Goal: Task Accomplishment & Management: Use online tool/utility

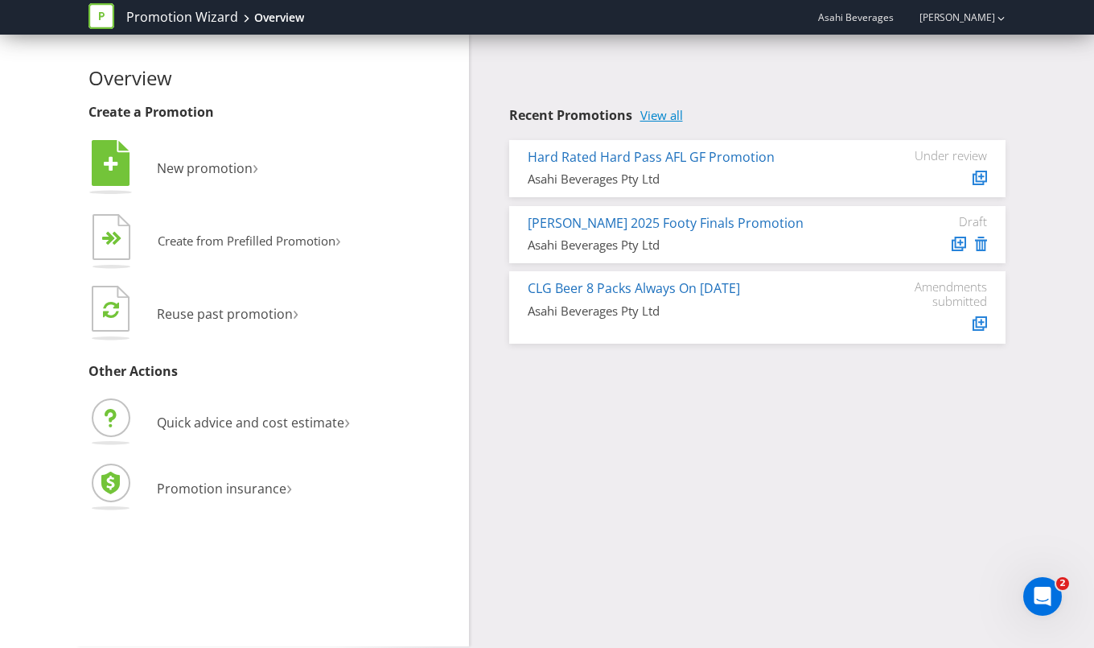
click at [654, 115] on link "View all" at bounding box center [662, 116] width 43 height 14
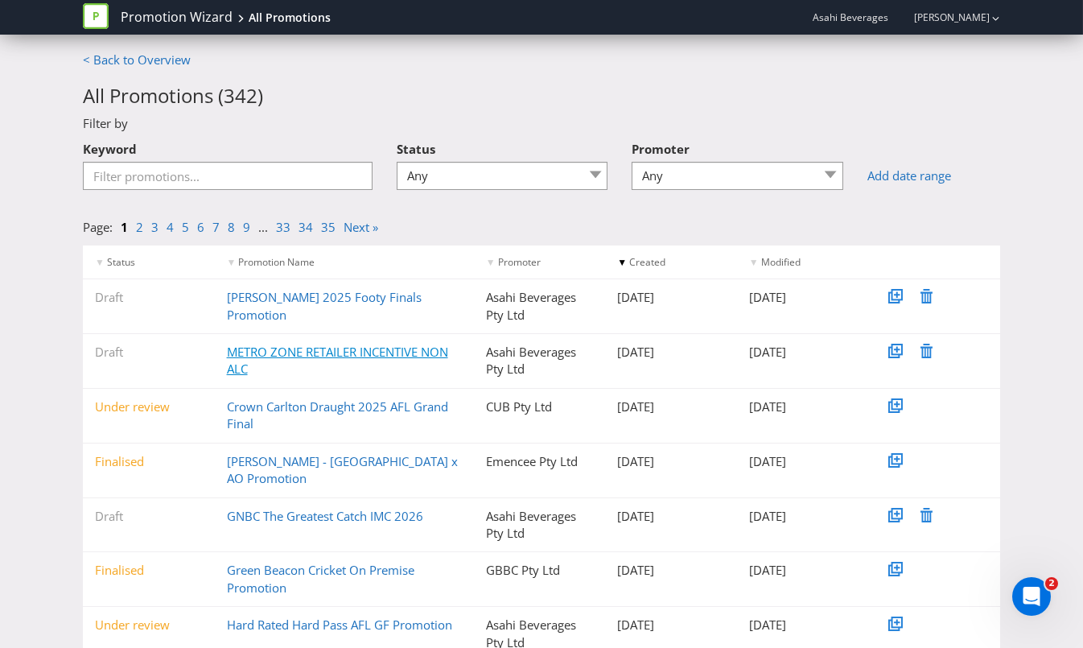
click at [405, 350] on link "METRO ZONE RETAILER INCENTIVE NON ALC" at bounding box center [337, 360] width 221 height 33
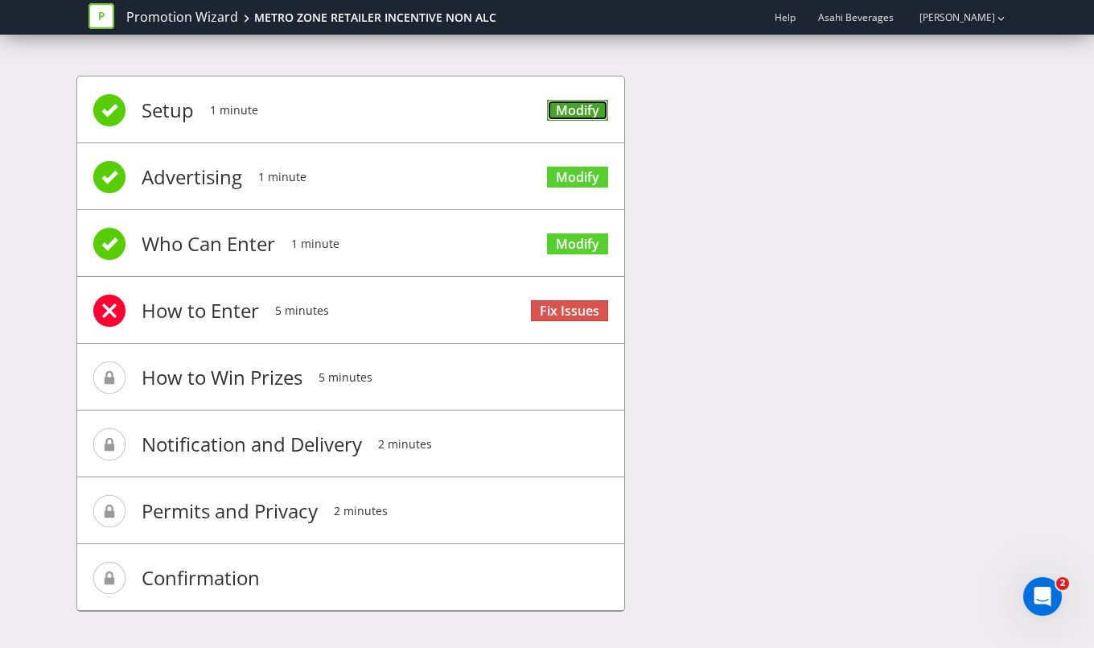
click at [575, 107] on link "Modify" at bounding box center [577, 111] width 61 height 22
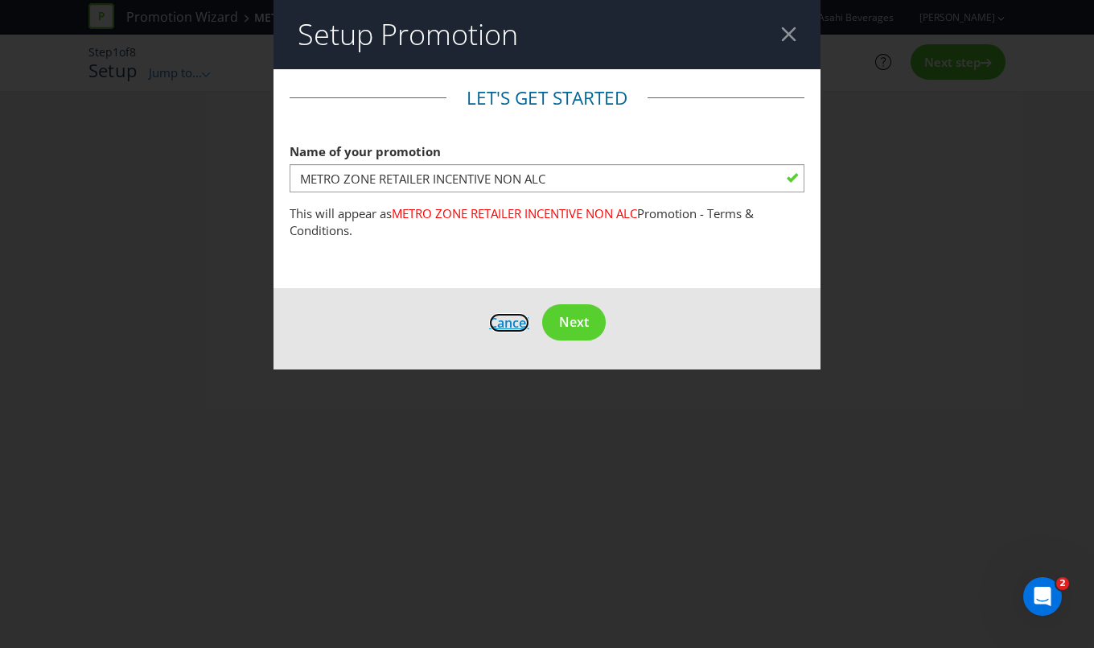
click at [507, 319] on span "Cancel" at bounding box center [509, 323] width 40 height 18
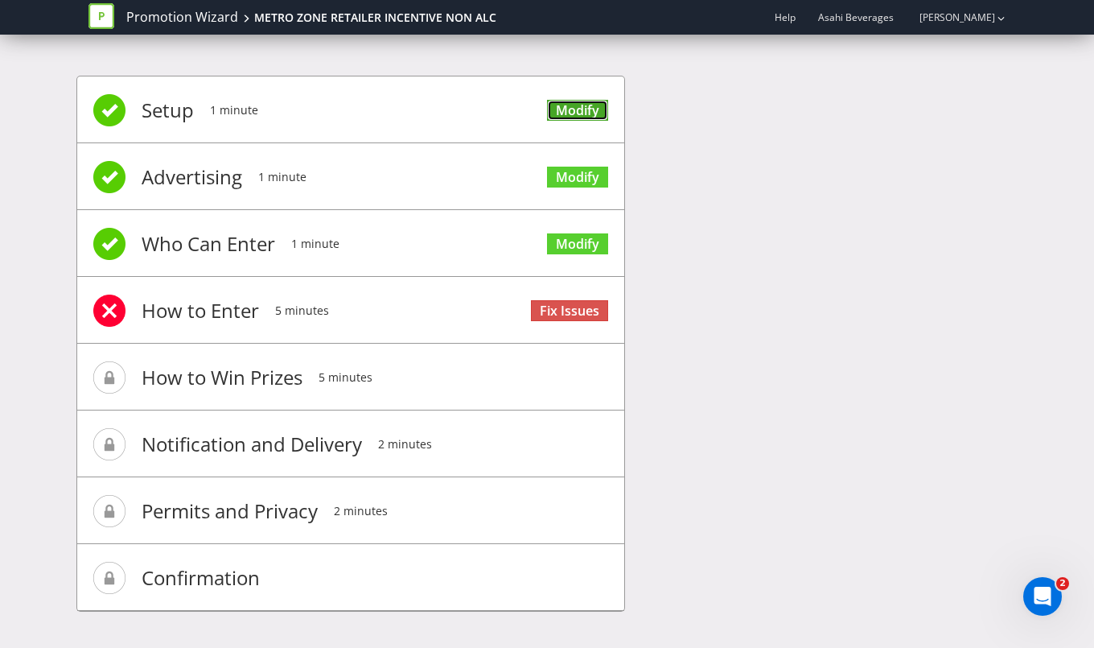
click at [587, 107] on link "Modify" at bounding box center [577, 111] width 61 height 22
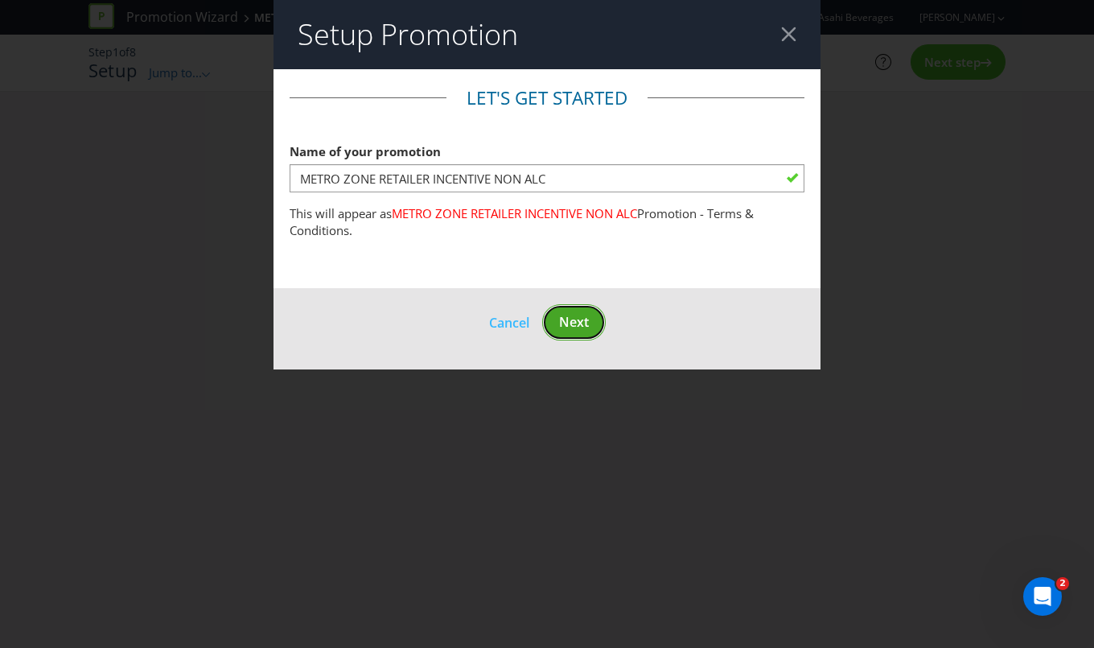
click at [563, 318] on span "Next" at bounding box center [574, 322] width 30 height 18
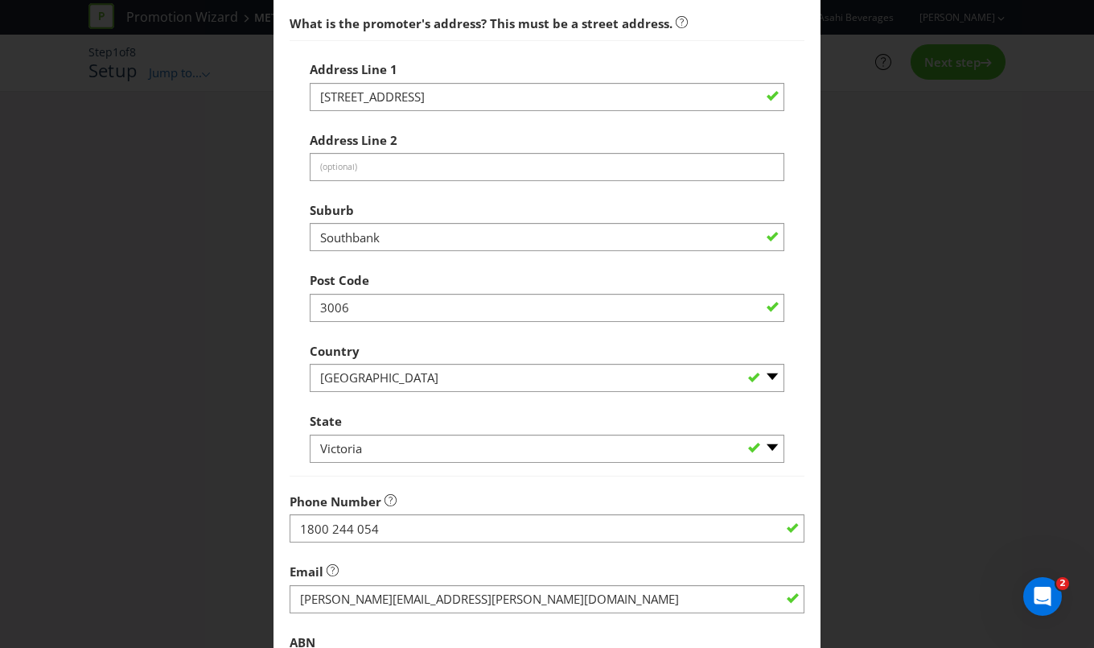
scroll to position [608, 0]
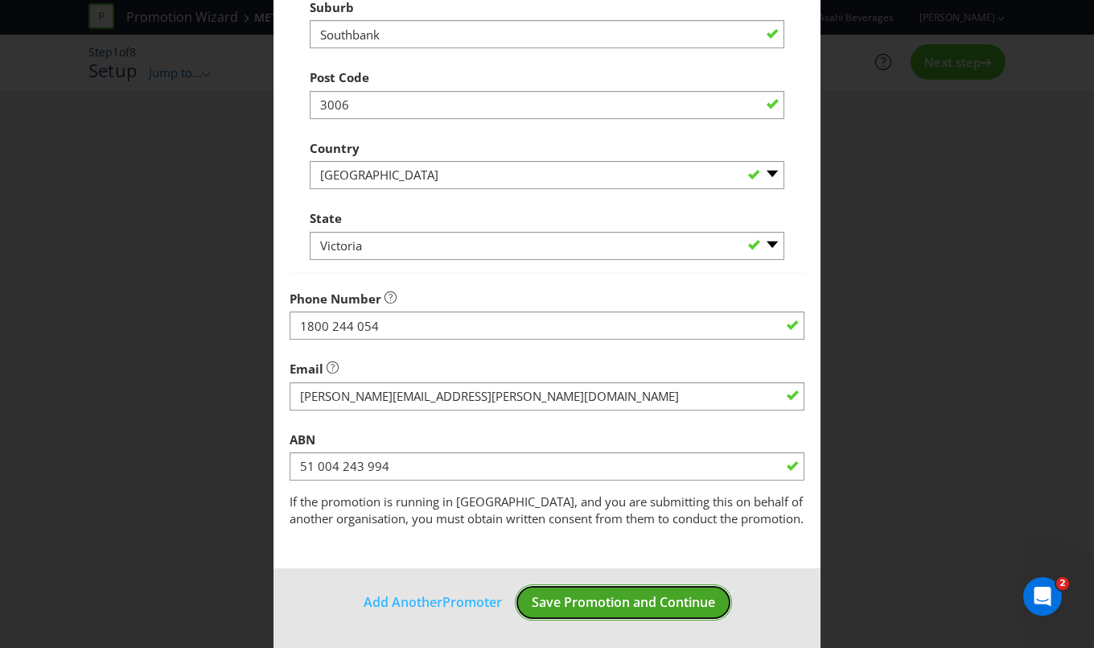
click at [596, 600] on span "Save Promotion and Continue" at bounding box center [623, 602] width 183 height 18
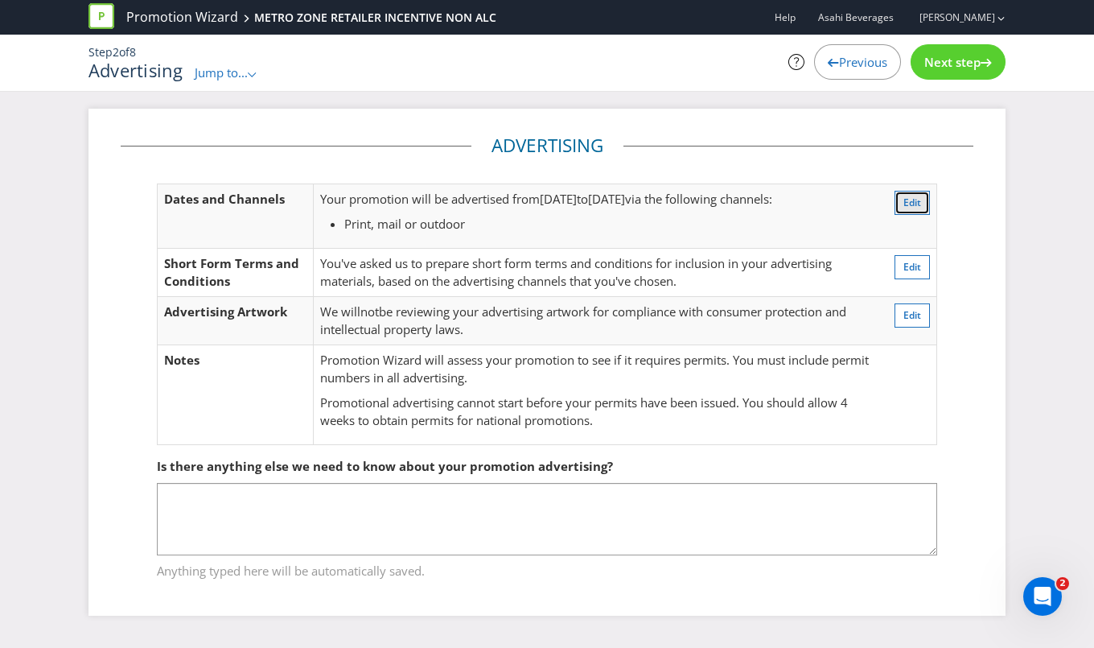
click at [922, 198] on button "Edit" at bounding box center [912, 203] width 35 height 24
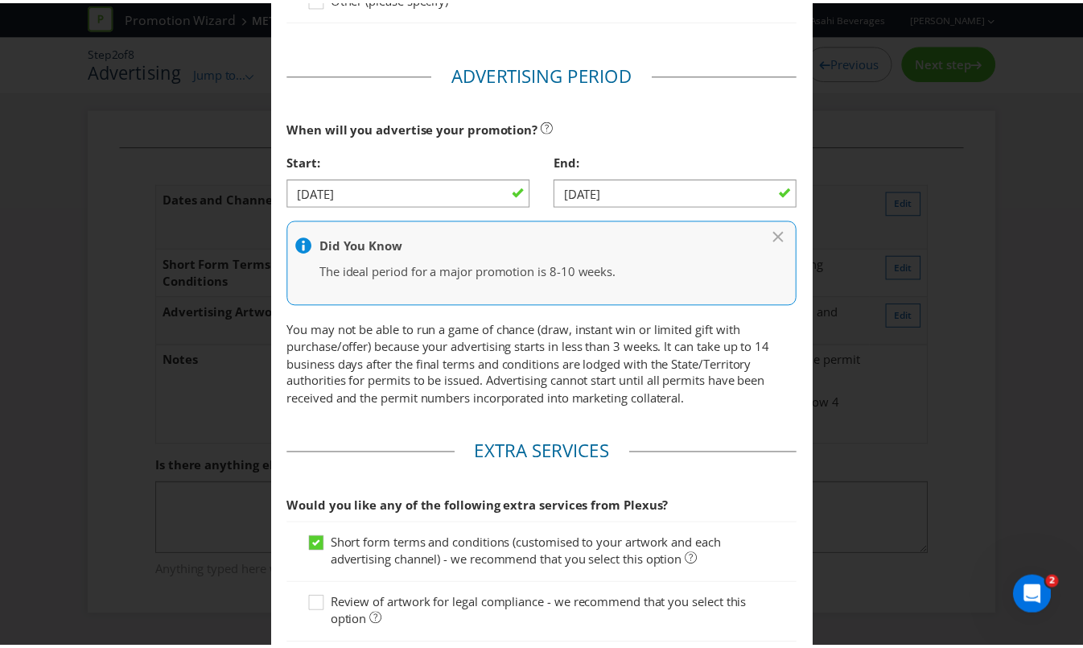
scroll to position [596, 0]
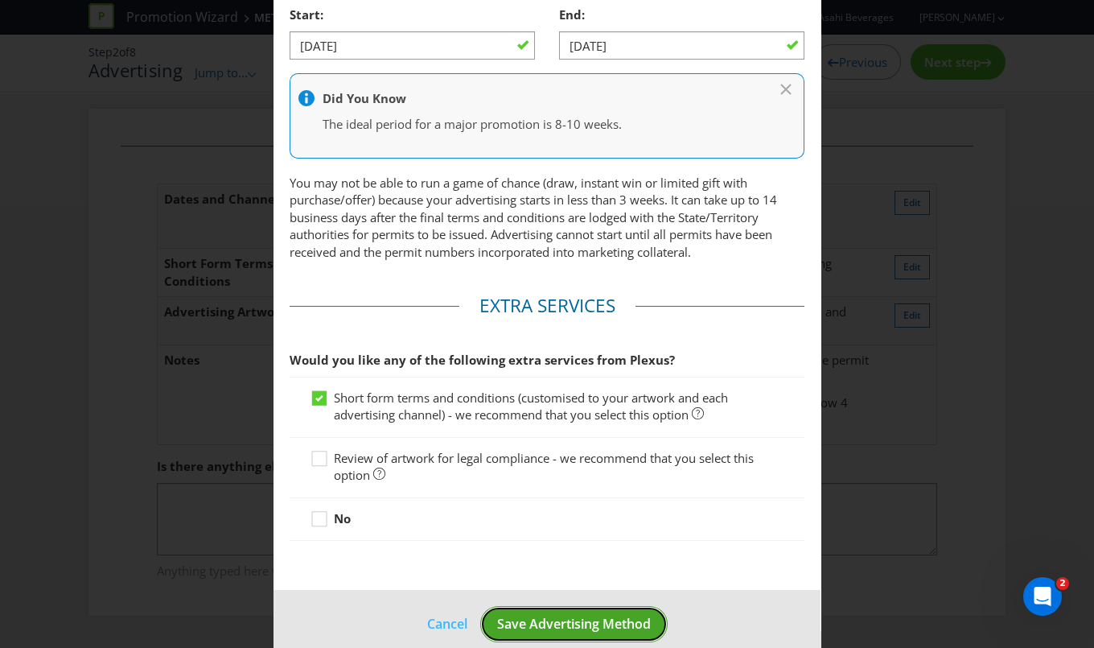
click at [542, 624] on span "Save Advertising Method" at bounding box center [574, 624] width 154 height 18
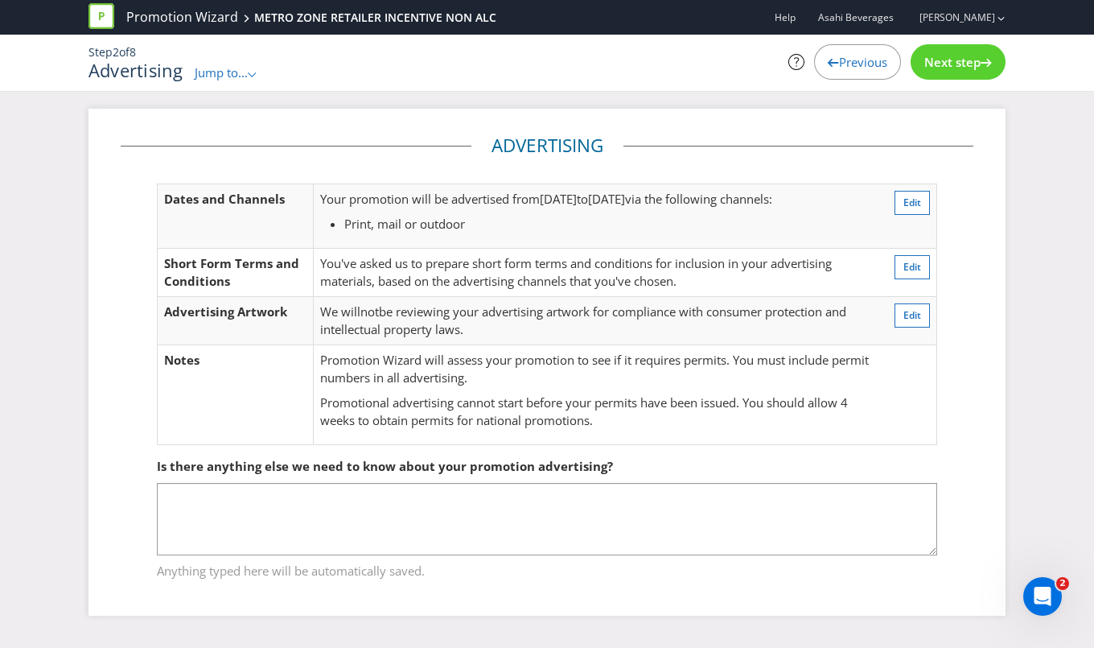
click at [958, 52] on div "Next step" at bounding box center [958, 61] width 95 height 35
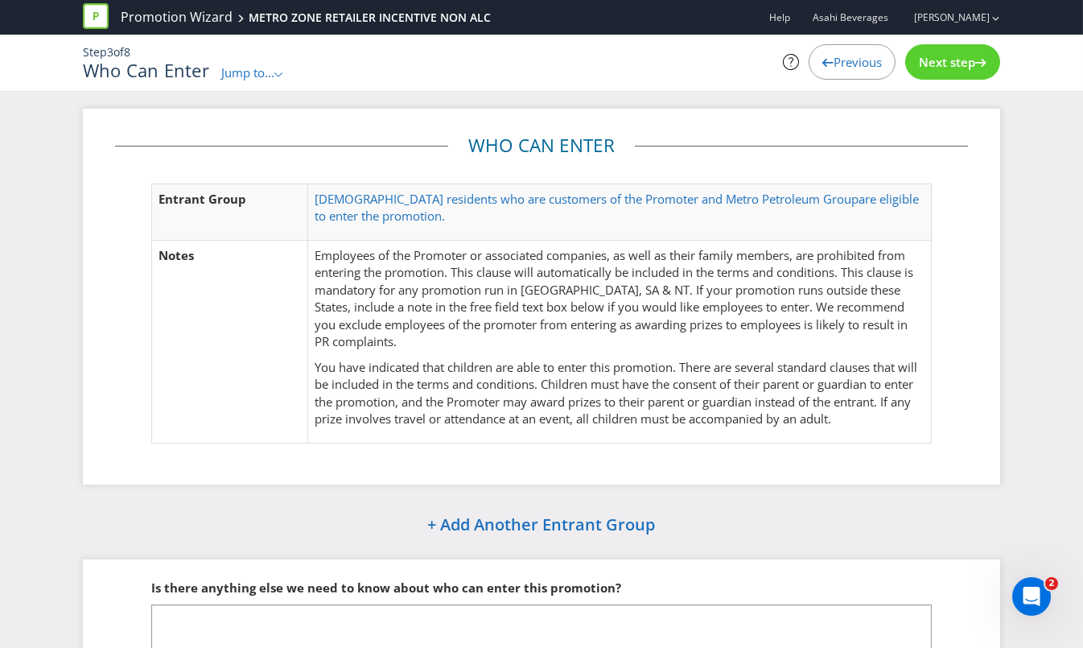
drag, startPoint x: 406, startPoint y: 216, endPoint x: 309, endPoint y: 189, distance: 100.4
click at [309, 189] on td "Australian residents who are customers of the Promoter and Metro Petroleum Grou…" at bounding box center [619, 211] width 624 height 56
copy link "Australian residents who are customers of the Promoter and Metro Petroleum Grou…"
click at [178, 14] on link "Promotion Wizard" at bounding box center [177, 17] width 112 height 19
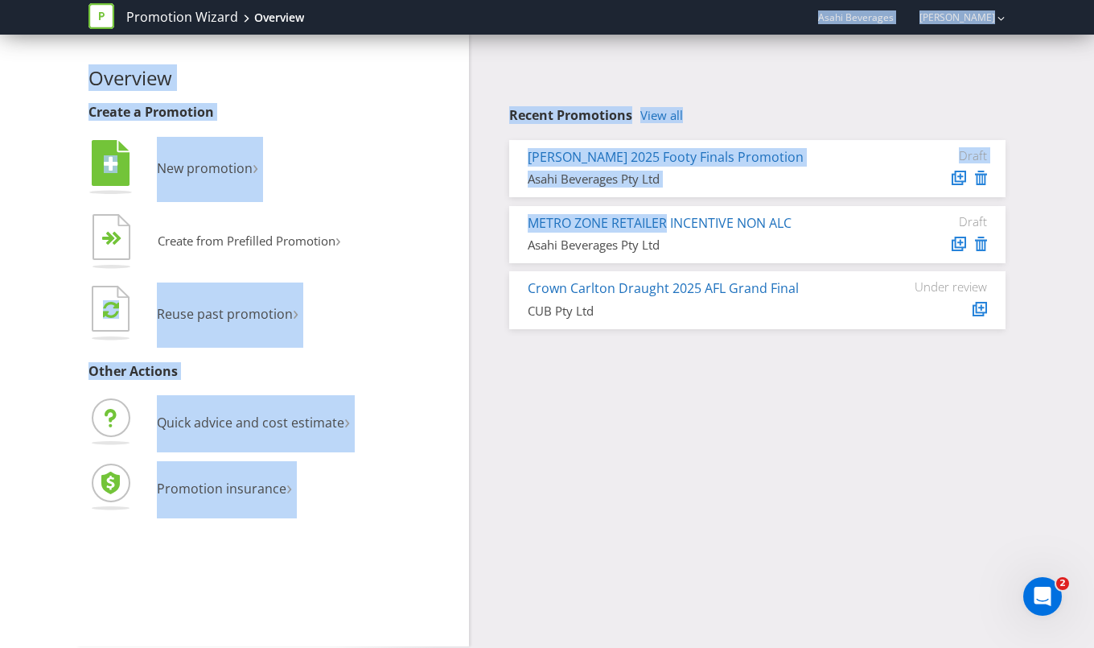
drag, startPoint x: 667, startPoint y: 219, endPoint x: 790, endPoint y: 16, distance: 237.2
click at [790, 16] on div "Promotion Wizard Overview Asahi Beverages Emma Furlan Overview Create a Promoti…" at bounding box center [547, 324] width 1094 height 648
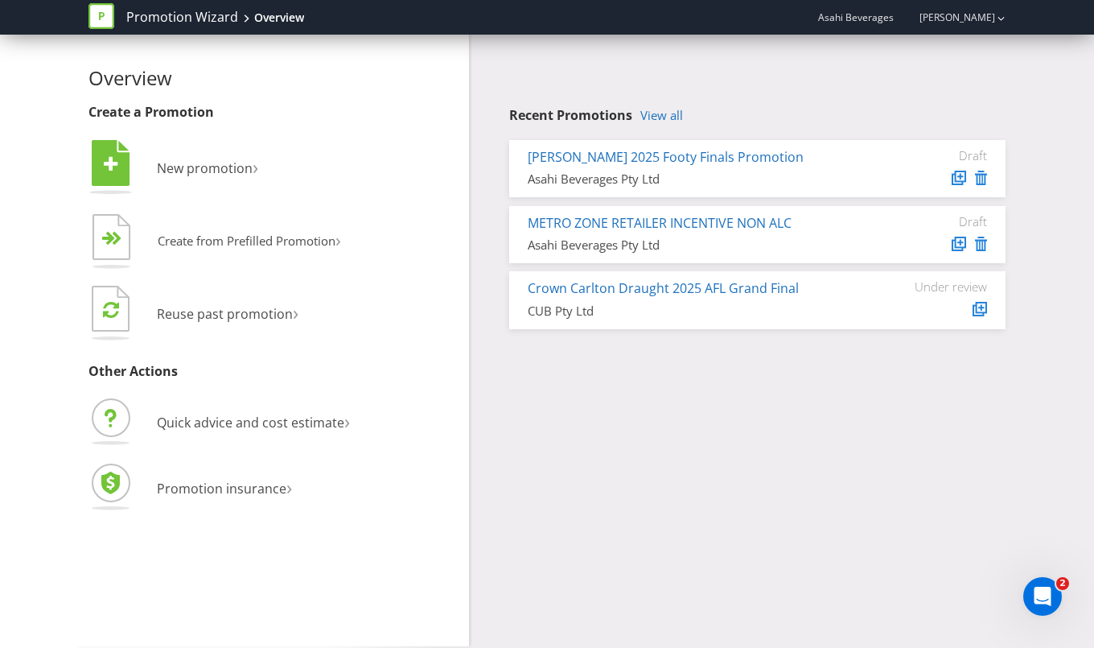
click at [754, 463] on div "Overview Create a Promotion  New promotion ›   Create from Prefilled Promoti…" at bounding box center [547, 341] width 942 height 612
click at [663, 113] on link "View all" at bounding box center [662, 116] width 43 height 14
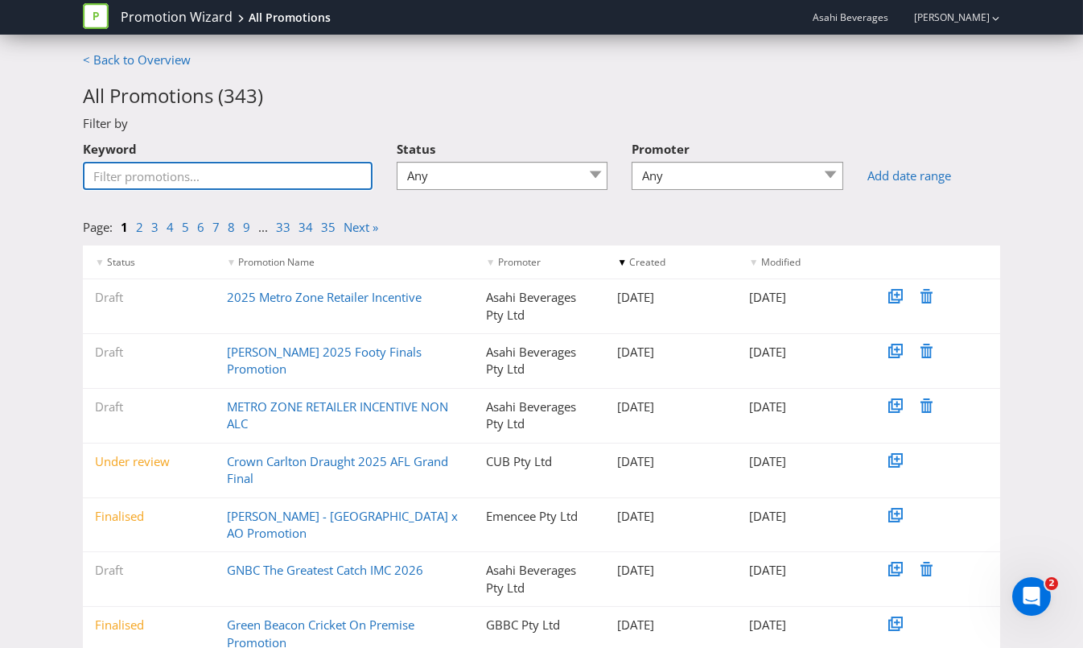
click at [211, 167] on input "Keyword" at bounding box center [228, 176] width 290 height 28
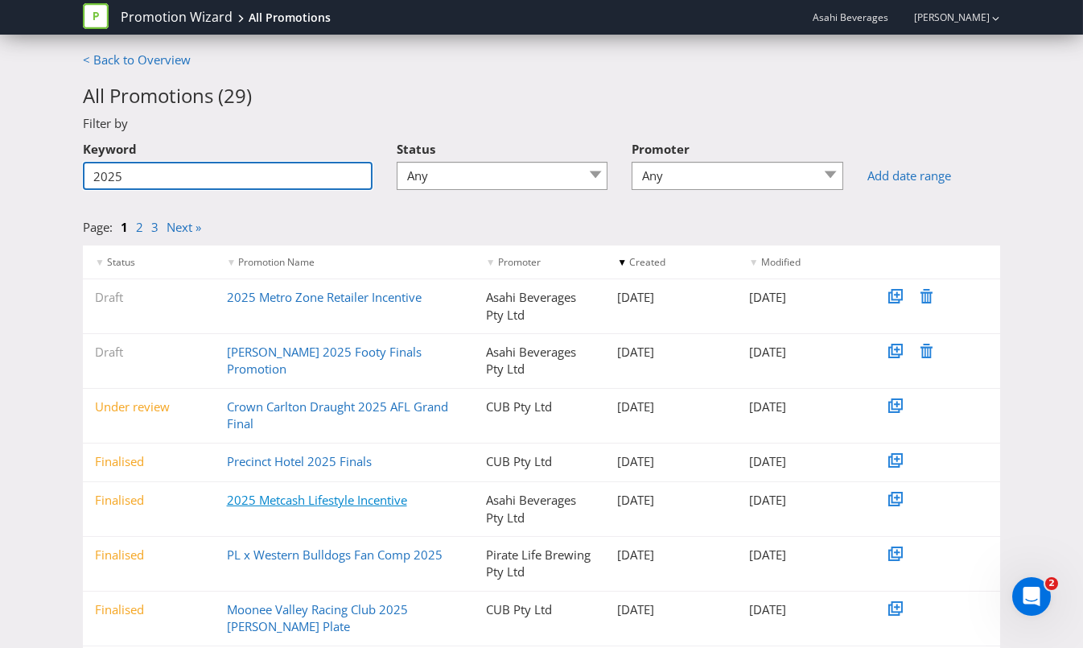
type input "2025"
click at [328, 501] on link "2025 Metcash Lifestyle Incentive" at bounding box center [317, 500] width 180 height 16
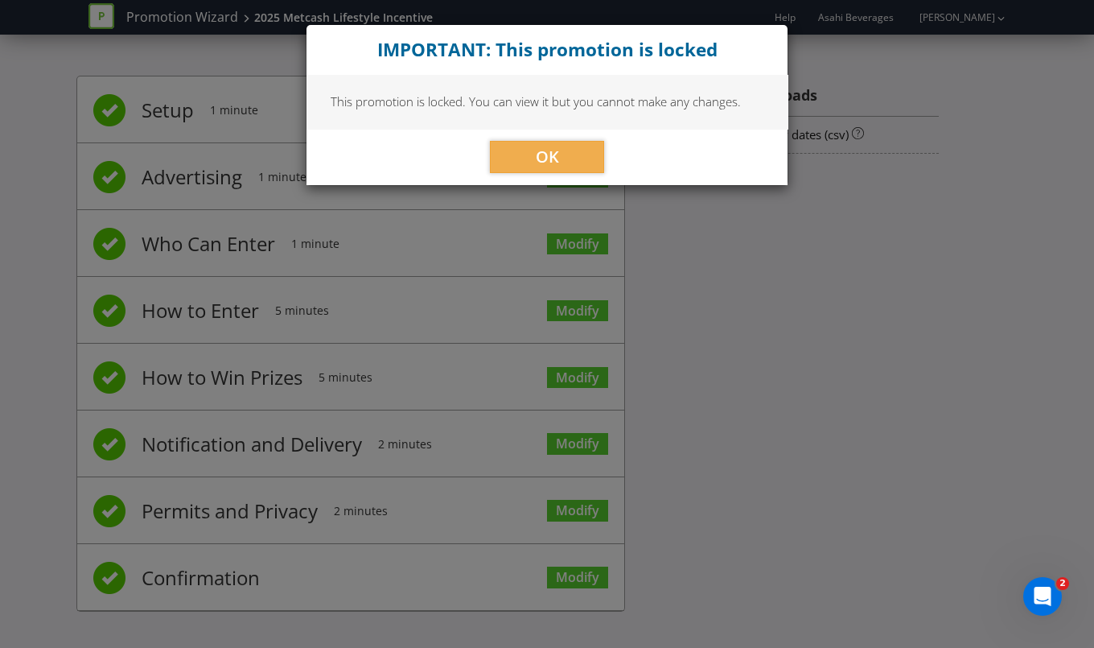
click at [569, 174] on div "OK" at bounding box center [547, 157] width 481 height 56
click at [541, 158] on span "OK" at bounding box center [547, 157] width 23 height 22
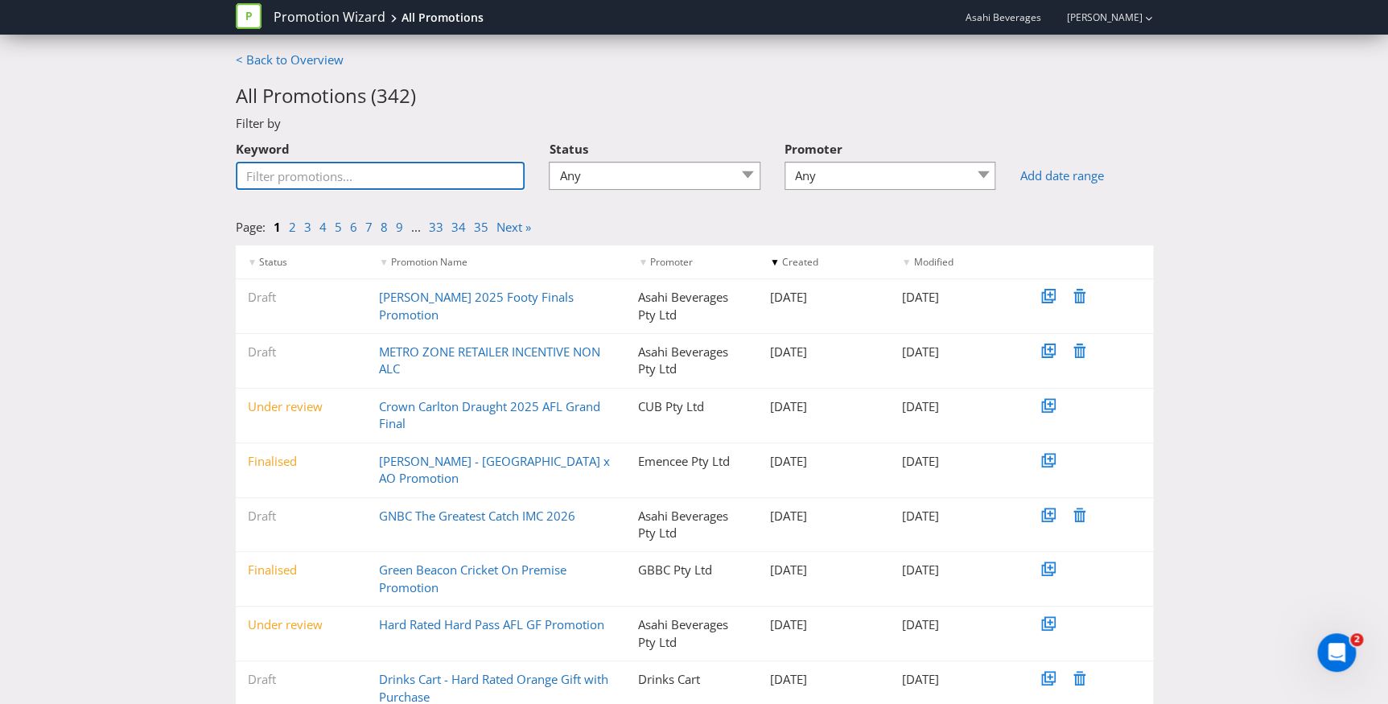
click at [324, 184] on input "Keyword" at bounding box center [381, 176] width 290 height 28
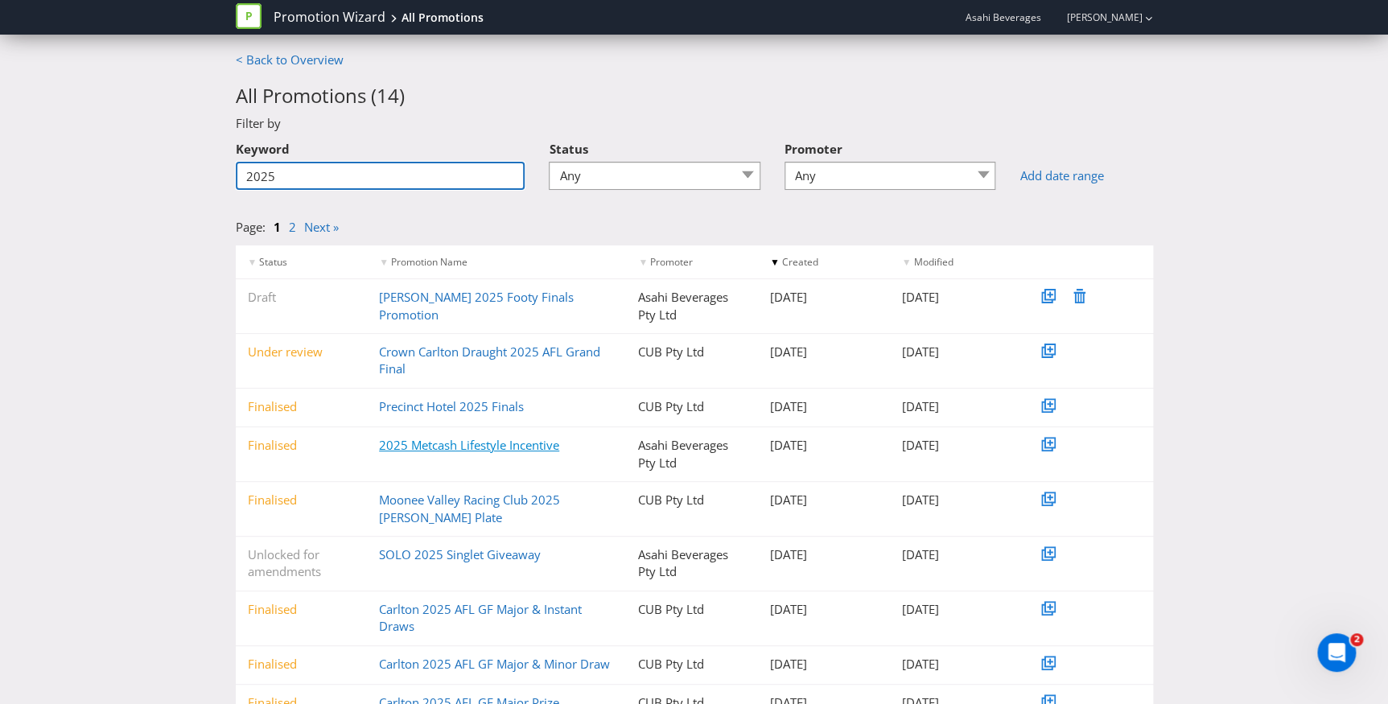
type input "2025"
click at [484, 445] on link "2025 Metcash Lifestyle Incentive" at bounding box center [469, 445] width 180 height 16
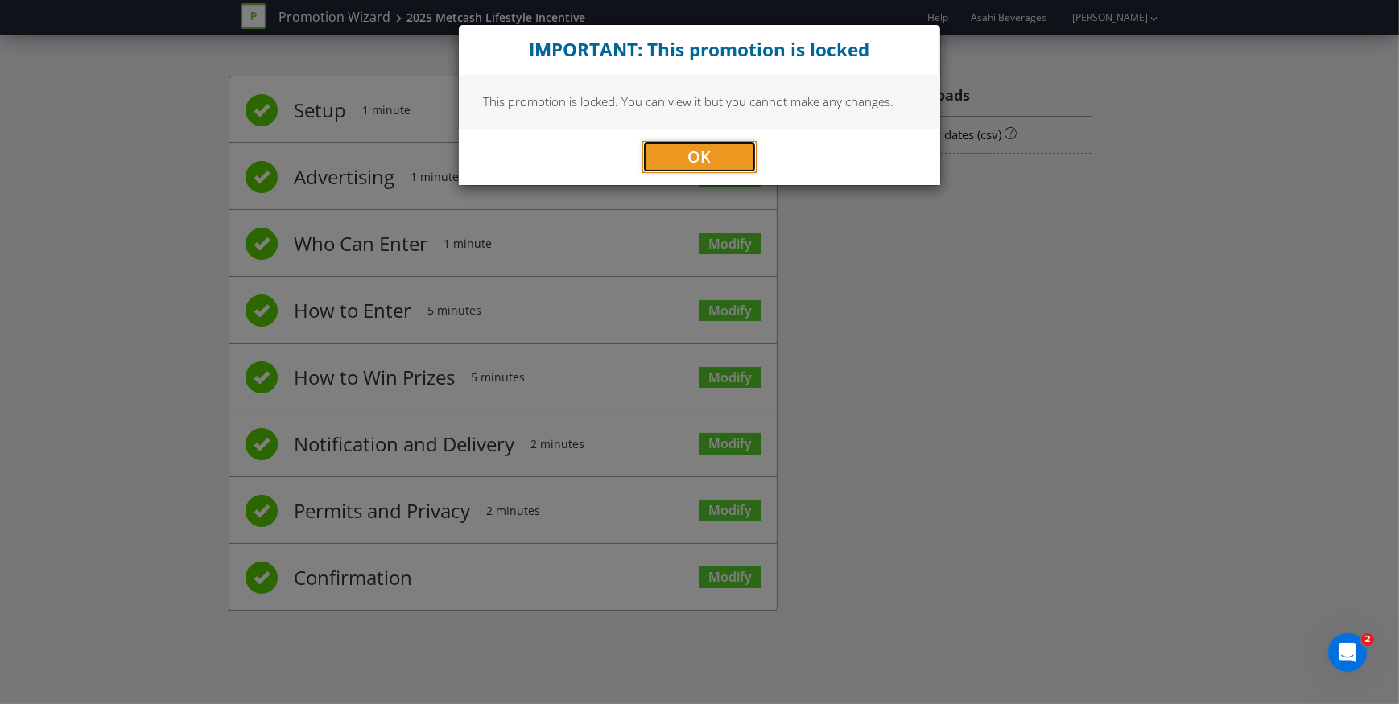
click at [717, 158] on button "OK" at bounding box center [699, 157] width 114 height 32
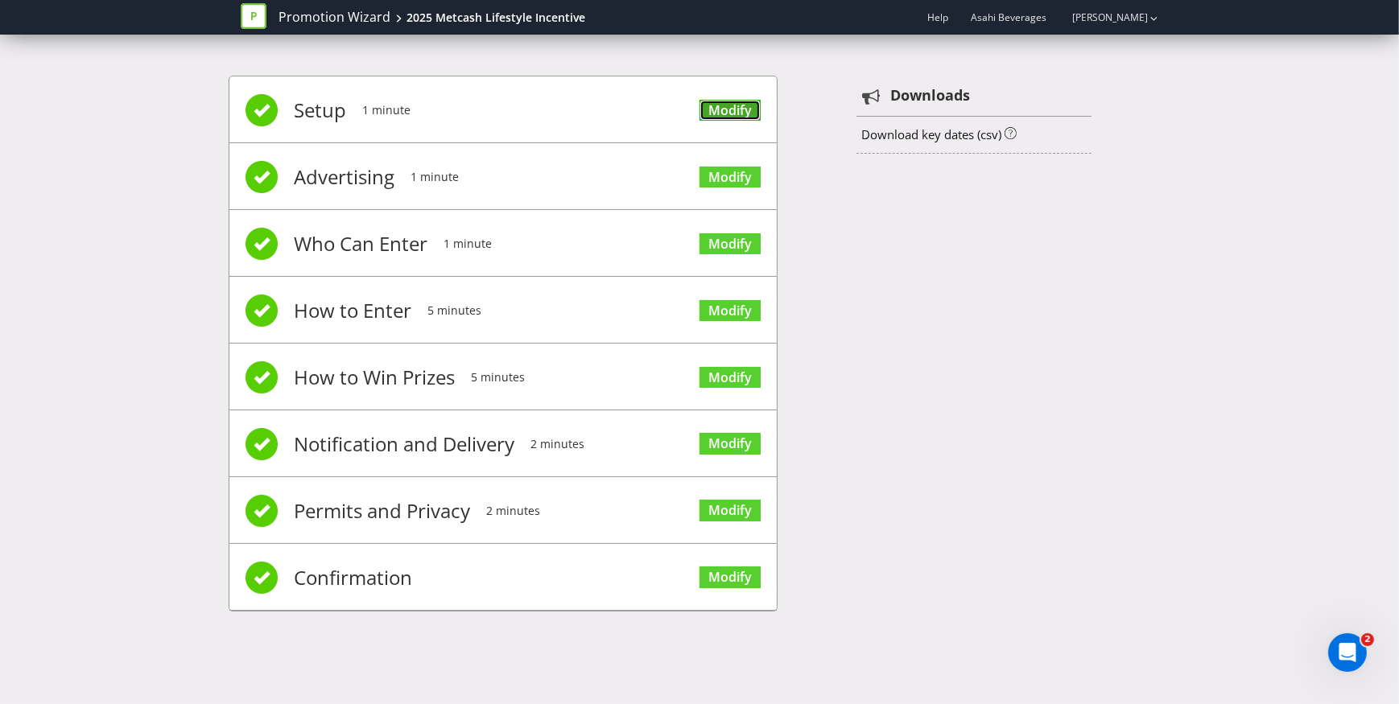
click at [729, 107] on link "Modify" at bounding box center [729, 111] width 61 height 22
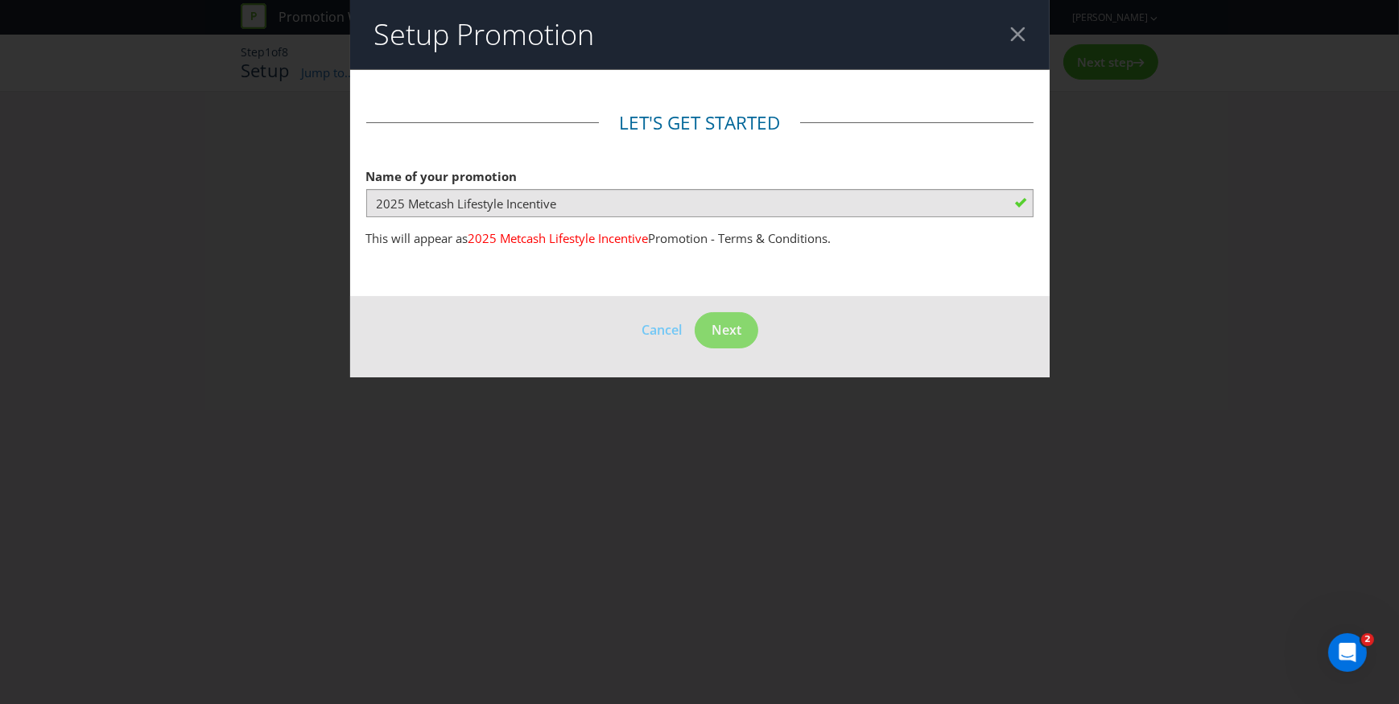
click at [1014, 36] on div at bounding box center [1017, 34] width 15 height 15
click at [1017, 31] on div at bounding box center [1017, 34] width 15 height 15
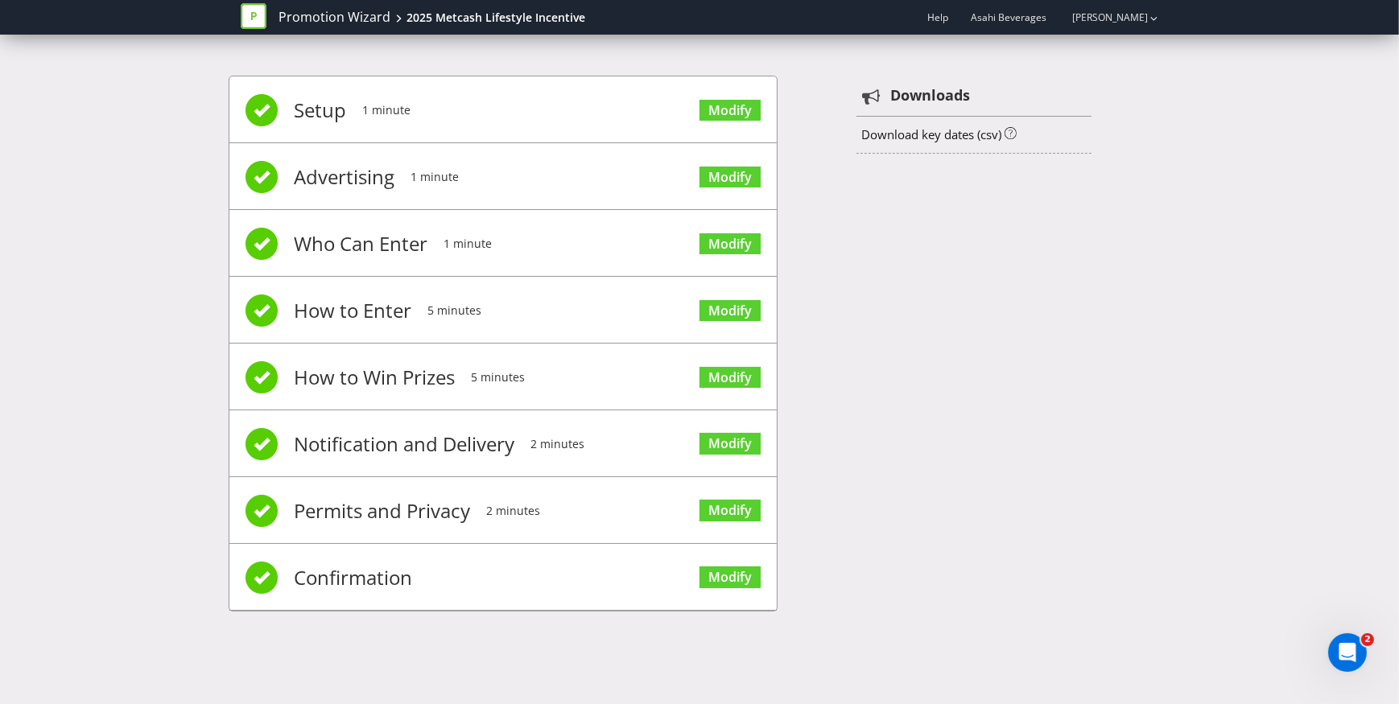
click at [272, 10] on div at bounding box center [260, 17] width 38 height 32
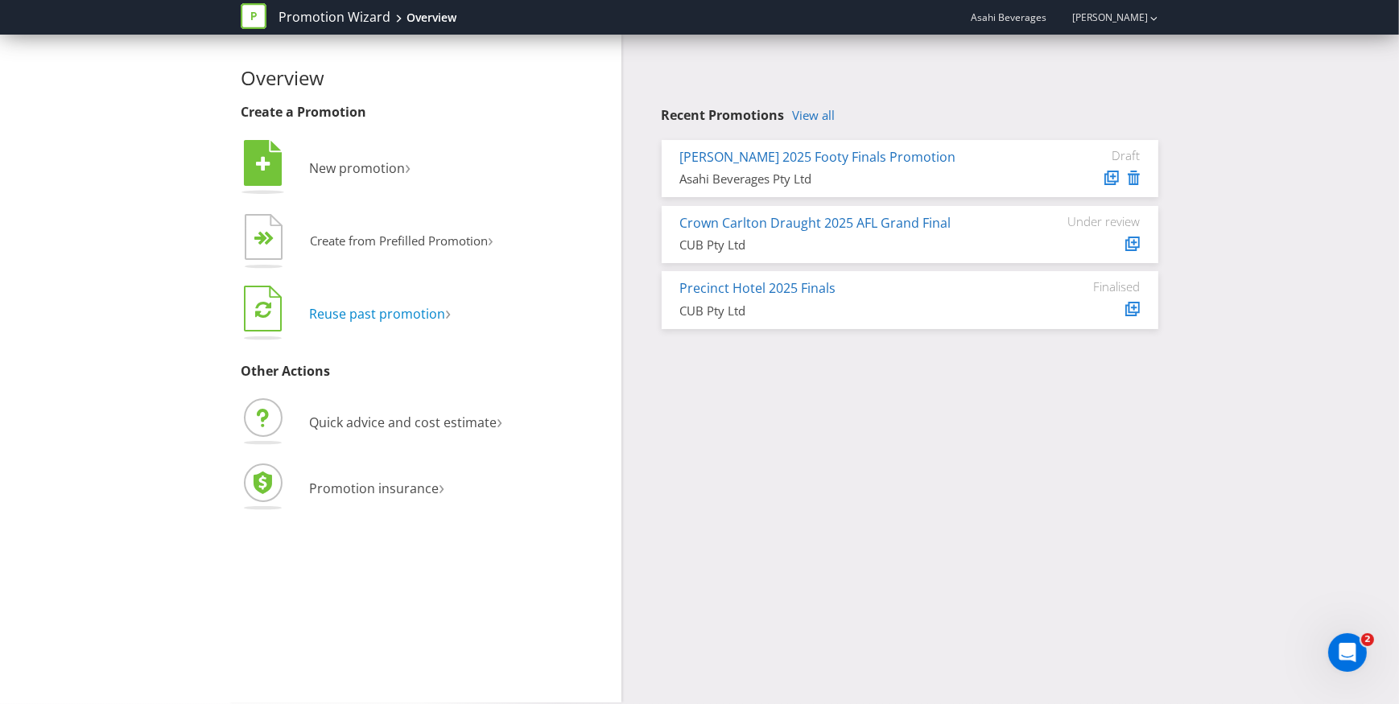
click at [415, 313] on span "Reuse past promotion" at bounding box center [377, 314] width 136 height 18
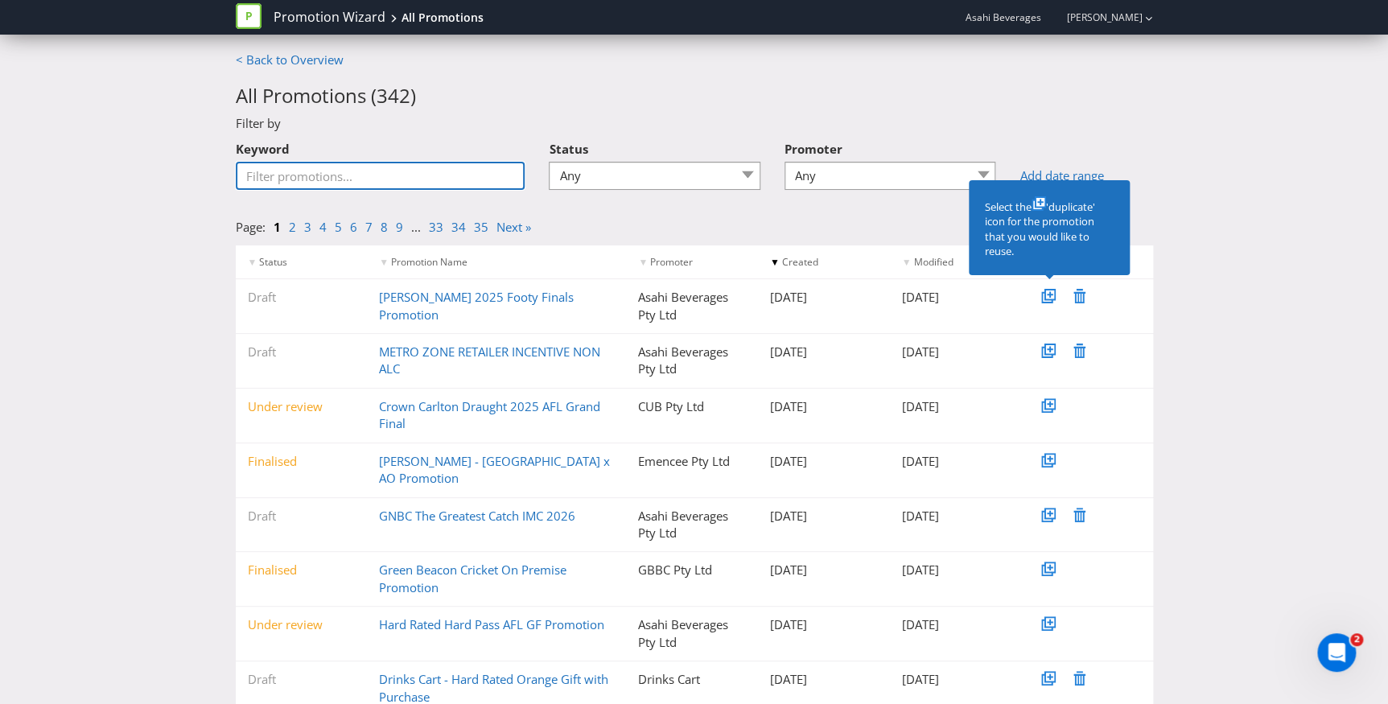
click at [357, 181] on input "Keyword" at bounding box center [381, 176] width 290 height 28
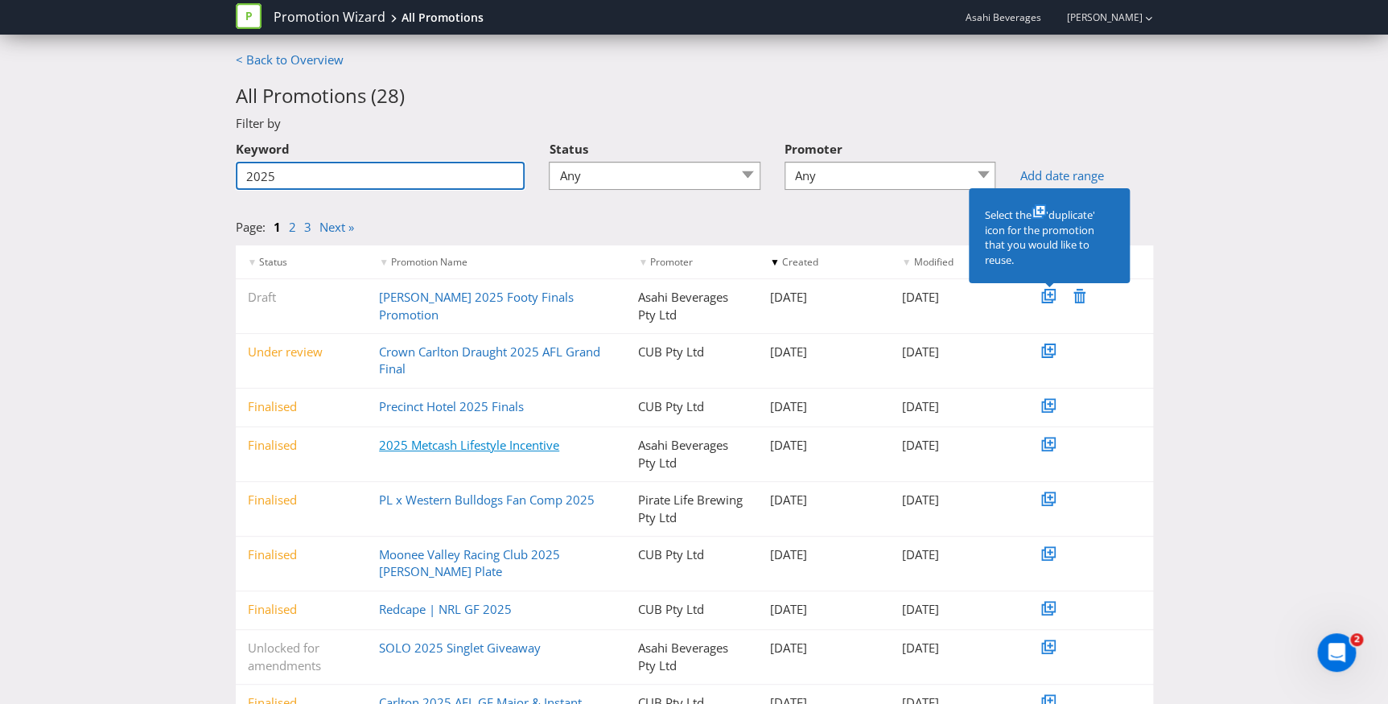
type input "2025"
click at [499, 441] on link "2025 Metcash Lifestyle Incentive" at bounding box center [469, 445] width 180 height 16
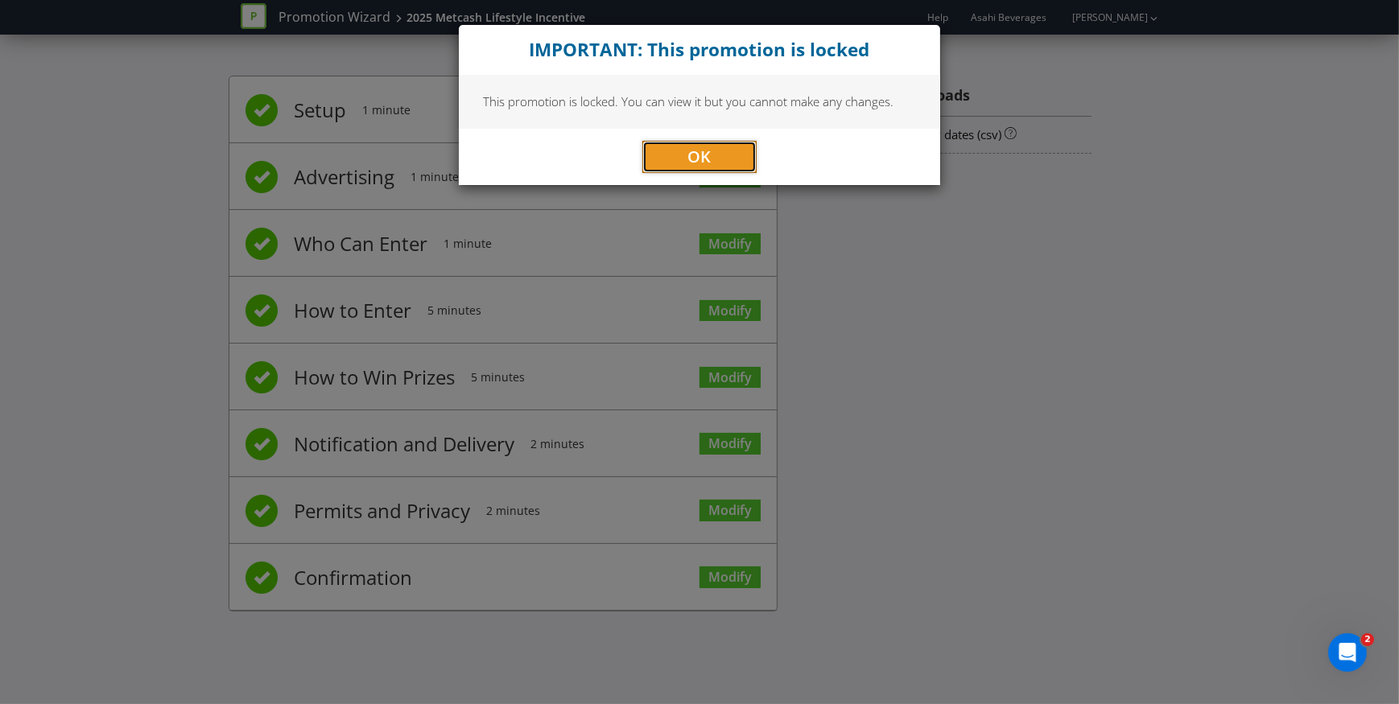
drag, startPoint x: 716, startPoint y: 153, endPoint x: 170, endPoint y: 120, distance: 547.4
click at [170, 120] on div "IMPORTANT: This promotion is locked This promotion is locked. You can view it b…" at bounding box center [699, 352] width 1399 height 704
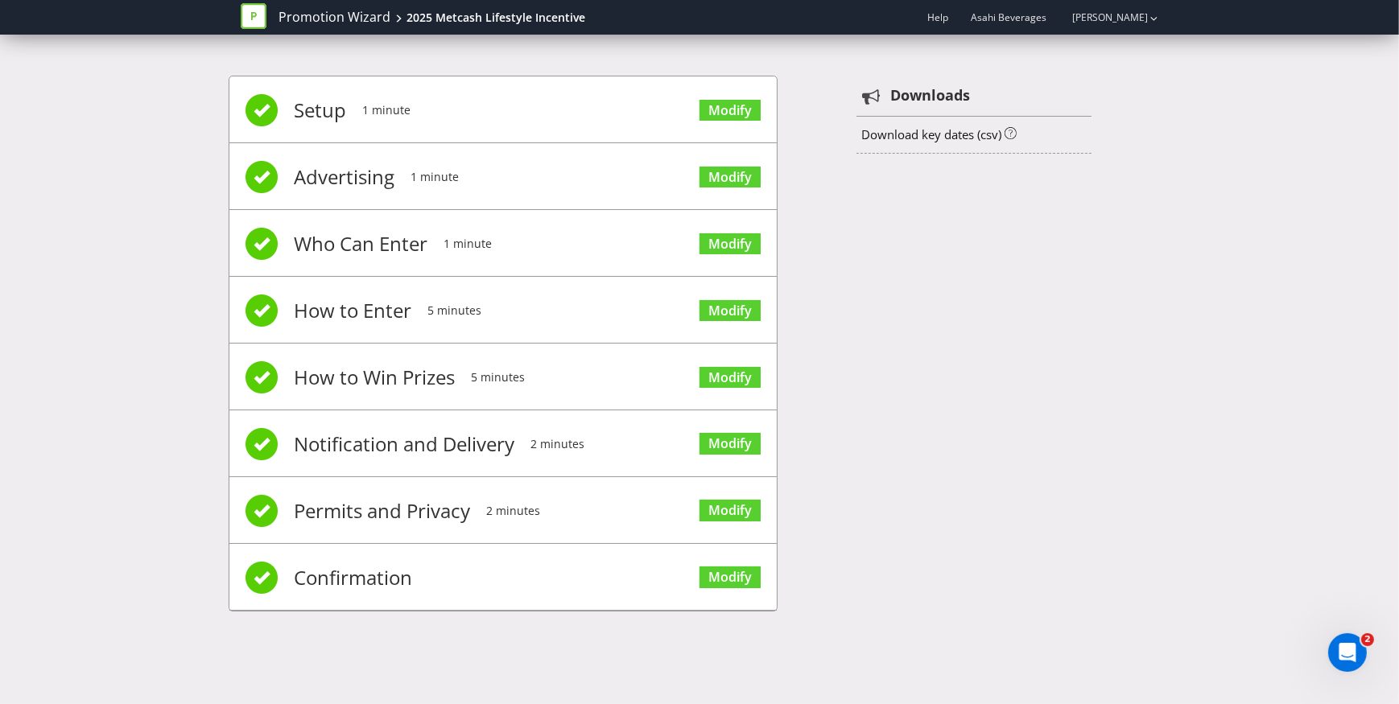
click at [157, 134] on div "Setup 1 minute Modify Advertising 1 minute Modify Who Can Enter 1 minute Modify…" at bounding box center [699, 352] width 1399 height 600
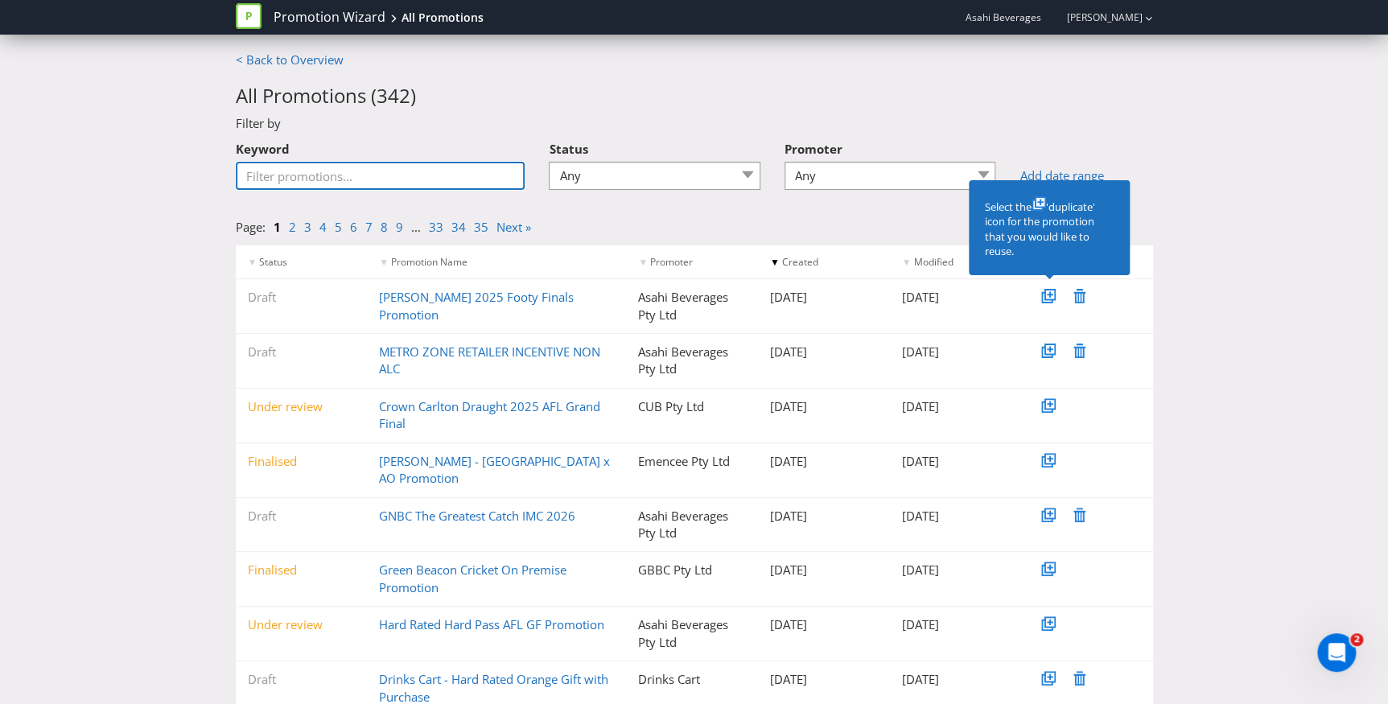
click at [337, 174] on input "Keyword" at bounding box center [381, 176] width 290 height 28
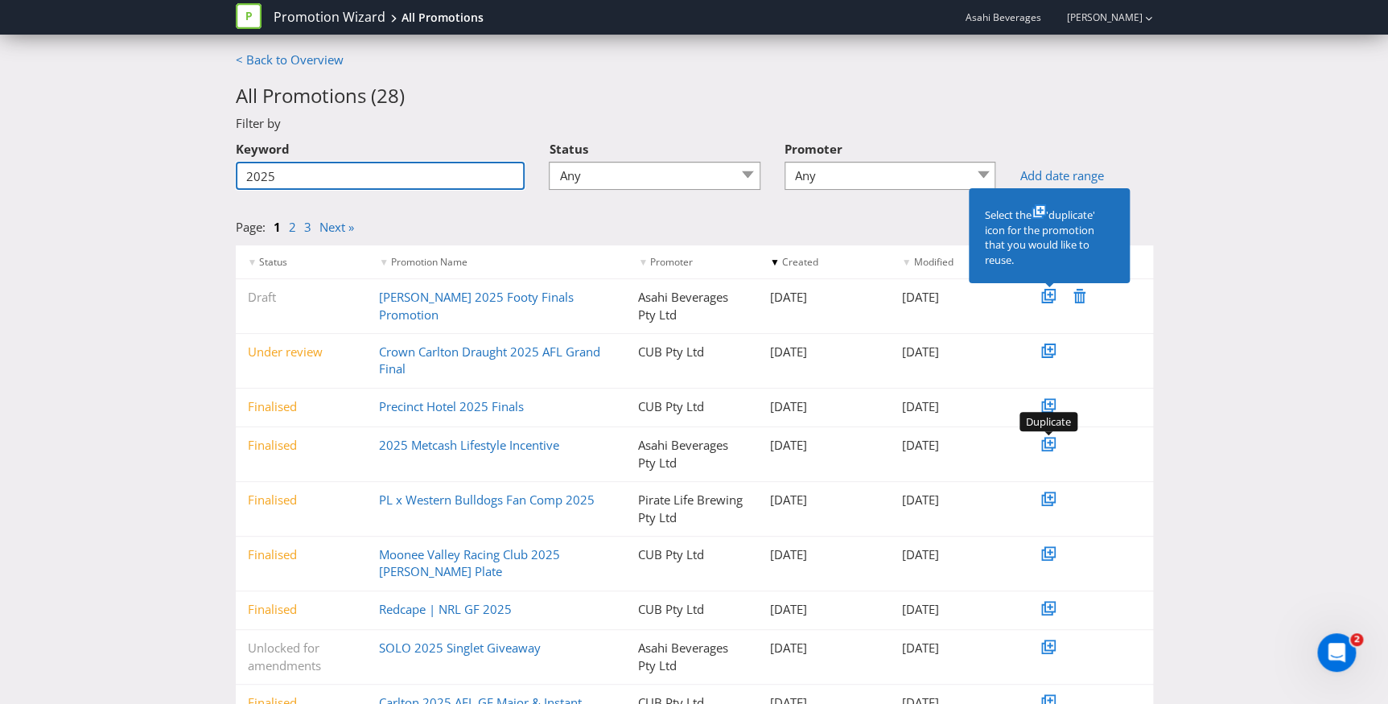
type input "2025"
click at [1048, 439] on icon at bounding box center [1050, 443] width 8 height 8
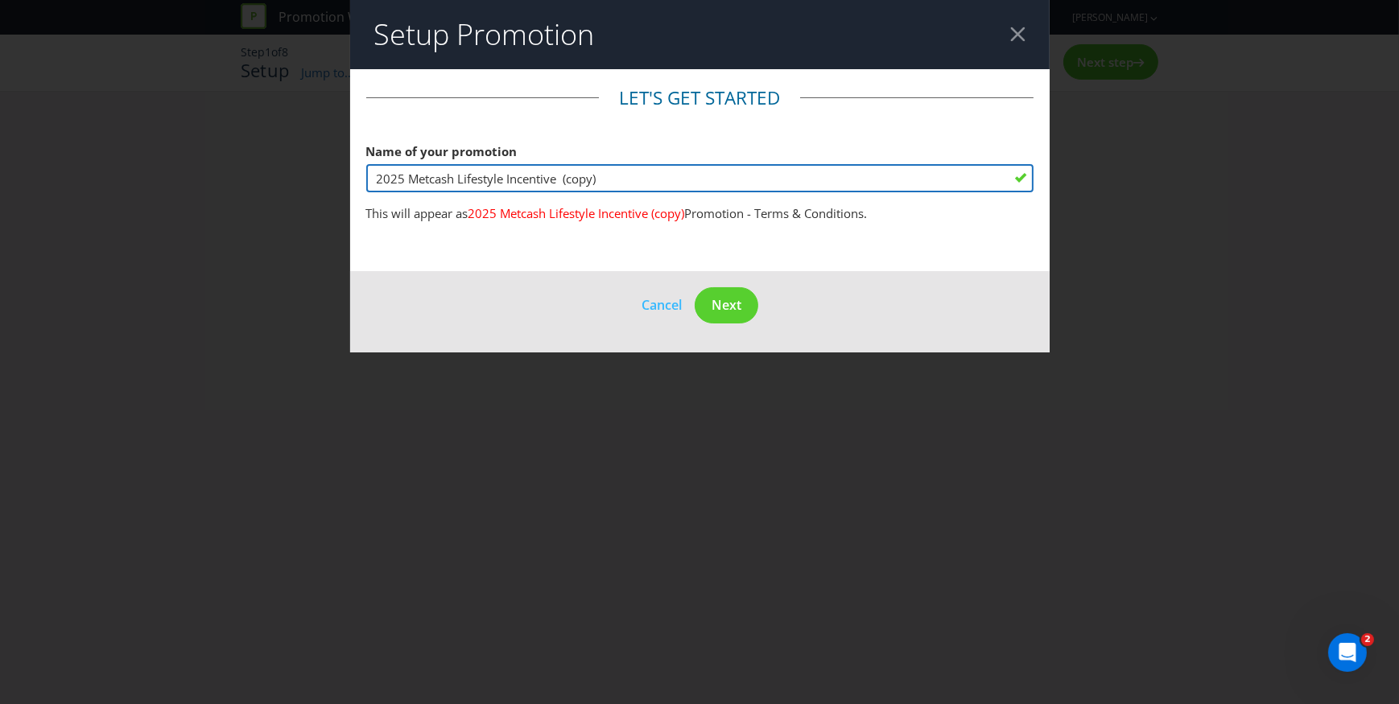
click at [442, 177] on input "2025 Metcash Lifestyle Incentive (copy)" at bounding box center [699, 178] width 667 height 28
drag, startPoint x: 577, startPoint y: 179, endPoint x: 370, endPoint y: 156, distance: 208.1
click at [370, 156] on div "Name of your promotion 2025 Metcash Lifestyle Incentive (copy)" at bounding box center [699, 164] width 667 height 58
type input "2025 Metro Zone Retailer Incentive"
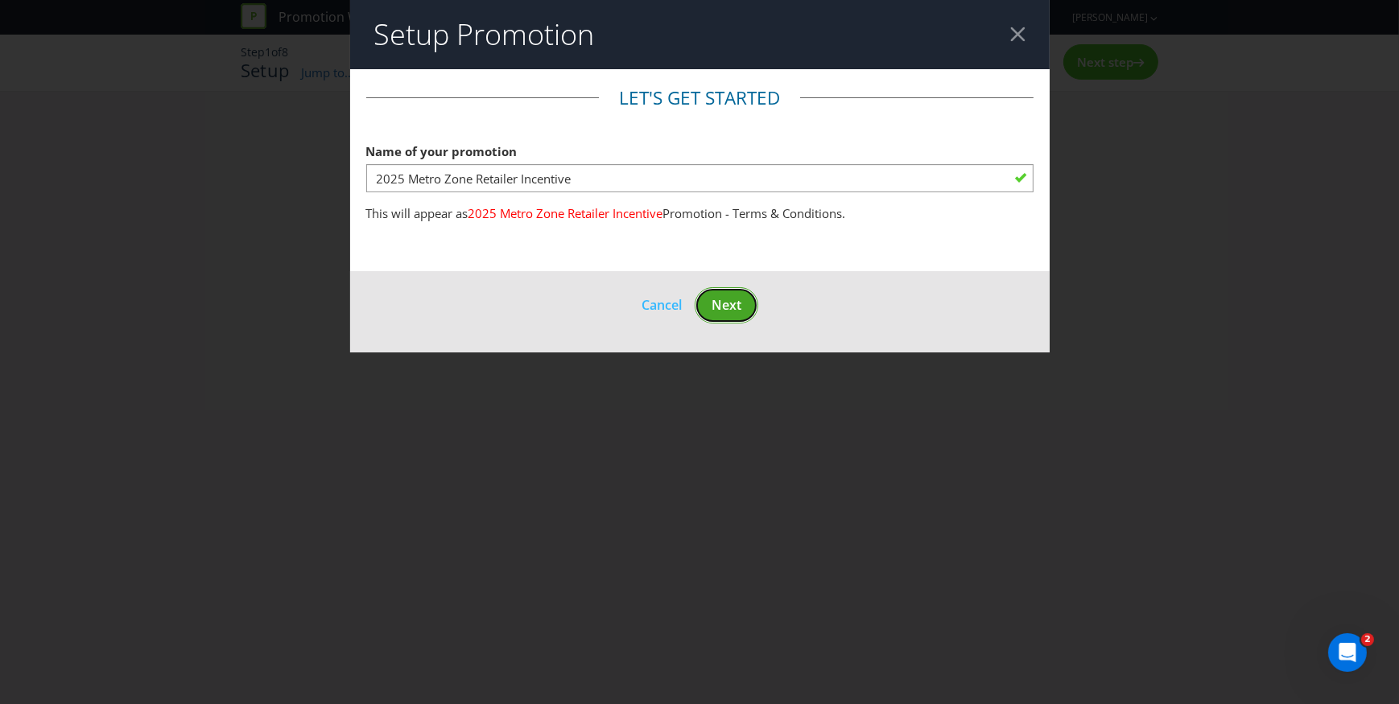
click at [733, 303] on span "Next" at bounding box center [726, 305] width 30 height 18
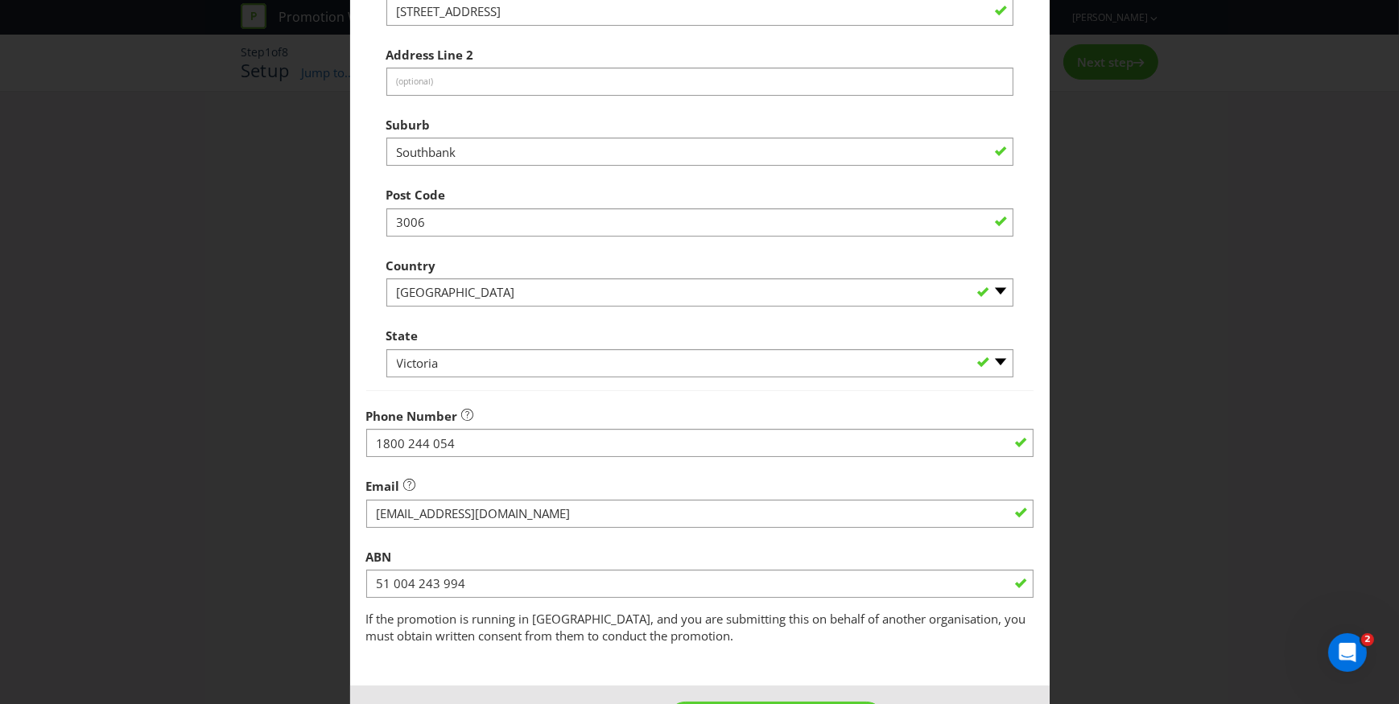
scroll to position [552, 0]
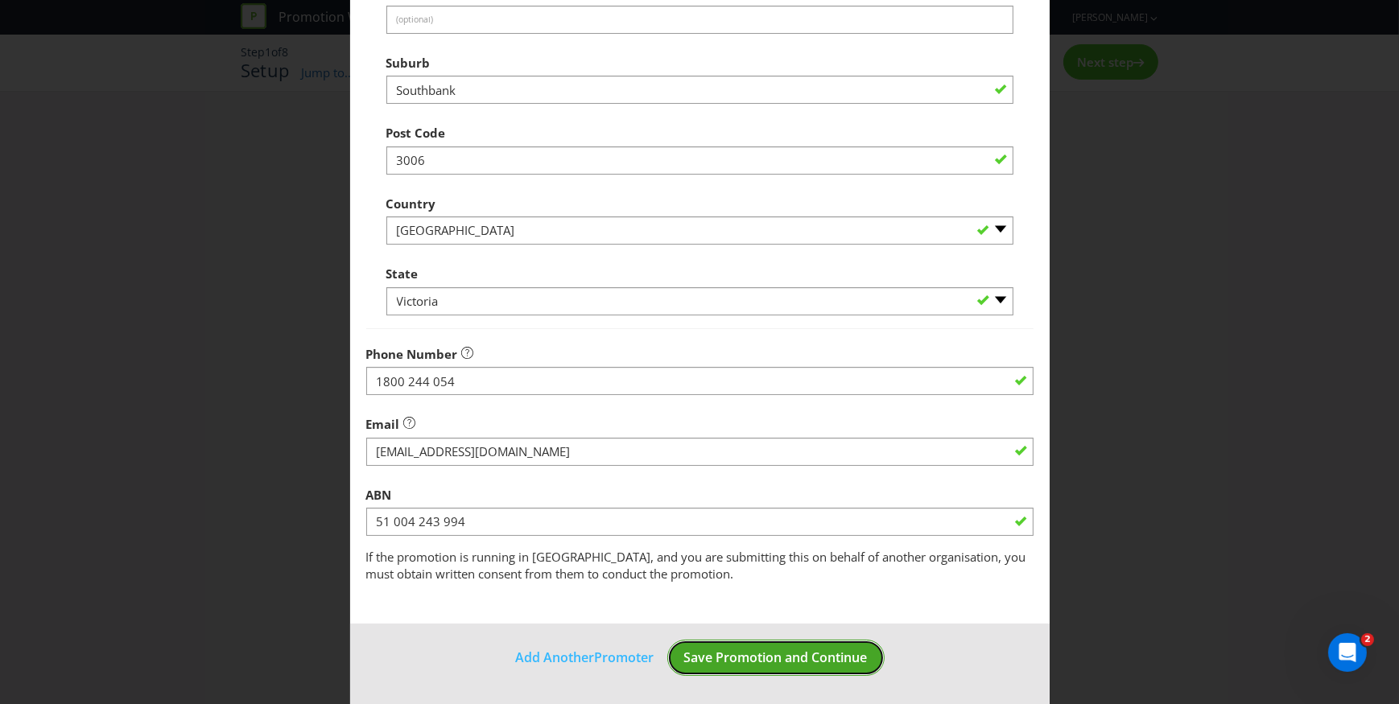
click at [773, 653] on span "Save Promotion and Continue" at bounding box center [775, 658] width 183 height 18
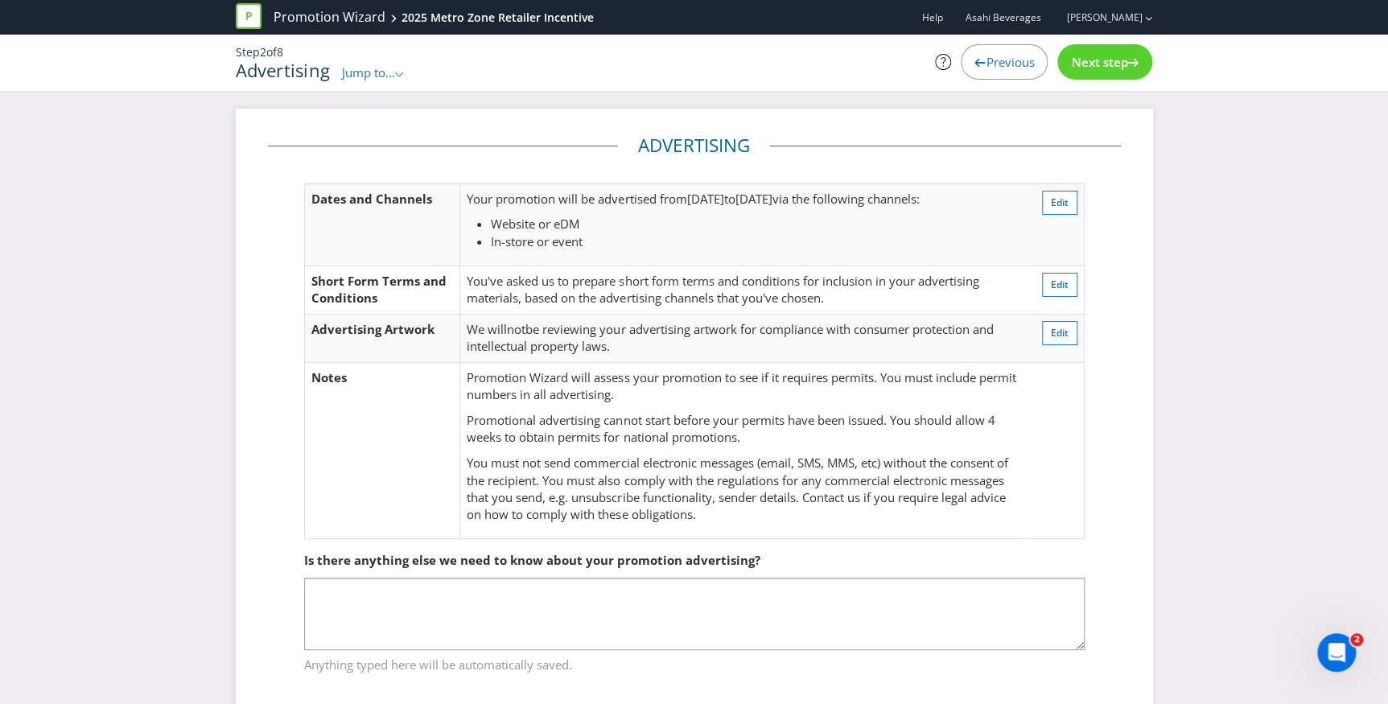
click at [701, 238] on li "In-store or event" at bounding box center [755, 241] width 528 height 17
click at [703, 193] on span "[DATE]" at bounding box center [704, 199] width 37 height 16
click at [1065, 199] on span "Edit" at bounding box center [1060, 203] width 18 height 14
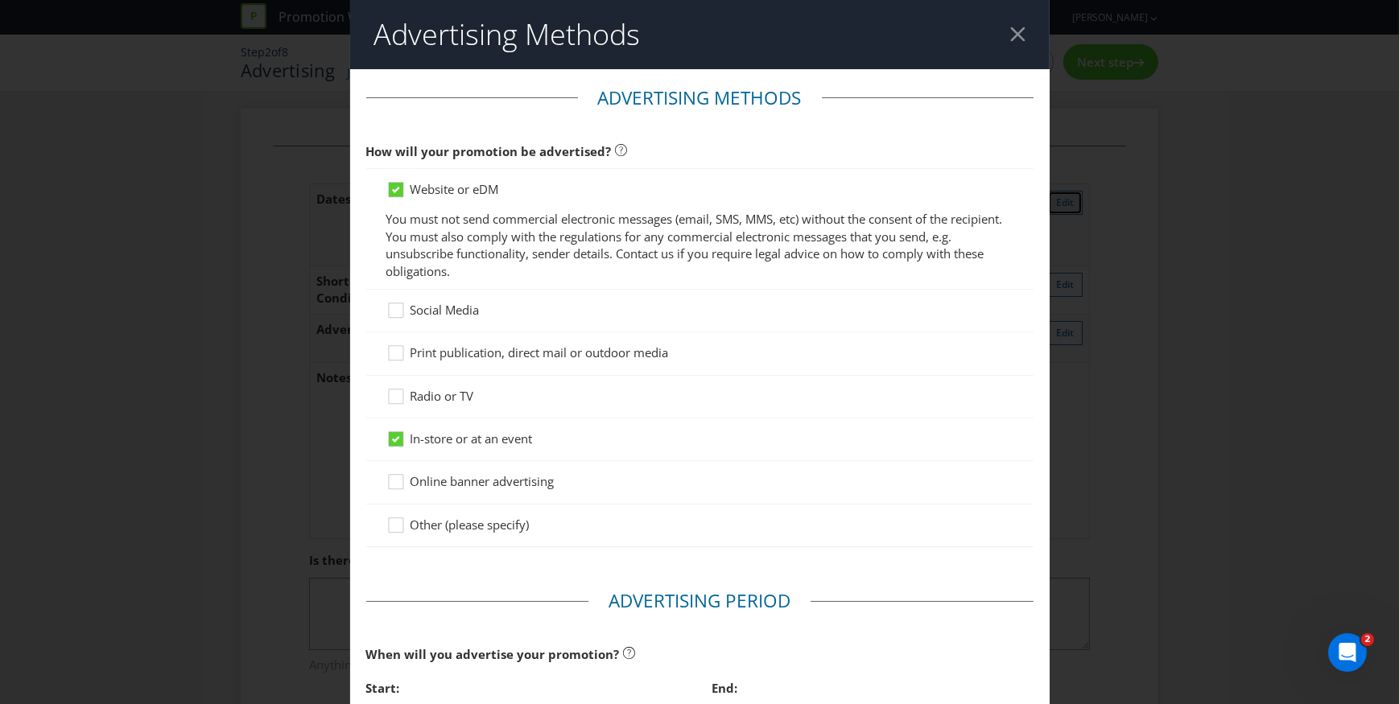
scroll to position [84, 0]
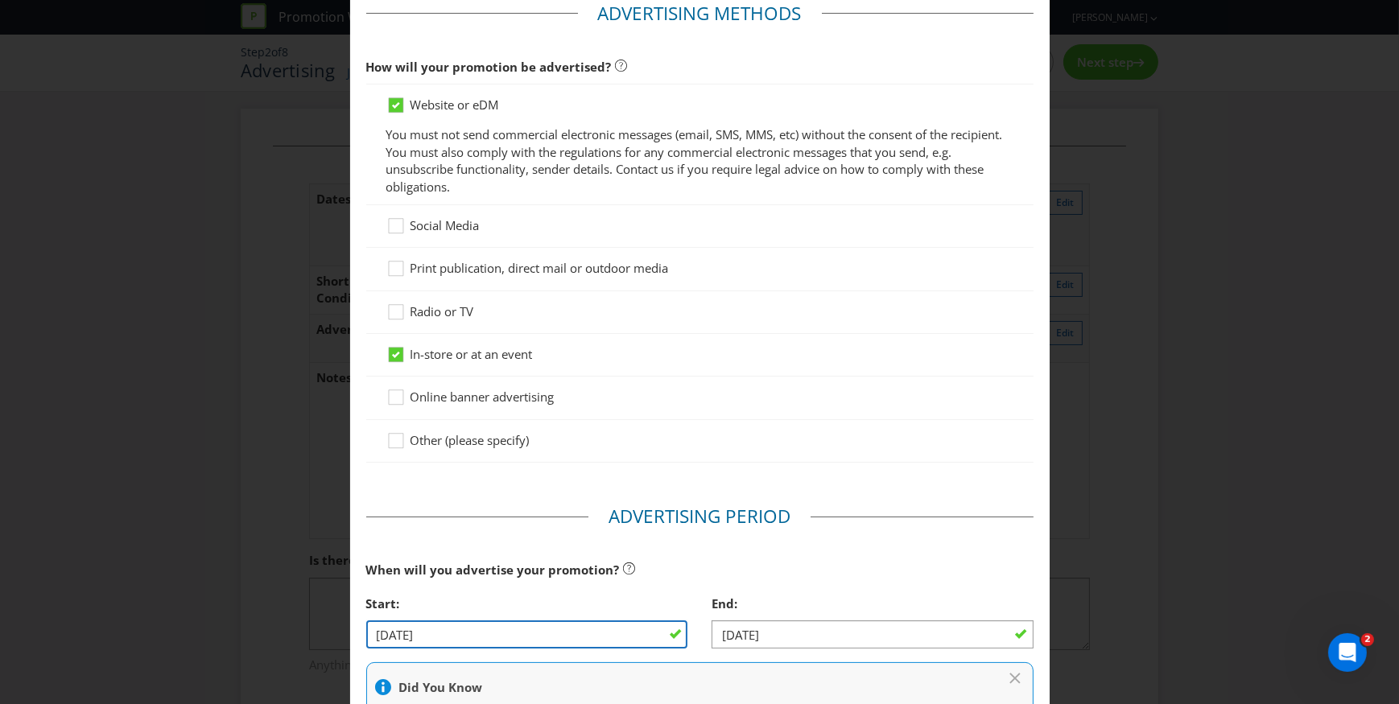
click at [476, 639] on input "[DATE]" at bounding box center [527, 634] width 322 height 28
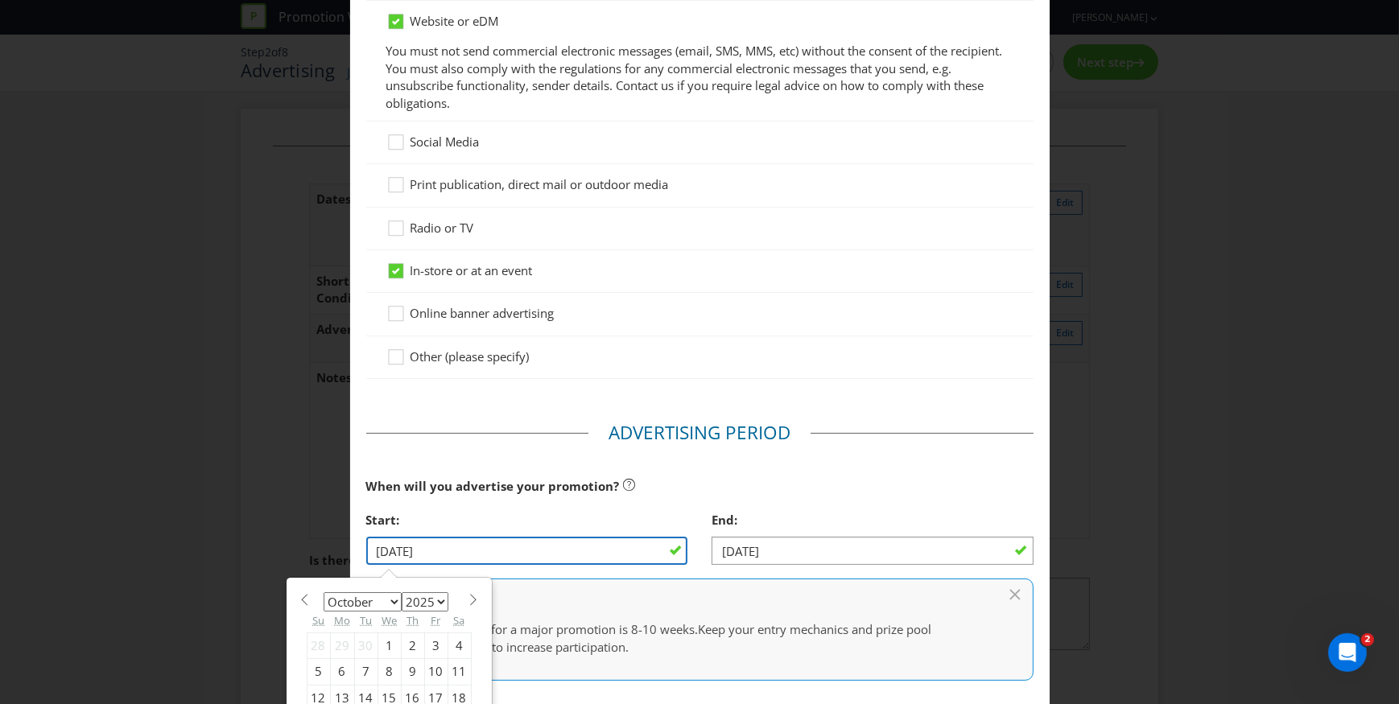
scroll to position [304, 0]
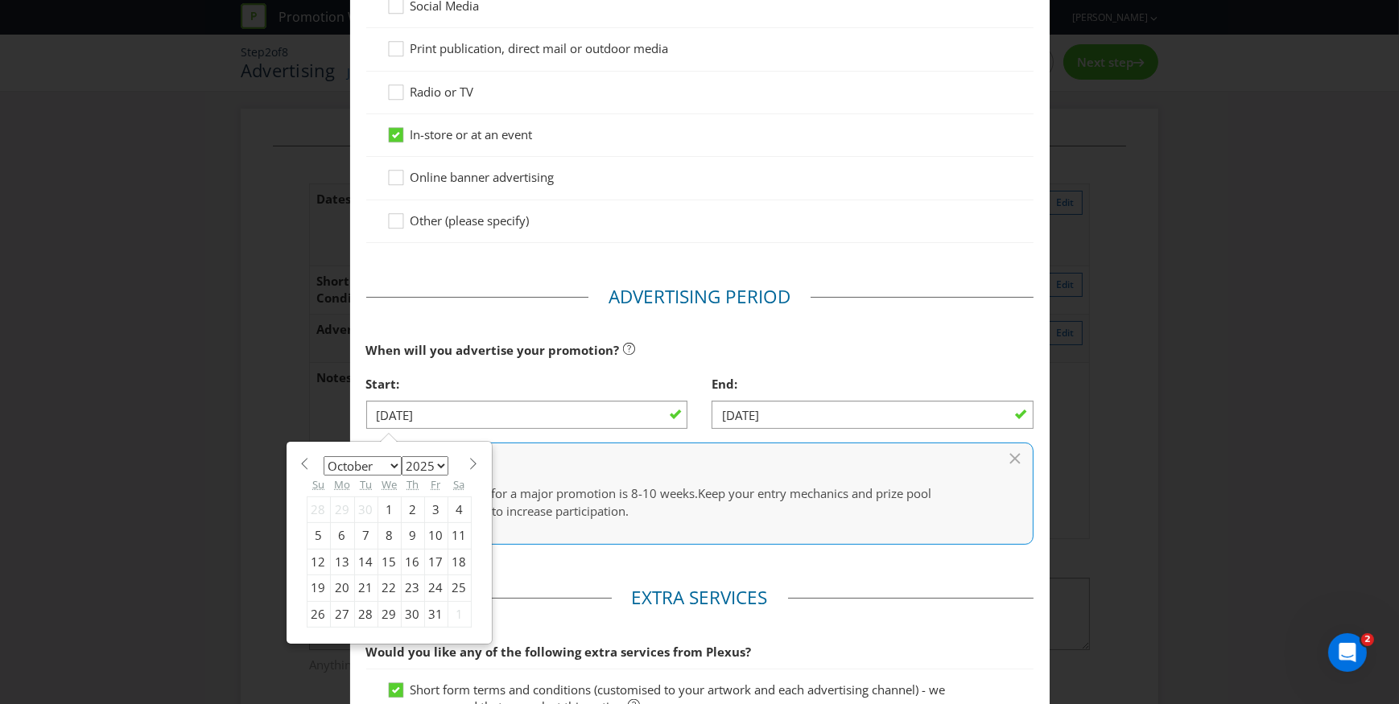
click at [388, 464] on select "January February March April May June July August September October November De…" at bounding box center [363, 465] width 78 height 19
select select "7"
click at [324, 456] on select "January February March April May June July August September October November De…" at bounding box center [363, 465] width 78 height 19
click at [434, 561] on div "15" at bounding box center [435, 562] width 23 height 26
type input "[DATE]"
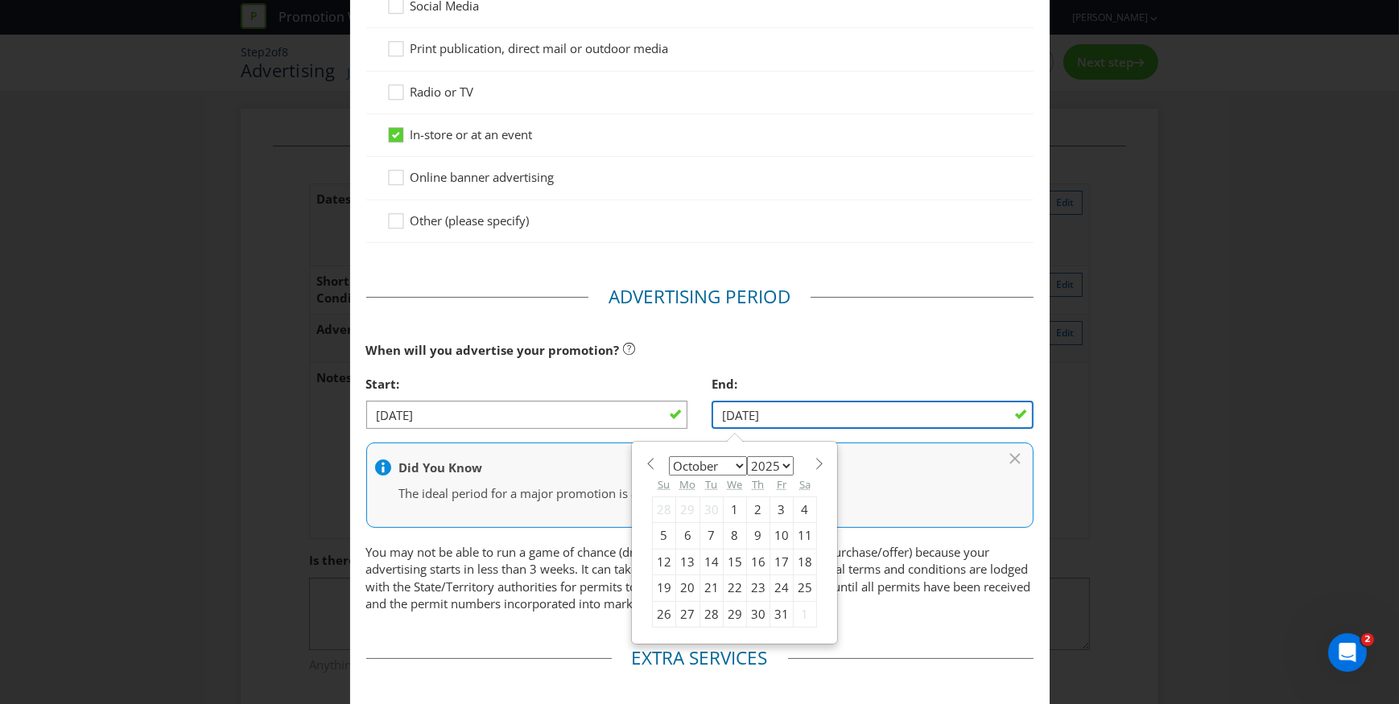
click at [967, 406] on input "31/10/25" at bounding box center [872, 415] width 322 height 28
click at [728, 463] on select "January February March April May June July August September October November De…" at bounding box center [708, 465] width 78 height 19
select select "10"
click at [669, 456] on select "January February March April May June July August September October November De…" at bounding box center [708, 465] width 78 height 19
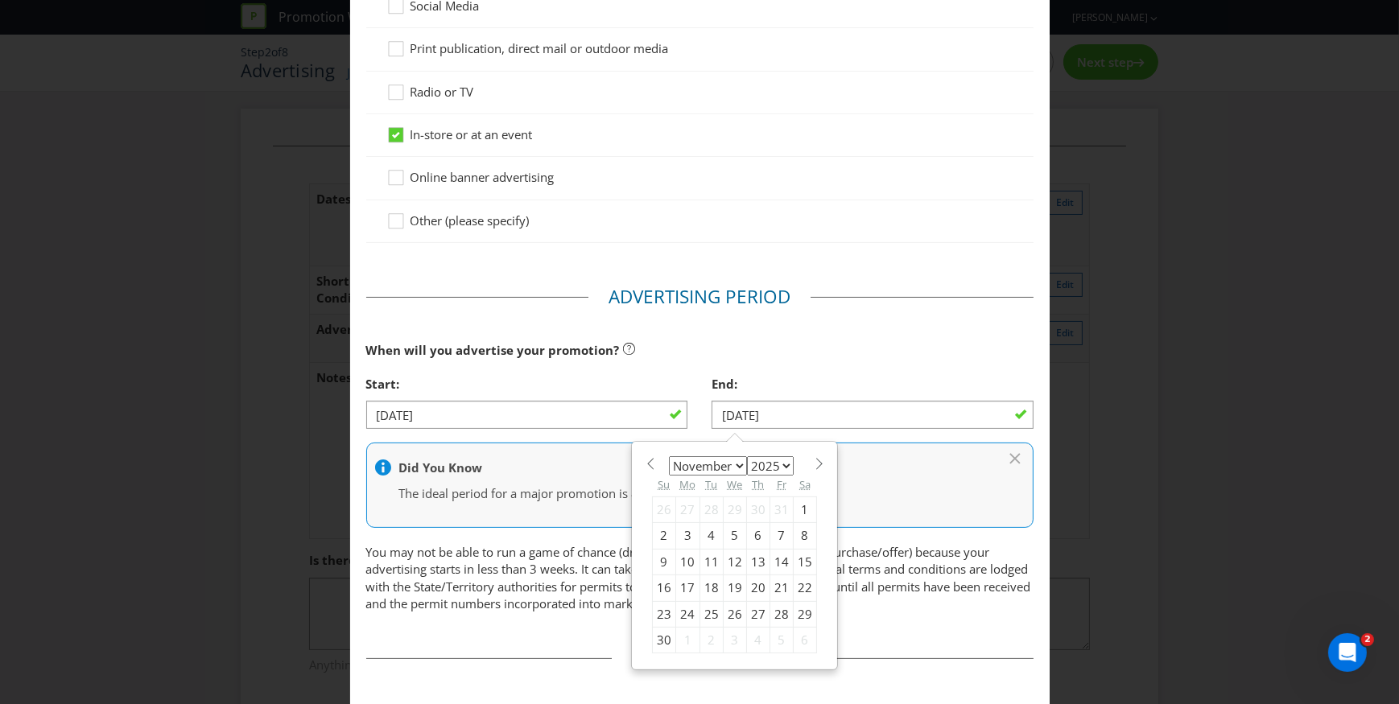
click at [771, 612] on div "28" at bounding box center [781, 614] width 23 height 26
type input "[DATE]"
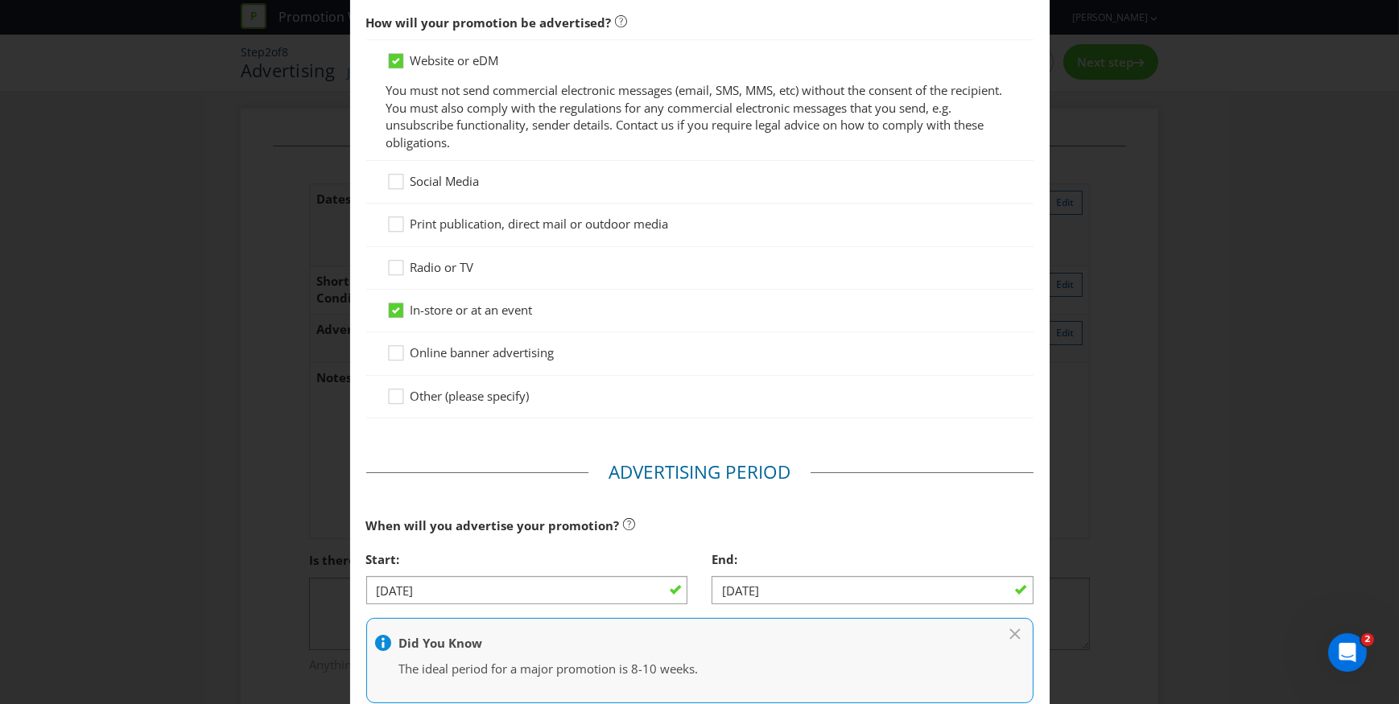
scroll to position [84, 0]
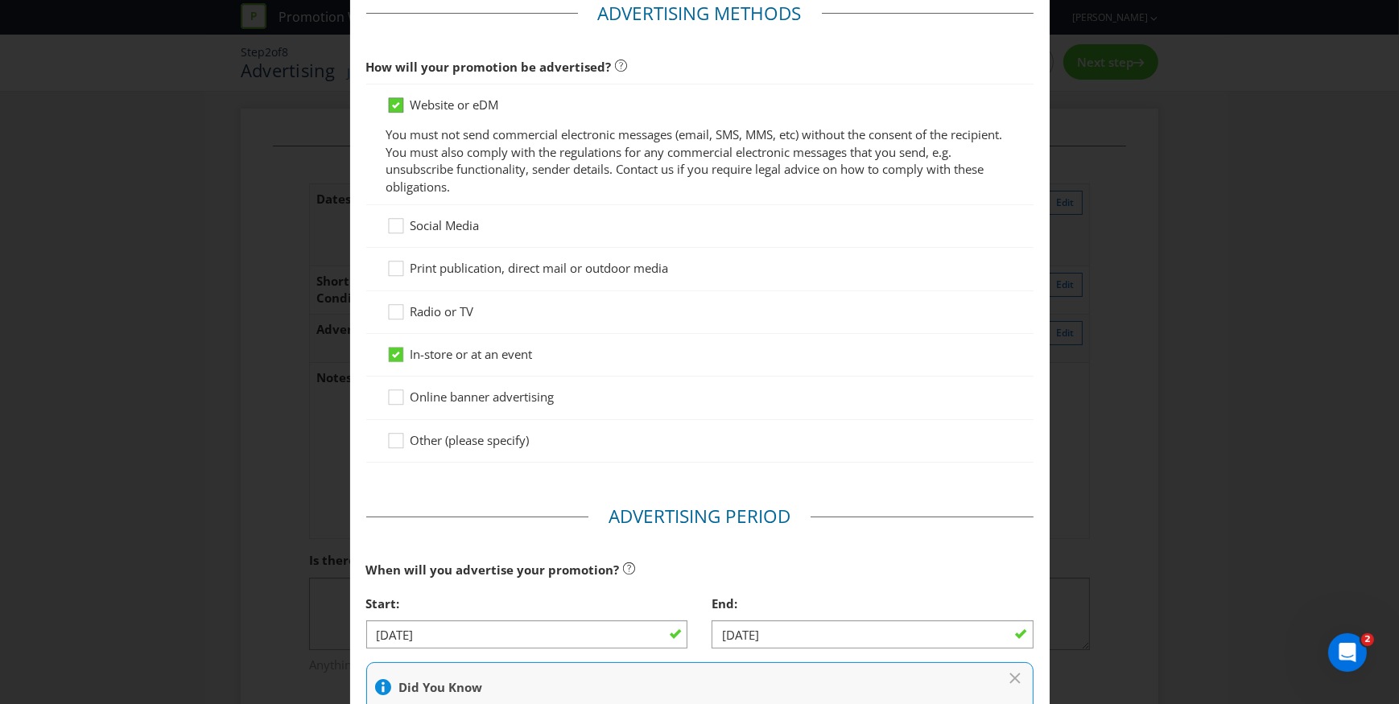
click at [392, 106] on icon at bounding box center [396, 105] width 8 height 6
click at [0, 0] on input "Website or eDM" at bounding box center [0, 0] width 0 height 0
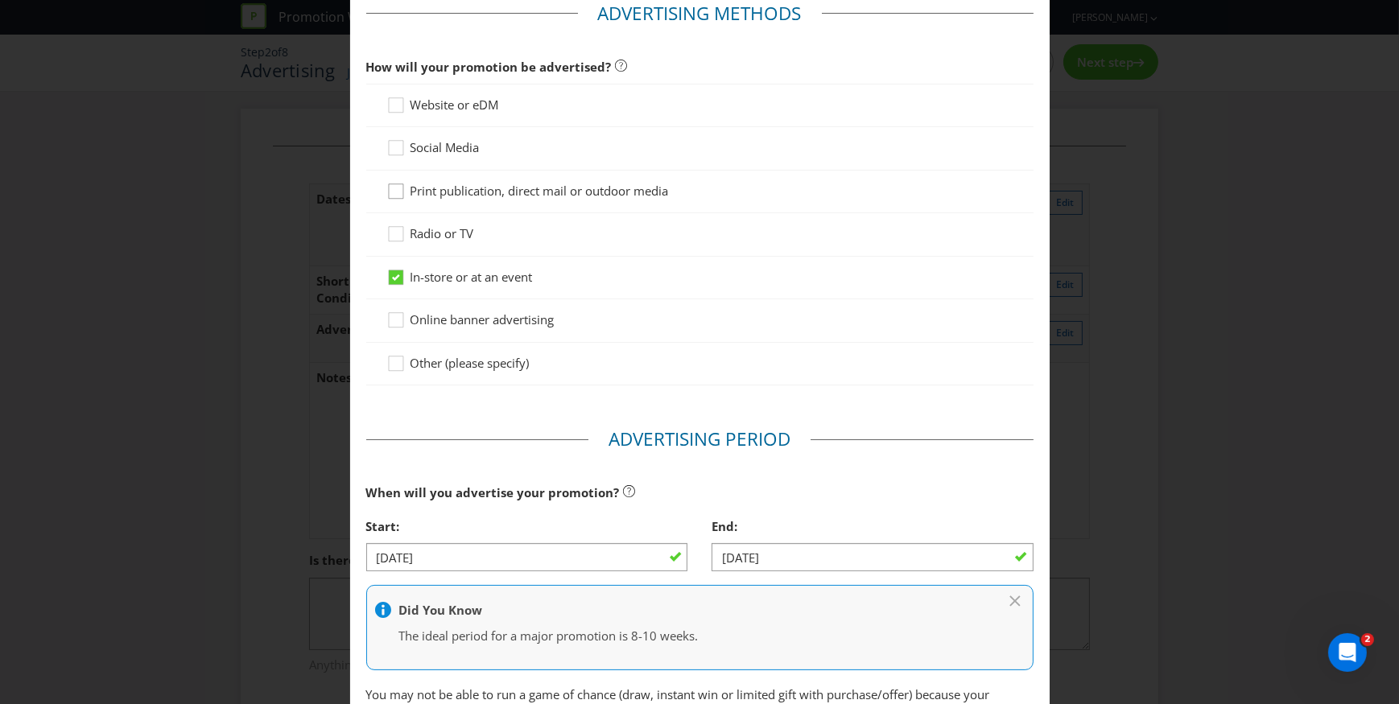
click at [392, 192] on icon at bounding box center [398, 195] width 24 height 24
click at [0, 0] on input "Print publication, direct mail or outdoor media" at bounding box center [0, 0] width 0 height 0
click at [392, 274] on icon at bounding box center [396, 277] width 8 height 6
click at [0, 0] on input "In-store or at an event" at bounding box center [0, 0] width 0 height 0
click at [386, 274] on icon at bounding box center [398, 281] width 24 height 24
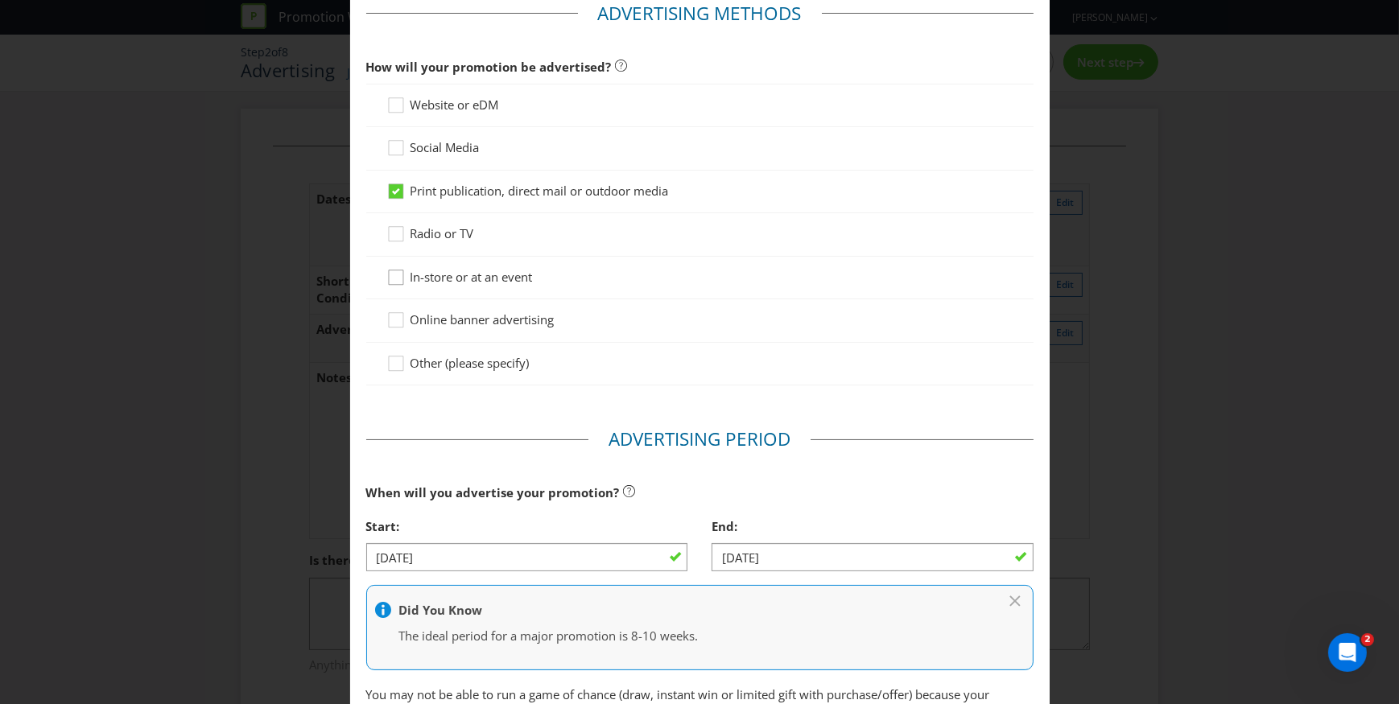
click at [0, 0] on input "In-store or at an event" at bounding box center [0, 0] width 0 height 0
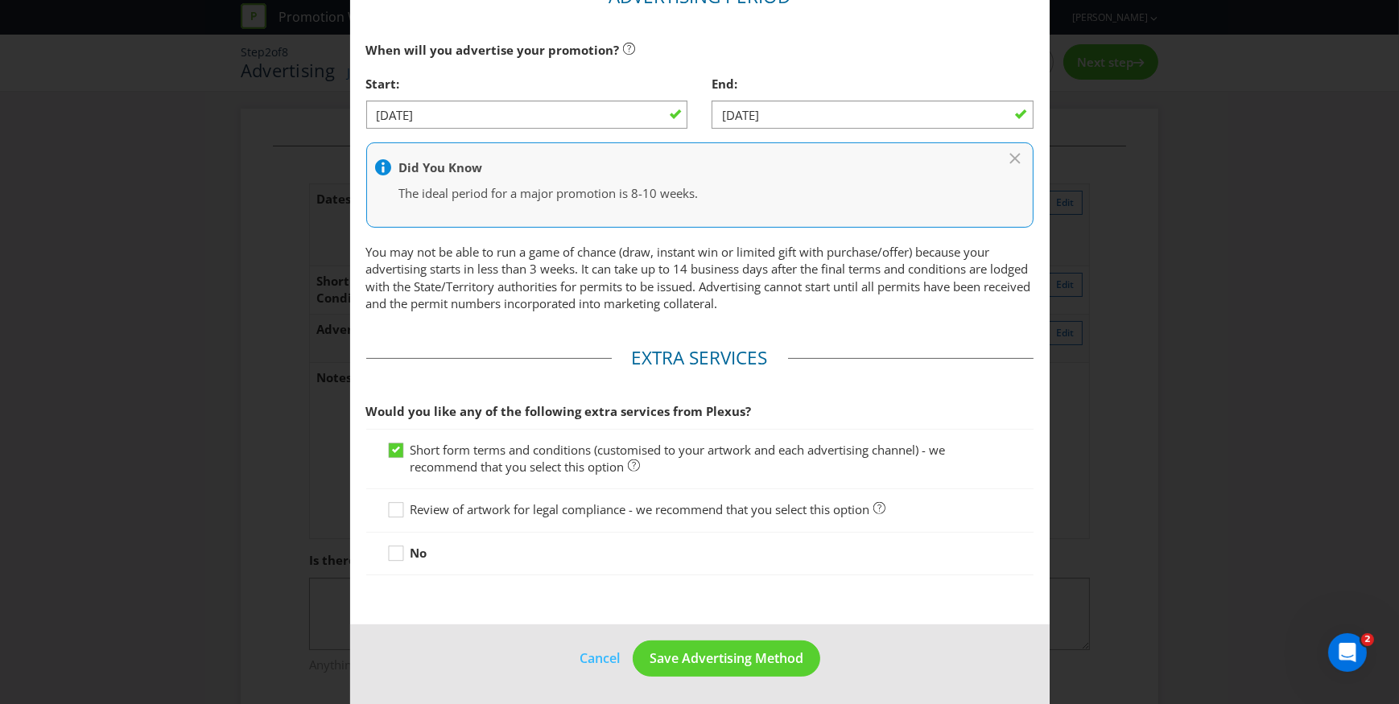
scroll to position [528, 0]
click at [762, 655] on span "Save Advertising Method" at bounding box center [726, 658] width 154 height 18
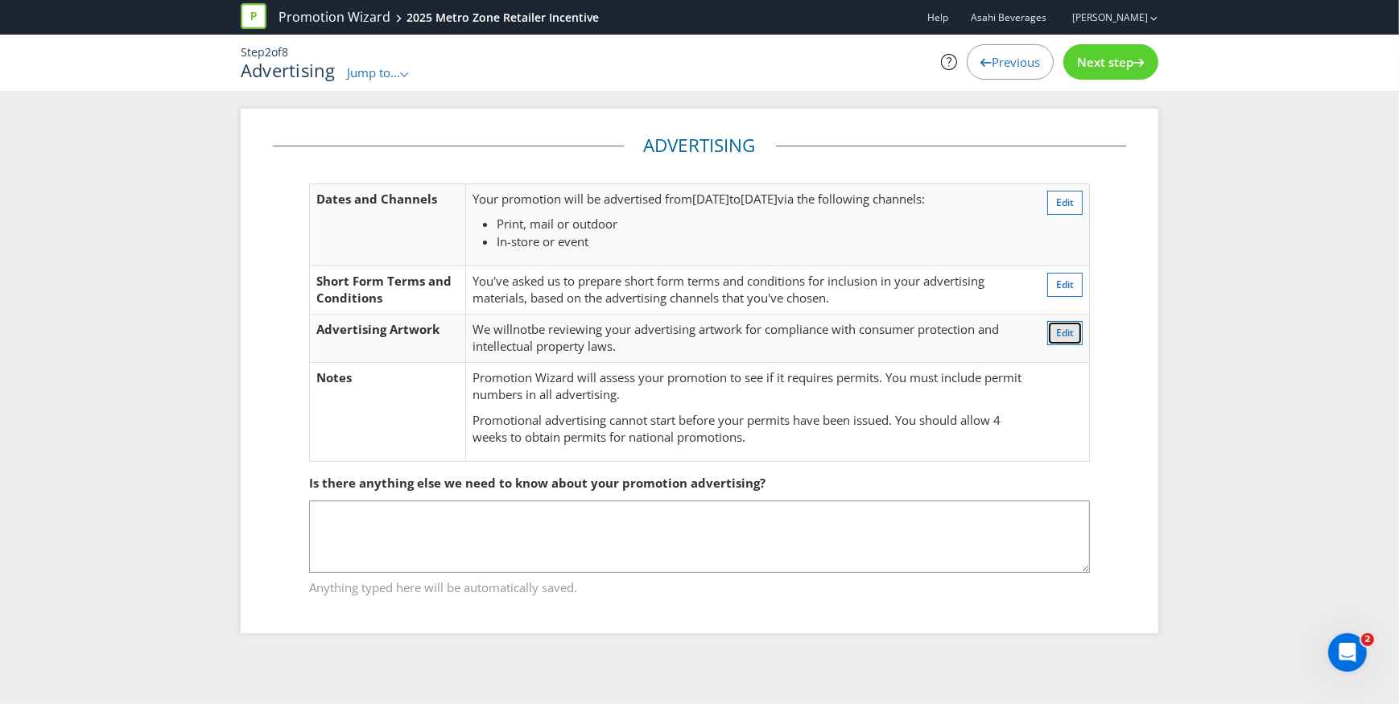
click at [1057, 327] on span "Edit" at bounding box center [1065, 333] width 18 height 14
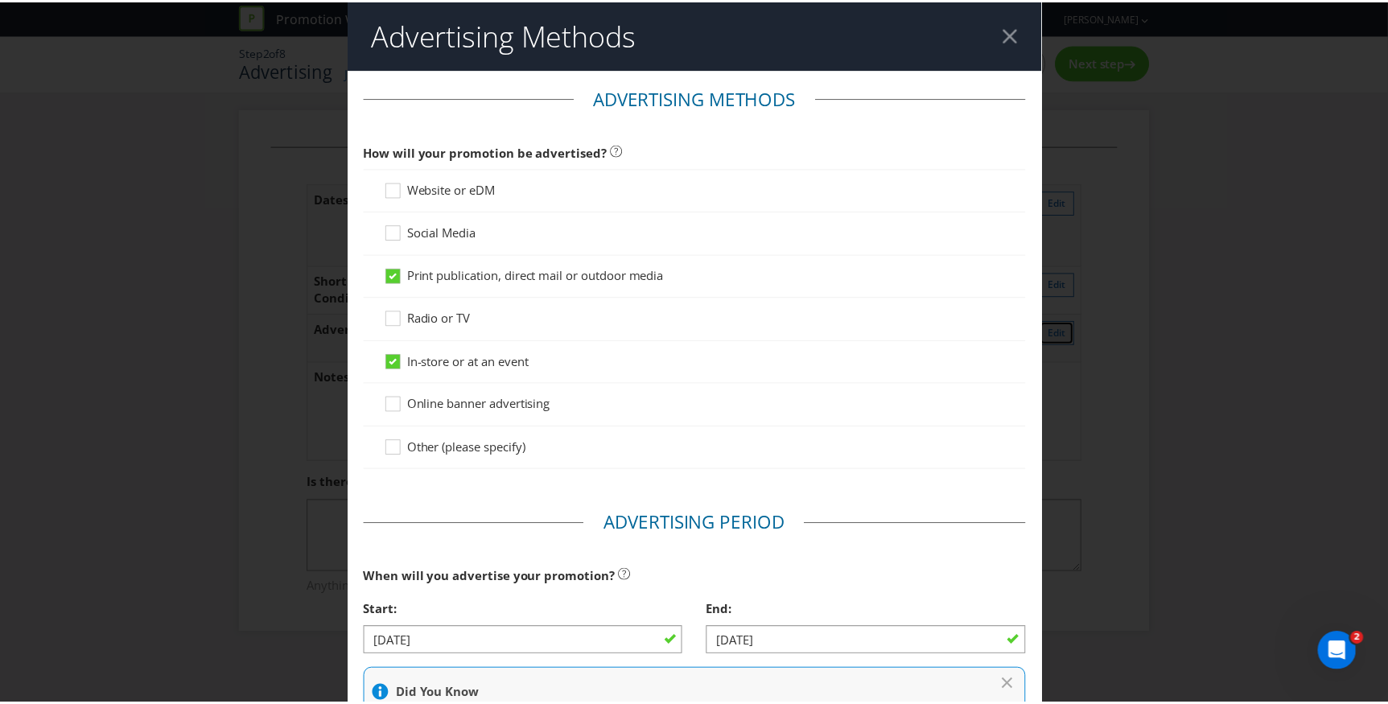
scroll to position [528, 0]
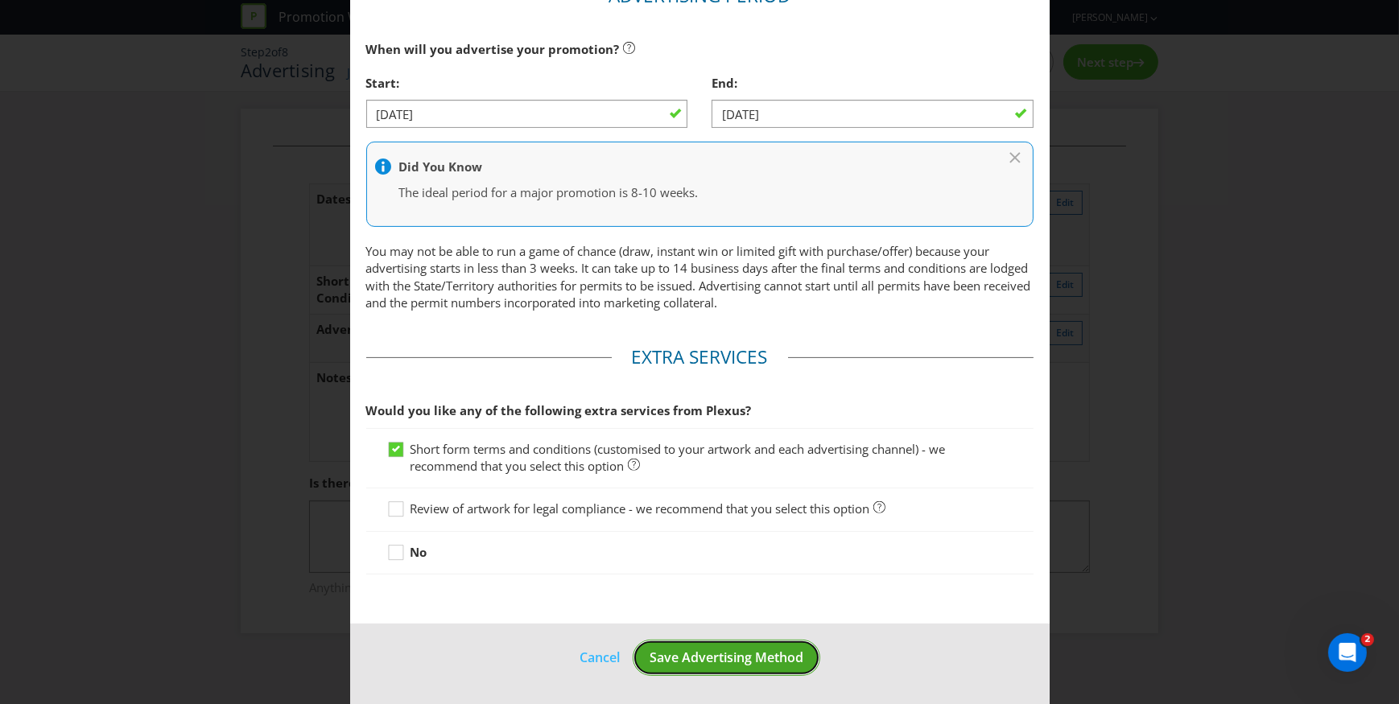
click at [687, 652] on span "Save Advertising Method" at bounding box center [726, 658] width 154 height 18
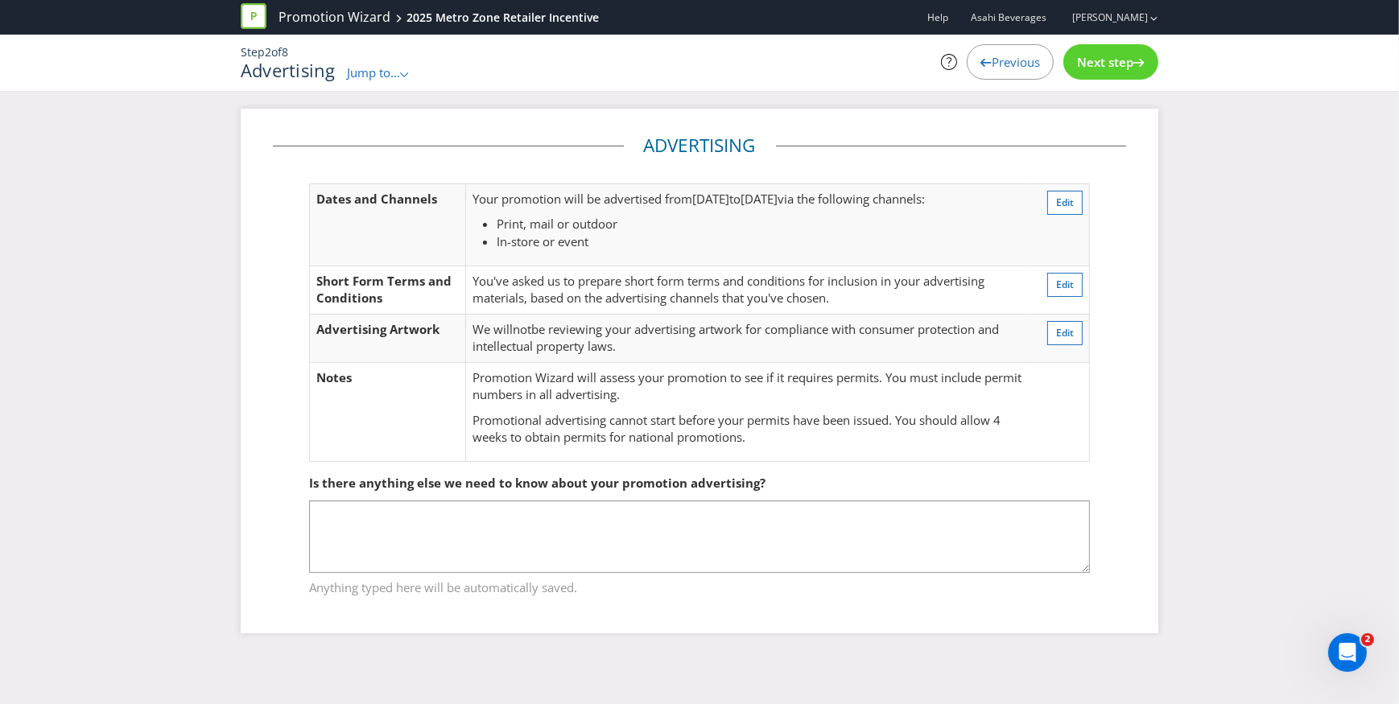
click at [1096, 72] on div "Next step" at bounding box center [1110, 61] width 95 height 35
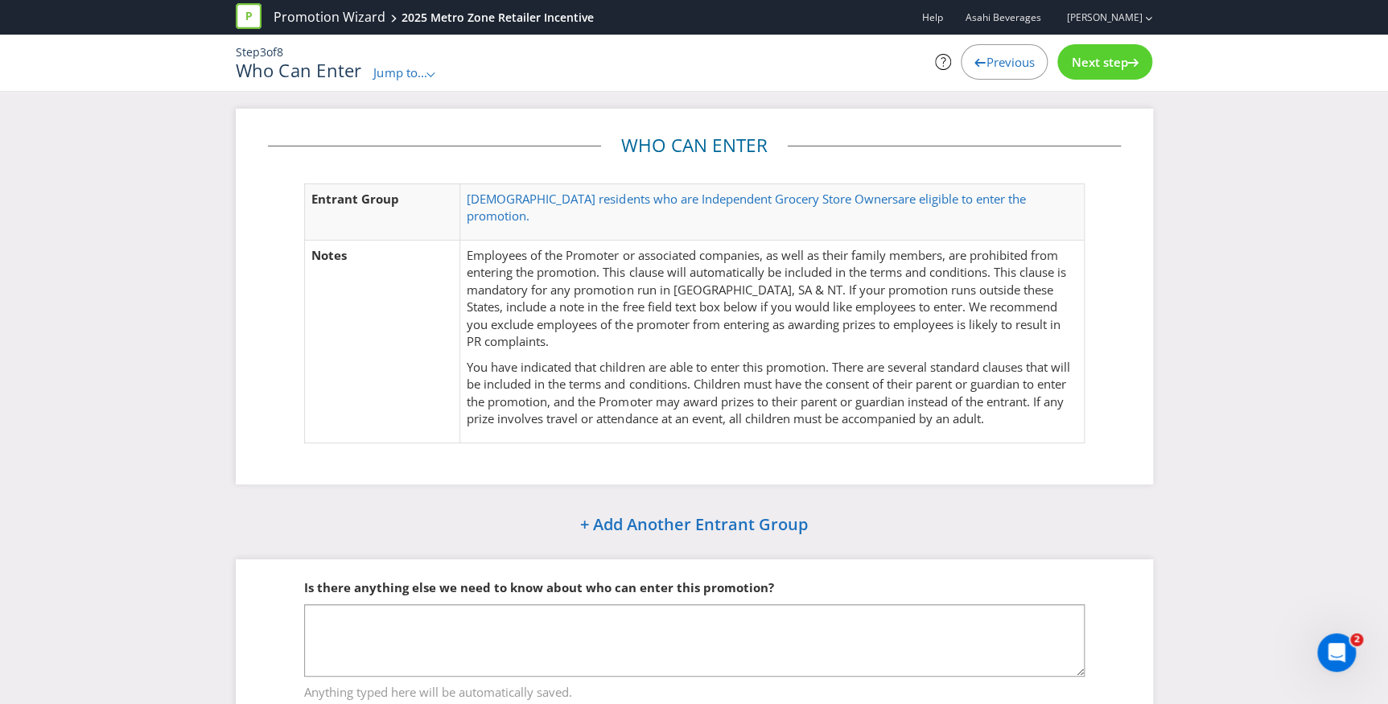
click at [1062, 196] on p "Australian residents who are Independent Grocery Store Owners are eligible to e…" at bounding box center [772, 208] width 610 height 35
click at [1032, 197] on p "Australian residents who are Independent Grocery Store Owners are eligible to e…" at bounding box center [772, 208] width 610 height 35
drag, startPoint x: 1044, startPoint y: 202, endPoint x: 456, endPoint y: 195, distance: 587.5
click at [456, 195] on tr "Entrant Group Australian residents who are Independent Grocery Store Owners are…" at bounding box center [694, 211] width 780 height 56
click at [890, 287] on p "Employees of the Promoter or associated companies, as well as their family memb…" at bounding box center [772, 299] width 610 height 104
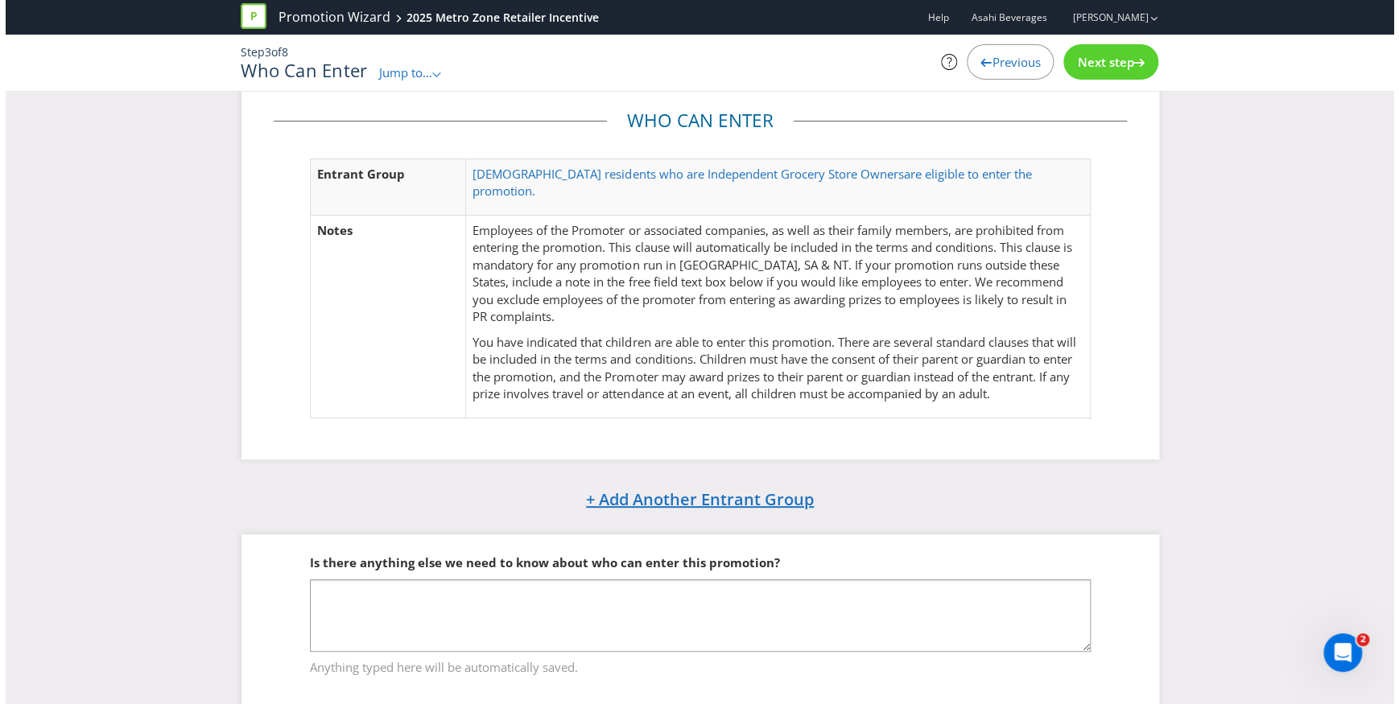
scroll to position [39, 0]
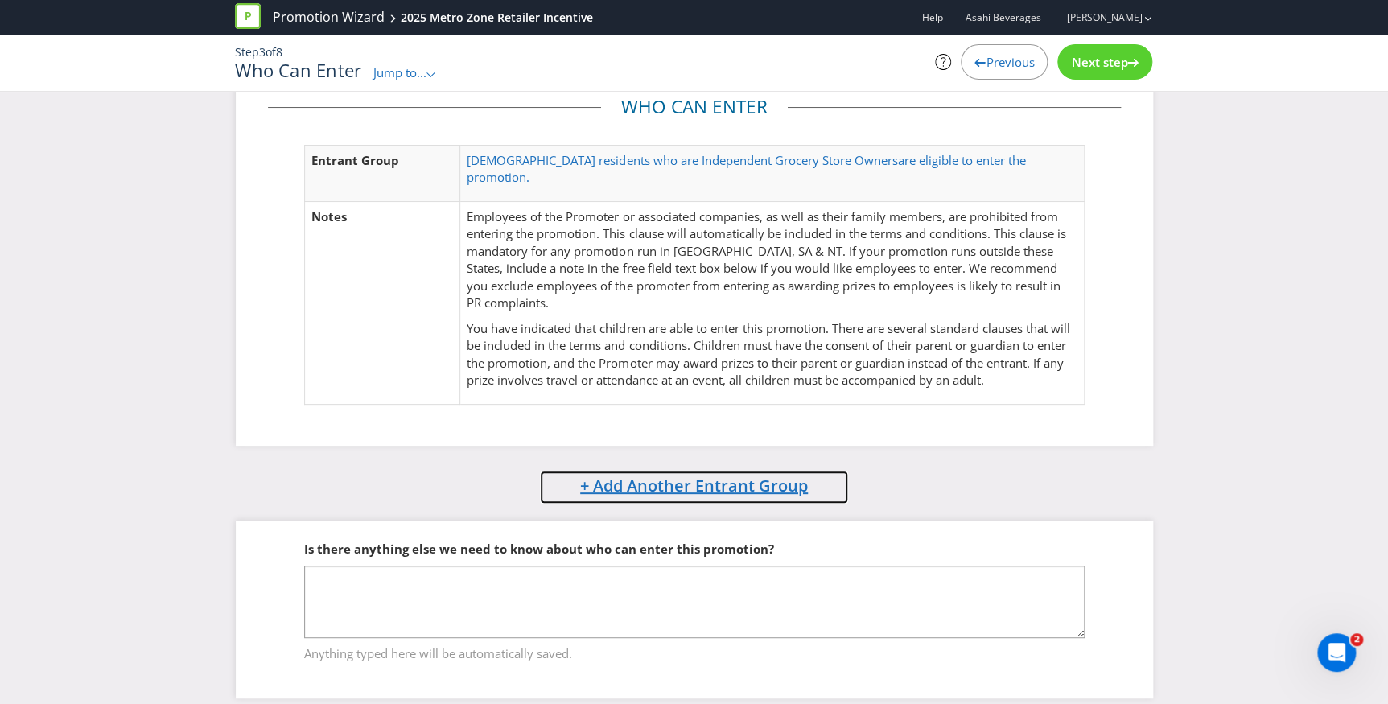
click at [685, 475] on span "+ Add Another Entrant Group" at bounding box center [694, 486] width 228 height 22
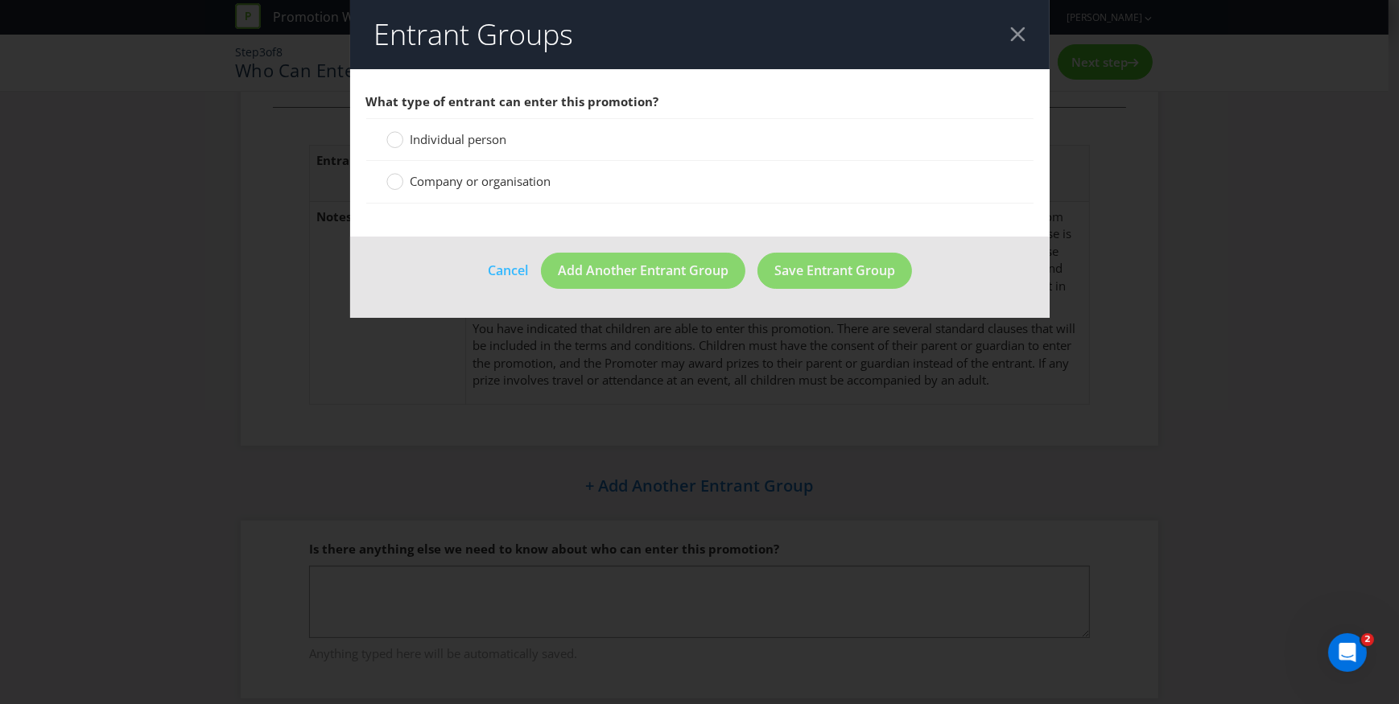
click at [453, 171] on div "Company or organisation" at bounding box center [699, 182] width 667 height 42
click at [453, 178] on span "Company or organisation" at bounding box center [480, 181] width 141 height 16
click at [0, 0] on input "Company or organisation" at bounding box center [0, 0] width 0 height 0
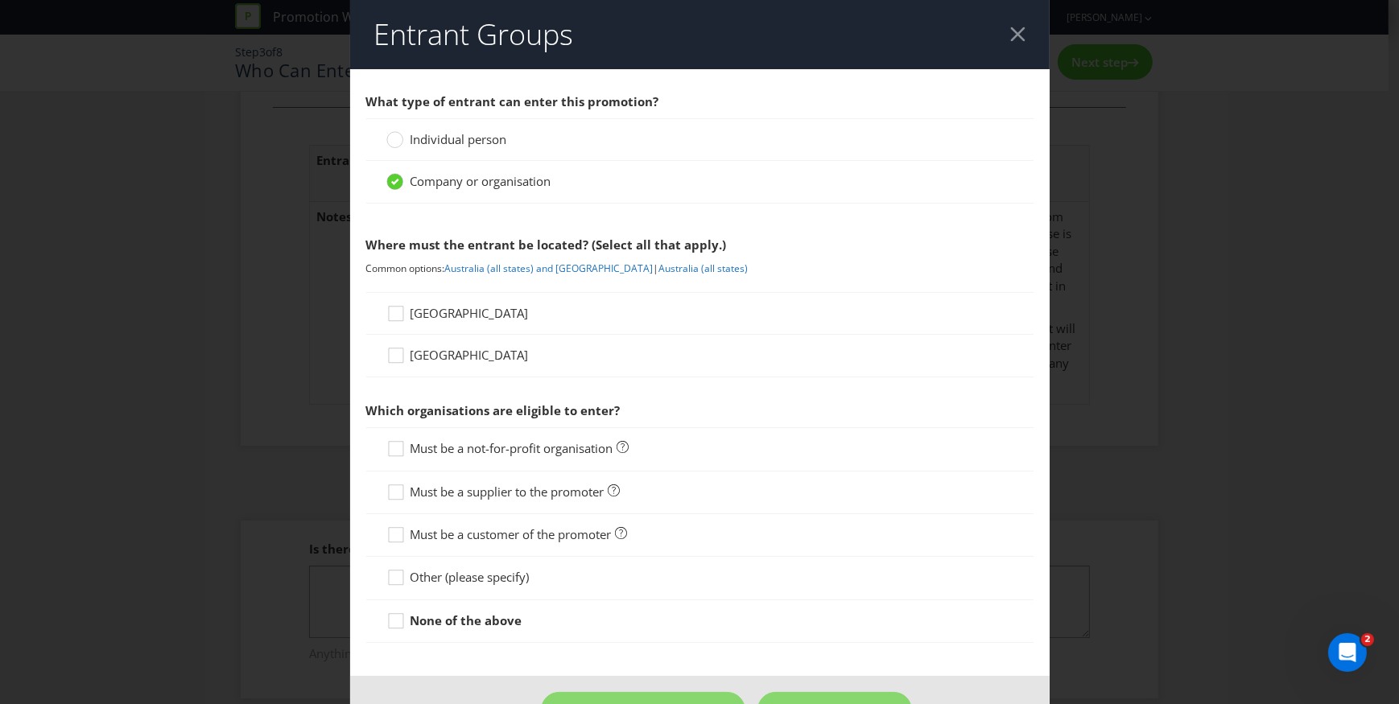
click at [420, 313] on span "[GEOGRAPHIC_DATA]" at bounding box center [469, 313] width 118 height 16
click at [0, 0] on input "[GEOGRAPHIC_DATA]" at bounding box center [0, 0] width 0 height 0
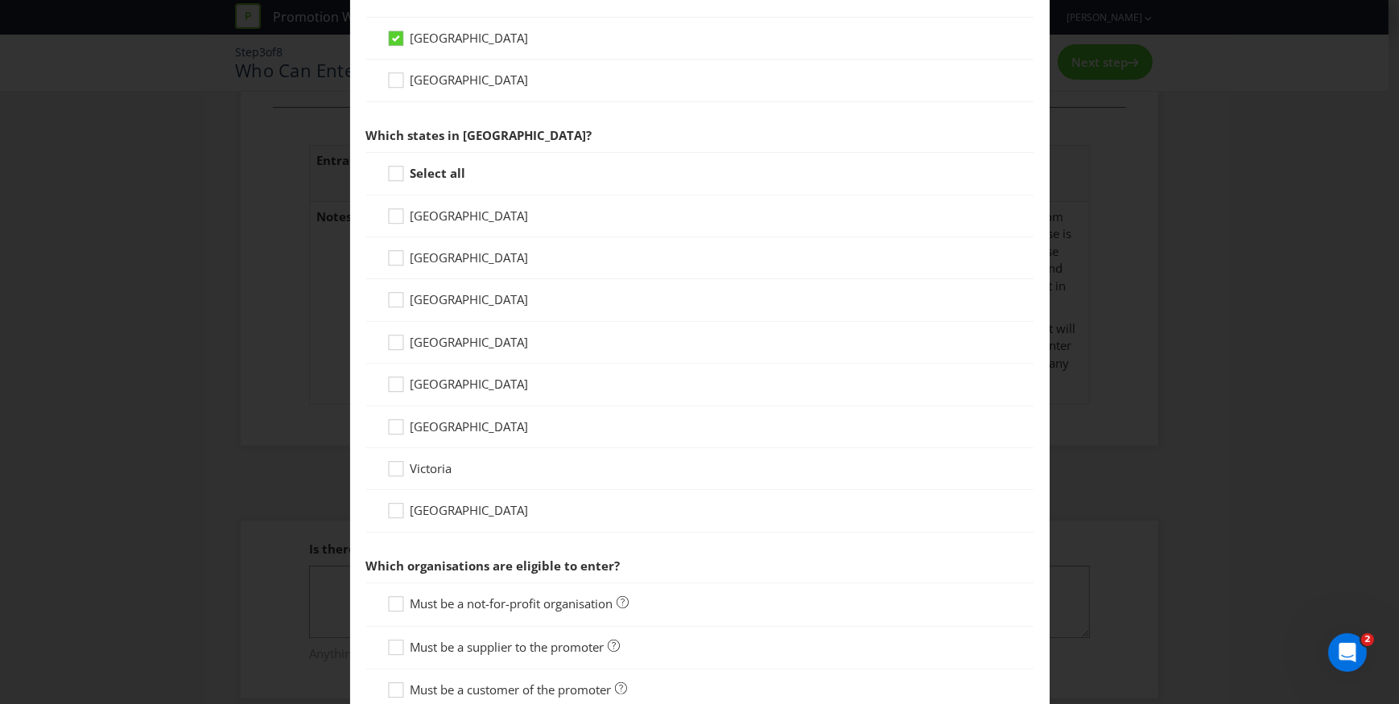
scroll to position [292, 0]
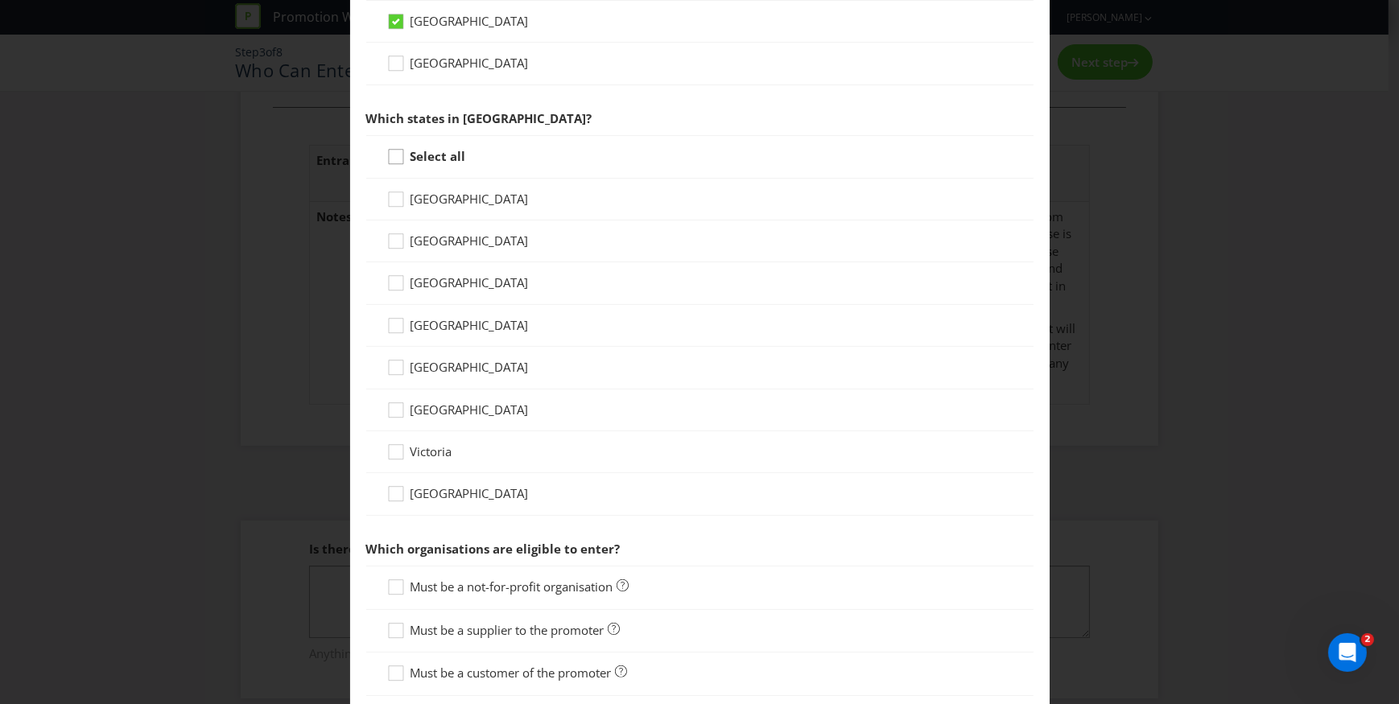
click at [398, 155] on icon at bounding box center [398, 160] width 24 height 24
click at [0, 0] on input "Select all" at bounding box center [0, 0] width 0 height 0
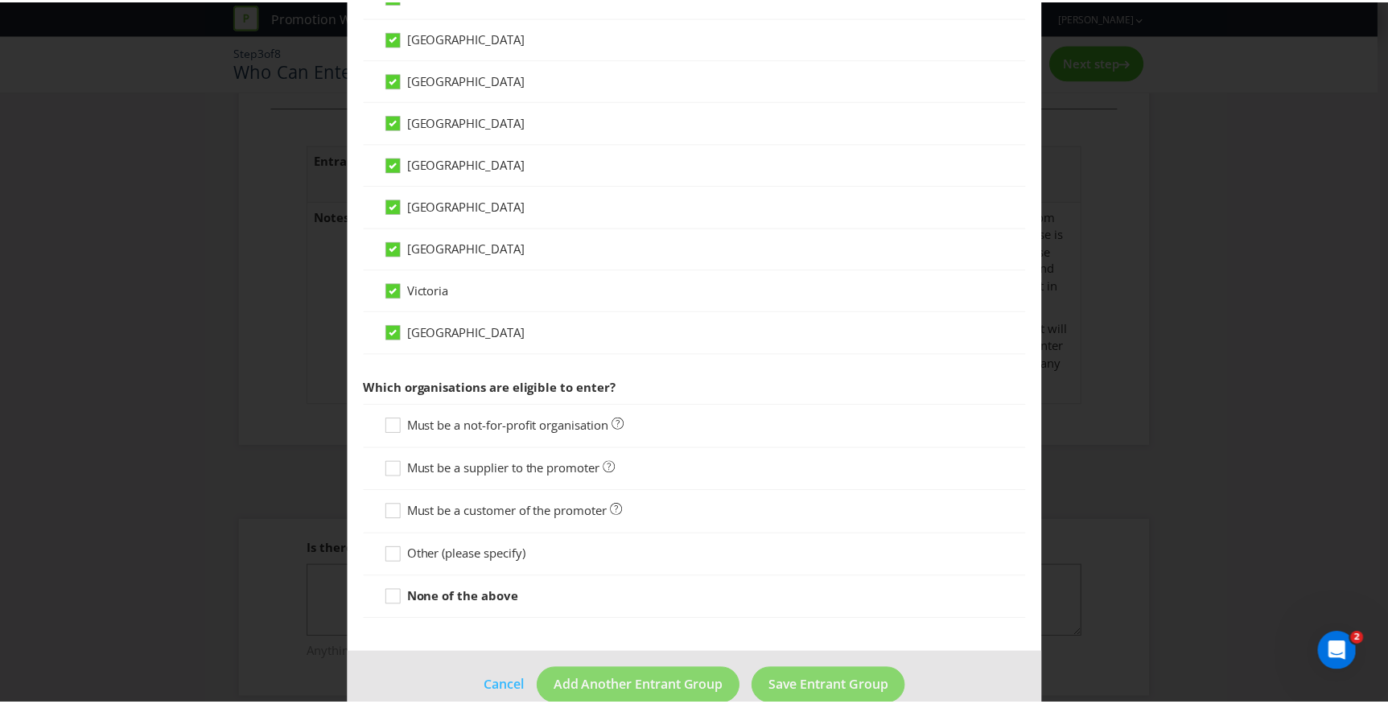
scroll to position [482, 0]
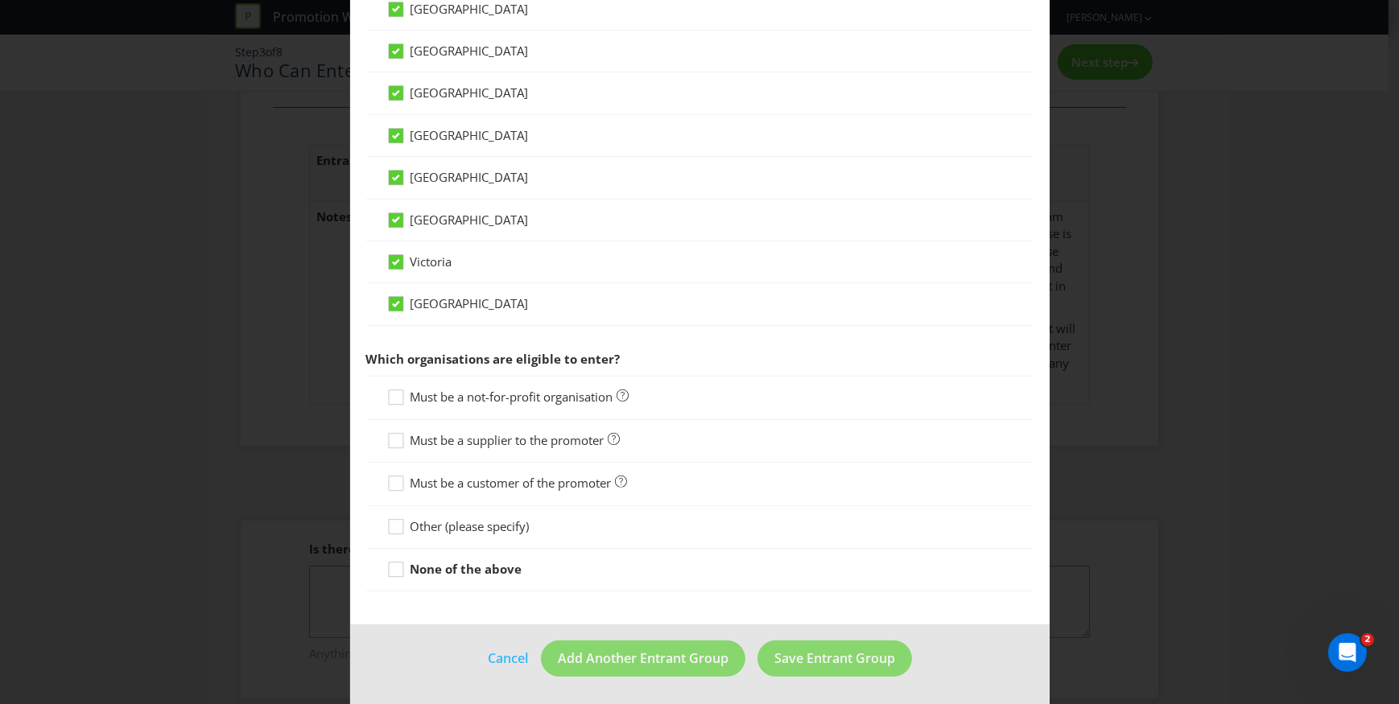
click at [476, 476] on span "Must be a customer of the promoter" at bounding box center [510, 483] width 201 height 16
click at [0, 0] on input "Must be a customer of the promoter" at bounding box center [0, 0] width 0 height 0
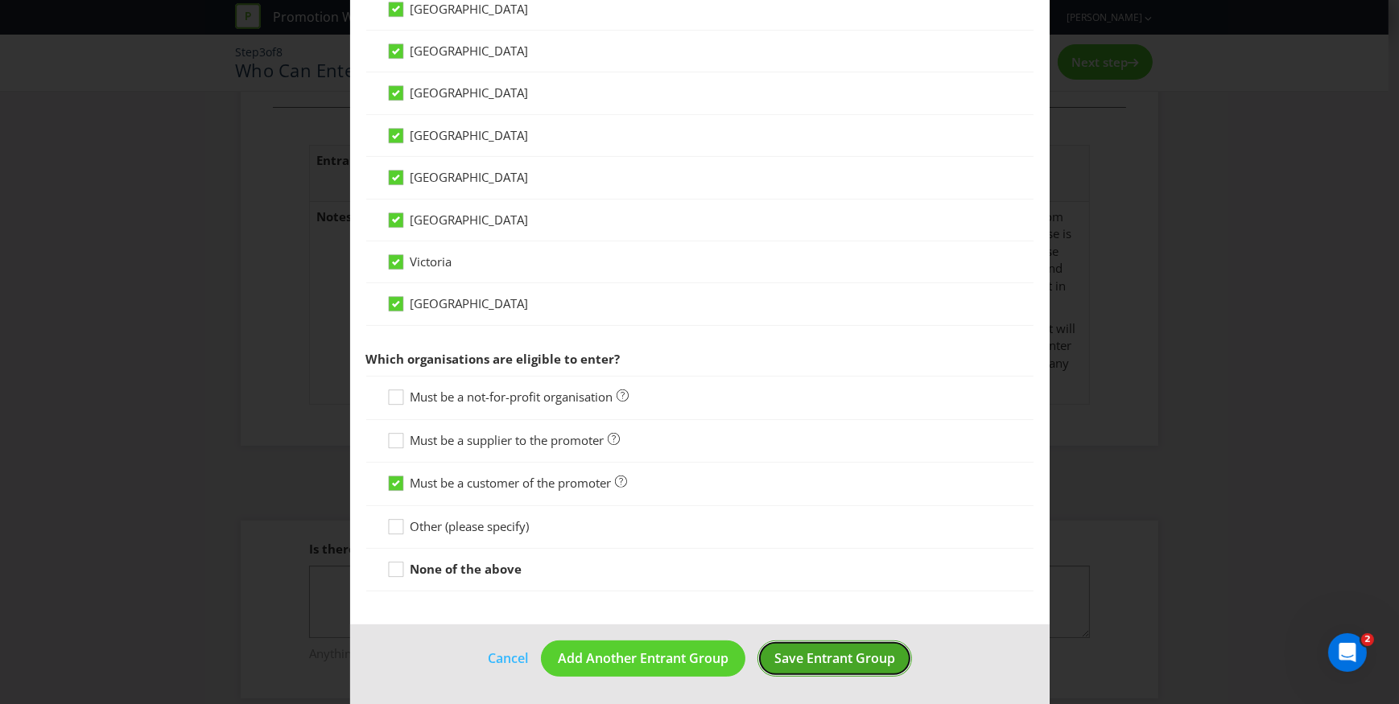
click at [835, 660] on span "Save Entrant Group" at bounding box center [834, 658] width 121 height 18
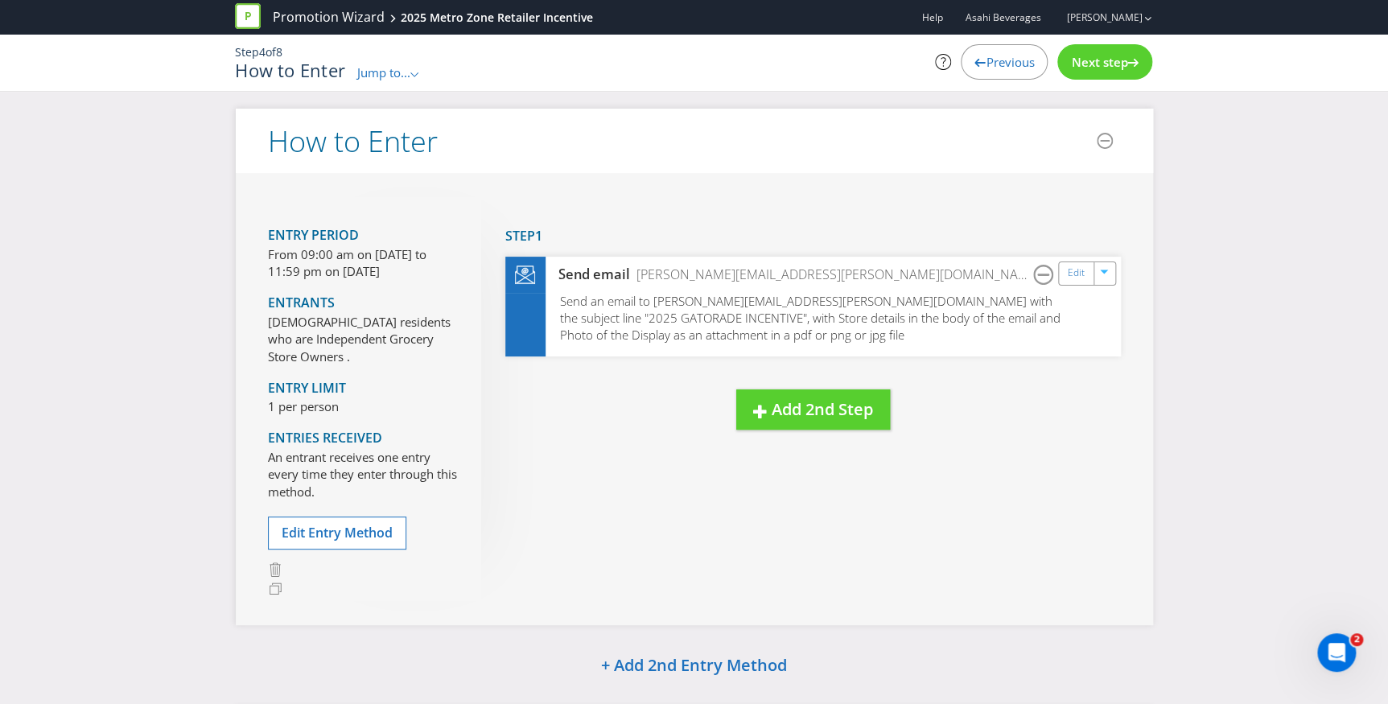
click at [996, 61] on span "Previous" at bounding box center [1010, 62] width 48 height 16
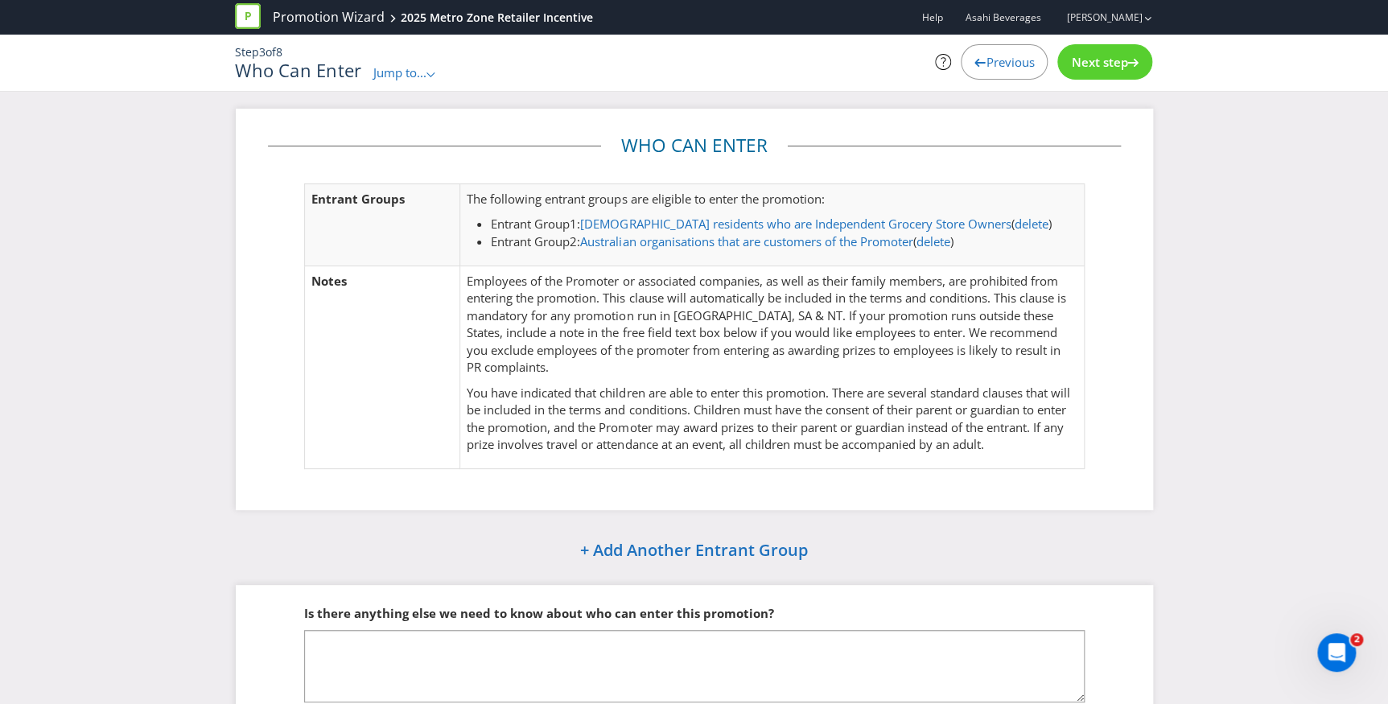
click at [999, 61] on span "Previous" at bounding box center [1010, 62] width 48 height 16
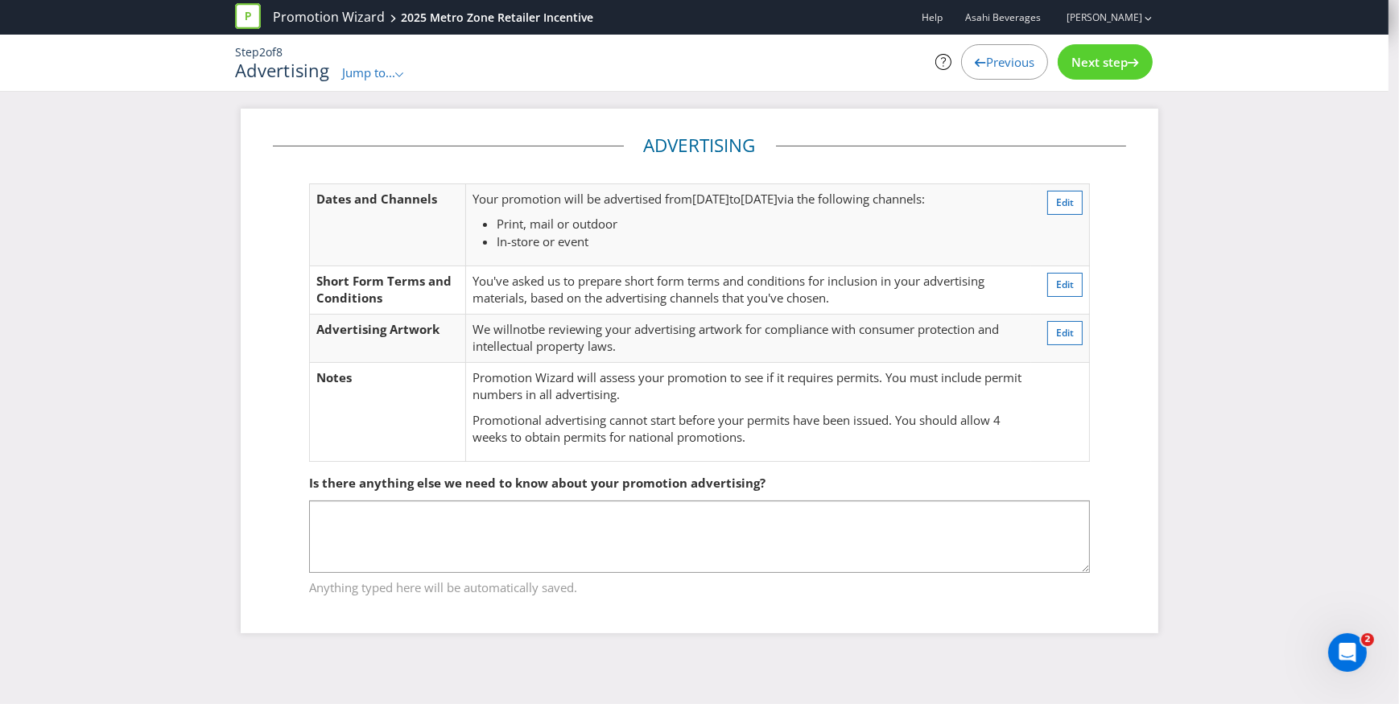
click at [1095, 66] on span "Next step" at bounding box center [1099, 62] width 56 height 16
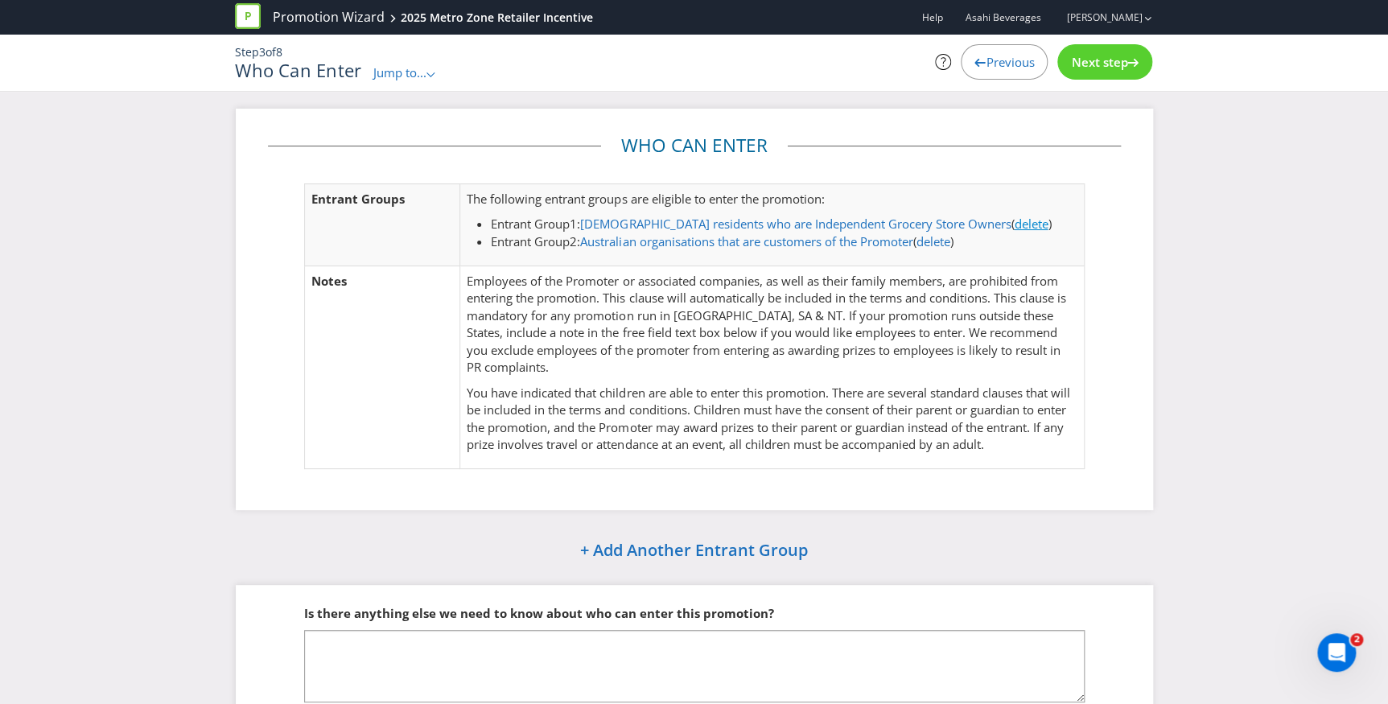
click at [1014, 223] on link "delete" at bounding box center [1031, 224] width 34 height 16
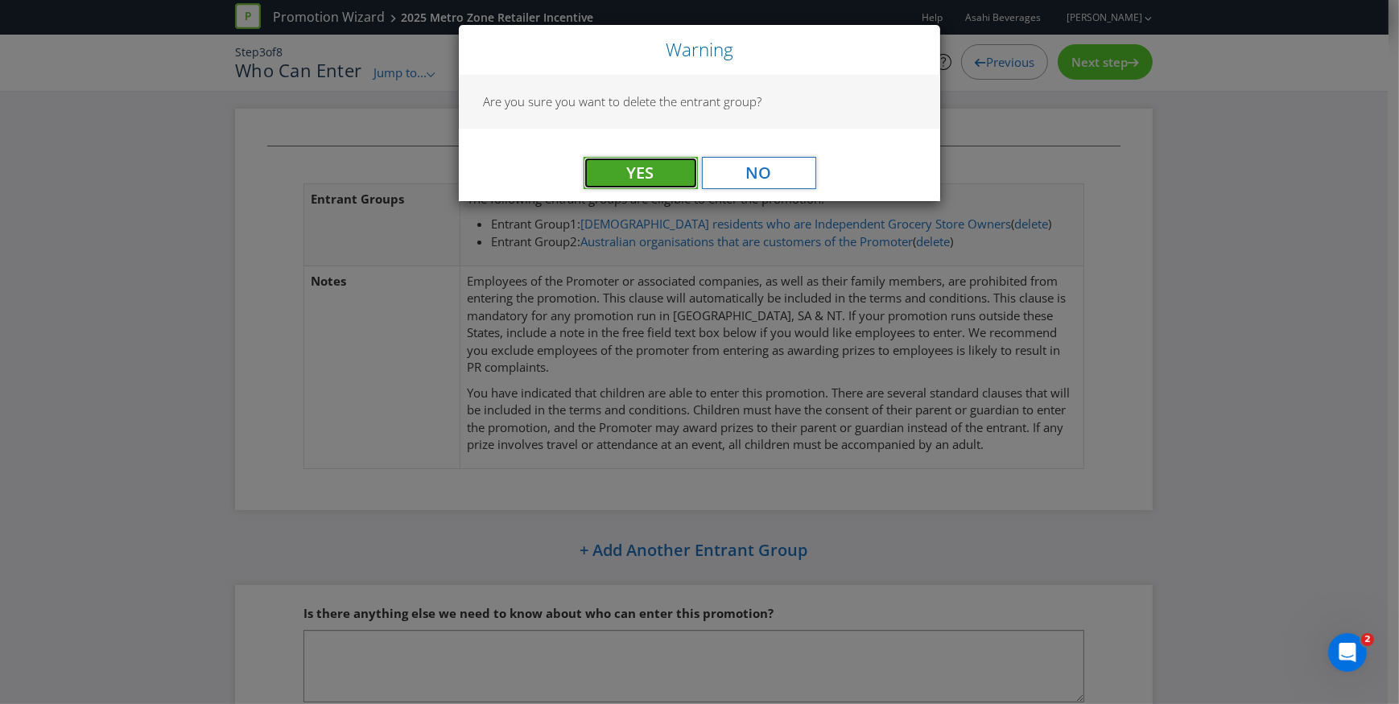
click at [662, 172] on button "Yes" at bounding box center [640, 173] width 114 height 32
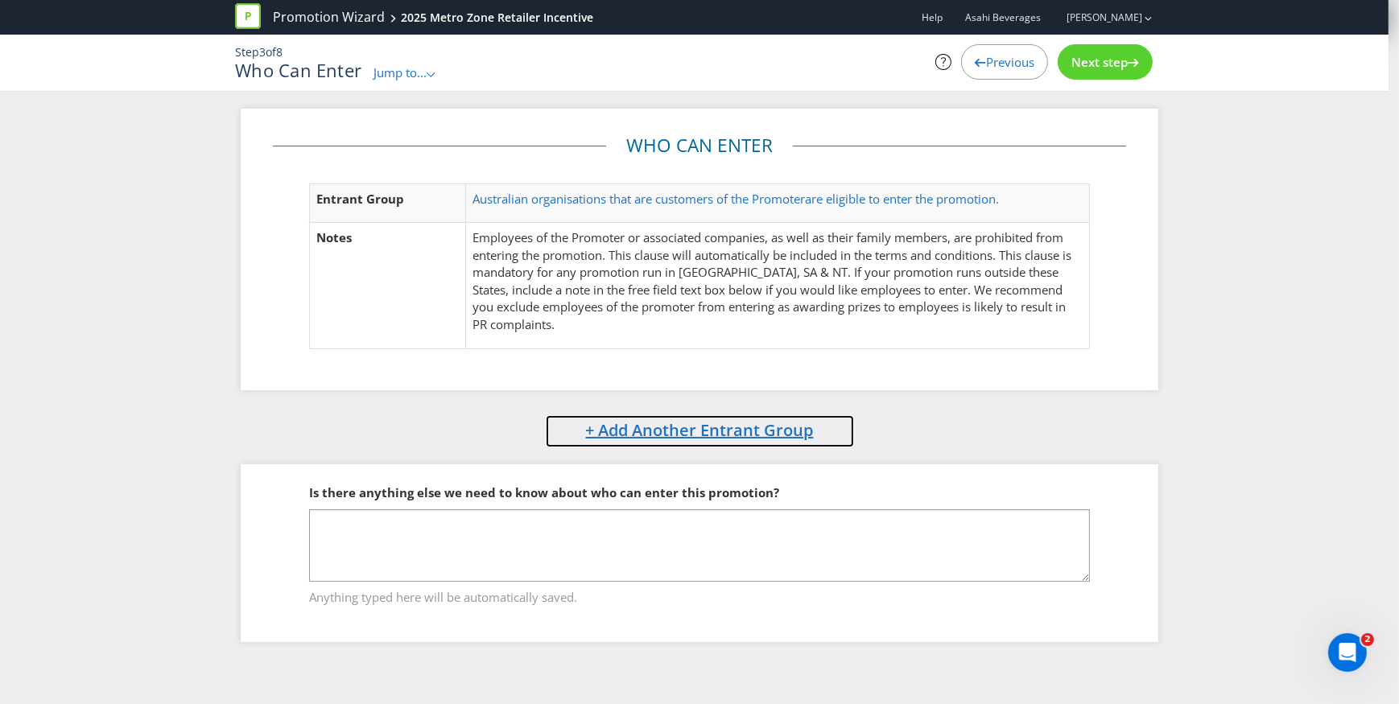
click at [742, 427] on span "+ Add Another Entrant Group" at bounding box center [700, 430] width 228 height 22
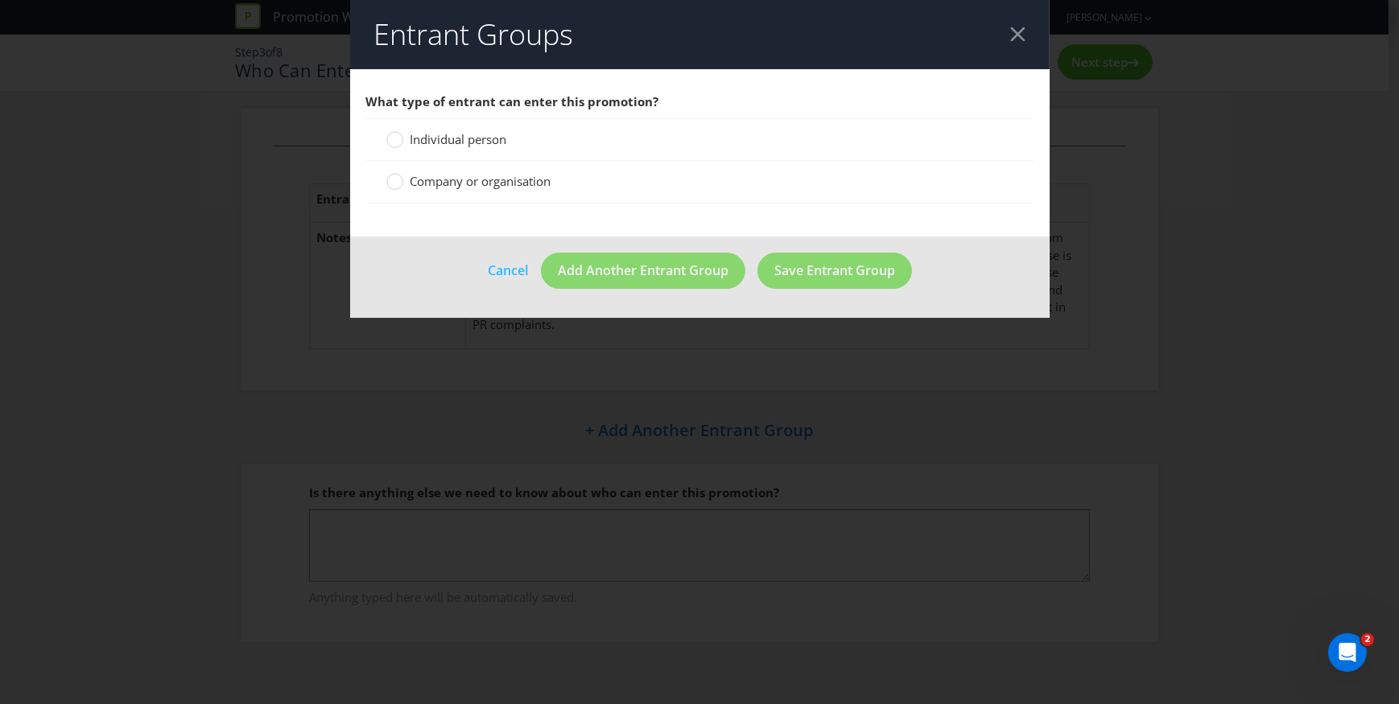
click at [443, 176] on span "Company or organisation" at bounding box center [480, 181] width 141 height 16
click at [0, 0] on input "Company or organisation" at bounding box center [0, 0] width 0 height 0
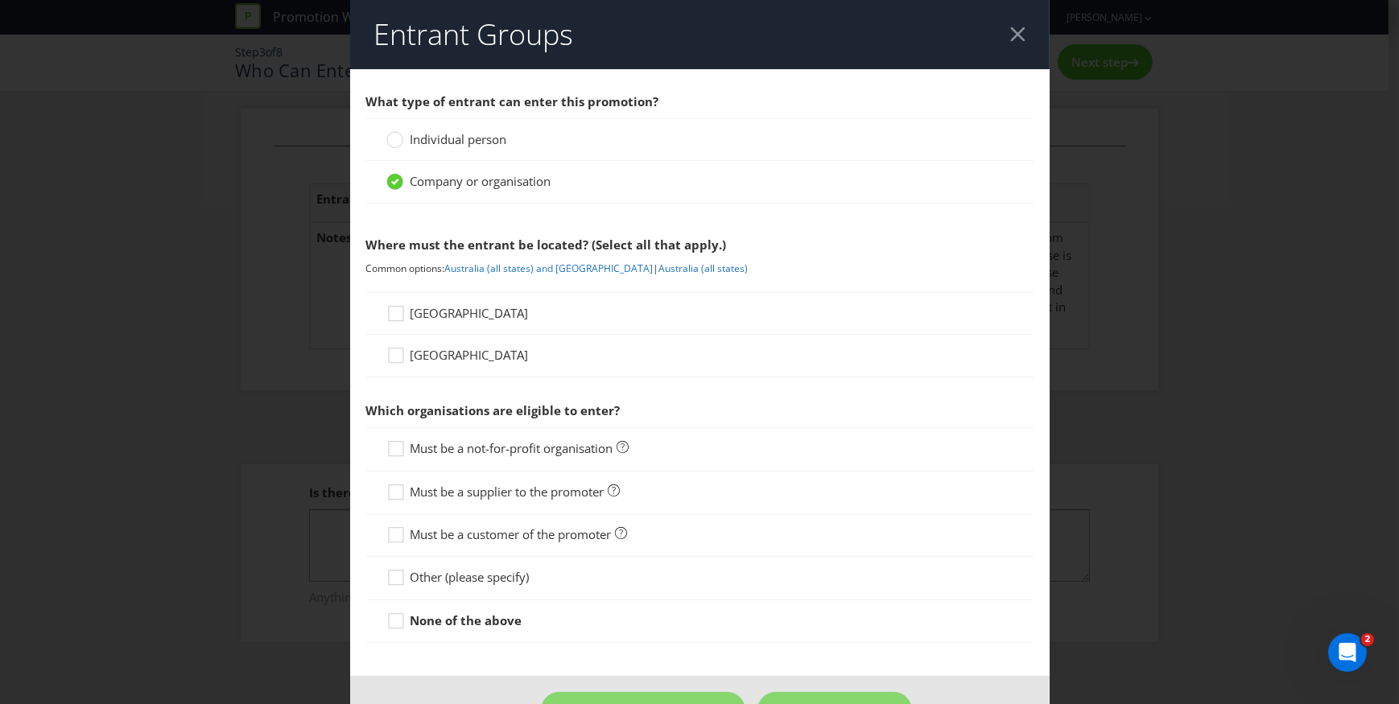
click at [431, 313] on span "[GEOGRAPHIC_DATA]" at bounding box center [469, 313] width 118 height 16
click at [0, 0] on input "[GEOGRAPHIC_DATA]" at bounding box center [0, 0] width 0 height 0
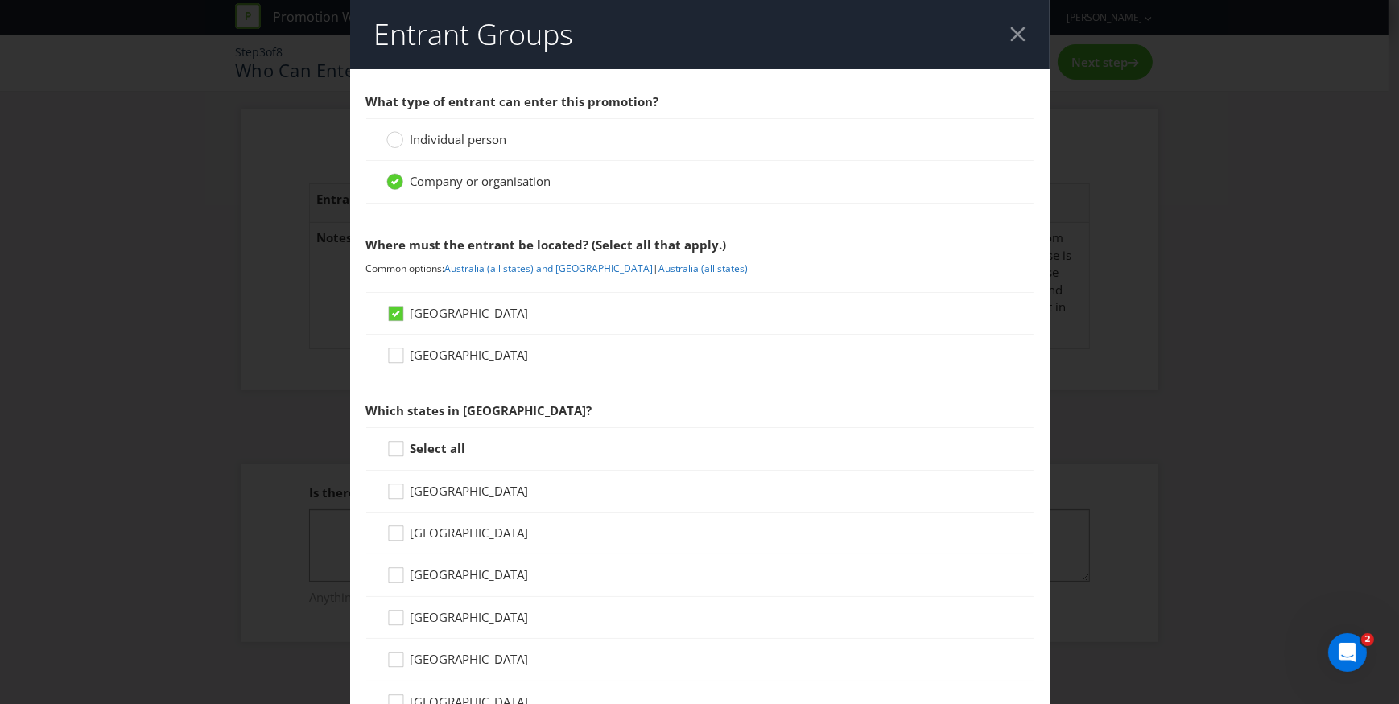
click at [440, 448] on strong "Select all" at bounding box center [438, 448] width 56 height 16
click at [0, 0] on input "Select all" at bounding box center [0, 0] width 0 height 0
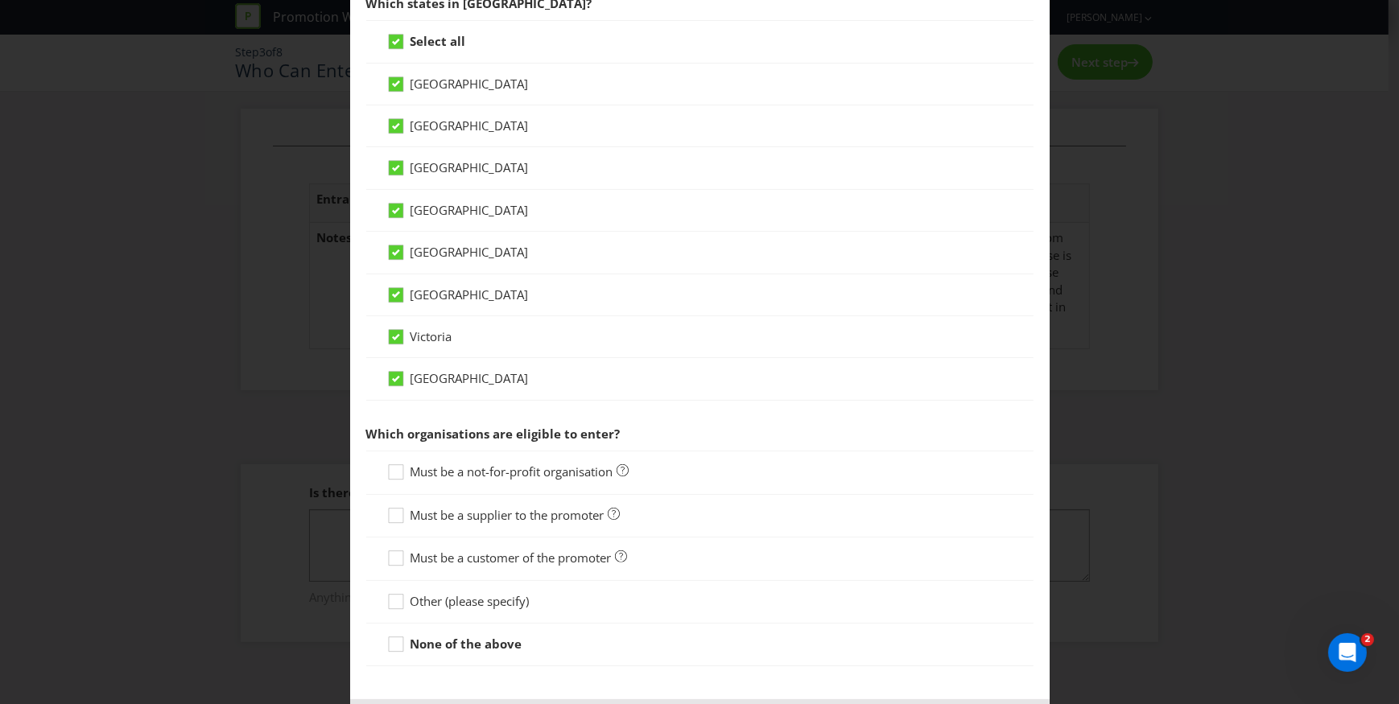
scroll to position [482, 0]
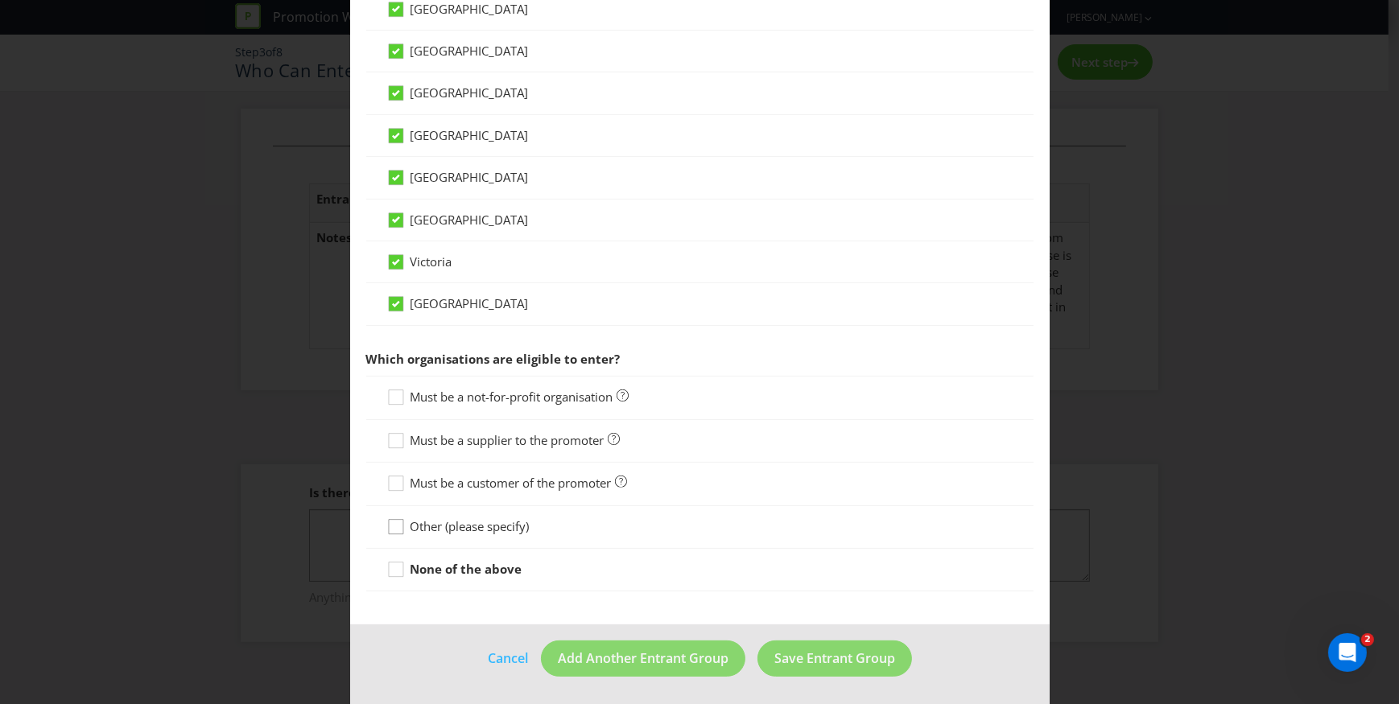
click at [392, 524] on icon at bounding box center [398, 530] width 24 height 24
click at [0, 0] on input "Other (please specify)" at bounding box center [0, 0] width 0 height 0
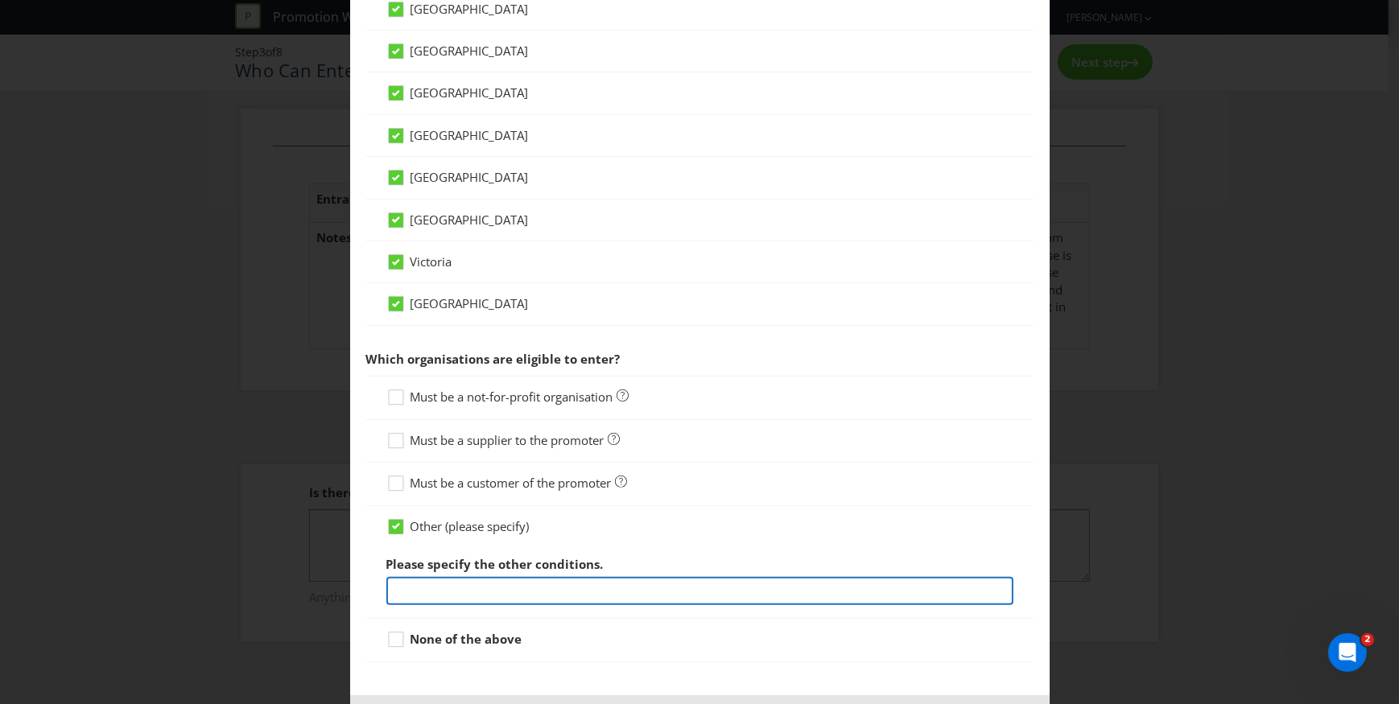
click at [482, 590] on input "text" at bounding box center [699, 591] width 627 height 28
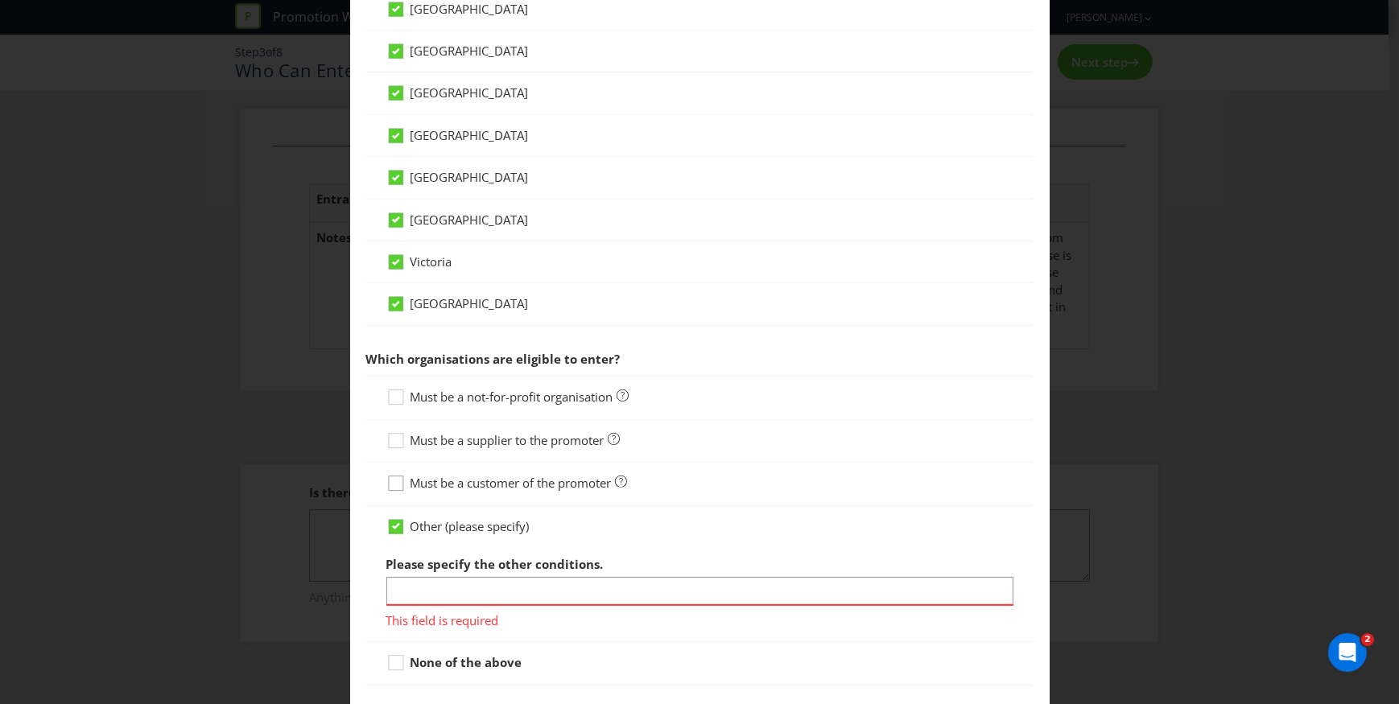
click at [406, 480] on icon at bounding box center [398, 487] width 24 height 24
click at [0, 0] on input "Must be a customer of the promoter" at bounding box center [0, 0] width 0 height 0
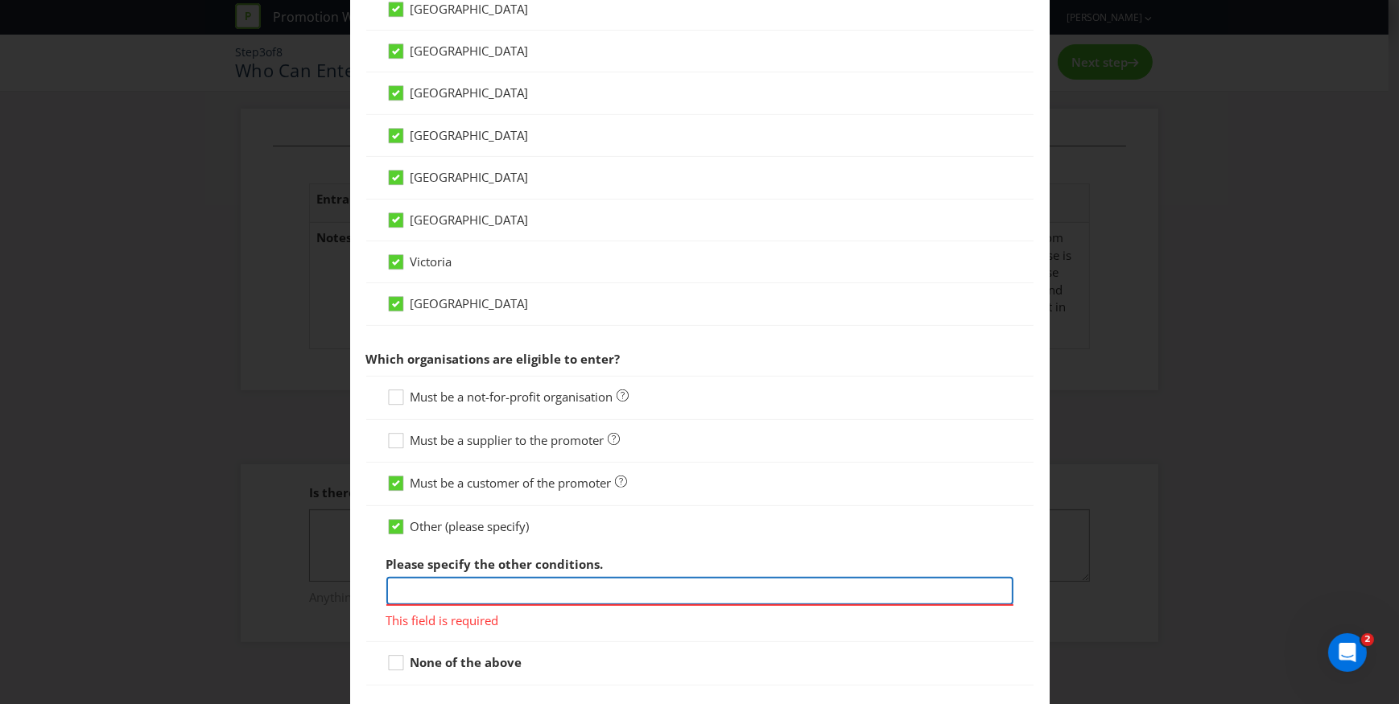
click at [432, 584] on input "text" at bounding box center [699, 591] width 627 height 28
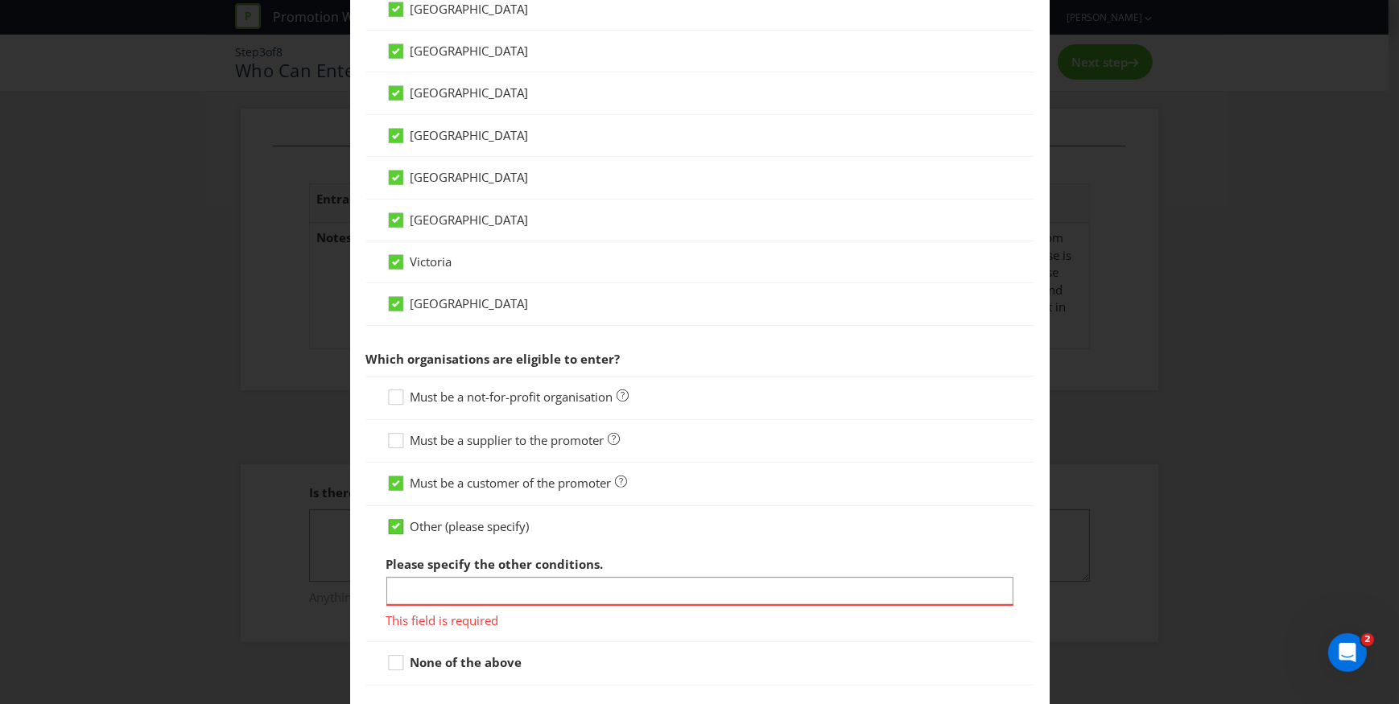
click at [394, 520] on div at bounding box center [396, 521] width 8 height 8
click at [0, 0] on input "Other (please specify)" at bounding box center [0, 0] width 0 height 0
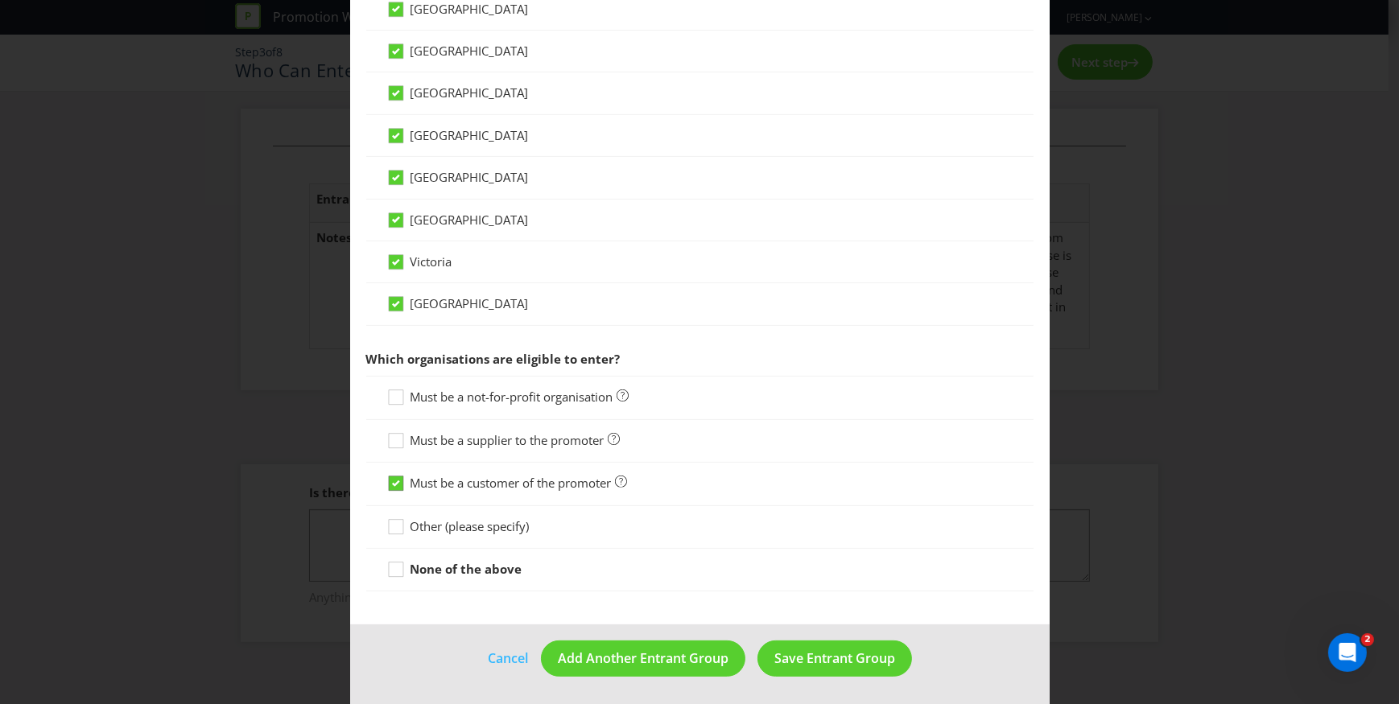
click at [394, 480] on icon at bounding box center [396, 483] width 8 height 6
click at [0, 0] on input "Must be a customer of the promoter" at bounding box center [0, 0] width 0 height 0
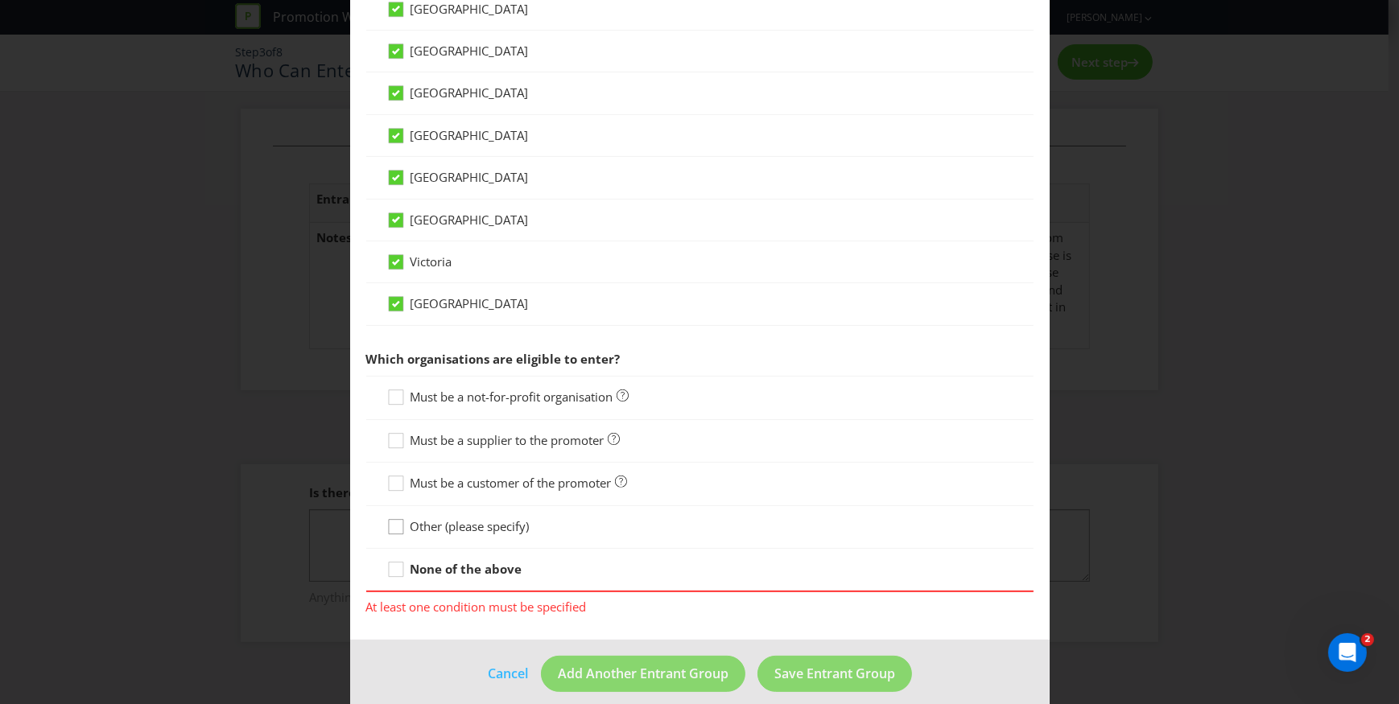
click at [394, 519] on div at bounding box center [396, 521] width 8 height 8
click at [0, 0] on input "Other (please specify)" at bounding box center [0, 0] width 0 height 0
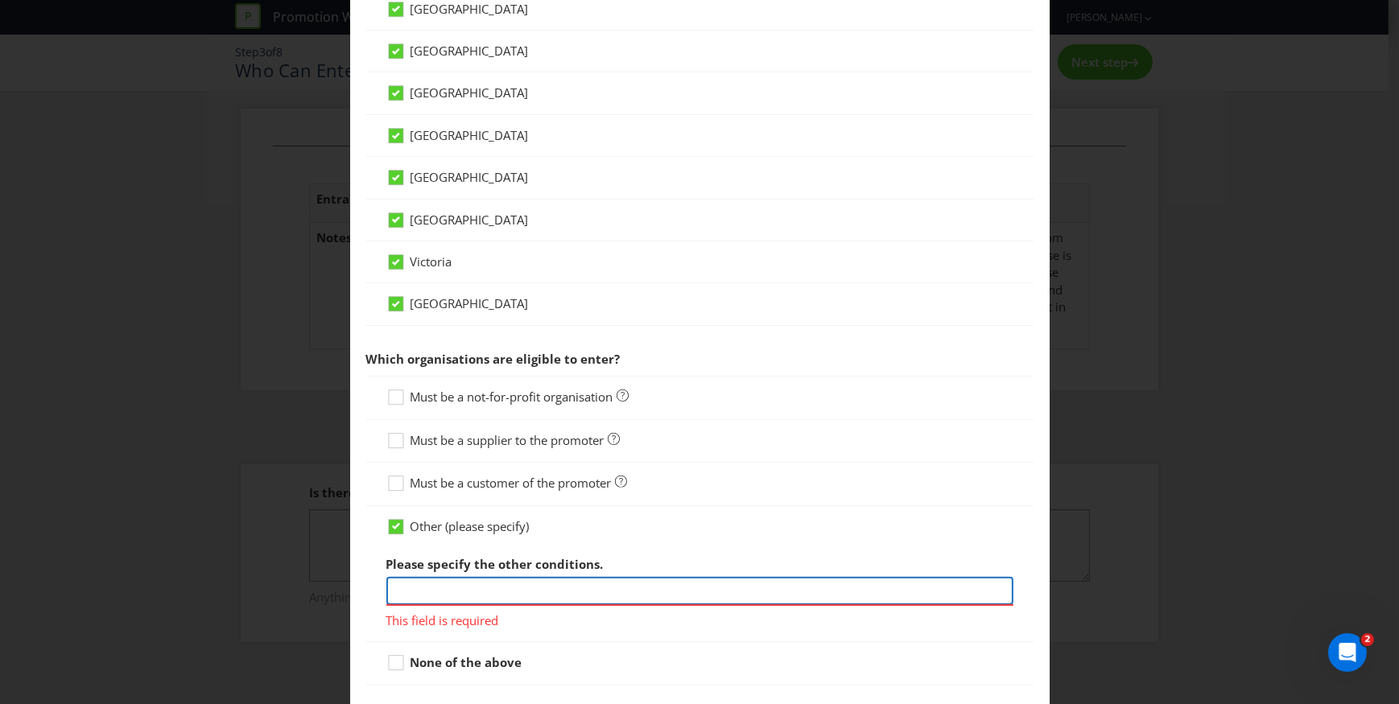
click at [396, 591] on input "text" at bounding box center [699, 591] width 627 height 28
type input "Metro Petroleum Group"
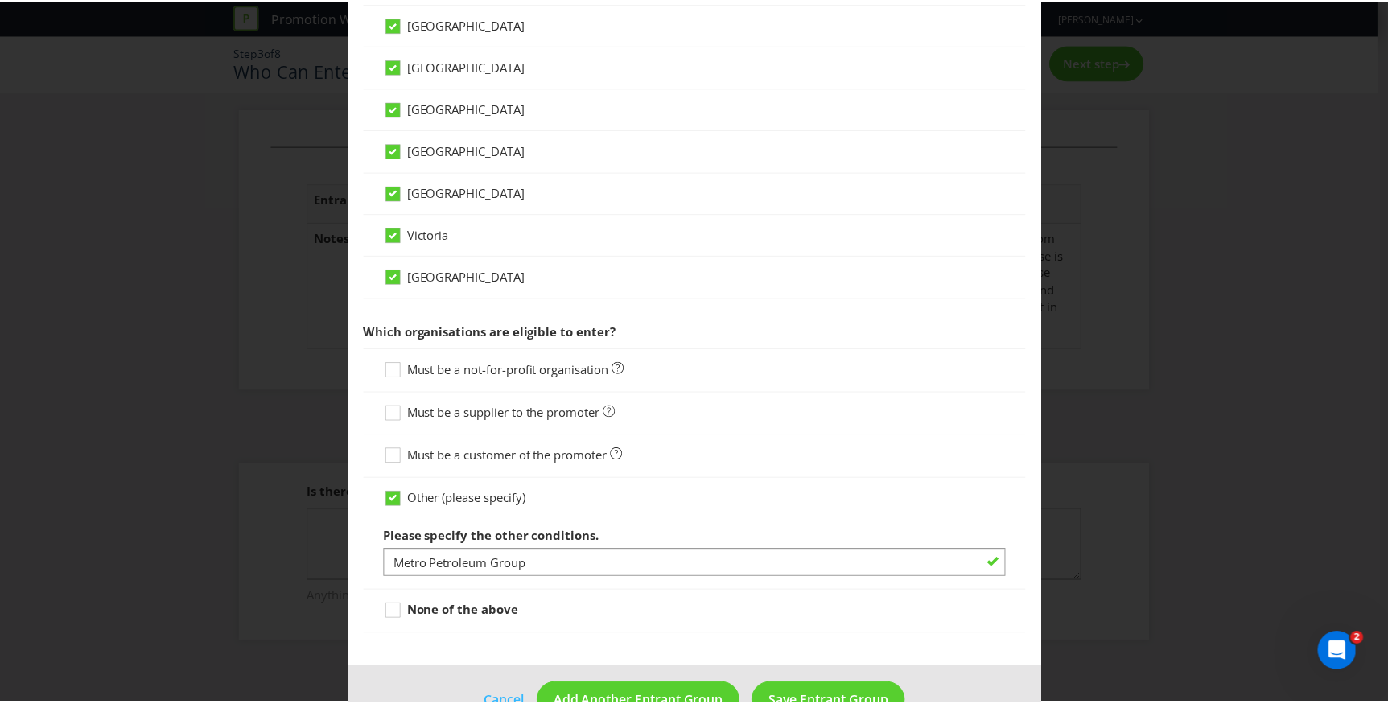
scroll to position [553, 0]
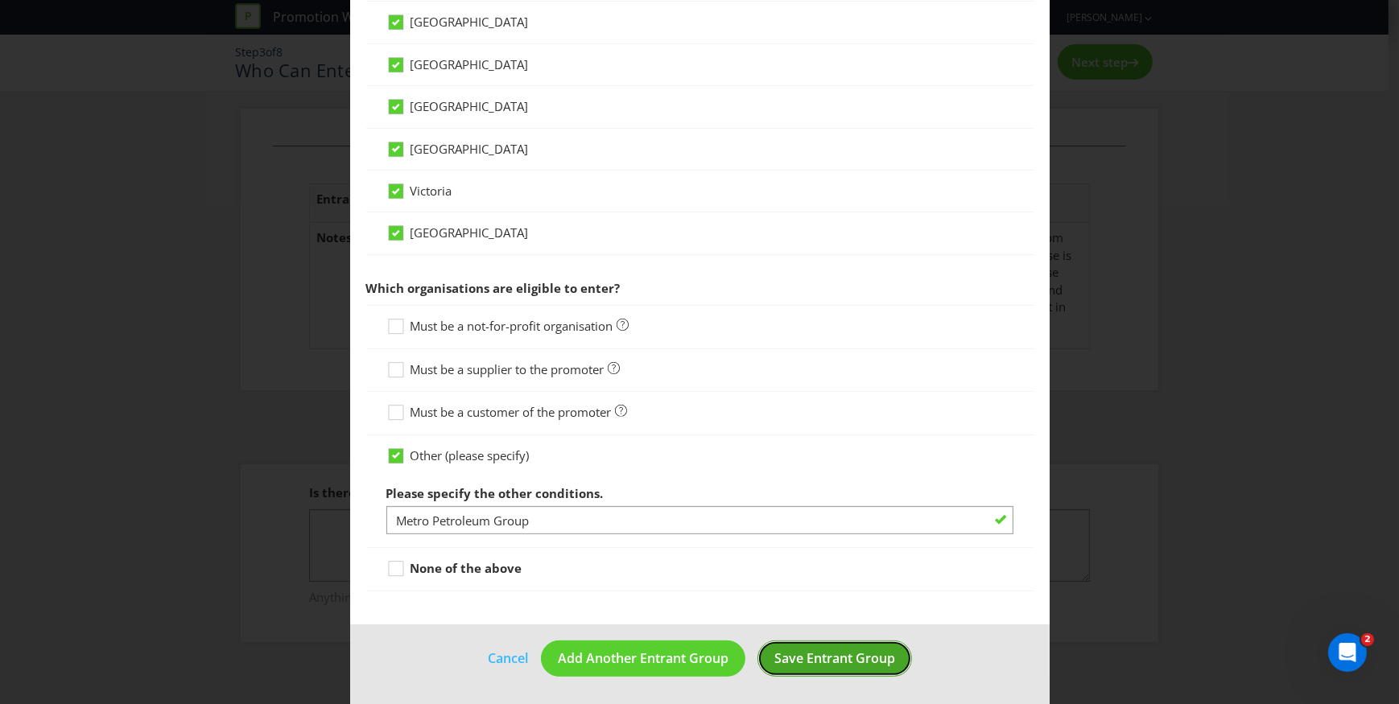
click at [846, 659] on span "Save Entrant Group" at bounding box center [834, 658] width 121 height 18
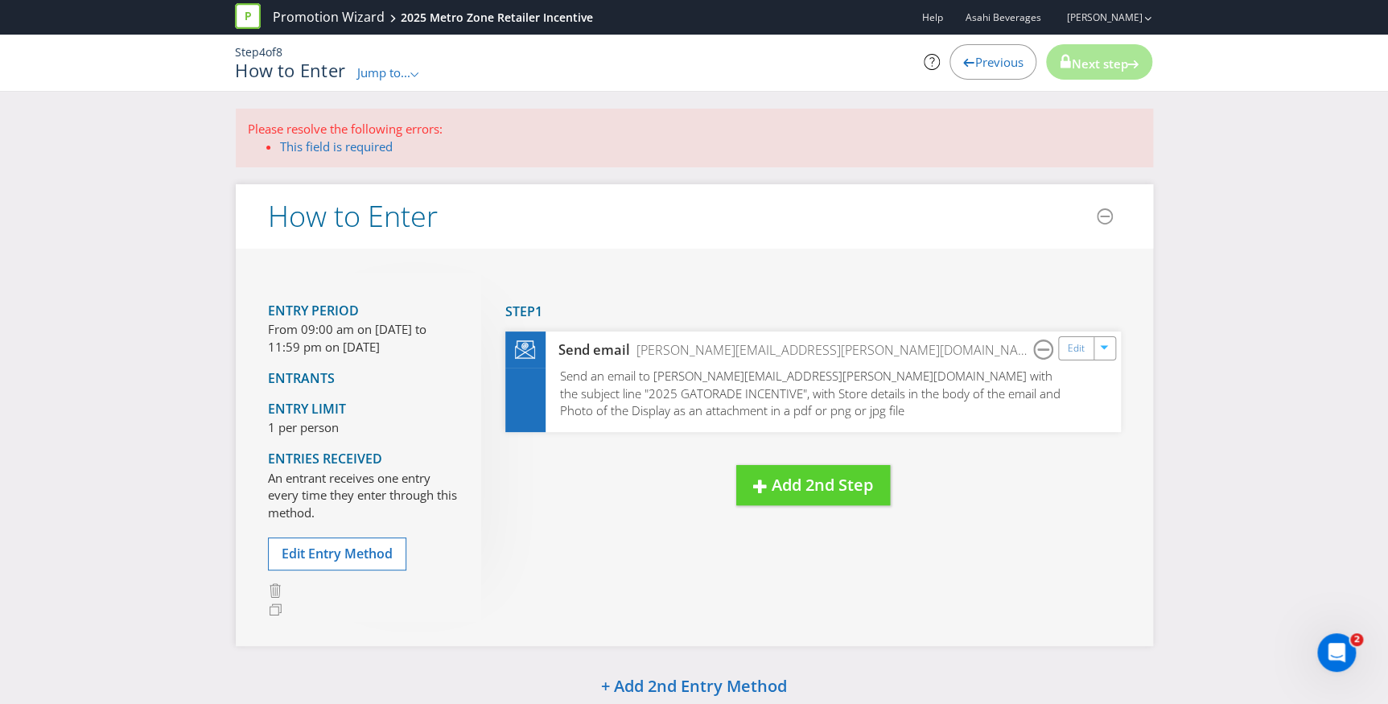
click at [981, 47] on div "Previous" at bounding box center [993, 61] width 87 height 35
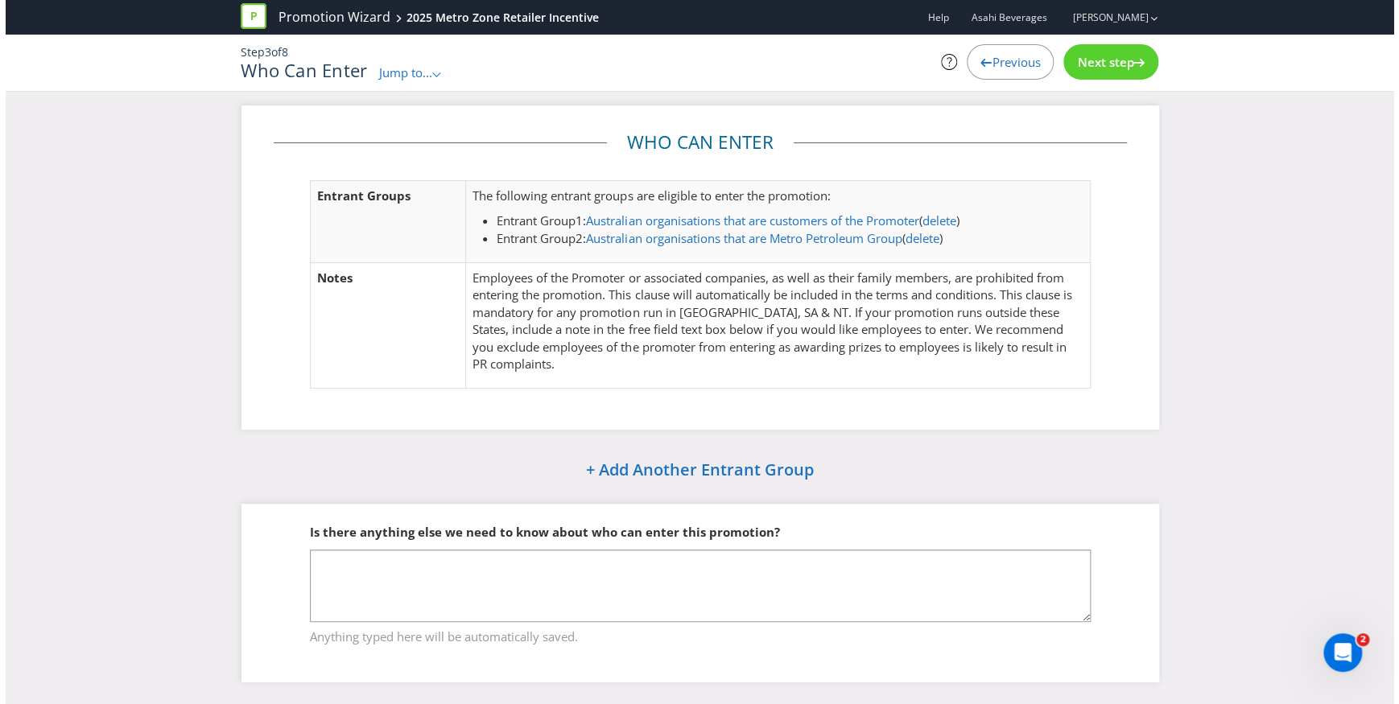
scroll to position [4, 0]
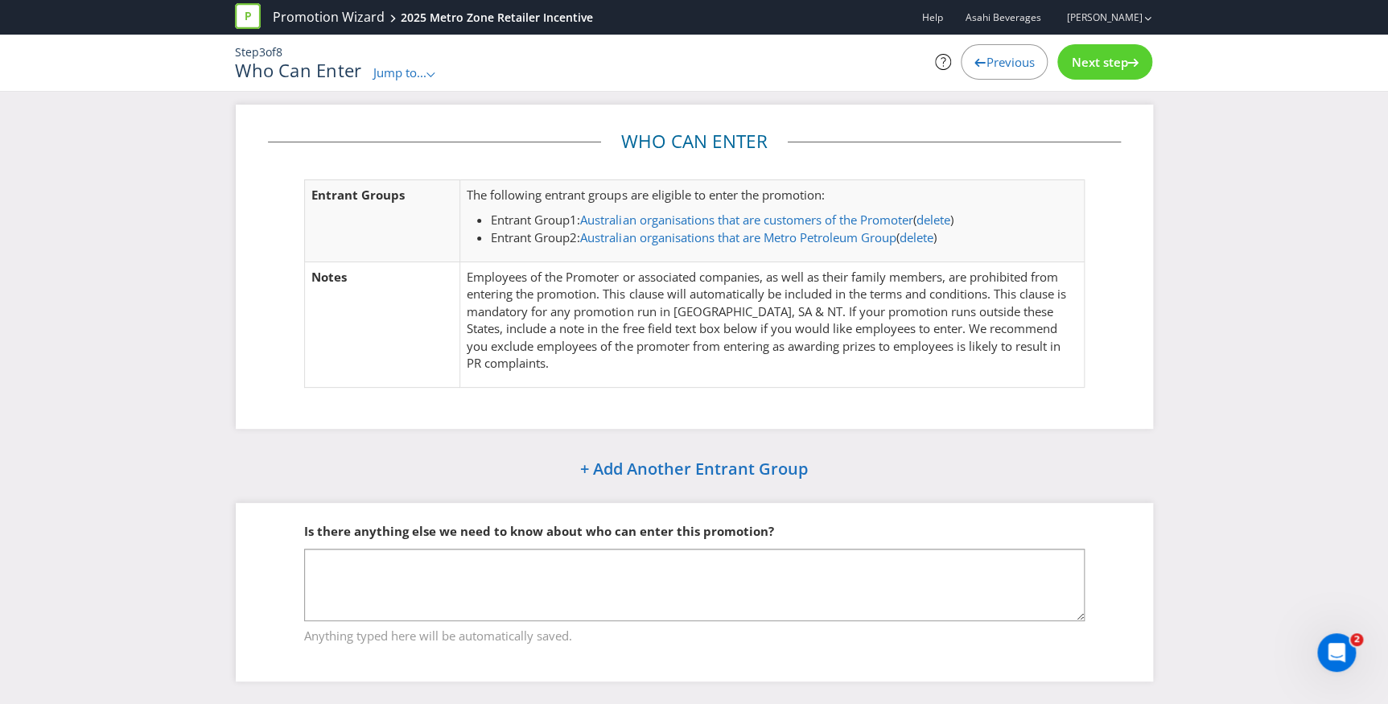
click at [1103, 59] on span "Next step" at bounding box center [1099, 62] width 56 height 16
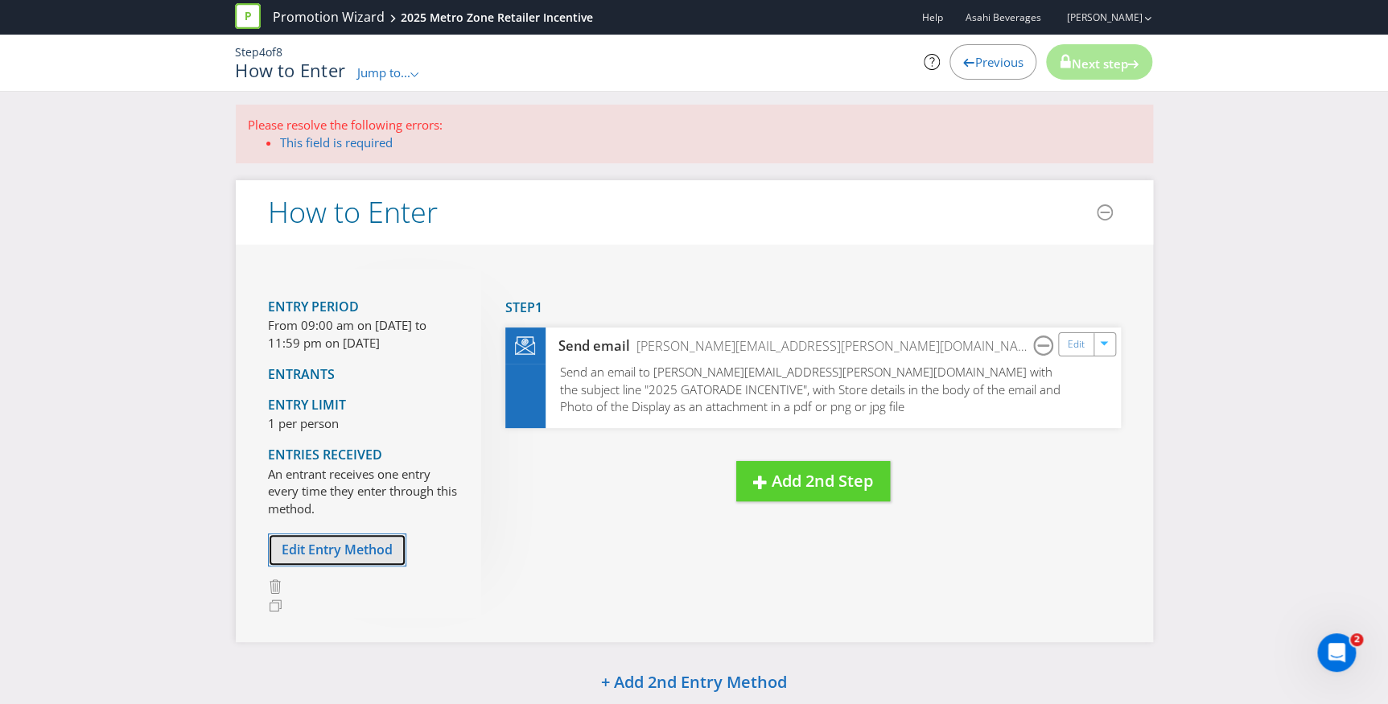
click at [331, 550] on span "Edit Entry Method" at bounding box center [337, 550] width 111 height 18
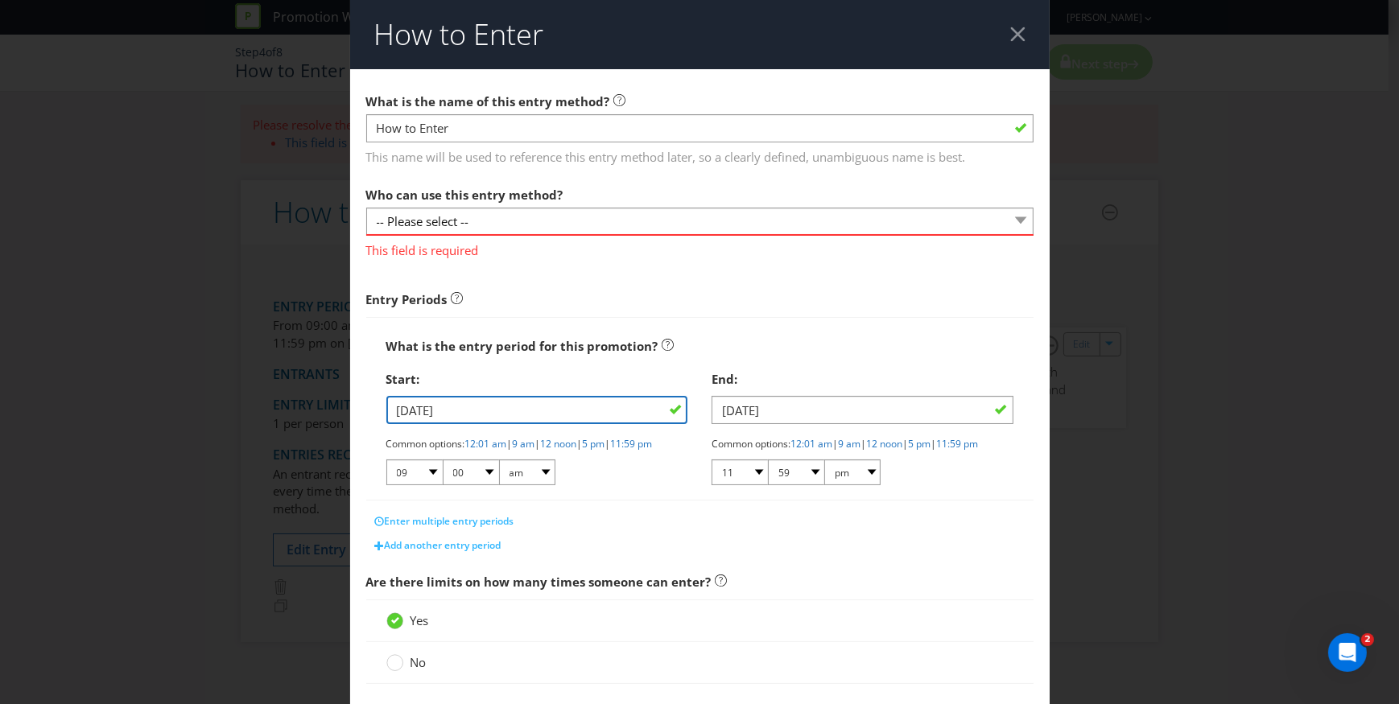
click at [669, 407] on input "[DATE]" at bounding box center [537, 410] width 302 height 28
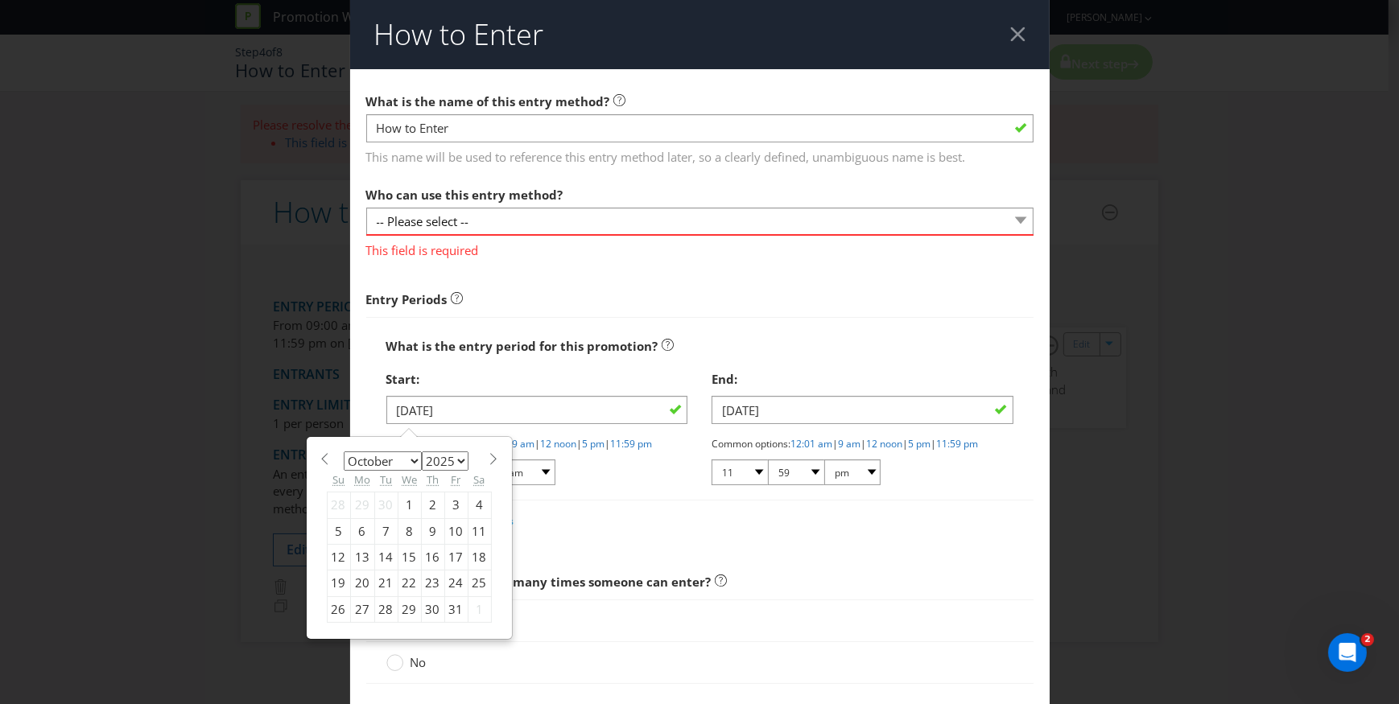
click at [762, 629] on div "Yes" at bounding box center [699, 620] width 627 height 17
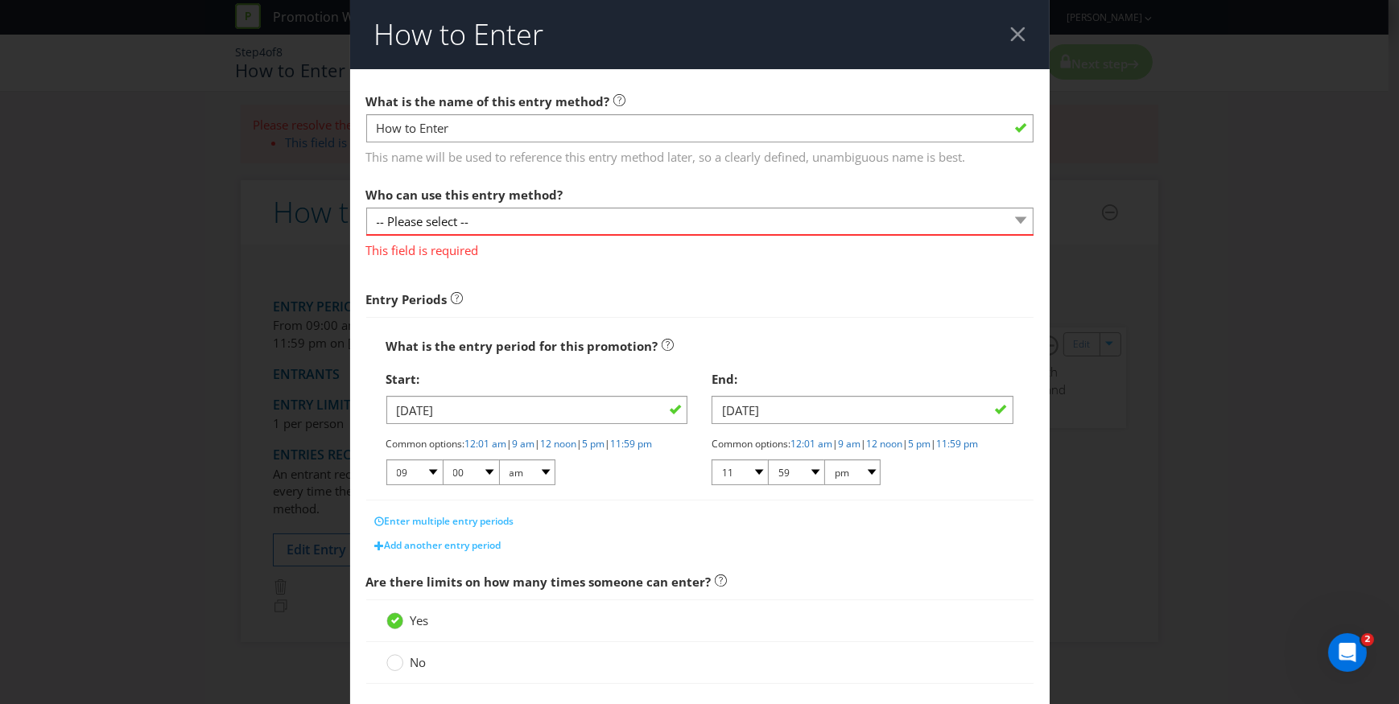
click at [1010, 31] on div at bounding box center [1017, 34] width 15 height 15
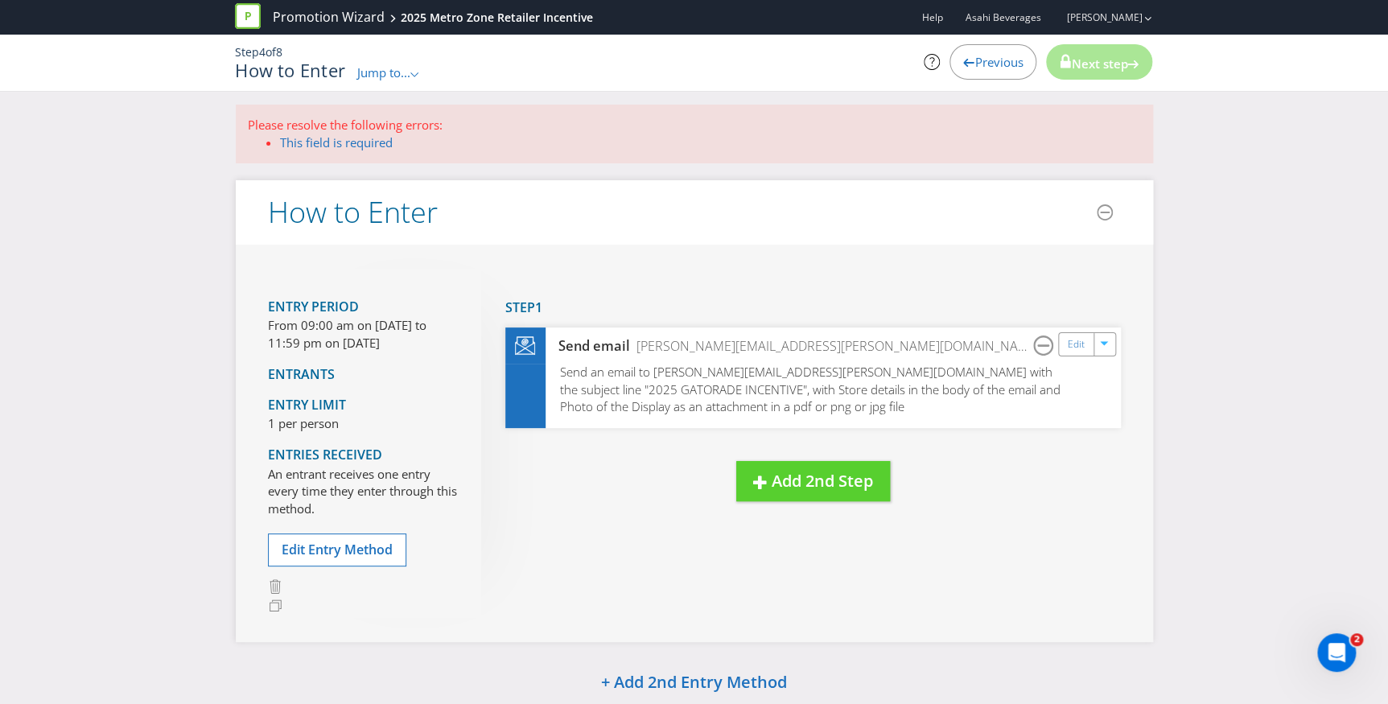
click at [979, 55] on span "Previous" at bounding box center [999, 62] width 48 height 16
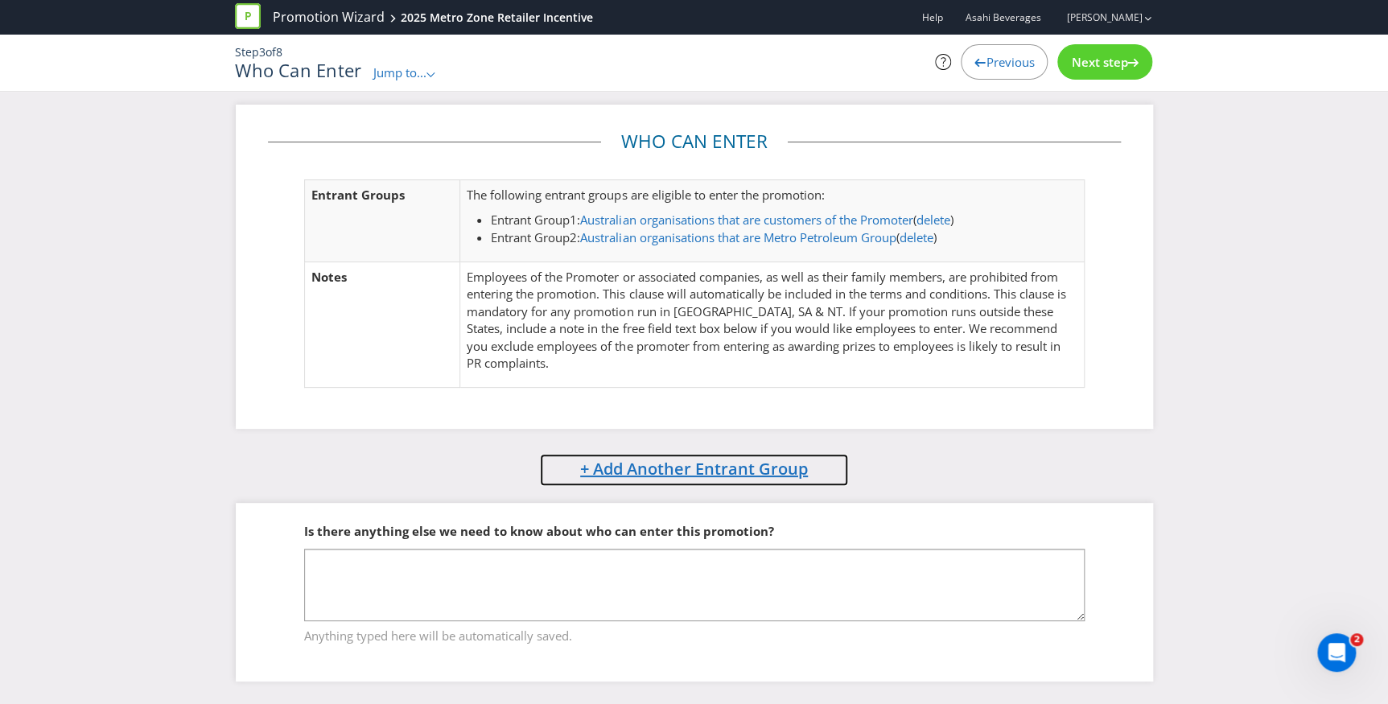
click at [721, 468] on span "+ Add Another Entrant Group" at bounding box center [694, 469] width 228 height 22
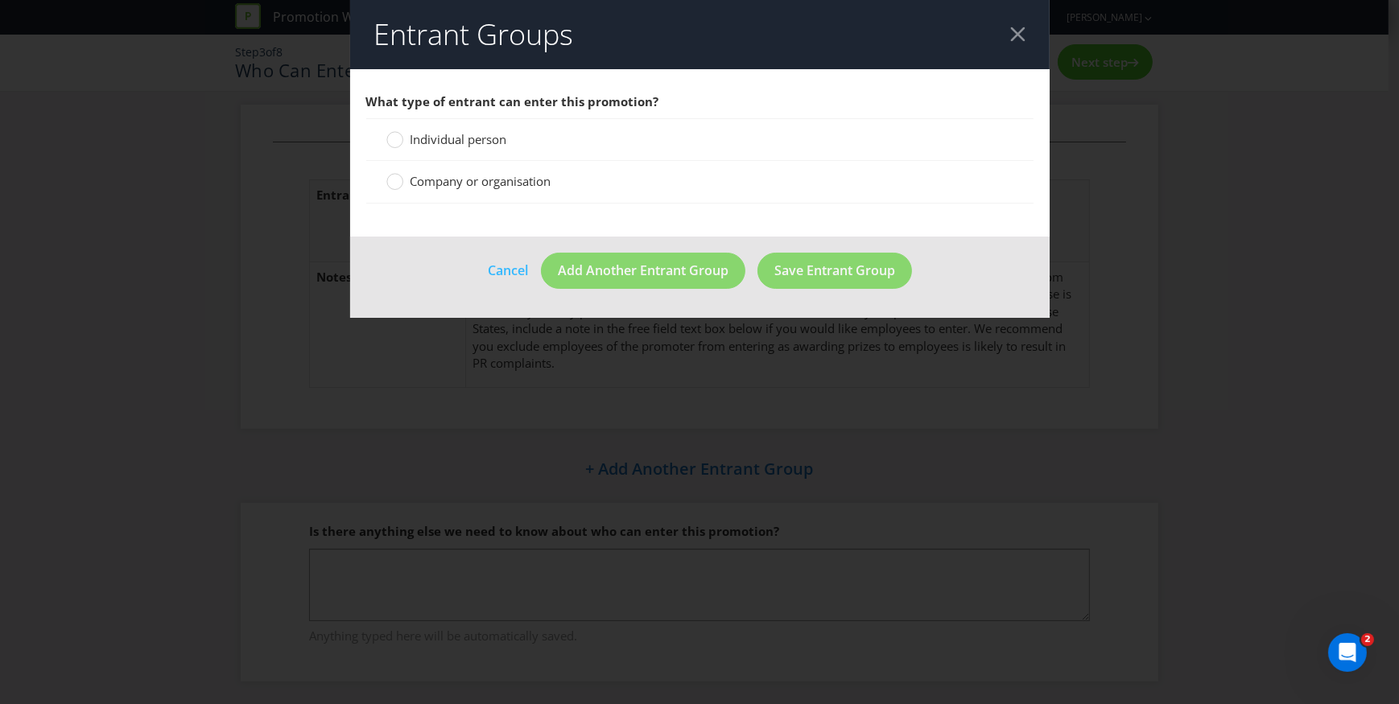
click at [475, 178] on span "Company or organisation" at bounding box center [480, 181] width 141 height 16
click at [0, 0] on input "Company or organisation" at bounding box center [0, 0] width 0 height 0
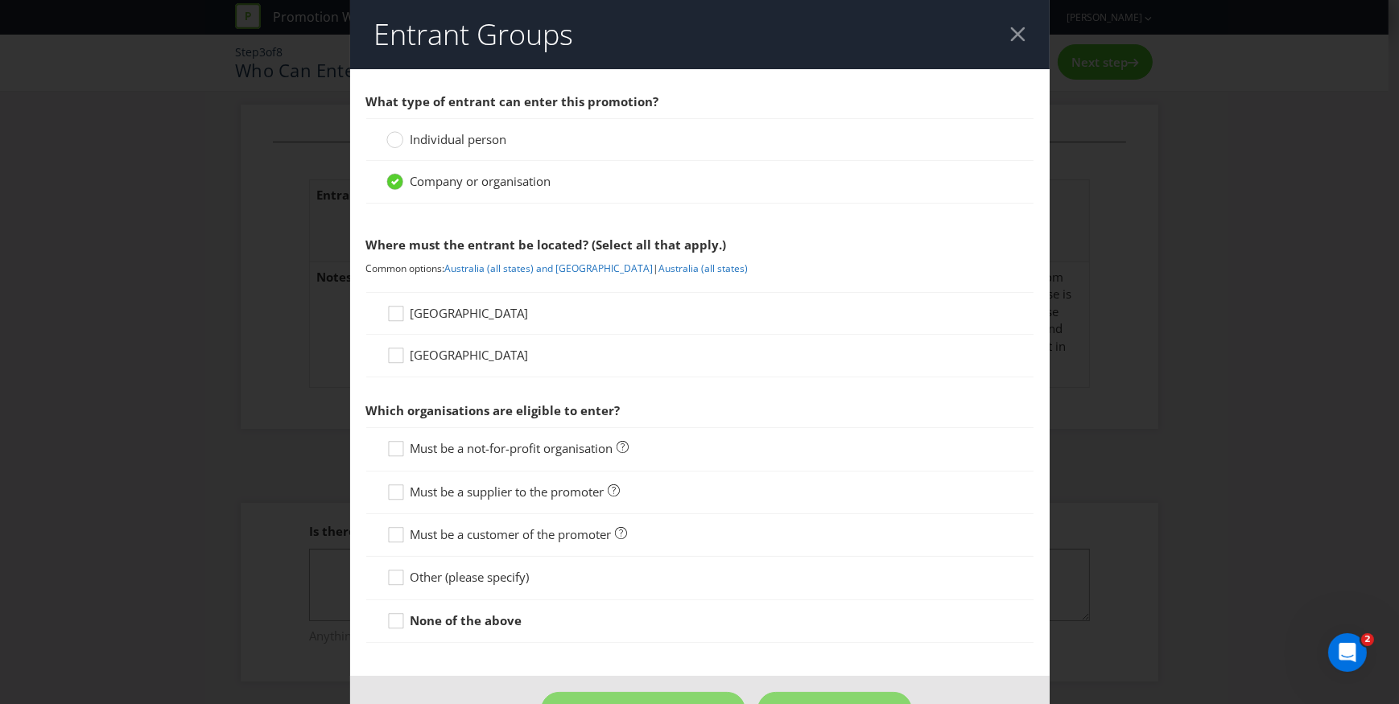
click at [435, 309] on span "[GEOGRAPHIC_DATA]" at bounding box center [469, 313] width 118 height 16
click at [0, 0] on input "[GEOGRAPHIC_DATA]" at bounding box center [0, 0] width 0 height 0
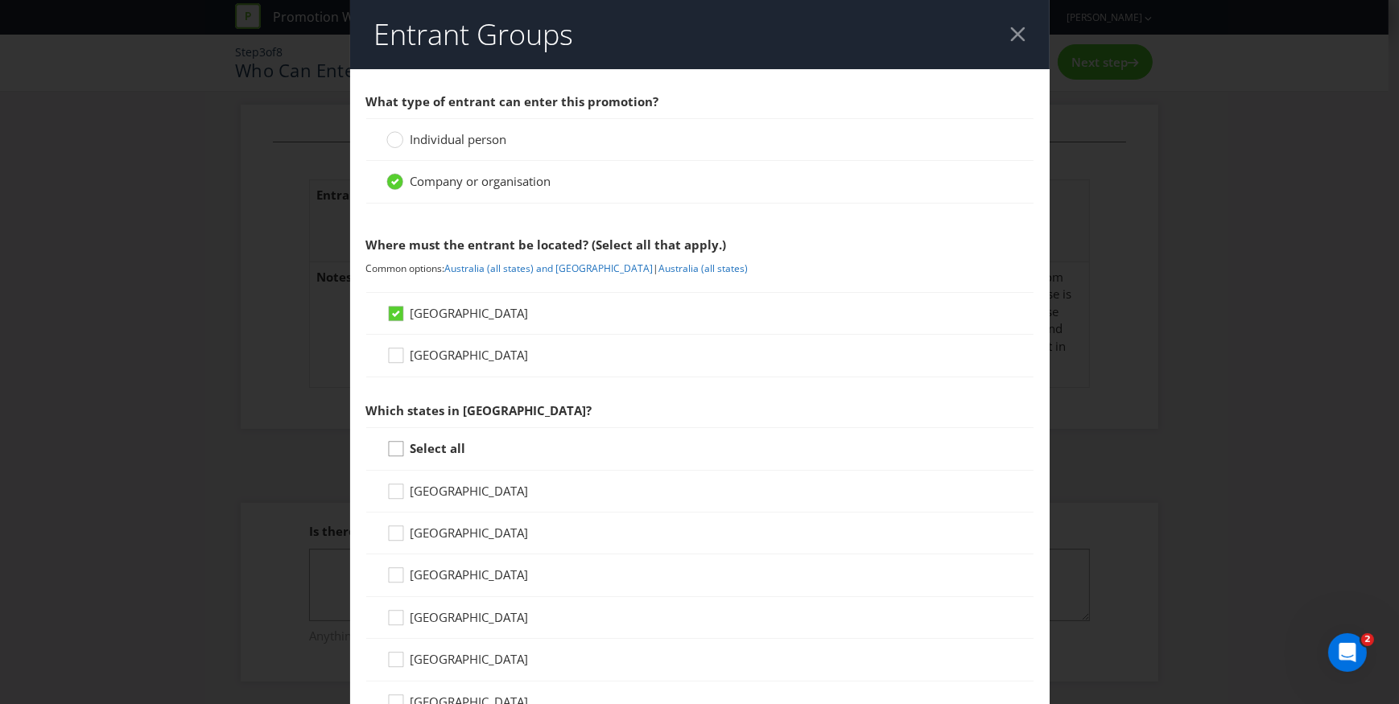
click at [400, 450] on icon at bounding box center [396, 449] width 14 height 14
click at [0, 0] on input "Select all" at bounding box center [0, 0] width 0 height 0
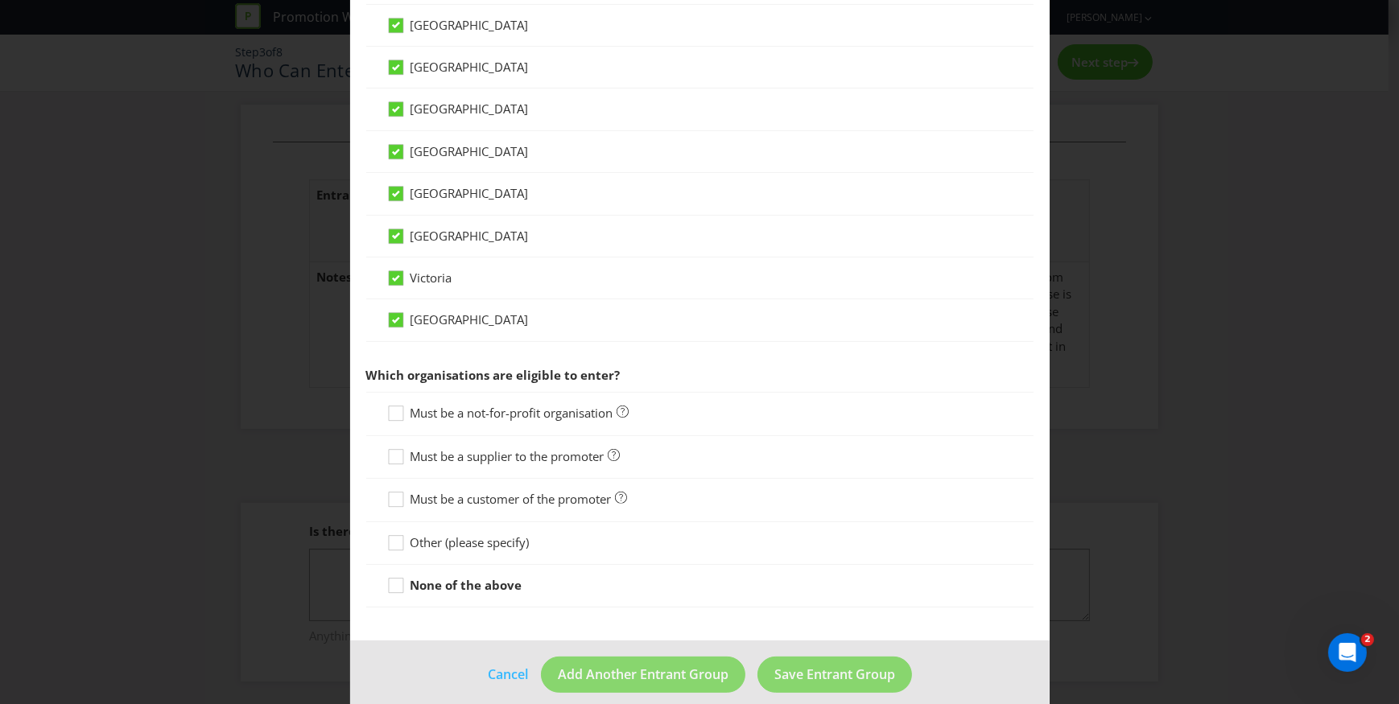
scroll to position [482, 0]
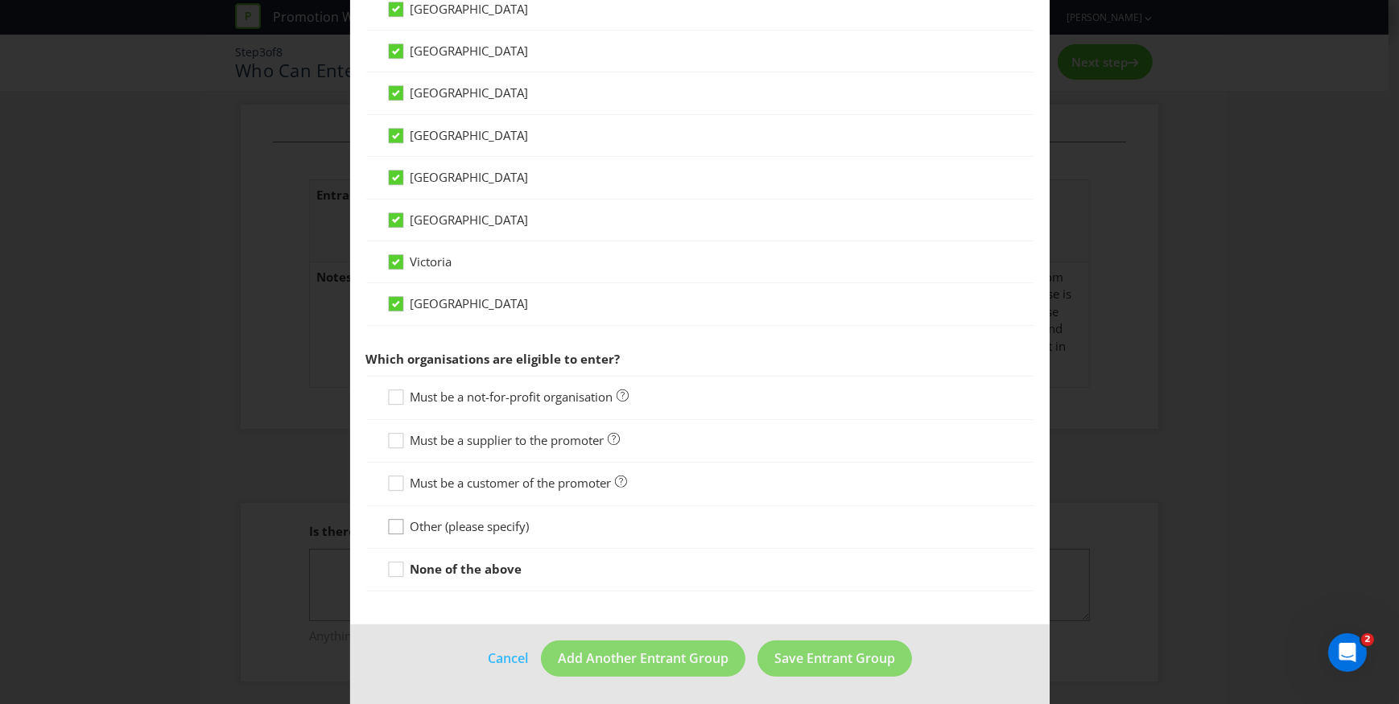
click at [402, 522] on icon at bounding box center [398, 530] width 24 height 24
click at [0, 0] on input "Other (please specify)" at bounding box center [0, 0] width 0 height 0
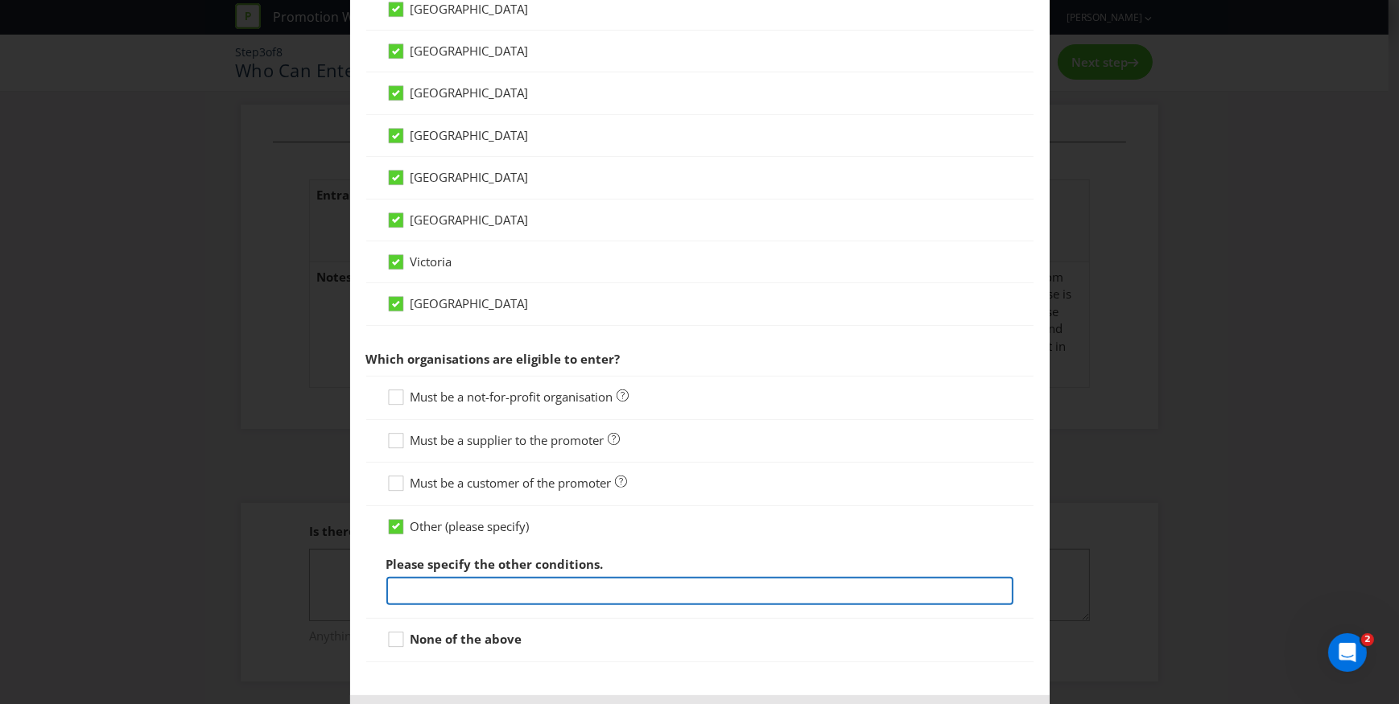
click at [480, 592] on input "text" at bounding box center [699, 591] width 627 height 28
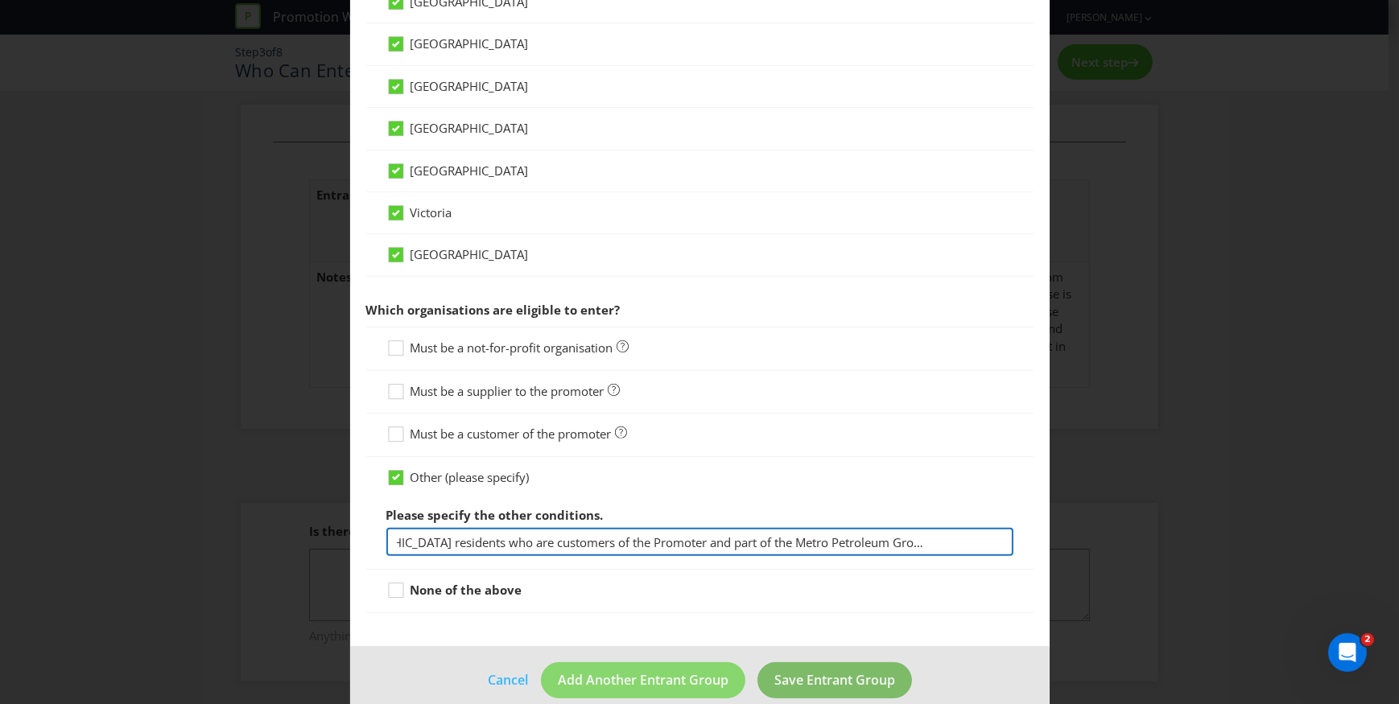
scroll to position [553, 0]
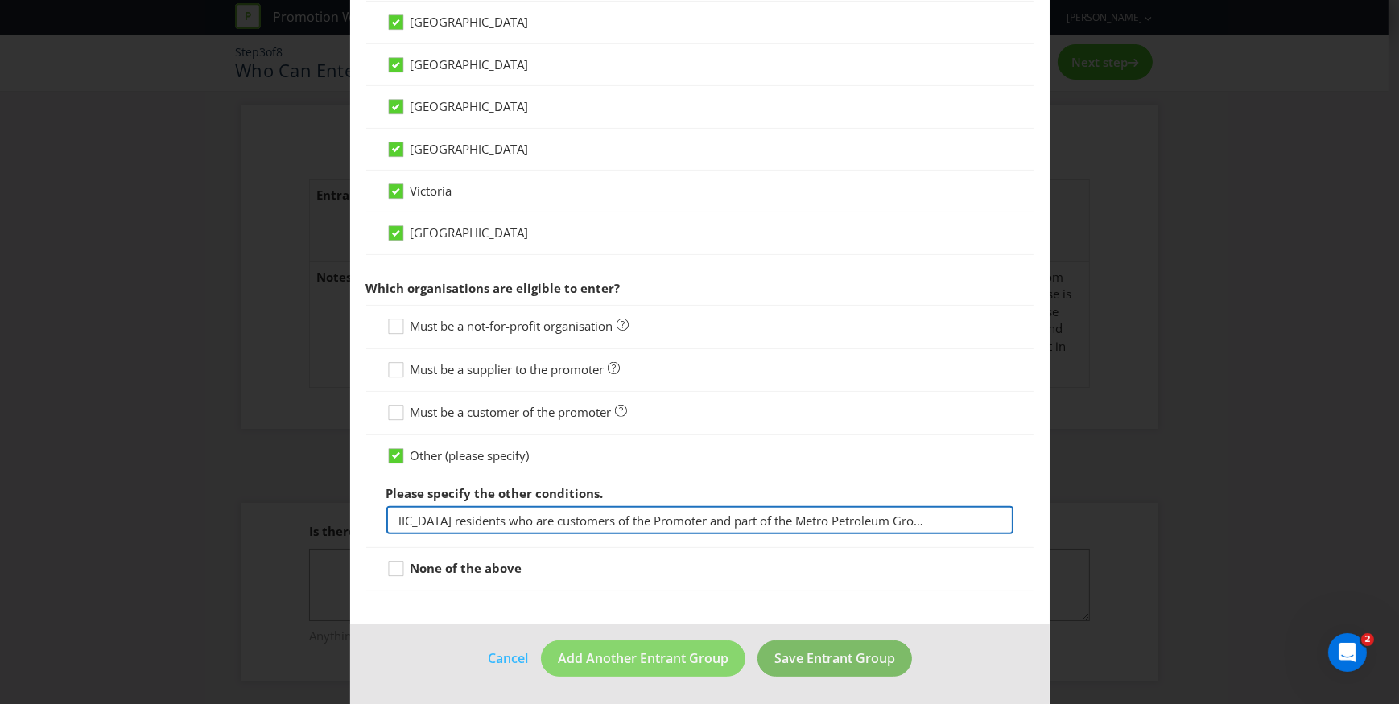
type input "Australian residents who are customers of the Promoter and part of the Metro Pe…"
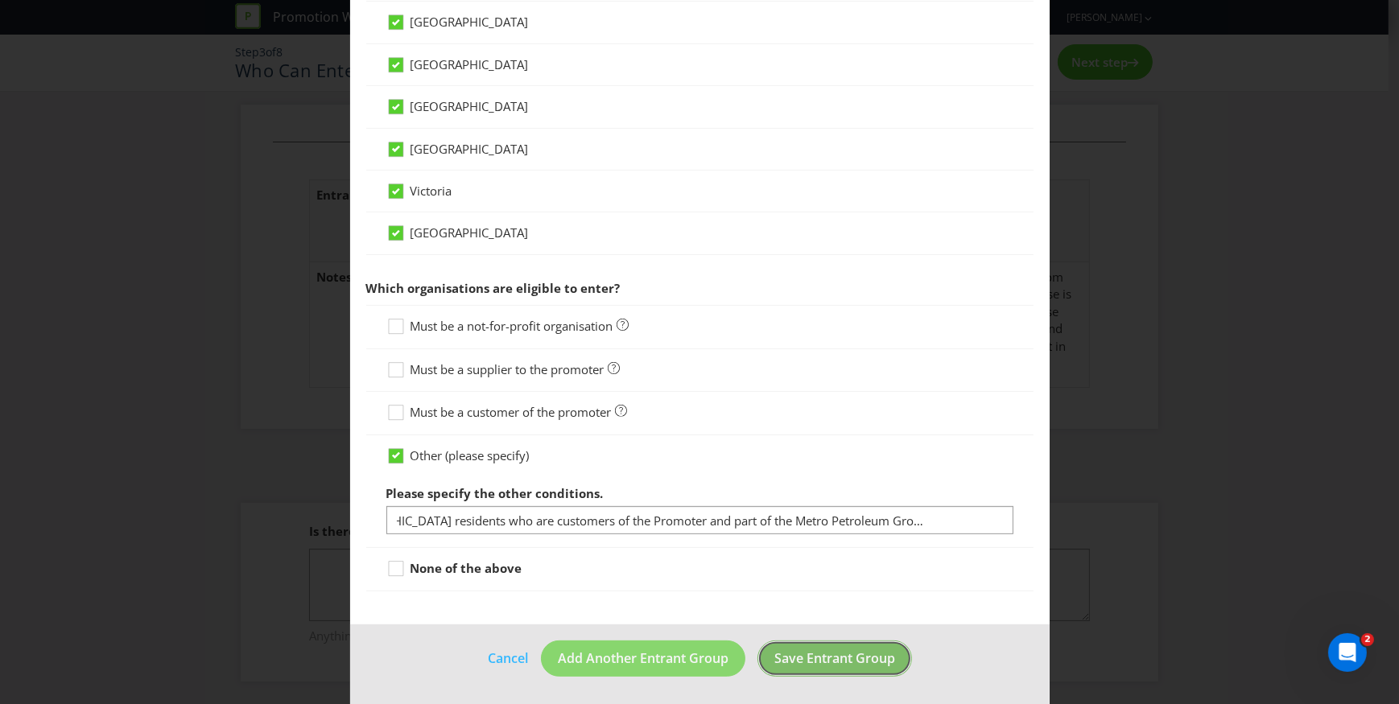
click at [845, 661] on span "Save Entrant Group" at bounding box center [834, 658] width 121 height 18
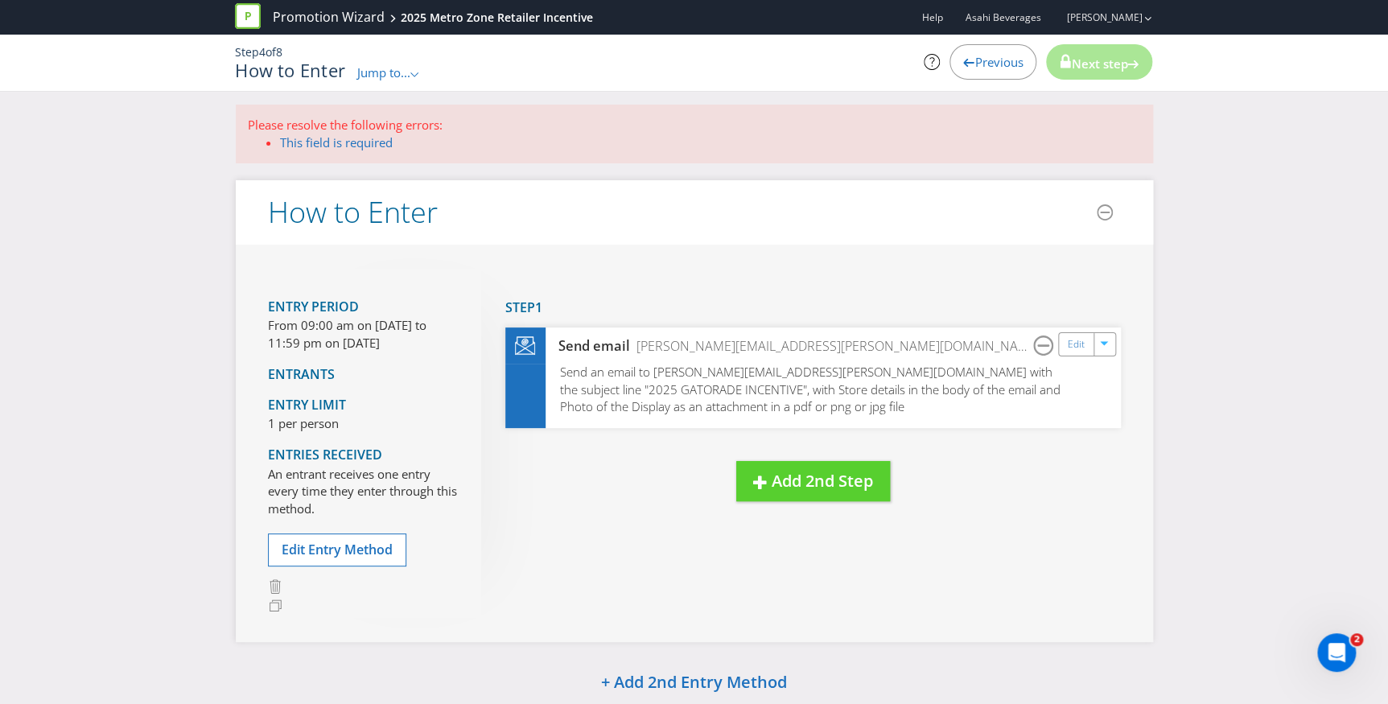
click at [1007, 66] on span "Previous" at bounding box center [999, 62] width 48 height 16
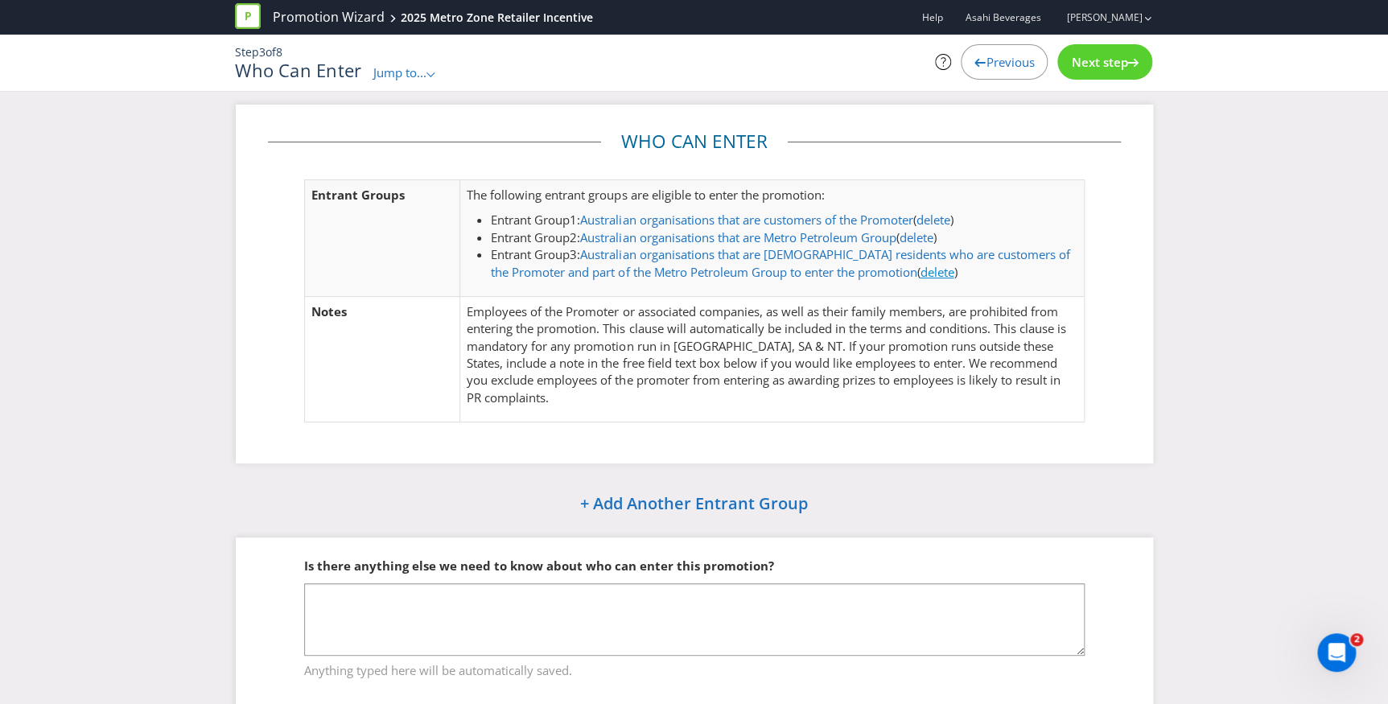
click at [930, 269] on link "delete" at bounding box center [937, 272] width 34 height 16
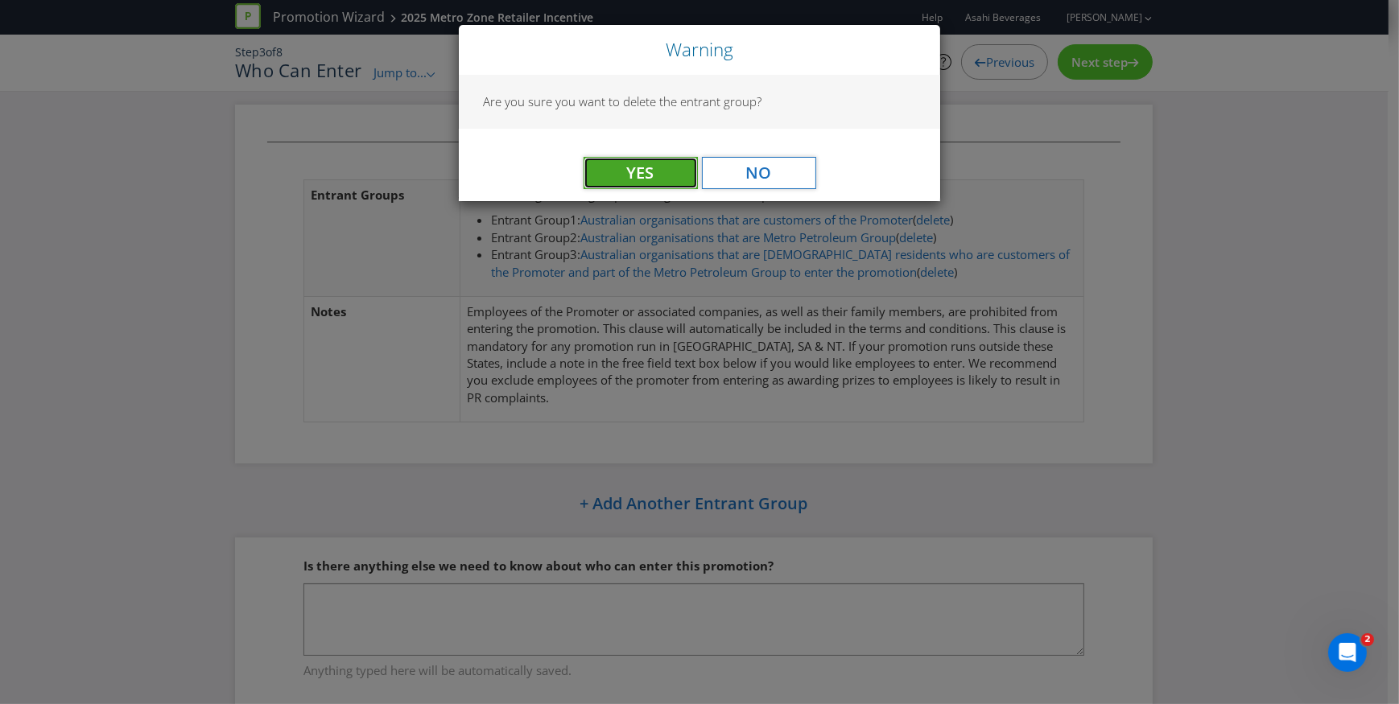
click at [619, 169] on button "Yes" at bounding box center [640, 173] width 114 height 32
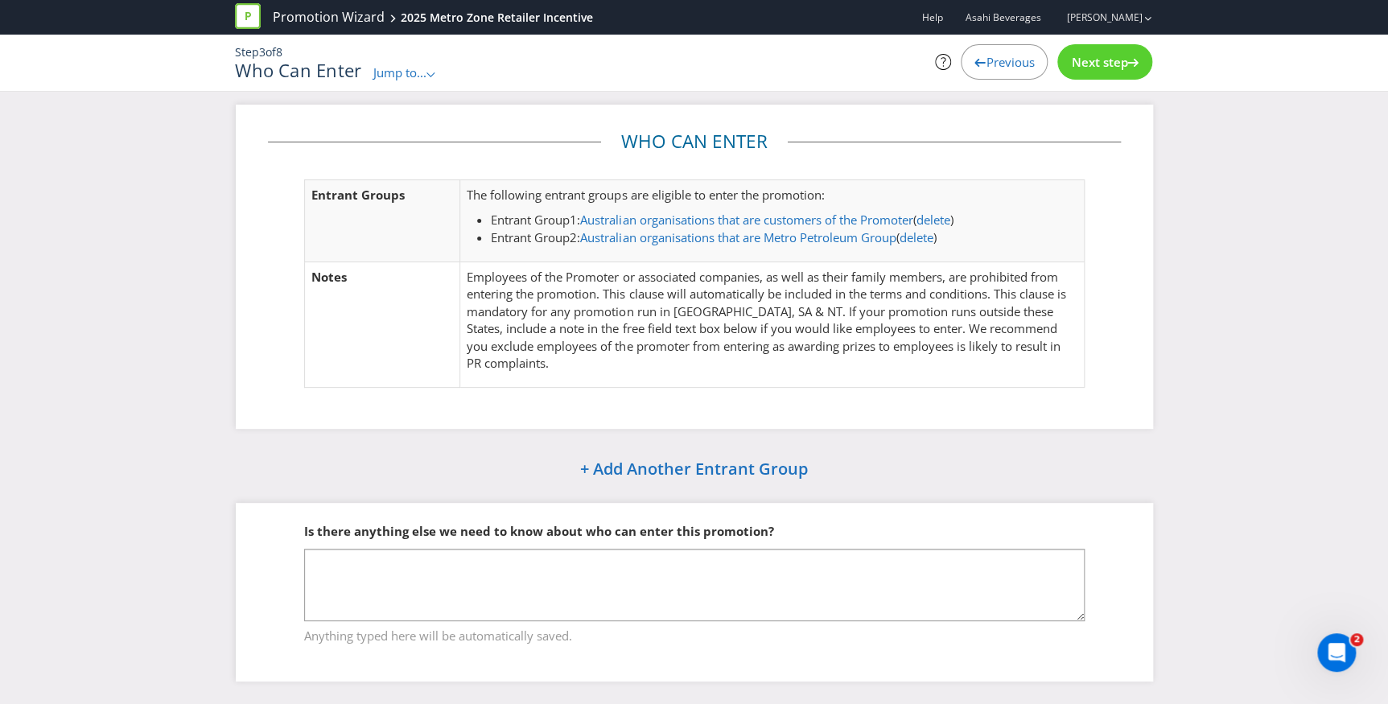
click at [1107, 60] on span "Next step" at bounding box center [1099, 62] width 56 height 16
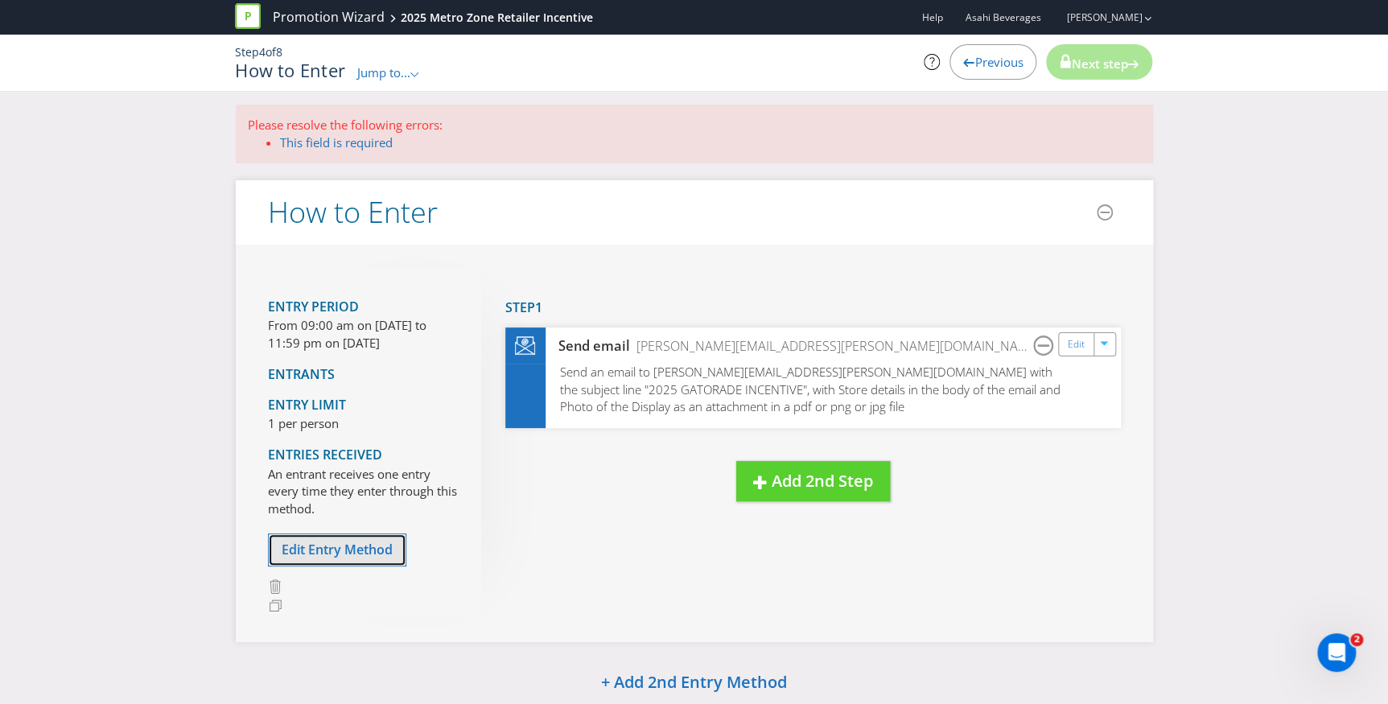
click at [319, 547] on span "Edit Entry Method" at bounding box center [337, 550] width 111 height 18
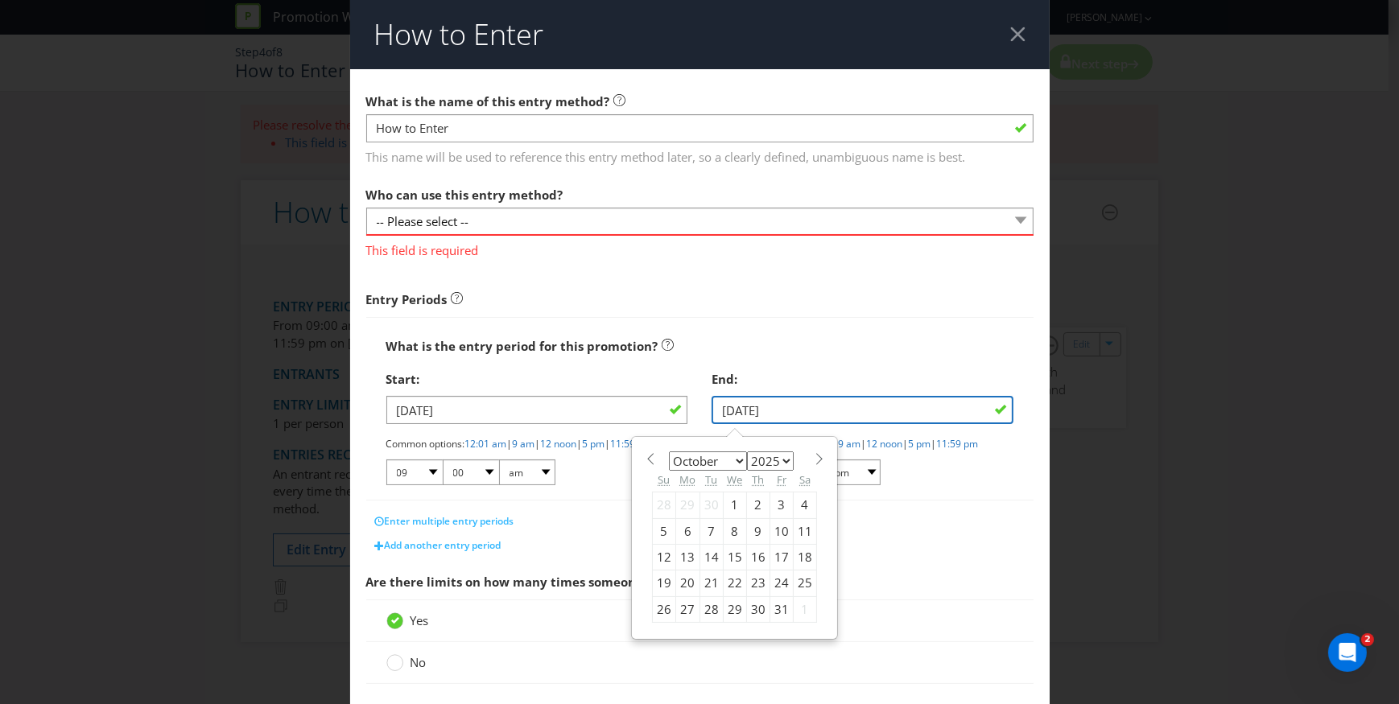
click at [985, 409] on input "31/10/25" at bounding box center [862, 410] width 302 height 28
click at [736, 466] on select "January February March April May June July August September October November De…" at bounding box center [708, 460] width 78 height 19
select select "10"
click at [669, 451] on select "January February March April May June July August September October November De…" at bounding box center [708, 460] width 78 height 19
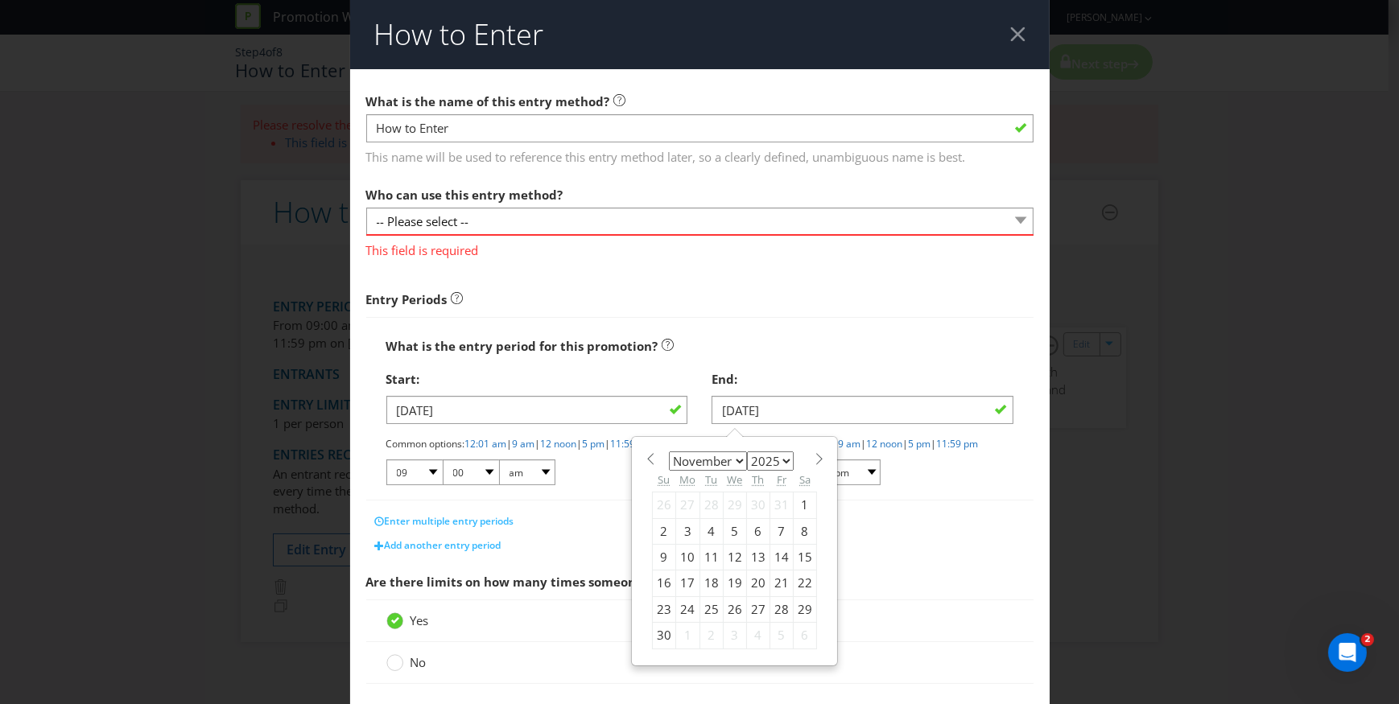
click at [770, 604] on div "28" at bounding box center [781, 609] width 23 height 26
type input "[DATE]"
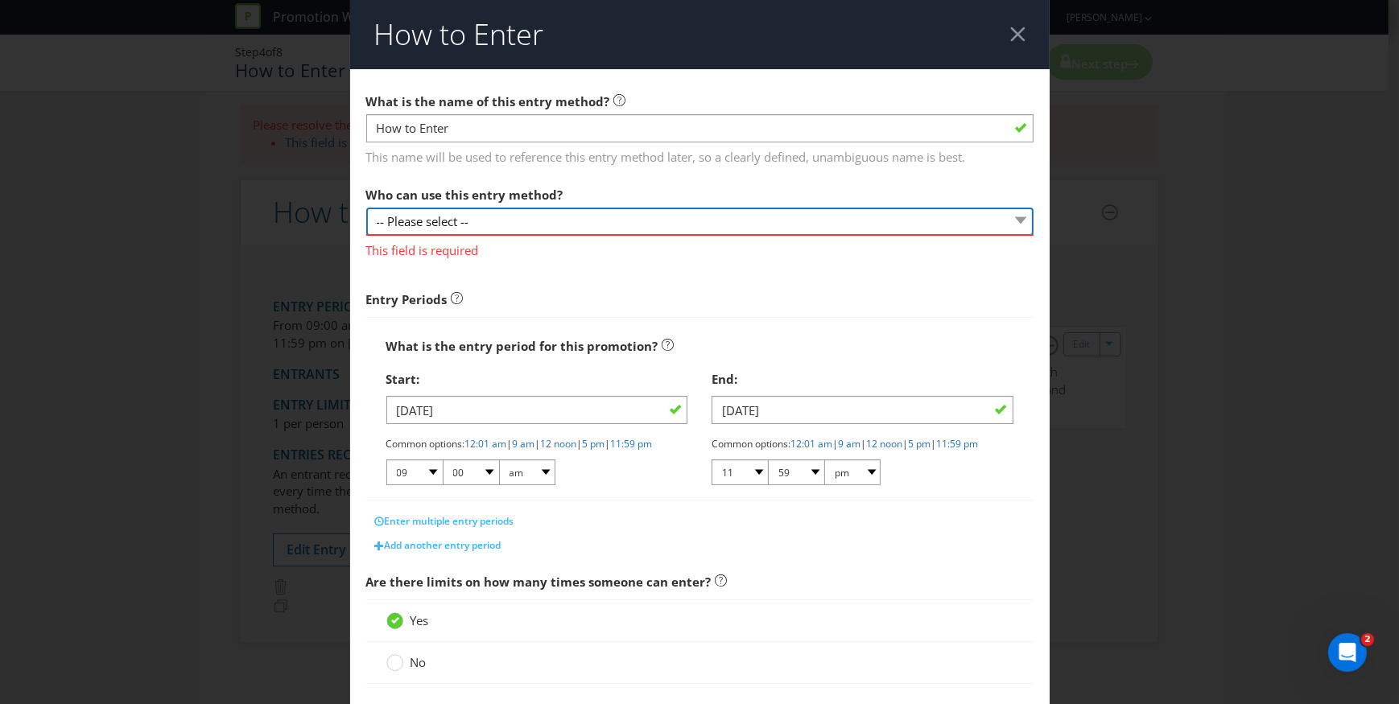
click at [515, 220] on select "-- Please select --" at bounding box center [699, 222] width 667 height 28
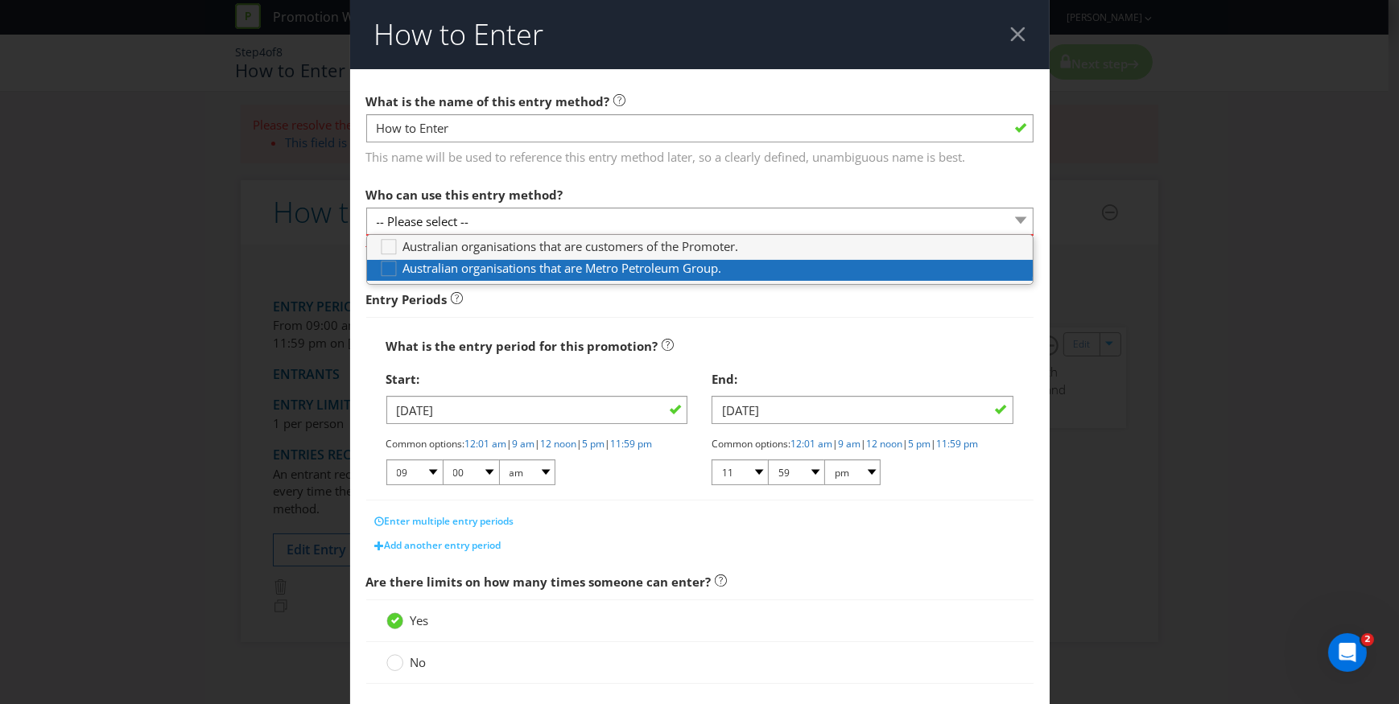
click at [562, 269] on span "Australian organisations that are Metro Petroleum Group." at bounding box center [562, 268] width 319 height 16
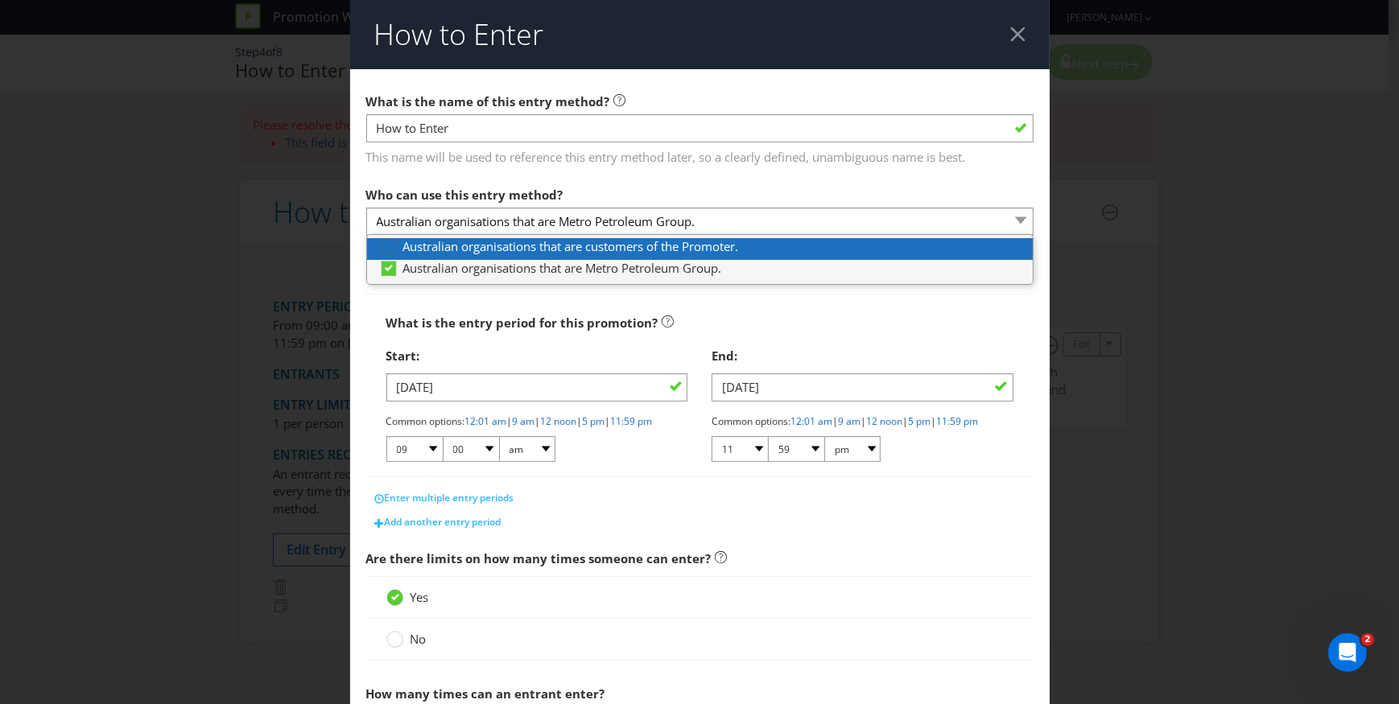
click at [394, 248] on icon at bounding box center [391, 250] width 24 height 24
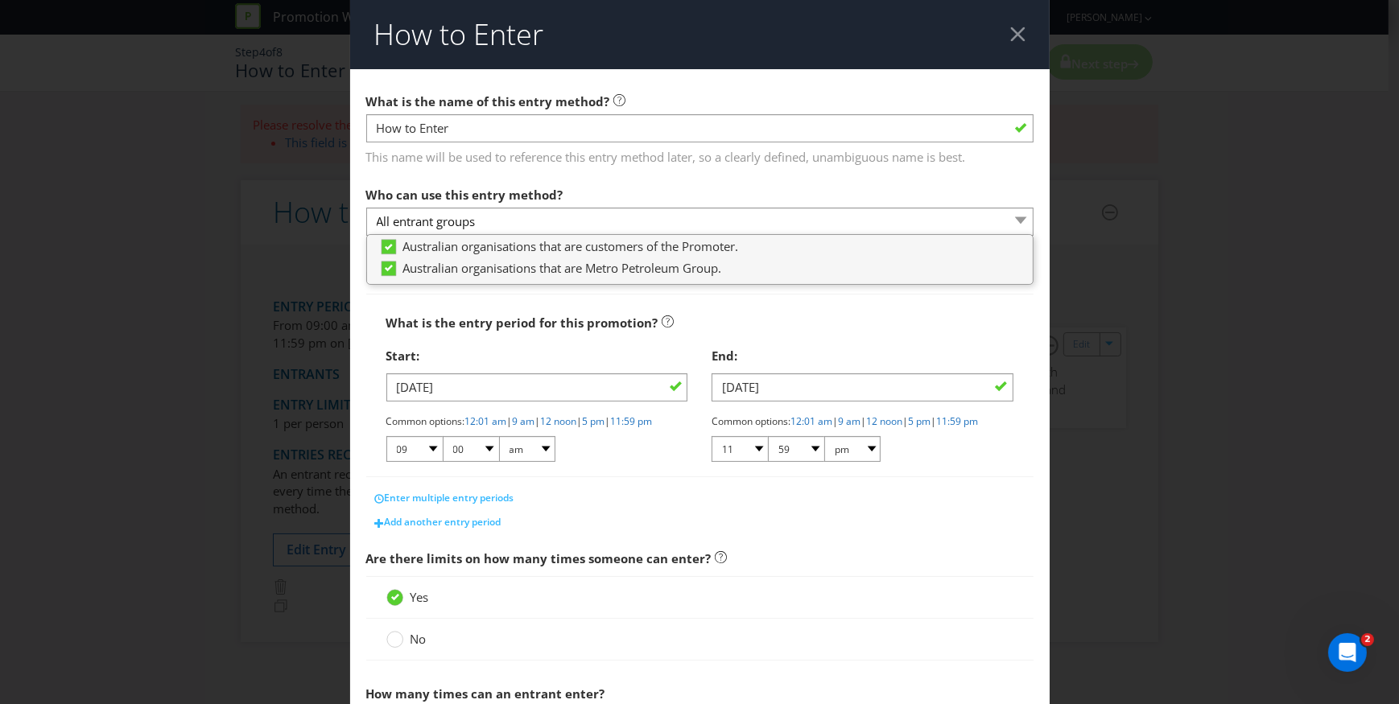
click at [849, 604] on div "Yes" at bounding box center [699, 597] width 627 height 17
click at [629, 217] on select "All entrant groups" at bounding box center [699, 222] width 667 height 28
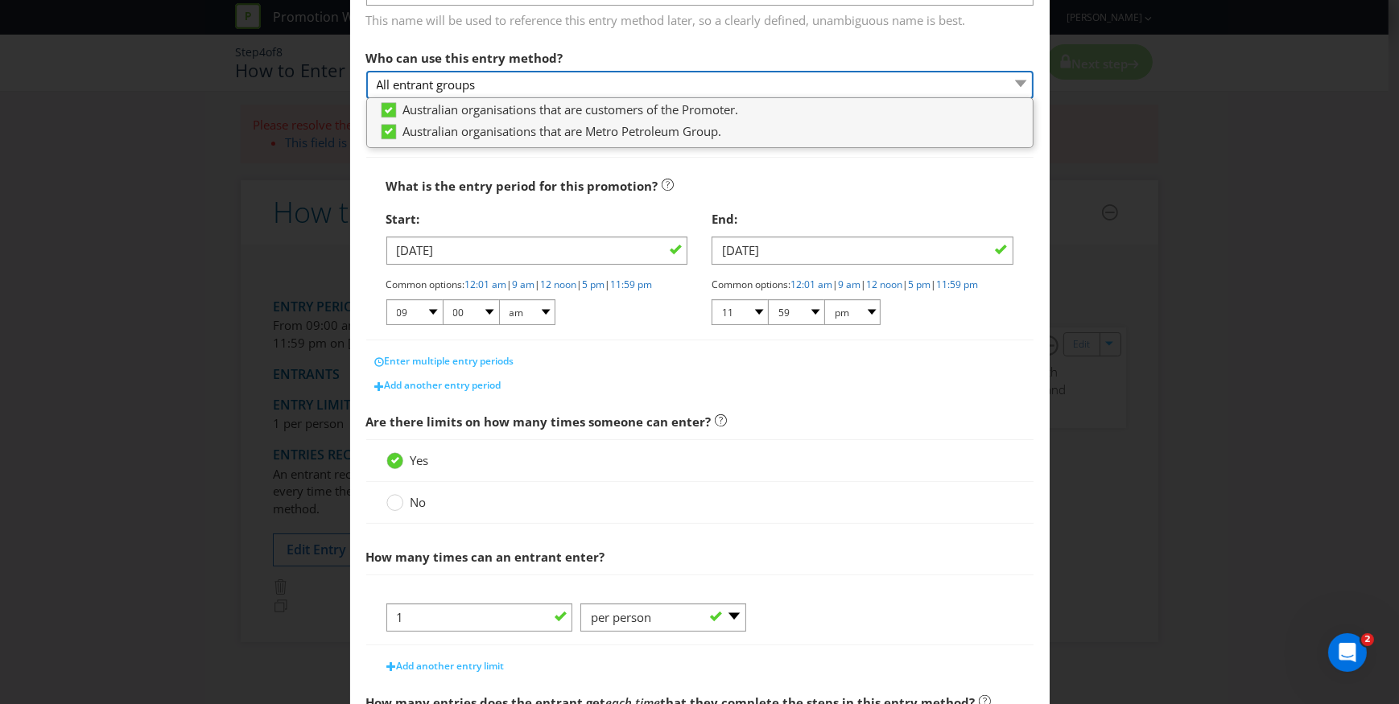
scroll to position [146, 0]
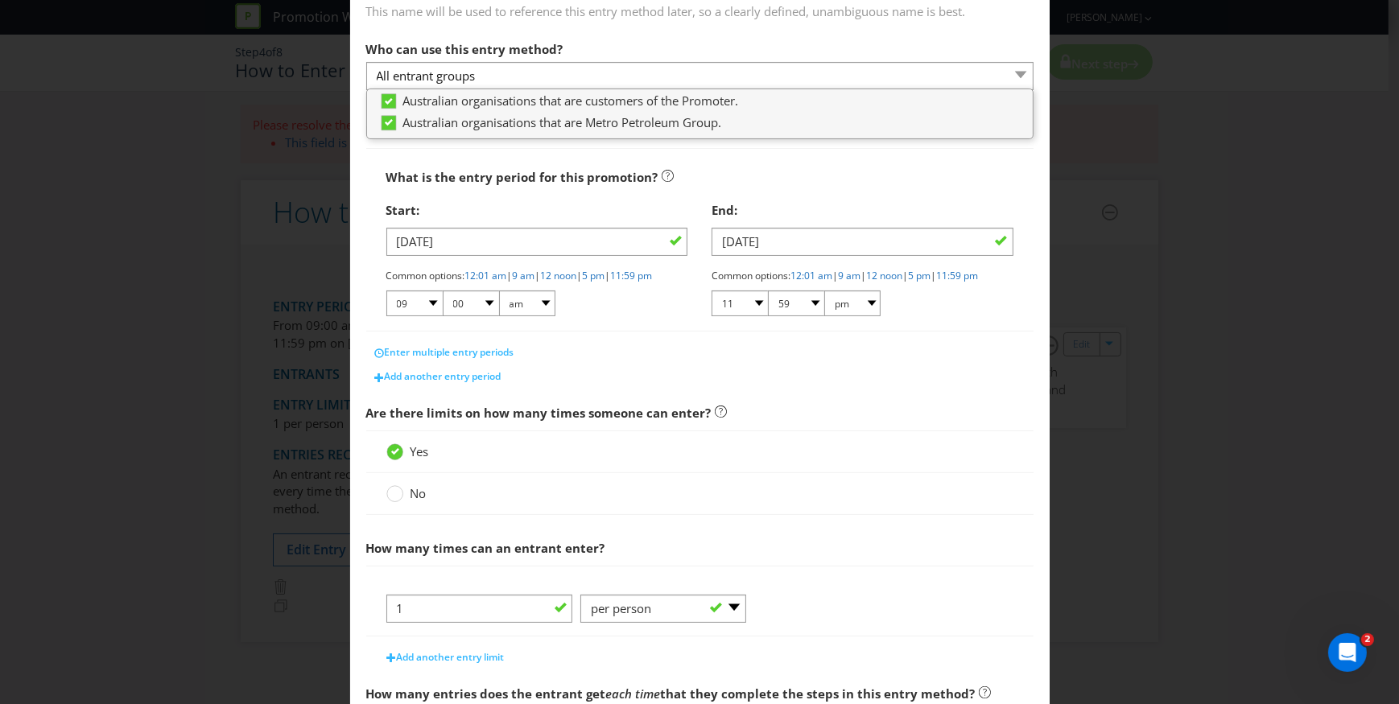
click at [773, 473] on div "Yes" at bounding box center [699, 452] width 667 height 43
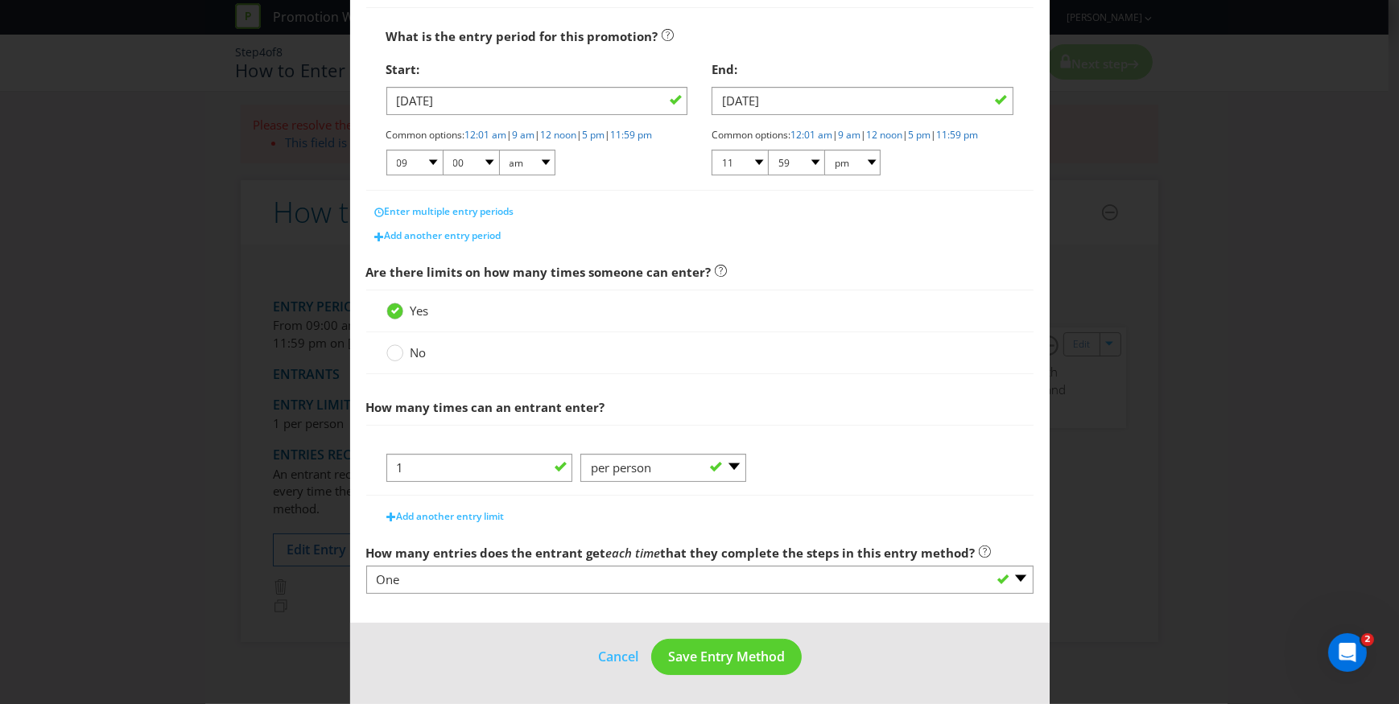
scroll to position [299, 0]
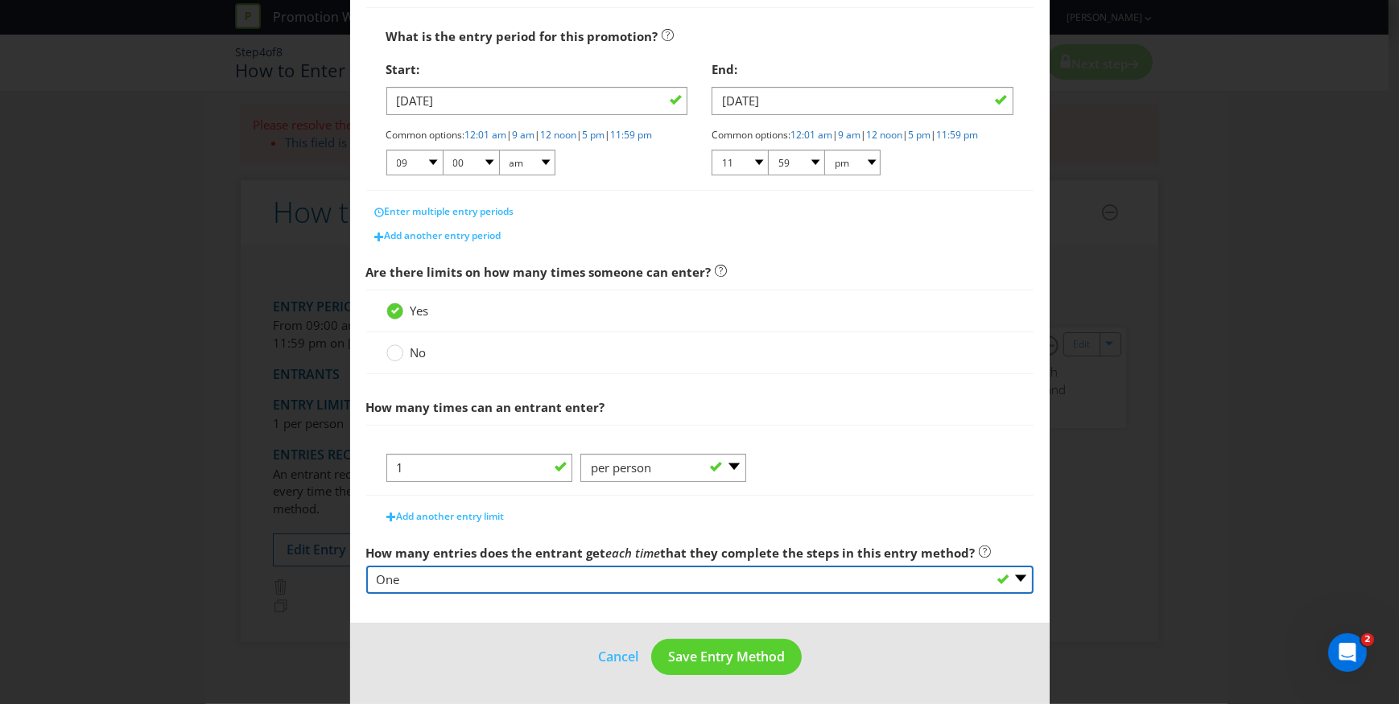
click at [749, 579] on select "-- Please select -- One More than one Other (please specify) Not applicable - g…" at bounding box center [699, 580] width 667 height 28
select select "OTHER"
click at [366, 566] on select "-- Please select -- One More than one Other (please specify) Not applicable - g…" at bounding box center [699, 580] width 667 height 28
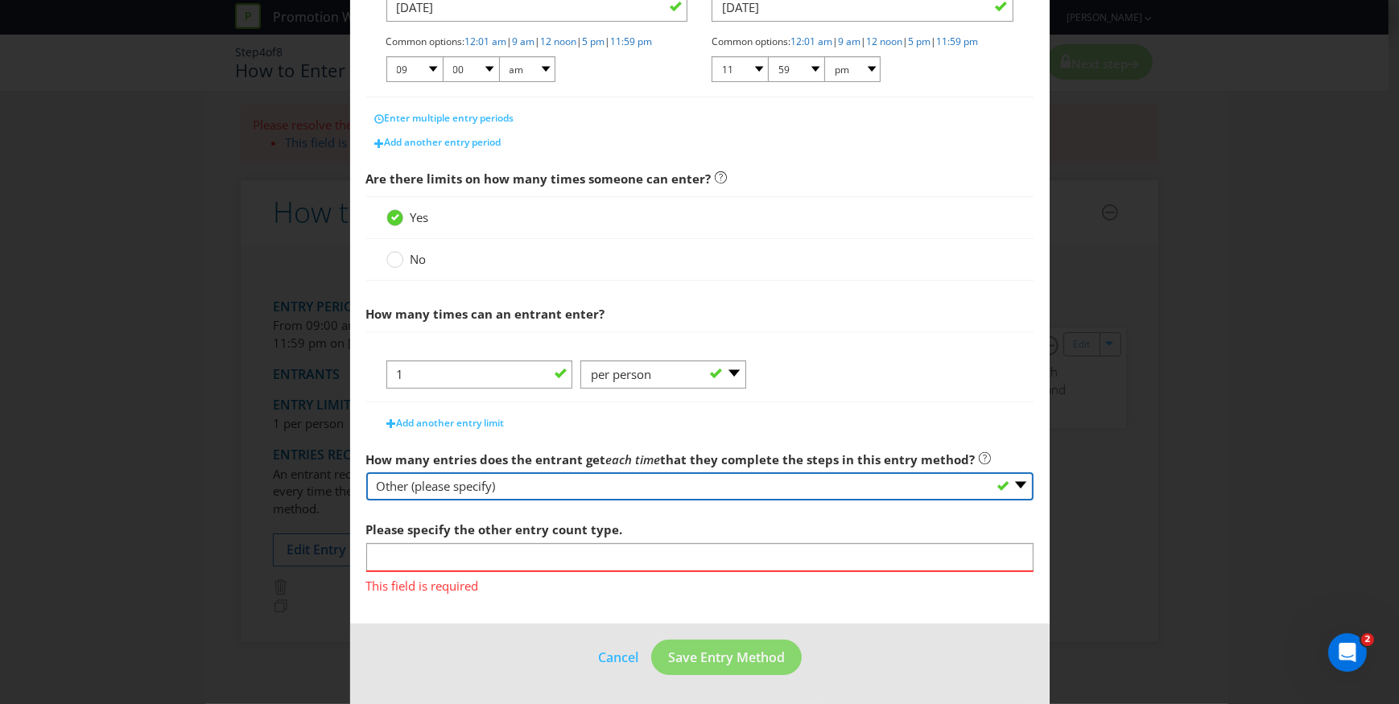
scroll to position [393, 0]
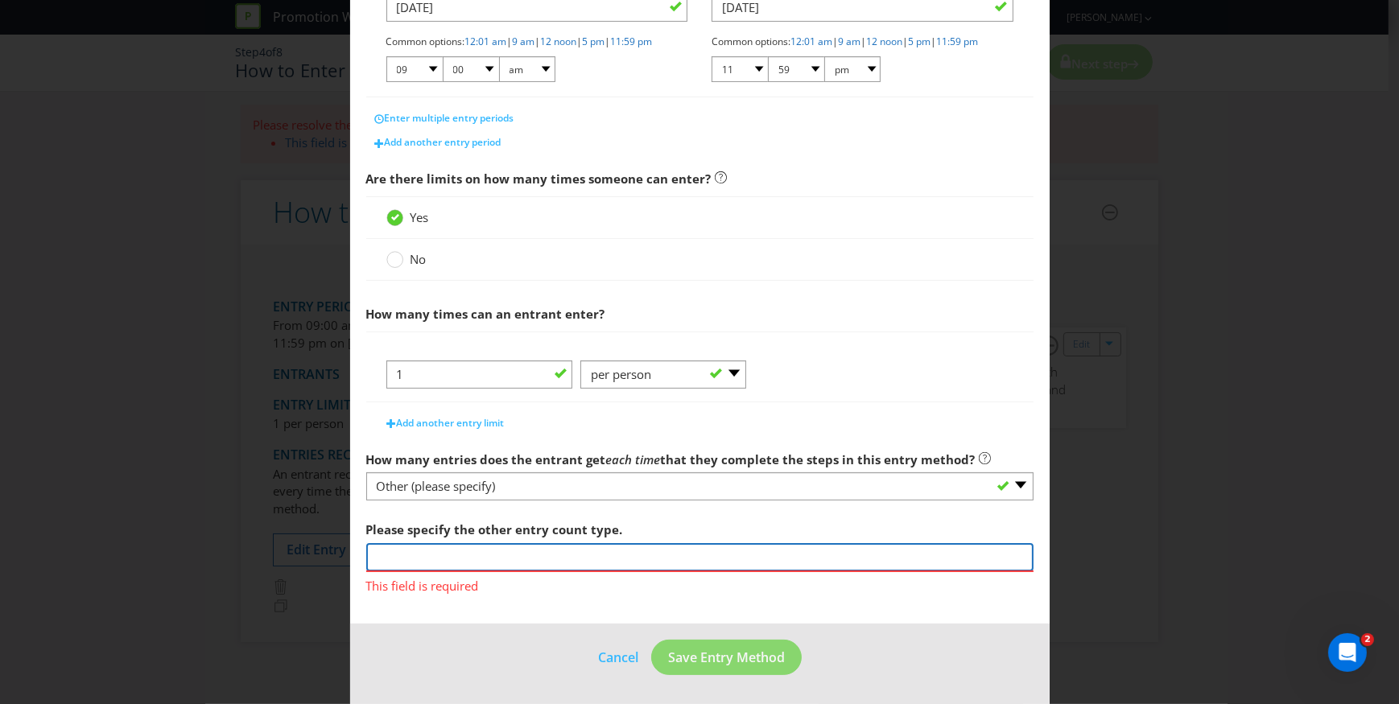
click at [563, 563] on input "text" at bounding box center [699, 557] width 667 height 28
click at [478, 556] on input "text" at bounding box center [699, 557] width 667 height 28
paste input "5% to 9.9% growth = 1 entry. 10% to 14.9% growth = 2 entries. 15% to 19.9% grow…"
type input "5% to 9.9% growth = 1 entry. 10% to 14.9% growth = 2 entries. 15% to 19.9% grow…"
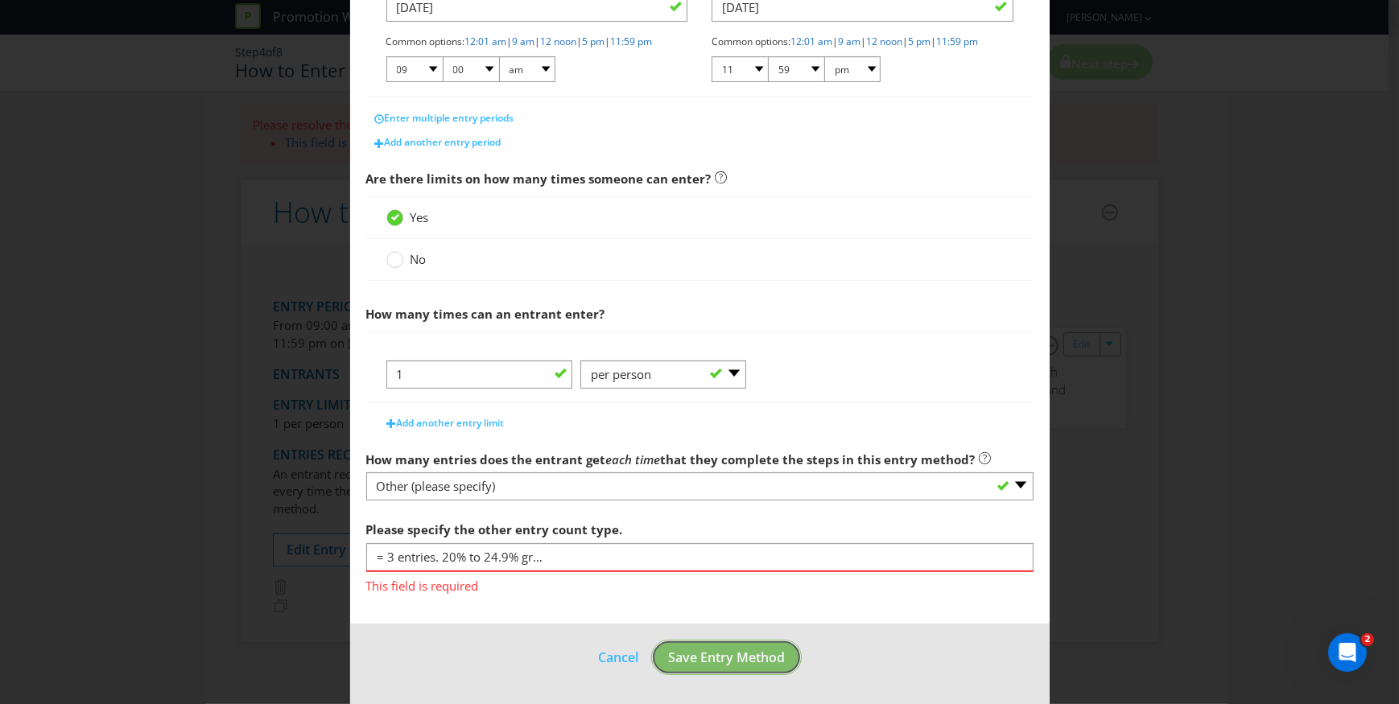
click at [720, 657] on span "Save Entry Method" at bounding box center [726, 658] width 117 height 18
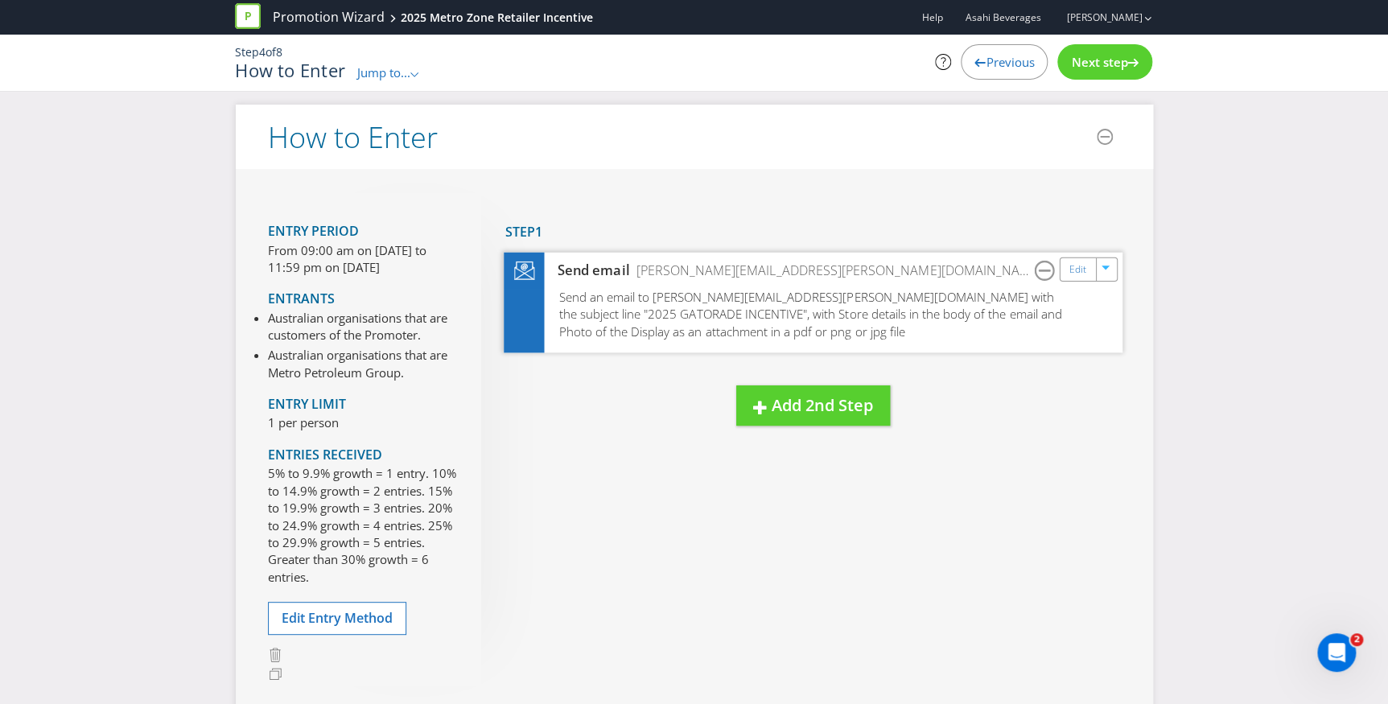
click at [1119, 270] on div "Edit" at bounding box center [1090, 270] width 63 height 20
click at [1078, 263] on link "Edit" at bounding box center [1077, 269] width 17 height 19
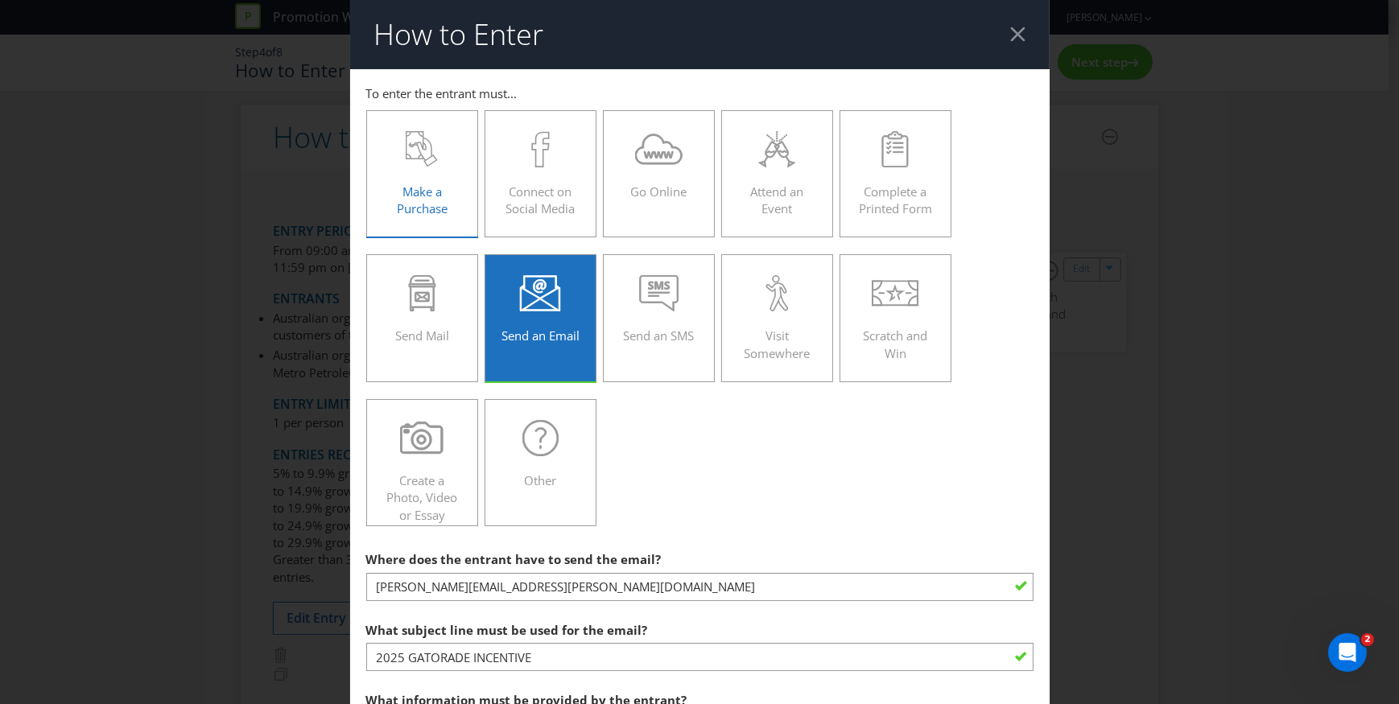
click at [435, 185] on span "Make a Purchase" at bounding box center [422, 199] width 51 height 33
click at [0, 0] on input "Make a Purchase" at bounding box center [0, 0] width 0 height 0
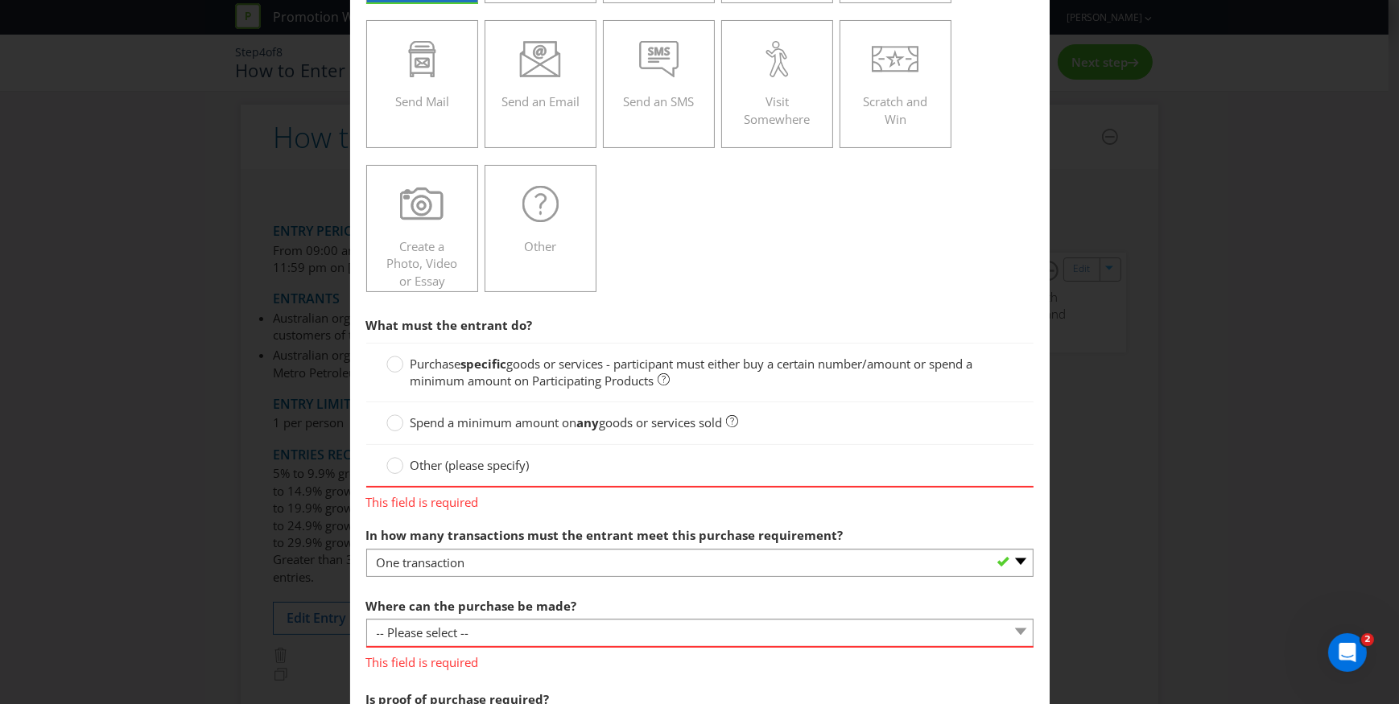
scroll to position [365, 0]
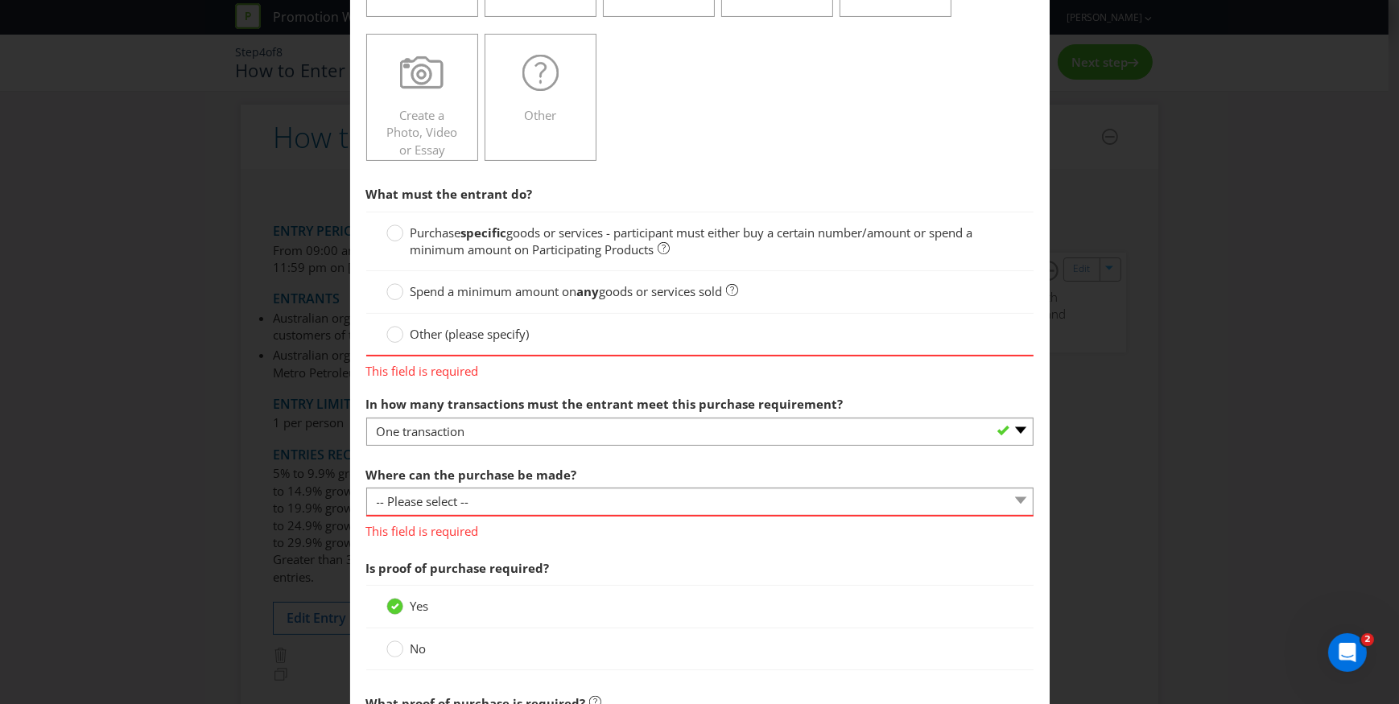
click at [405, 225] on label "Purchase specific goods or services - participant must either buy a certain num…" at bounding box center [699, 242] width 627 height 35
click at [0, 0] on input "Purchase specific goods or services - participant must either buy a certain num…" at bounding box center [0, 0] width 0 height 0
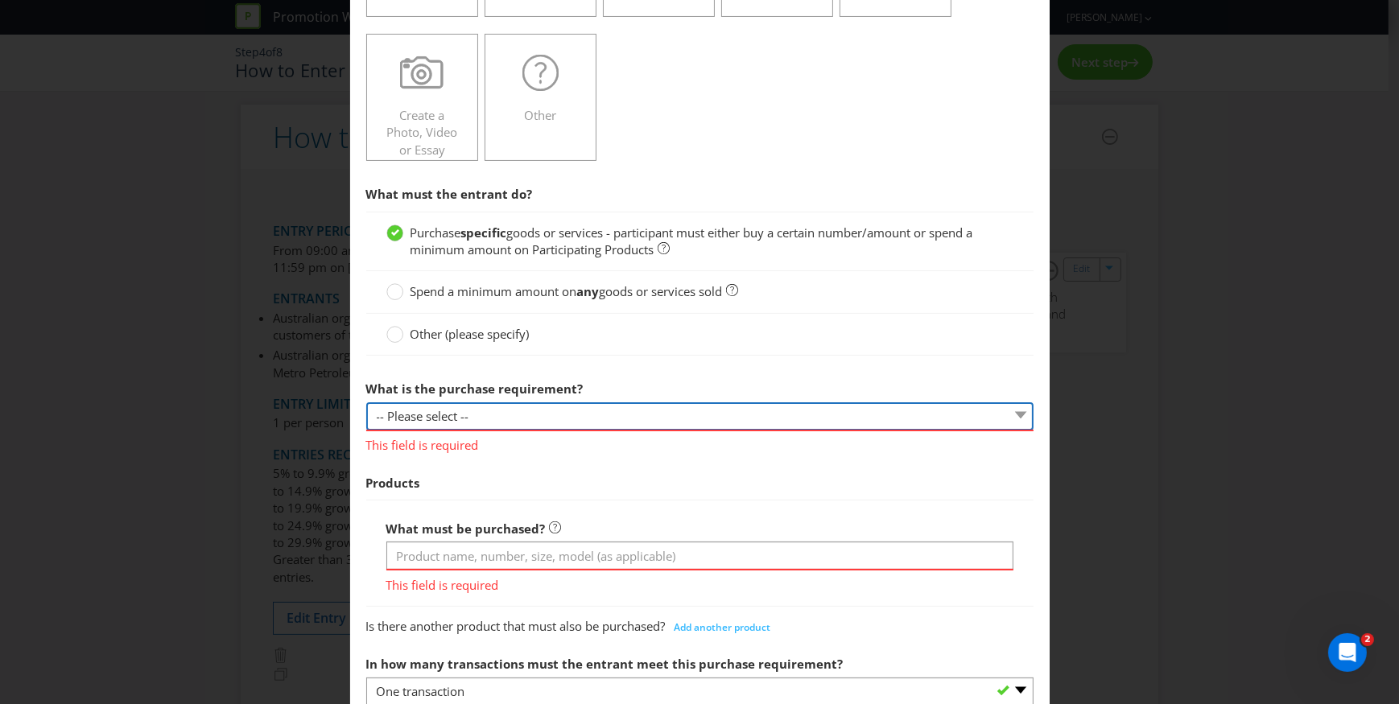
click at [467, 410] on select "-- Please select -- Buy a certain number of these products or services Spend a …" at bounding box center [699, 416] width 667 height 28
select select "MINIMUM_QUANTITY"
click at [366, 402] on select "-- Please select -- Buy a certain number of these products or services Spend a …" at bounding box center [699, 416] width 667 height 28
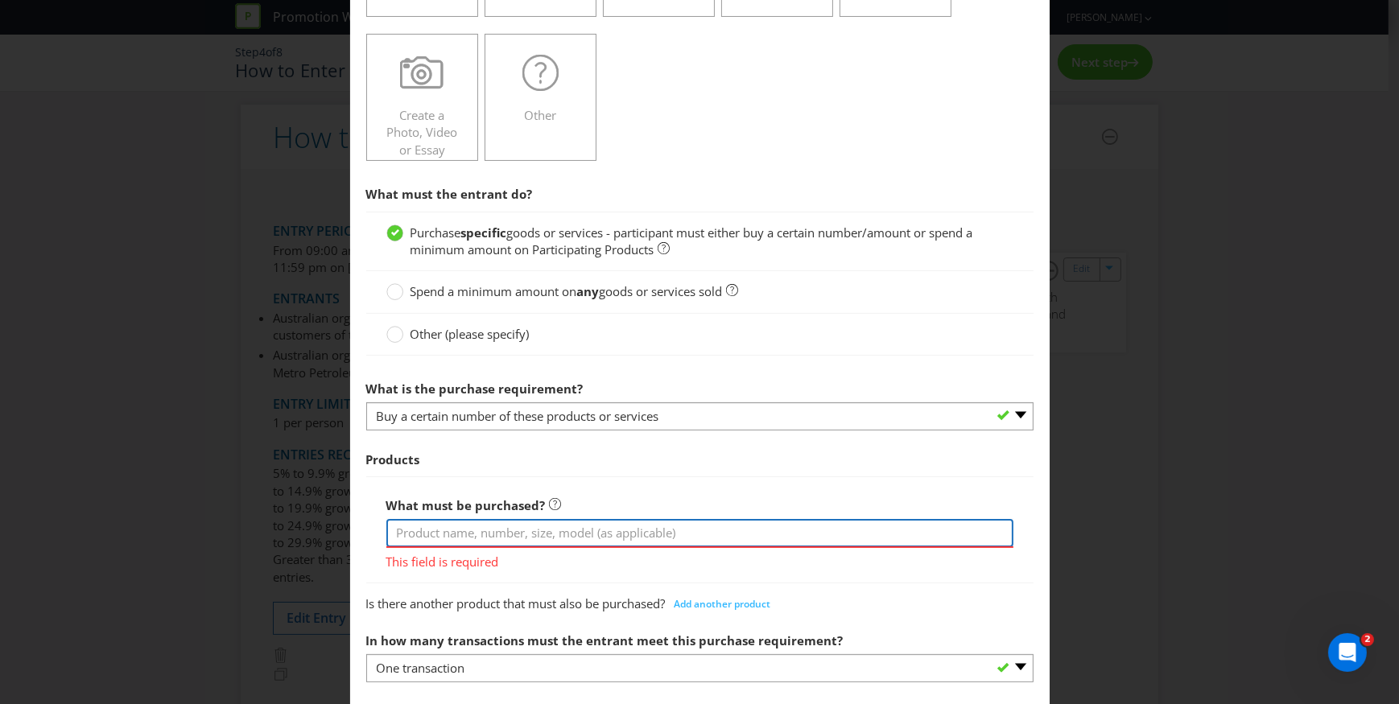
click at [633, 531] on input "text" at bounding box center [699, 533] width 627 height 28
click at [563, 533] on input "text" at bounding box center [699, 533] width 627 height 28
paste input "^Based on purchases direct from Asahi and does not include distributors"
drag, startPoint x: 400, startPoint y: 531, endPoint x: 349, endPoint y: 532, distance: 50.7
click at [350, 531] on main "To enter the entrant must... Make a Purchase Connect on Social Media Go Online …" at bounding box center [699, 699] width 699 height 1990
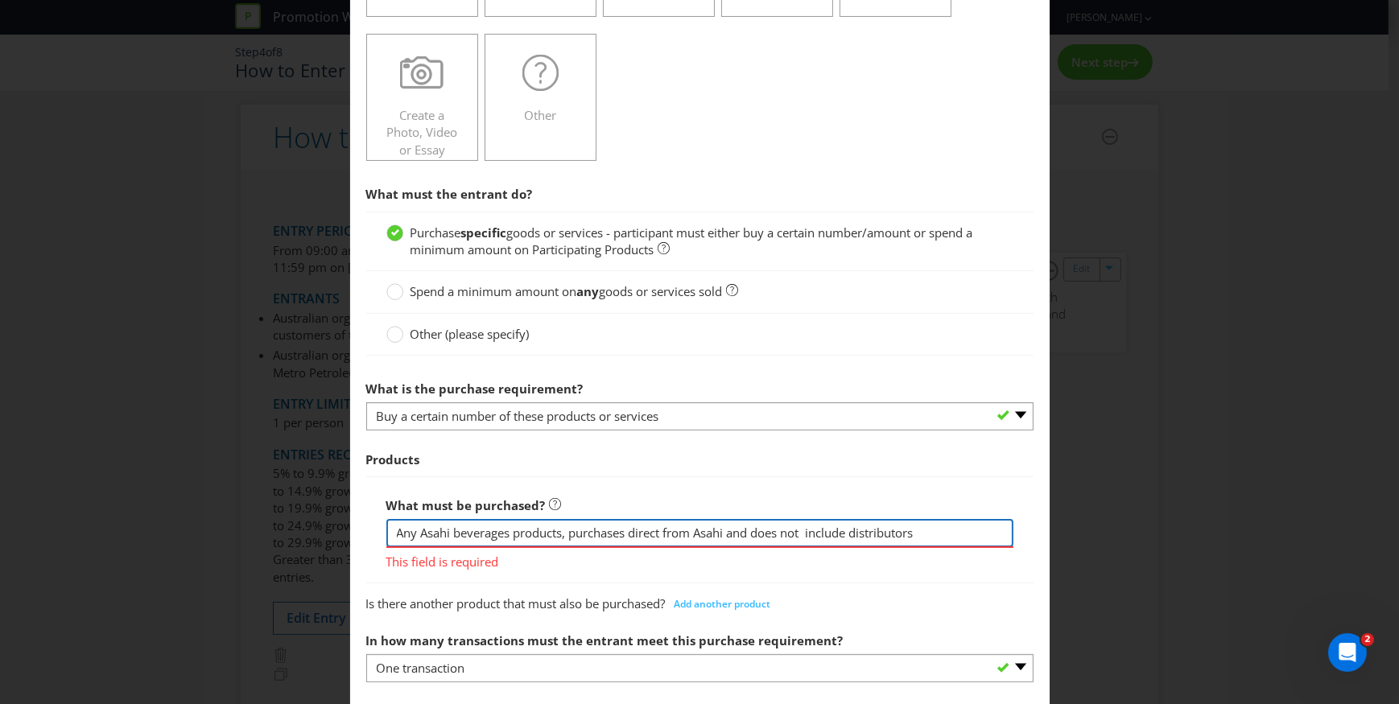
click at [625, 534] on input "Any Asahi beverages products, purchases direct from Asahi and does not include …" at bounding box center [699, 533] width 627 height 28
click at [857, 531] on input "Any Asahi beverages products, purchased direct from Asahi and does not include …" at bounding box center [699, 533] width 627 height 28
click at [934, 528] on input "Any Asahi beverages products, purchased direct from Asahi and does not include …" at bounding box center [699, 533] width 627 height 28
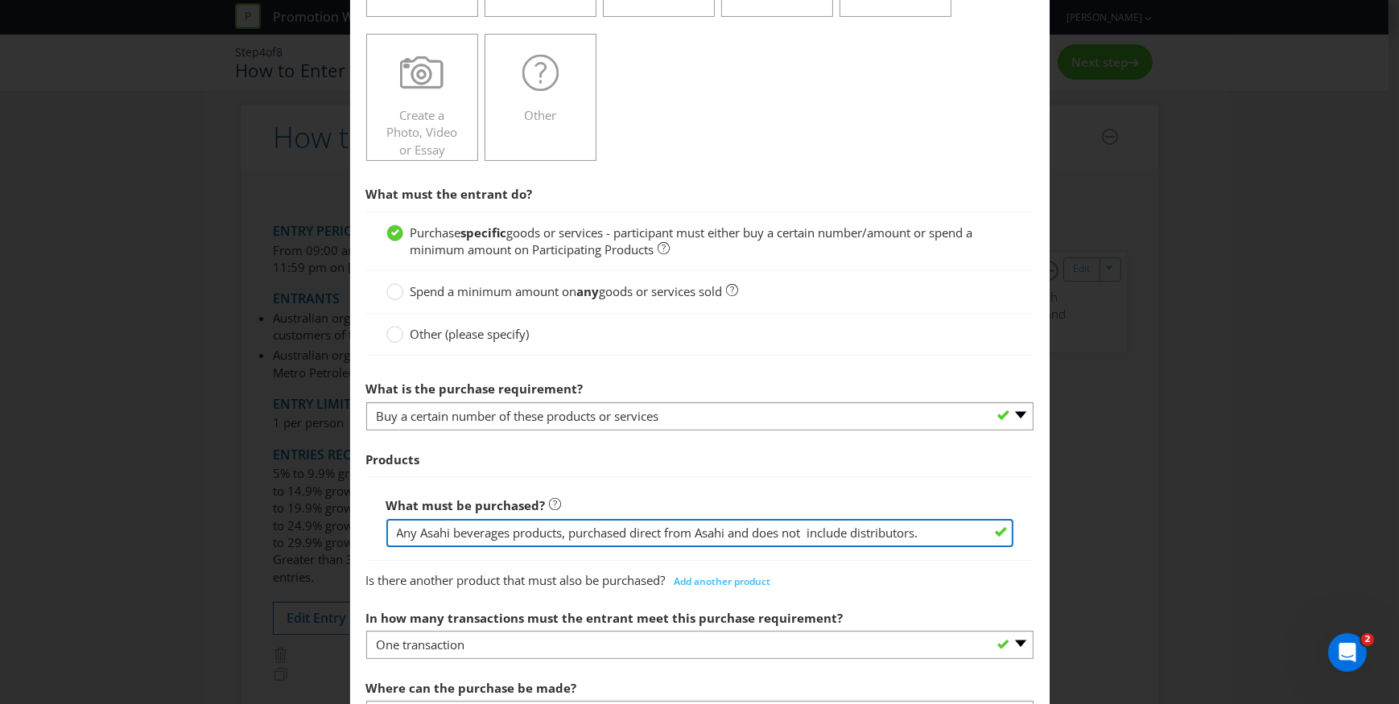
click at [951, 530] on input "Any Asahi beverages products, purchased direct from Asahi and does not include …" at bounding box center [699, 533] width 627 height 28
paste input "The winner must purchase a minimum of 50 cases during the promotional period, h…"
type input "Any Asahi beverages products, purchased direct from Asahi and does not include …"
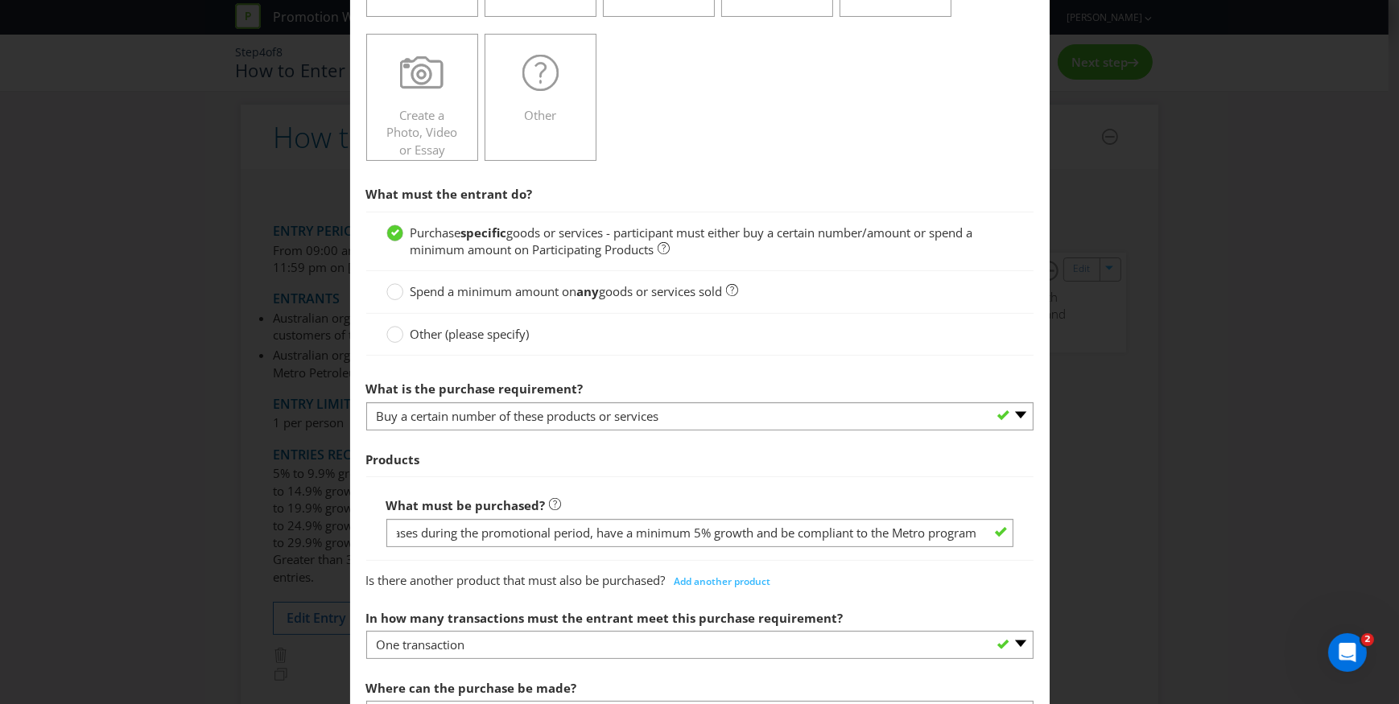
click at [615, 460] on span "Products" at bounding box center [699, 459] width 667 height 33
click at [398, 289] on circle at bounding box center [394, 292] width 16 height 16
click at [0, 0] on input "Spend a minimum amount on any goods or services sold" at bounding box center [0, 0] width 0 height 0
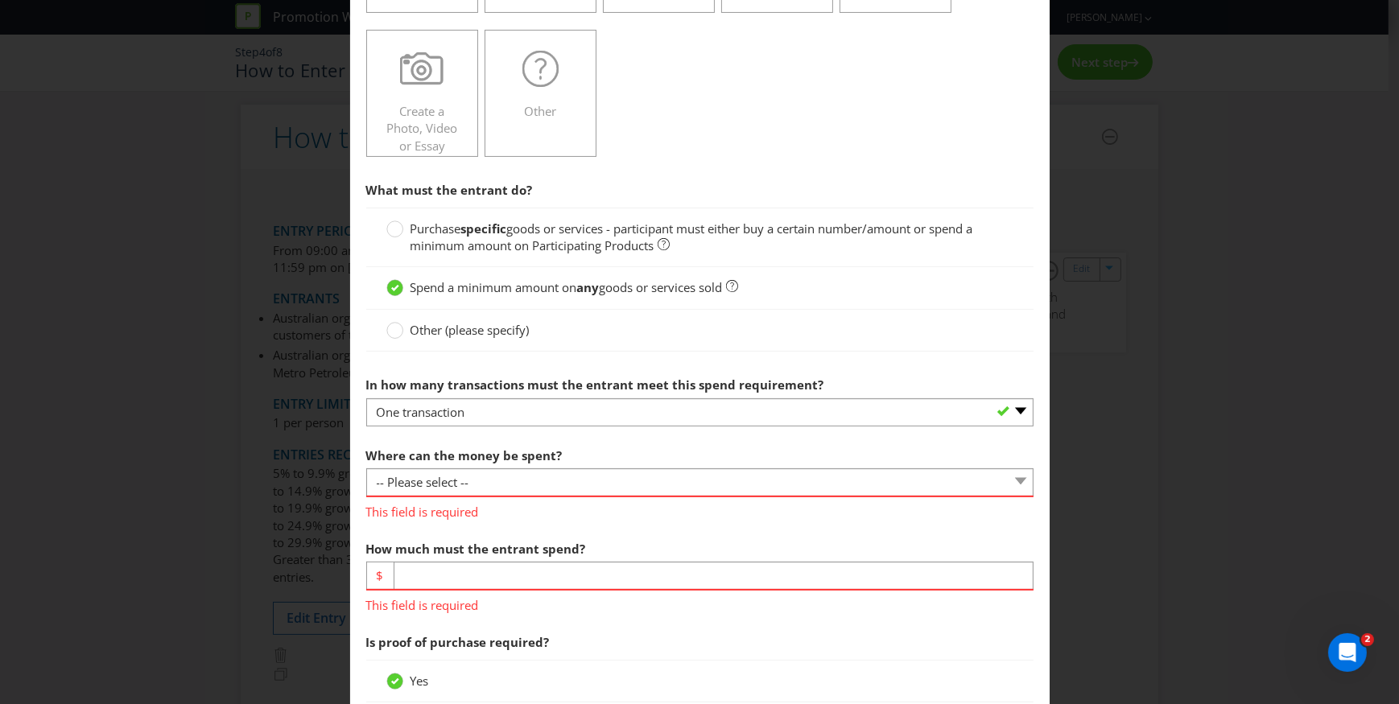
scroll to position [365, 0]
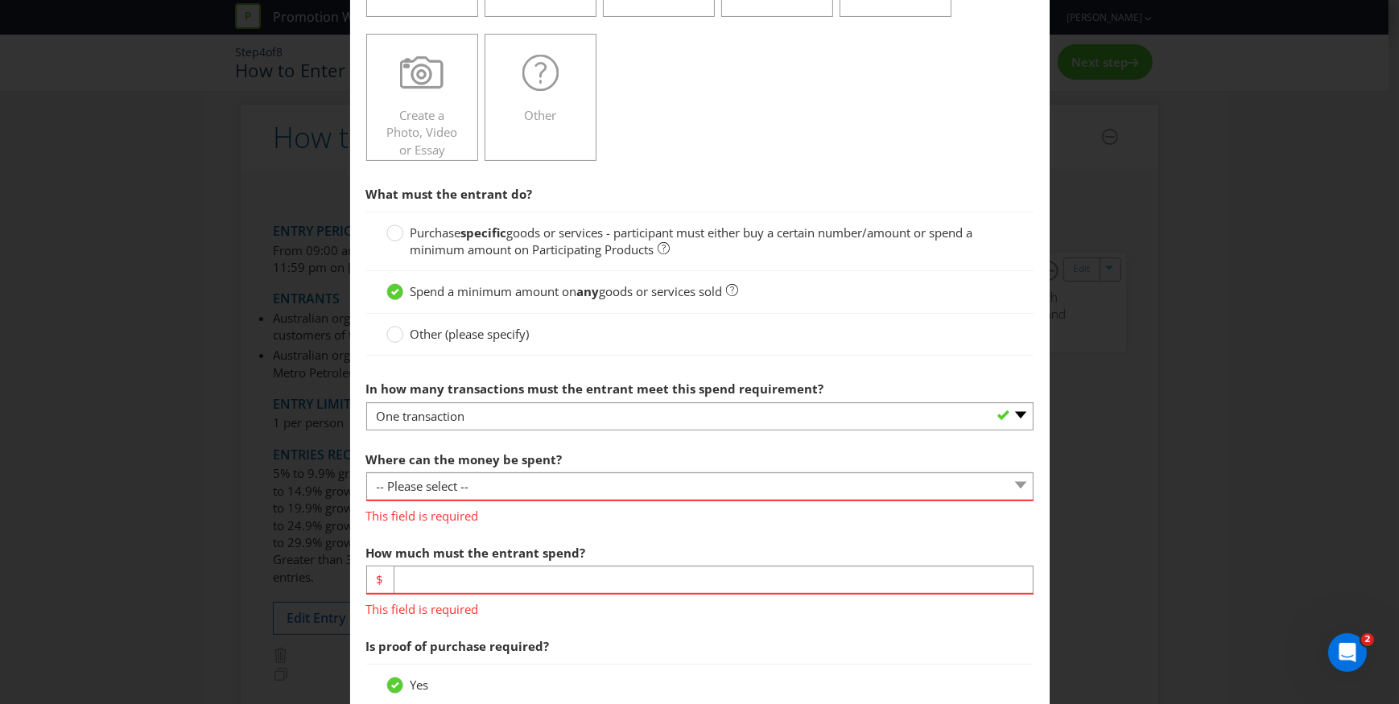
click at [402, 225] on label "Purchase specific goods or services - participant must either buy a certain num…" at bounding box center [699, 242] width 627 height 35
click at [0, 0] on input "Purchase specific goods or services - participant must either buy a certain num…" at bounding box center [0, 0] width 0 height 0
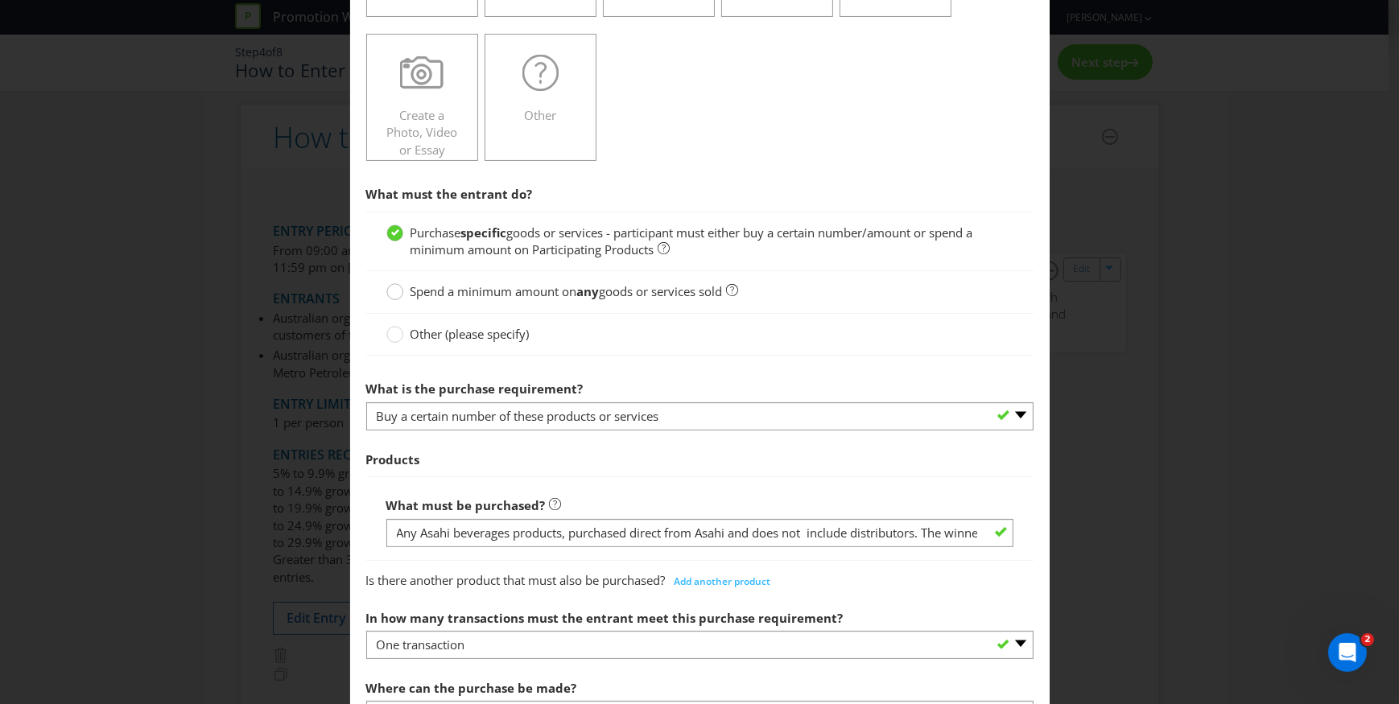
click at [394, 286] on div at bounding box center [395, 286] width 8 height 8
click at [0, 0] on input "Spend a minimum amount on any goods or services sold" at bounding box center [0, 0] width 0 height 0
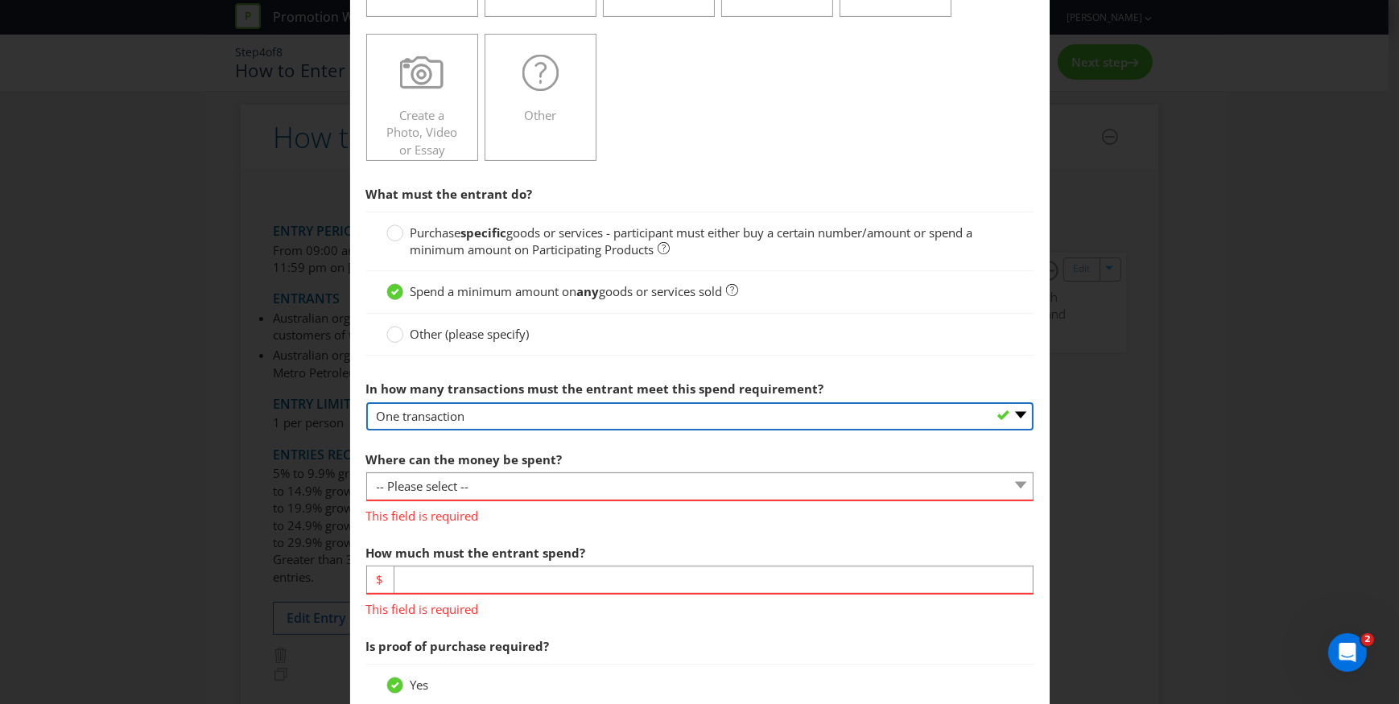
click at [507, 412] on select "-- Please select -- One transaction A specific number of transactions Any numbe…" at bounding box center [699, 416] width 667 height 28
select select "ANY"
click at [366, 402] on select "-- Please select -- One transaction A specific number of transactions Any numbe…" at bounding box center [699, 416] width 667 height 28
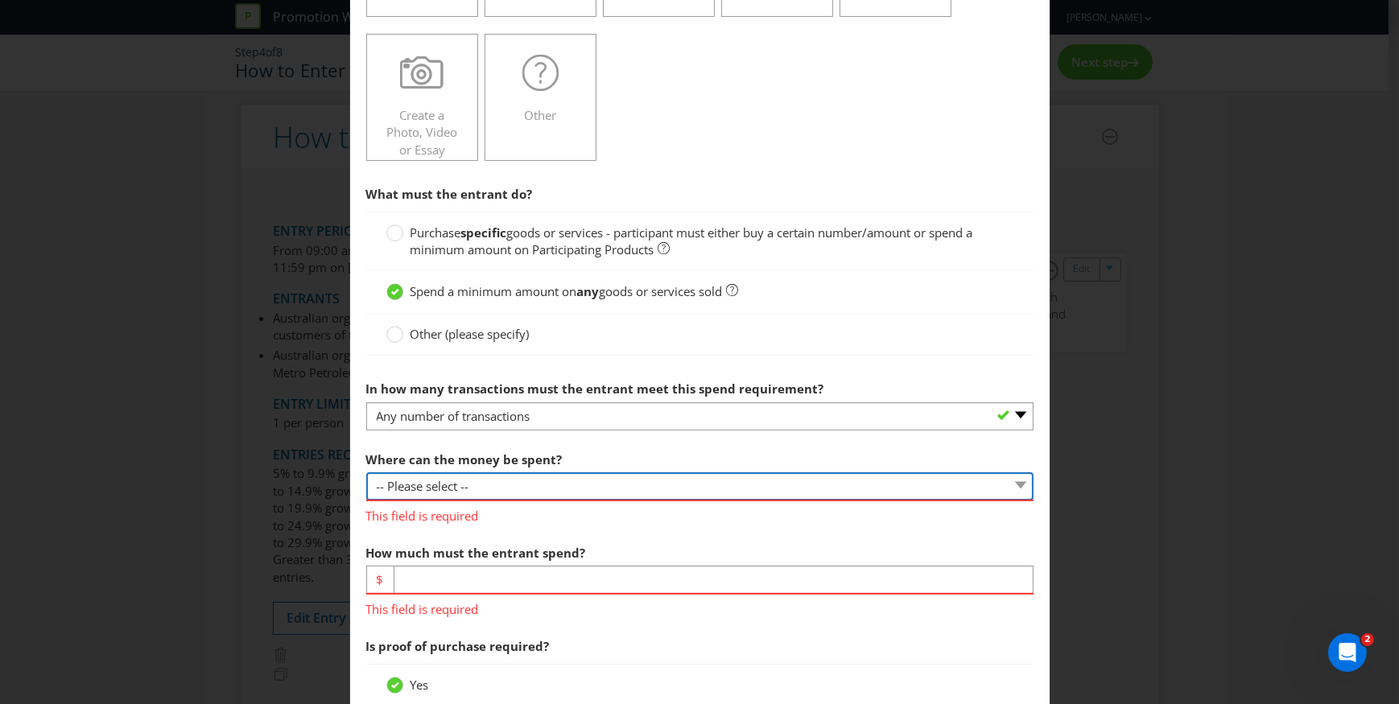
click at [533, 484] on select "-- Please select -- Any stores displaying promotional material (including onlin…" at bounding box center [699, 486] width 667 height 28
click at [397, 233] on circle at bounding box center [394, 233] width 16 height 16
click at [0, 0] on input "Purchase specific goods or services - participant must either buy a certain num…" at bounding box center [0, 0] width 0 height 0
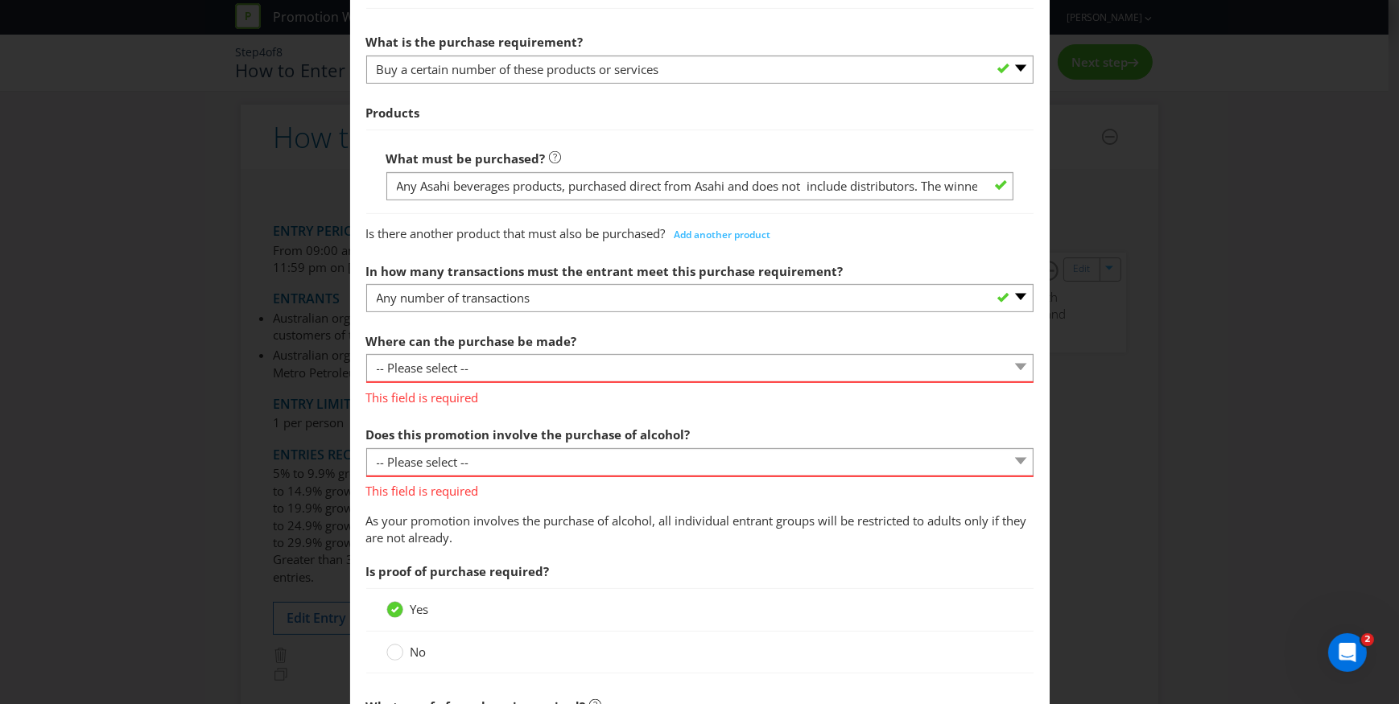
scroll to position [732, 0]
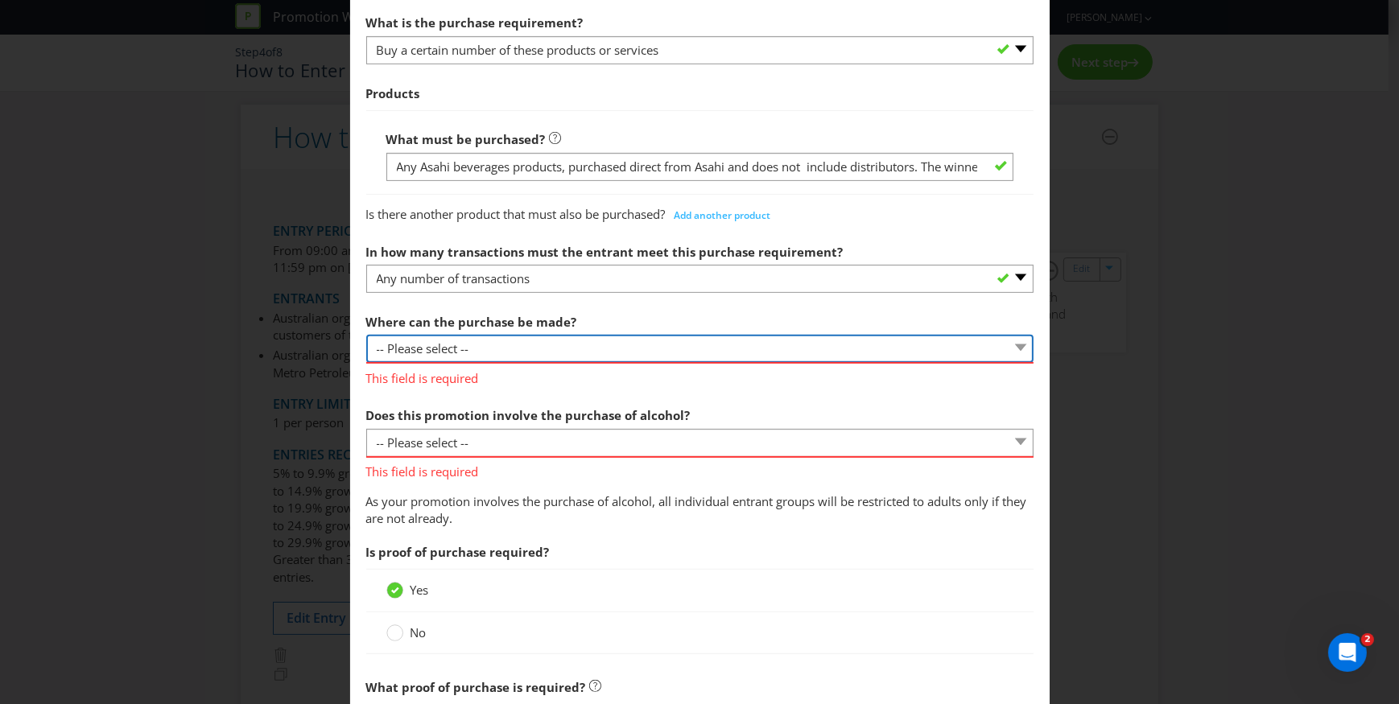
click at [526, 349] on select "-- Please select -- Any stores displaying promotional material (including onlin…" at bounding box center [699, 349] width 667 height 28
click at [366, 335] on select "-- Please select -- Any stores displaying promotional material (including onlin…" at bounding box center [699, 349] width 667 height 28
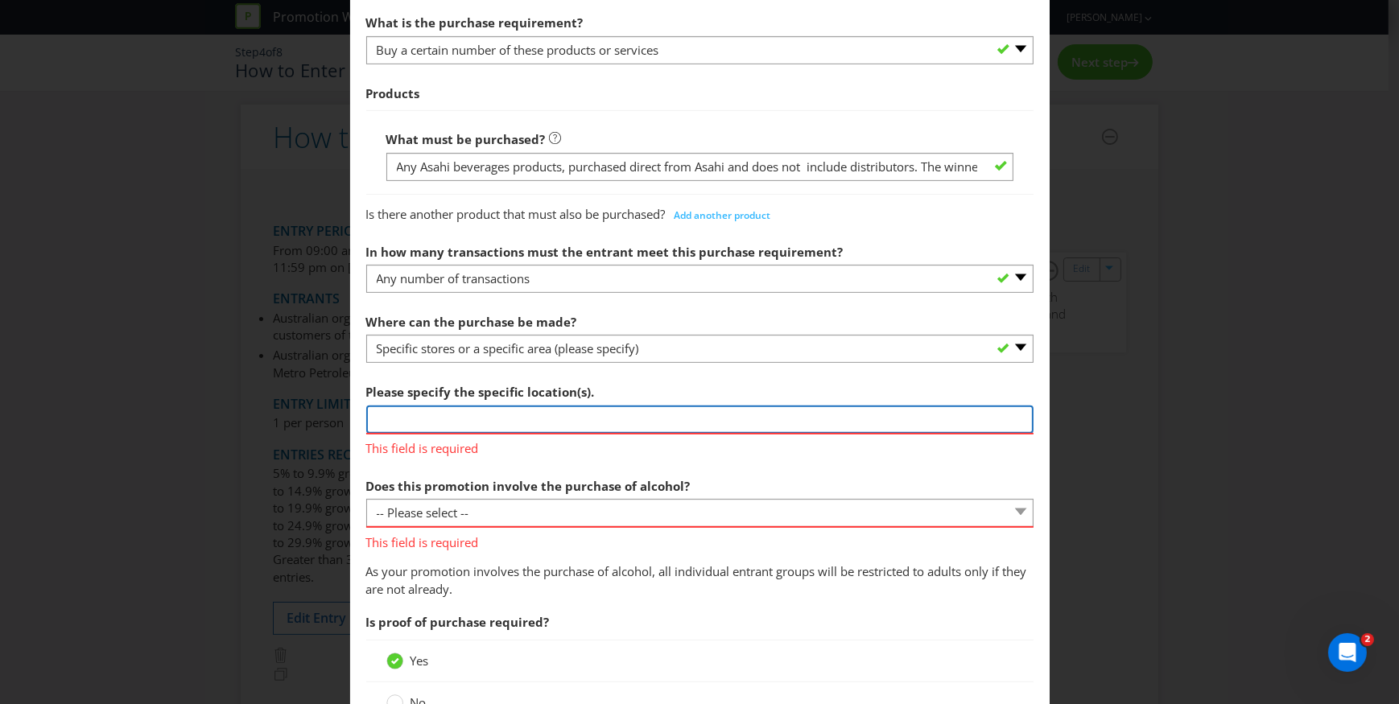
click at [476, 422] on input "text" at bounding box center [699, 420] width 667 height 28
click at [482, 426] on input "text" at bounding box center [699, 420] width 667 height 28
click at [670, 414] on input "text" at bounding box center [699, 420] width 667 height 28
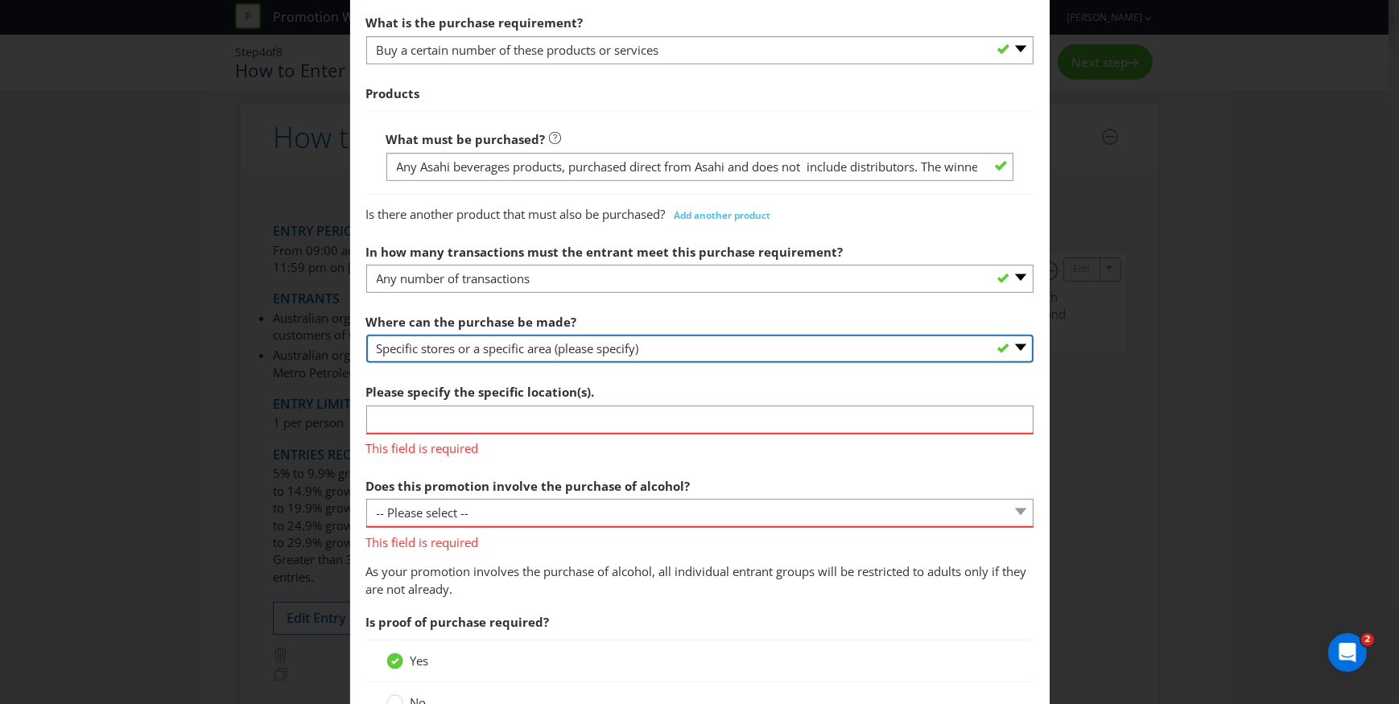
click at [690, 348] on select "-- Please select -- Any stores displaying promotional material (including onlin…" at bounding box center [699, 349] width 667 height 28
select select "OTHER"
click at [366, 335] on select "-- Please select -- Any stores displaying promotional material (including onlin…" at bounding box center [699, 349] width 667 height 28
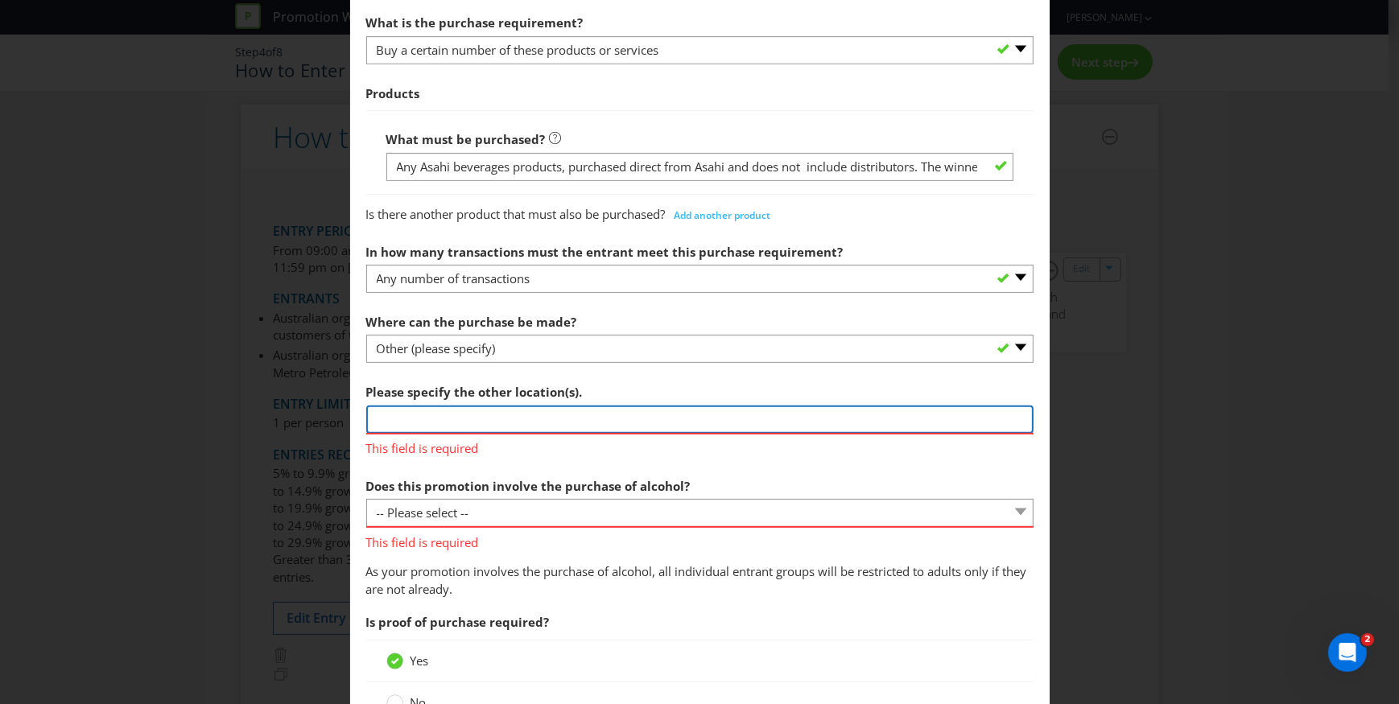
click at [540, 427] on input "text" at bounding box center [699, 420] width 667 height 28
type input "M"
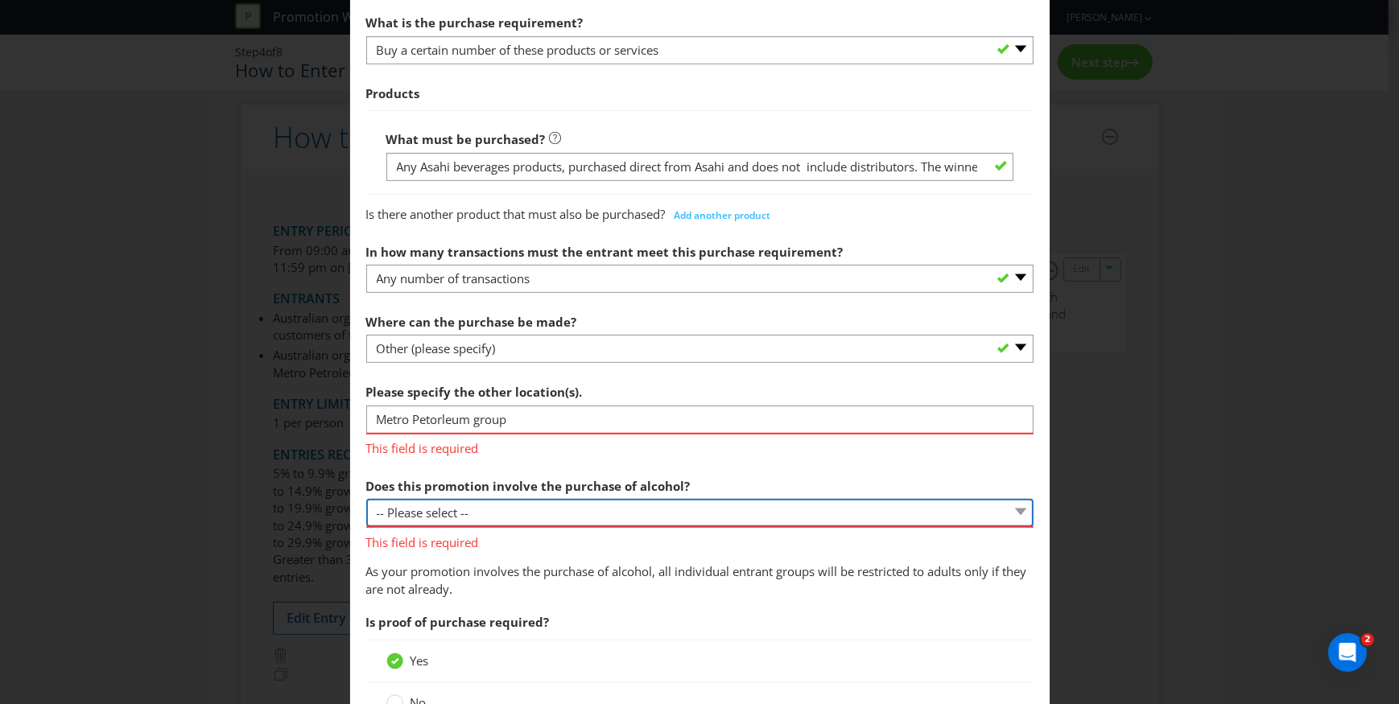
drag, startPoint x: 499, startPoint y: 511, endPoint x: 501, endPoint y: 502, distance: 9.2
click at [499, 511] on div "Does this promotion involve the purchase of alcohol? -- Please select -- Yes, f…" at bounding box center [699, 510] width 667 height 81
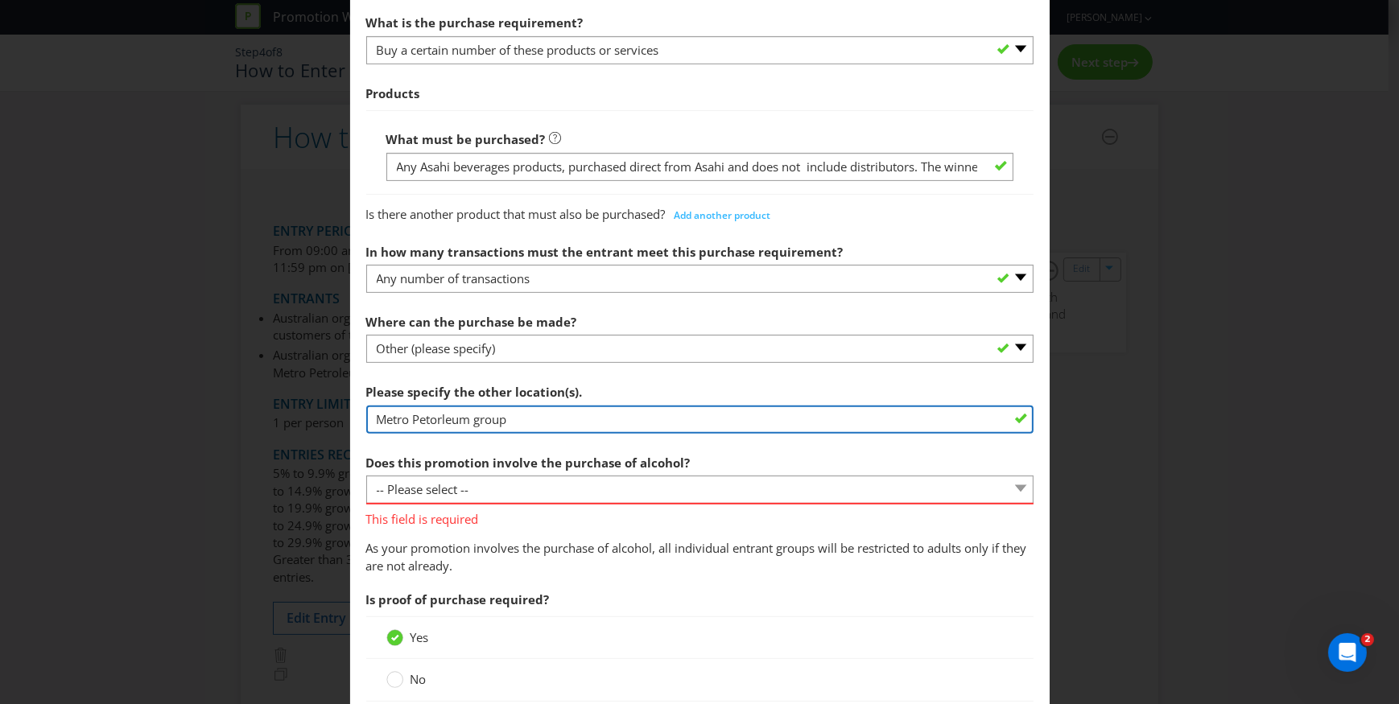
click at [475, 418] on input "Metro Petorleum group" at bounding box center [699, 420] width 667 height 28
click at [545, 418] on input "Metro Petroleum group" at bounding box center [699, 420] width 667 height 28
type input "Metro Petroleum group"
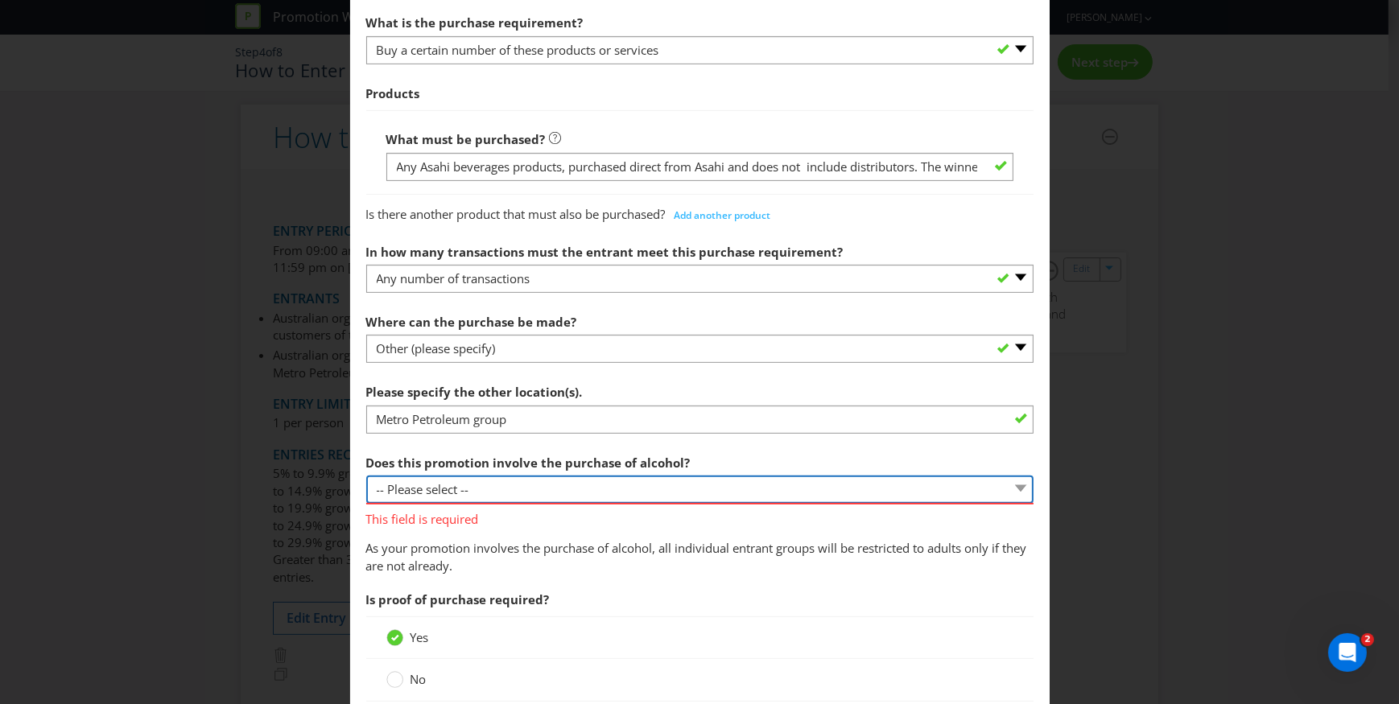
click at [495, 490] on select "-- Please select -- Yes, for on-premises consumption Yes, for off-premises cons…" at bounding box center [699, 490] width 667 height 28
select select "YES_OFF_PREMISES"
click at [366, 476] on select "-- Please select -- Yes, for on-premises consumption Yes, for off-premises cons…" at bounding box center [699, 490] width 667 height 28
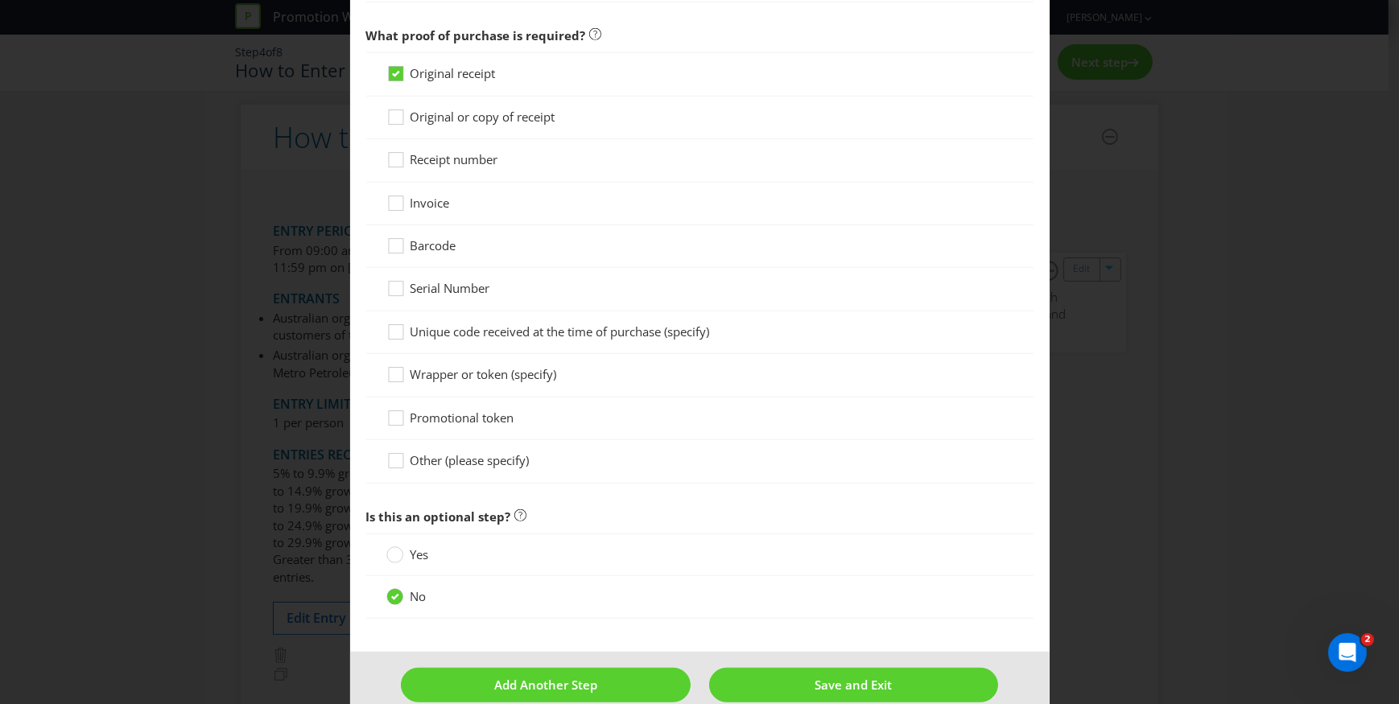
scroll to position [1432, 0]
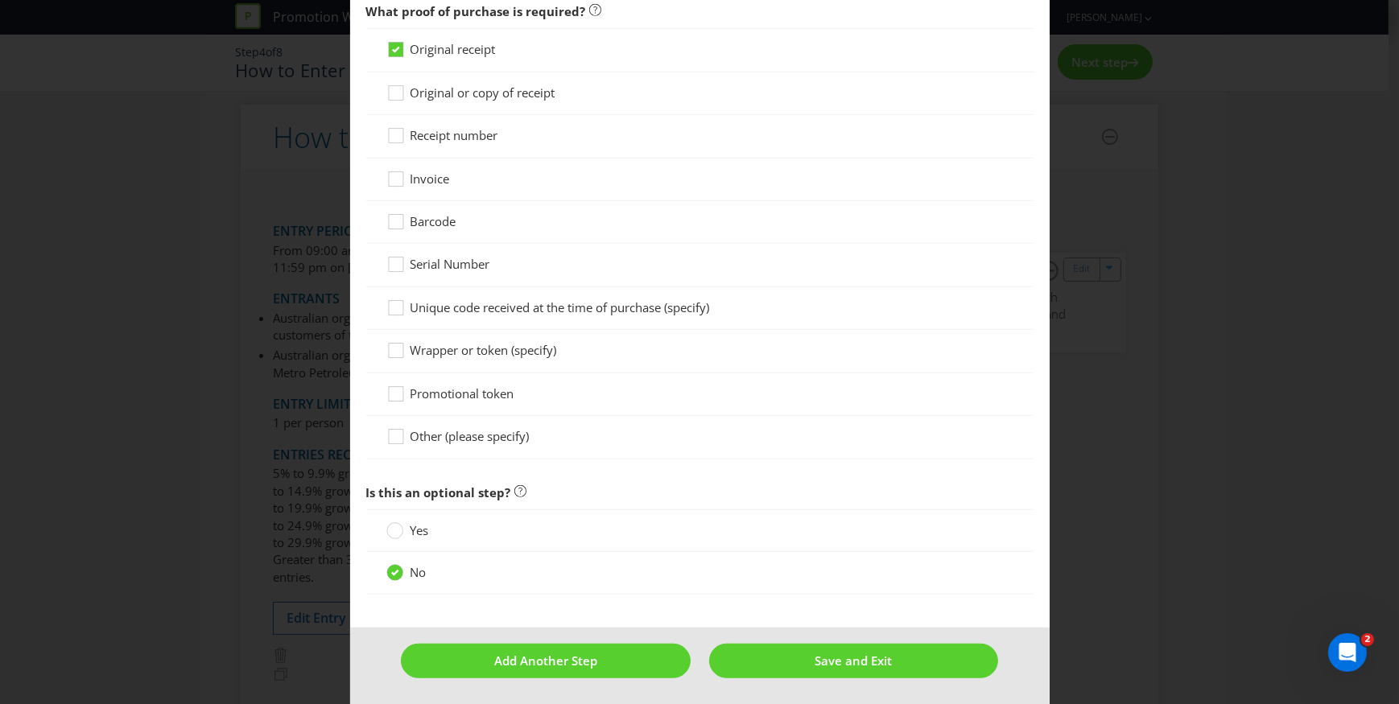
click at [407, 431] on label "Other (please specify)" at bounding box center [459, 436] width 146 height 17
click at [0, 0] on input "Other (please specify)" at bounding box center [0, 0] width 0 height 0
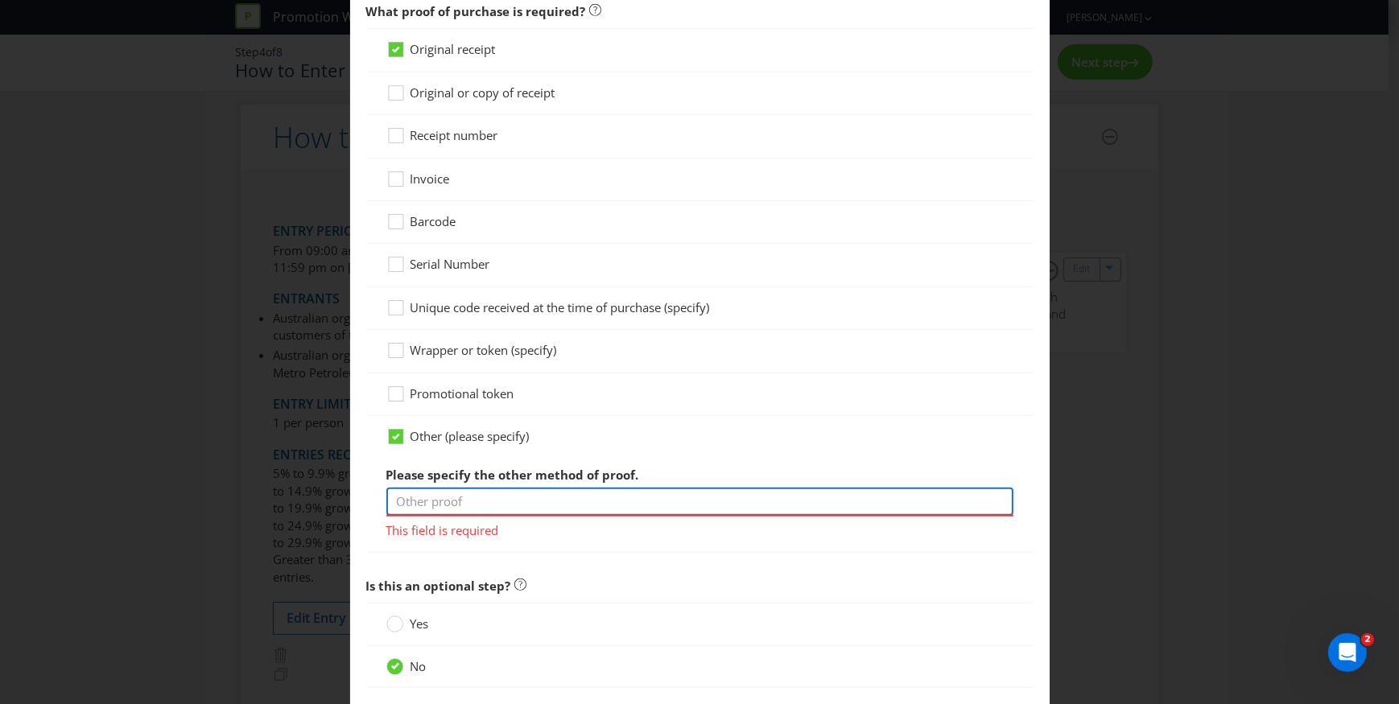
click at [464, 501] on input "text" at bounding box center [699, 502] width 627 height 28
type input "N"
click at [586, 501] on input "Sales data will be used to validate urchases" at bounding box center [699, 502] width 627 height 28
type input "Sales data will be used to validate purchases"
click at [654, 570] on span "Is this an optional step?" at bounding box center [699, 586] width 667 height 33
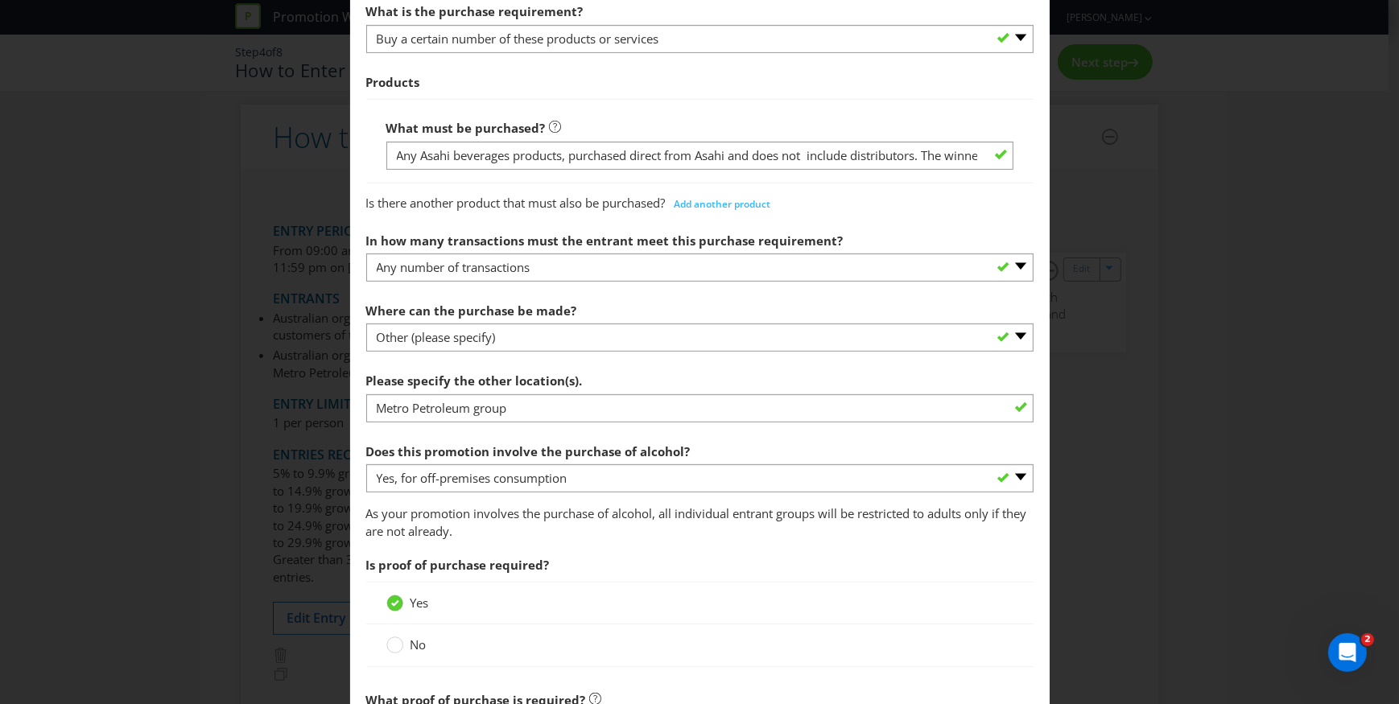
scroll to position [698, 0]
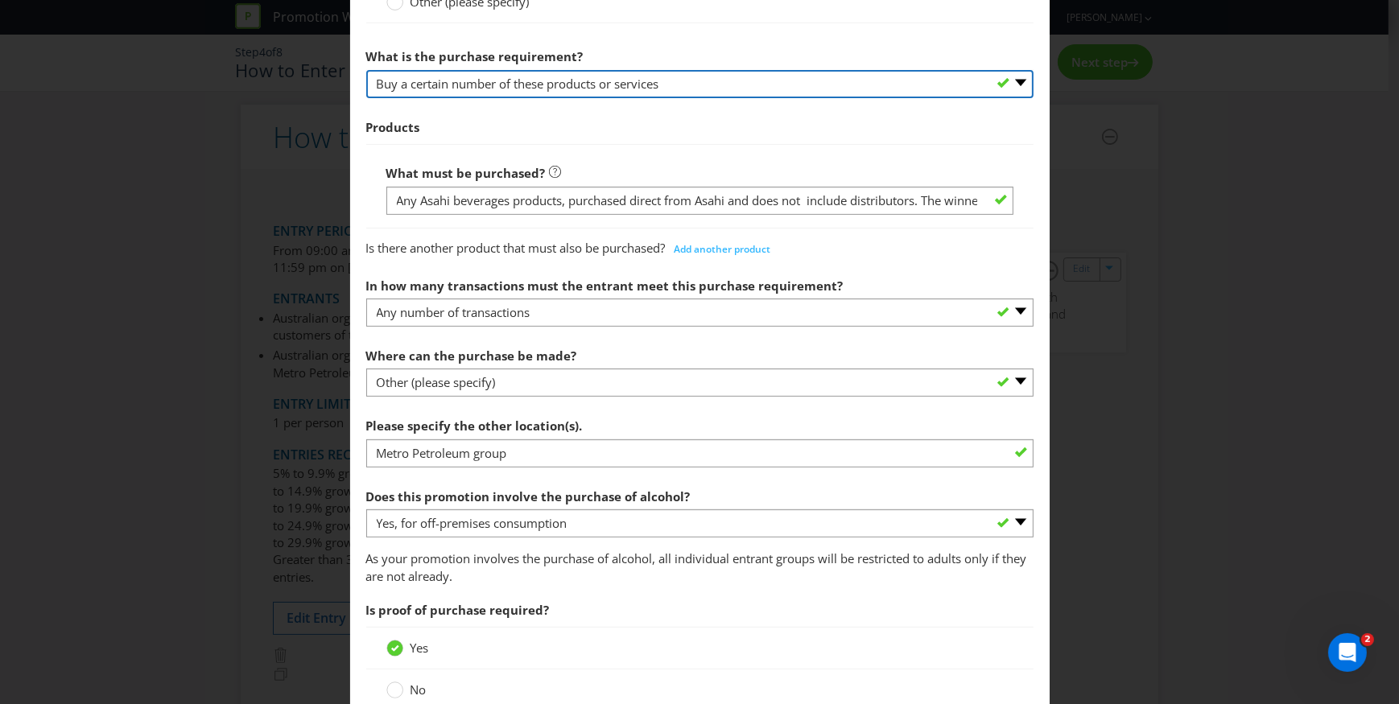
click at [750, 85] on select "-- Please select -- Buy a certain number of these products or services Spend a …" at bounding box center [699, 84] width 667 height 28
click at [366, 70] on select "-- Please select -- Buy a certain number of these products or services Spend a …" at bounding box center [699, 84] width 667 height 28
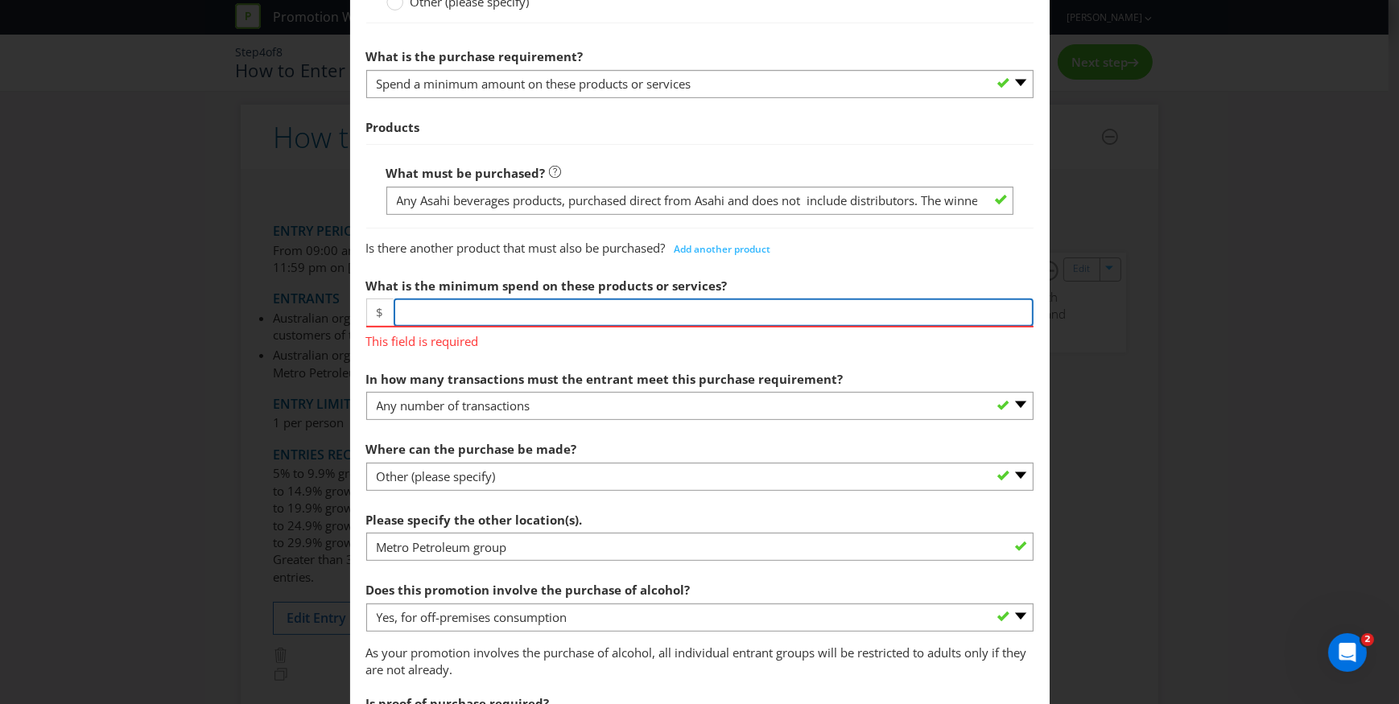
click at [501, 307] on input "number" at bounding box center [714, 313] width 640 height 28
click at [643, 307] on input "number" at bounding box center [714, 313] width 640 height 28
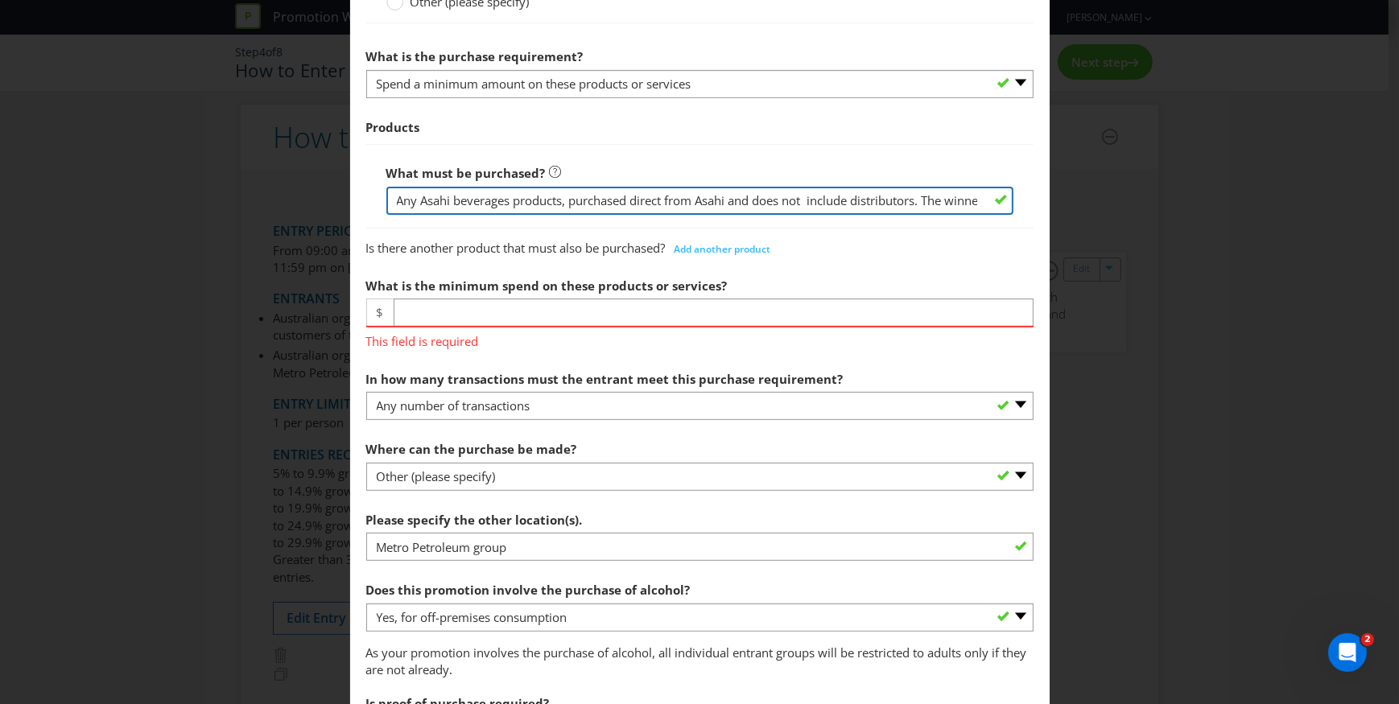
click at [741, 191] on input "Any Asahi beverages products, purchased direct from Asahi and does not include …" at bounding box center [699, 201] width 627 height 28
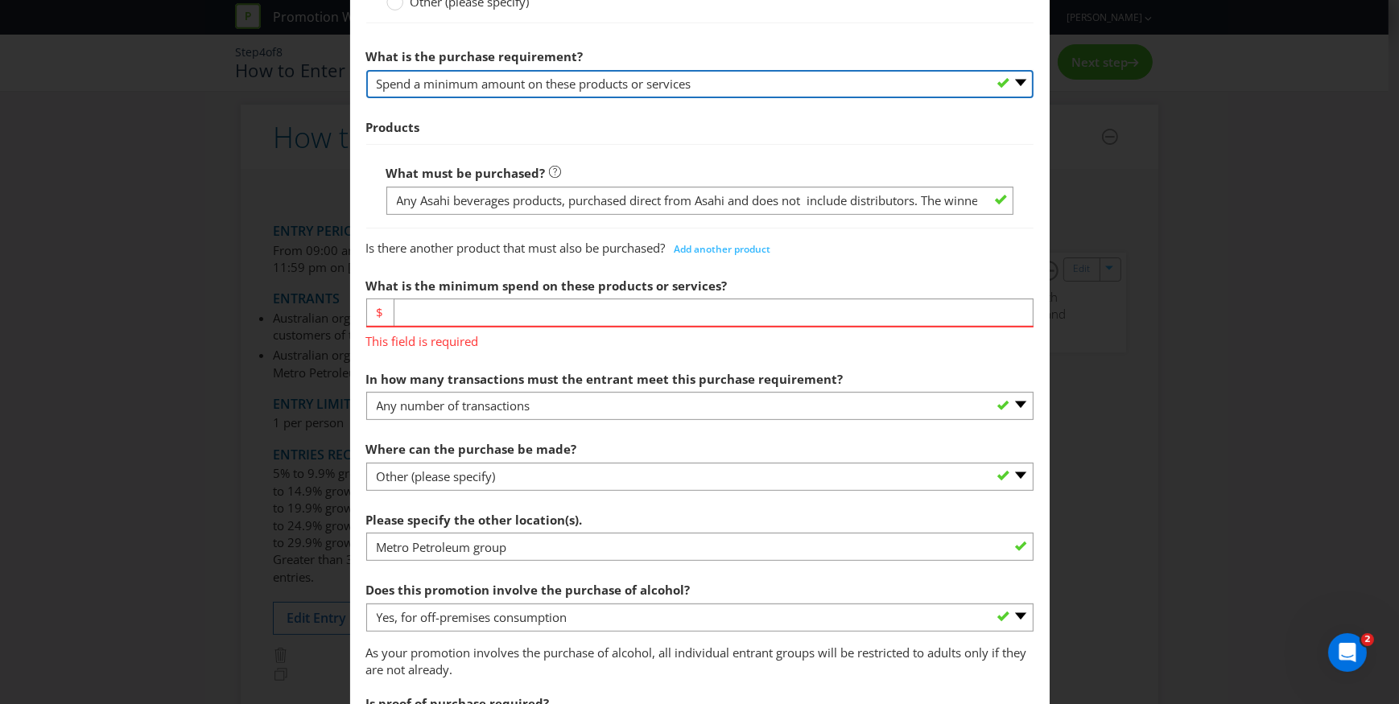
click at [645, 77] on select "-- Please select -- Buy a certain number of these products or services Spend a …" at bounding box center [699, 84] width 667 height 28
select select "MINIMUM_QUANTITY"
click at [366, 70] on select "-- Please select -- Buy a certain number of these products or services Spend a …" at bounding box center [699, 84] width 667 height 28
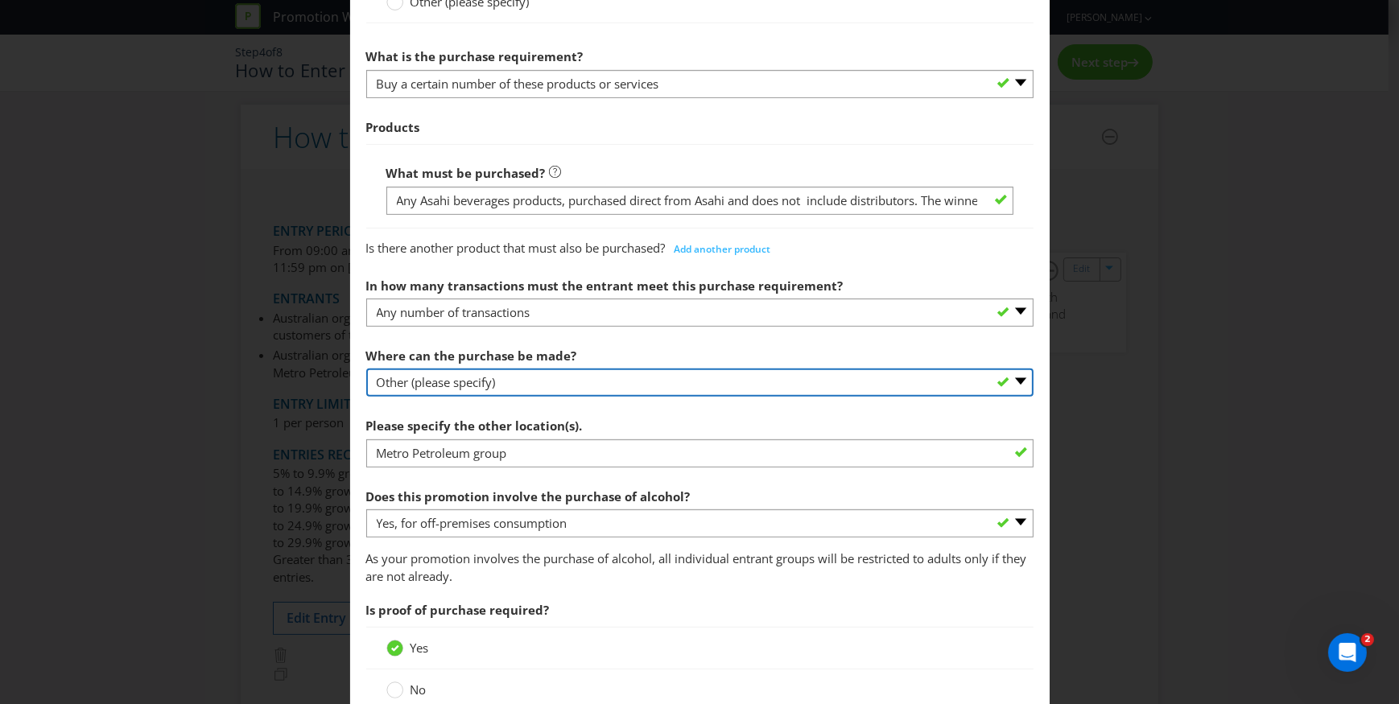
click at [532, 378] on select "-- Please select -- Any stores displaying promotional material (including onlin…" at bounding box center [699, 383] width 667 height 28
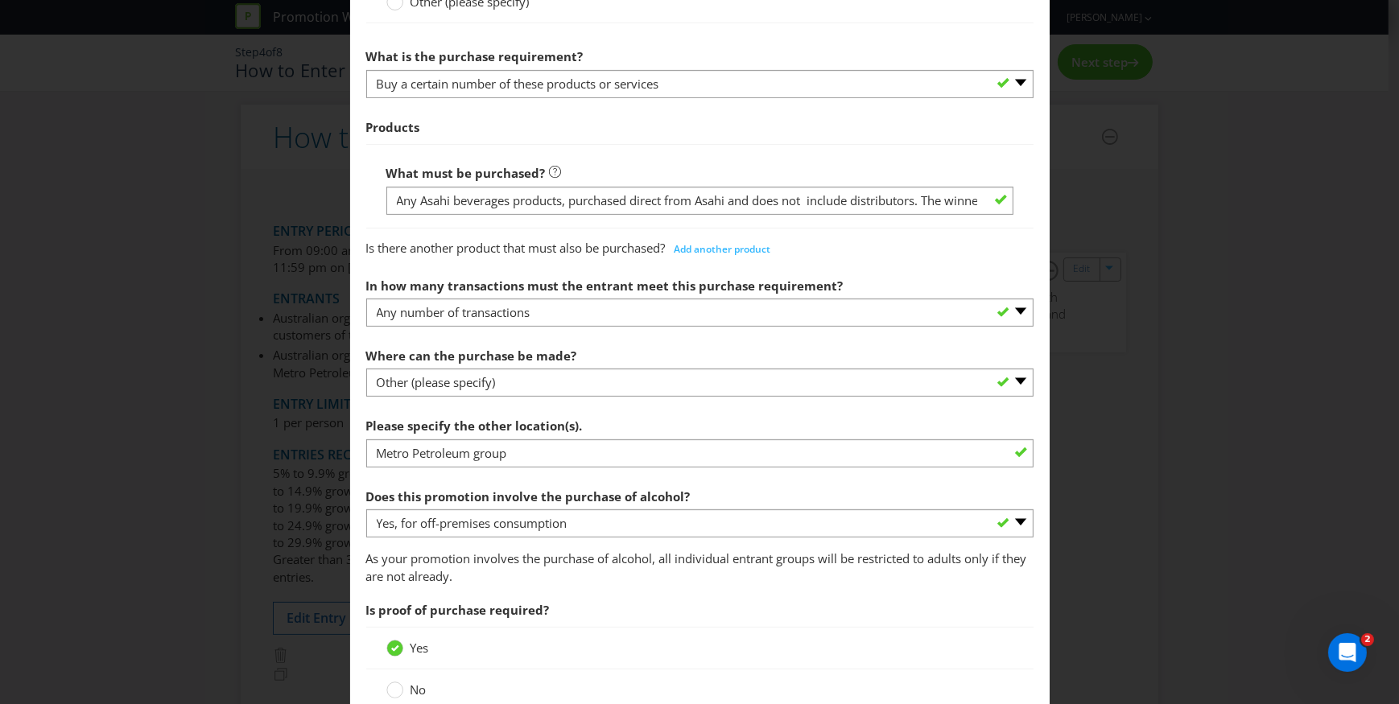
click at [666, 619] on span "Is proof of purchase required?" at bounding box center [699, 610] width 667 height 33
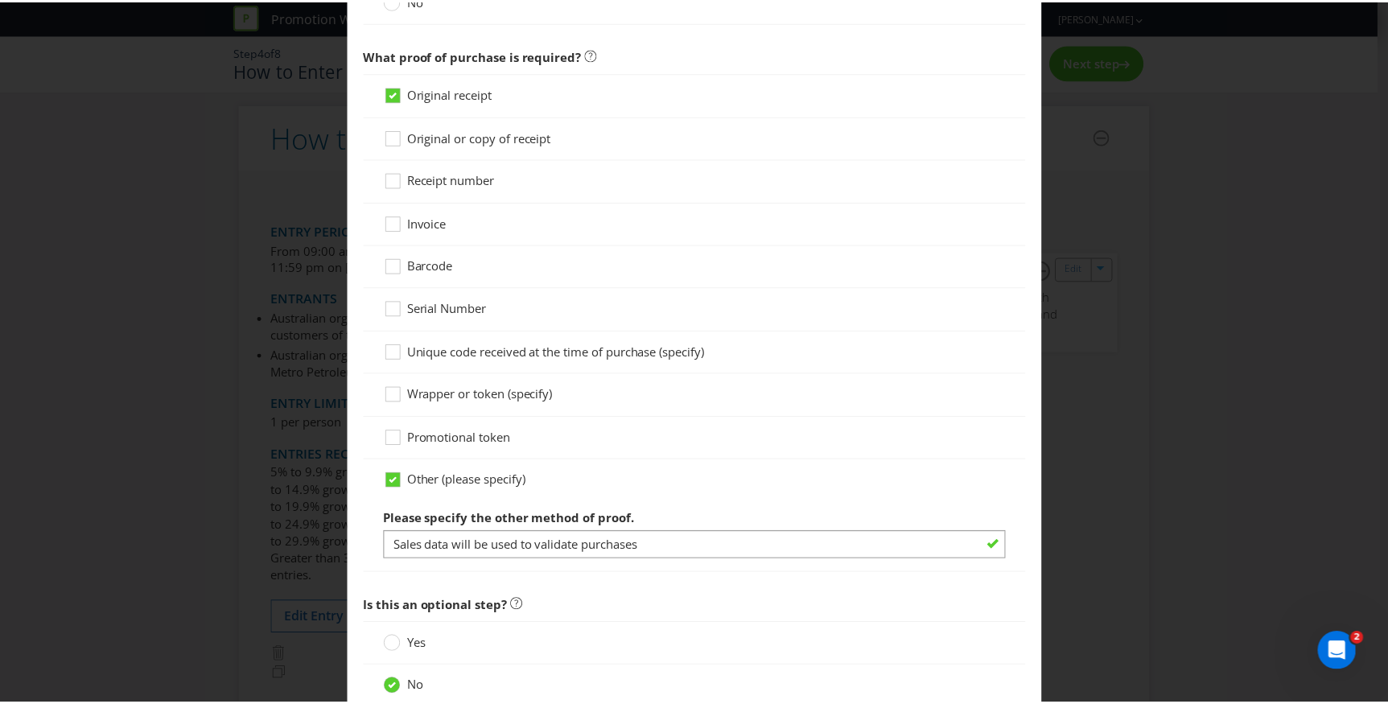
scroll to position [1502, 0]
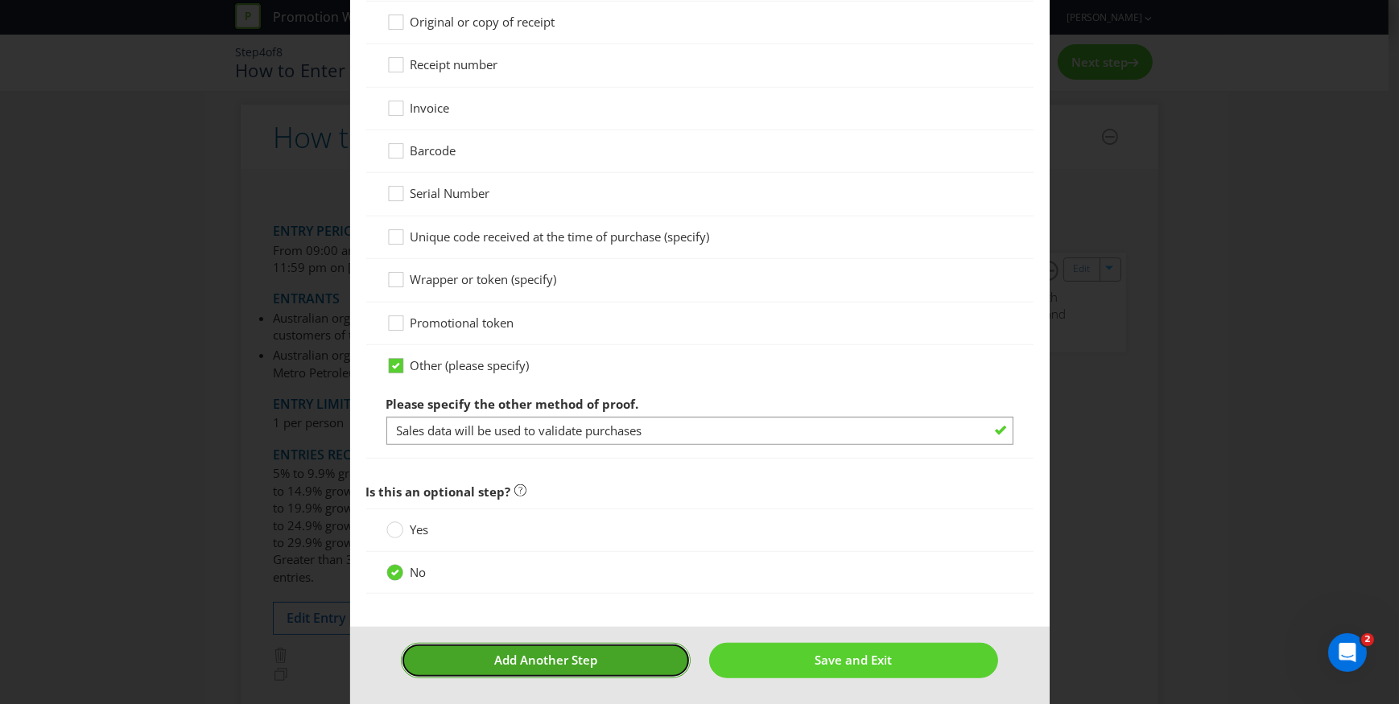
click at [596, 653] on button "Add Another Step" at bounding box center [546, 660] width 290 height 35
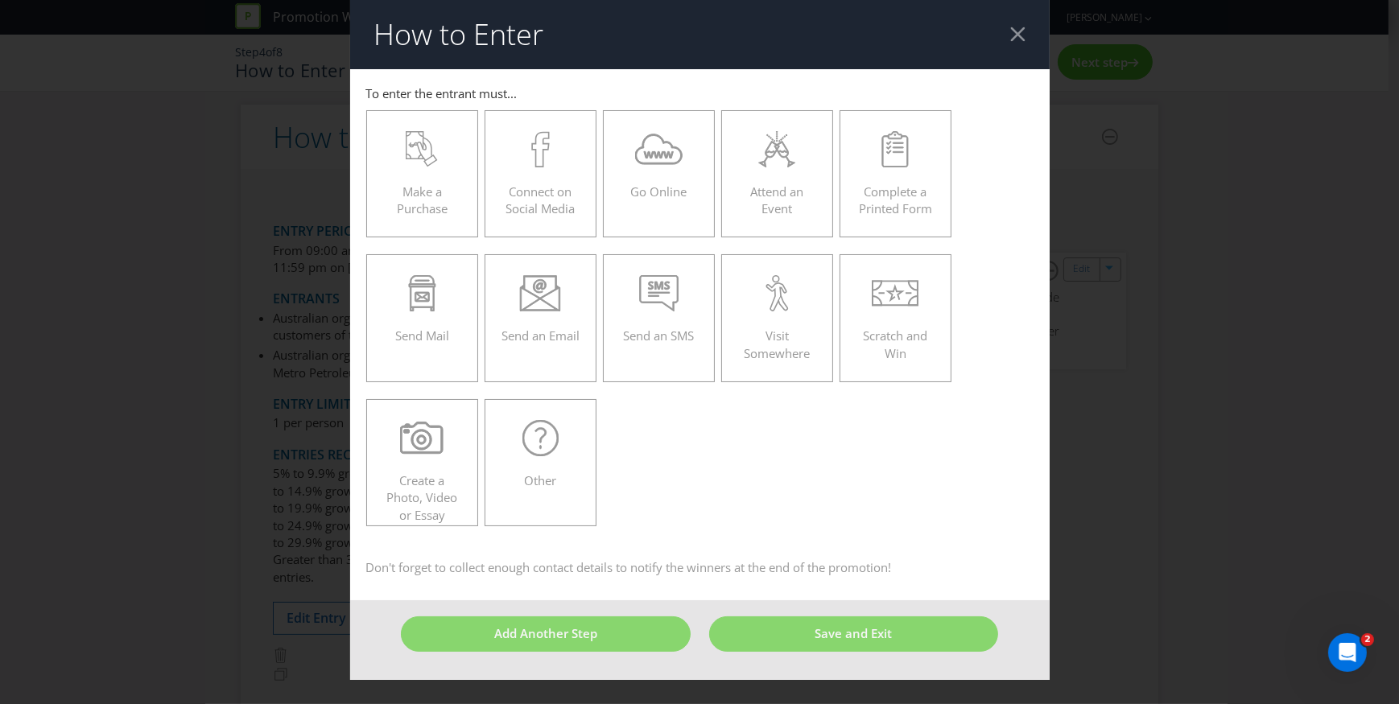
click at [1017, 29] on div at bounding box center [1017, 34] width 15 height 15
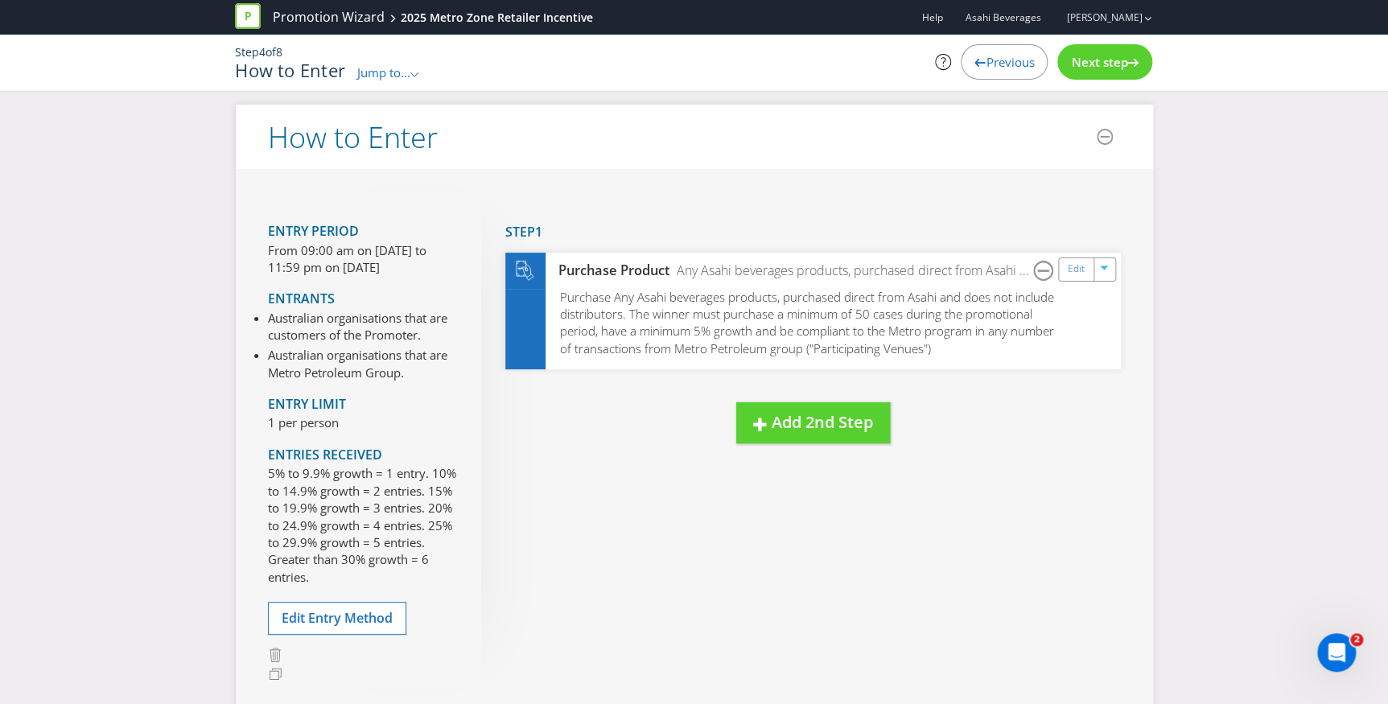
click at [769, 513] on div "Entry Period From 09:00 am on 01 Oct 2025 to 11:59 pm on 28 Nov 2025 Entrants A…" at bounding box center [694, 440] width 917 height 542
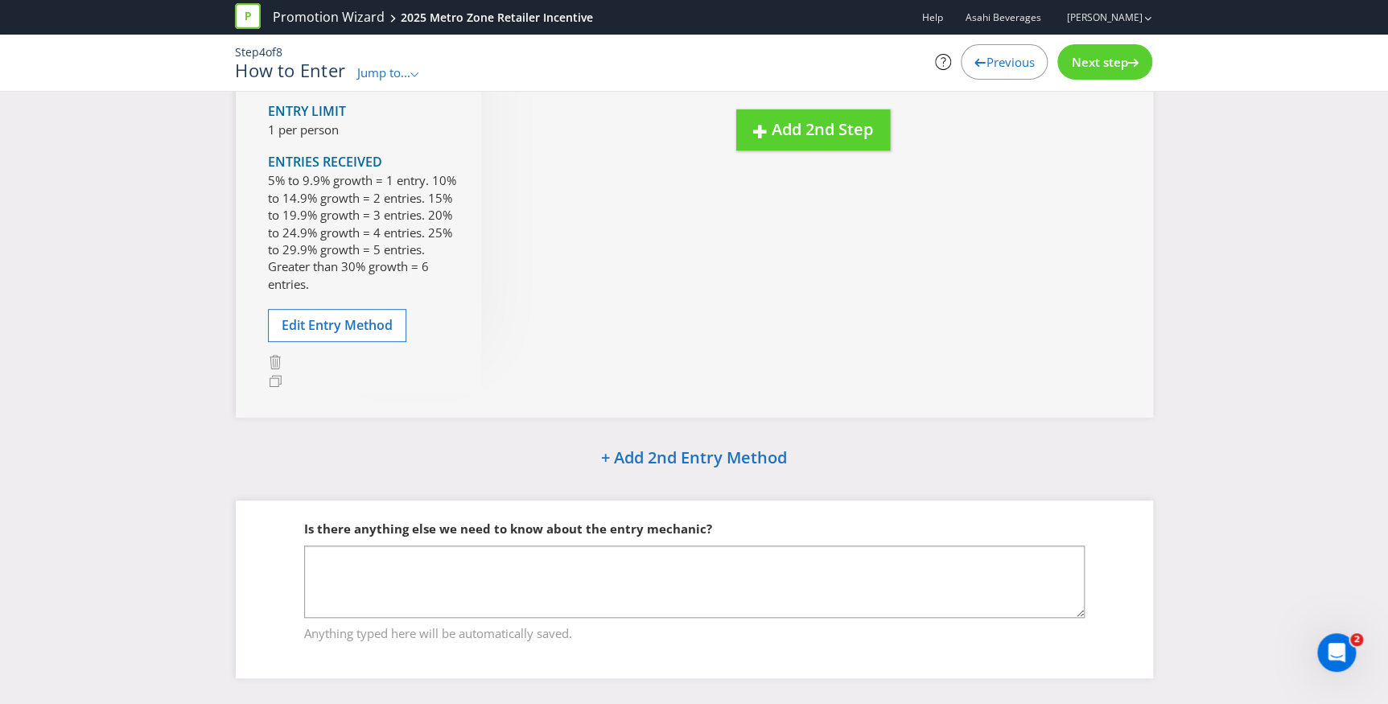
scroll to position [313, 0]
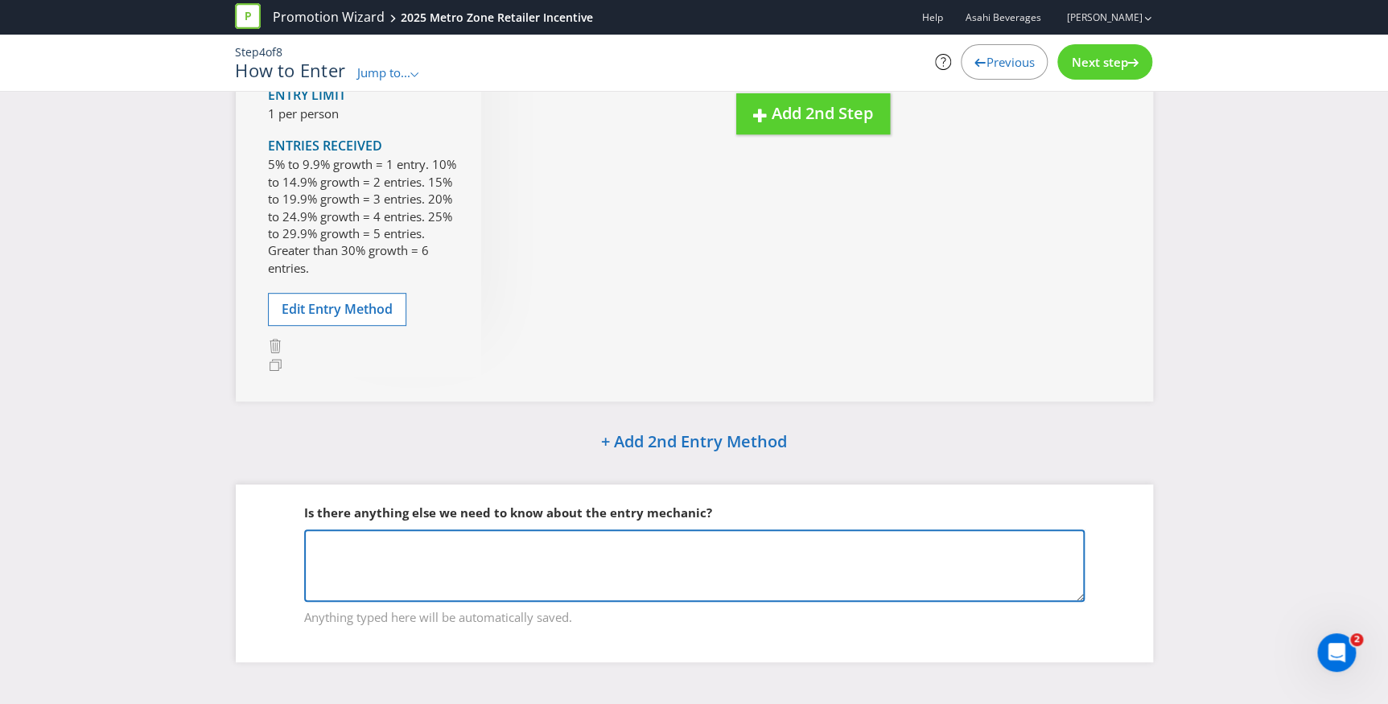
click at [459, 554] on textarea at bounding box center [694, 566] width 781 height 72
paste textarea "Members will score entries based on value growth^ from 1st October to 28th Nove…"
click at [309, 558] on textarea "Members will score entries based on value growth^ from 1st October to 28th Nove…" at bounding box center [694, 566] width 781 height 72
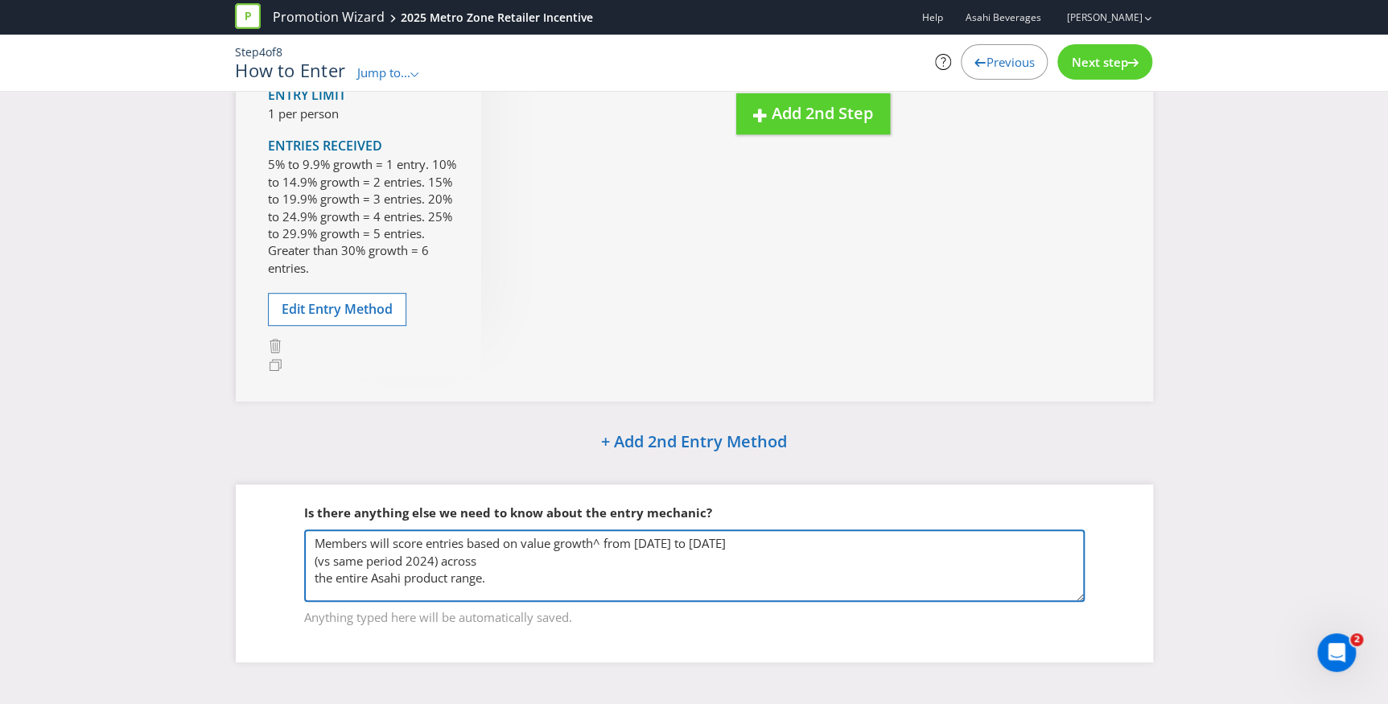
click at [314, 558] on textarea "Members will score entries based on value growth^ from 1st October to 28th Nove…" at bounding box center [694, 566] width 781 height 72
click at [311, 559] on textarea "Members will score entries based on value growth^ from 1st October to 28th Nove…" at bounding box center [694, 566] width 781 height 72
click at [587, 571] on textarea "Members will score entries based on value growth^ from 1st October to 28th Nove…" at bounding box center [694, 566] width 781 height 72
click at [331, 584] on textarea "Members will score entries based on value growth^ from 1st October to 28th Nove…" at bounding box center [694, 566] width 781 height 72
paste textarea "All entries will enter a drawer to pick the winners at random"
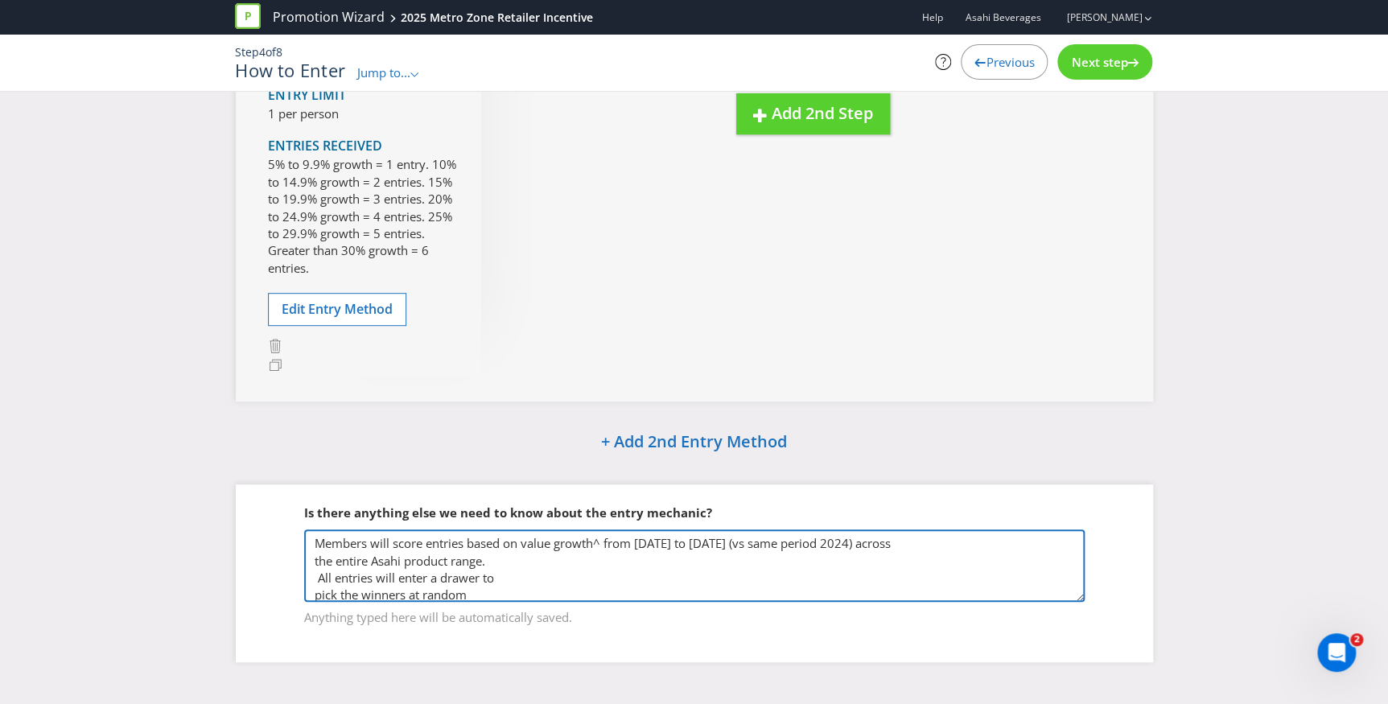
scroll to position [2, 0]
click at [321, 575] on textarea "Members will score entries based on value growth^ from 1st October to 28th Nove…" at bounding box center [694, 566] width 781 height 72
click at [377, 572] on textarea "Members will score entries based on value growth^ from 1st October to 28th Nove…" at bounding box center [694, 566] width 781 height 72
click at [311, 594] on textarea "Members will score entries based on value growth^ from 1st October to 28th Nove…" at bounding box center [694, 566] width 781 height 72
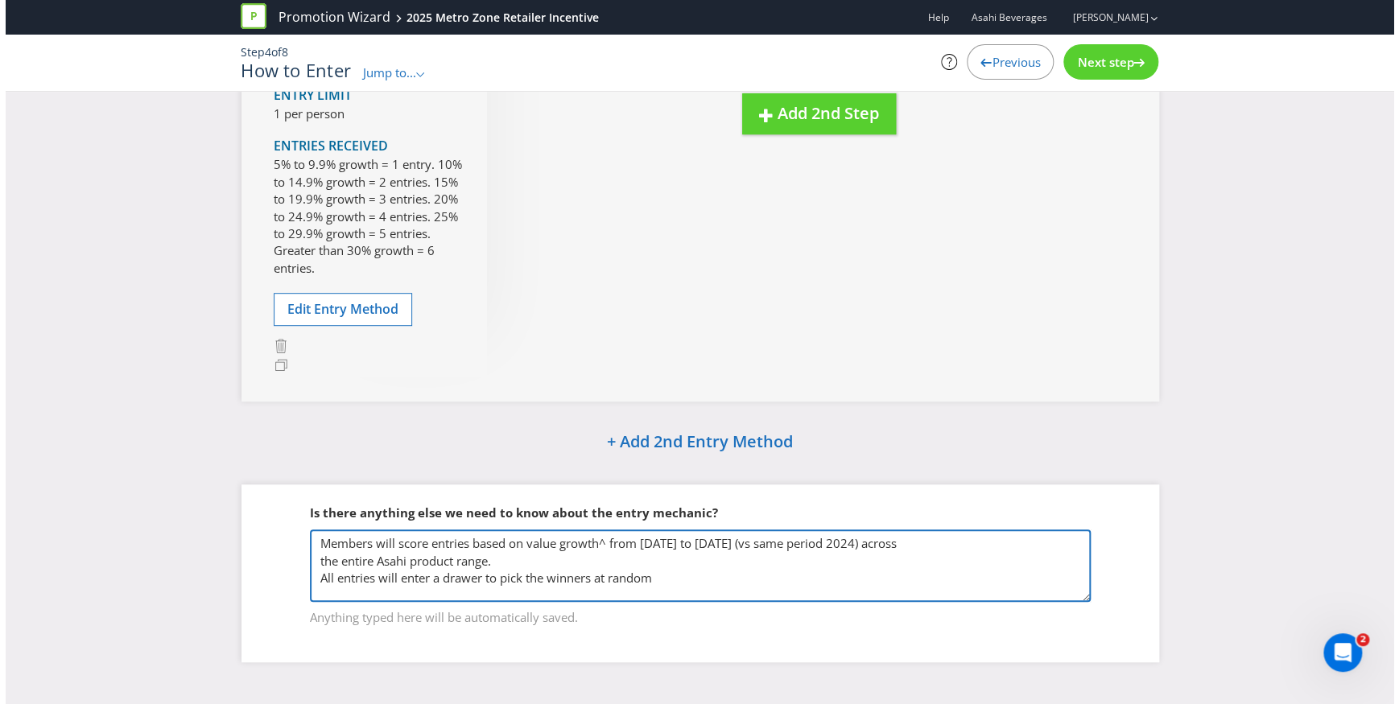
scroll to position [0, 0]
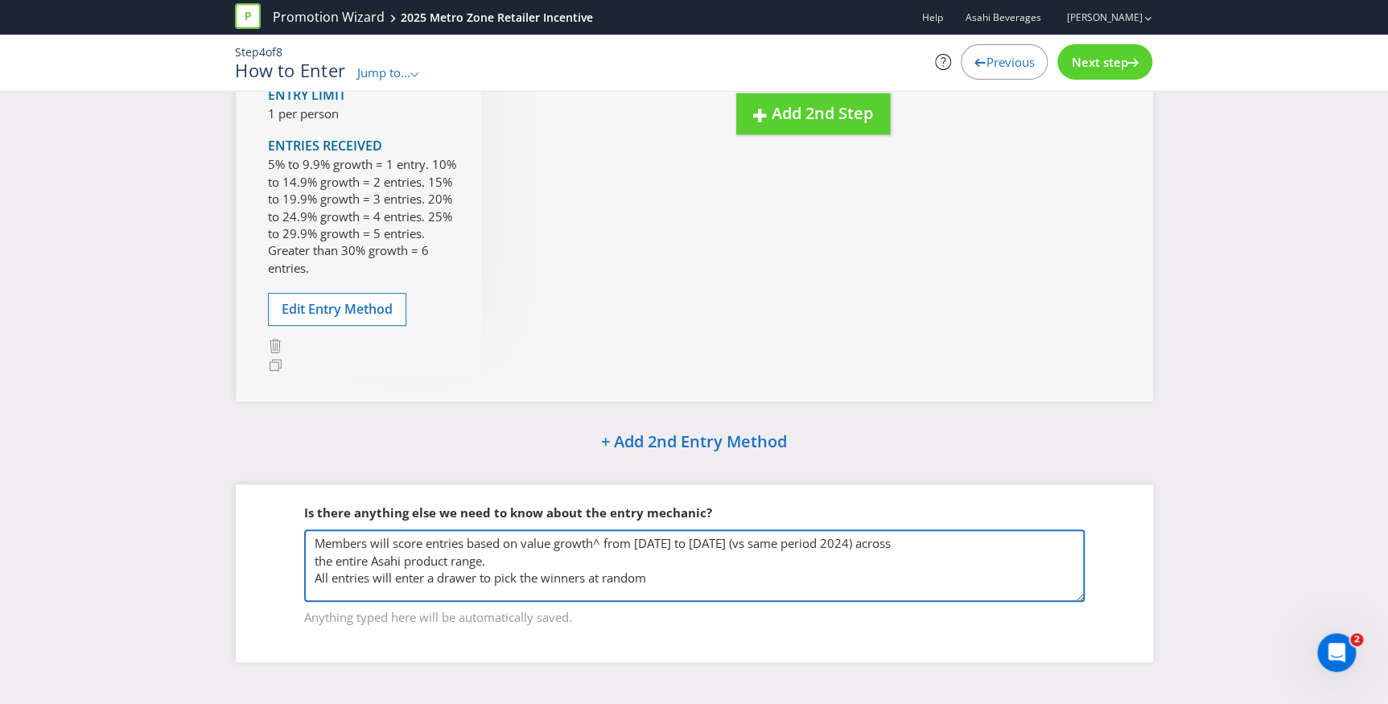
click at [332, 575] on textarea "Members will score entries based on value growth^ from 1st October to 28th Nove…" at bounding box center [694, 566] width 781 height 72
click at [719, 579] on textarea "Members will score entries based on value growth^ from [DATE] to [DATE] (vs sam…" at bounding box center [694, 566] width 781 height 72
type textarea "Members will score entries based on value growth^ from [DATE] to [DATE] (vs sam…"
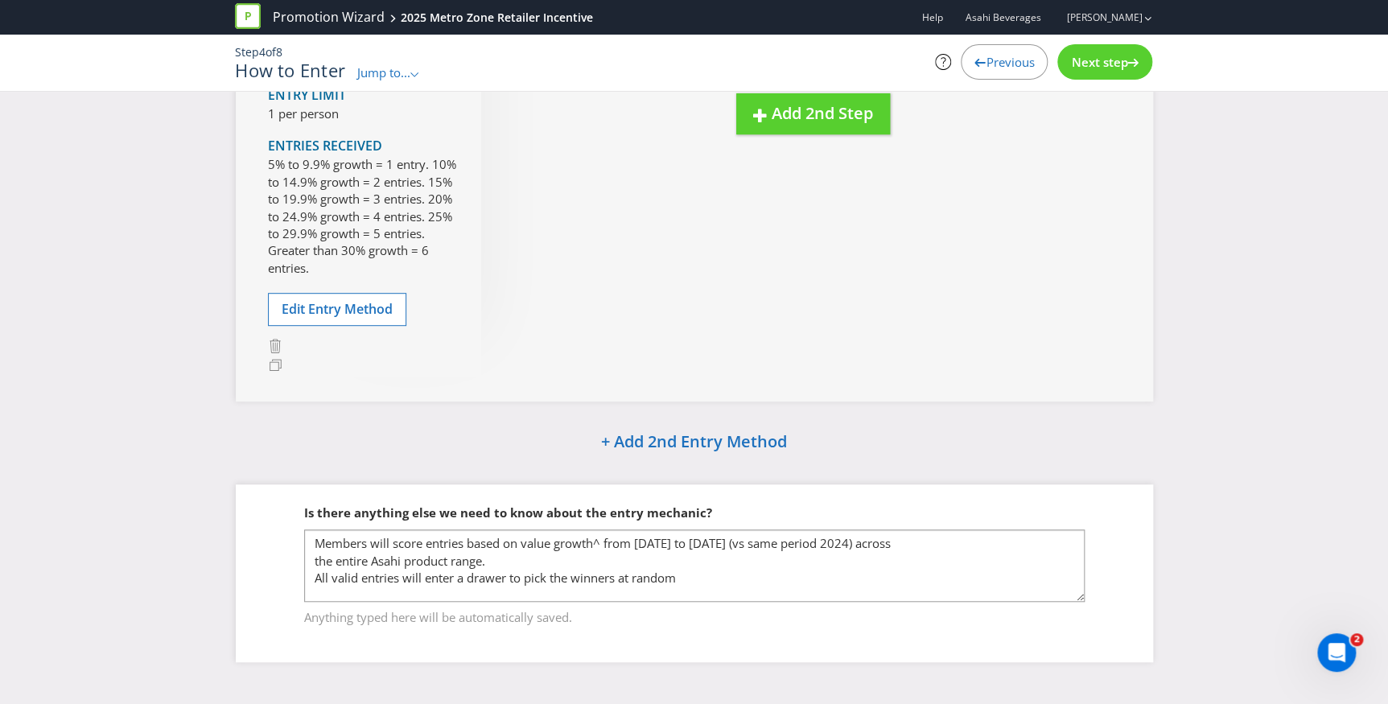
click at [1125, 52] on div "Next step" at bounding box center [1104, 61] width 95 height 35
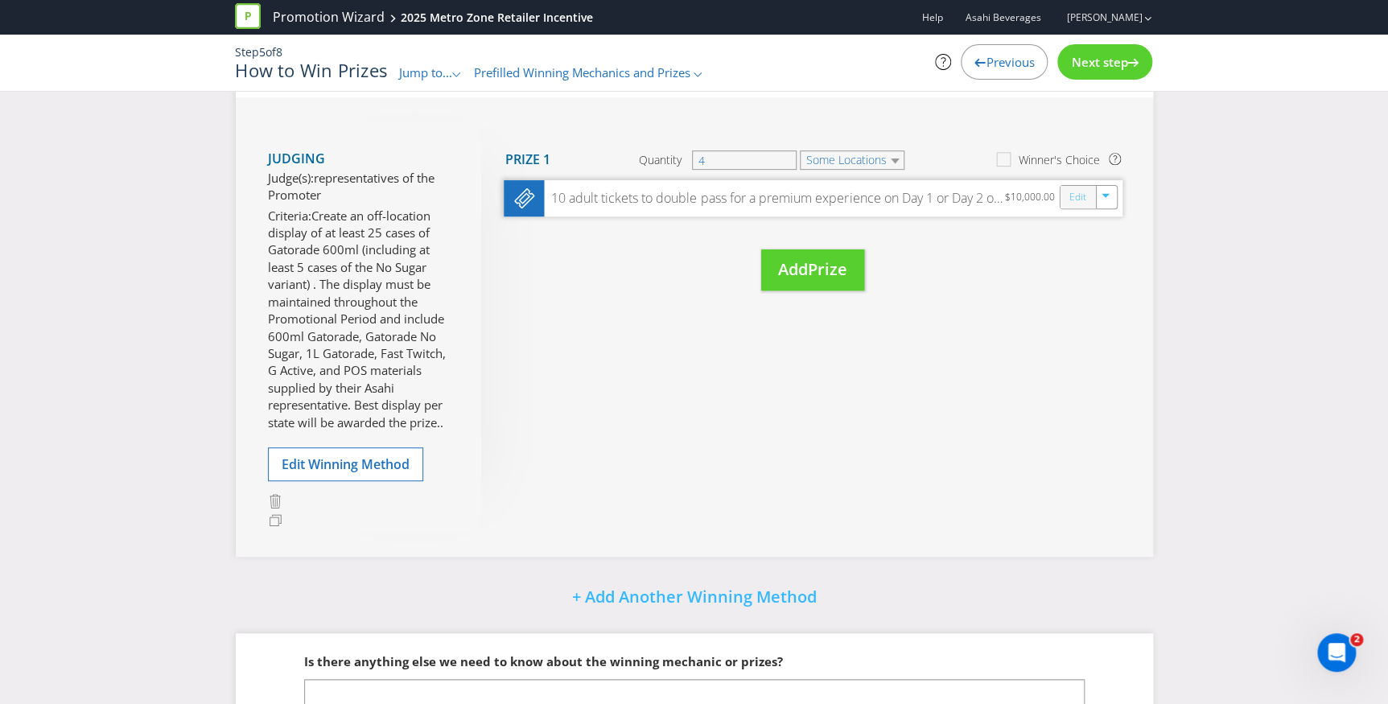
click at [1070, 200] on link "Edit" at bounding box center [1077, 197] width 17 height 19
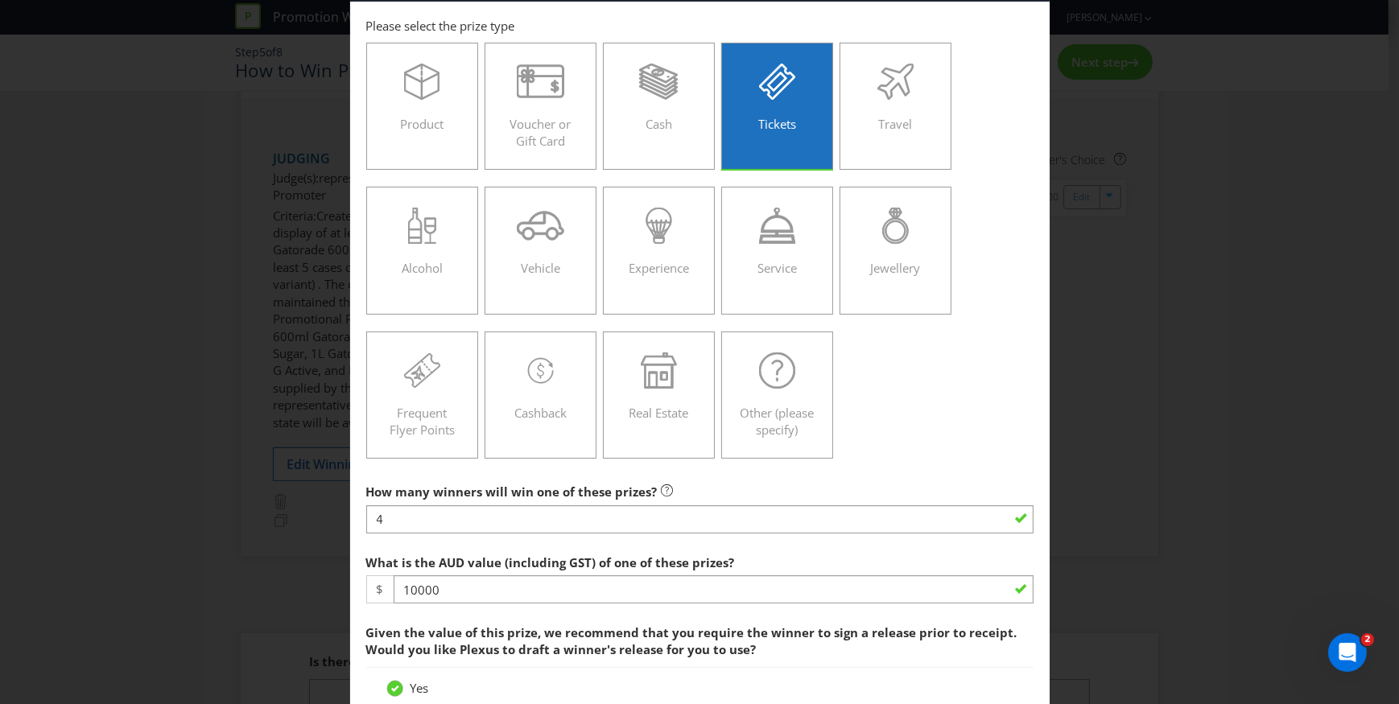
scroll to position [146, 0]
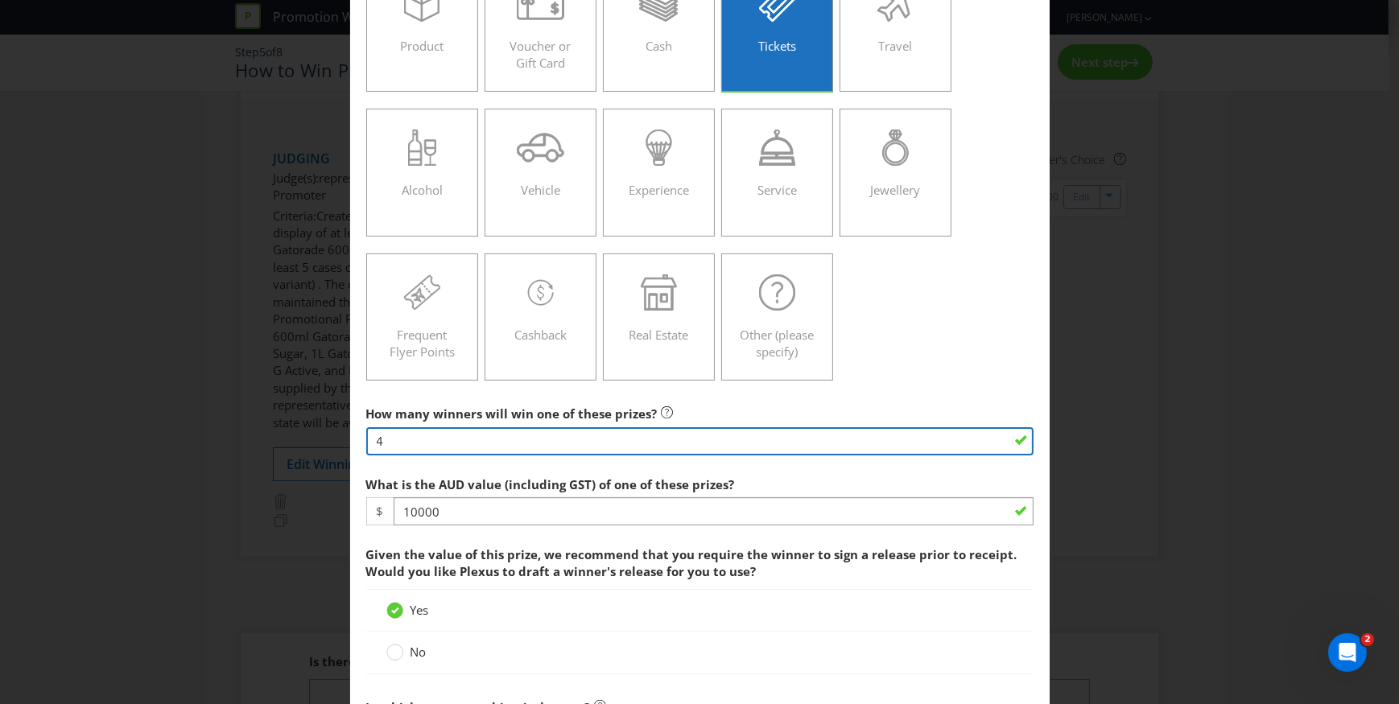
click at [447, 428] on input "4" at bounding box center [699, 441] width 667 height 28
type input "11"
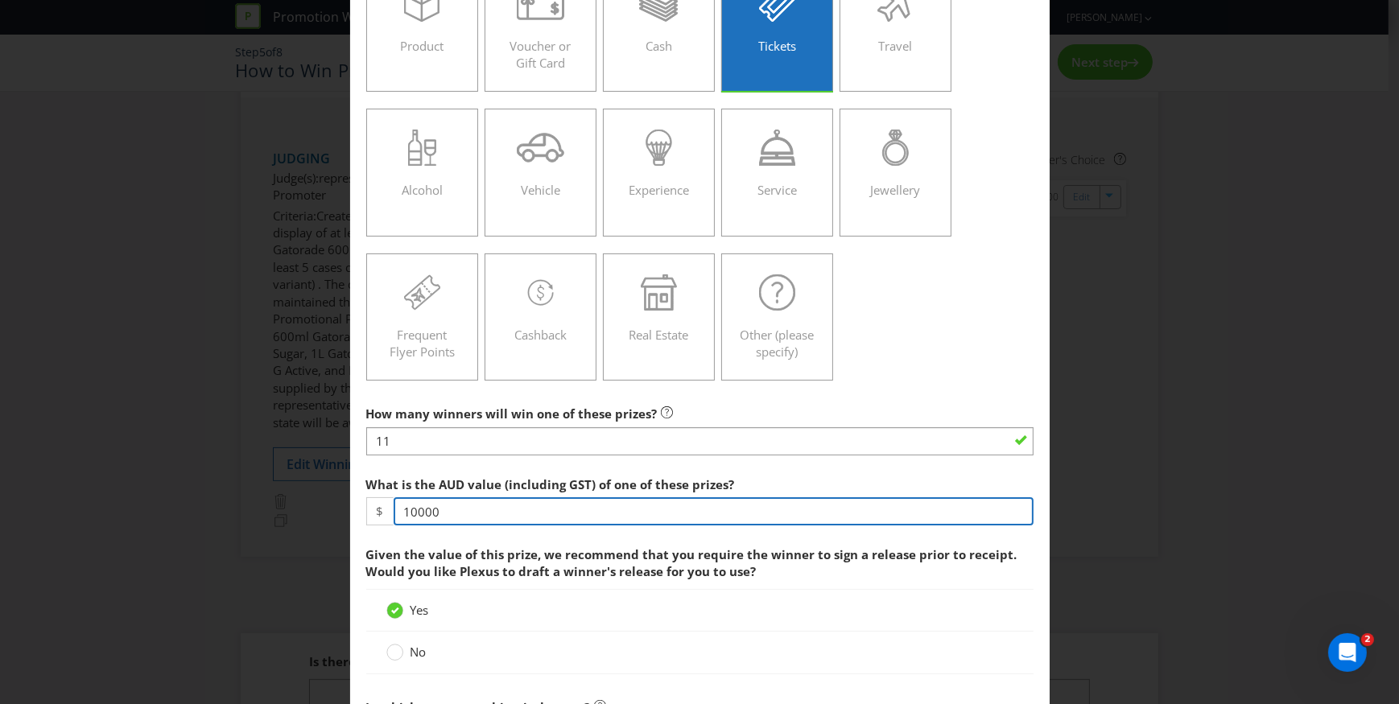
click at [501, 513] on input "10000" at bounding box center [714, 511] width 640 height 28
type input "1000"
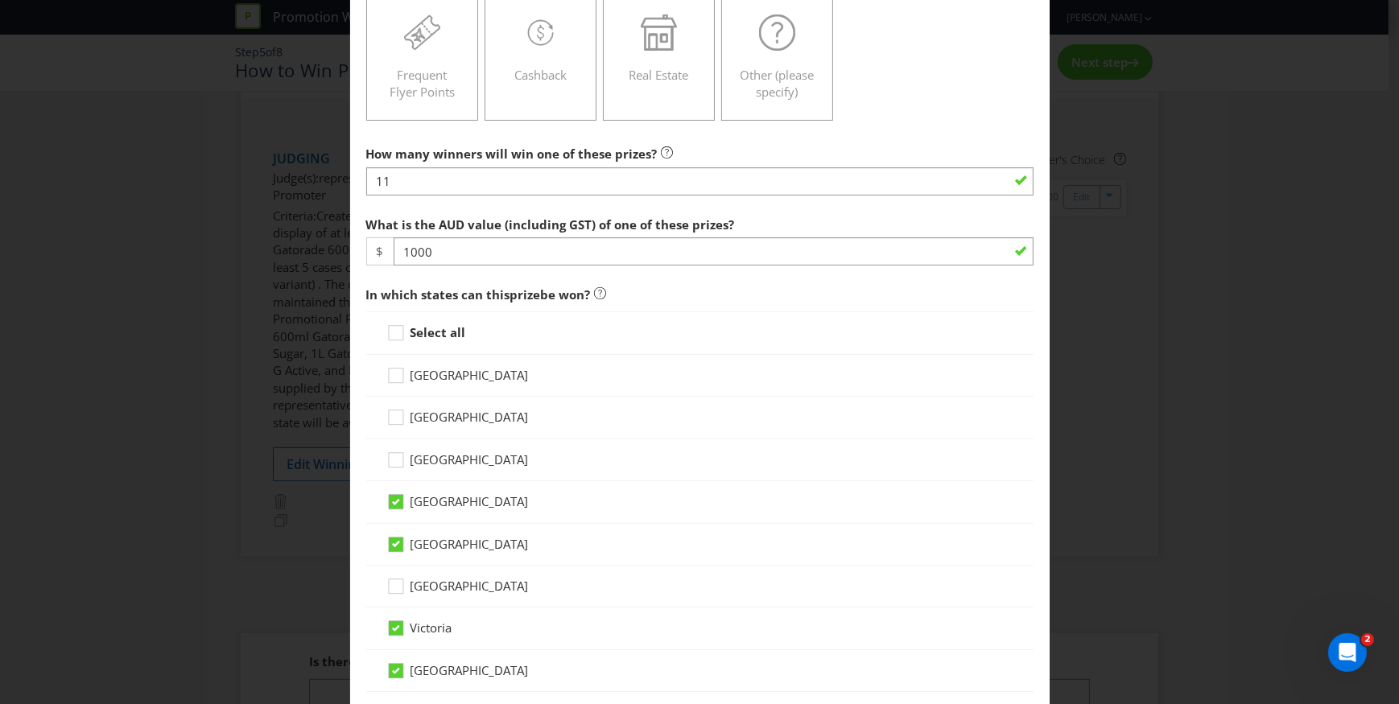
scroll to position [365, 0]
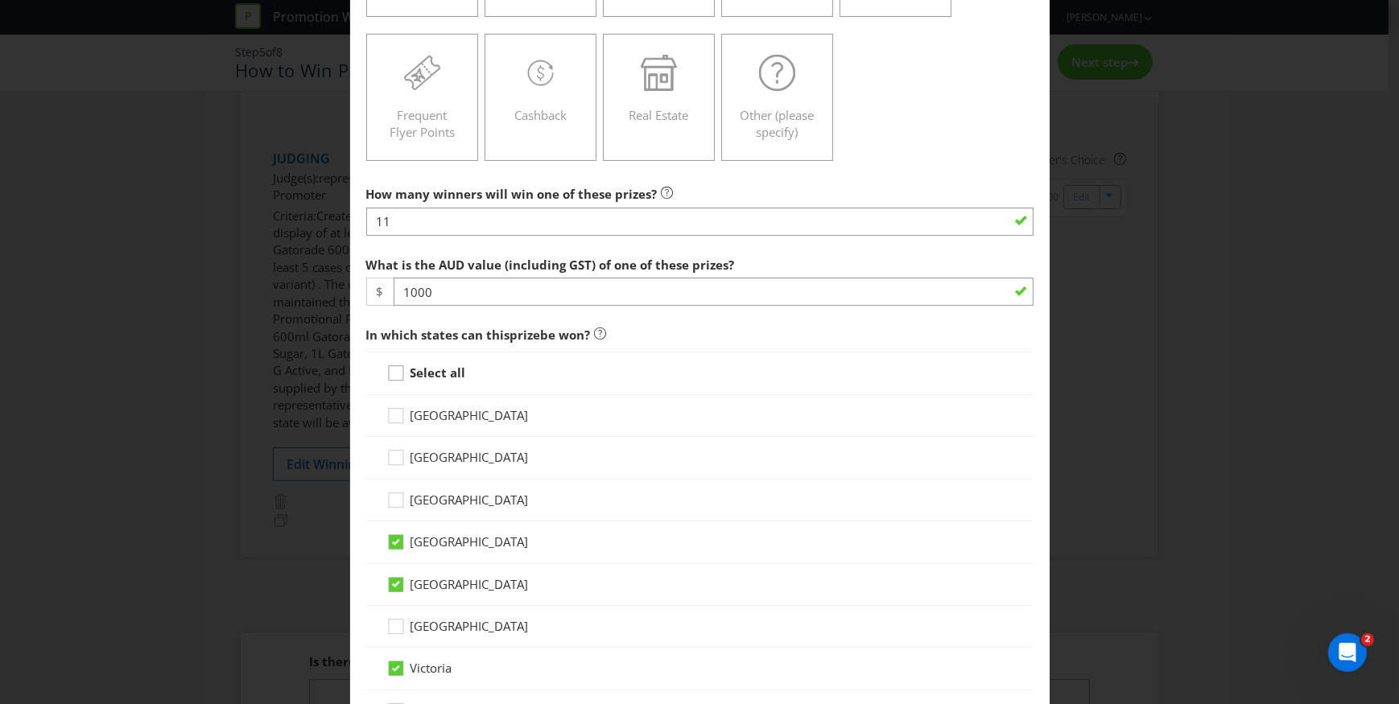
click at [398, 369] on icon at bounding box center [398, 377] width 24 height 24
click at [0, 0] on input "Select all" at bounding box center [0, 0] width 0 height 0
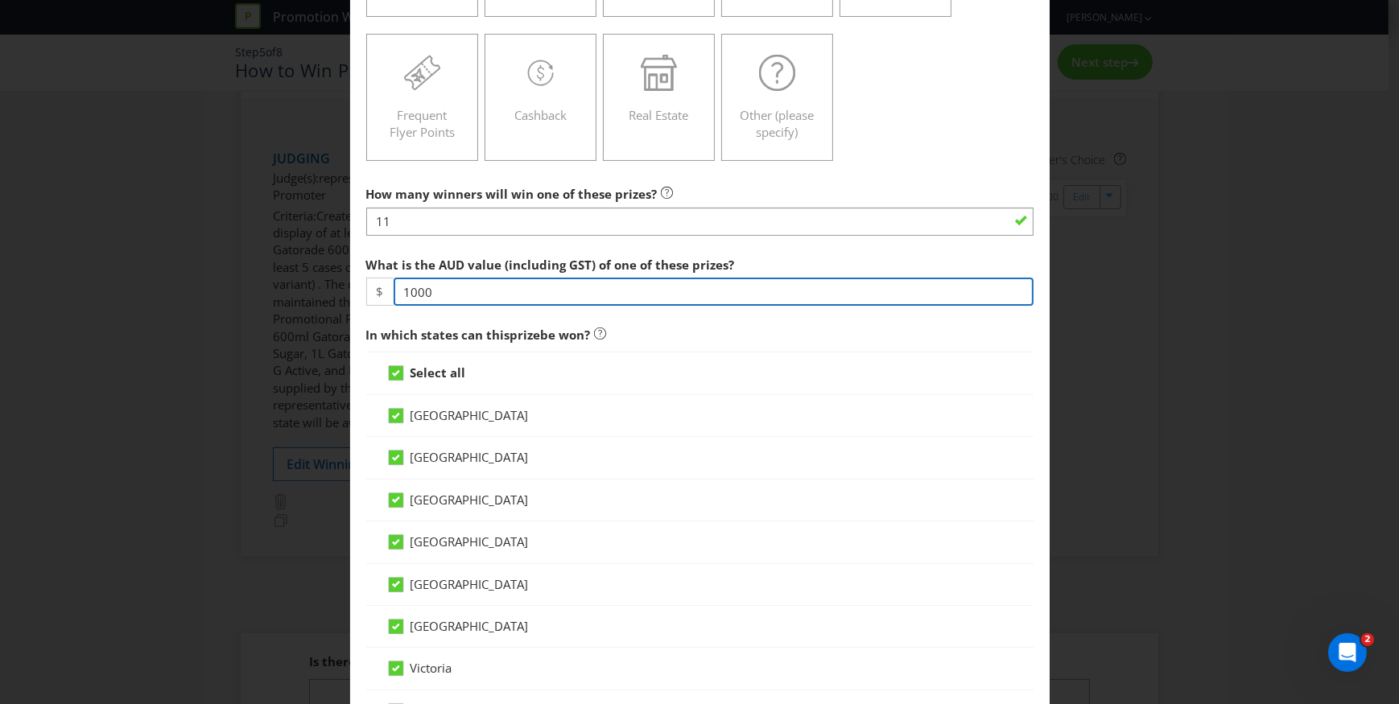
click at [405, 289] on input "1000" at bounding box center [714, 292] width 640 height 28
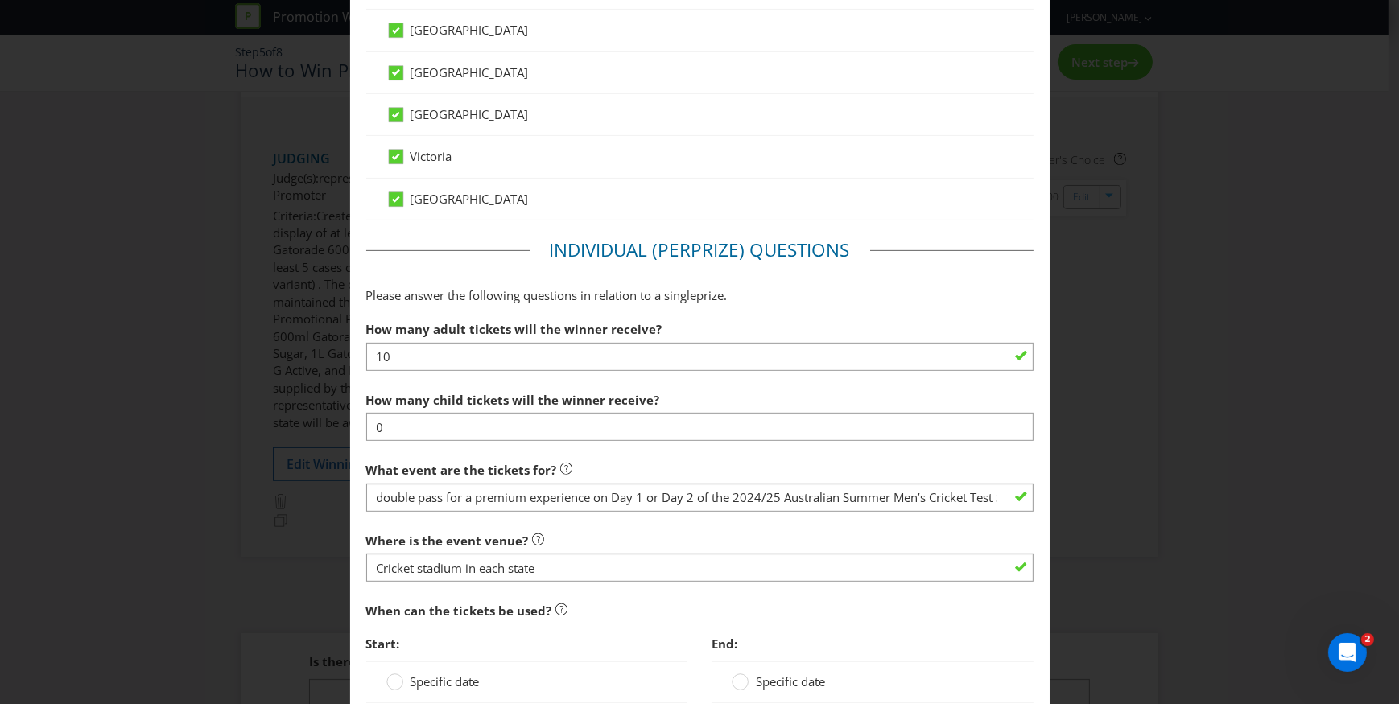
scroll to position [877, 0]
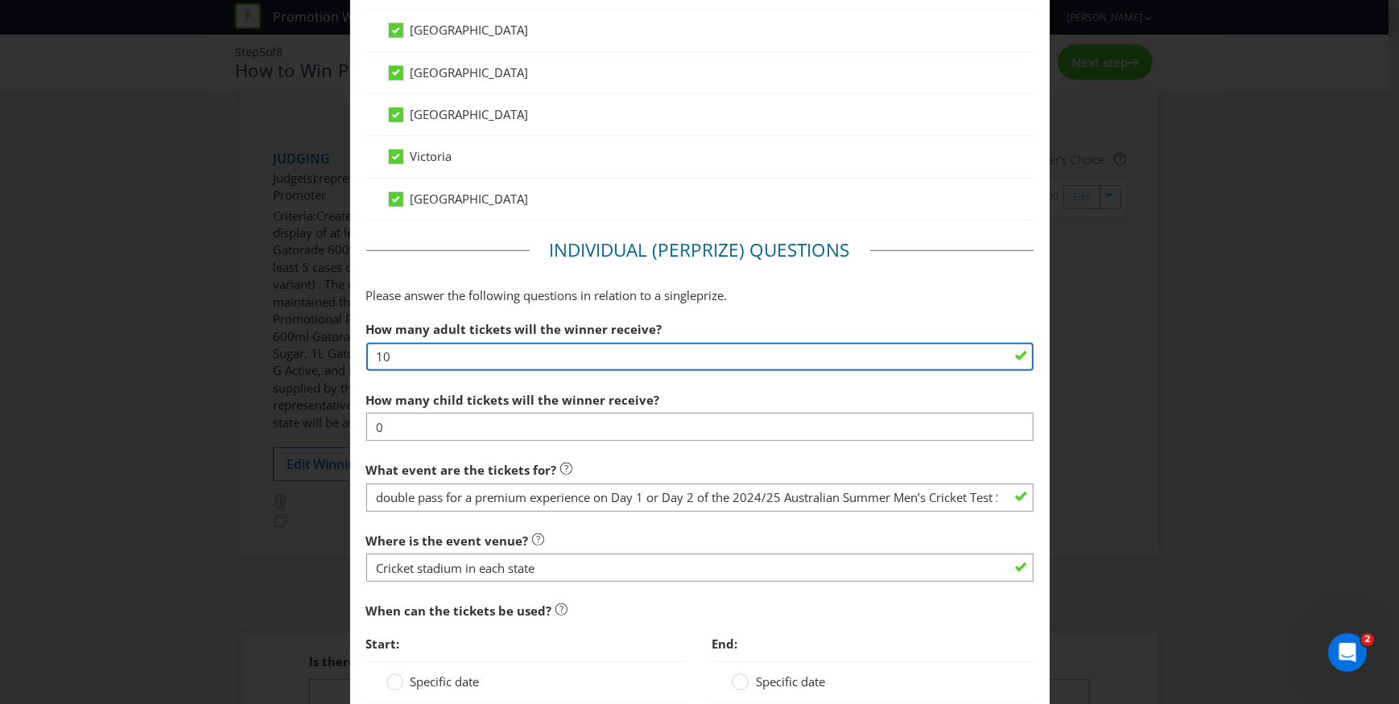
click at [507, 346] on input "10" at bounding box center [699, 357] width 667 height 28
type input "1"
type input "2"
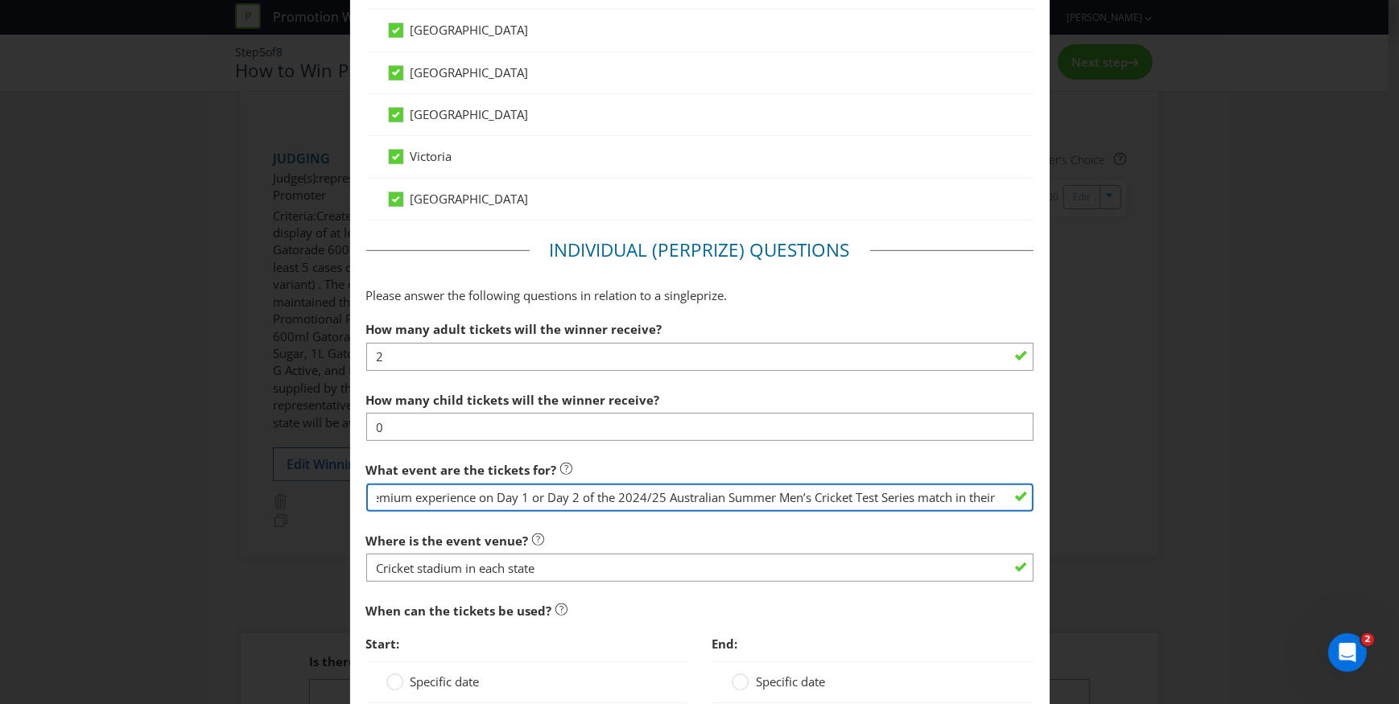
scroll to position [0, 140]
drag, startPoint x: 990, startPoint y: 495, endPoint x: 971, endPoint y: 493, distance: 18.6
click at [977, 494] on input "double pass for a premium experience on Day 1 or Day 2 of the 2024/25 Australia…" at bounding box center [699, 498] width 667 height 28
click at [451, 493] on input "double pass for a premium experience on Day 1 or Day 2 of the 2024/25 Australia…" at bounding box center [699, 498] width 667 height 28
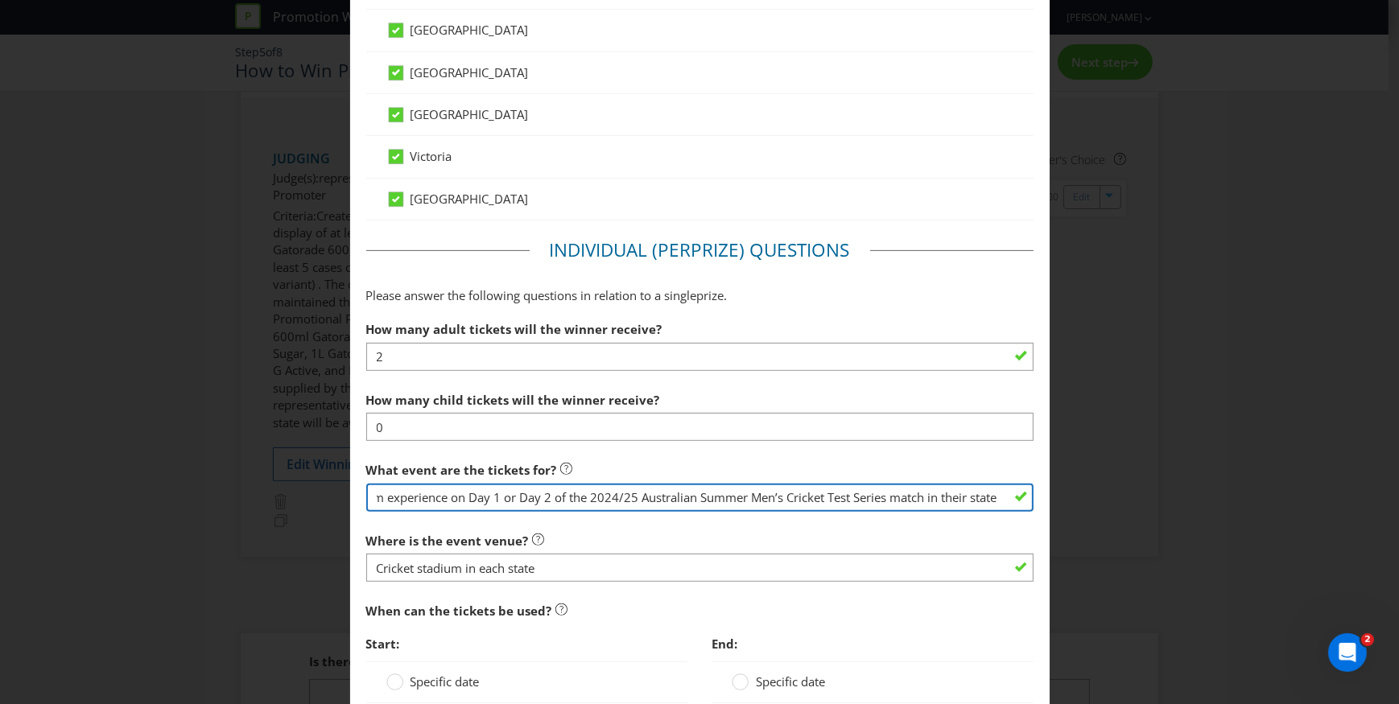
drag, startPoint x: 633, startPoint y: 502, endPoint x: 1278, endPoint y: 488, distance: 645.6
click at [1278, 488] on div "Edit Prize Australian Capital Territory New South Wales Northern Territory Quee…" at bounding box center [699, 352] width 1399 height 704
drag, startPoint x: 820, startPoint y: 499, endPoint x: 217, endPoint y: 483, distance: 603.0
click at [199, 502] on div "Edit Prize Australian Capital Territory New South Wales Northern Territory Quee…" at bounding box center [699, 352] width 1399 height 704
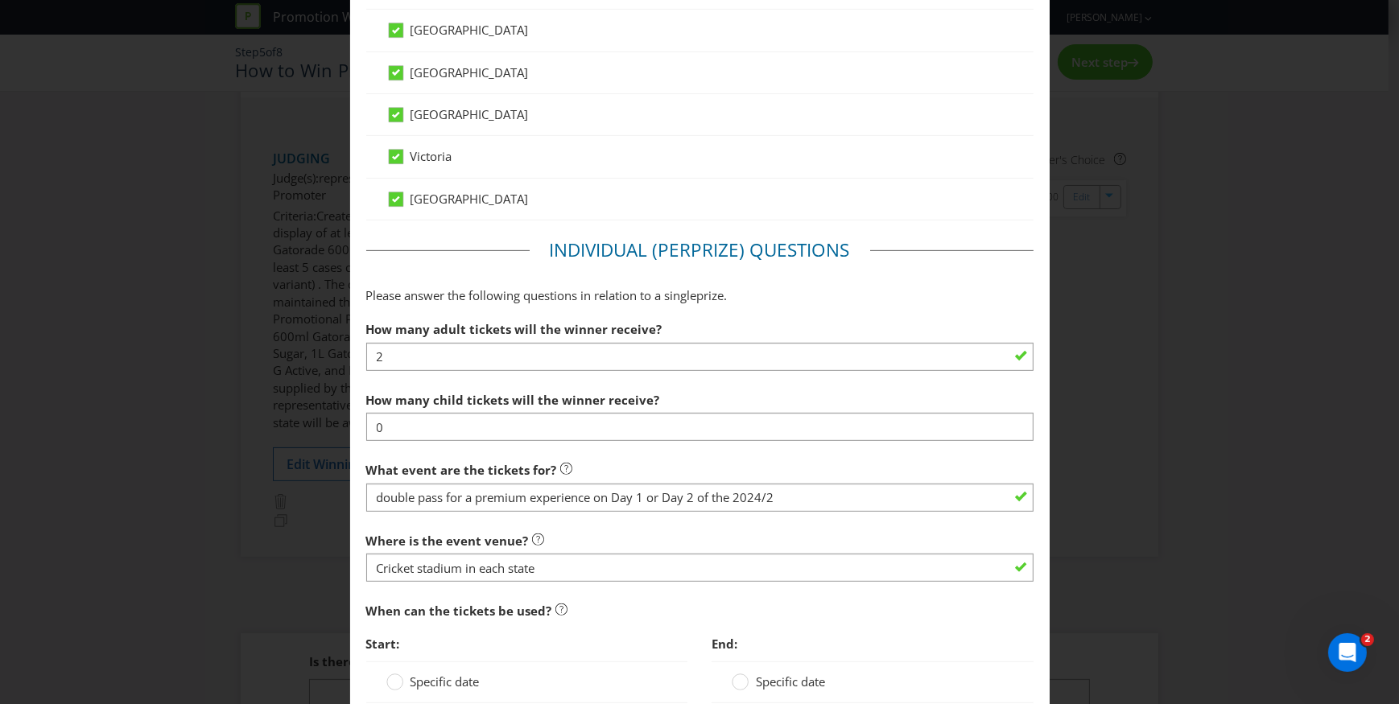
click at [769, 511] on div at bounding box center [699, 512] width 667 height 2
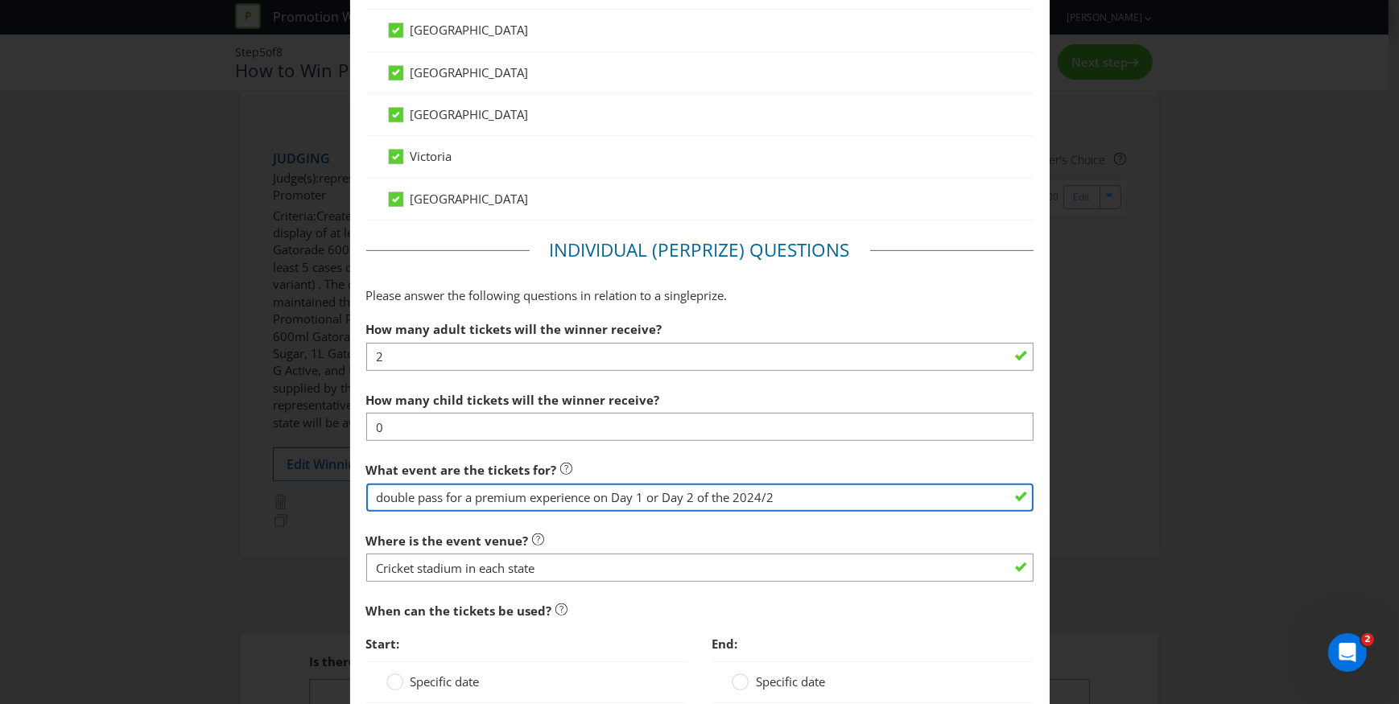
drag, startPoint x: 781, startPoint y: 501, endPoint x: 446, endPoint y: 497, distance: 335.6
click at [446, 497] on input "double pass for a premium experience on Day 1 or Day 2 of the 2024/2" at bounding box center [699, 498] width 667 height 28
drag, startPoint x: 756, startPoint y: 499, endPoint x: 729, endPoint y: 494, distance: 27.0
click at [724, 498] on input "double pass to Sydney Cricket Ground Day 1 (4th jan 2026). OUtdorr seating in r…" at bounding box center [699, 498] width 667 height 28
click at [897, 499] on input "double pass to Sydney Cricket Ground Day 1 (4th jan 2026). Outdoor seating in r…" at bounding box center [699, 498] width 667 height 28
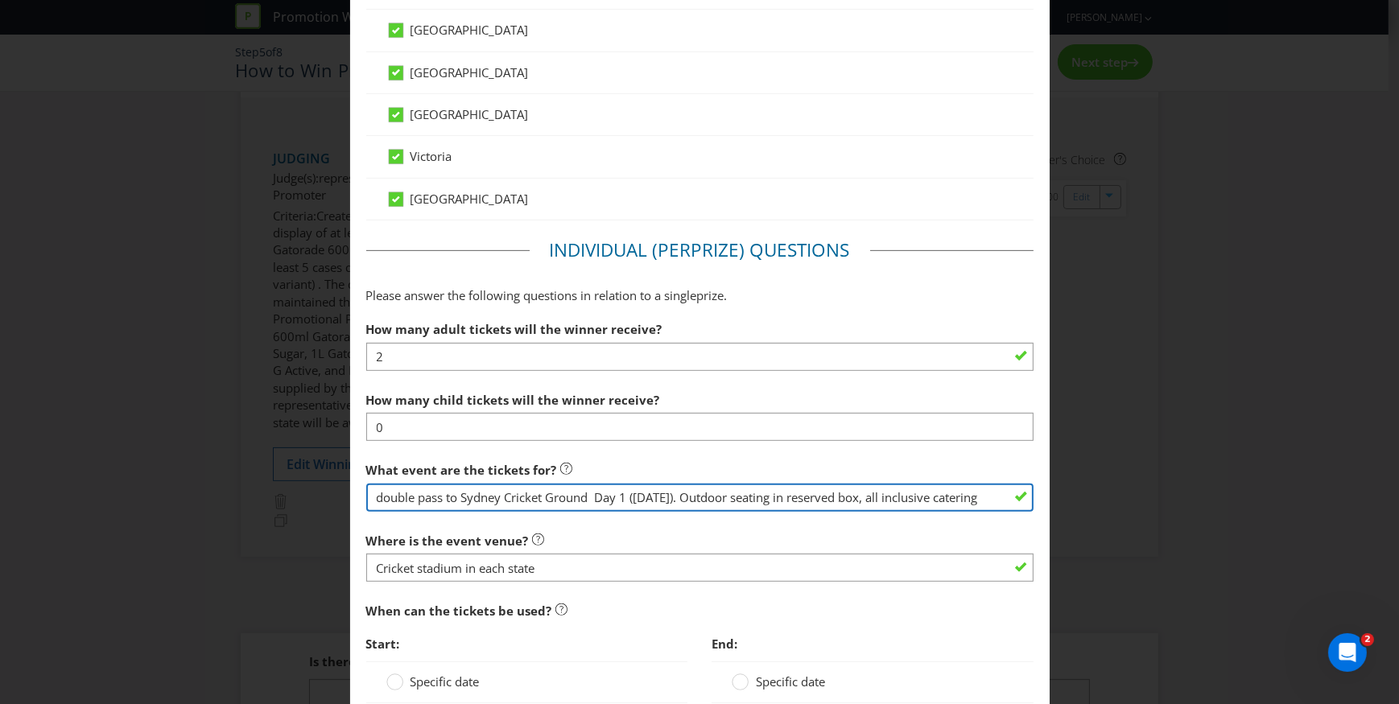
scroll to position [0, 24]
click at [989, 501] on input "double pass to Sydney Cricket Ground Day 1 (4th jan 2026). Outdoor seating in r…" at bounding box center [699, 498] width 667 height 28
type input "double pass to Sydney Cricket Ground Day 1 (4th Jan 2026). Outdoor seating in r…"
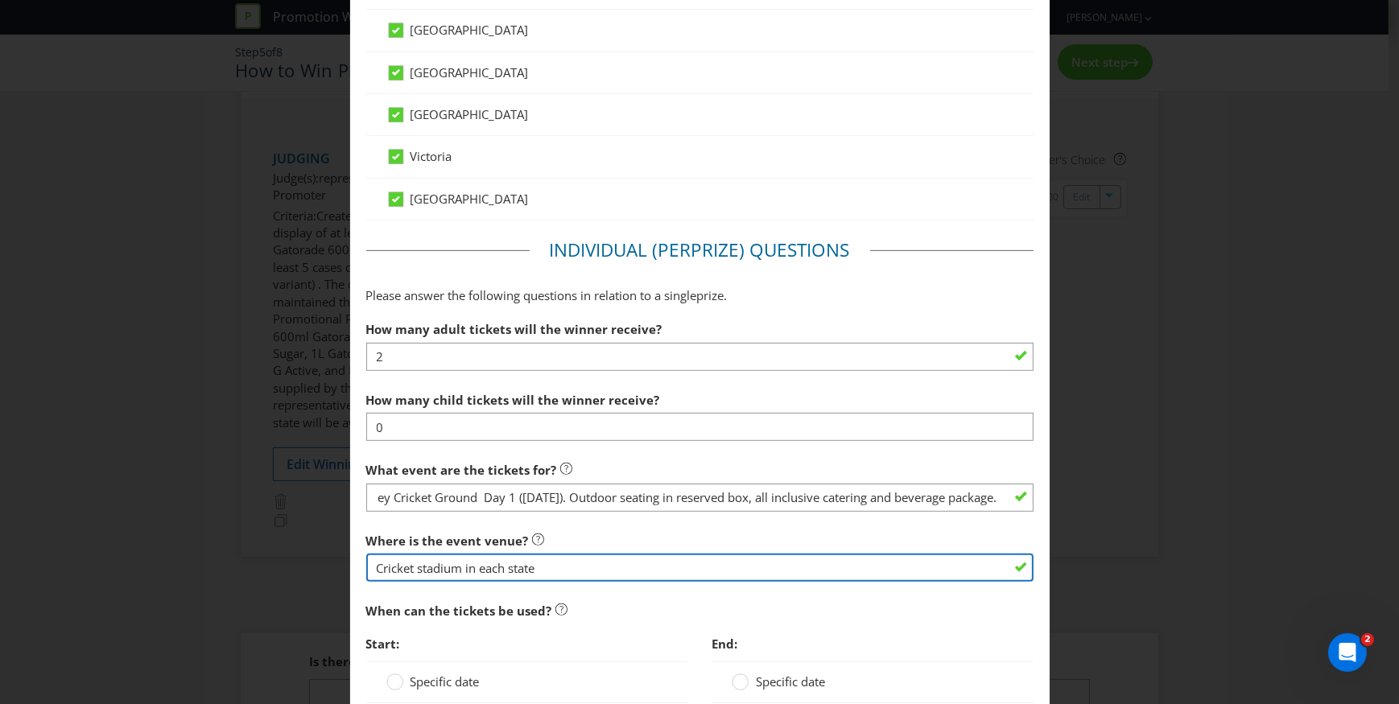
scroll to position [0, 0]
drag, startPoint x: 579, startPoint y: 559, endPoint x: 340, endPoint y: 567, distance: 239.1
click at [340, 567] on div "Edit Prize Australian Capital Territory New South Wales Northern Territory Quee…" at bounding box center [699, 352] width 1399 height 704
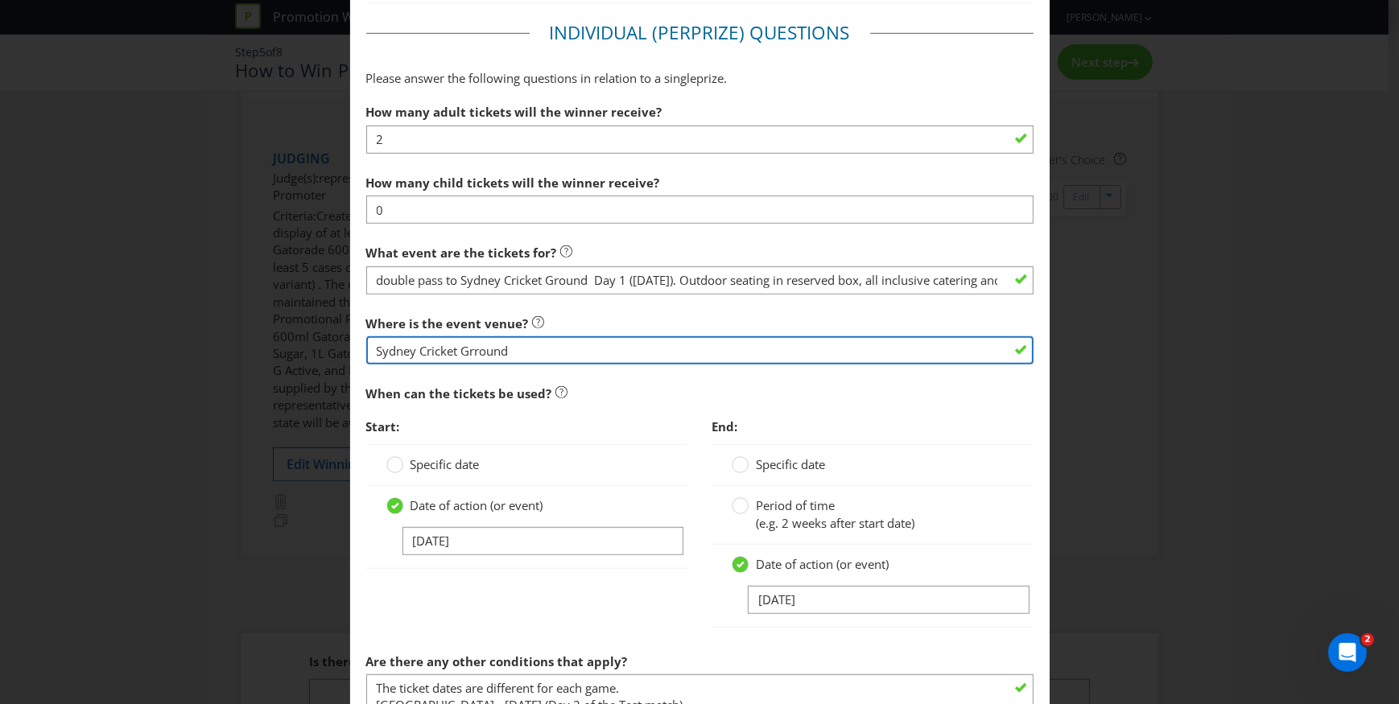
scroll to position [1097, 0]
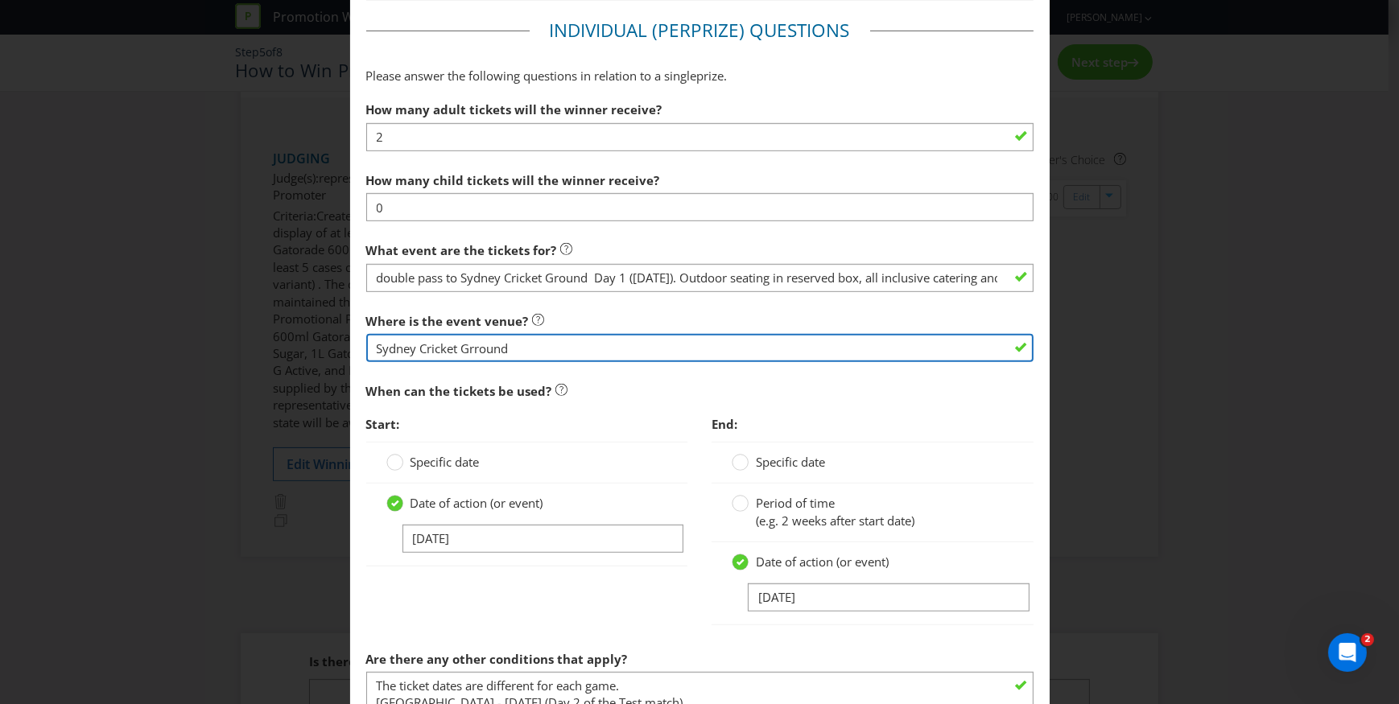
type input "Sydney Cricket Grround"
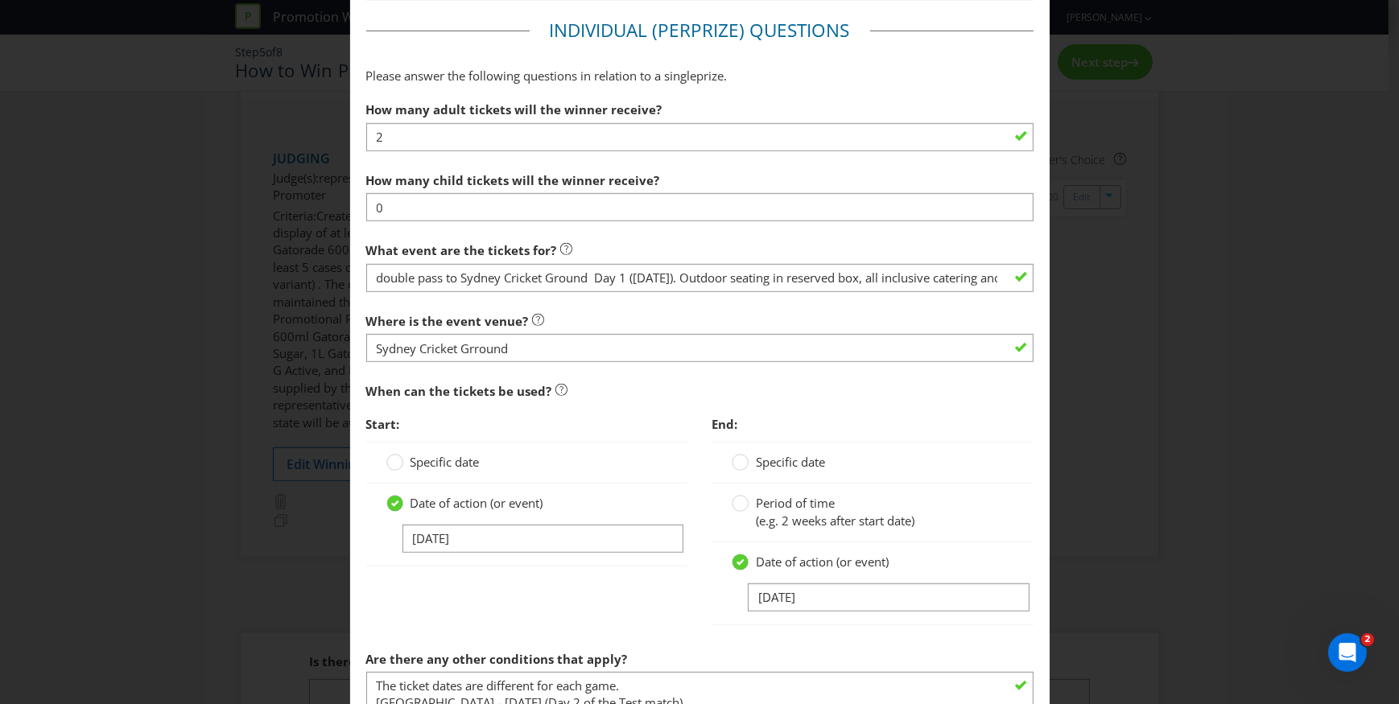
click at [402, 463] on label "Specific date" at bounding box center [434, 462] width 97 height 17
click at [0, 0] on input "Specific date" at bounding box center [0, 0] width 0 height 0
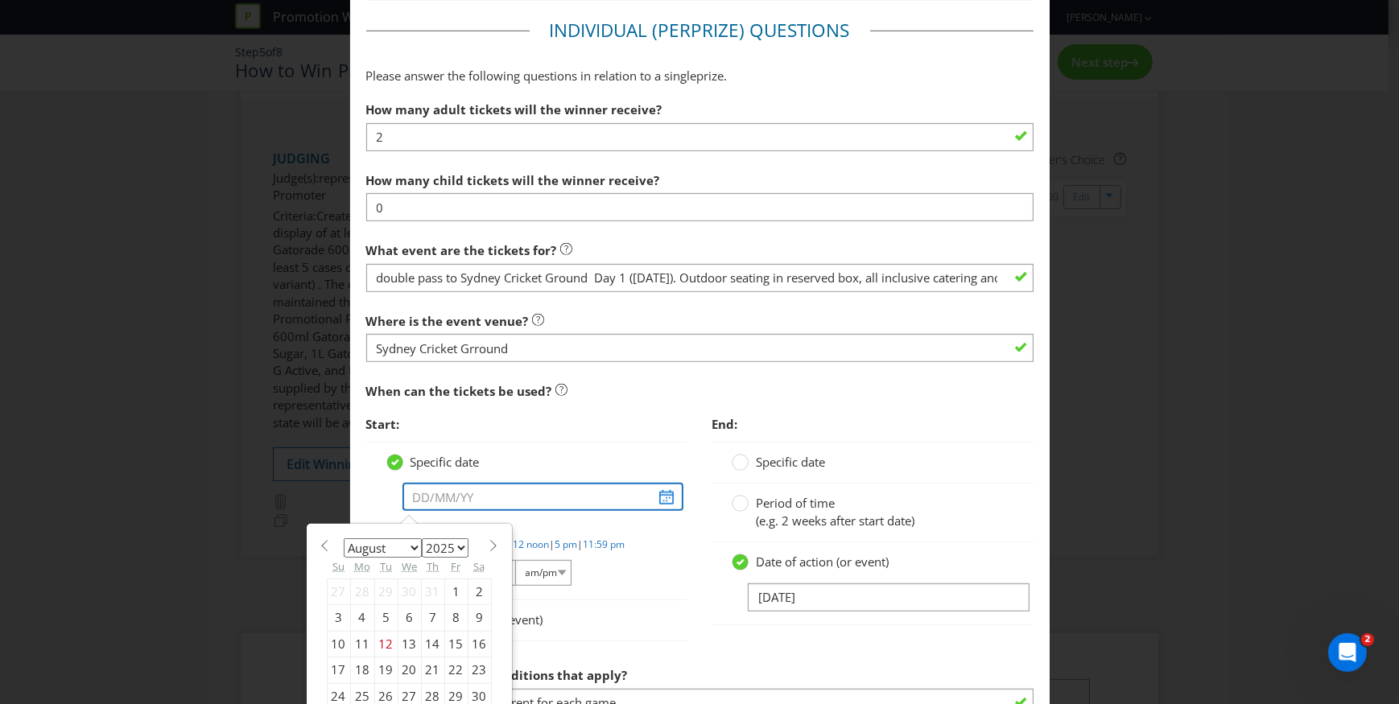
click at [483, 500] on input "text" at bounding box center [543, 497] width 282 height 28
click at [406, 548] on select "January February March April May June July August September October November De…" at bounding box center [383, 547] width 78 height 19
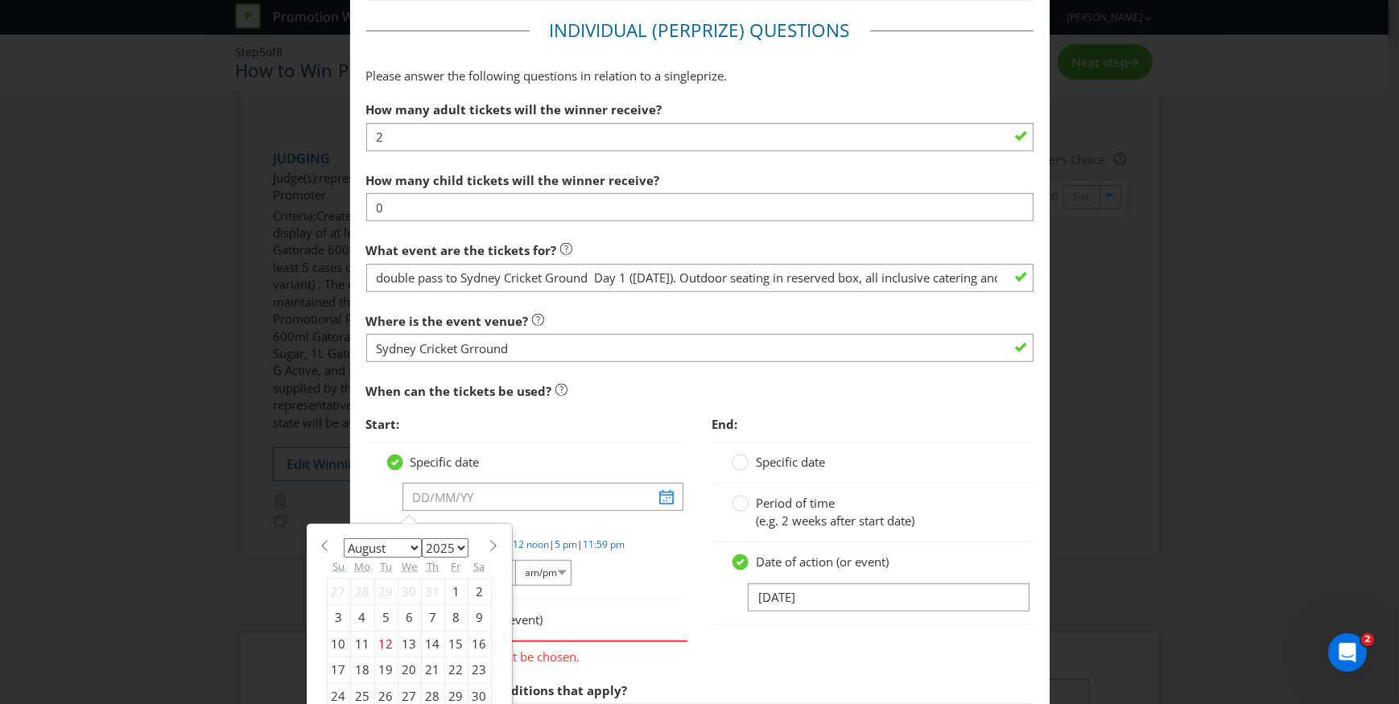
select select "0"
click at [344, 538] on select "January February March April May June July August September October November De…" at bounding box center [383, 547] width 78 height 19
click at [459, 546] on select "2025 2026 2027 2028 2029 2030 2031 2032 2033 2034 2035" at bounding box center [445, 547] width 47 height 19
select select "2026"
click at [422, 538] on select "2025 2026 2027 2028 2029 2030 2031 2032 2033 2034 2035" at bounding box center [445, 547] width 47 height 19
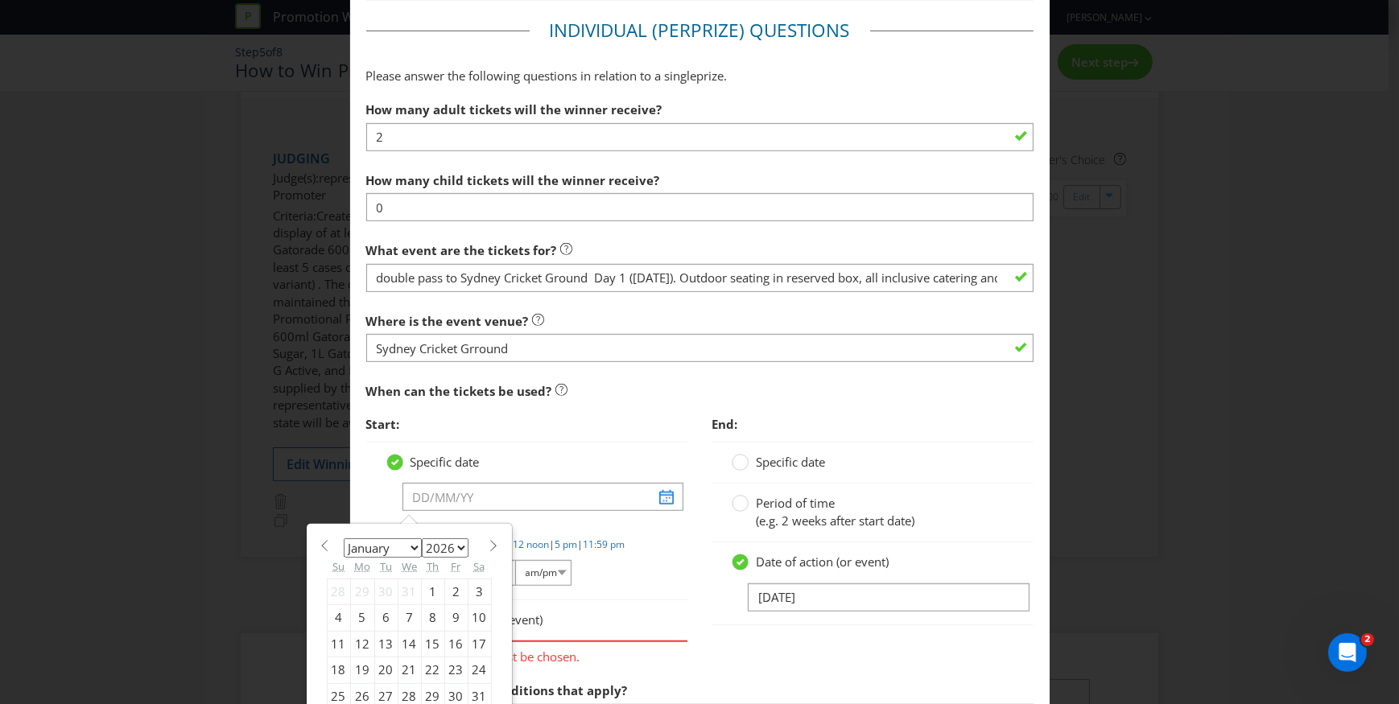
click at [336, 613] on div "4" at bounding box center [338, 618] width 23 height 26
type input "04/01/26"
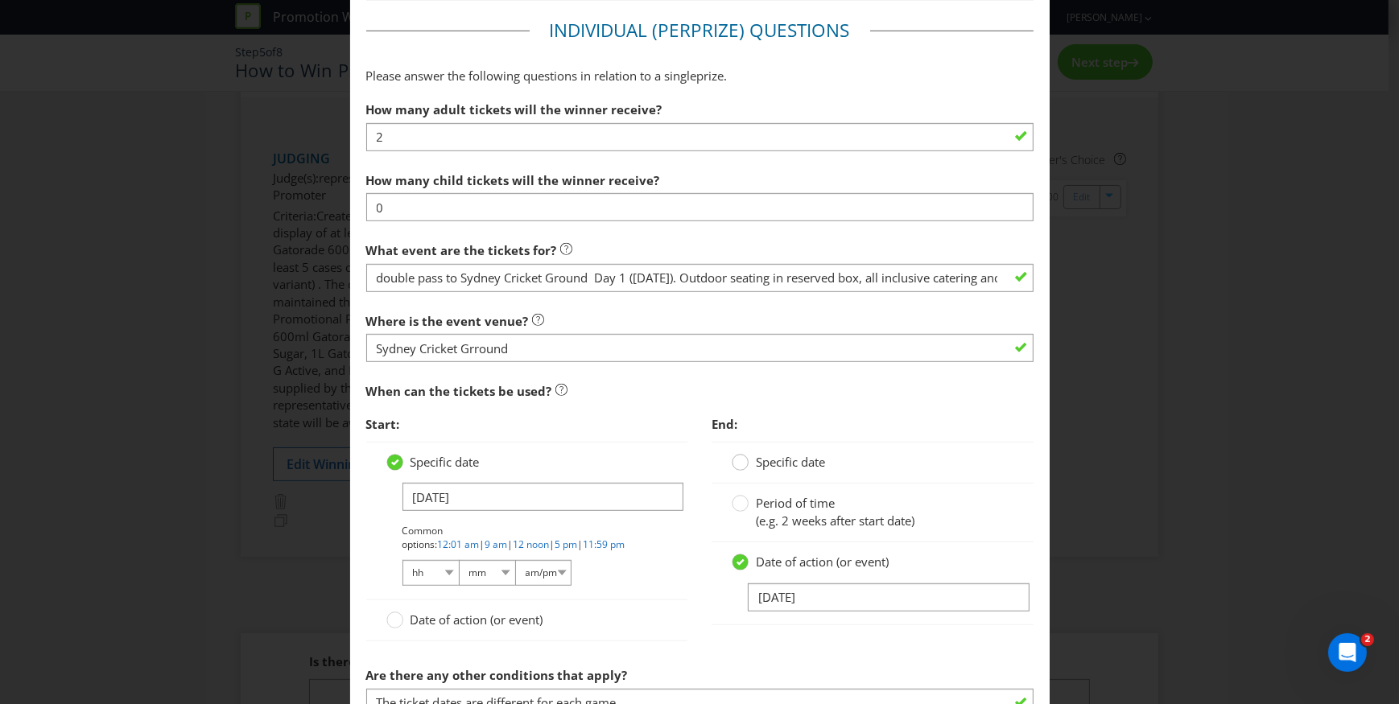
click at [741, 459] on circle at bounding box center [740, 463] width 16 height 16
click at [0, 0] on input "Specific date" at bounding box center [0, 0] width 0 height 0
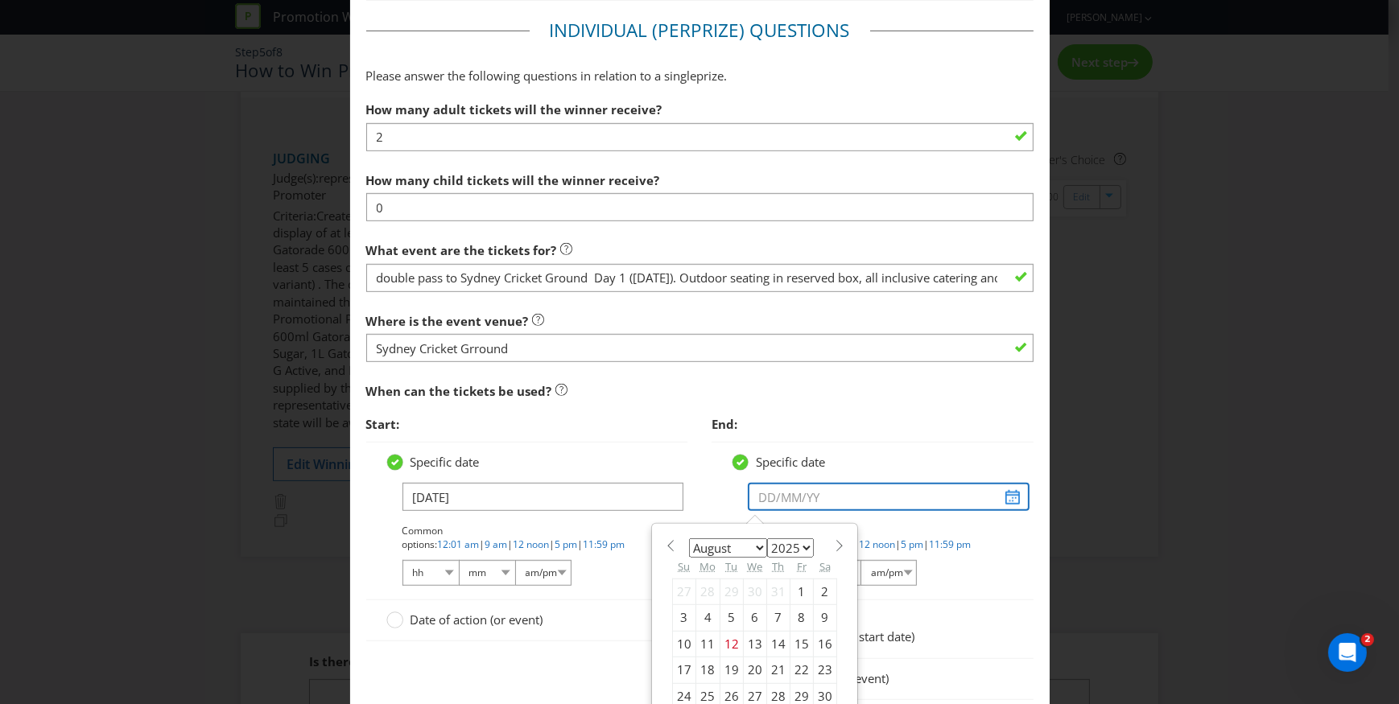
click at [1005, 499] on input "text" at bounding box center [889, 497] width 282 height 28
click at [751, 547] on select "January February March April May June July August September October November De…" at bounding box center [728, 547] width 78 height 19
select select "0"
click at [689, 538] on select "January February March April May June July August September October November De…" at bounding box center [728, 547] width 78 height 19
click at [800, 550] on select "2025 2026 2027 2028 2029 2030 2031 2032 2033 2034 2035" at bounding box center [790, 547] width 47 height 19
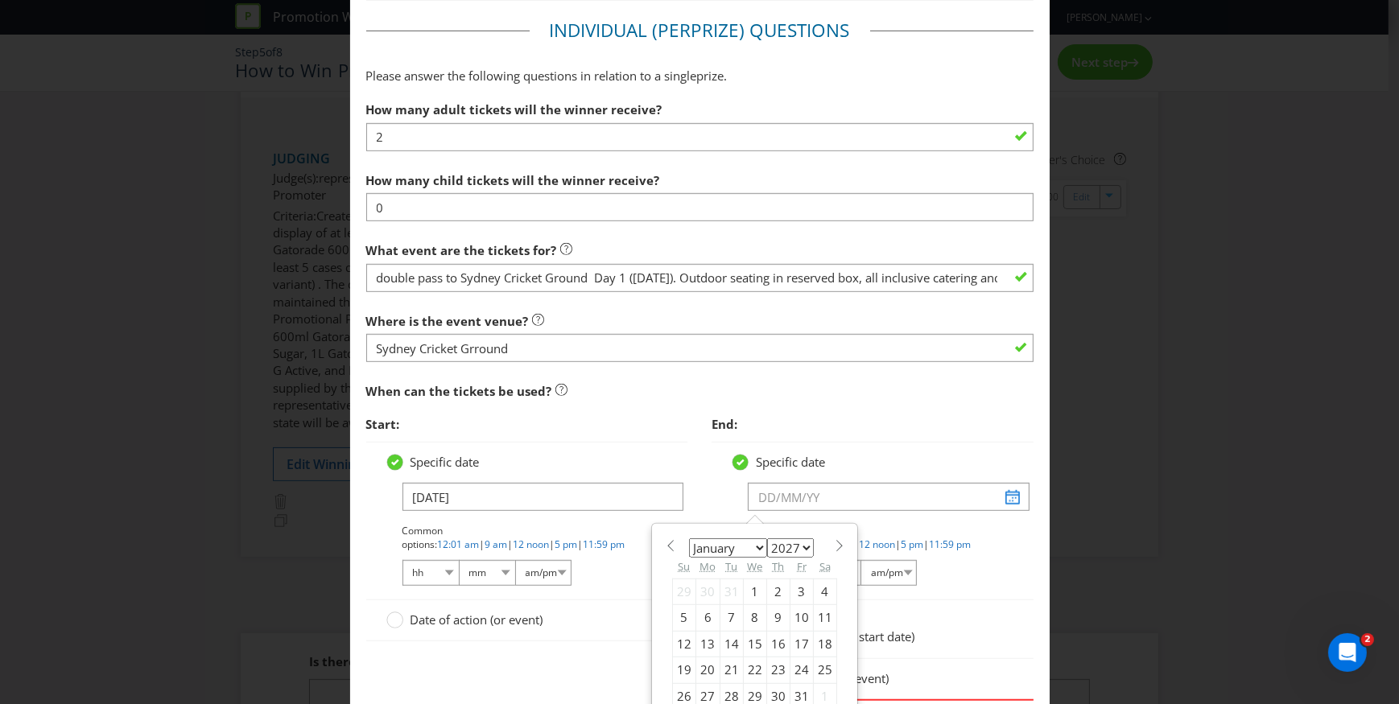
click at [767, 538] on select "2025 2026 2027 2028 2029 2030 2031 2032 2033 2034 2035" at bounding box center [790, 547] width 47 height 19
drag, startPoint x: 797, startPoint y: 550, endPoint x: 793, endPoint y: 535, distance: 15.6
click at [797, 550] on select "2025 2026 2027 2028 2029 2030 2031 2032 2033 2034 2035" at bounding box center [790, 547] width 47 height 19
select select "2026"
click at [767, 538] on select "2025 2026 2027 2028 2029 2030 2031 2032 2033 2034 2035" at bounding box center [790, 547] width 47 height 19
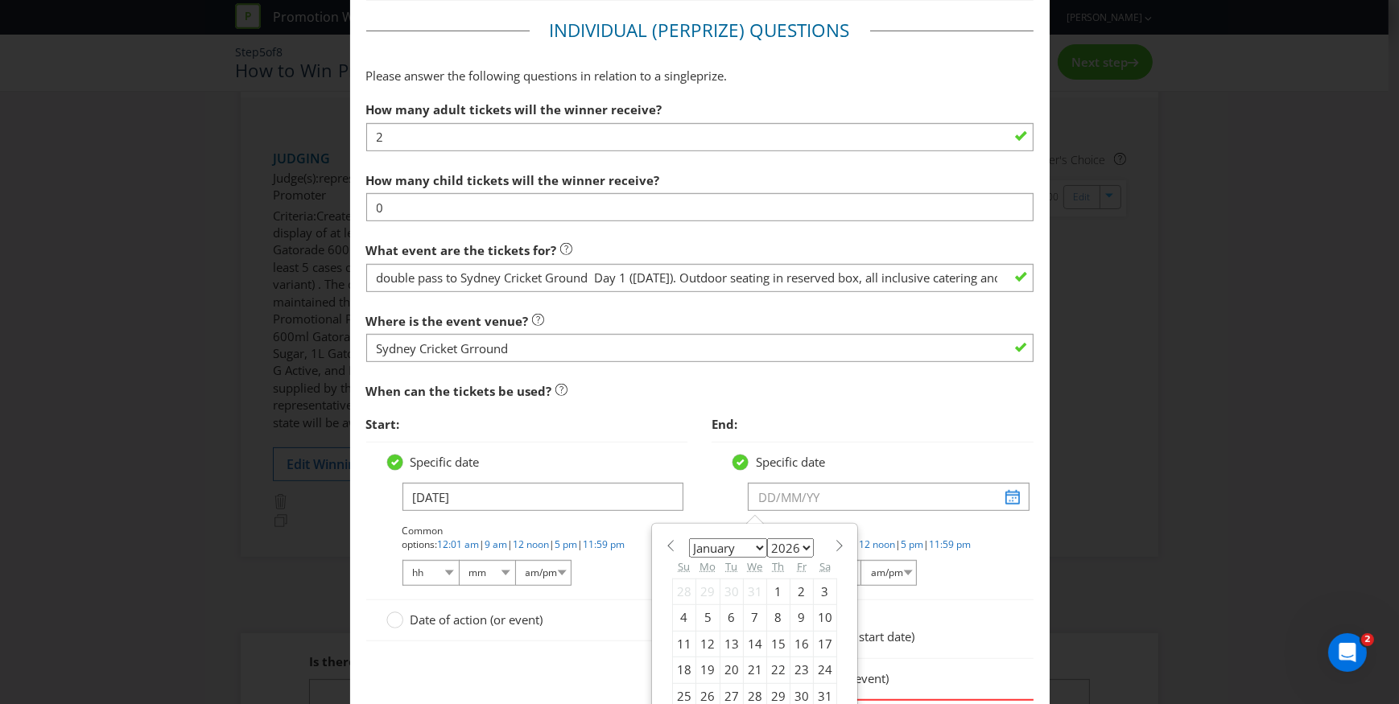
click at [680, 615] on div "4" at bounding box center [684, 618] width 23 height 26
type input "04/01/26"
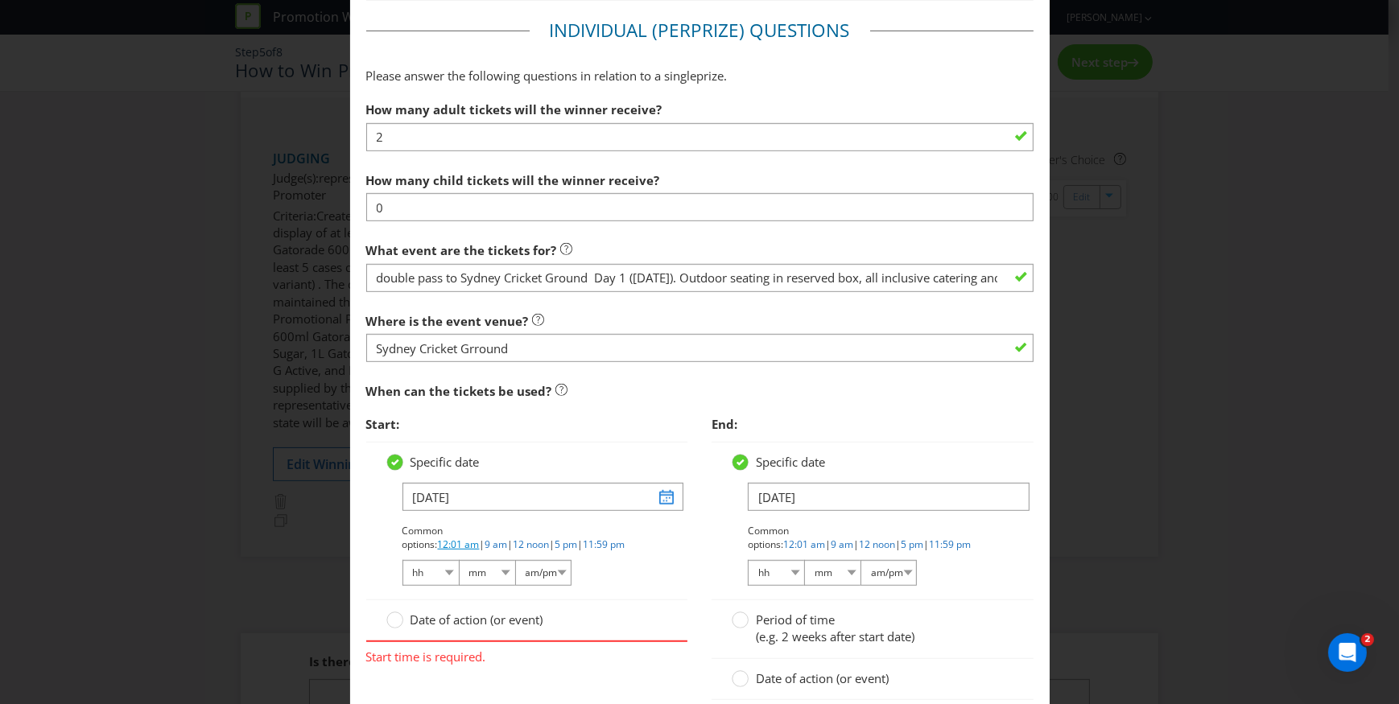
click at [480, 538] on link "12:01 am" at bounding box center [459, 545] width 42 height 14
select select "12"
select select "01"
select select "am"
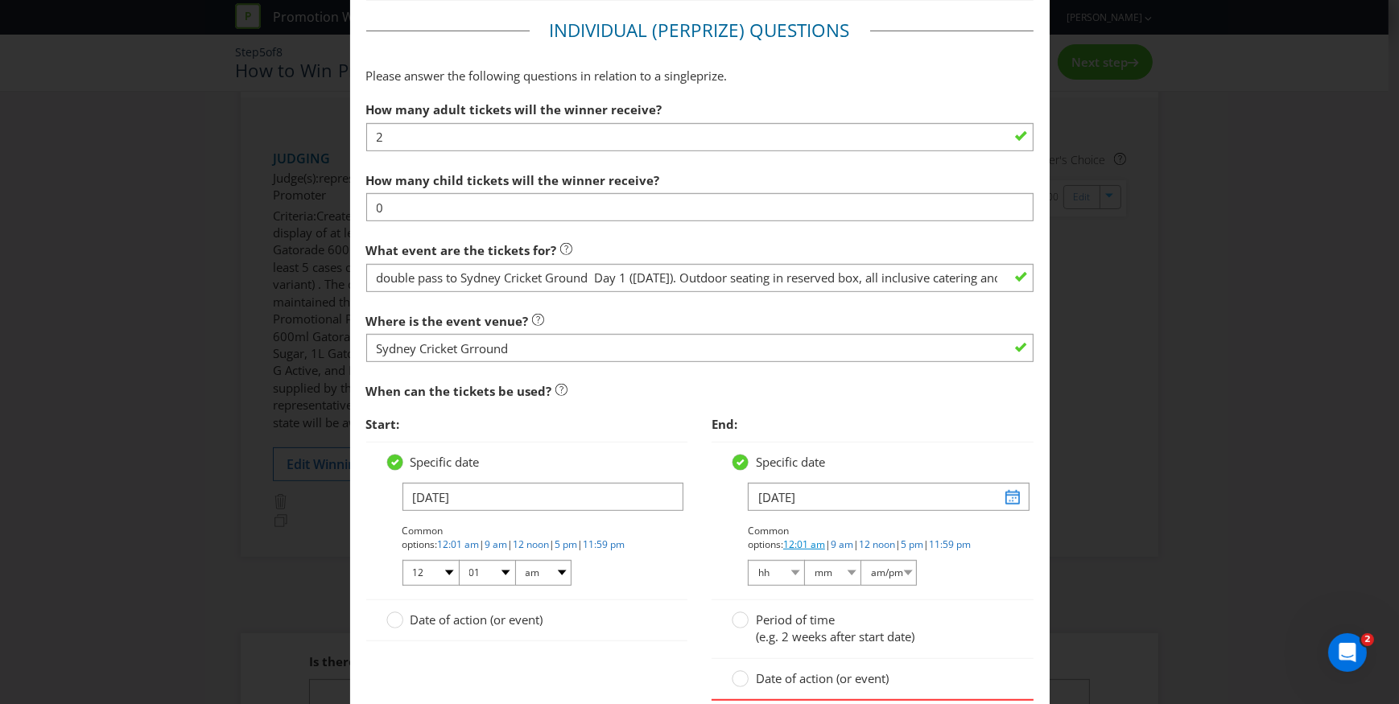
click at [825, 538] on link "12:01 am" at bounding box center [804, 545] width 42 height 14
select select "12"
select select "01"
select select "am"
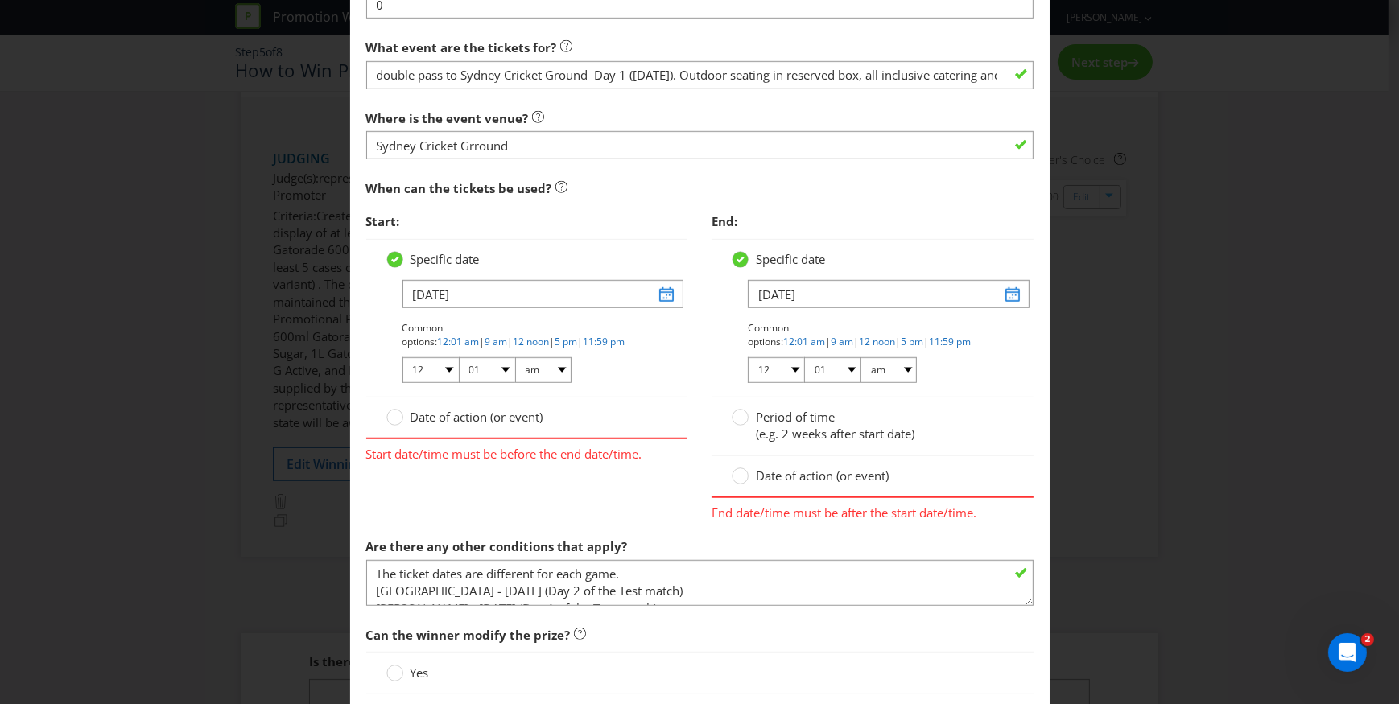
scroll to position [1317, 0]
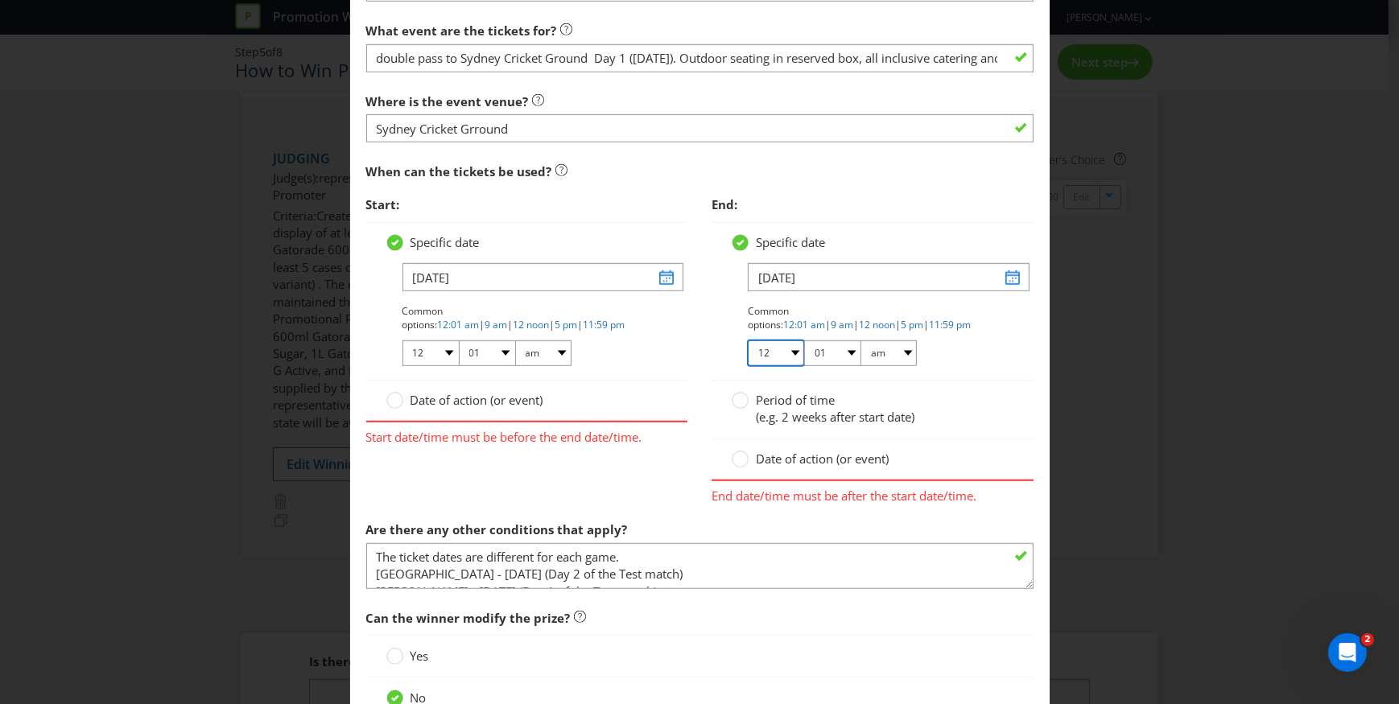
click at [767, 352] on select "01 02 03 04 05 06 07 08 09 10 11 12" at bounding box center [776, 353] width 56 height 26
select select "11"
click at [748, 340] on select "01 02 03 04 05 06 07 08 09 10 11 12" at bounding box center [776, 353] width 56 height 26
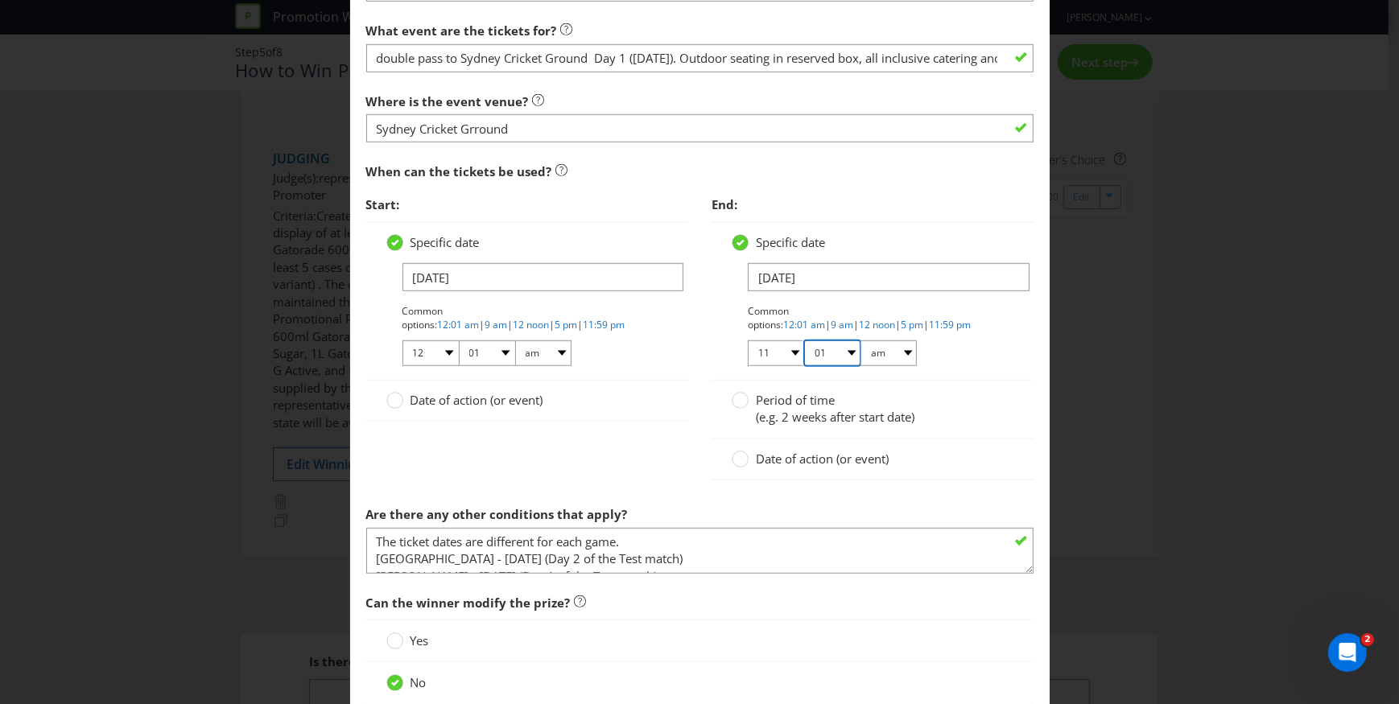
click at [847, 352] on select "00 01 05 10 15 20 25 29 30 35 40 45 50 55 59" at bounding box center [832, 353] width 56 height 26
select select "59"
click at [804, 340] on select "00 01 05 10 15 20 25 29 30 35 40 45 50 55 59" at bounding box center [832, 353] width 56 height 26
click at [909, 354] on select "am pm" at bounding box center [888, 353] width 56 height 26
select select "pm"
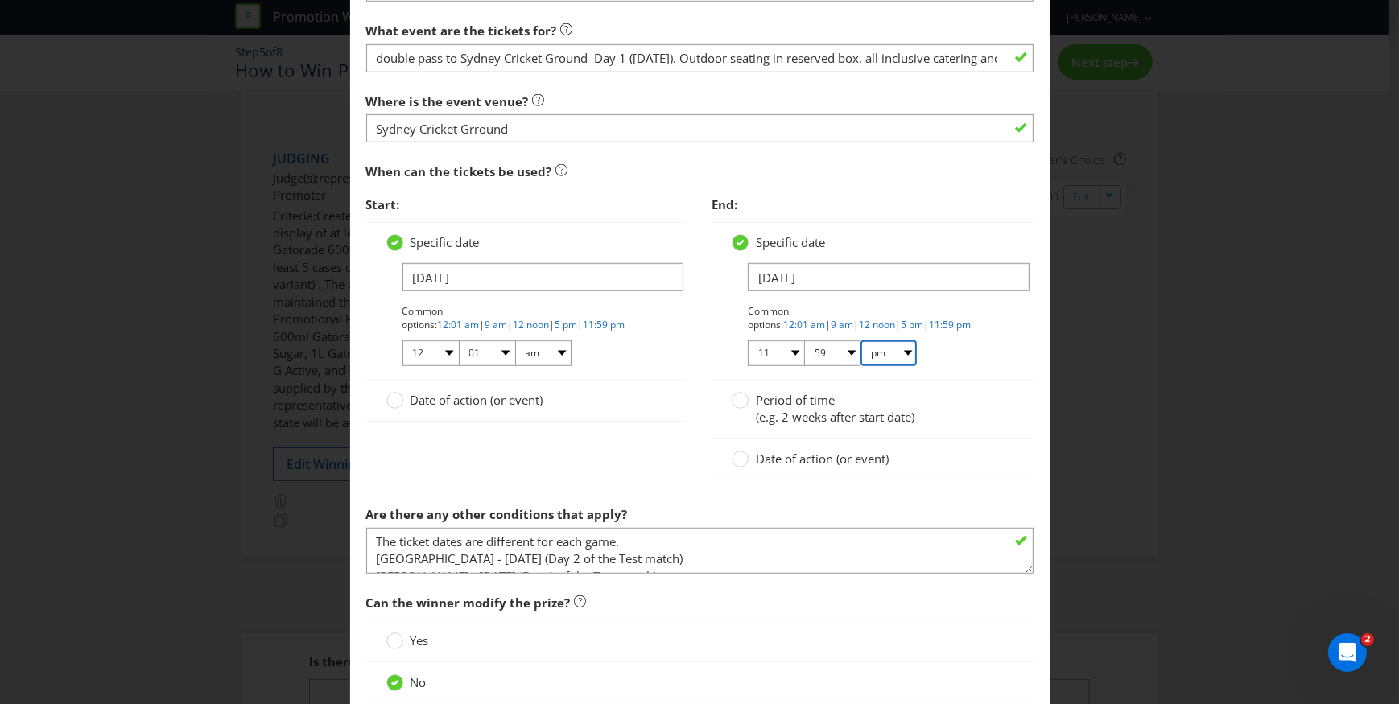
click at [860, 340] on select "am pm" at bounding box center [888, 353] width 56 height 26
click at [789, 351] on select "01 02 03 04 05 06 07 08 09 10 11 12" at bounding box center [776, 353] width 56 height 26
click at [748, 340] on select "01 02 03 04 05 06 07 08 09 10 11 12" at bounding box center [776, 353] width 56 height 26
drag, startPoint x: 795, startPoint y: 351, endPoint x: 791, endPoint y: 366, distance: 15.8
click at [795, 351] on select "01 02 03 04 05 06 07 08 09 10 11 12" at bounding box center [776, 353] width 56 height 26
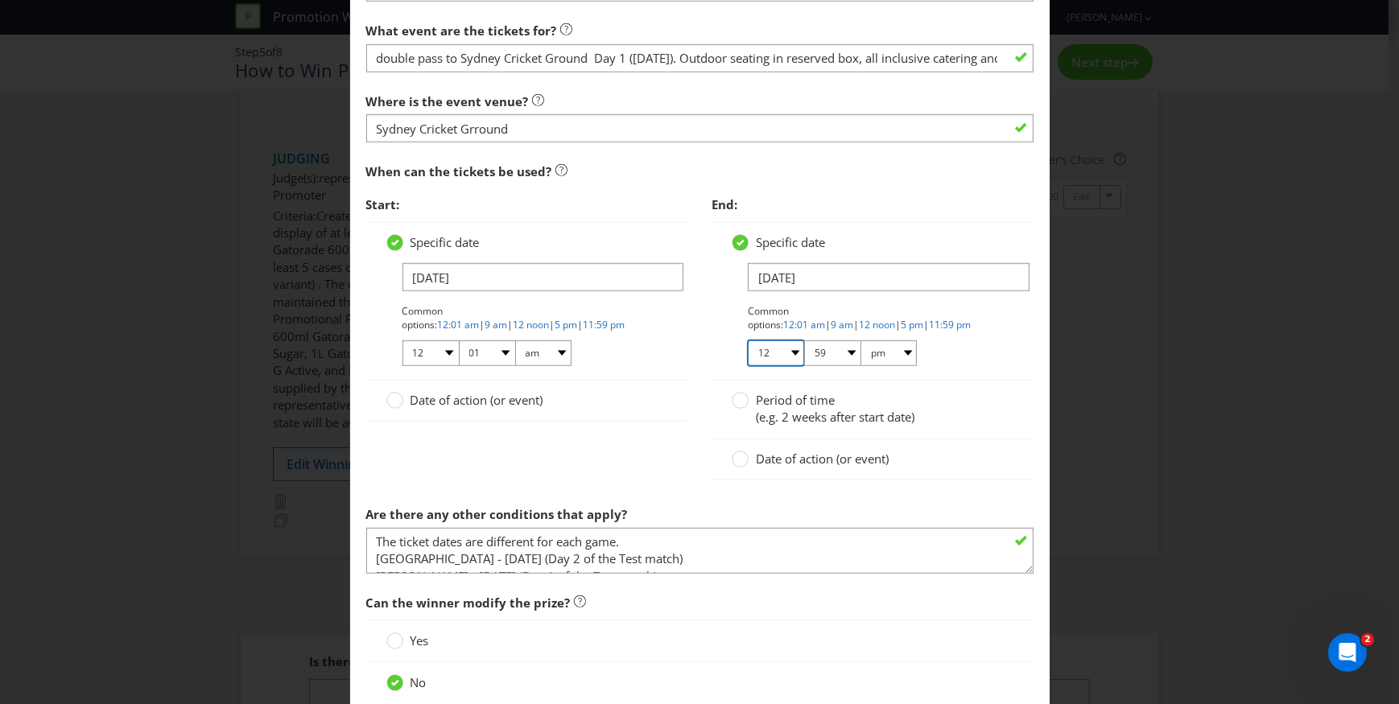
select select "11"
click at [748, 340] on select "01 02 03 04 05 06 07 08 09 10 11 12" at bounding box center [776, 353] width 56 height 26
click at [965, 357] on div "Common options: 12:01 am | 9 am | 12 noon | 5 pm | 11:59 pm 01 02 03 04 05 06 0…" at bounding box center [881, 336] width 266 height 64
click at [394, 397] on div at bounding box center [395, 395] width 8 height 8
click at [0, 0] on input "Date of action (or event)" at bounding box center [0, 0] width 0 height 0
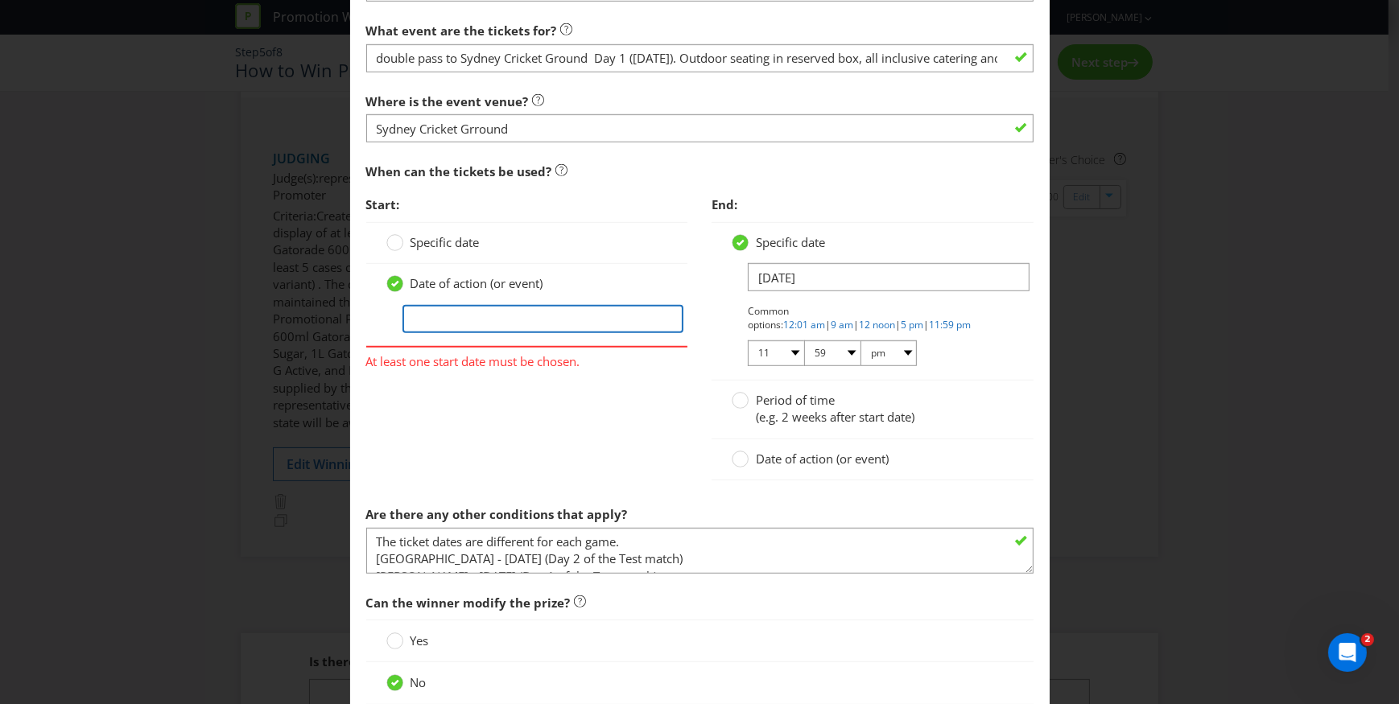
click at [447, 319] on input "text" at bounding box center [543, 319] width 282 height 28
type input "04/01/2026"
click at [490, 452] on div "Start: Specific date Date of action (or event) 04/01/2026 At least one start da…" at bounding box center [699, 342] width 691 height 309
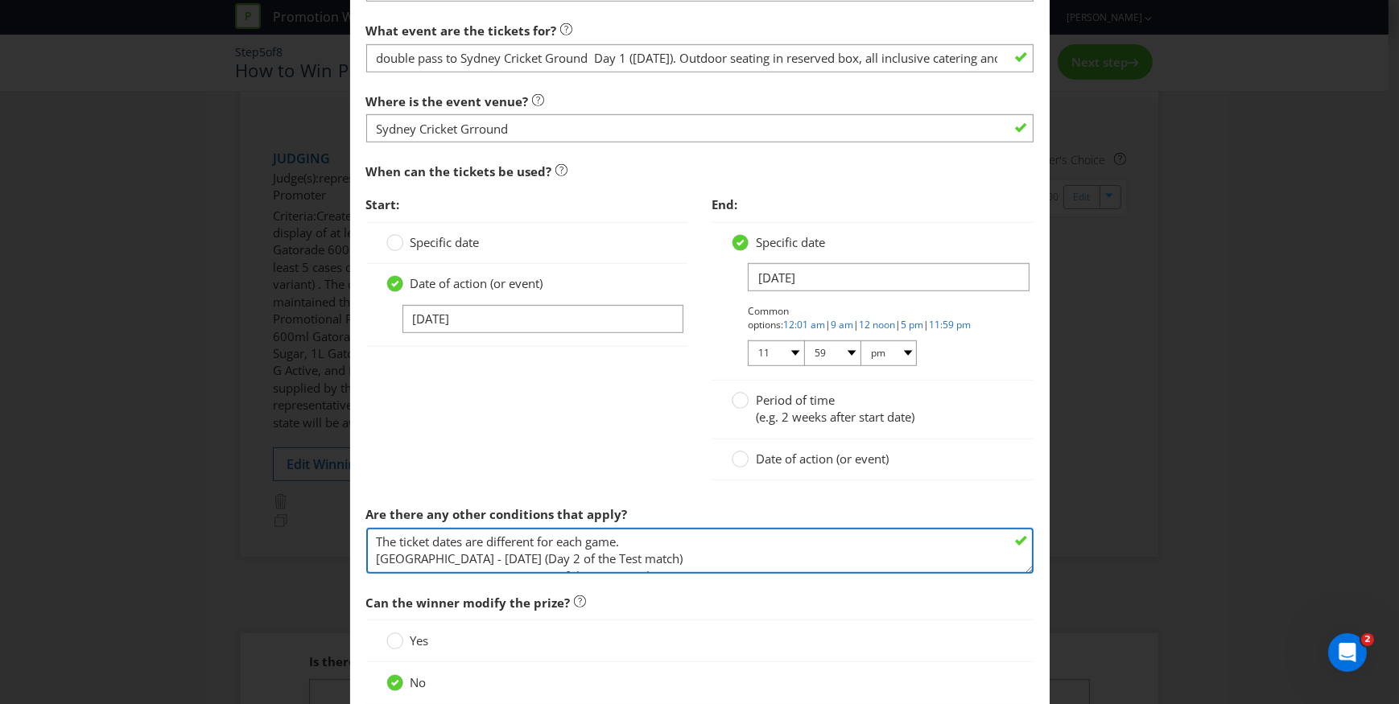
scroll to position [52, 0]
drag, startPoint x: 372, startPoint y: 541, endPoint x: 905, endPoint y: 596, distance: 535.5
click at [865, 624] on fieldset "Individual (Per Prize ) Questions Please answer the following questions in rela…" at bounding box center [699, 260] width 667 height 924
click at [551, 554] on textarea "The ticket dates are different for each game. Perth - 22 Nov 2025 (Day 2 of the…" at bounding box center [699, 551] width 667 height 46
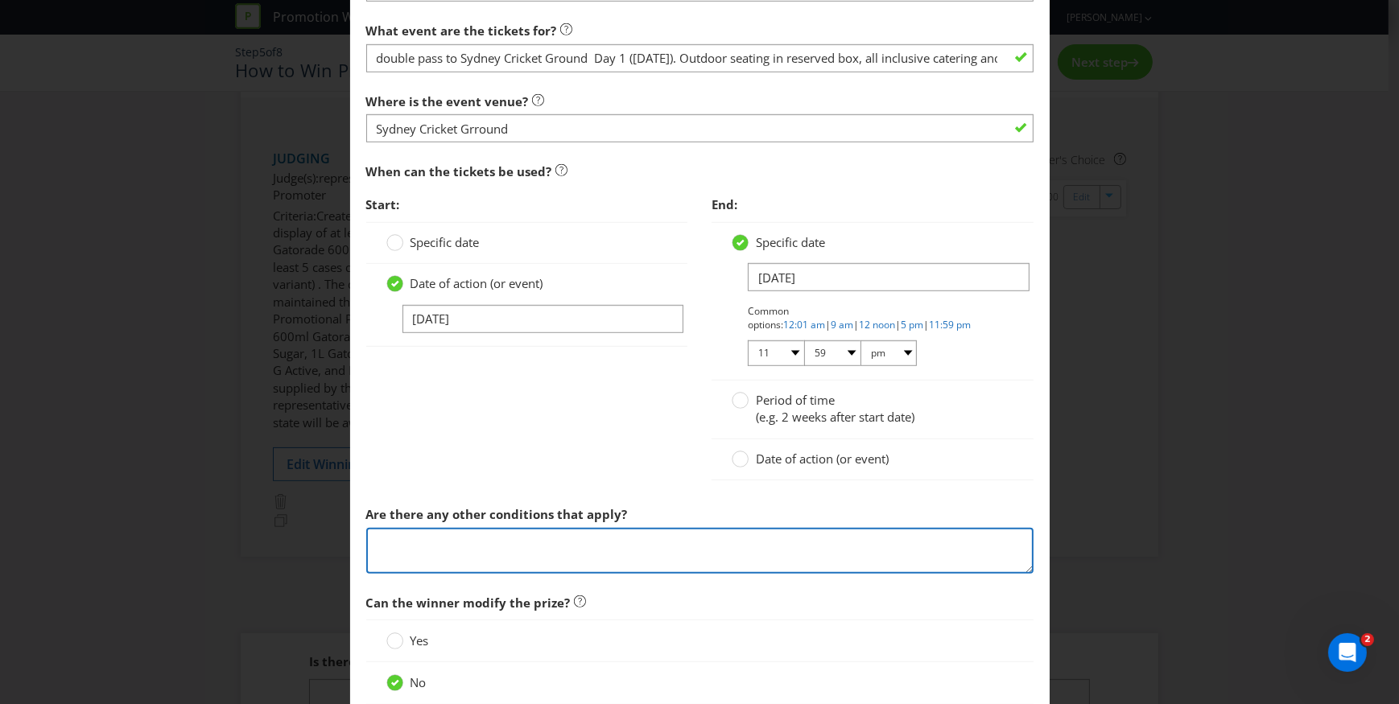
paste textarea "*Flights, ground transfers to the event and accommodation are not included. Pri…"
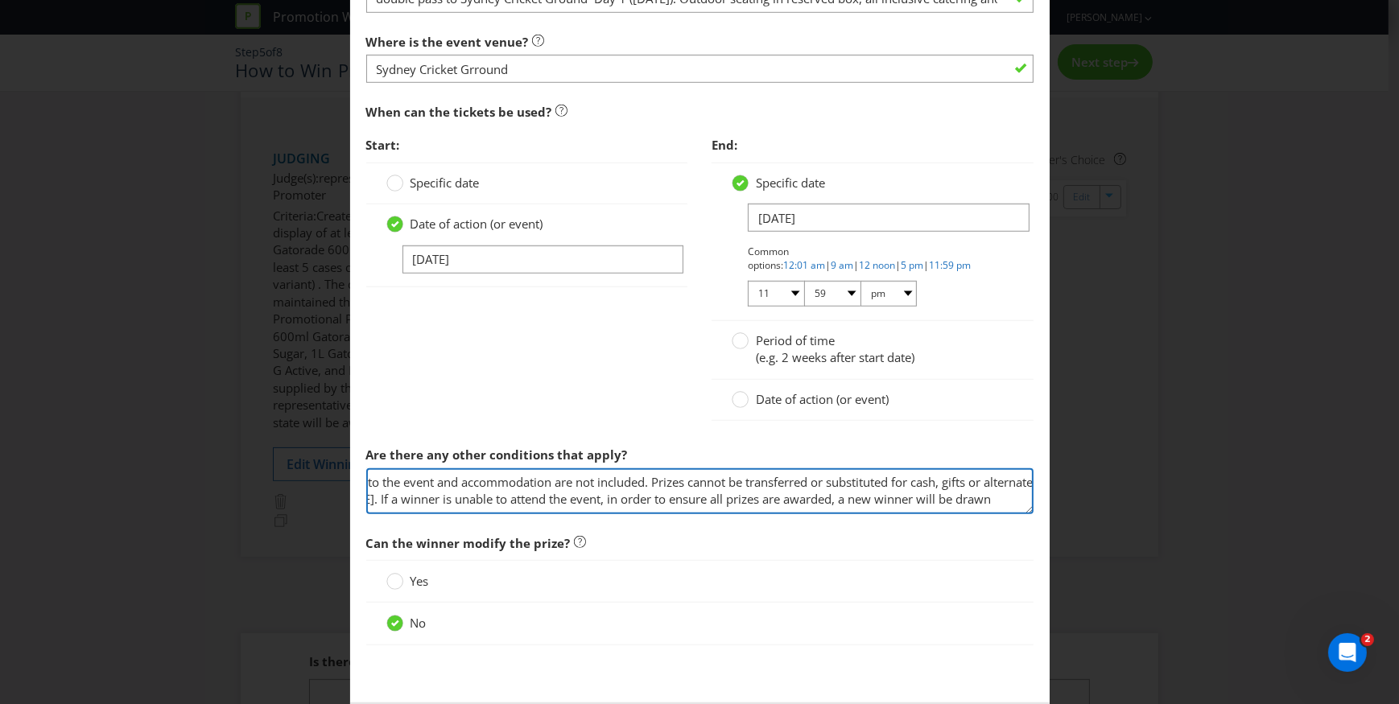
scroll to position [1451, 0]
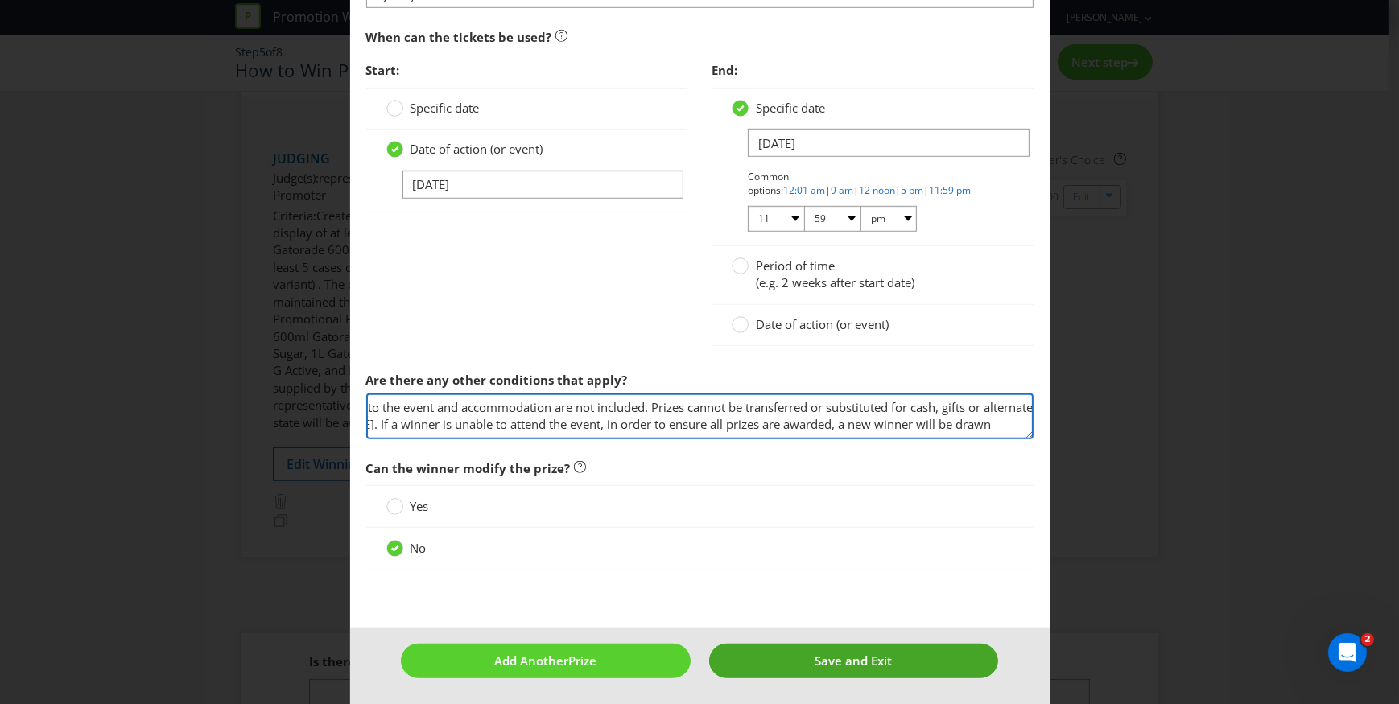
type textarea "*Flights, ground transfers to the event and accommodation are not included. Pri…"
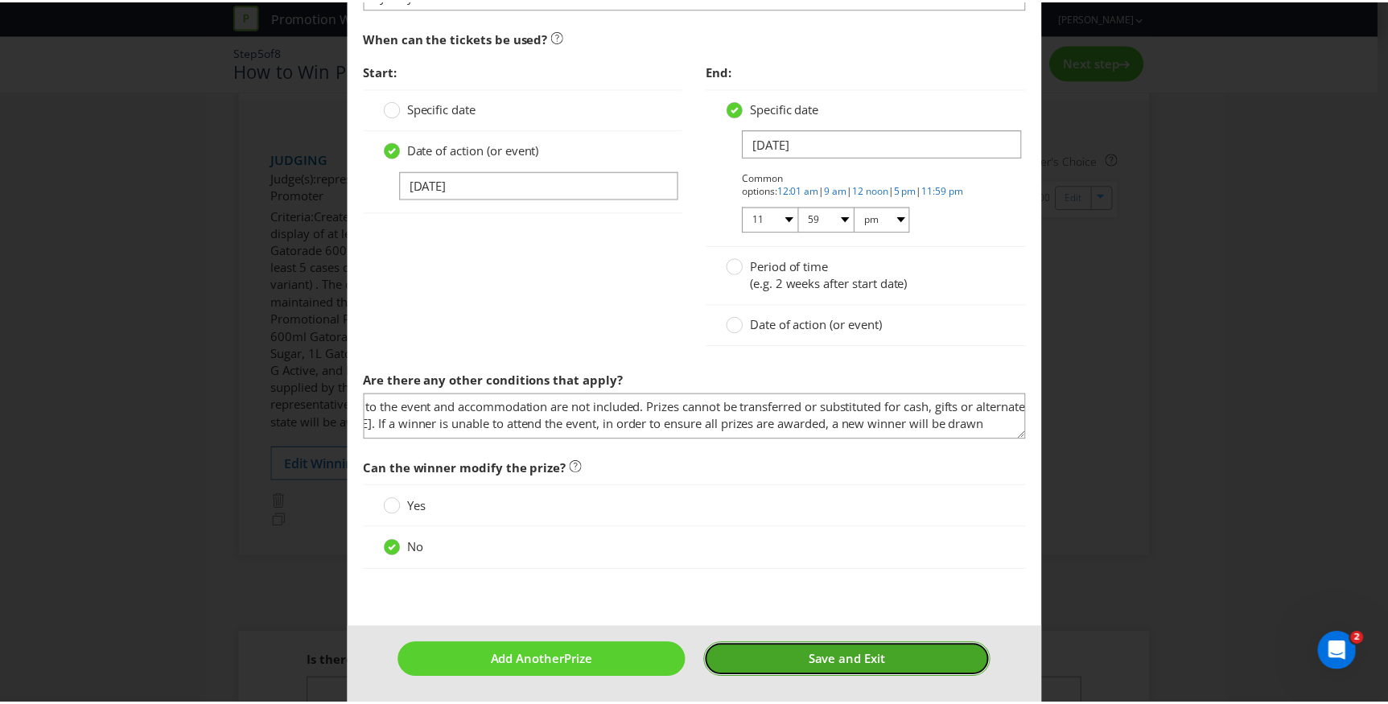
scroll to position [0, 0]
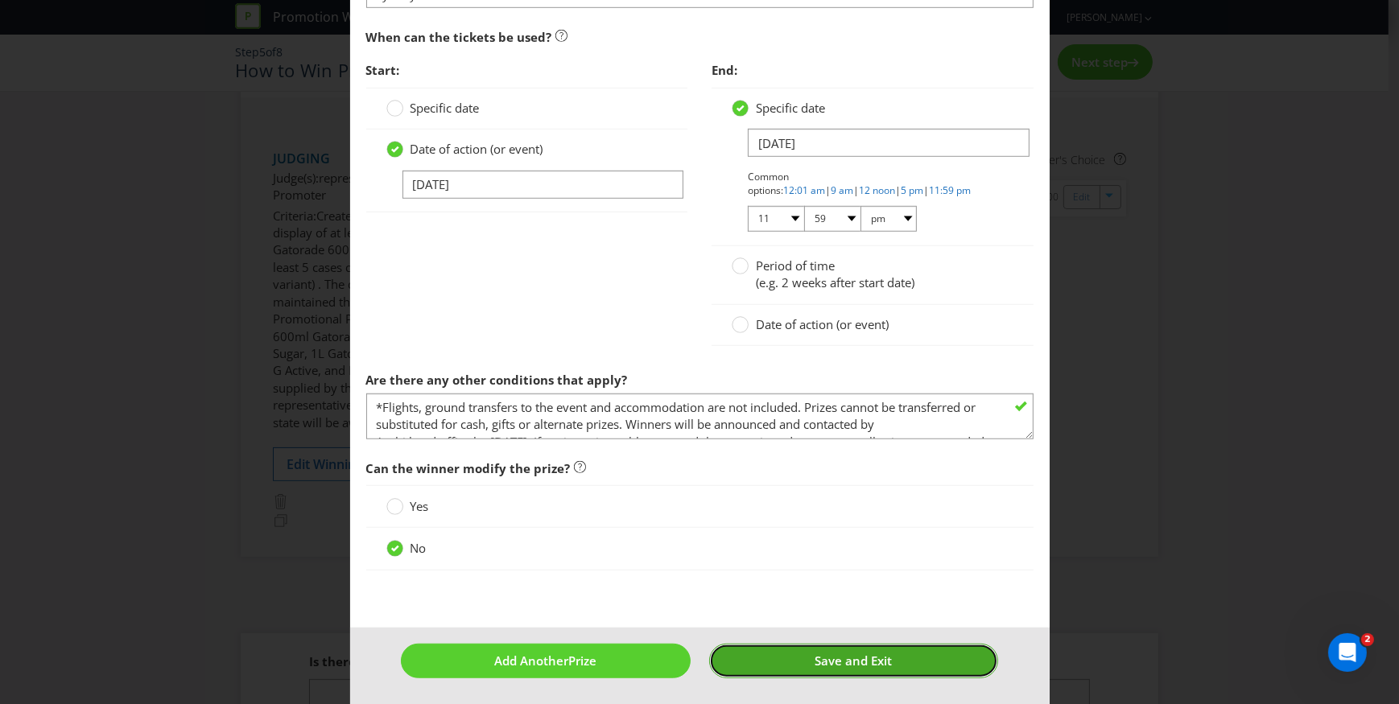
click at [836, 653] on span "Save and Exit" at bounding box center [852, 661] width 77 height 16
type input "11"
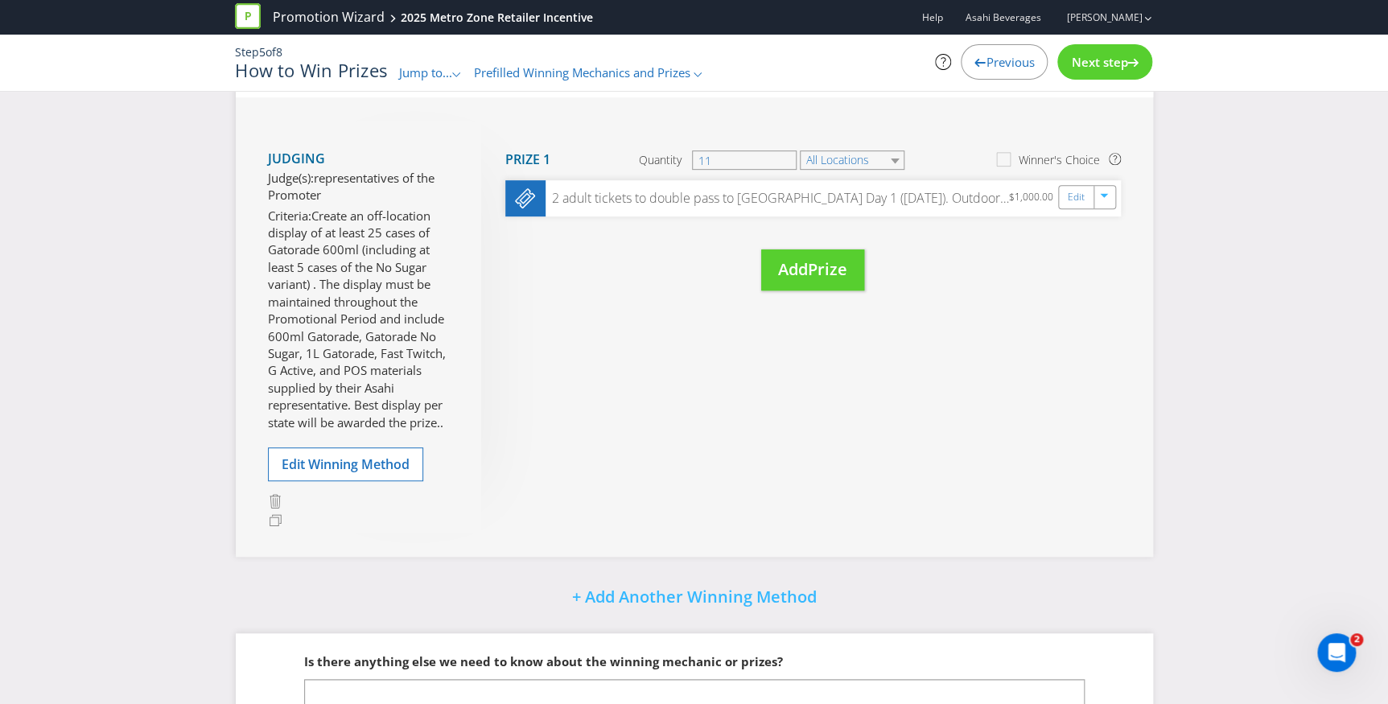
click at [1095, 68] on span "Next step" at bounding box center [1099, 62] width 56 height 16
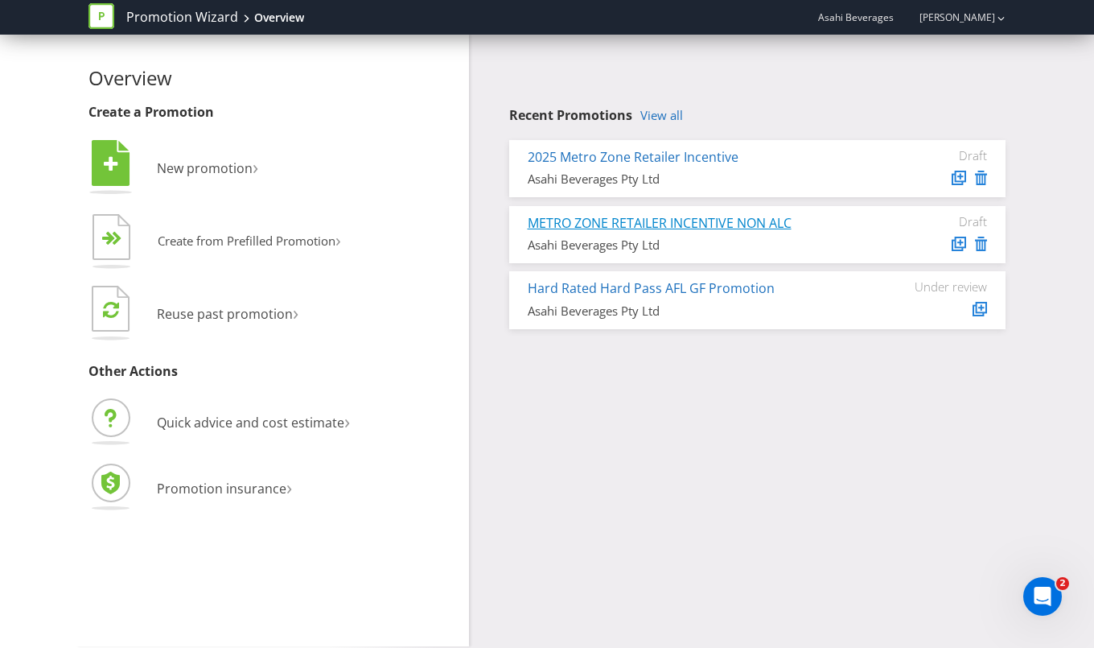
click at [654, 215] on link "METRO ZONE RETAILER INCENTIVE NON ALC" at bounding box center [660, 223] width 264 height 18
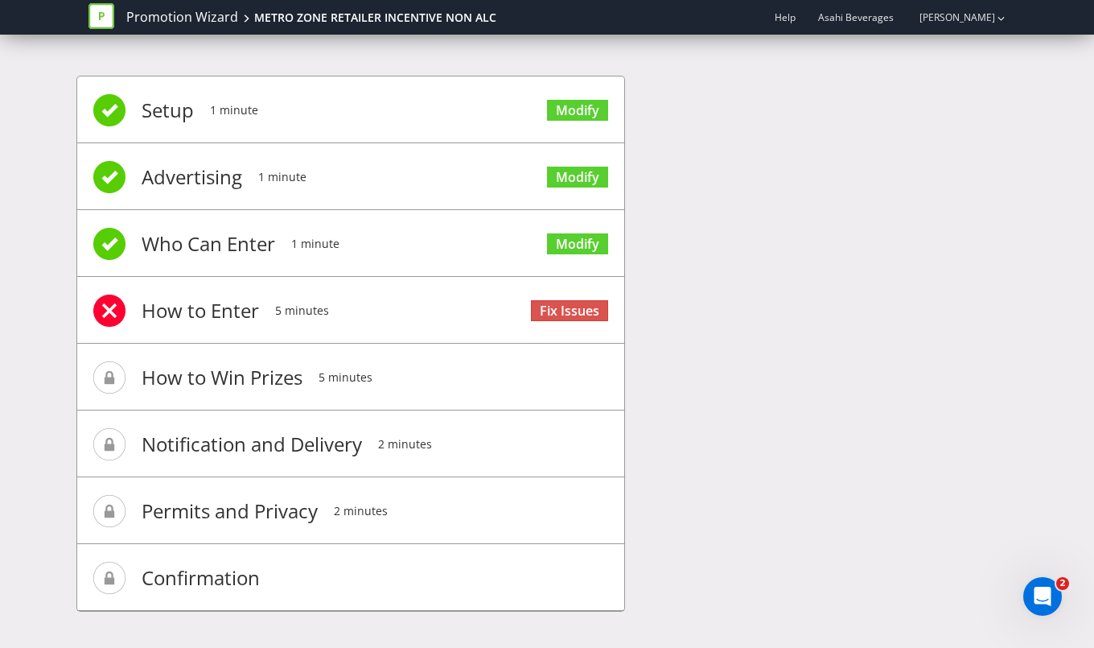
click at [357, 240] on li "Who Can Enter 1 minute Modify" at bounding box center [350, 243] width 547 height 67
click at [571, 242] on link "Modify" at bounding box center [577, 244] width 61 height 22
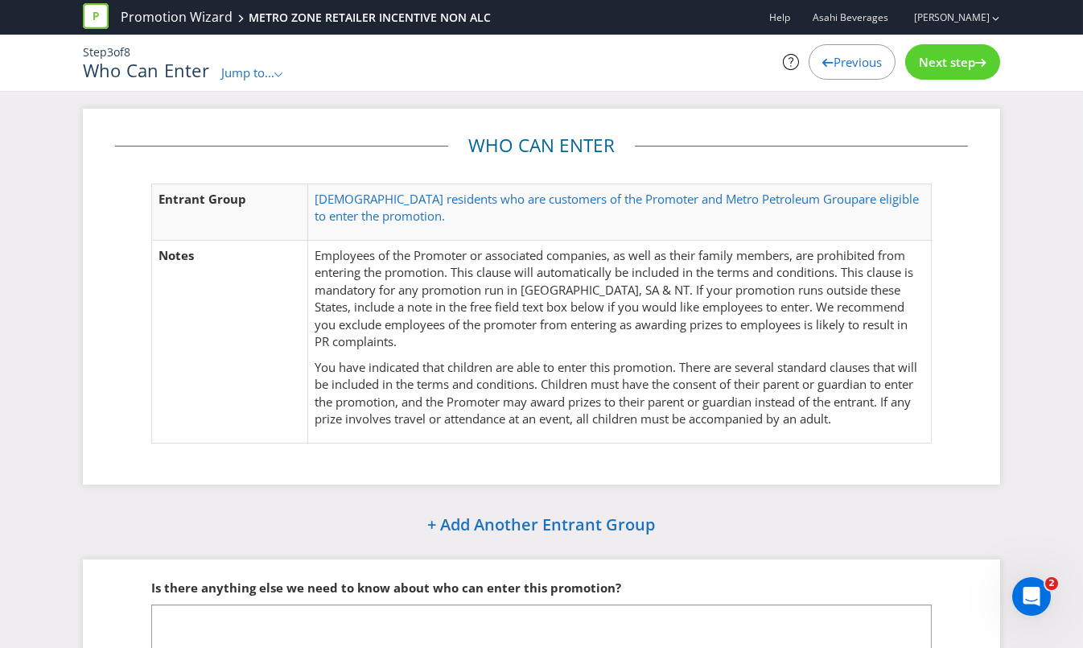
click at [942, 58] on span "Next step" at bounding box center [947, 62] width 56 height 16
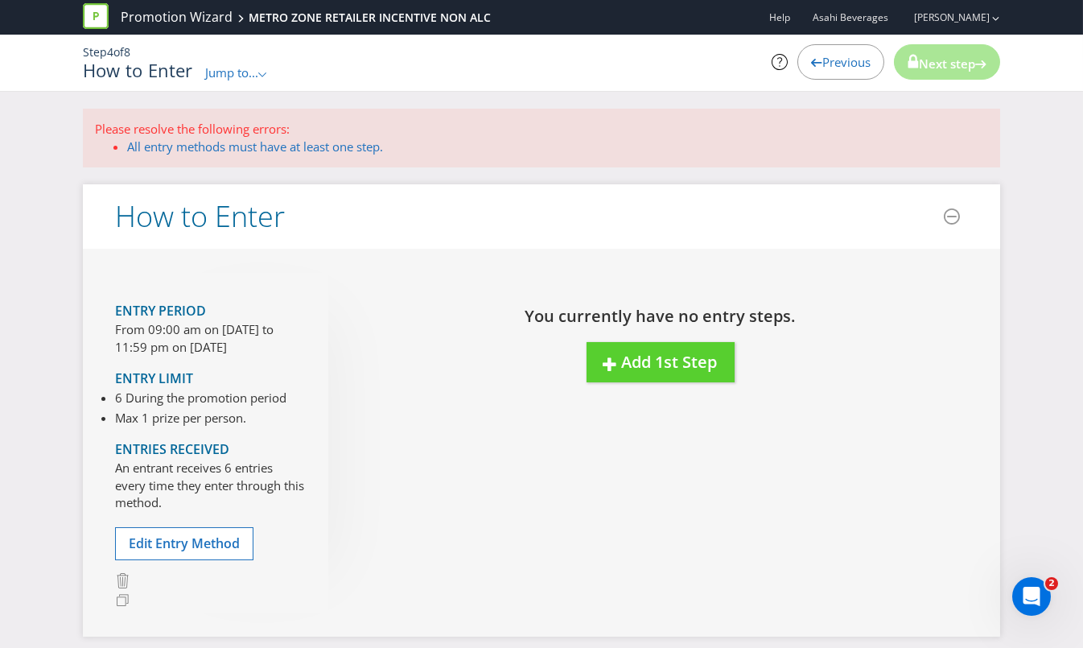
drag, startPoint x: 842, startPoint y: 453, endPoint x: 859, endPoint y: 396, distance: 59.6
click at [842, 453] on div "Entry Period From 09:00 am on [DATE] to 11:59 pm on [DATE] Entry Limit 6 During…" at bounding box center [541, 442] width 917 height 387
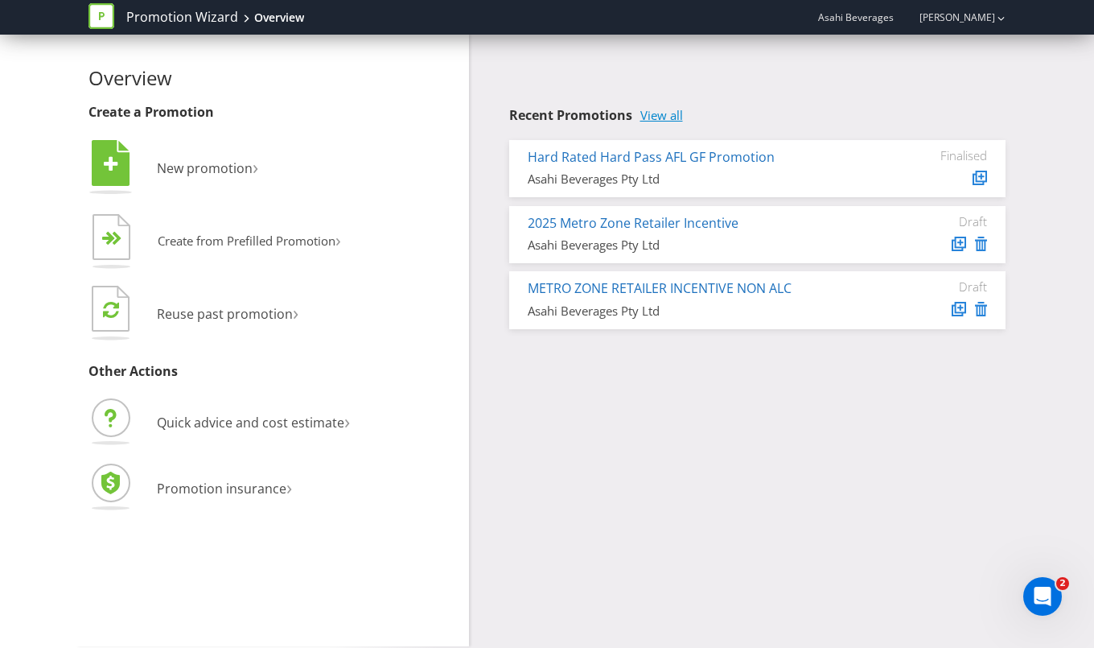
click at [668, 118] on link "View all" at bounding box center [662, 116] width 43 height 14
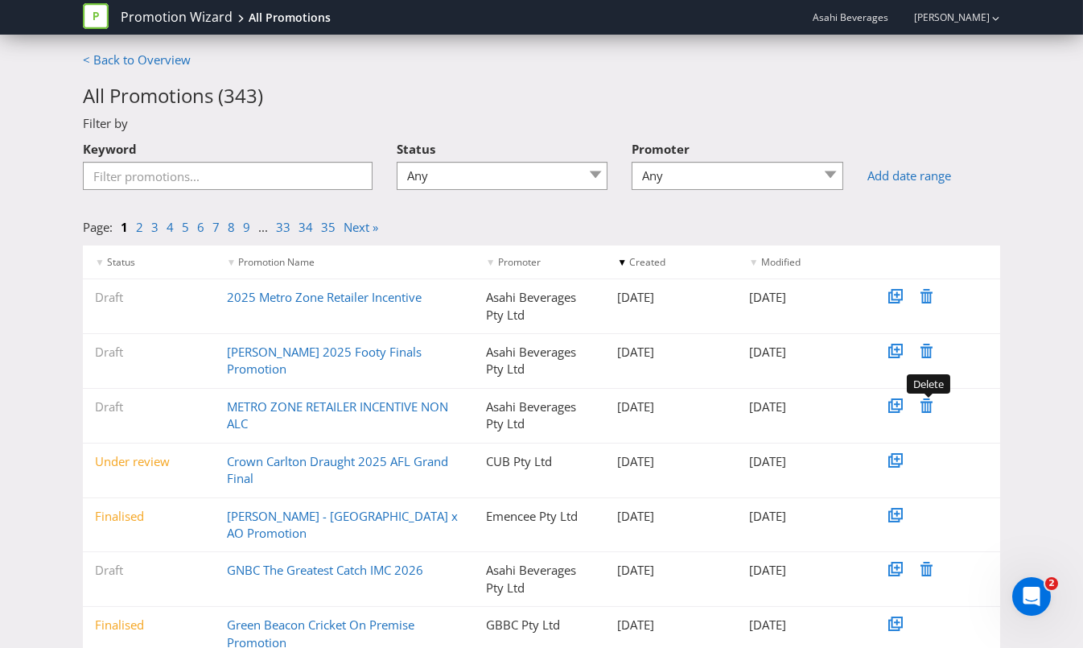
click at [927, 405] on icon at bounding box center [927, 405] width 12 height 14
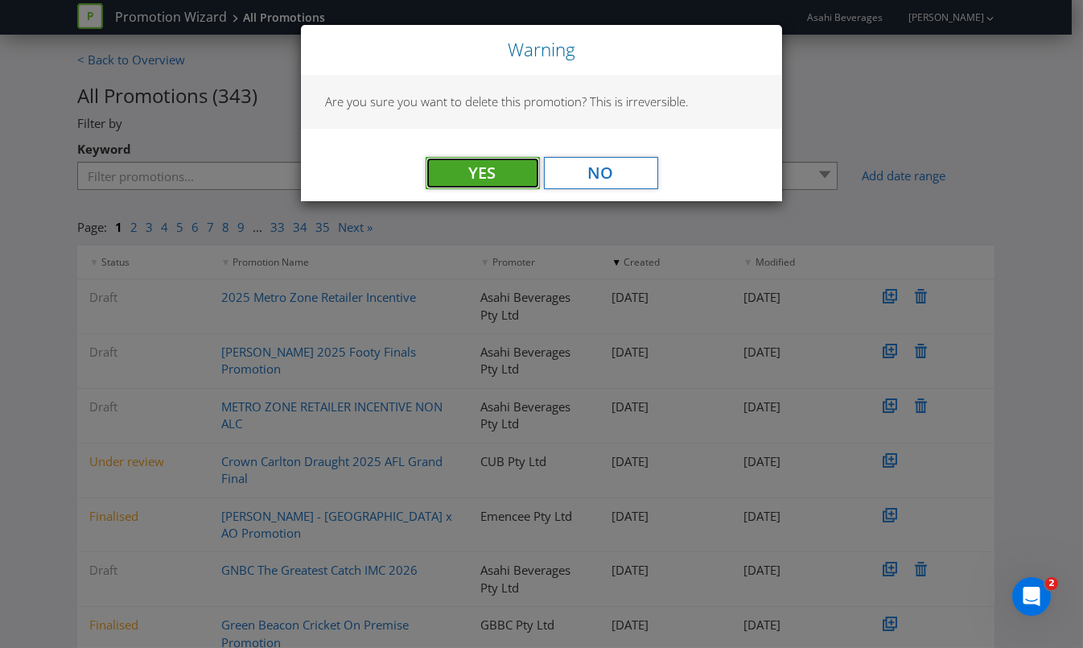
click at [490, 168] on button "Yes" at bounding box center [483, 173] width 114 height 32
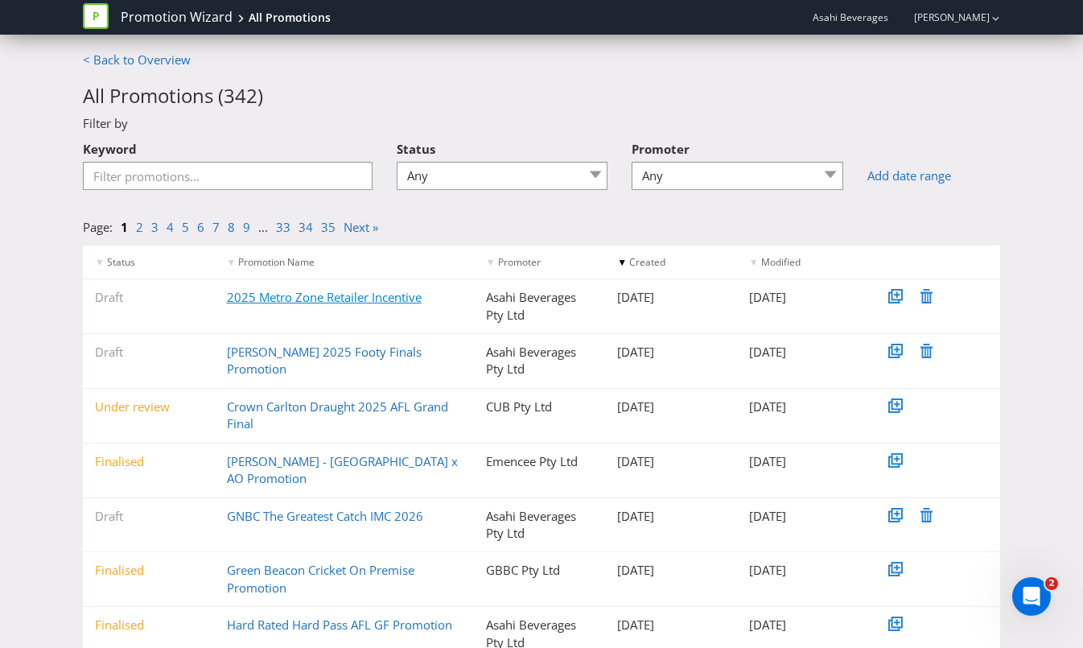
click at [325, 297] on link "2025 Metro Zone Retailer Incentive" at bounding box center [324, 297] width 195 height 16
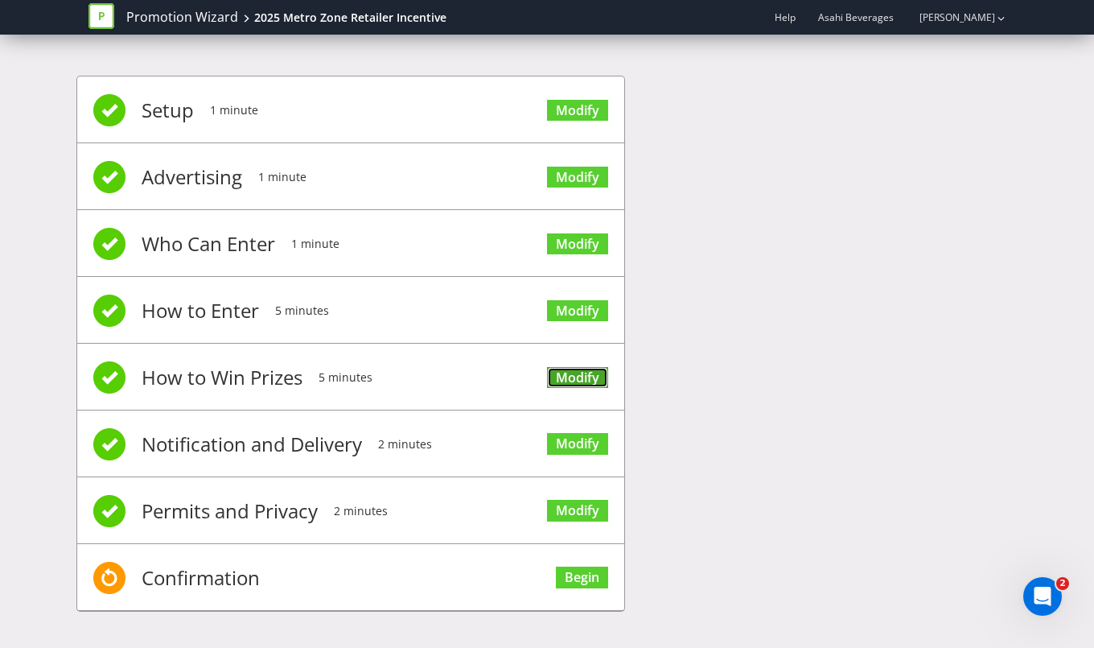
click at [583, 373] on link "Modify" at bounding box center [577, 378] width 61 height 22
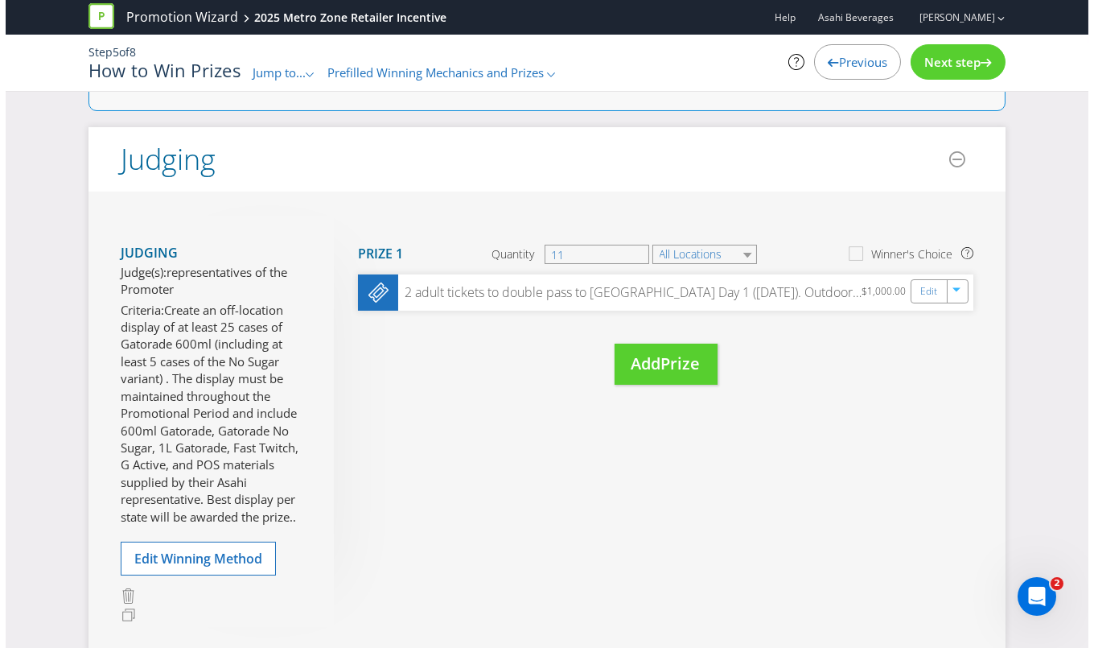
scroll to position [292, 0]
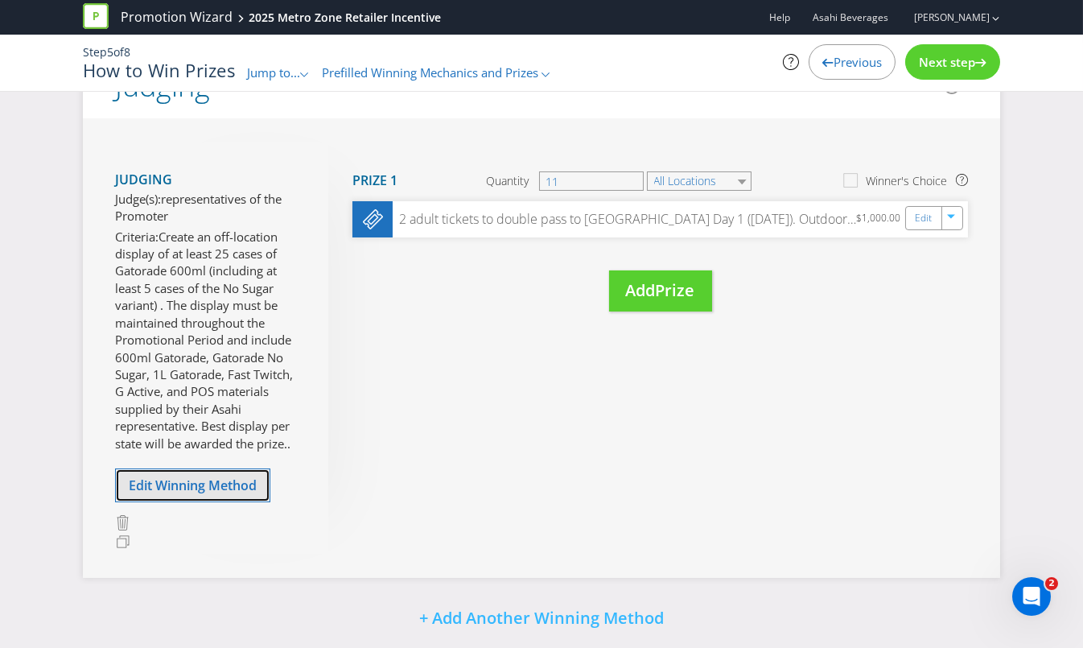
click at [199, 480] on span "Edit Winning Method" at bounding box center [193, 485] width 128 height 18
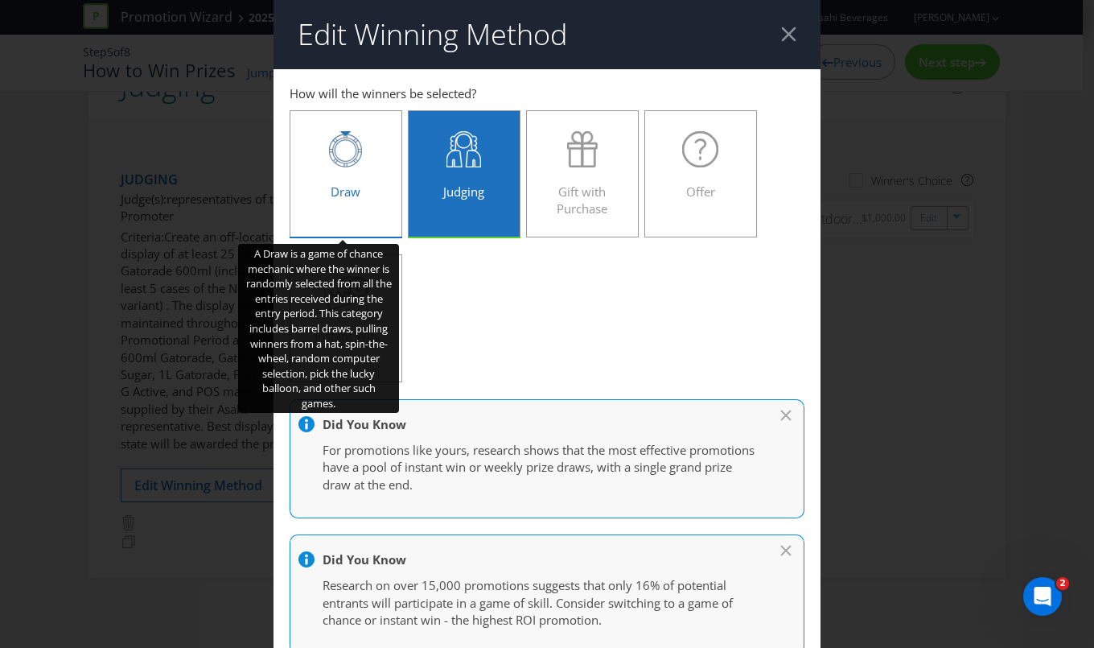
click at [348, 163] on icon at bounding box center [345, 149] width 33 height 36
click at [0, 0] on input "Draw" at bounding box center [0, 0] width 0 height 0
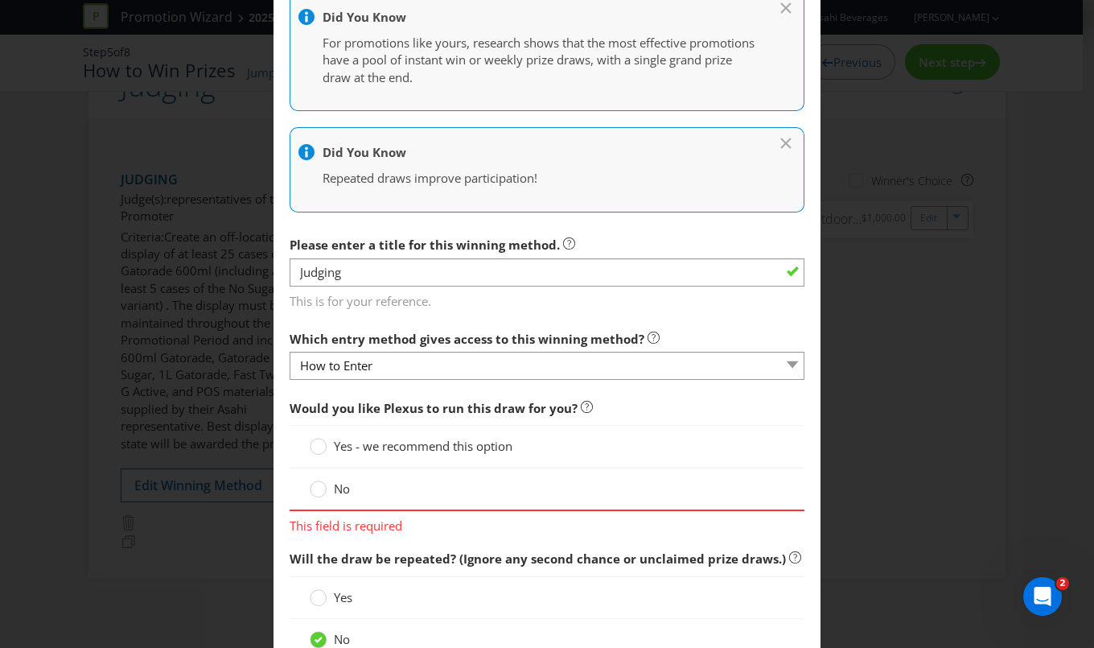
scroll to position [512, 0]
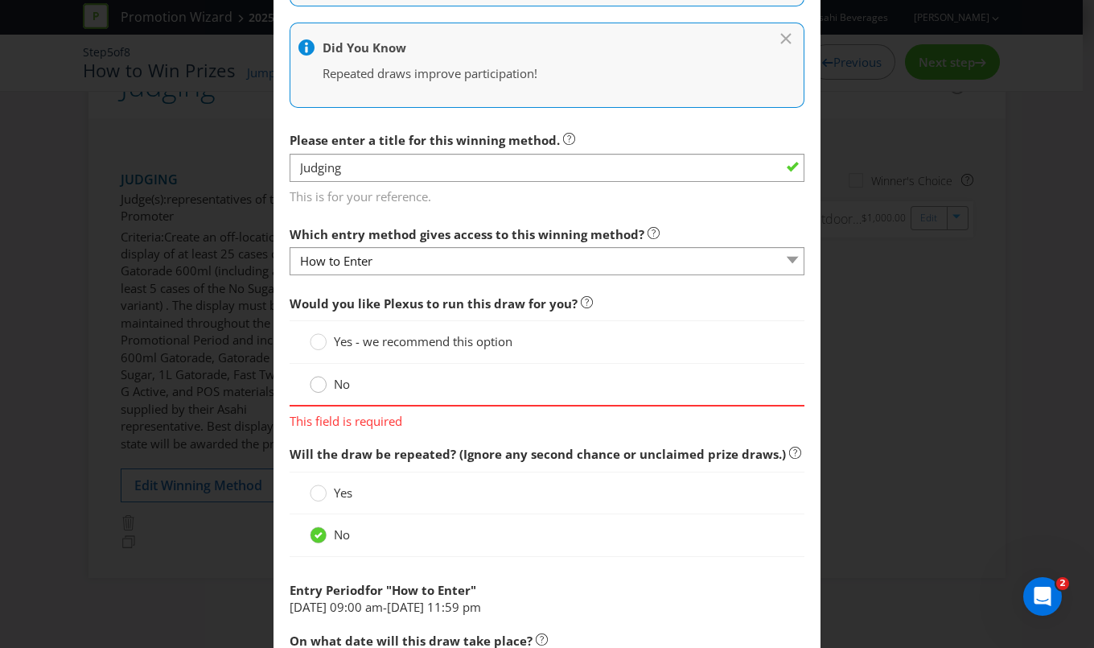
click at [316, 382] on circle at bounding box center [319, 385] width 16 height 16
click at [0, 0] on input "No" at bounding box center [0, 0] width 0 height 0
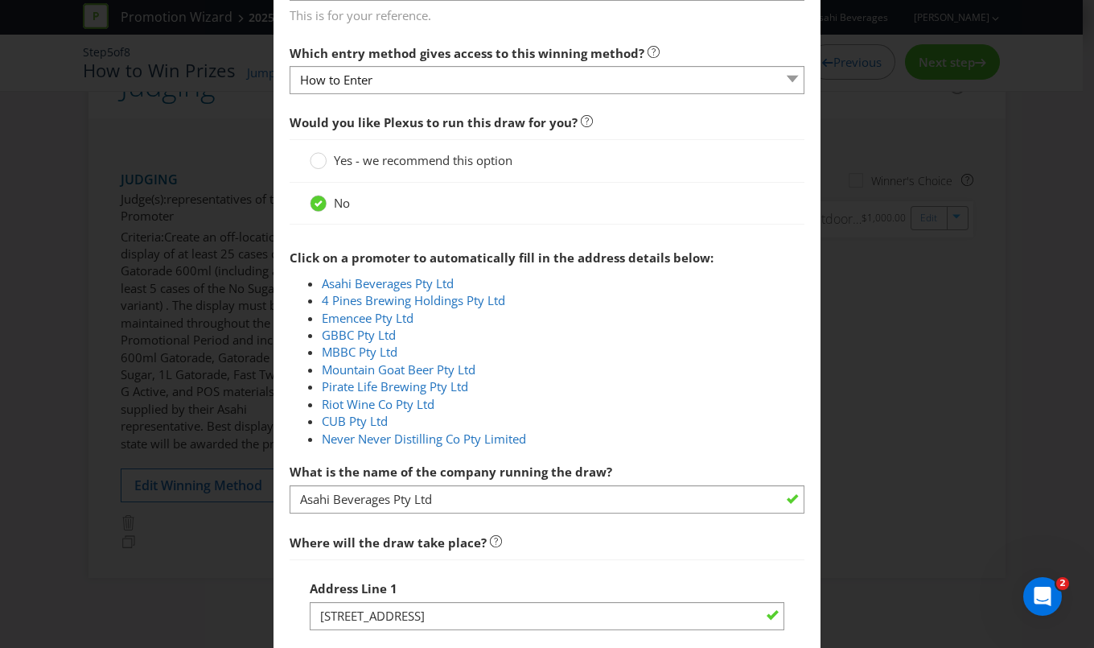
scroll to position [732, 0]
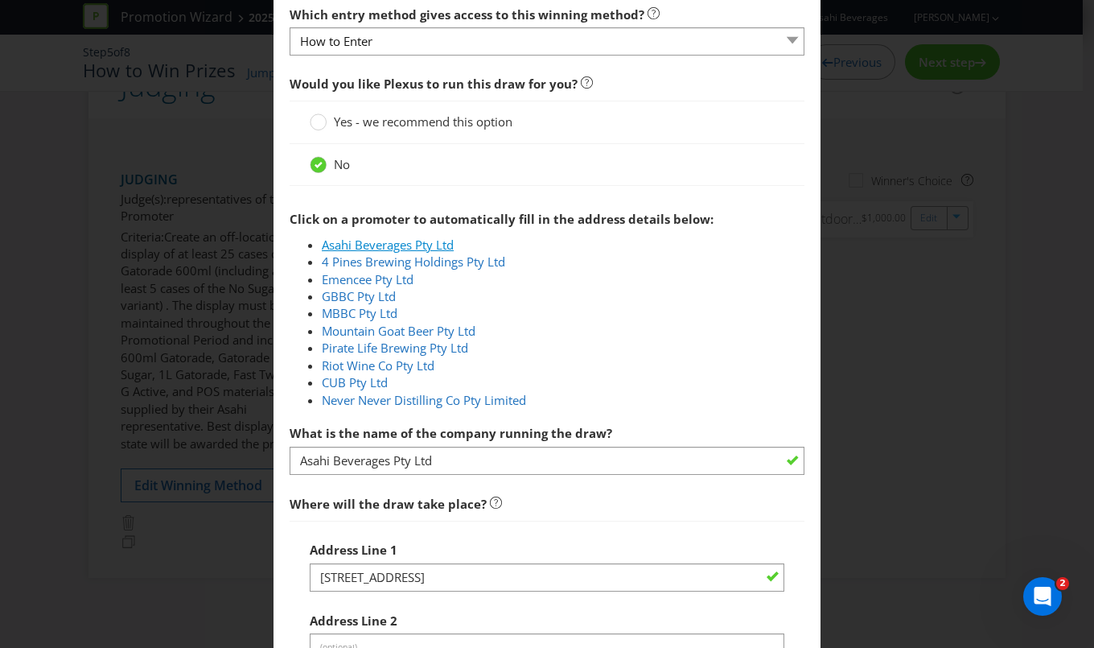
click at [389, 244] on link "Asahi Beverages Pty Ltd" at bounding box center [388, 245] width 132 height 16
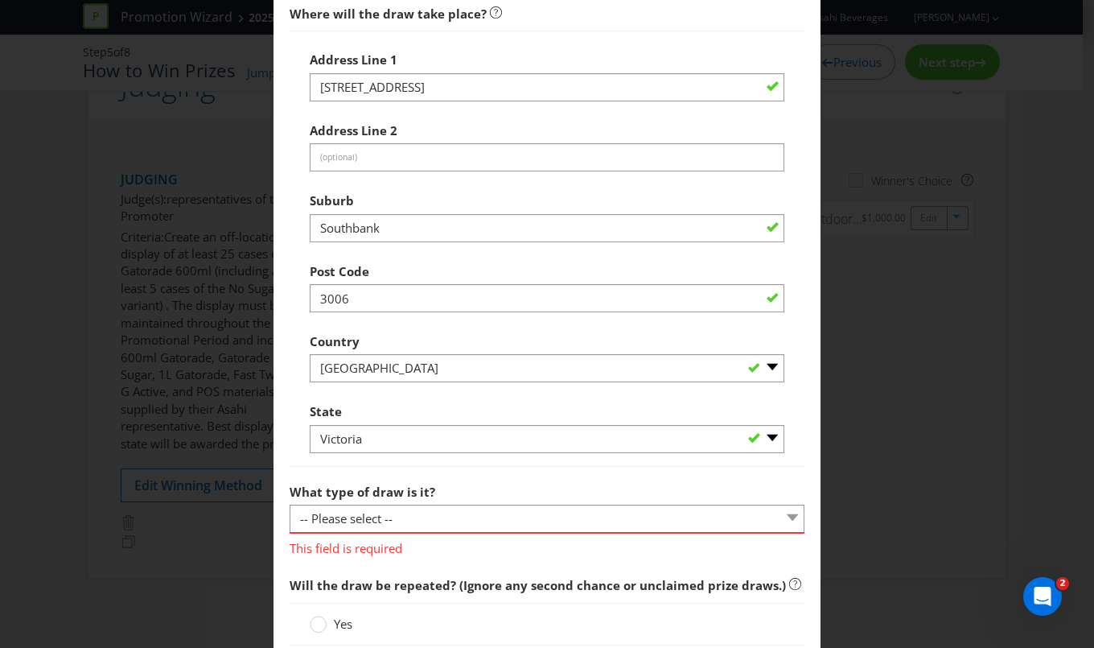
scroll to position [1243, 0]
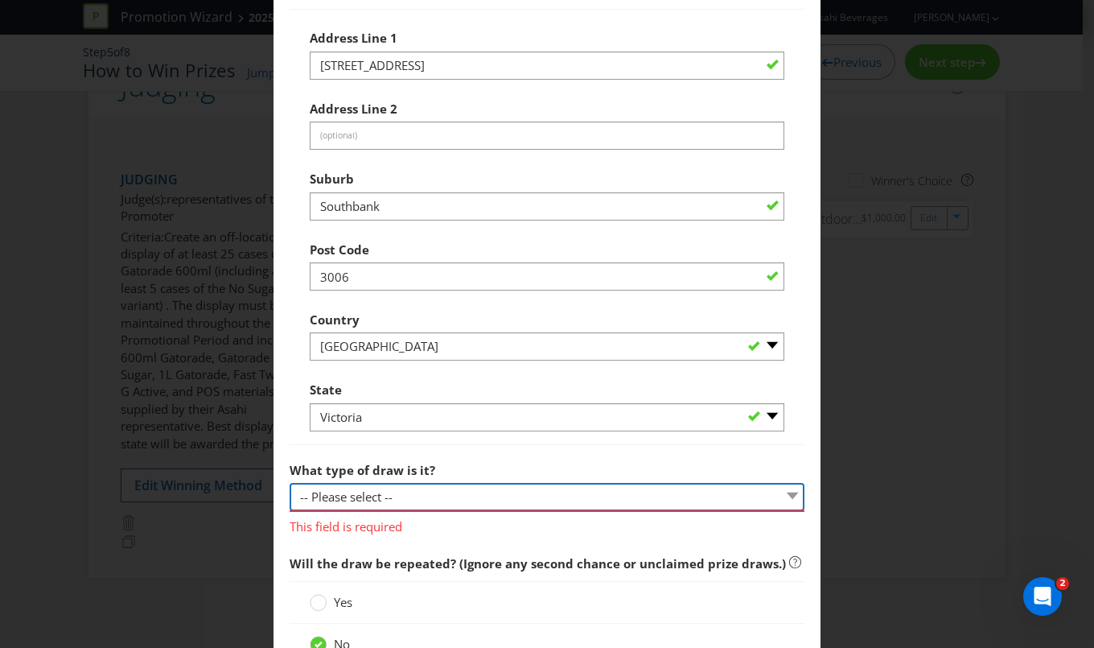
click at [464, 495] on select "-- Please select -- Computerised random selection Barrel draw Don't specify Oth…" at bounding box center [547, 497] width 515 height 28
select select "COMPUTERISED"
click at [290, 483] on select "-- Please select -- Computerised random selection Barrel draw Don't specify Oth…" at bounding box center [547, 497] width 515 height 28
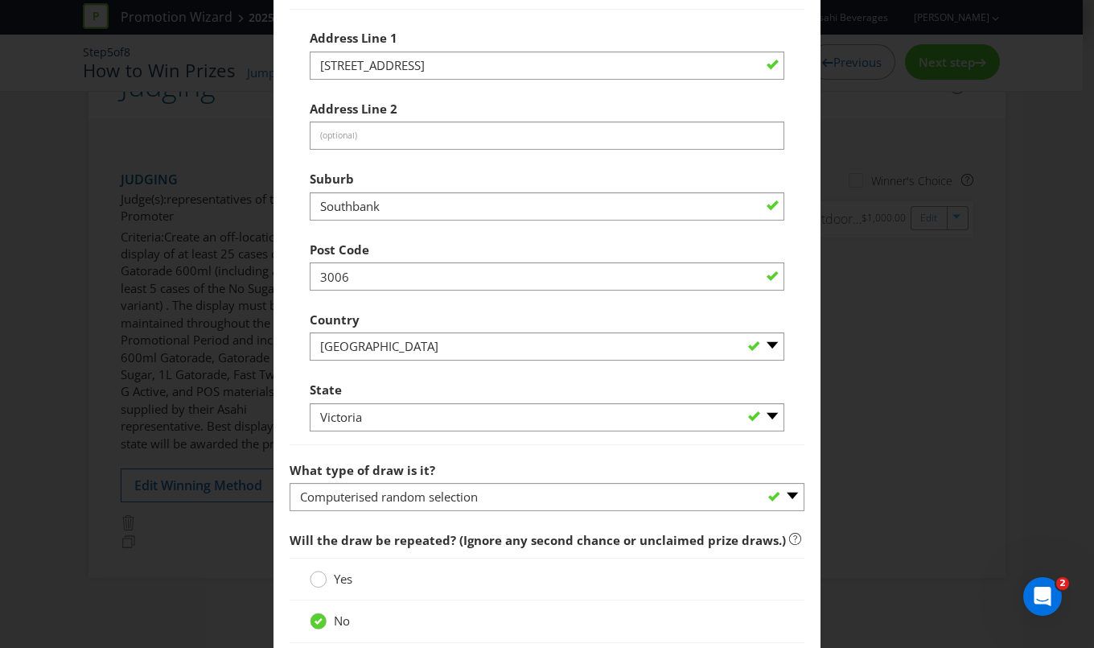
click at [316, 575] on circle at bounding box center [319, 579] width 16 height 16
click at [0, 0] on input "Yes" at bounding box center [0, 0] width 0 height 0
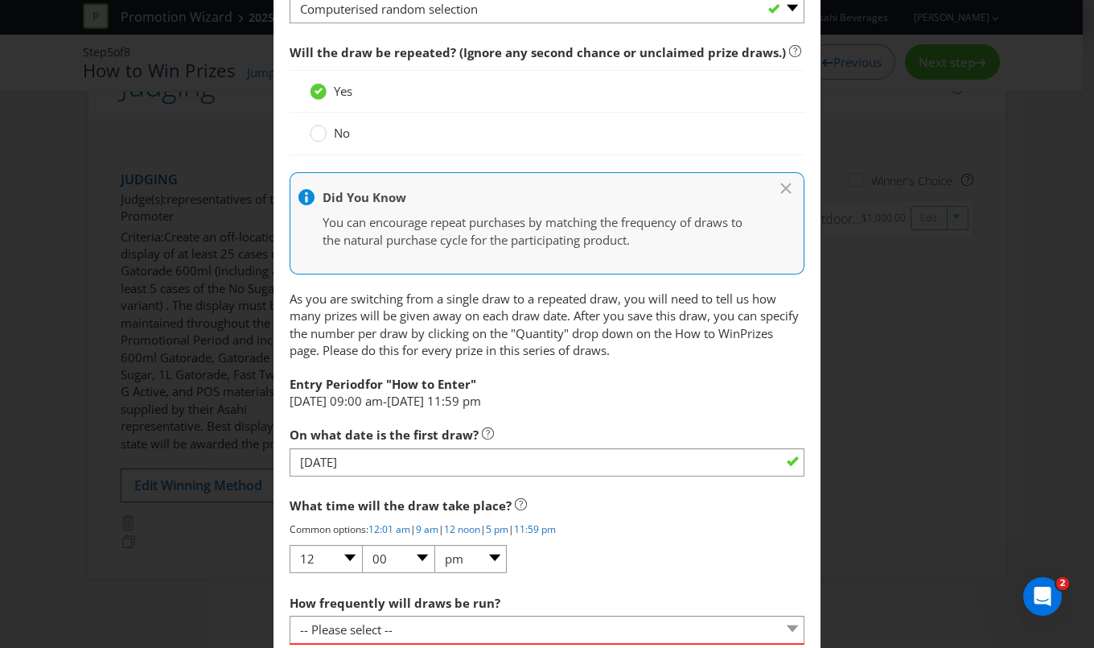
scroll to position [1755, 0]
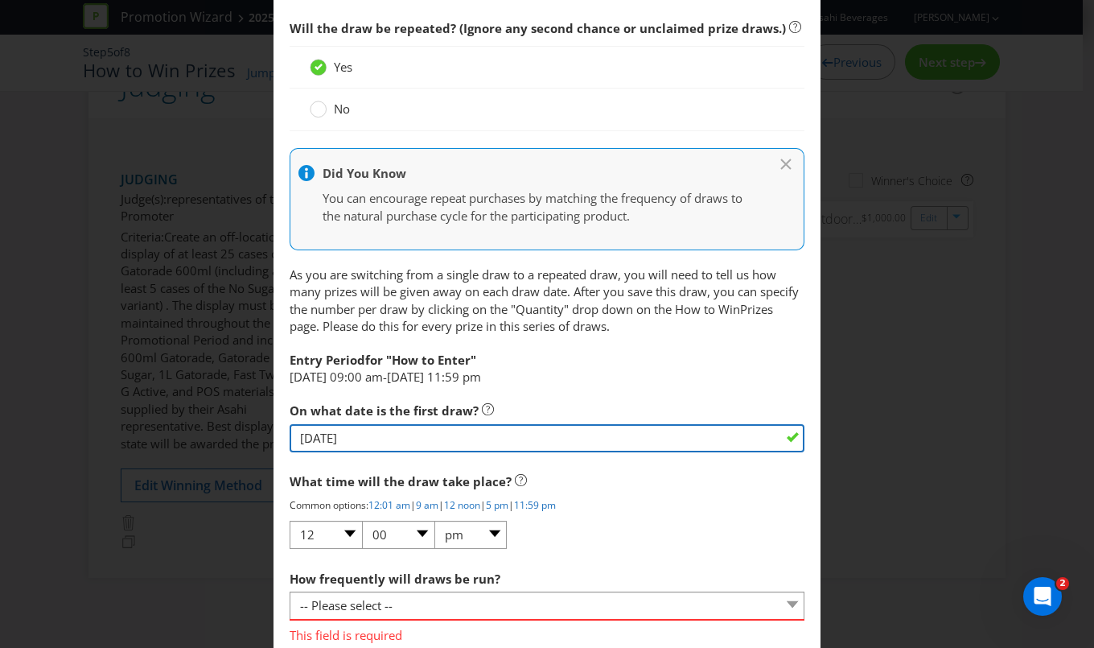
click at [725, 427] on input "[DATE]" at bounding box center [547, 438] width 515 height 28
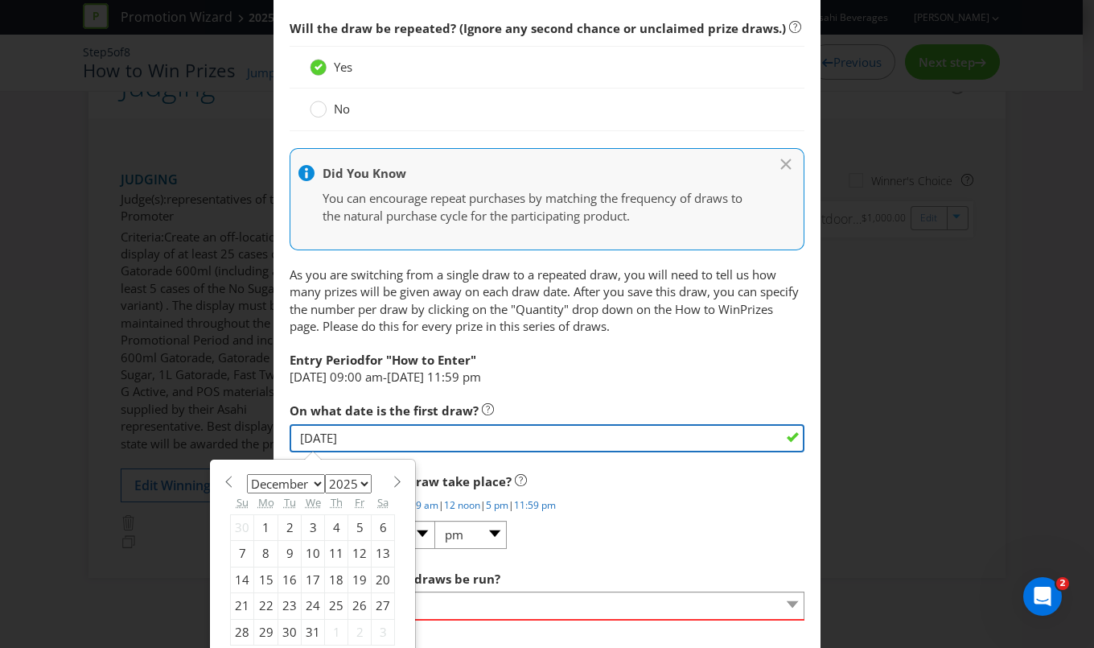
click at [314, 434] on input "[DATE]" at bounding box center [547, 438] width 515 height 28
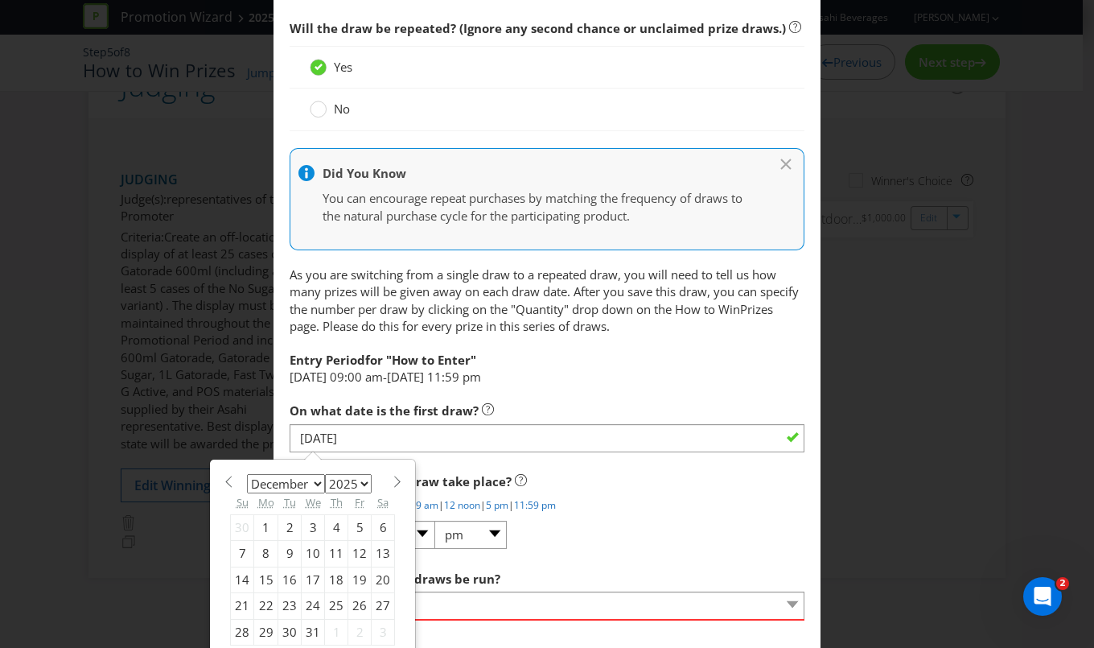
click at [721, 360] on div "Entry Period for " How to Enter "" at bounding box center [547, 356] width 515 height 25
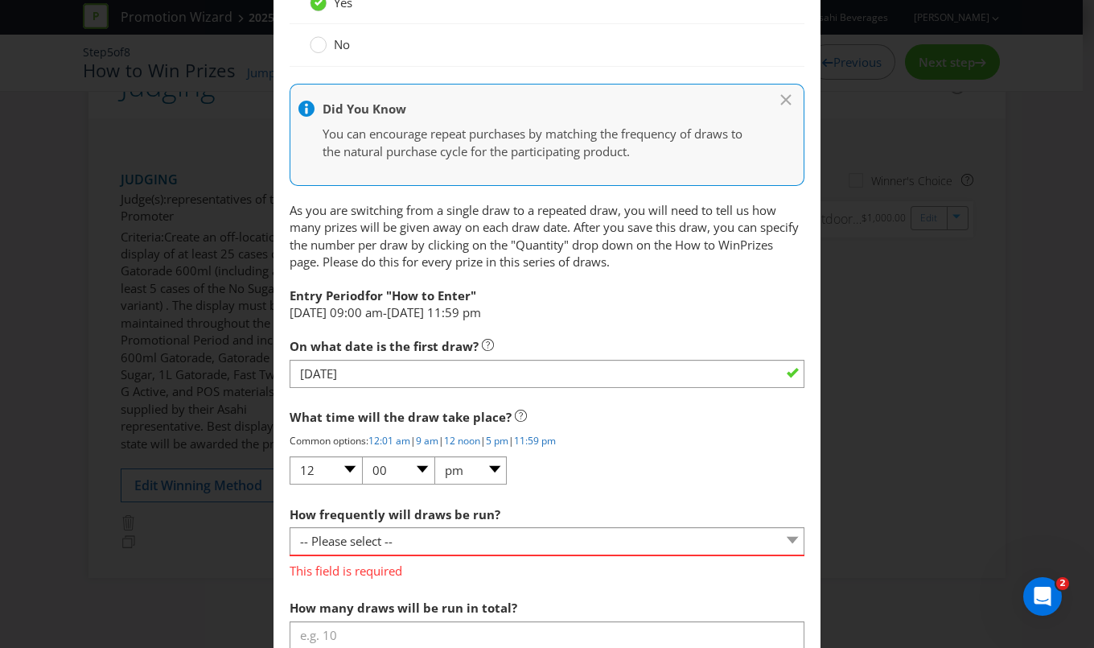
scroll to position [1902, 0]
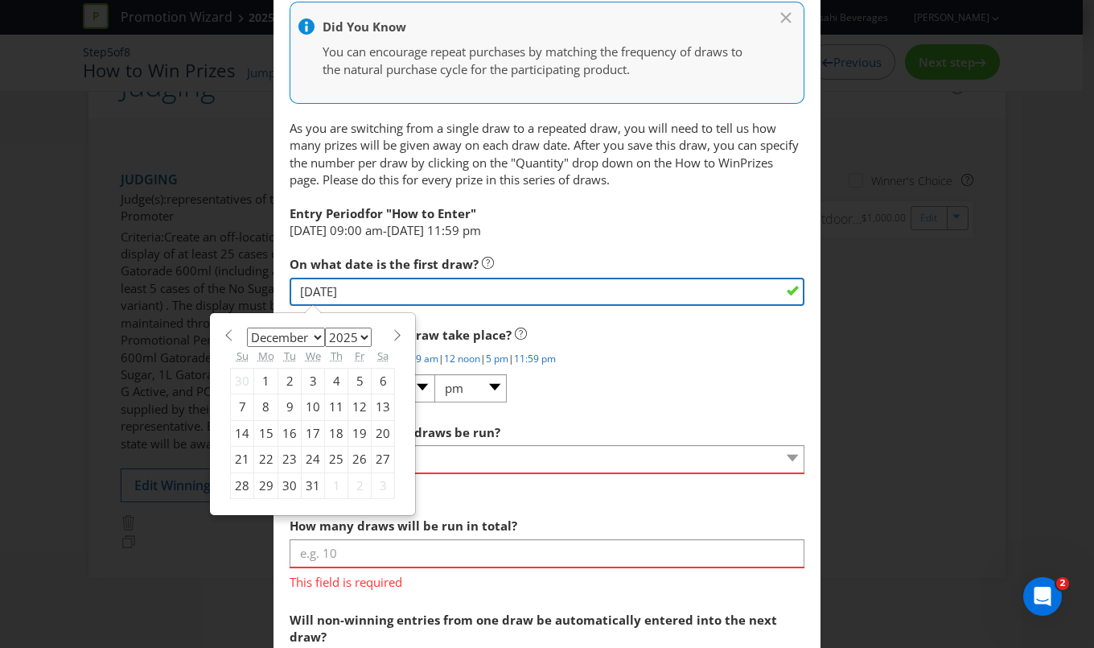
click at [782, 288] on input "[DATE]" at bounding box center [547, 292] width 515 height 28
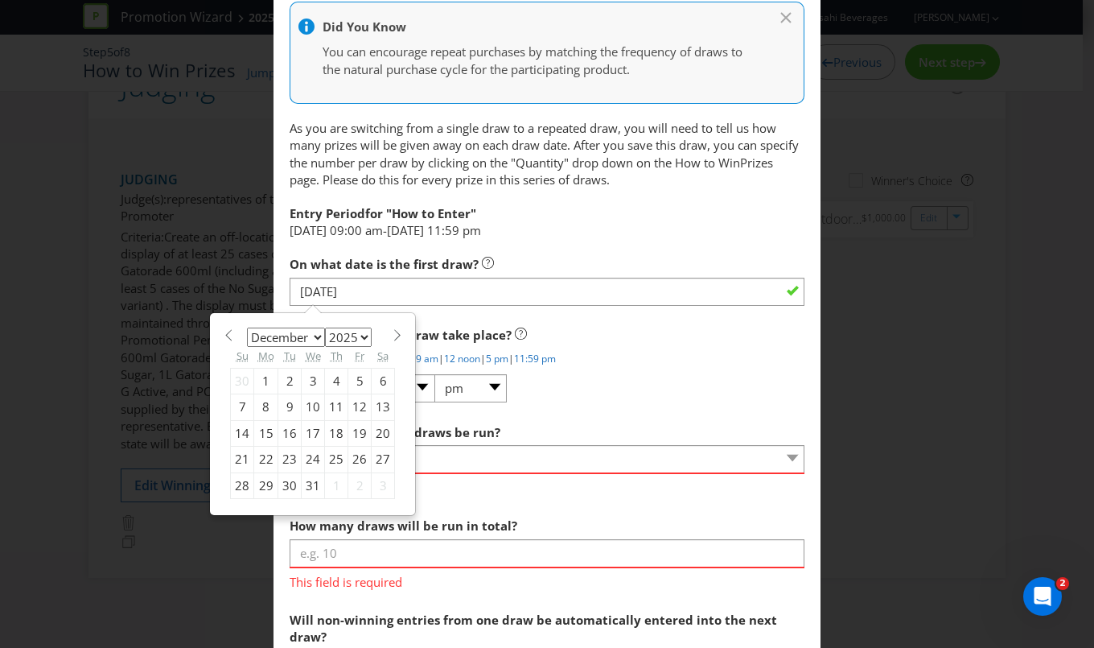
click at [264, 374] on div "1" at bounding box center [266, 382] width 24 height 26
type input "[DATE]"
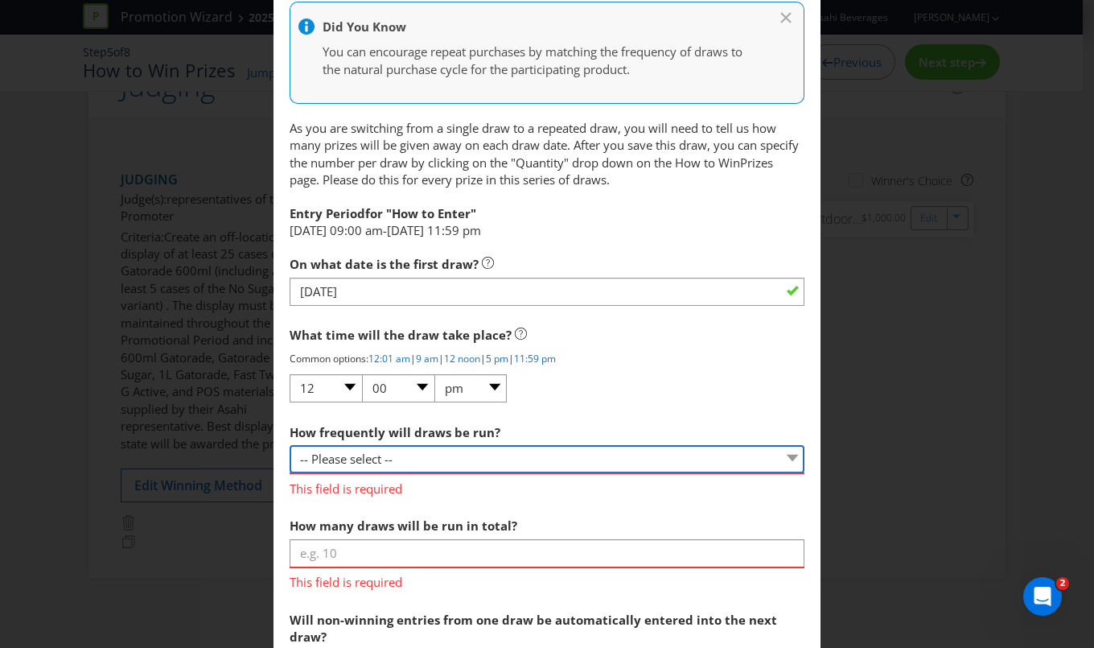
click at [405, 451] on select "-- Please select -- Hourly Daily Weekly Fortnightly Monthly Every 3 Months Irre…" at bounding box center [547, 459] width 515 height 28
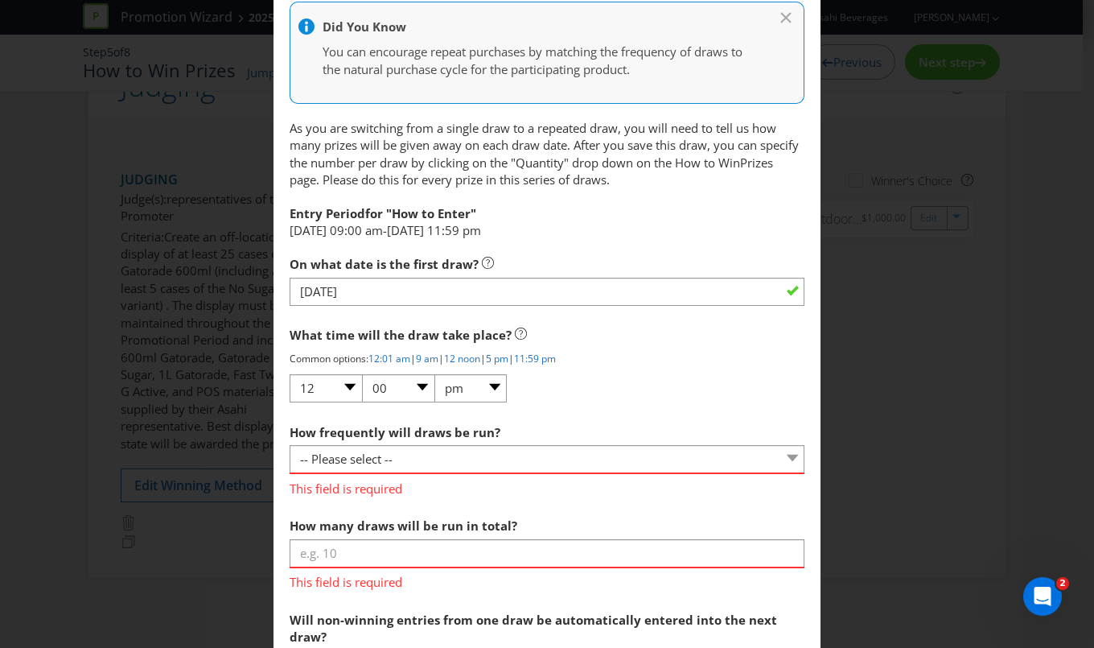
click at [683, 391] on div "What time will the draw take place? Common options: 12:01 am | 9 am | 12 noon |…" at bounding box center [547, 361] width 515 height 85
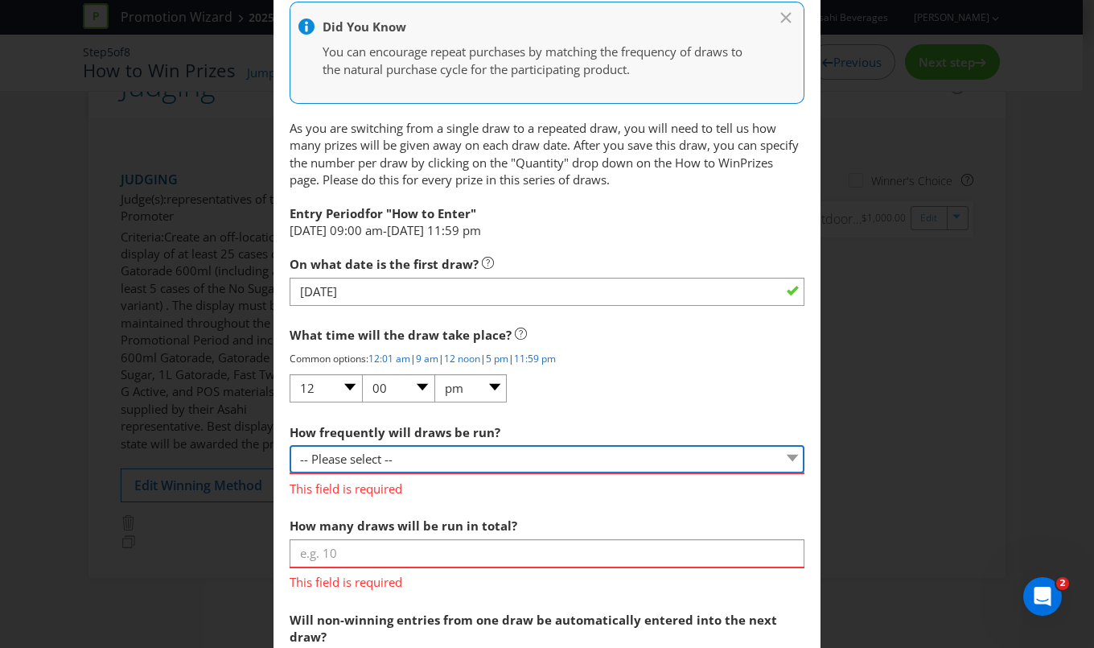
click at [449, 450] on select "-- Please select -- Hourly Daily Weekly Fortnightly Monthly Every 3 Months Irre…" at bounding box center [547, 459] width 515 height 28
select select "IRREGULAR"
click at [290, 445] on select "-- Please select -- Hourly Daily Weekly Fortnightly Monthly Every 3 Months Irre…" at bounding box center [547, 459] width 515 height 28
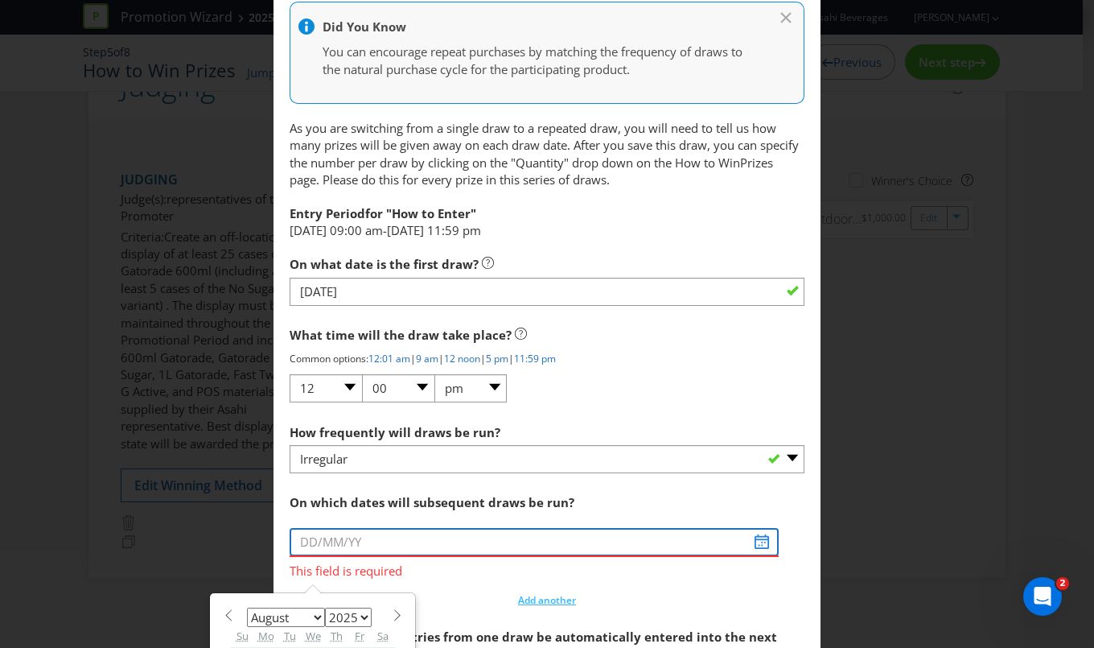
click at [747, 536] on input "text" at bounding box center [534, 542] width 489 height 28
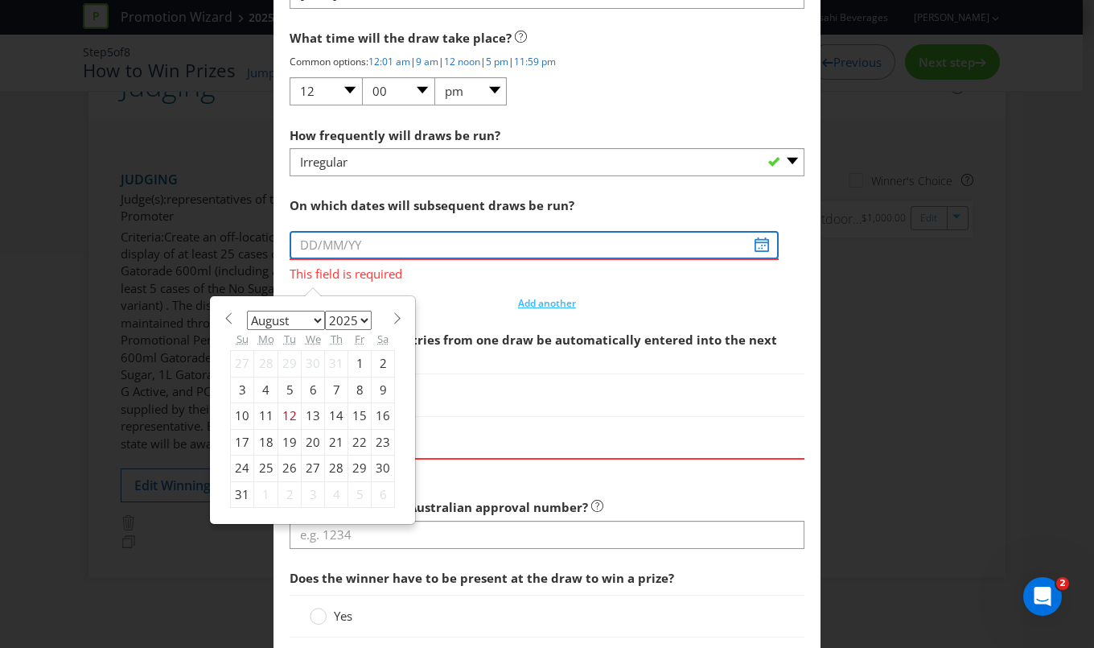
scroll to position [2268, 0]
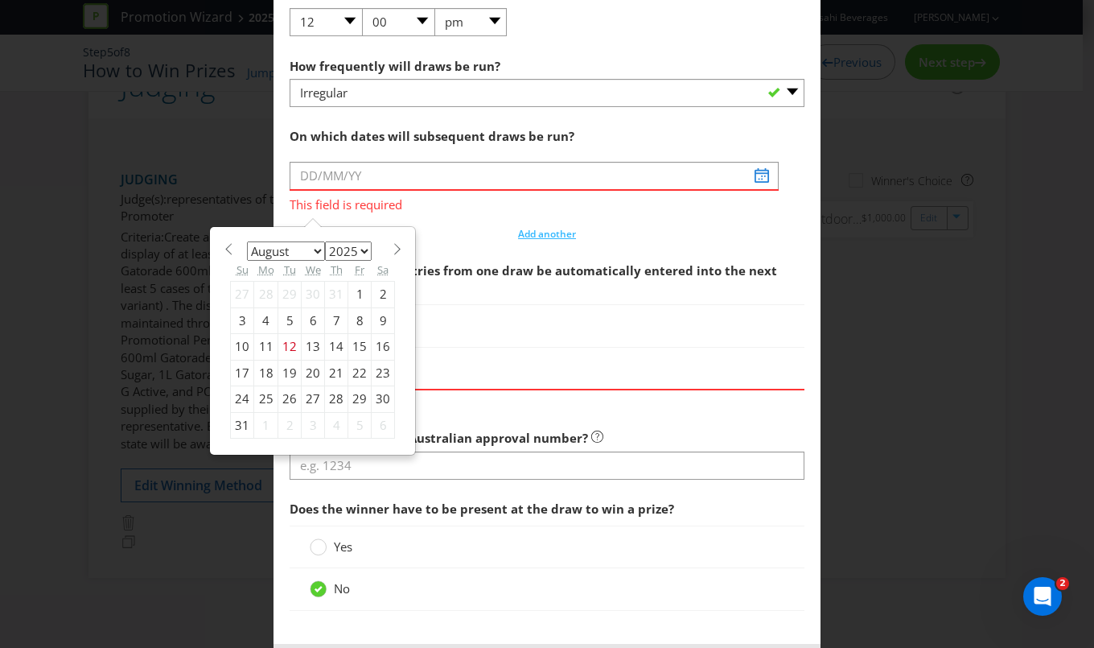
click at [283, 340] on div "12" at bounding box center [289, 347] width 23 height 26
type input "[DATE]"
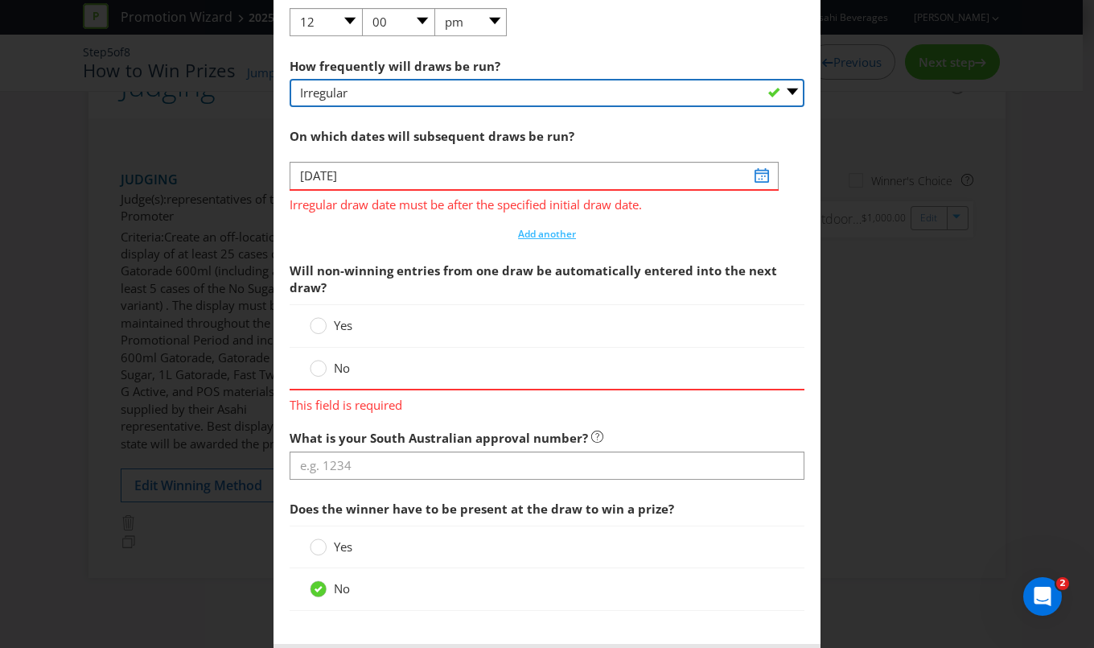
click at [760, 89] on select "-- Please select -- Hourly Daily Weekly Fortnightly Monthly Every 3 Months Irre…" at bounding box center [547, 93] width 515 height 28
select select "DAILY"
click at [290, 79] on select "-- Please select -- Hourly Daily Weekly Fortnightly Monthly Every 3 Months Irre…" at bounding box center [547, 93] width 515 height 28
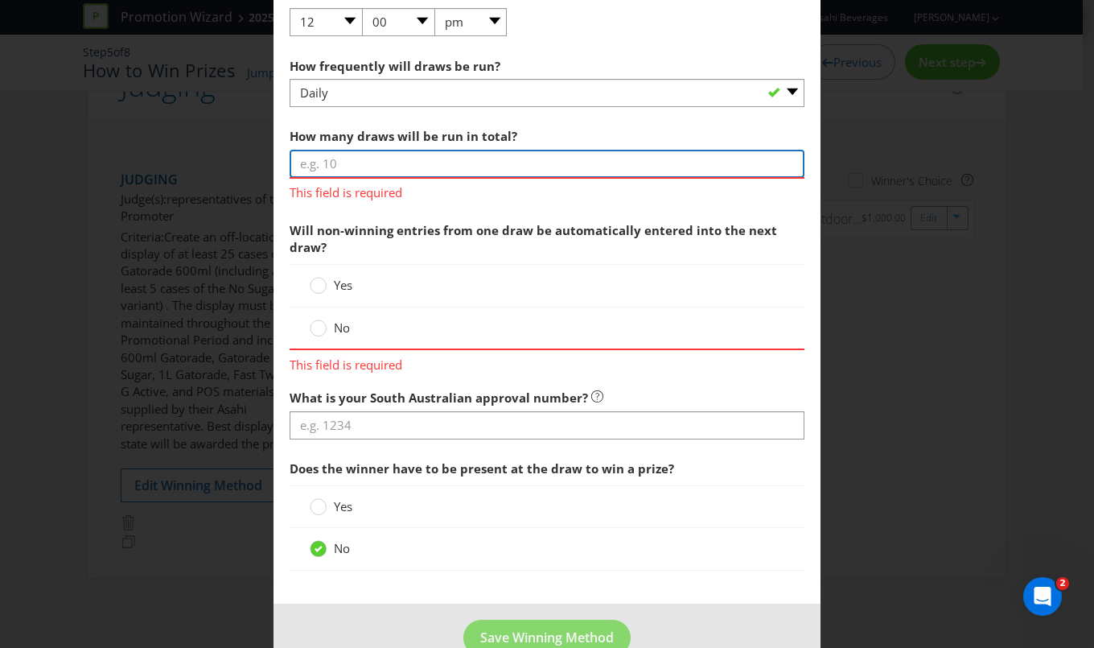
click at [558, 157] on input "number" at bounding box center [547, 164] width 515 height 28
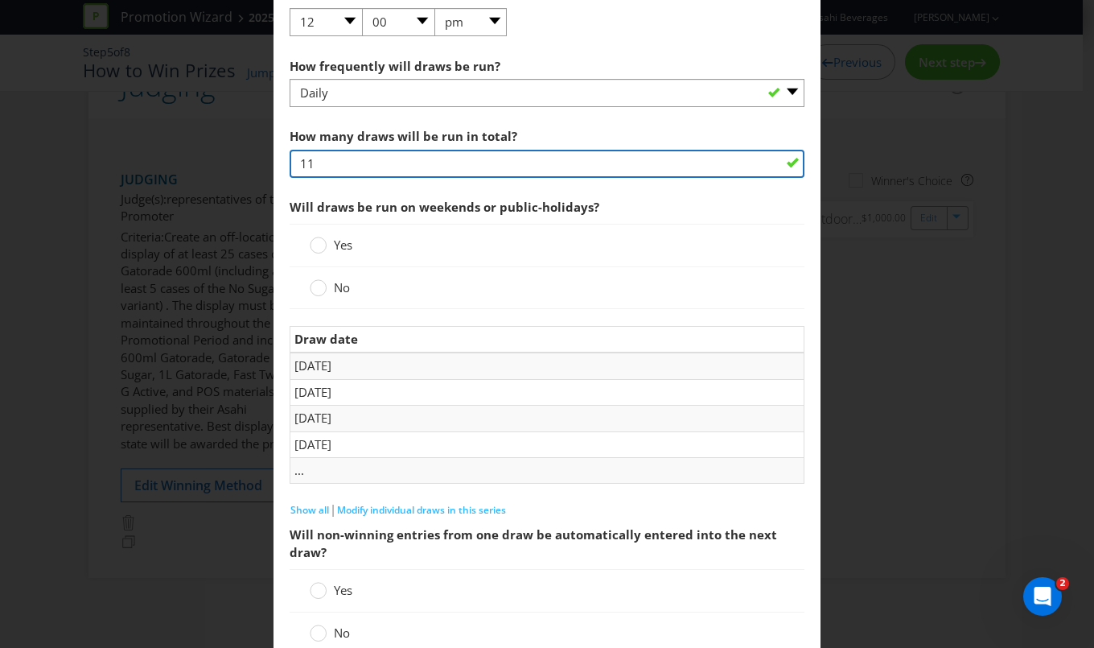
type input "11"
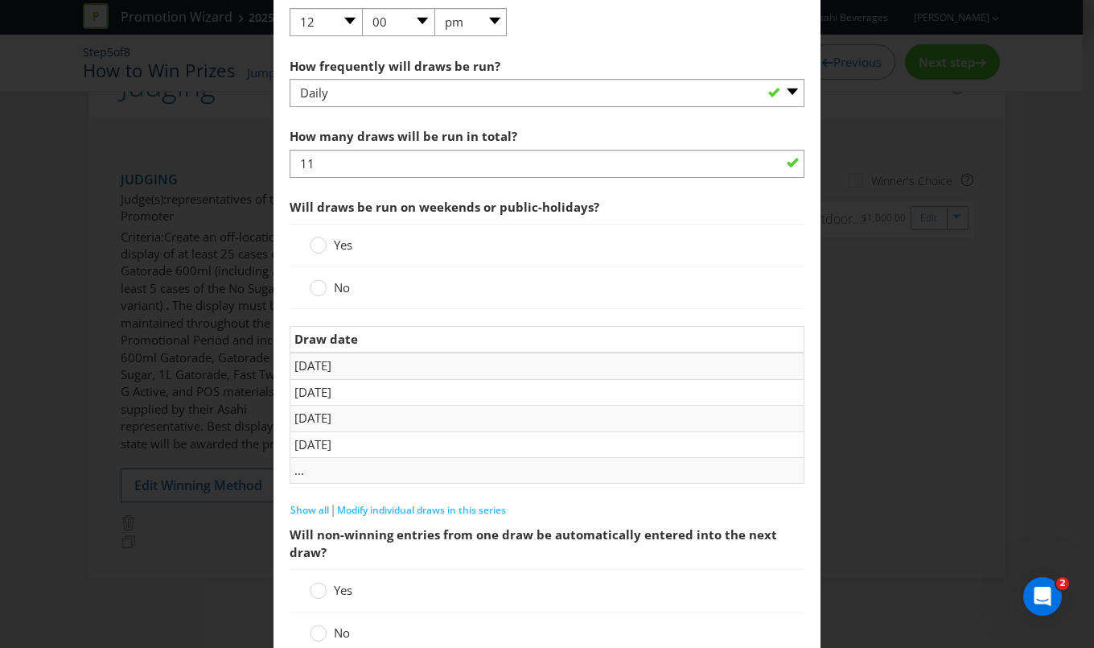
click at [325, 284] on label "No" at bounding box center [331, 287] width 43 height 17
click at [0, 0] on input "No" at bounding box center [0, 0] width 0 height 0
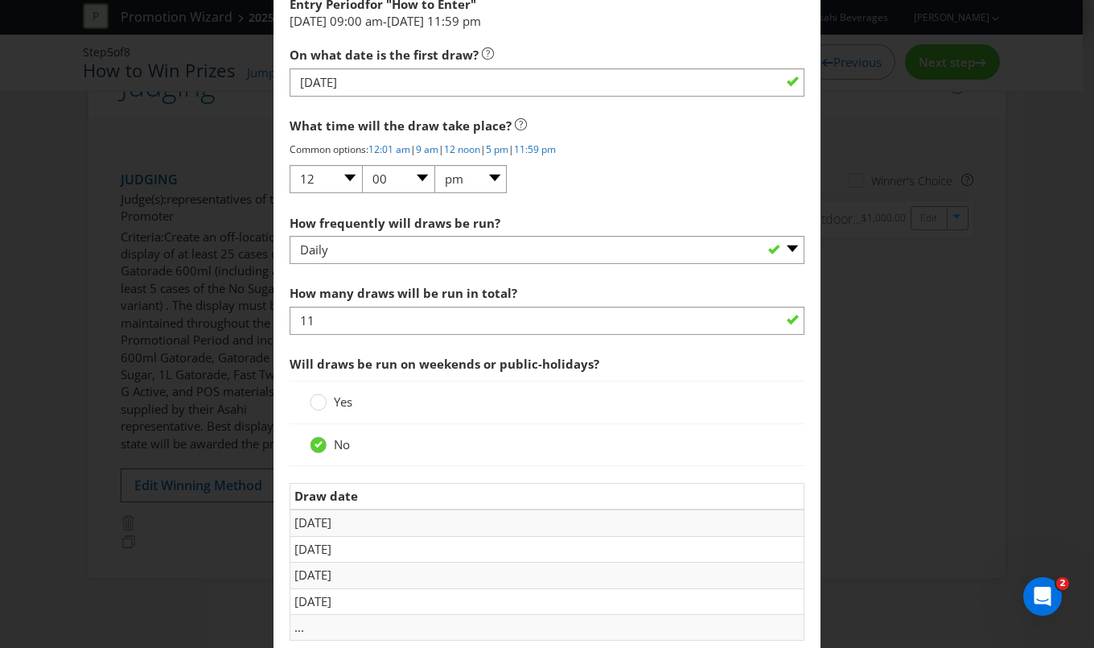
scroll to position [2048, 0]
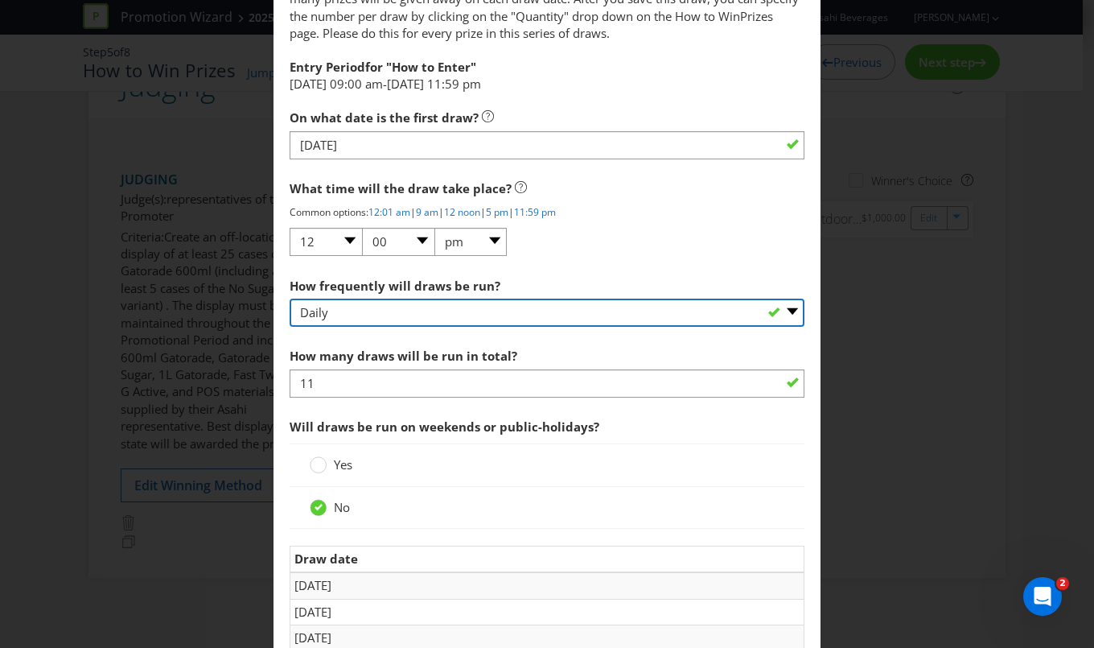
click at [751, 310] on select "-- Please select -- Hourly Daily Weekly Fortnightly Monthly Every 3 Months Irre…" at bounding box center [547, 313] width 515 height 28
select select "IRREGULAR"
click at [290, 299] on select "-- Please select -- Hourly Daily Weekly Fortnightly Monthly Every 3 Months Irre…" at bounding box center [547, 313] width 515 height 28
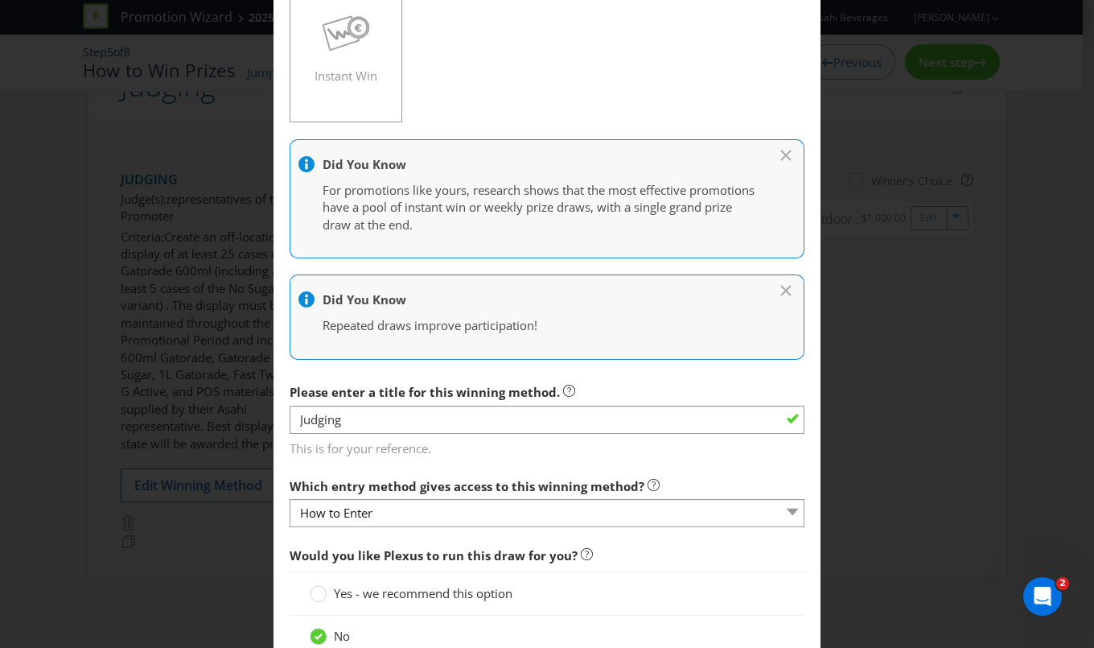
scroll to position [292, 0]
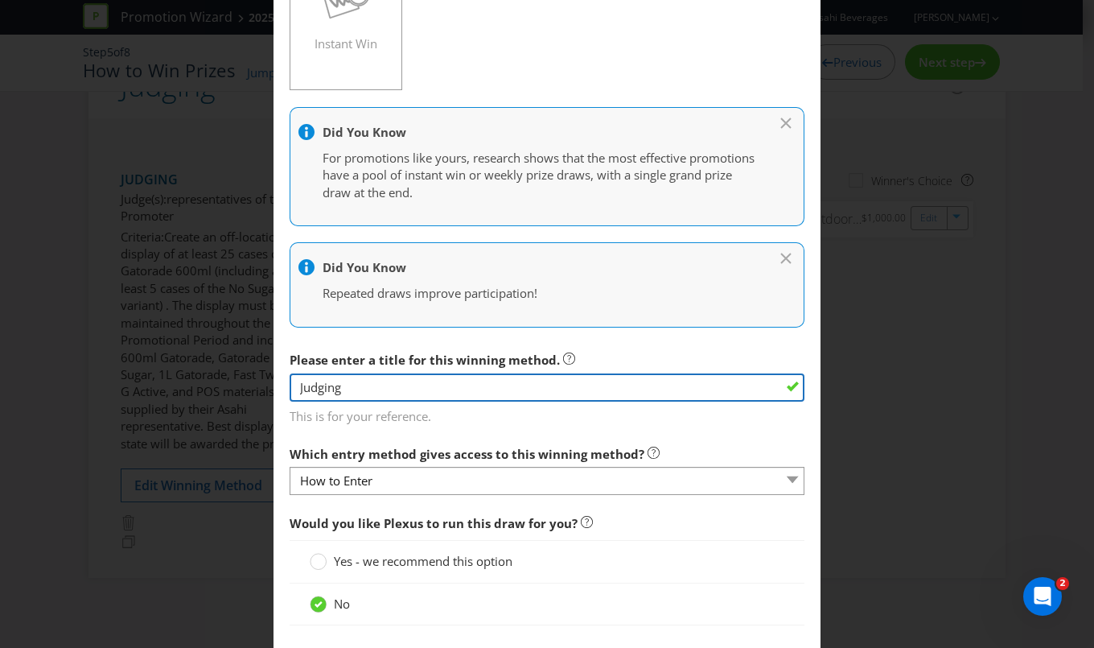
click at [734, 381] on input "Judging" at bounding box center [547, 387] width 515 height 28
drag, startPoint x: 364, startPoint y: 385, endPoint x: 292, endPoint y: 385, distance: 71.6
click at [291, 386] on input "Judging" at bounding box center [547, 387] width 515 height 28
type input "Draw"
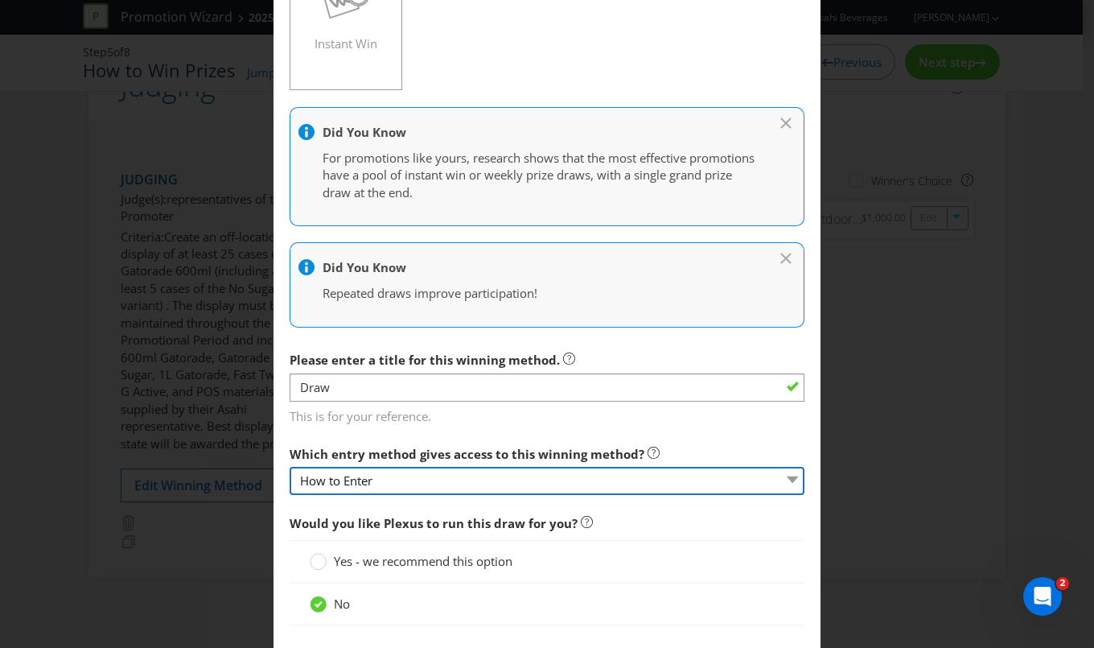
click at [480, 477] on select "How to Enter" at bounding box center [547, 481] width 515 height 28
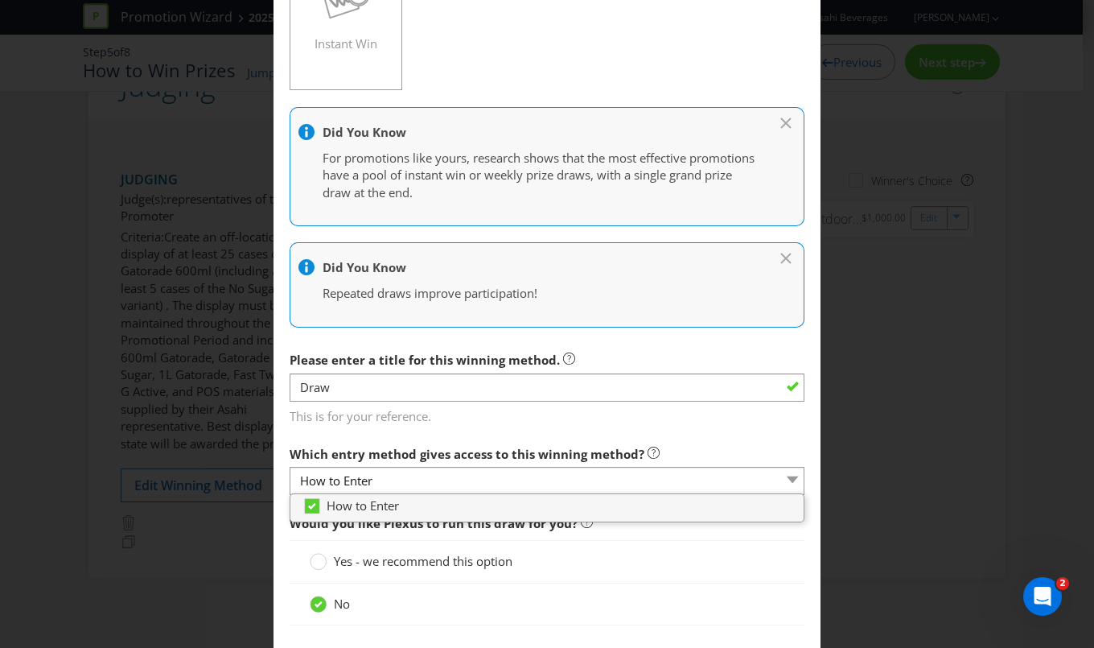
click at [660, 563] on div "Yes - we recommend this option" at bounding box center [547, 561] width 475 height 17
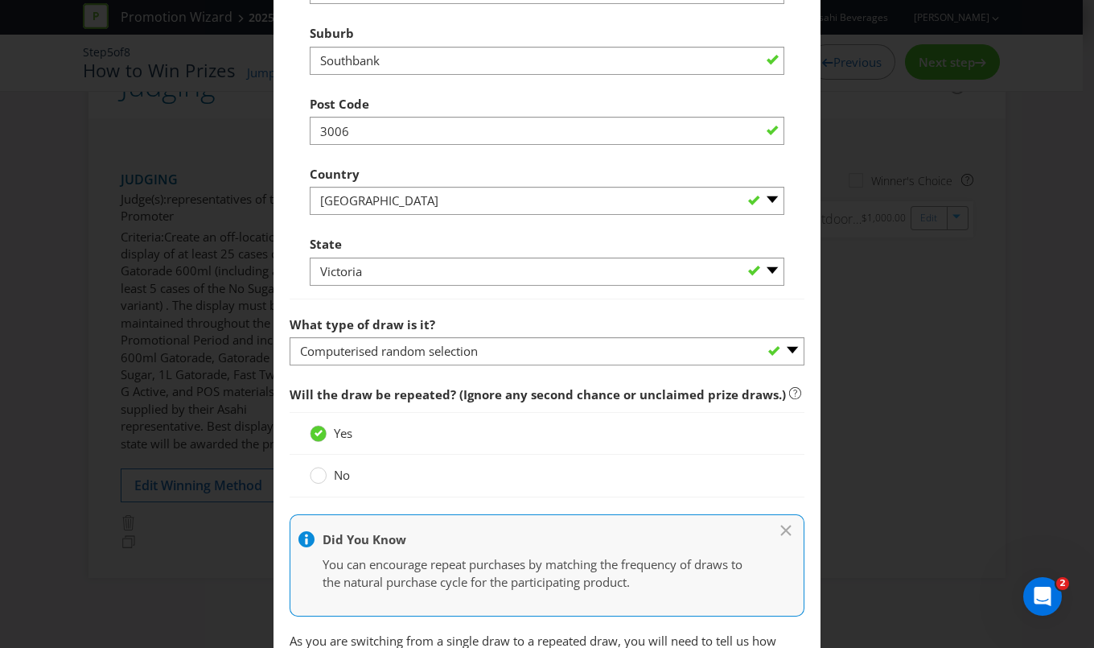
scroll to position [1390, 0]
click at [323, 473] on icon at bounding box center [318, 474] width 17 height 17
click at [0, 0] on input "No" at bounding box center [0, 0] width 0 height 0
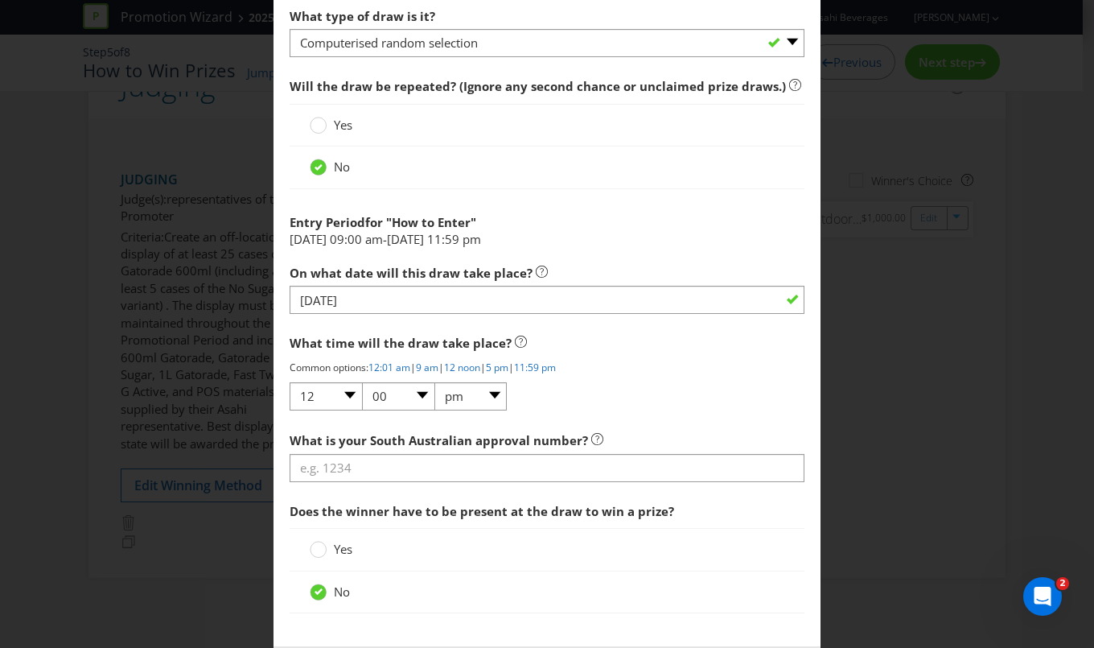
scroll to position [1770, 0]
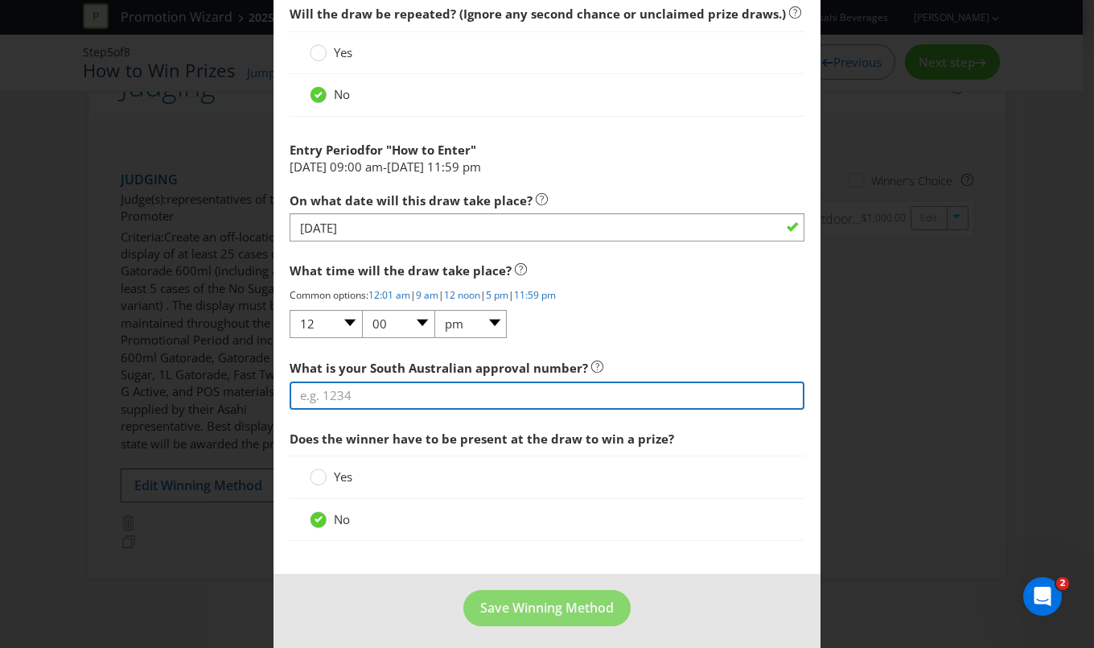
click at [493, 385] on input "text" at bounding box center [547, 395] width 515 height 28
type input "0000"
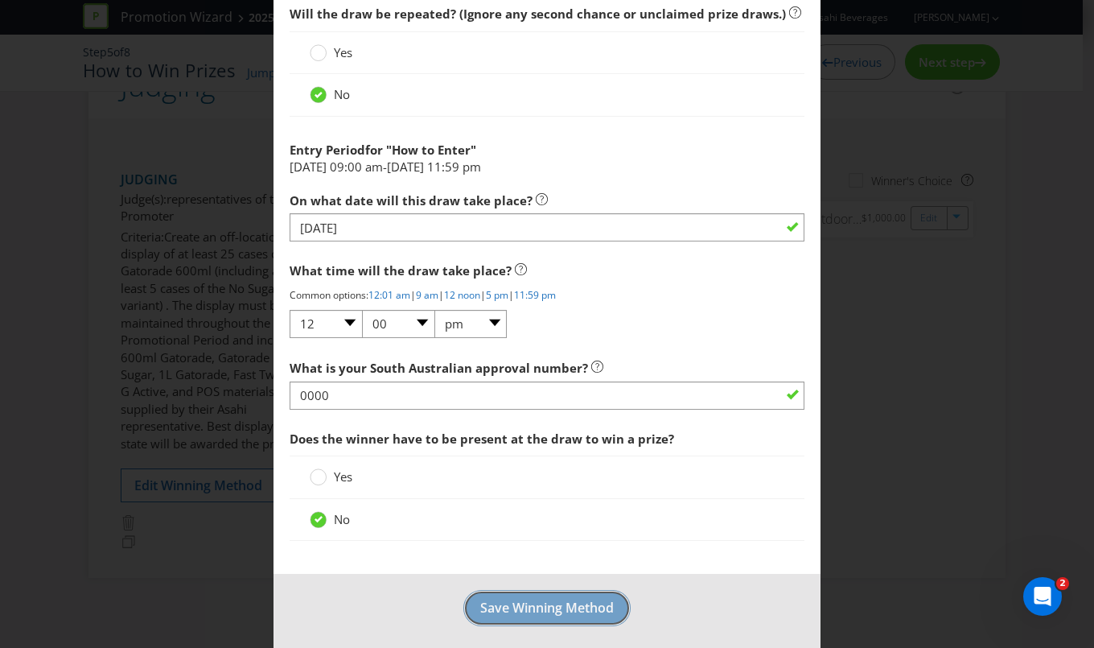
click at [517, 603] on span "Save Winning Method" at bounding box center [547, 608] width 134 height 18
click at [554, 601] on span "Save Winning Method" at bounding box center [547, 608] width 134 height 18
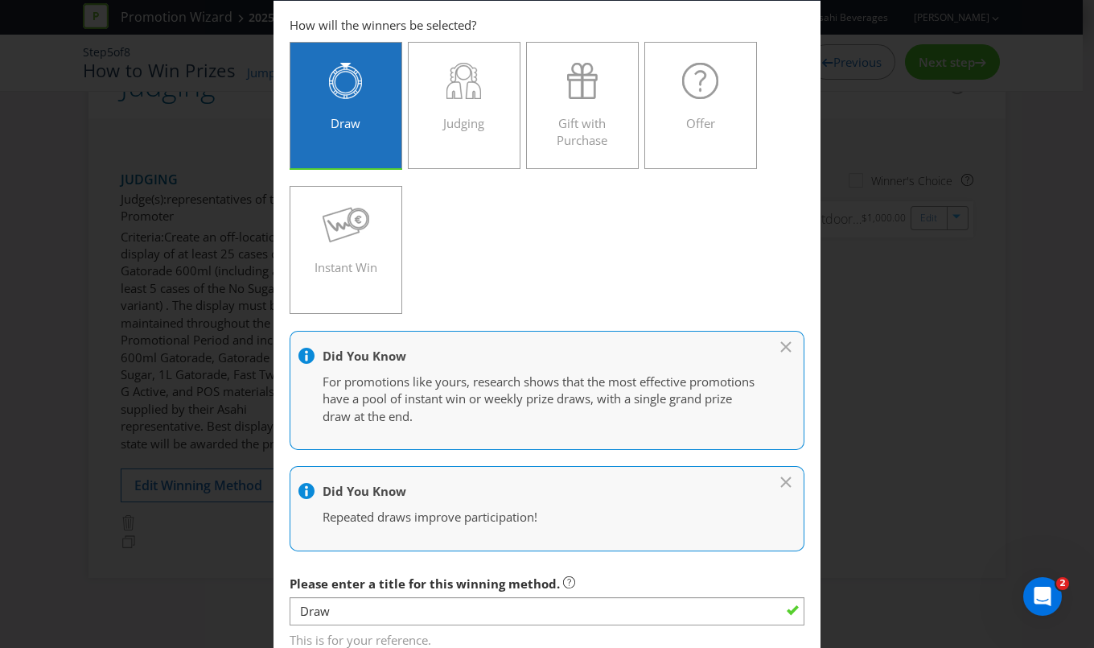
click at [777, 345] on div "Did You Know For promotions like yours, research shows that the most effective …" at bounding box center [547, 391] width 515 height 120
click at [781, 479] on icon at bounding box center [786, 482] width 10 height 10
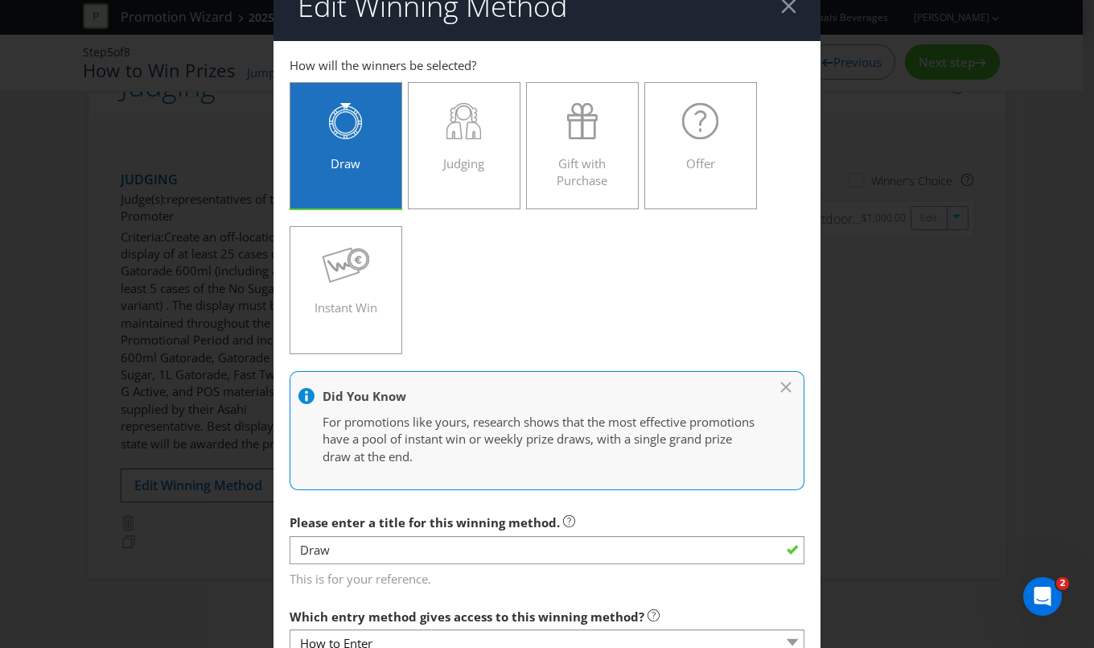
scroll to position [0, 0]
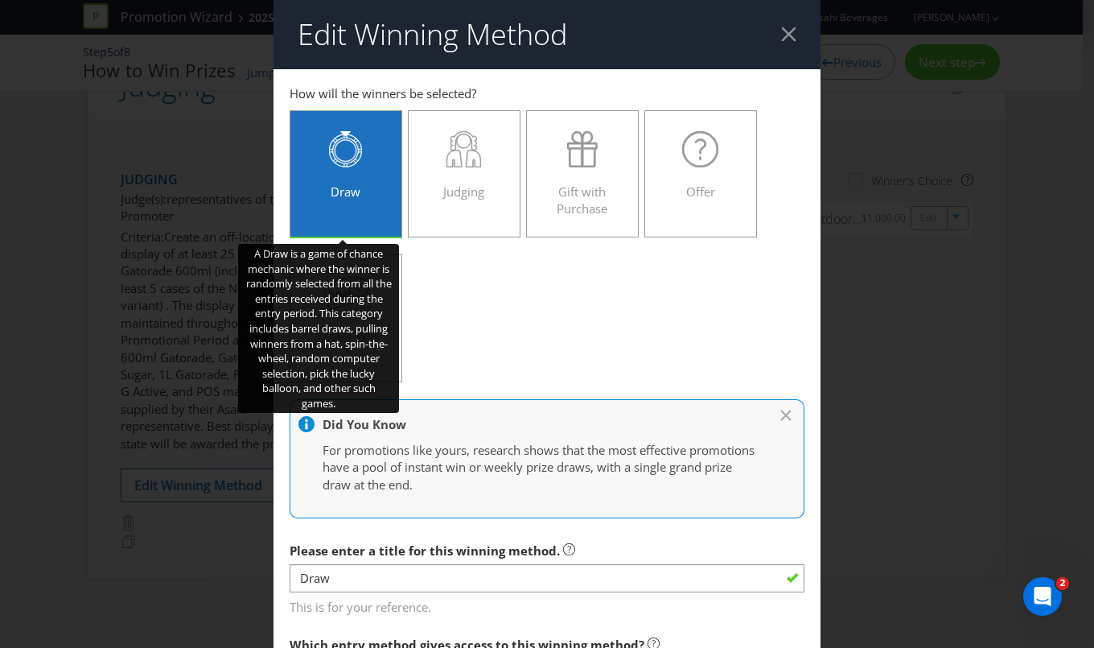
click at [334, 155] on icon at bounding box center [345, 149] width 33 height 36
click at [0, 0] on input "Draw" at bounding box center [0, 0] width 0 height 0
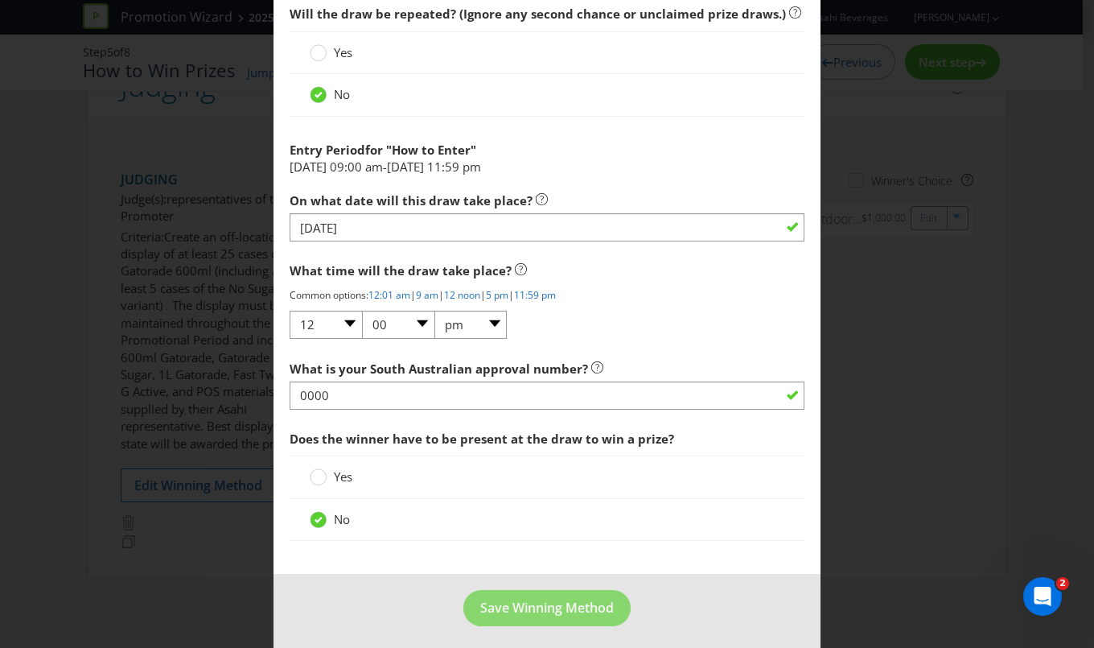
scroll to position [1669, 0]
click at [500, 512] on div "No" at bounding box center [547, 518] width 475 height 17
click at [703, 579] on footer "Save Winning Method" at bounding box center [547, 613] width 547 height 81
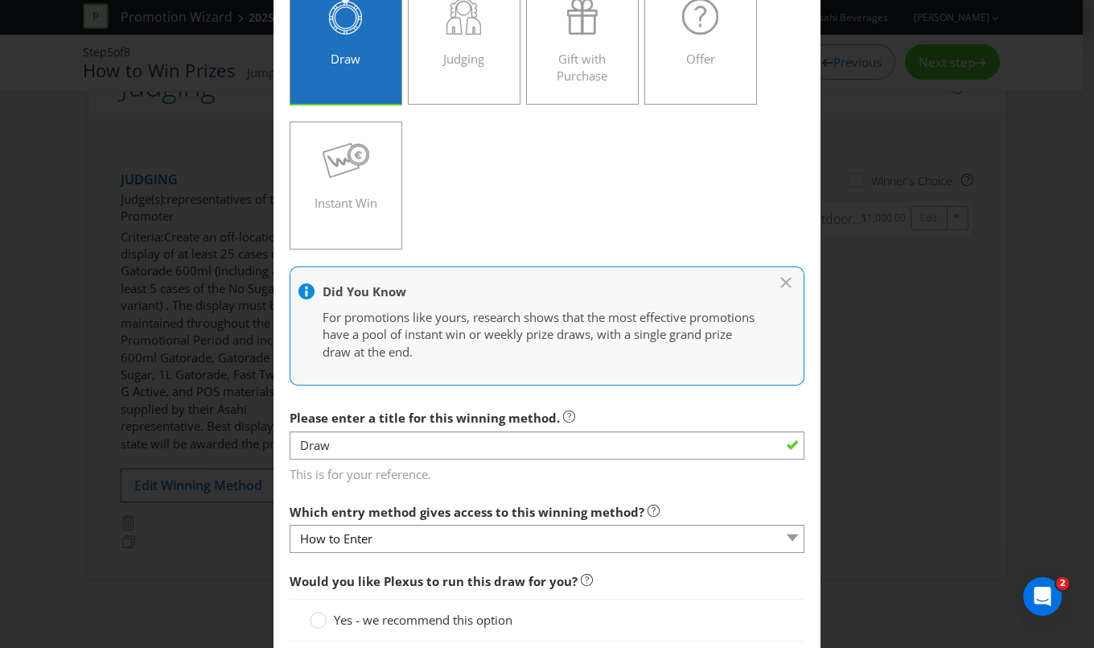
scroll to position [0, 0]
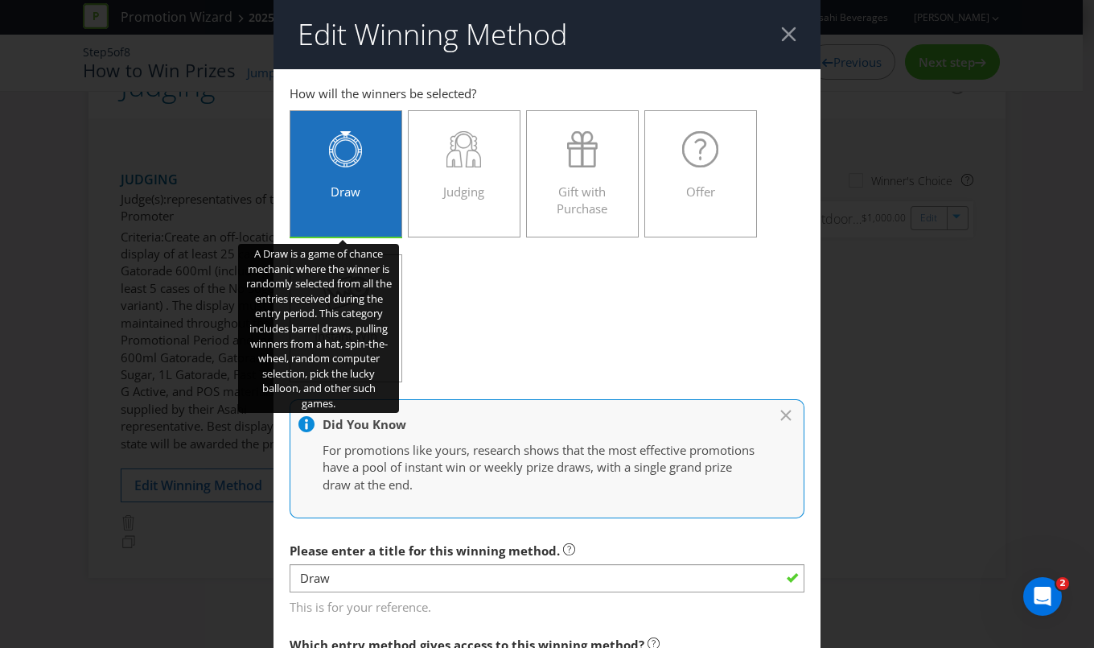
click at [357, 155] on icon at bounding box center [345, 149] width 33 height 36
click at [0, 0] on input "Draw" at bounding box center [0, 0] width 0 height 0
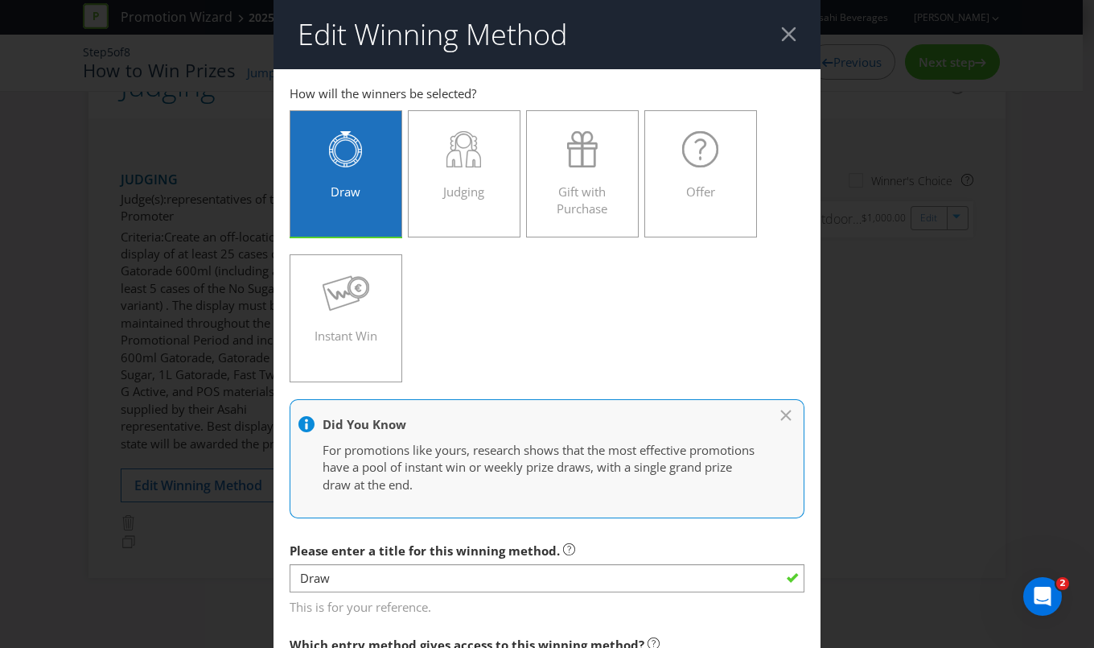
click at [781, 414] on div "Did You Know For promotions like yours, research shows that the most effective …" at bounding box center [547, 459] width 515 height 120
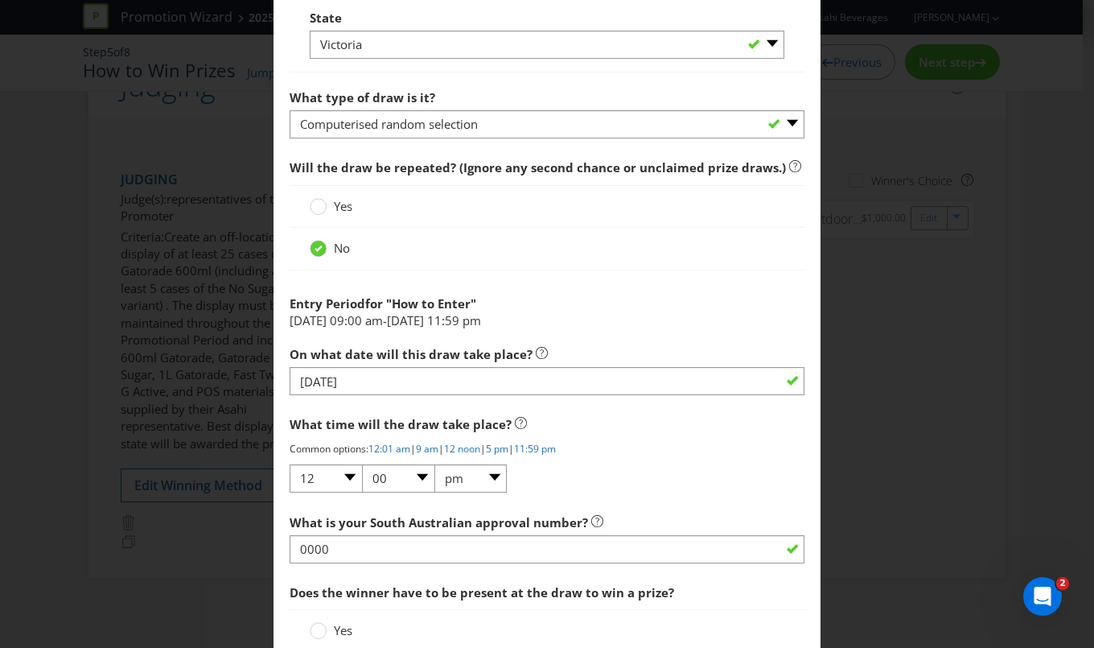
scroll to position [1536, 0]
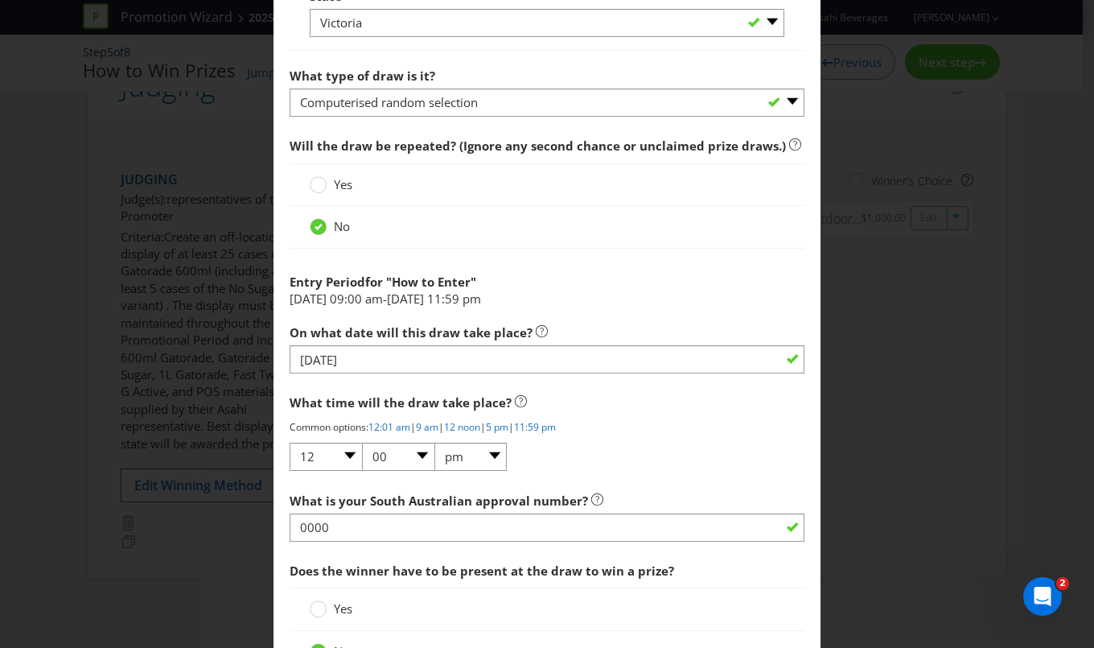
click at [622, 444] on div "What time will the draw take place? Common options: 12:01 am | 9 am | 12 noon |…" at bounding box center [547, 428] width 515 height 85
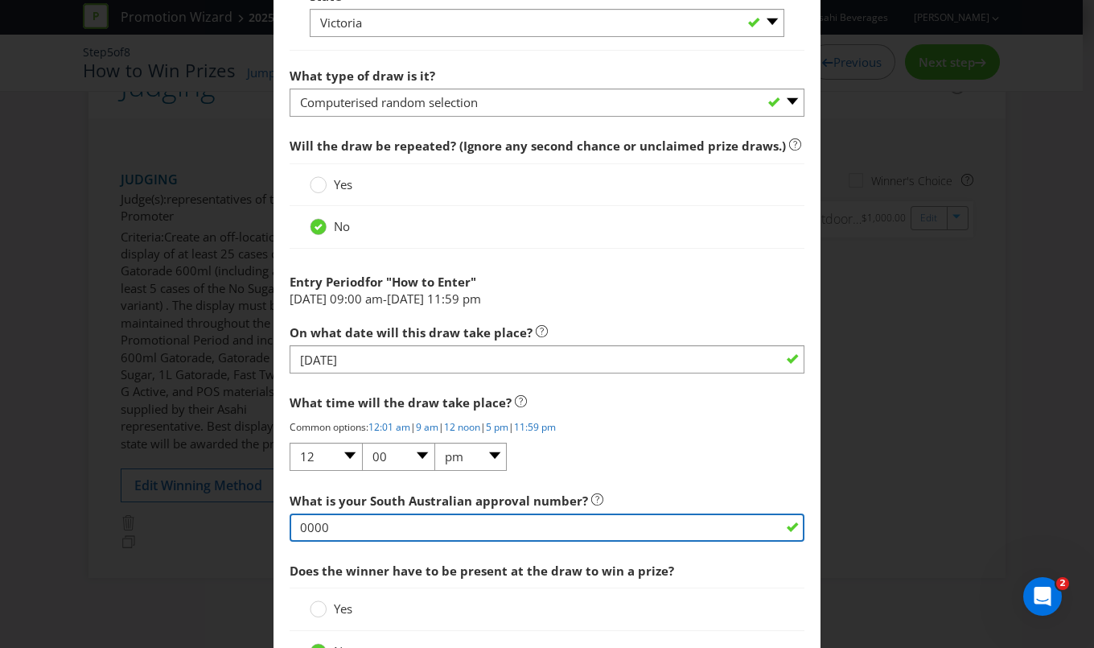
click at [460, 522] on input "0000" at bounding box center [547, 527] width 515 height 28
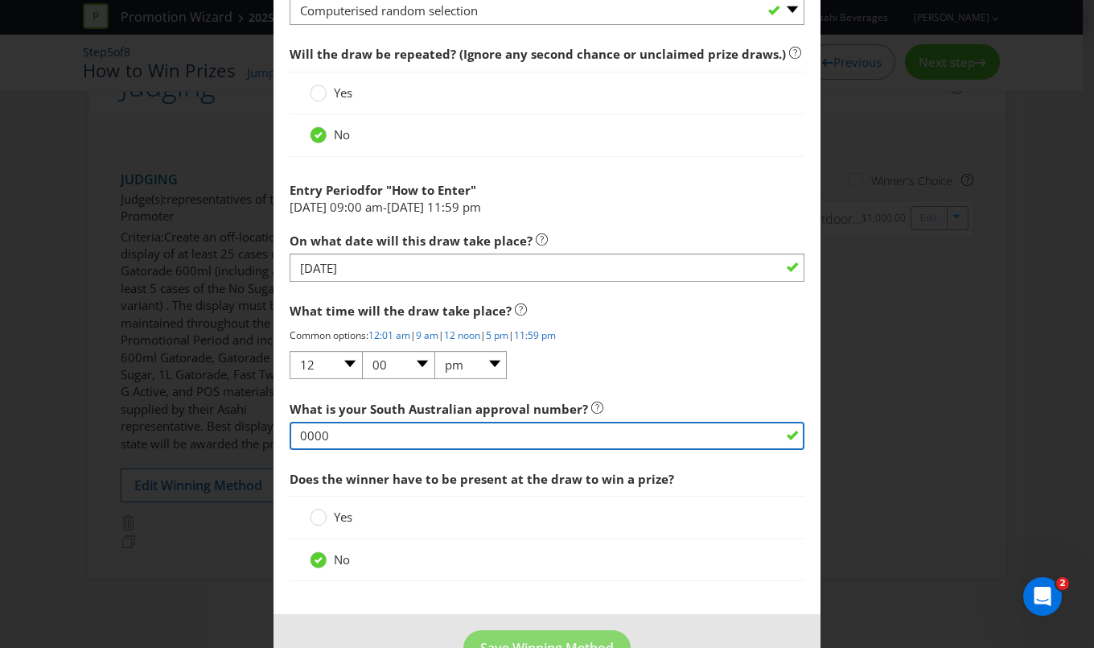
scroll to position [1669, 0]
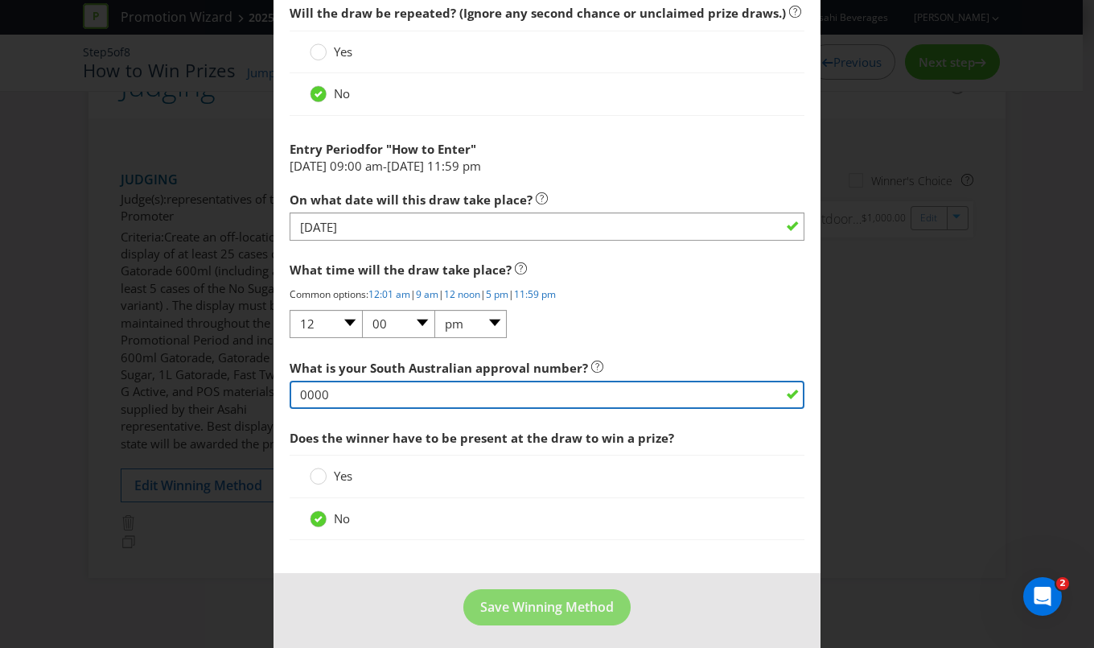
drag, startPoint x: 785, startPoint y: 385, endPoint x: 776, endPoint y: 393, distance: 12.1
click at [785, 386] on input "0000" at bounding box center [547, 395] width 515 height 28
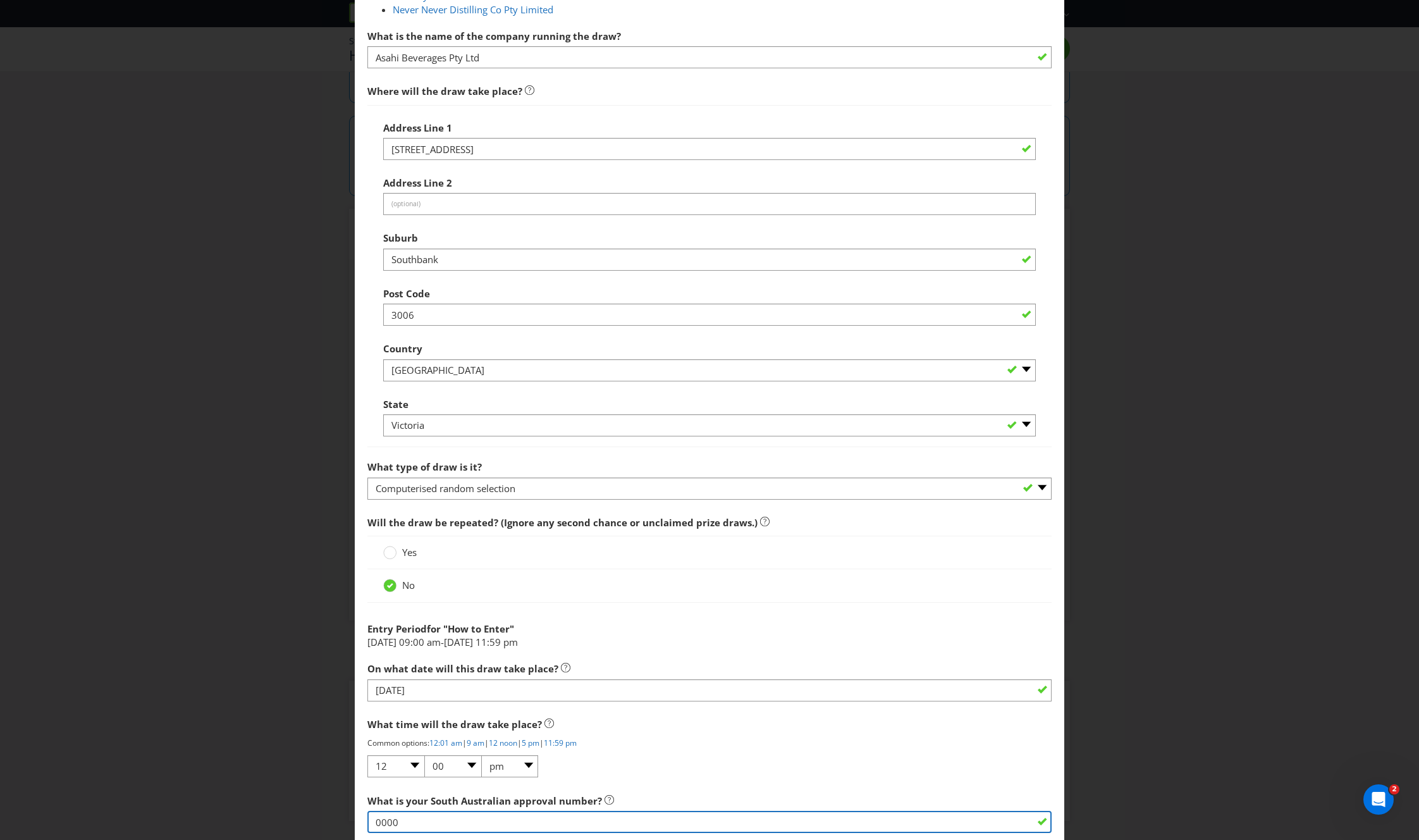
scroll to position [859, 0]
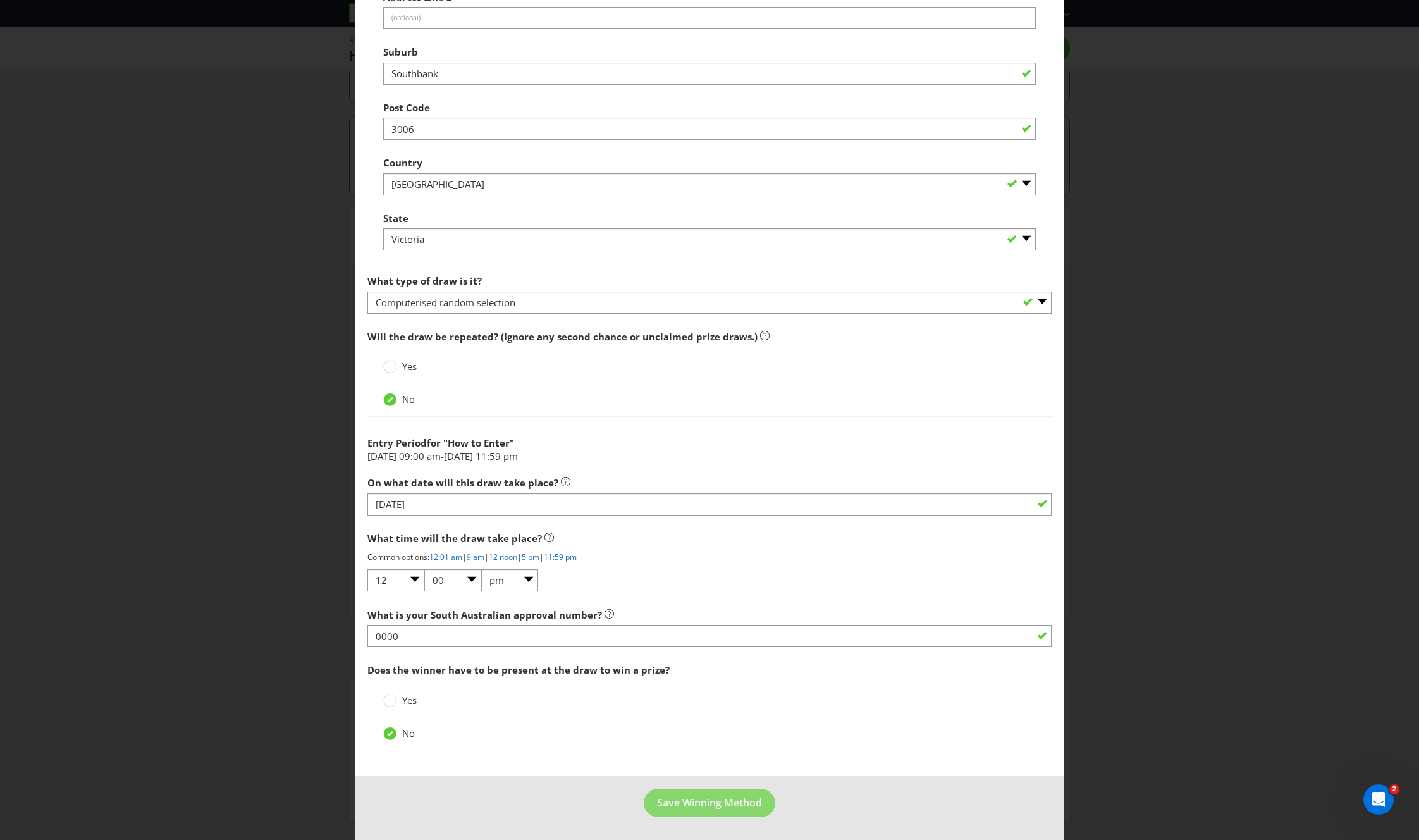
click at [460, 508] on div "Yes" at bounding box center [710, 700] width 684 height 34
click at [395, 508] on label "No" at bounding box center [400, 733] width 34 height 13
click at [0, 0] on input "No" at bounding box center [0, 0] width 0 height 0
click at [683, 508] on span "Save Winning Method" at bounding box center [710, 802] width 105 height 14
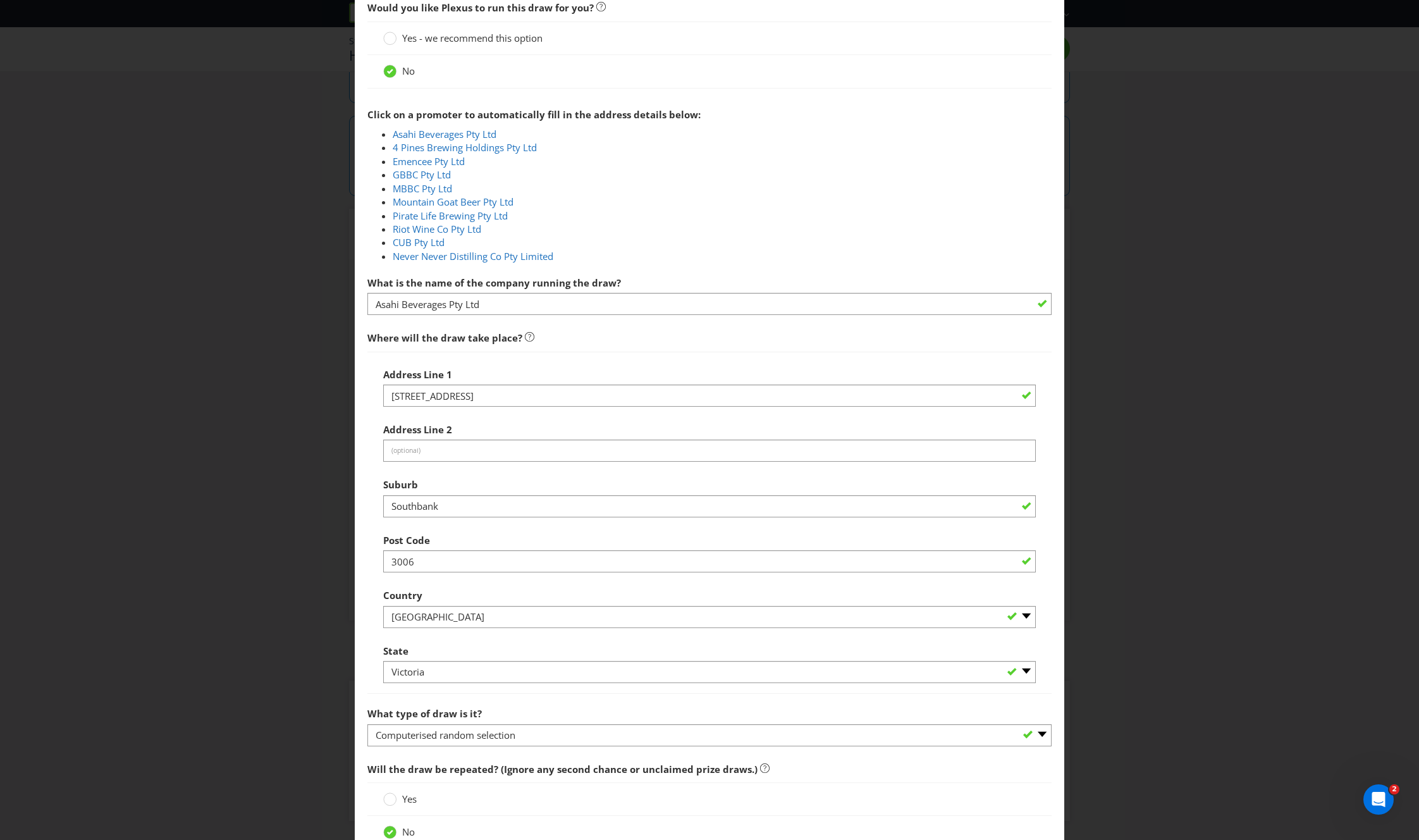
scroll to position [0, 0]
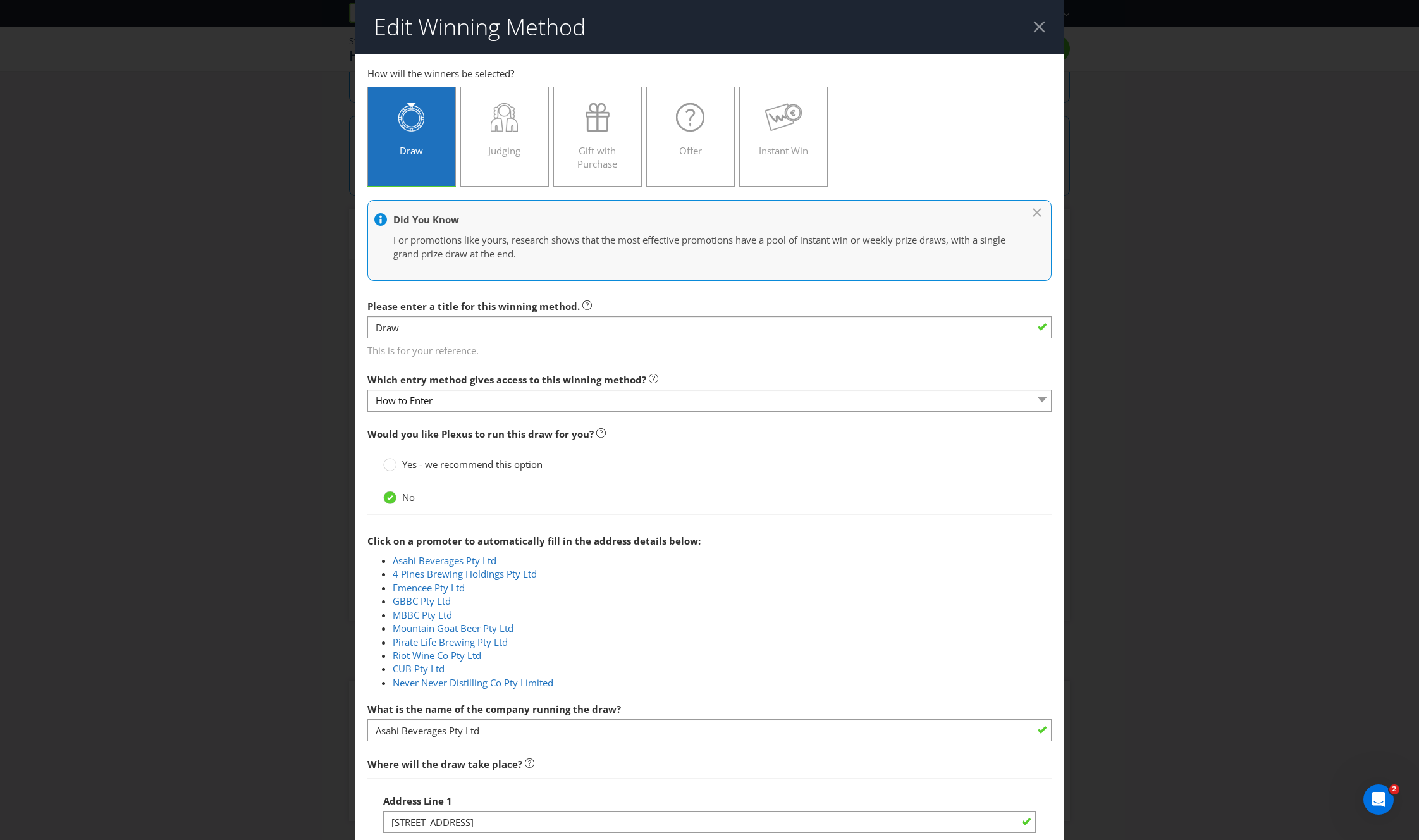
click at [860, 31] on div at bounding box center [1039, 27] width 12 height 12
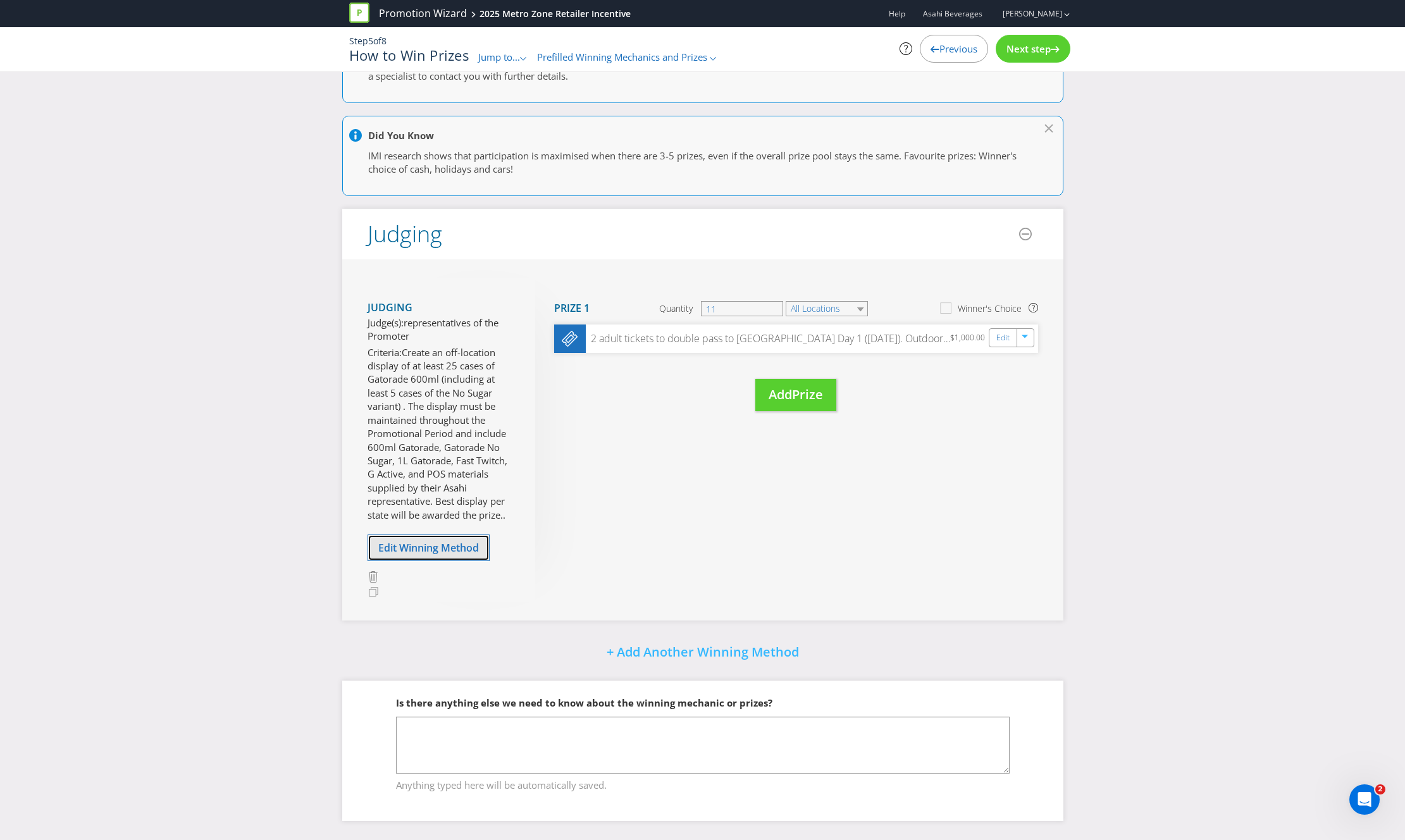
click at [425, 508] on span "Edit Winning Method" at bounding box center [428, 548] width 101 height 14
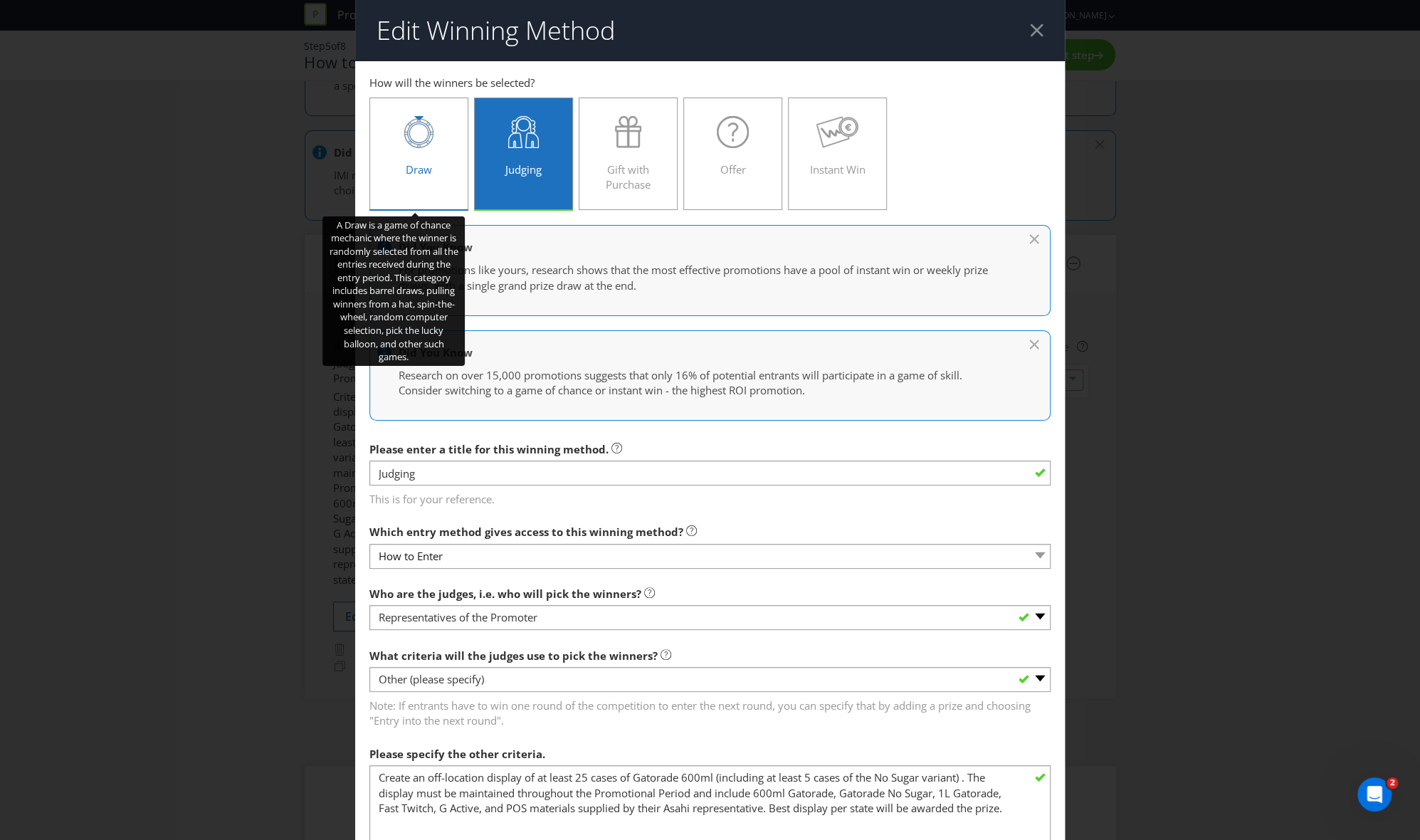
click at [411, 134] on icon at bounding box center [418, 132] width 29 height 32
click at [0, 0] on input "Draw" at bounding box center [0, 0] width 0 height 0
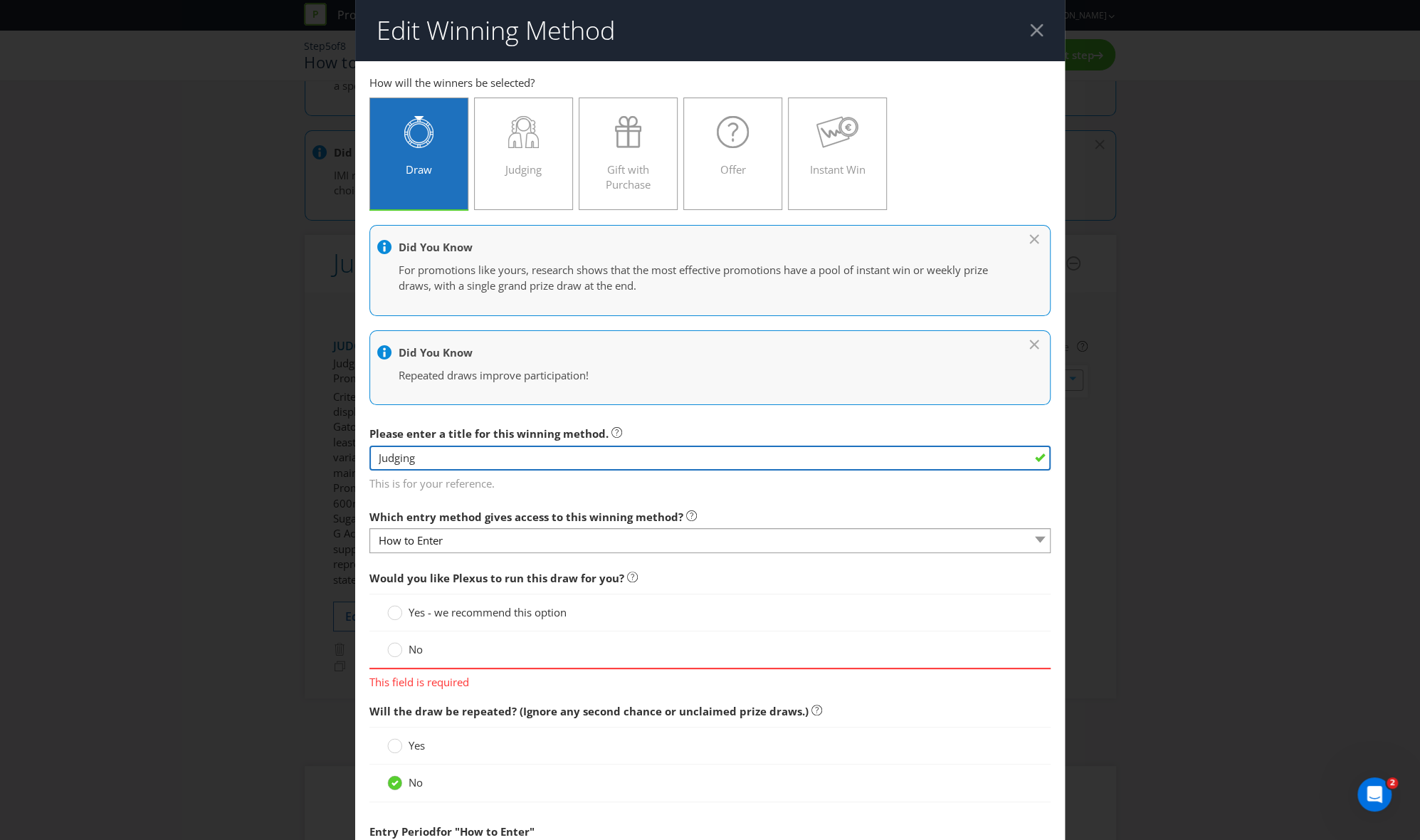
drag, startPoint x: 420, startPoint y: 452, endPoint x: 332, endPoint y: 444, distance: 88.4
click at [332, 444] on div "Edit Winning Method How to Enter How will the winners be selected? Draw Judging…" at bounding box center [710, 420] width 1420 height 840
type input "Draw"
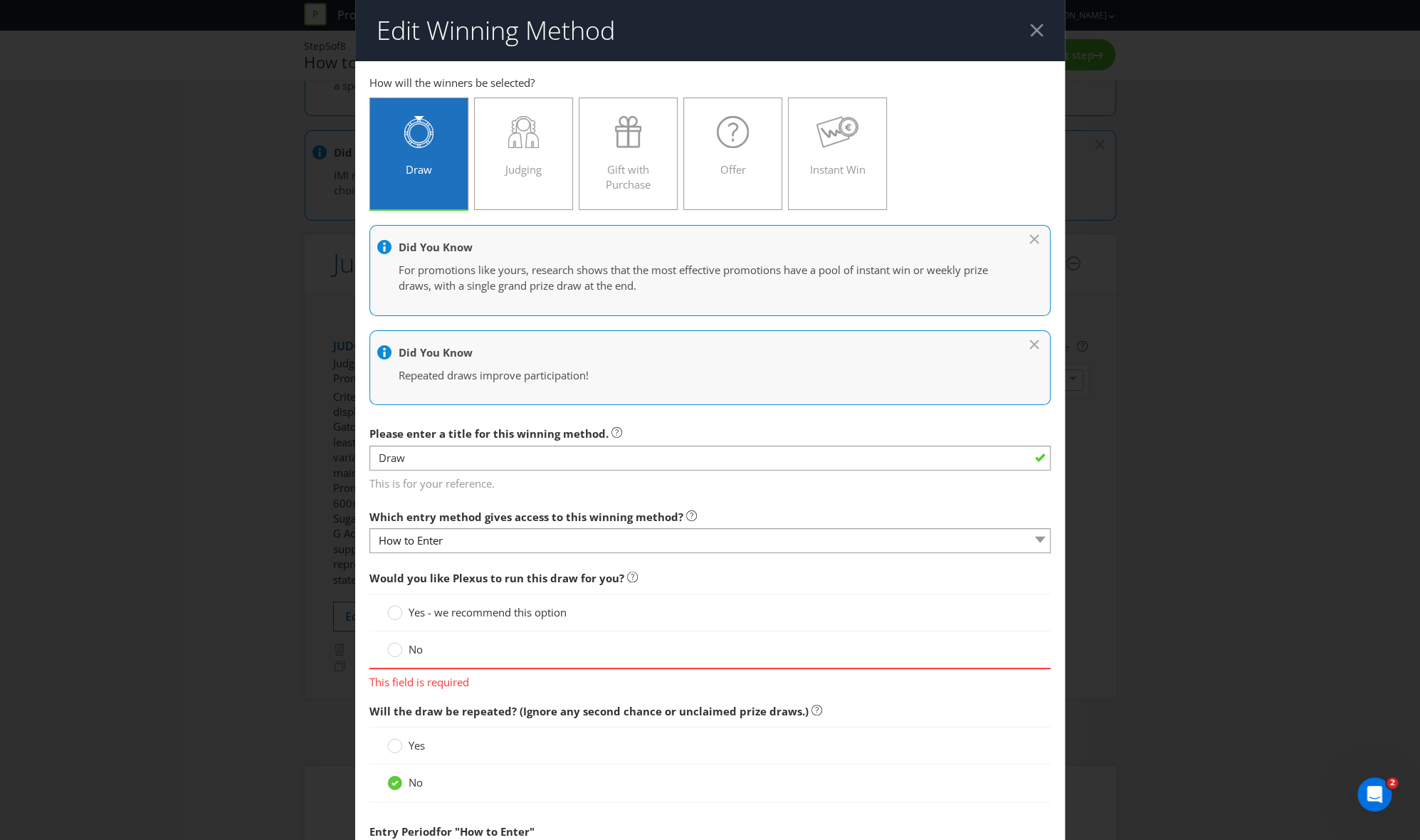
click at [401, 572] on label "No" at bounding box center [406, 649] width 38 height 15
click at [0, 0] on input "No" at bounding box center [0, 0] width 0 height 0
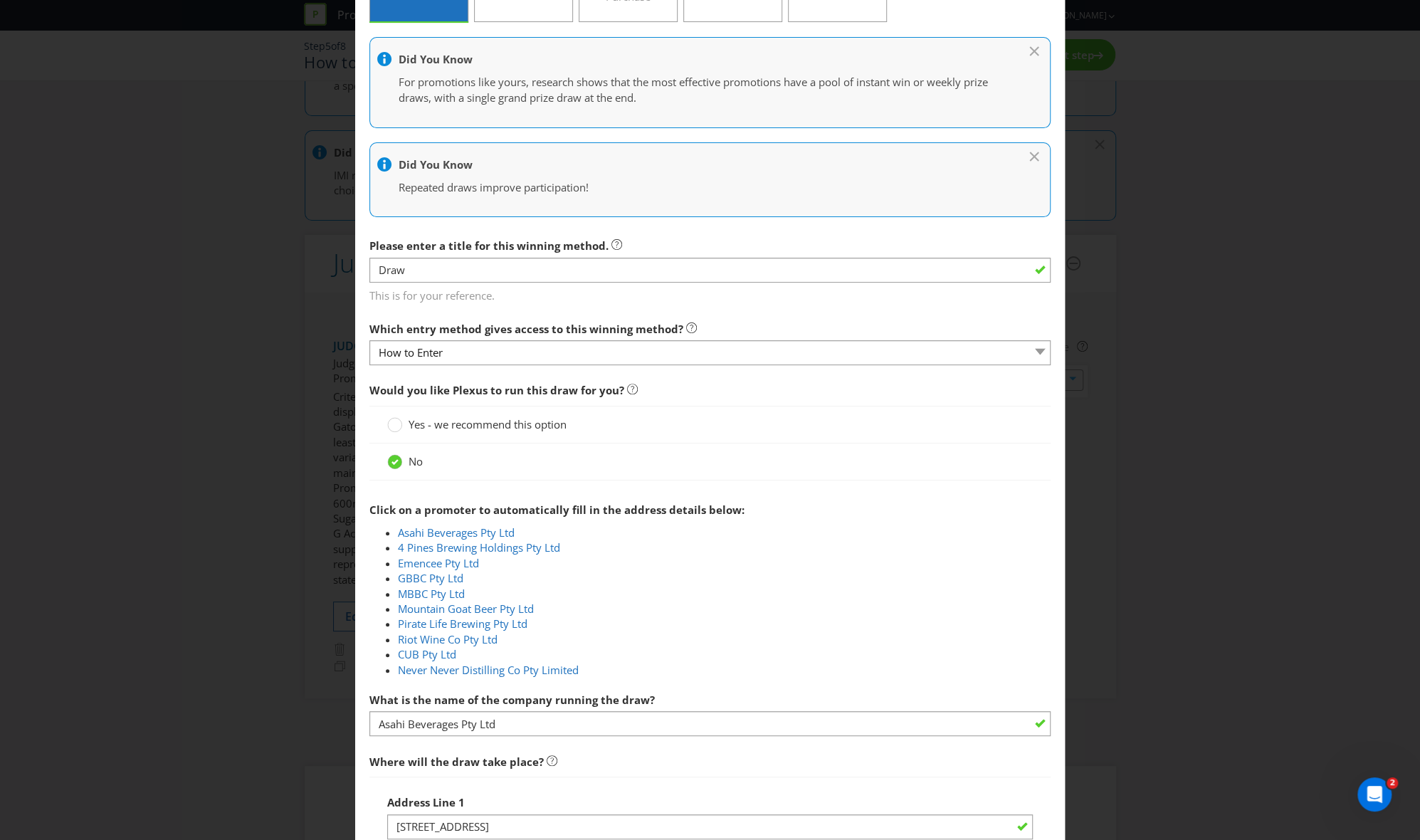
scroll to position [189, 0]
click at [434, 531] on link "Asahi Beverages Pty Ltd" at bounding box center [457, 531] width 117 height 14
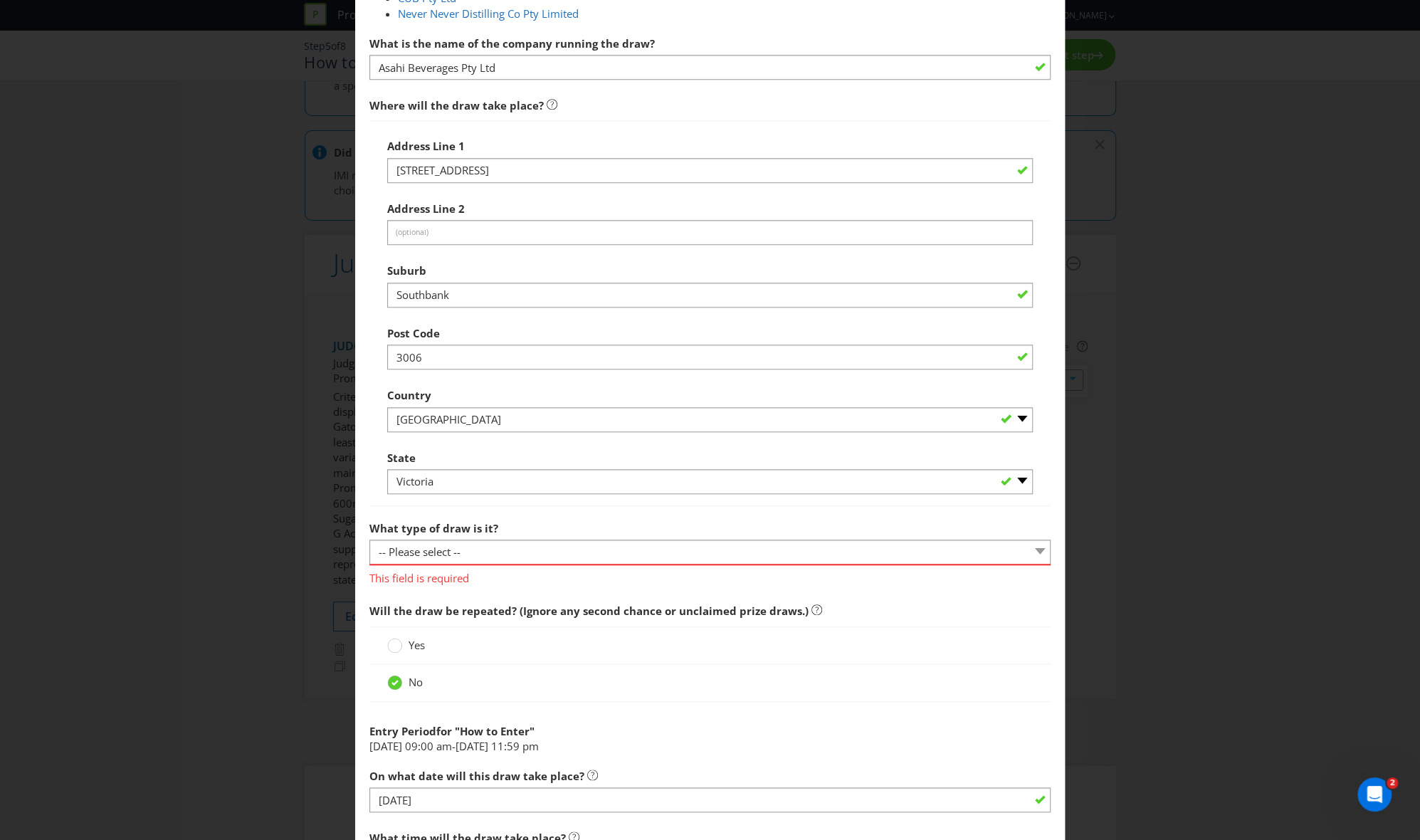
scroll to position [854, 0]
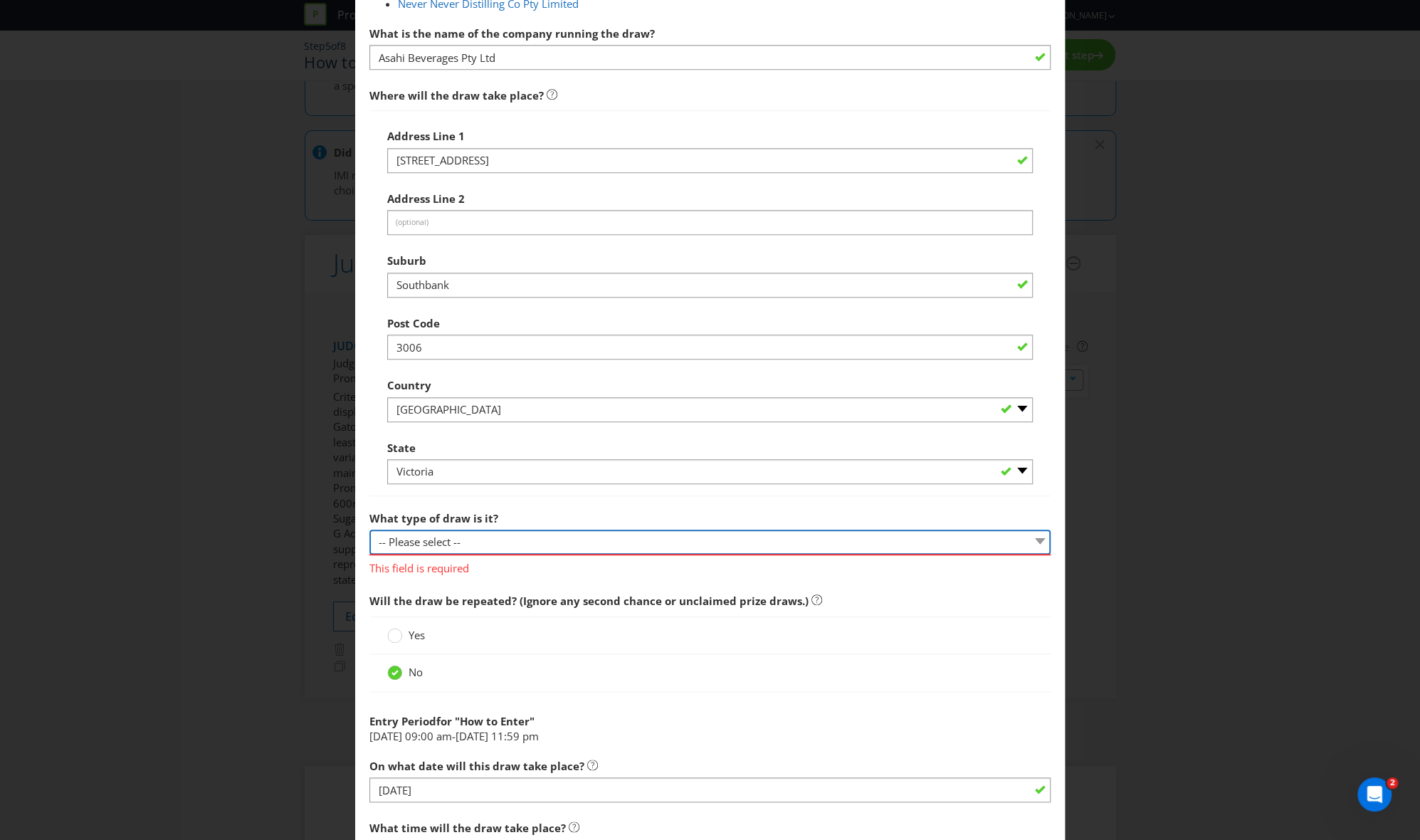
click at [473, 535] on select "-- Please select -- Computerised random selection Barrel draw Don't specify Oth…" at bounding box center [710, 542] width 682 height 25
select select "COMPUTERISED"
click at [370, 530] on select "-- Please select -- Computerised random selection Barrel draw Don't specify Oth…" at bounding box center [710, 542] width 682 height 25
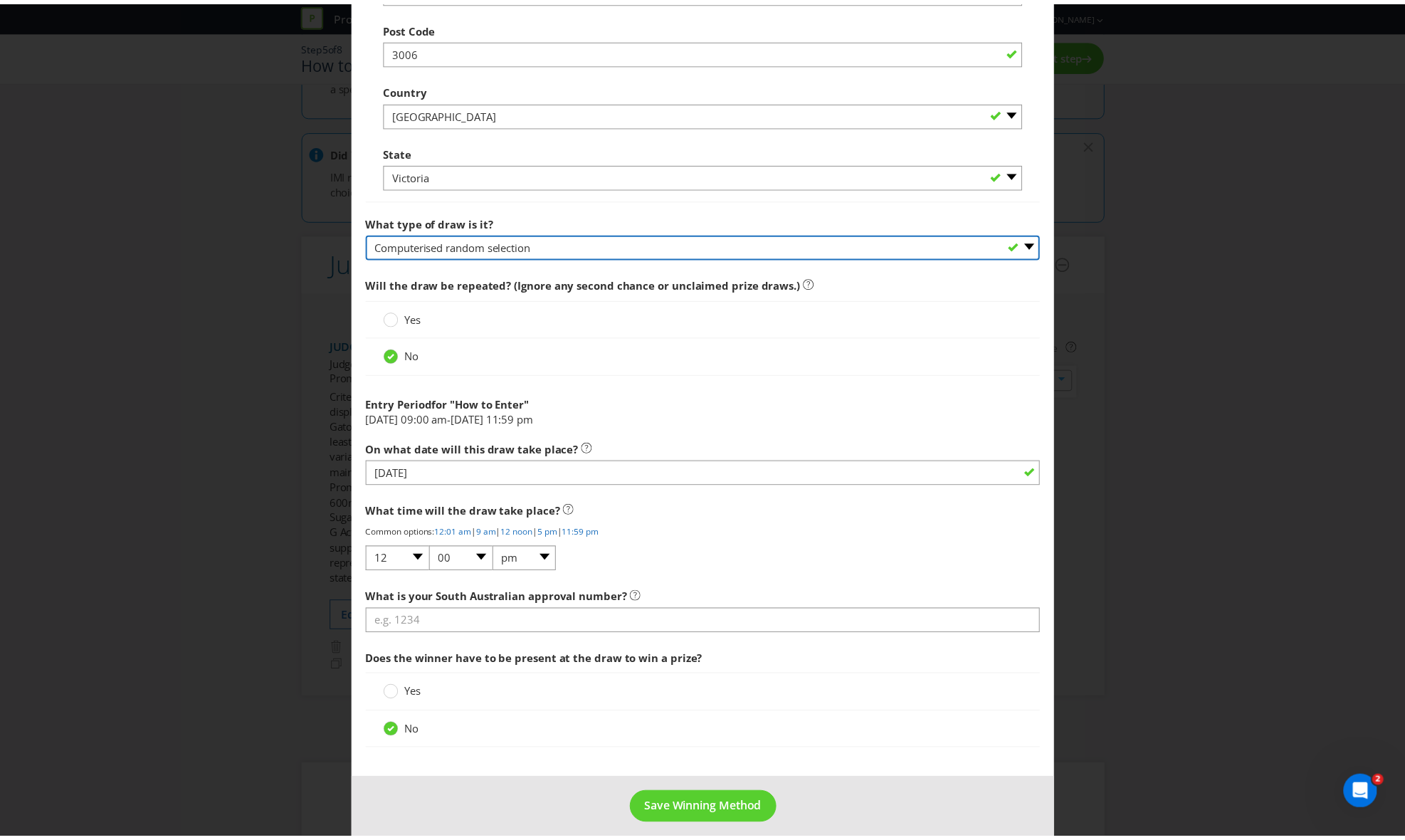
scroll to position [1159, 0]
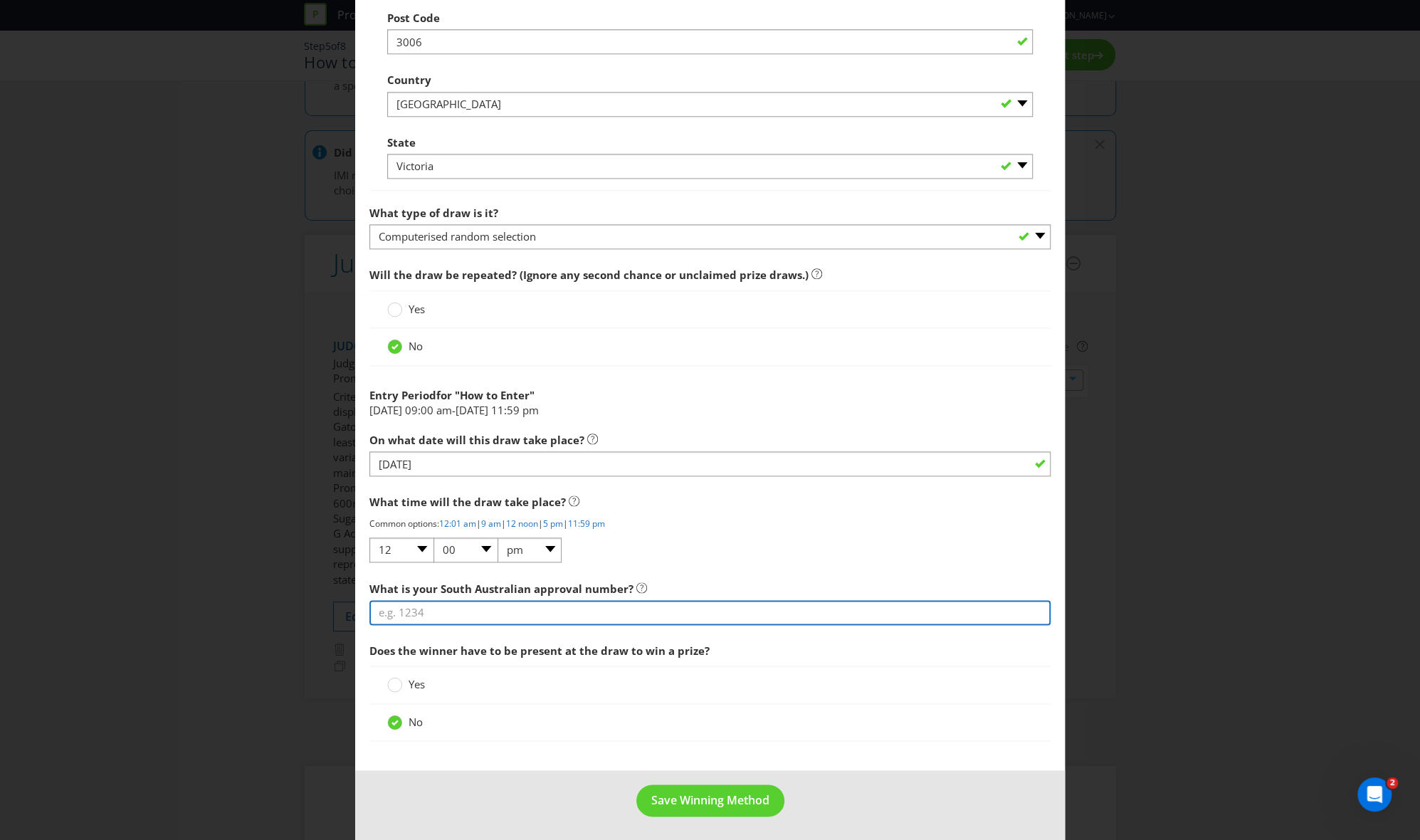
click at [444, 572] on input "text" at bounding box center [710, 612] width 682 height 25
type input "0000"
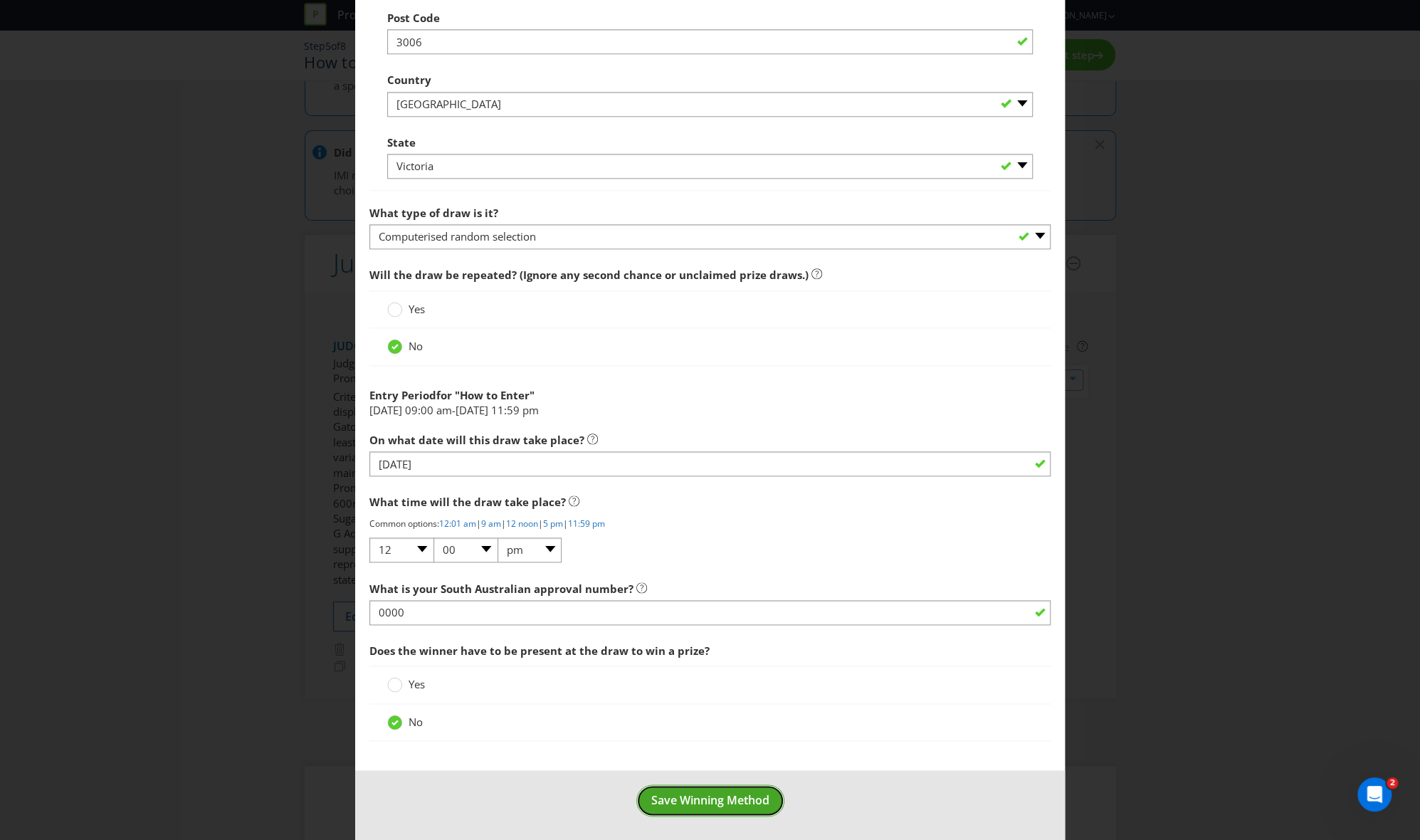
click at [699, 572] on button "Save Winning Method" at bounding box center [710, 800] width 148 height 32
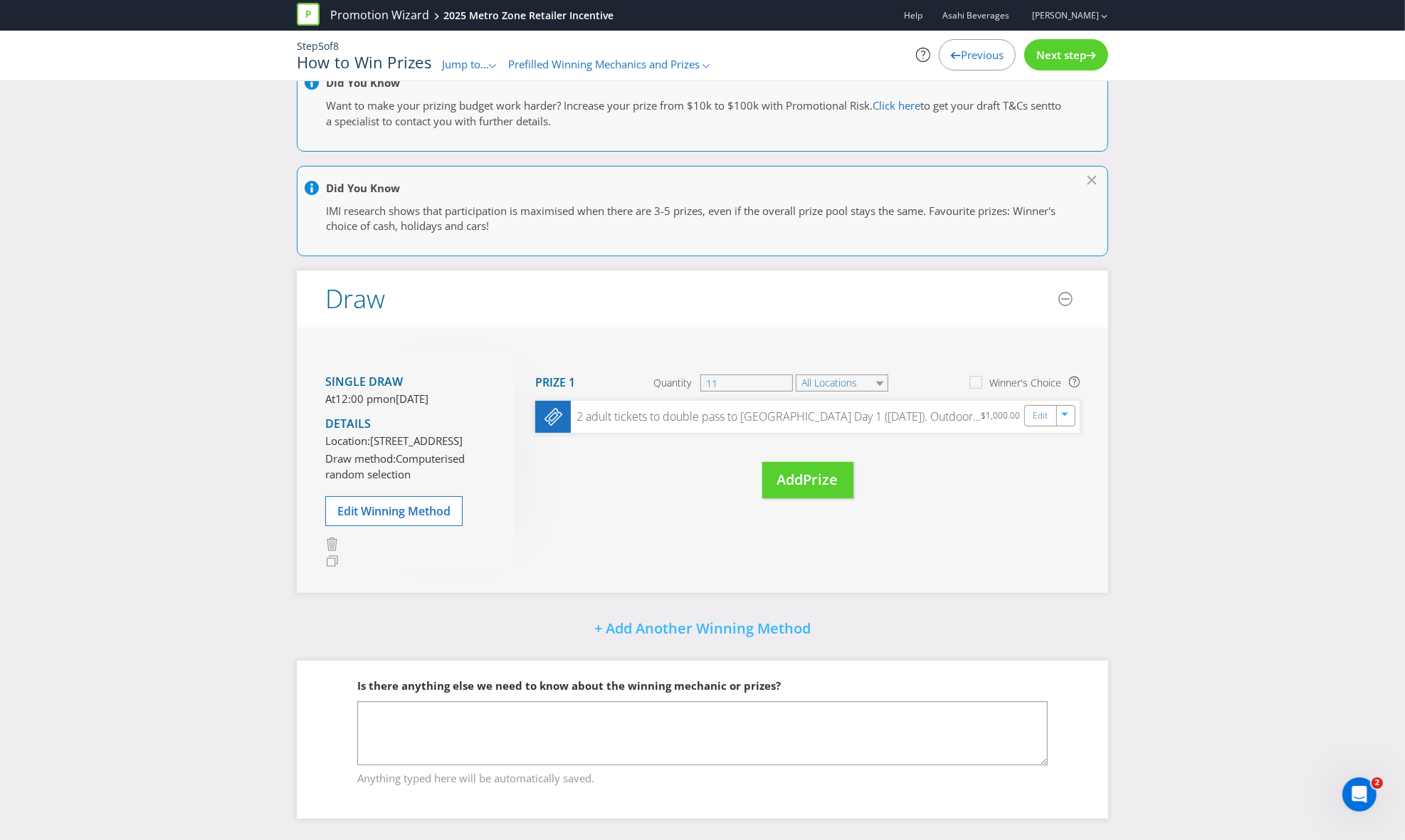
scroll to position [80, 0]
click at [967, 49] on span "Next step" at bounding box center [1061, 55] width 50 height 14
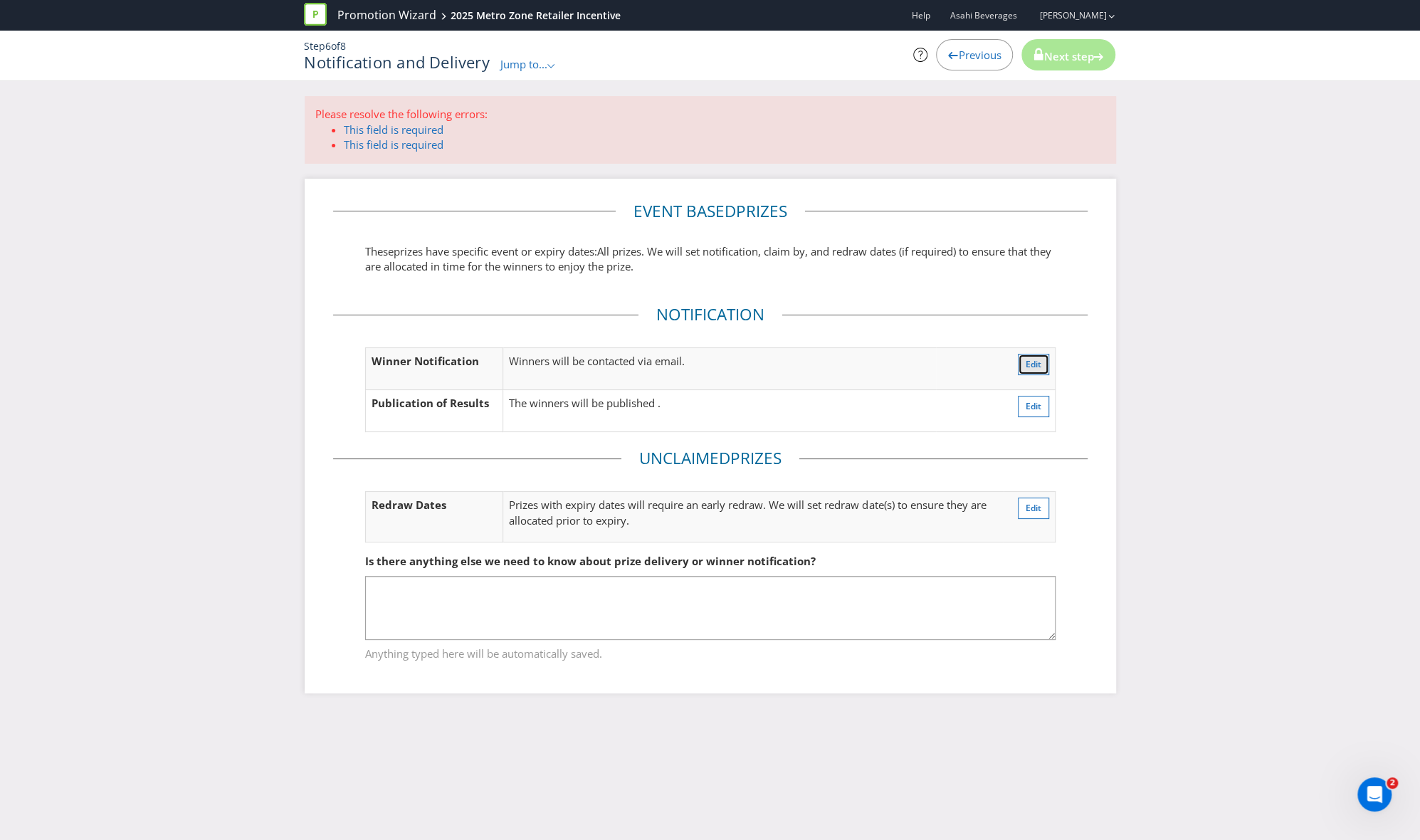
click at [968, 367] on span "Edit" at bounding box center [1034, 364] width 16 height 12
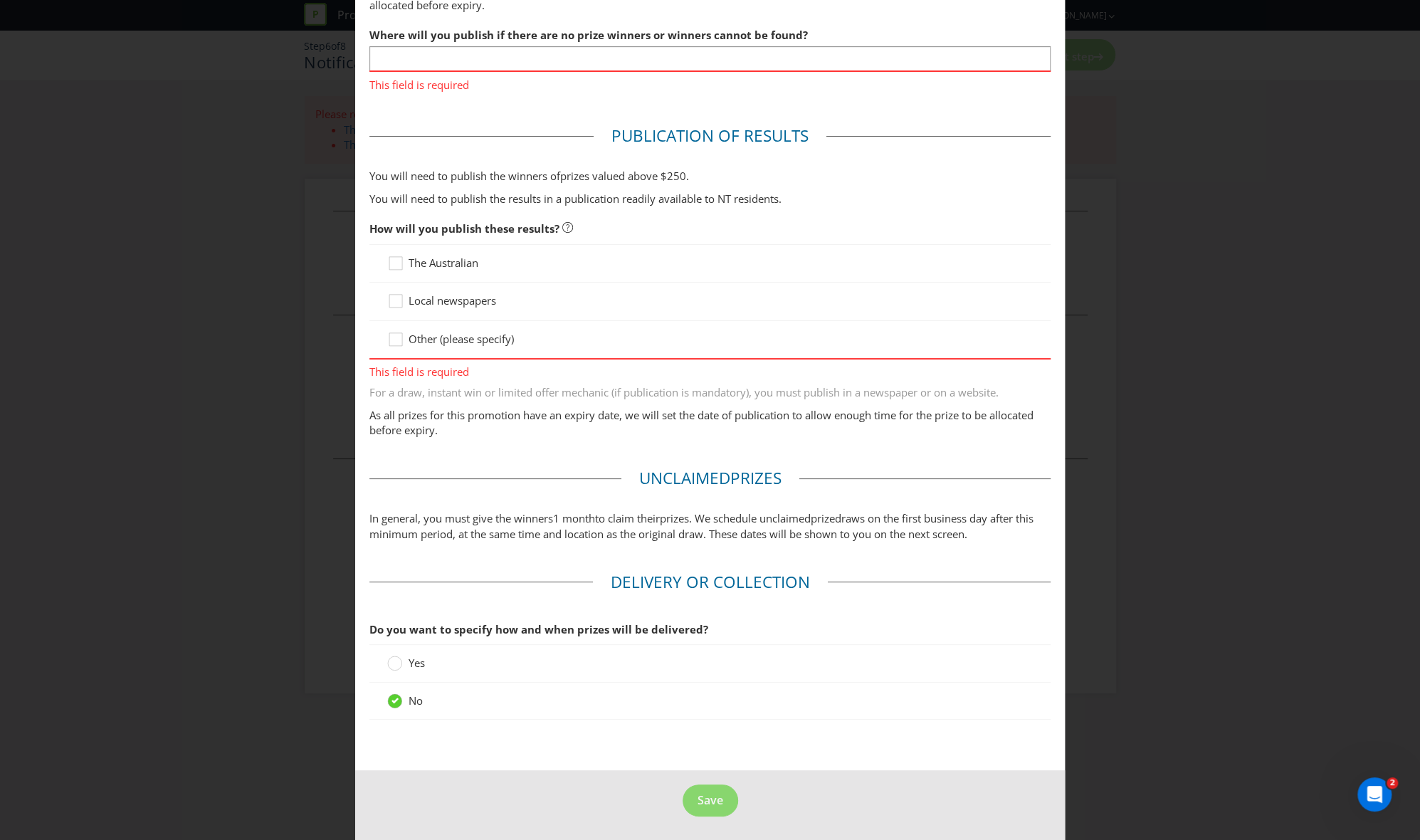
scroll to position [74, 0]
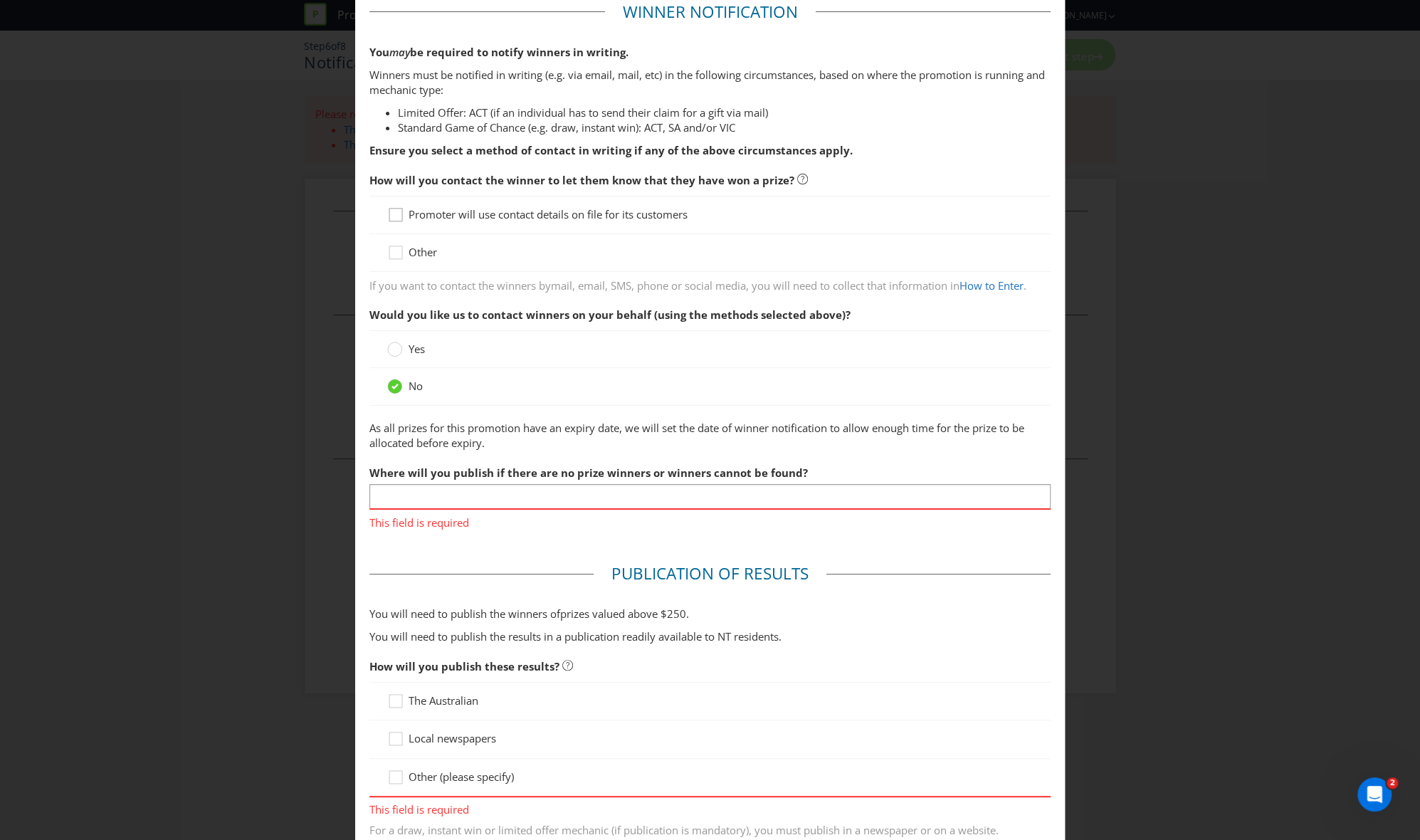
click at [392, 208] on div at bounding box center [395, 210] width 7 height 7
click at [0, 0] on input "Promoter will use contact details on file for its customers" at bounding box center [0, 0] width 0 height 0
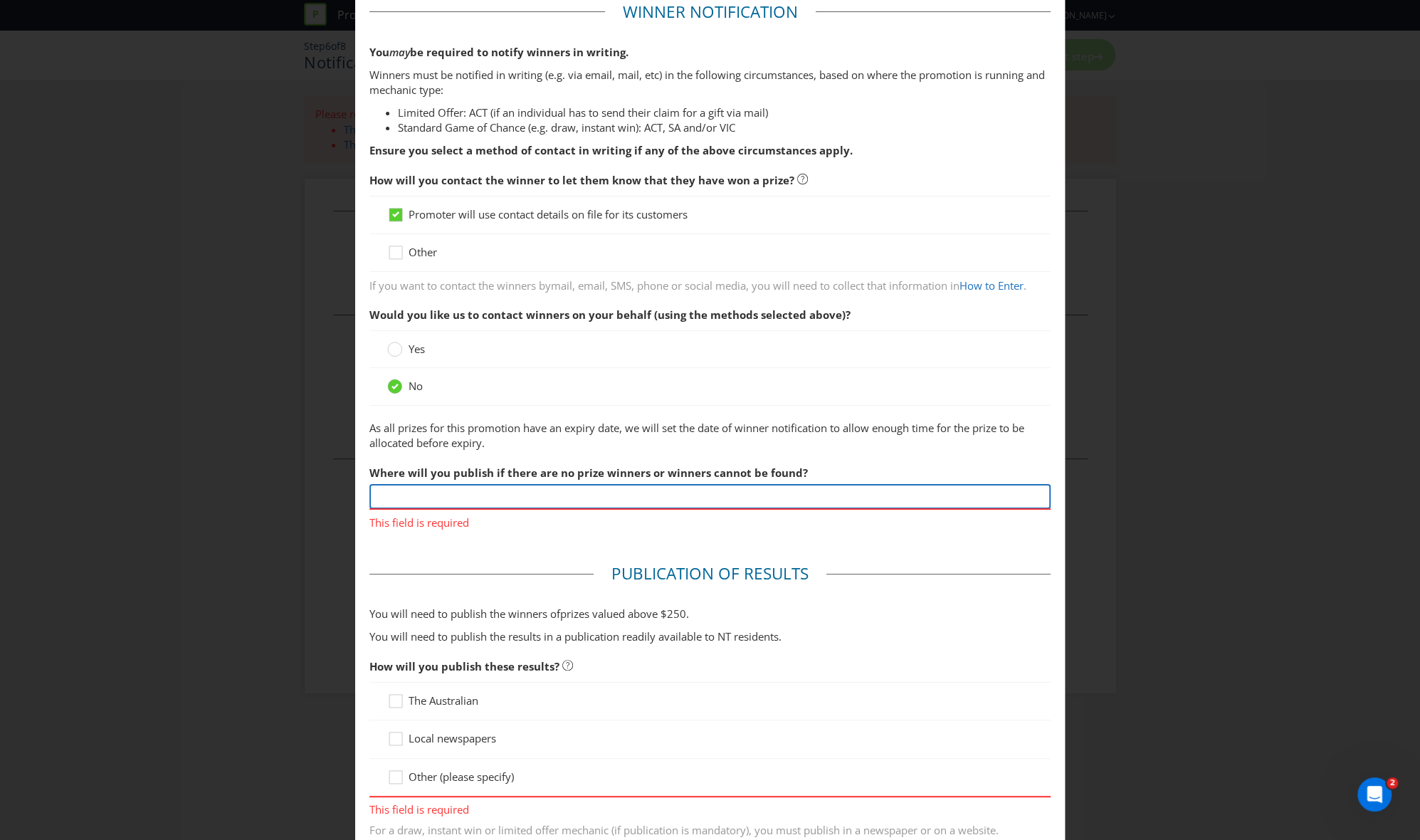
click at [489, 490] on input "text" at bounding box center [710, 496] width 682 height 25
type input "N"
click at [583, 545] on main "Winner Notification You may be required to notify winners in writing. Winners m…" at bounding box center [710, 598] width 710 height 1222
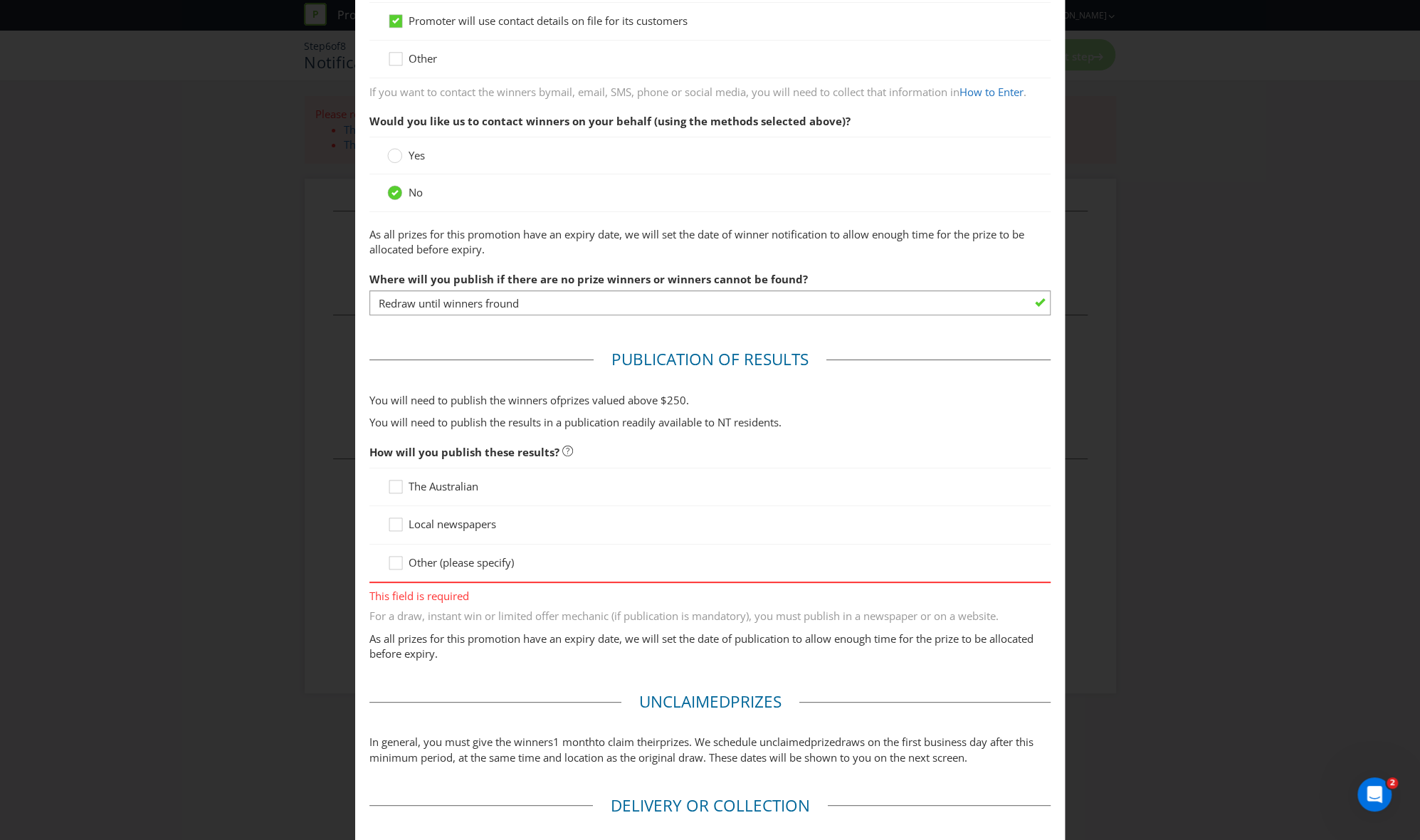
scroll to position [359, 0]
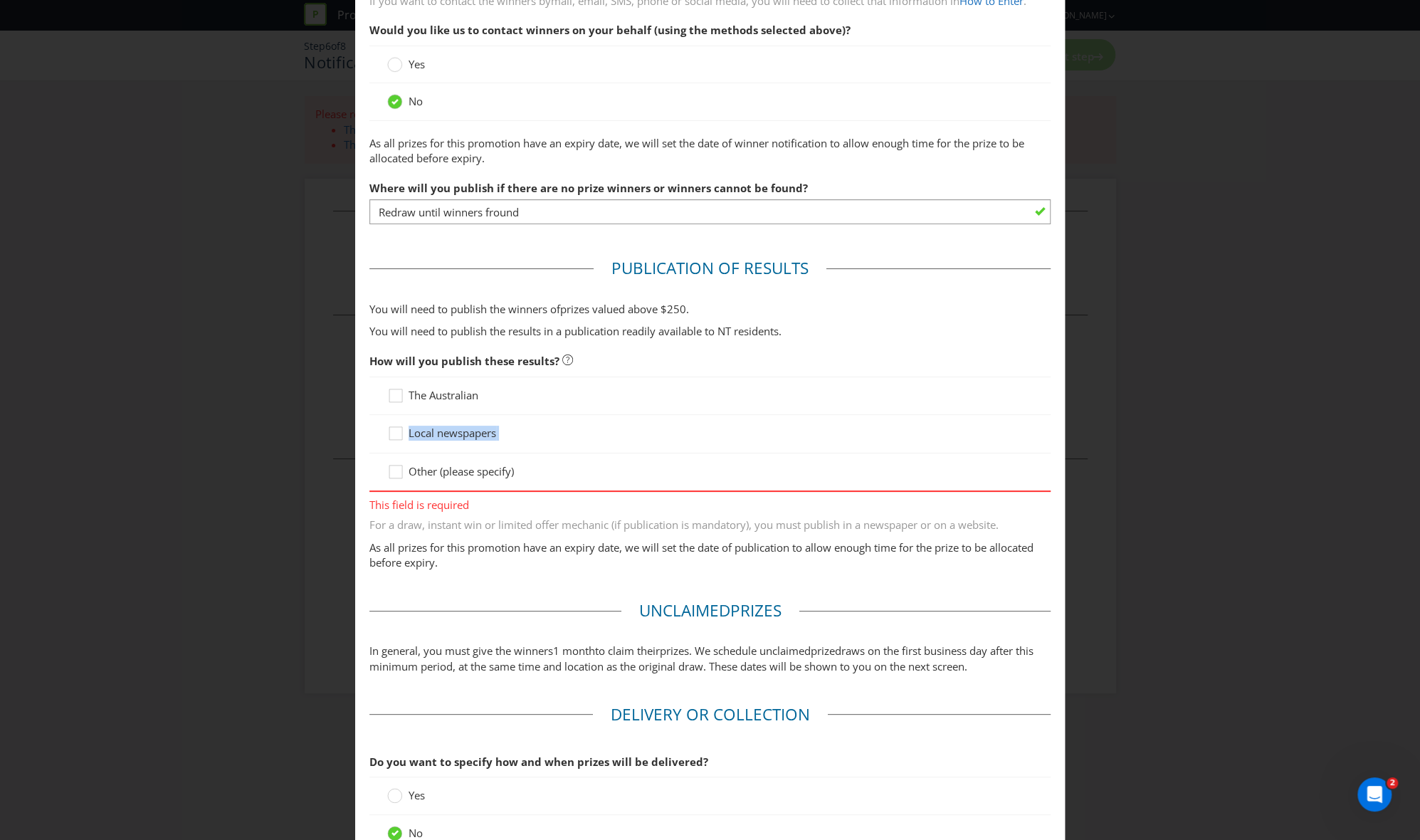
drag, startPoint x: 556, startPoint y: 447, endPoint x: 808, endPoint y: 406, distance: 255.3
click at [808, 406] on div "The Australian Local newspapers Other (please specify)" at bounding box center [710, 434] width 682 height 115
drag, startPoint x: 808, startPoint y: 406, endPoint x: 678, endPoint y: 436, distance: 133.4
click at [678, 436] on div "Local newspapers" at bounding box center [710, 432] width 647 height 15
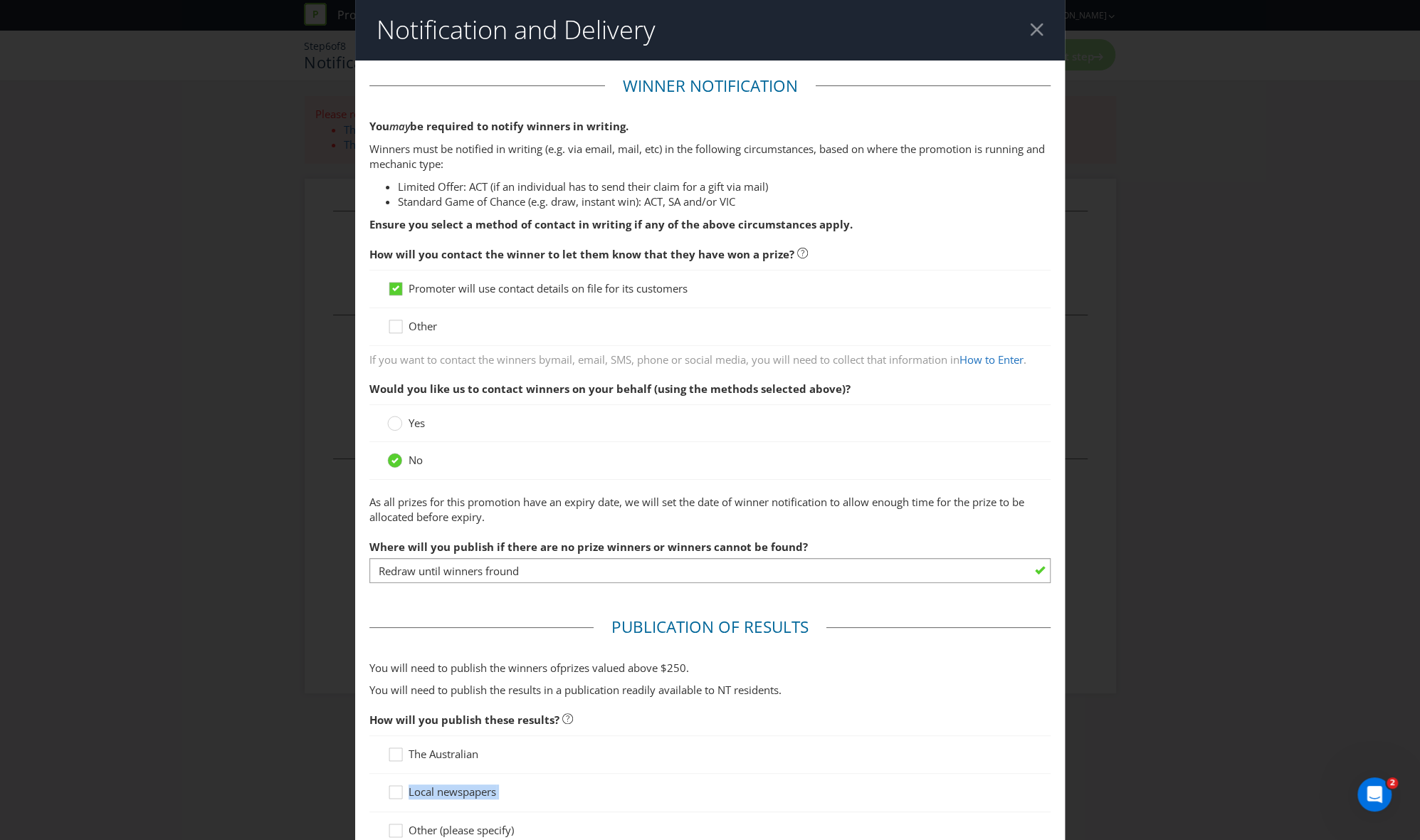
scroll to position [0, 0]
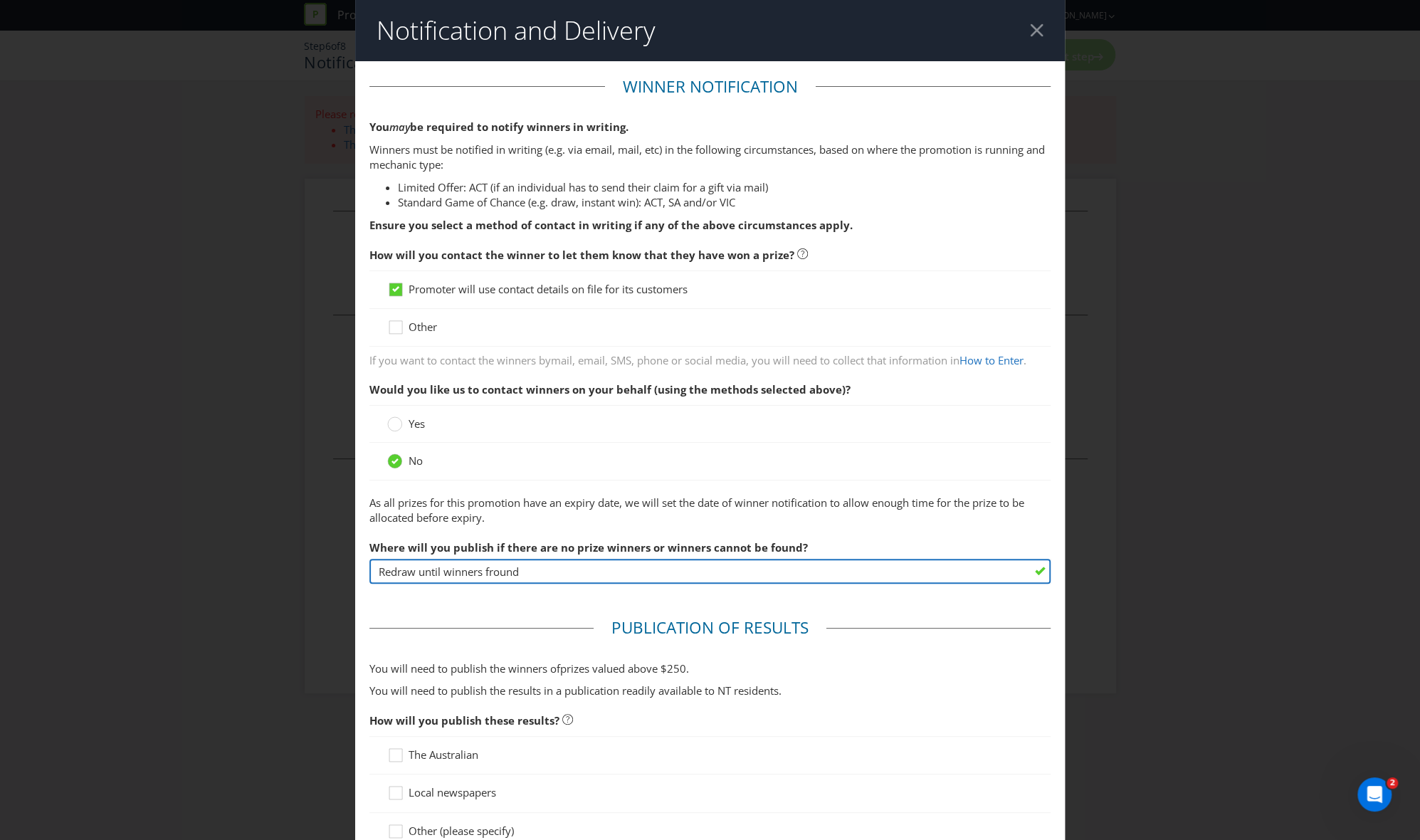
click at [563, 569] on input "Redraw until winners fround" at bounding box center [710, 571] width 682 height 25
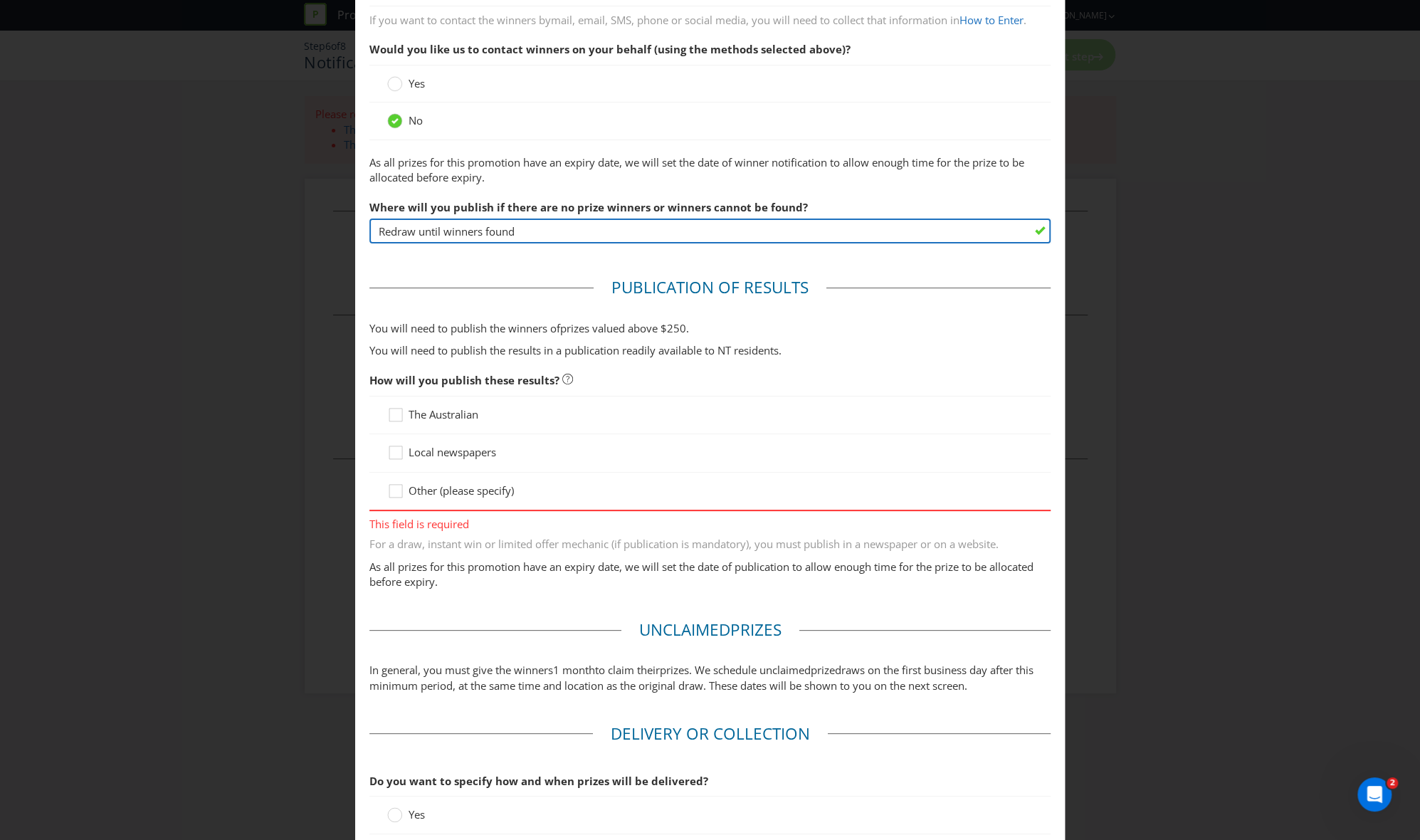
scroll to position [474, 0]
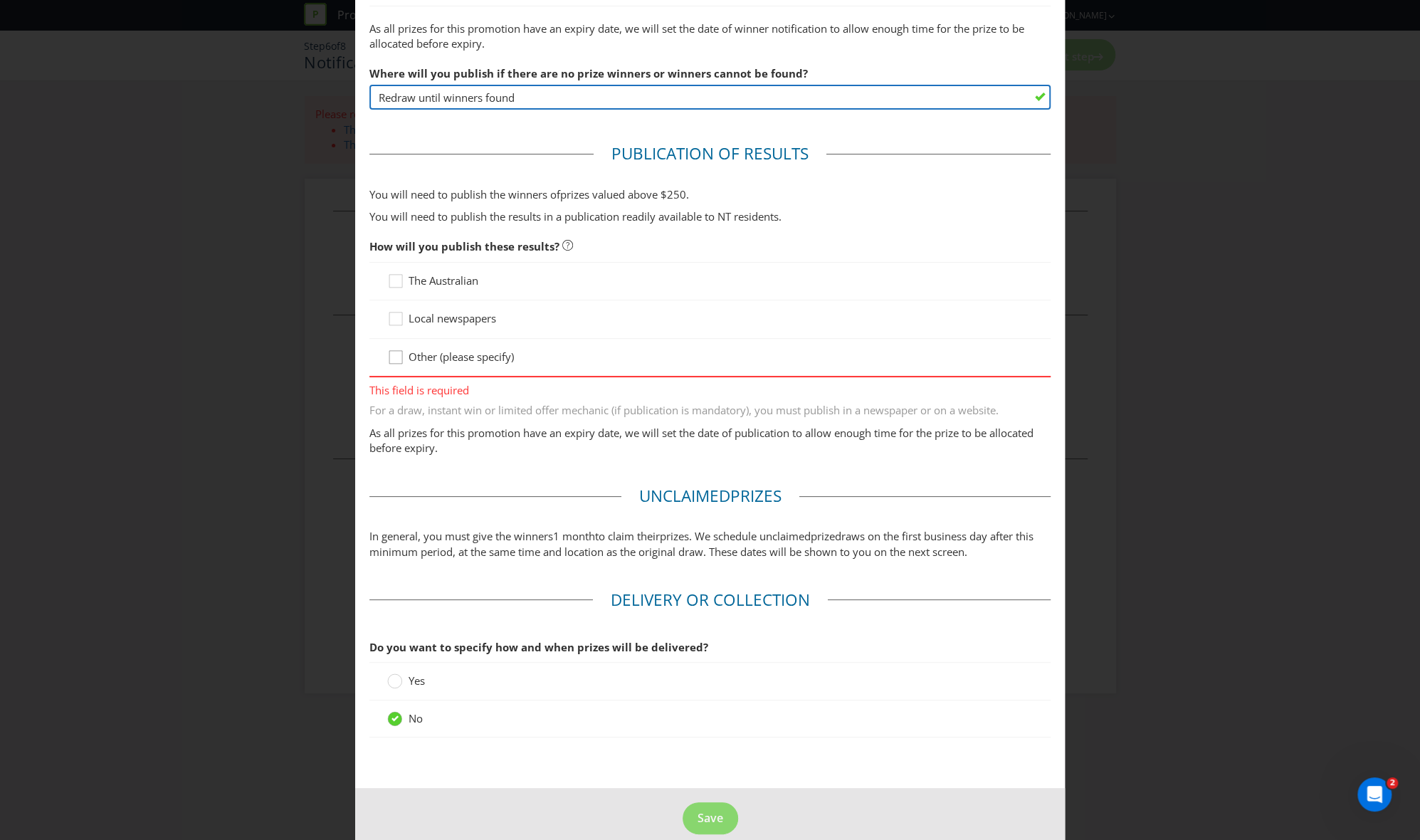
type input "Redraw until winners found"
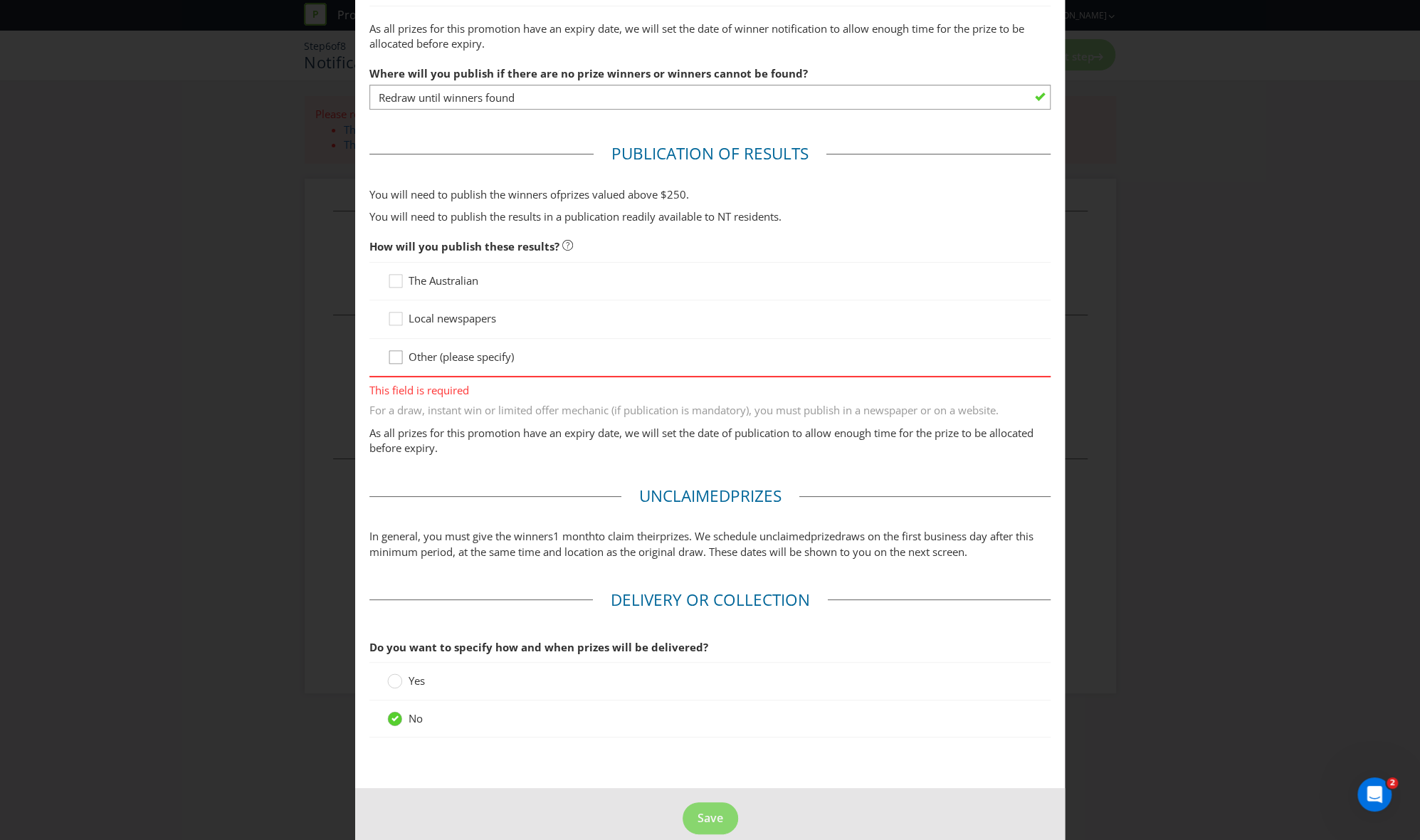
click at [392, 356] on icon at bounding box center [398, 360] width 21 height 21
click at [0, 0] on input "Other (please specify)" at bounding box center [0, 0] width 0 height 0
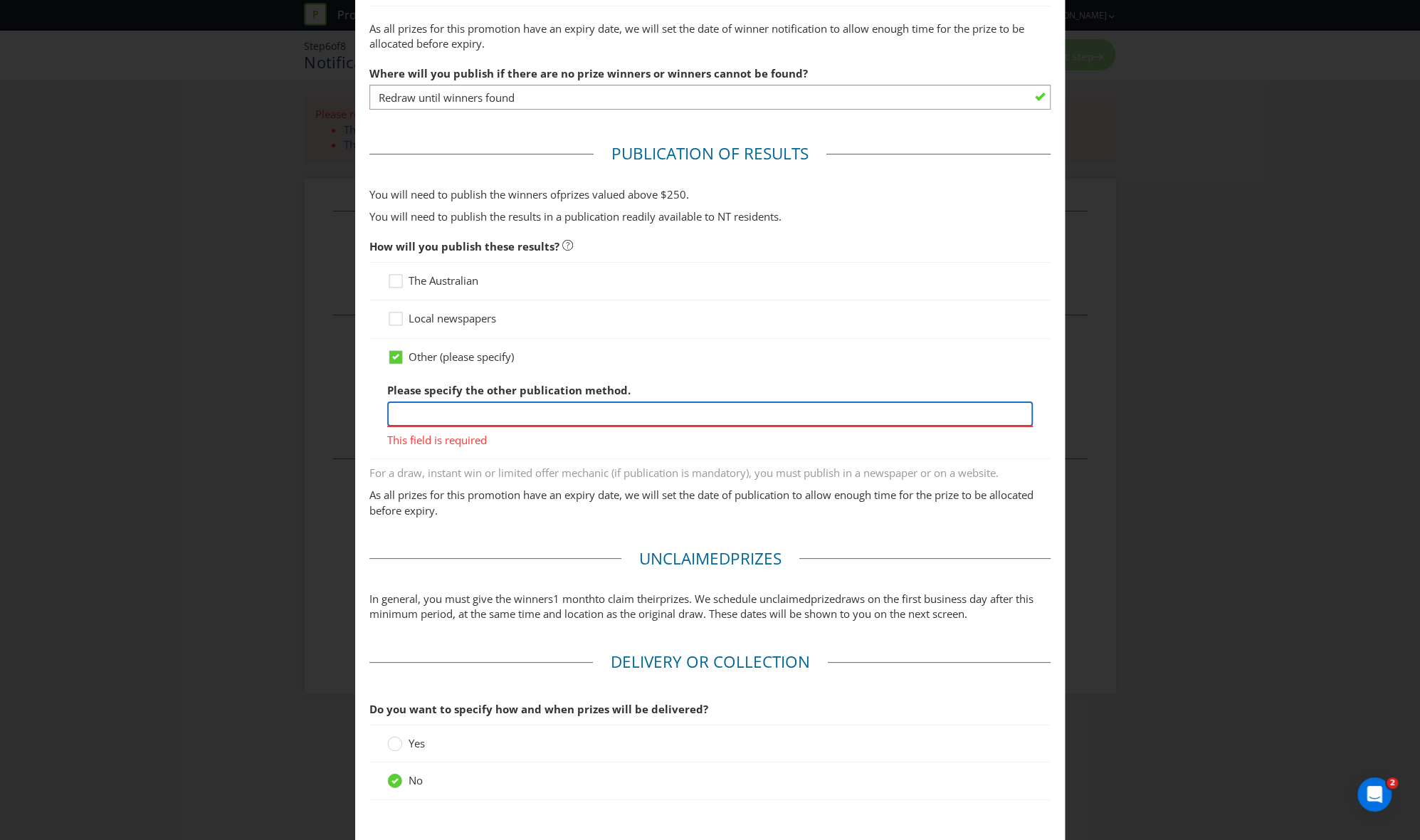
click at [432, 412] on input "text" at bounding box center [710, 414] width 647 height 25
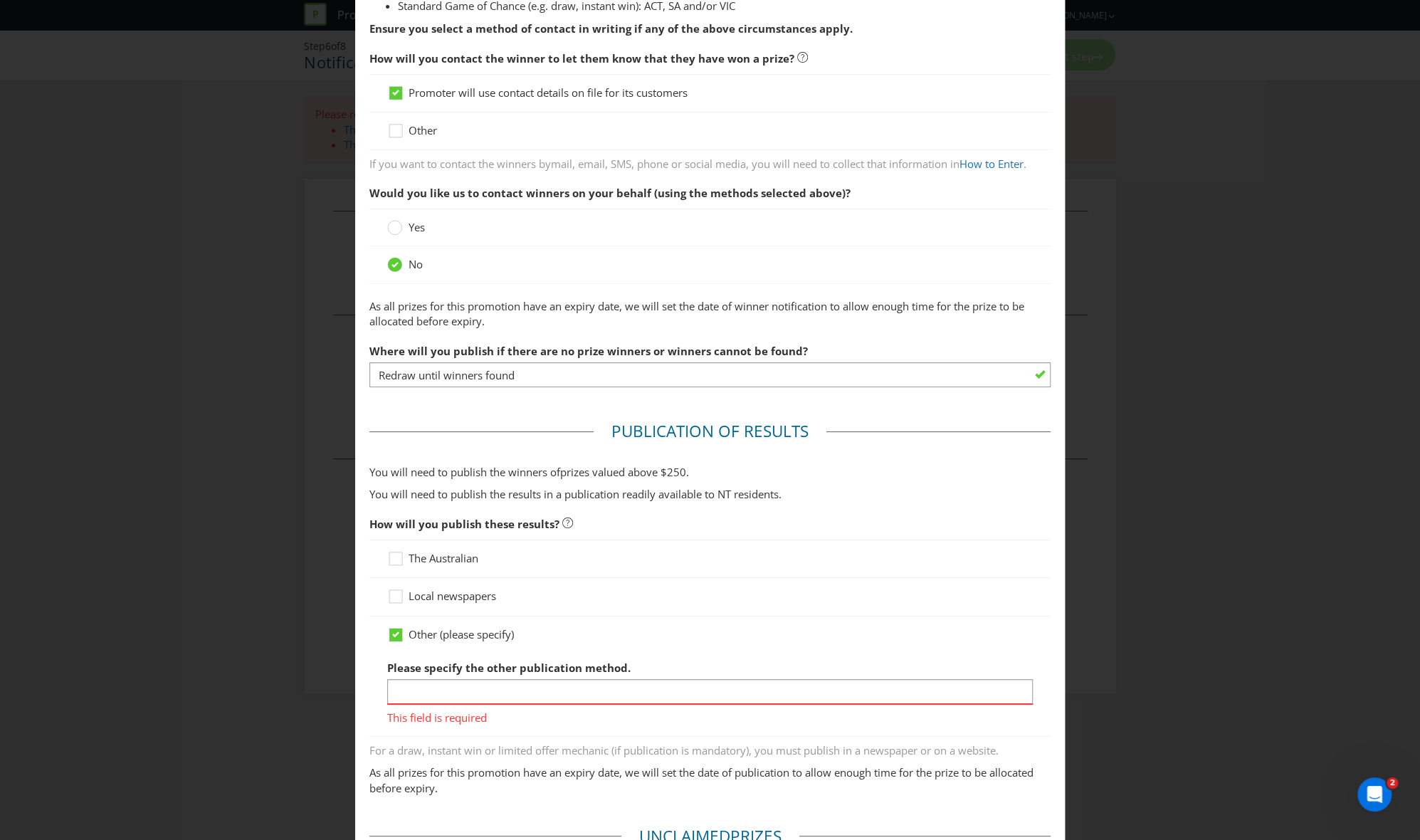
scroll to position [175, 0]
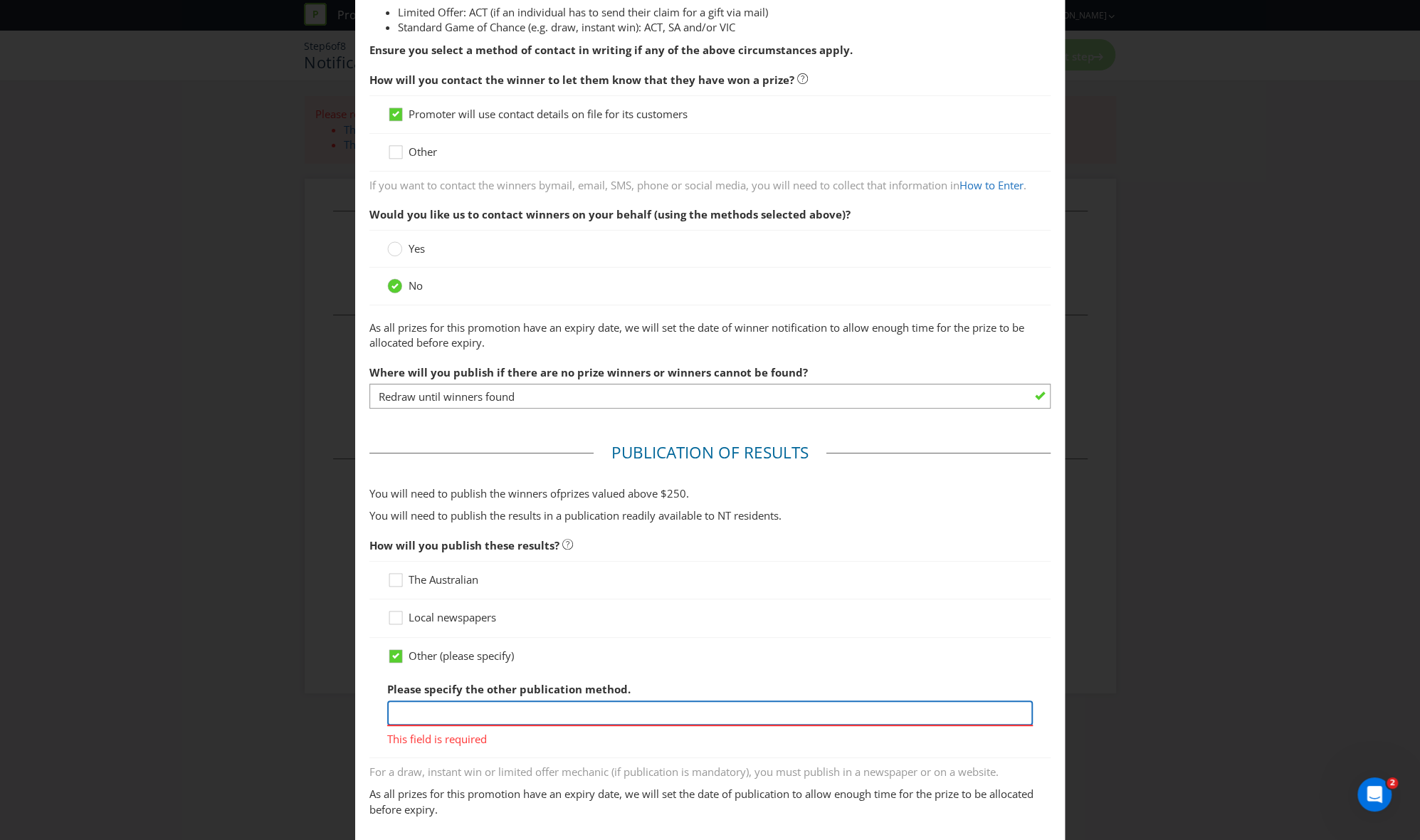
click at [461, 572] on input "text" at bounding box center [710, 713] width 647 height 25
type input "Asahi Beverages Website"
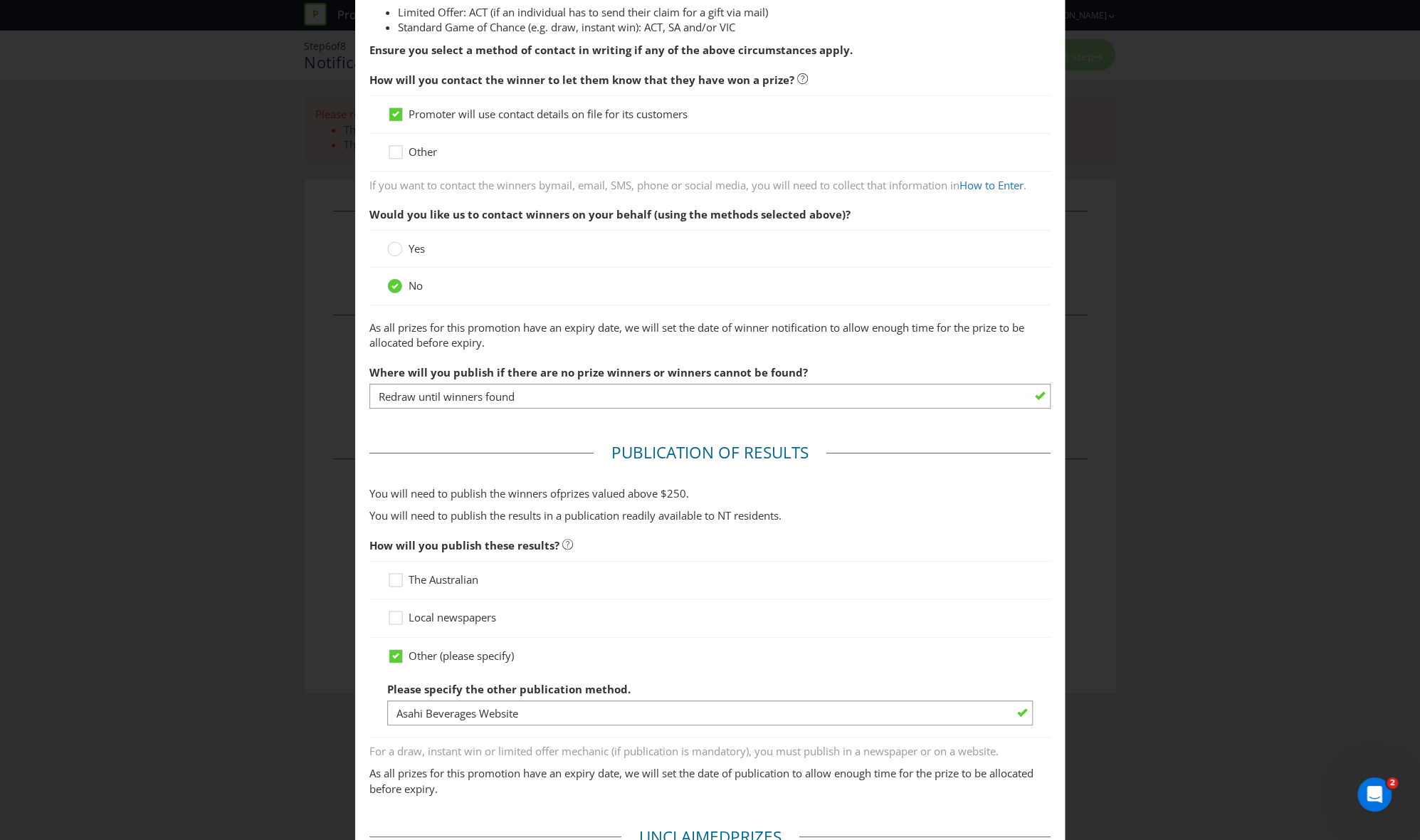
click at [570, 572] on fieldset "Publication of Results You will need to publish the winners of prize s valued a…" at bounding box center [710, 622] width 682 height 363
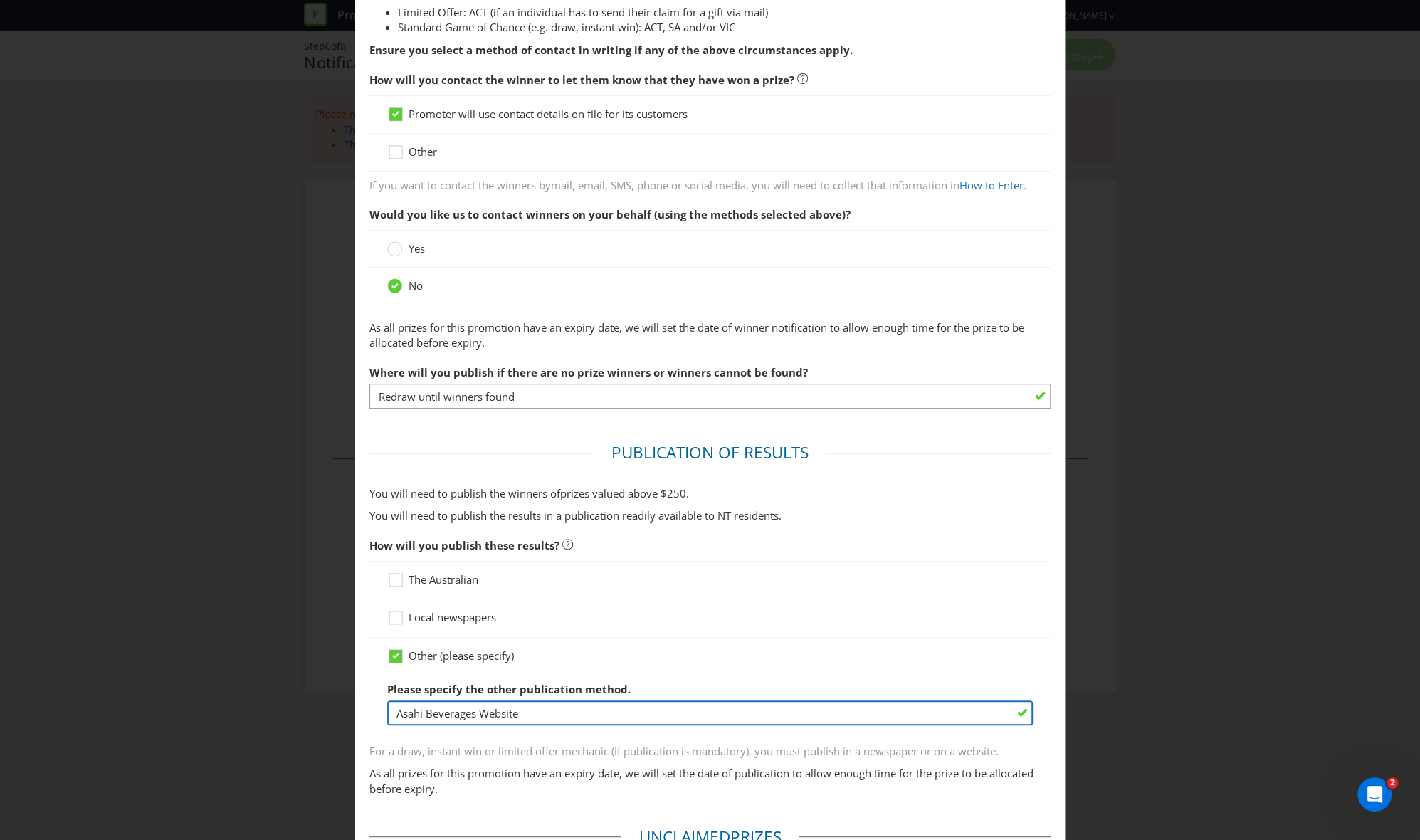
drag, startPoint x: 534, startPoint y: 712, endPoint x: 333, endPoint y: 706, distance: 201.1
click at [334, 572] on div "Notification and Delivery Winner Notification You may be required to notify win…" at bounding box center [710, 420] width 1420 height 840
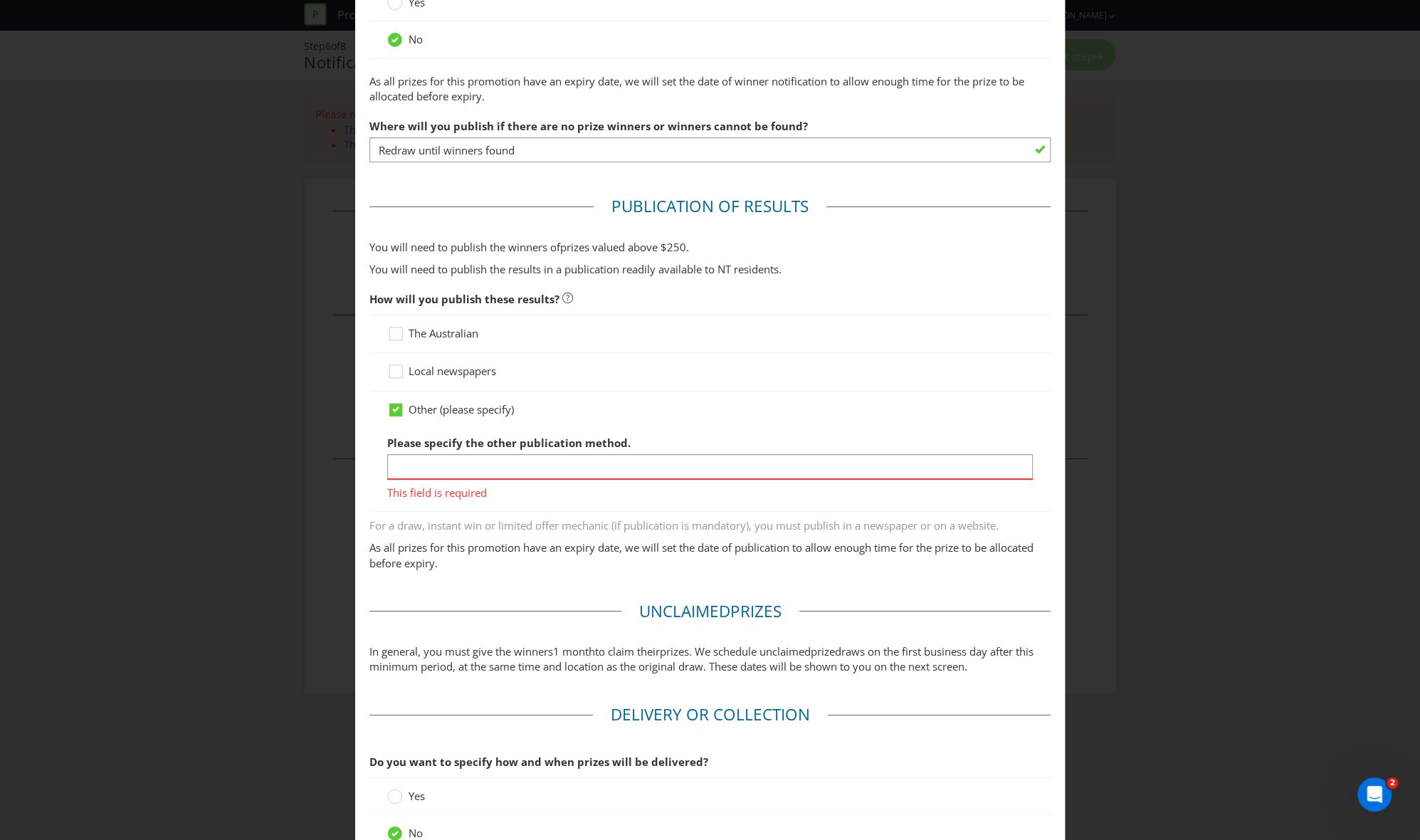
scroll to position [554, 0]
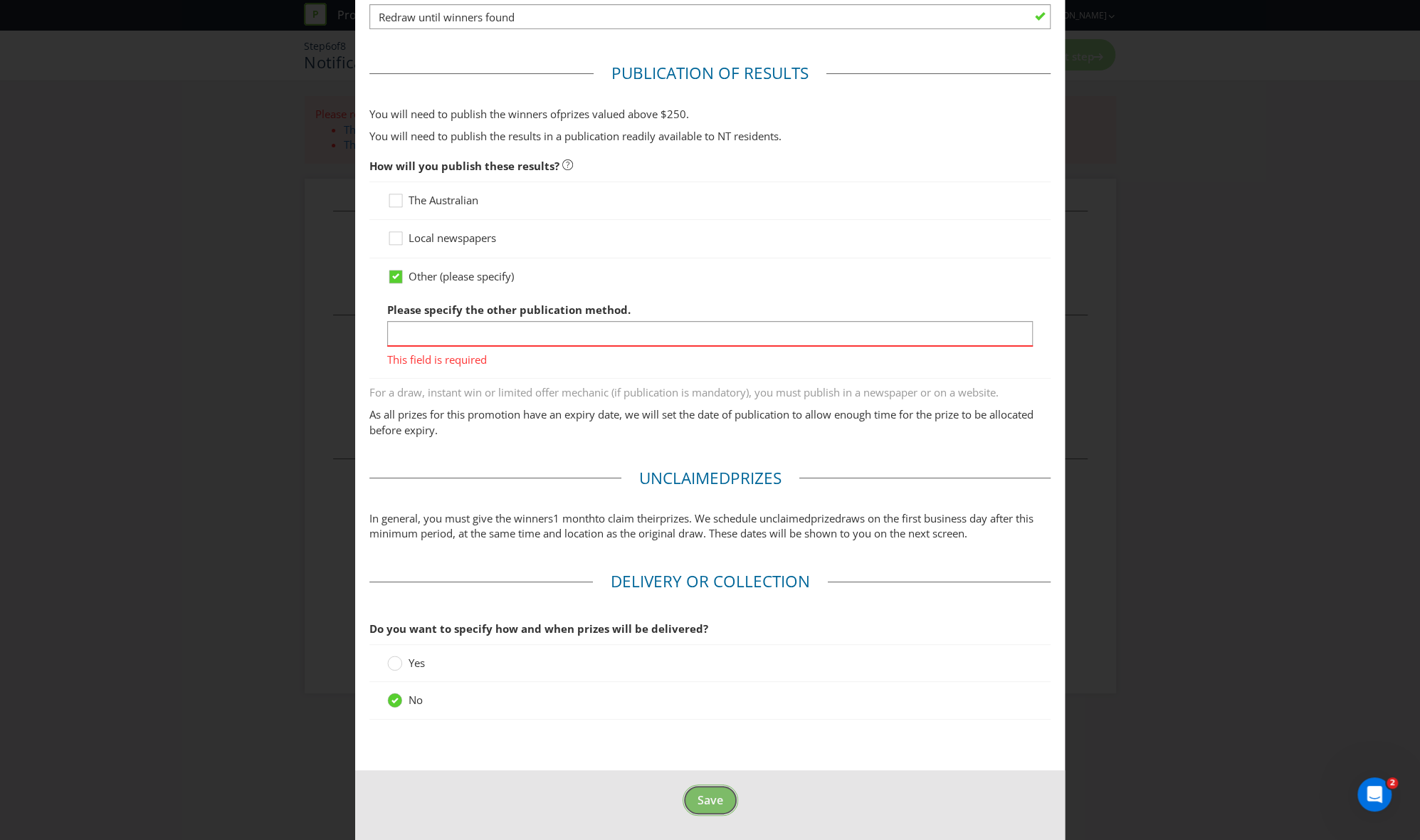
click at [705, 572] on span "Save" at bounding box center [710, 800] width 26 height 16
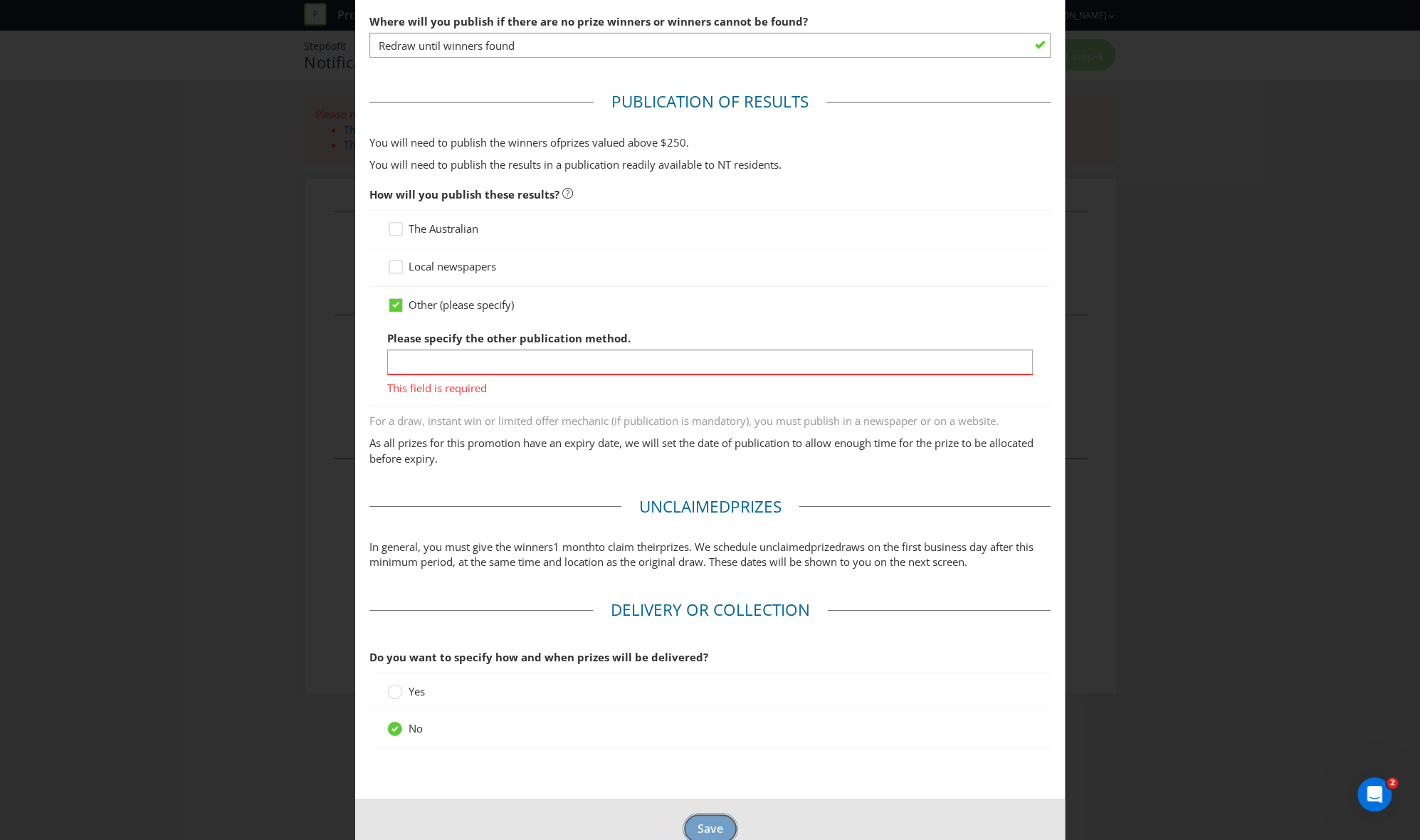
scroll to position [535, 0]
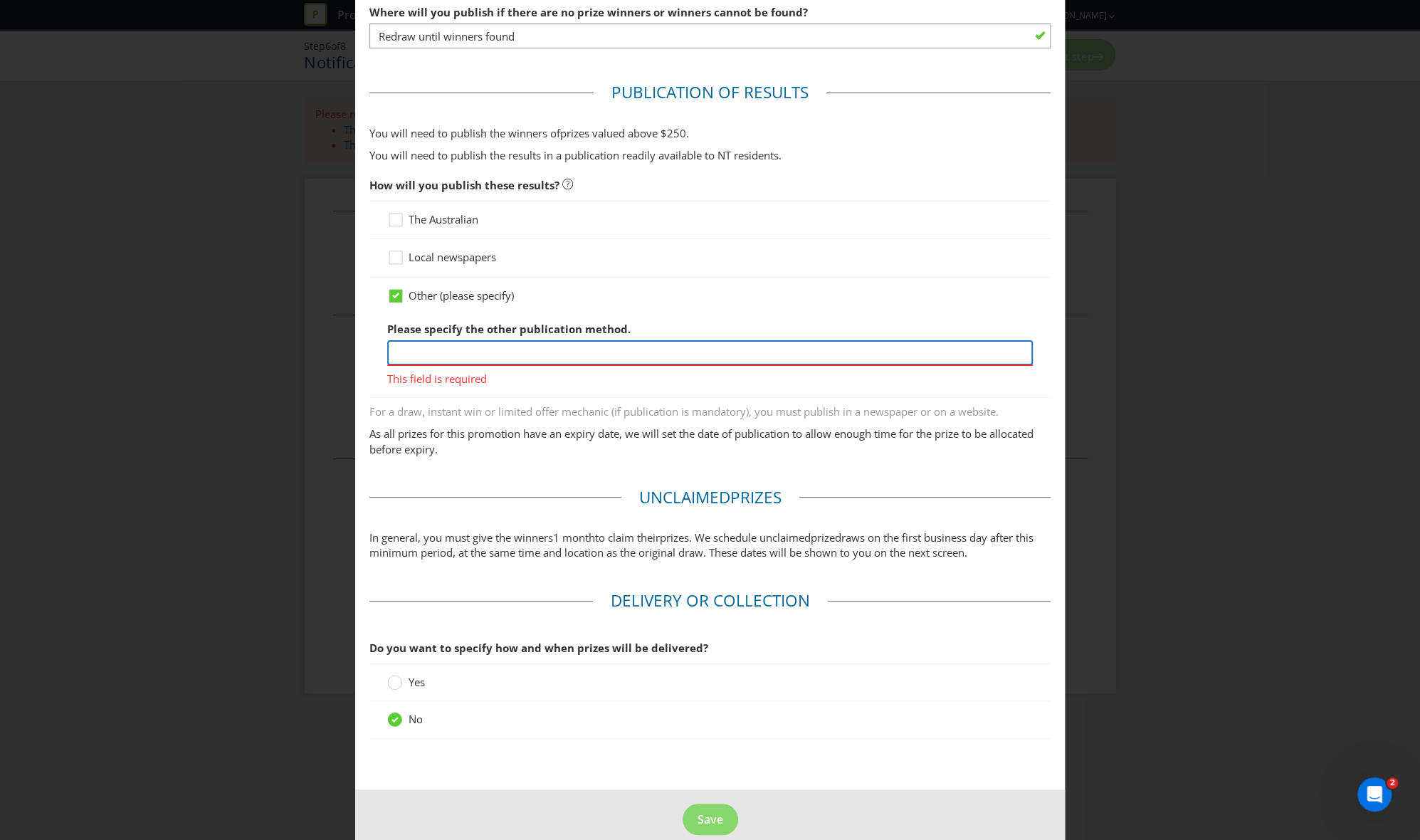
click at [509, 341] on input "text" at bounding box center [710, 353] width 647 height 25
type input "Asahi Beverages webite"
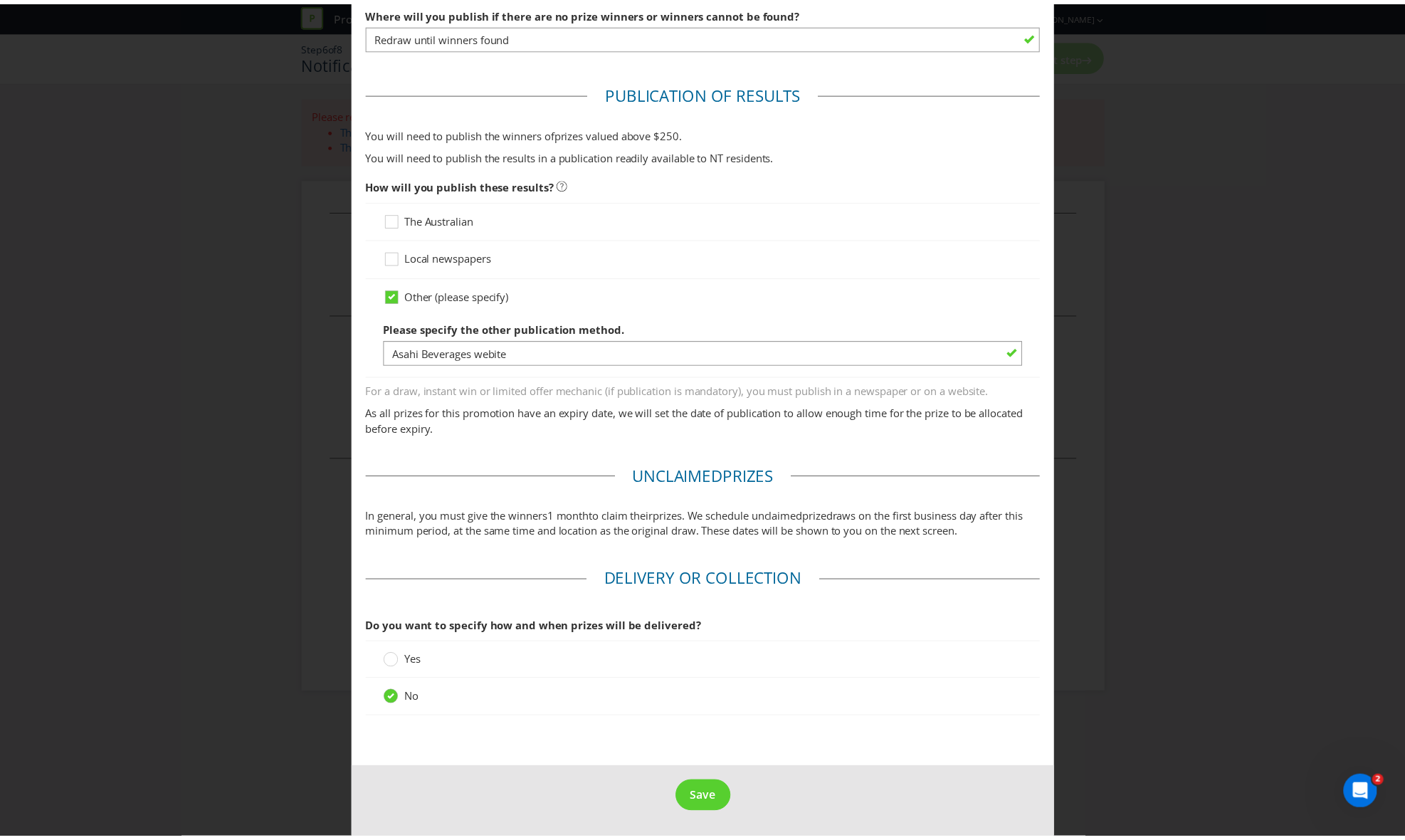
scroll to position [534, 0]
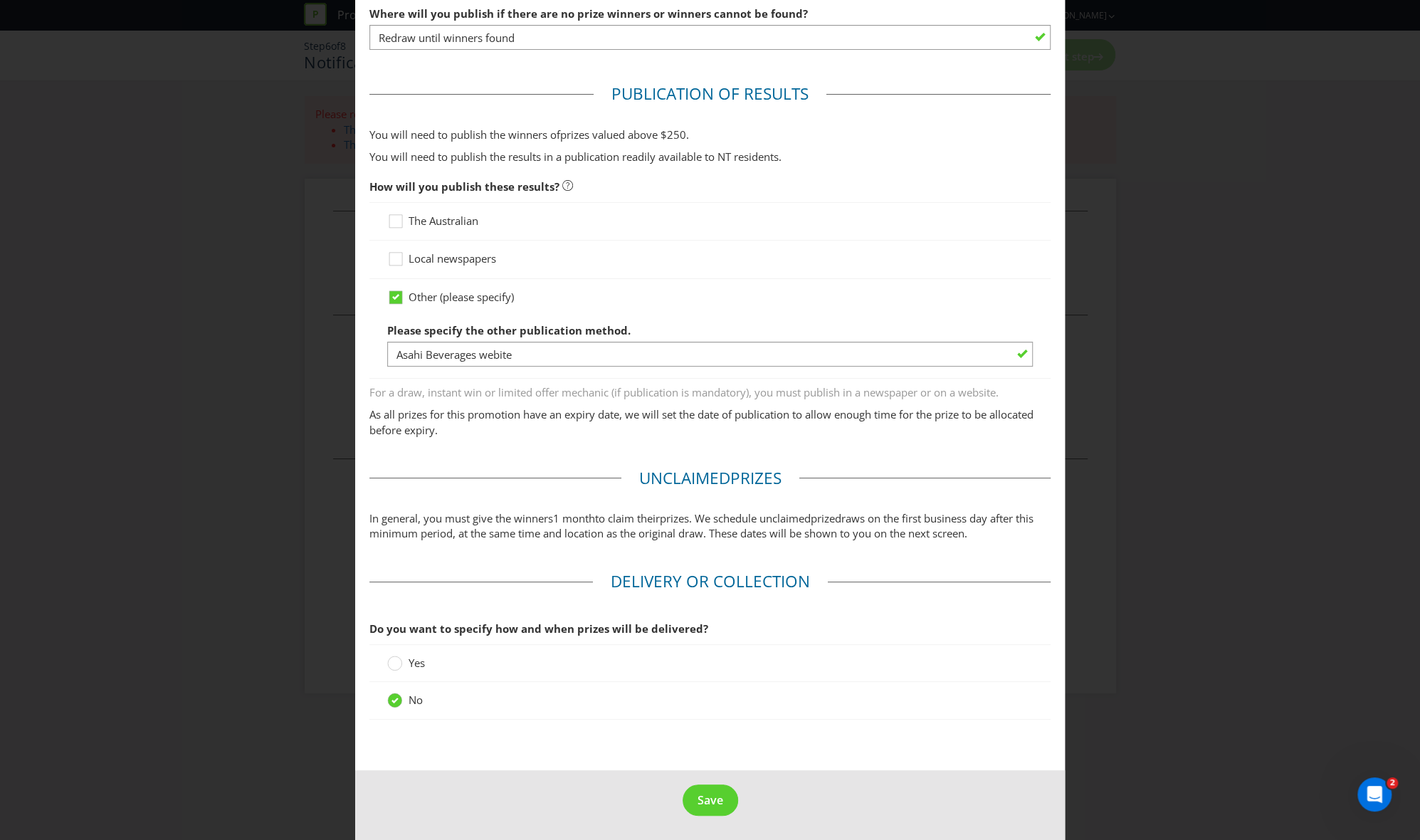
drag, startPoint x: 711, startPoint y: 747, endPoint x: 701, endPoint y: 745, distance: 10.2
click at [710, 572] on main "Winner Notification You may be required to notify winners in writing. Winners m…" at bounding box center [710, 149] width 710 height 1242
click at [702, 572] on span "Save" at bounding box center [710, 800] width 26 height 16
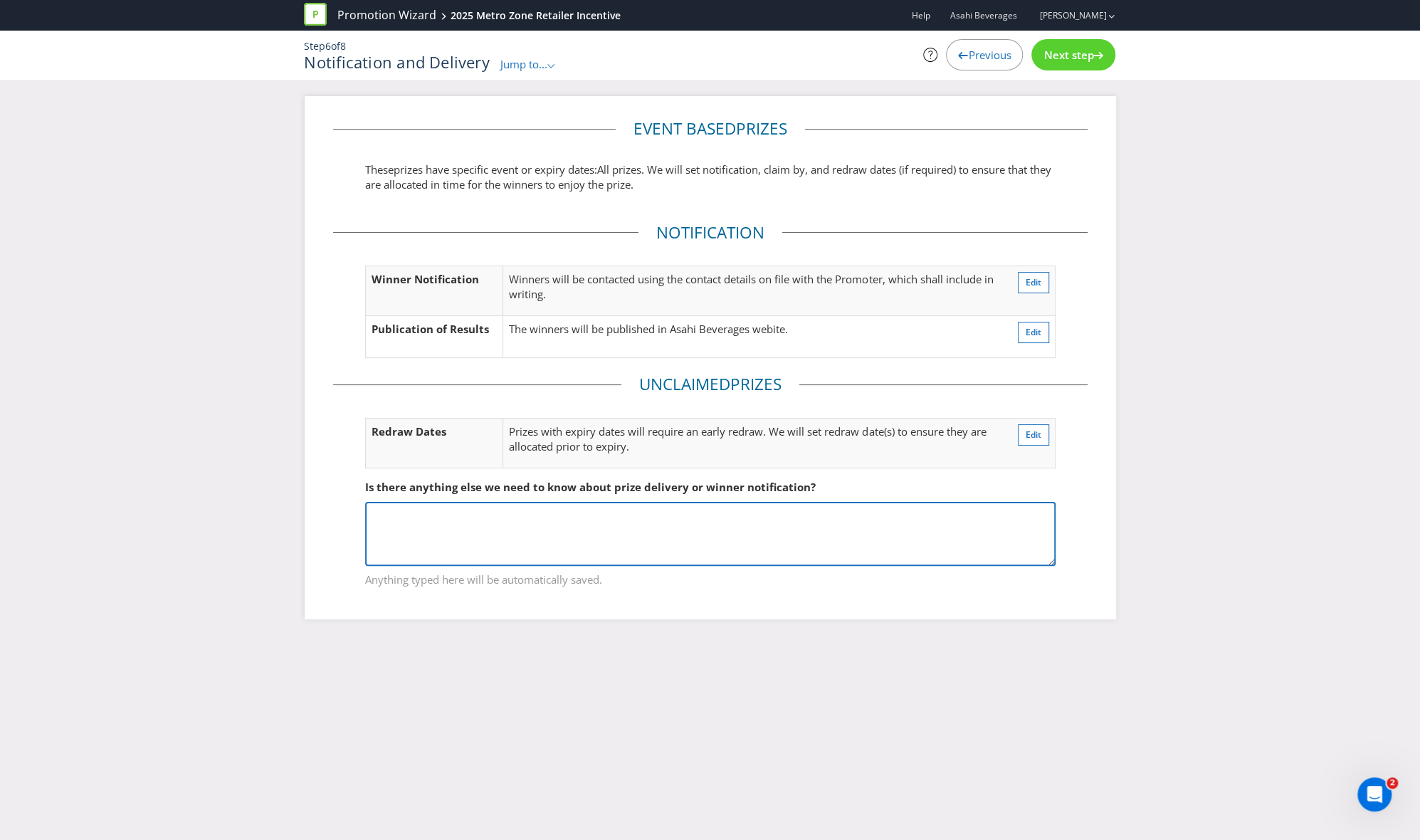
click at [479, 526] on textarea at bounding box center [710, 533] width 691 height 64
paste textarea "If a winner is unable to attend the event, in order to ensure all prizes are aw…"
type textarea "If a winner is unable to attend the event, in order to ensure all prizes are aw…"
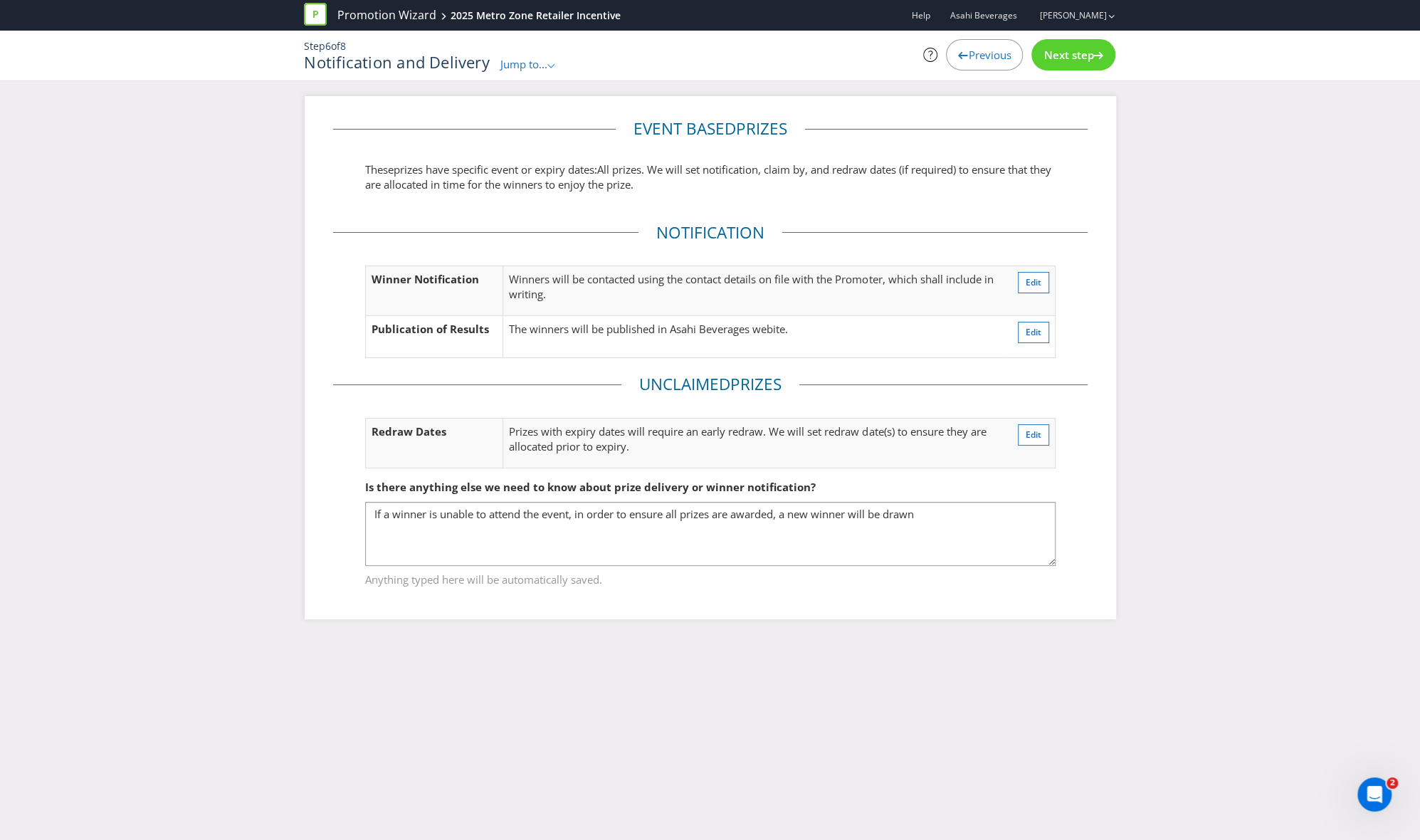
click at [968, 518] on div "Event based prize s These prize s have specific event or expiry dates: All priz…" at bounding box center [710, 357] width 811 height 523
click at [968, 55] on span "Next step" at bounding box center [1069, 55] width 50 height 14
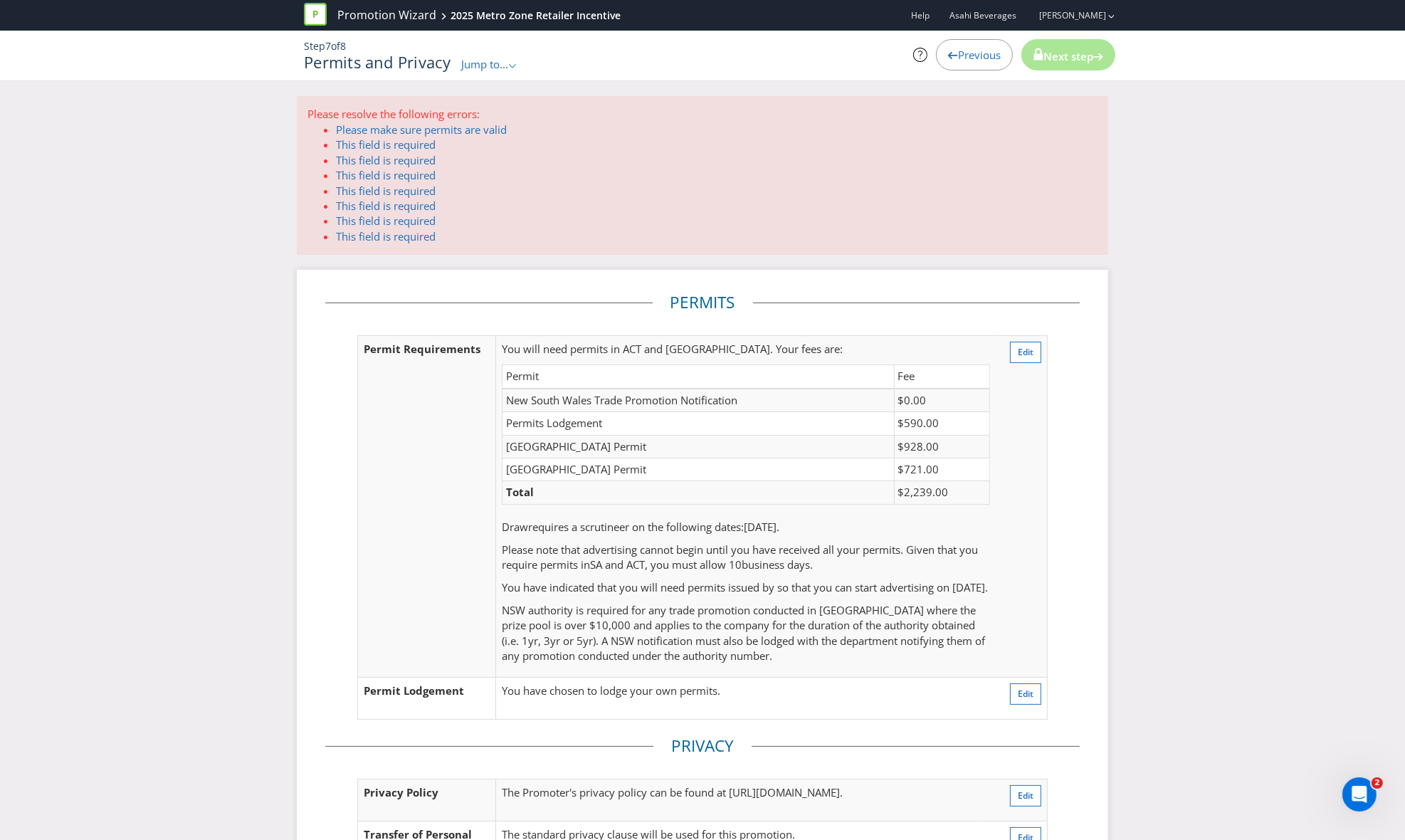
click at [846, 572] on p "You have indicated that you will need permits issued by so that you can start a…" at bounding box center [745, 587] width 488 height 15
click at [483, 63] on span "Jump to..." at bounding box center [477, 64] width 47 height 14
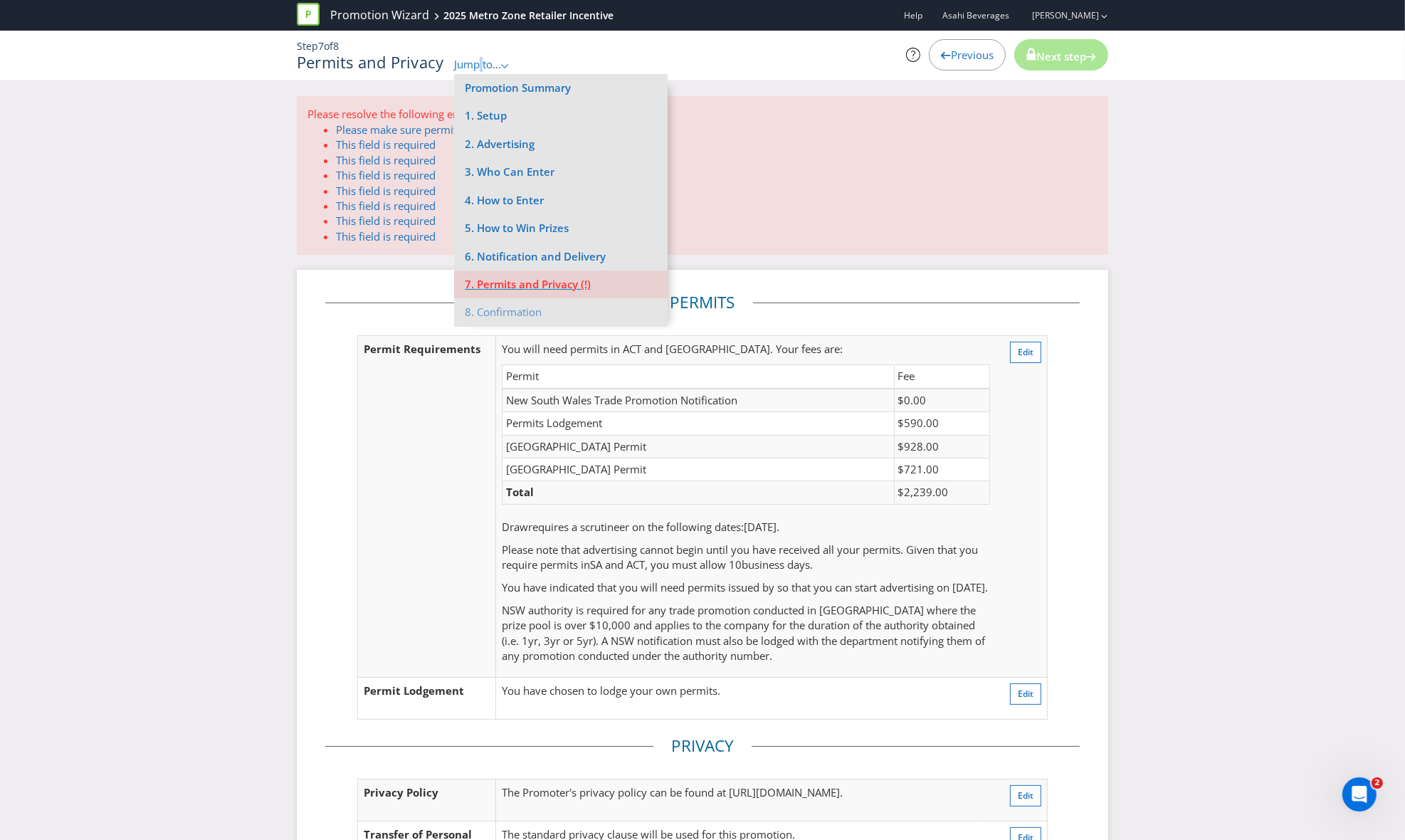
click at [558, 282] on li "7. Permits and Privacy (!)" at bounding box center [560, 284] width 213 height 27
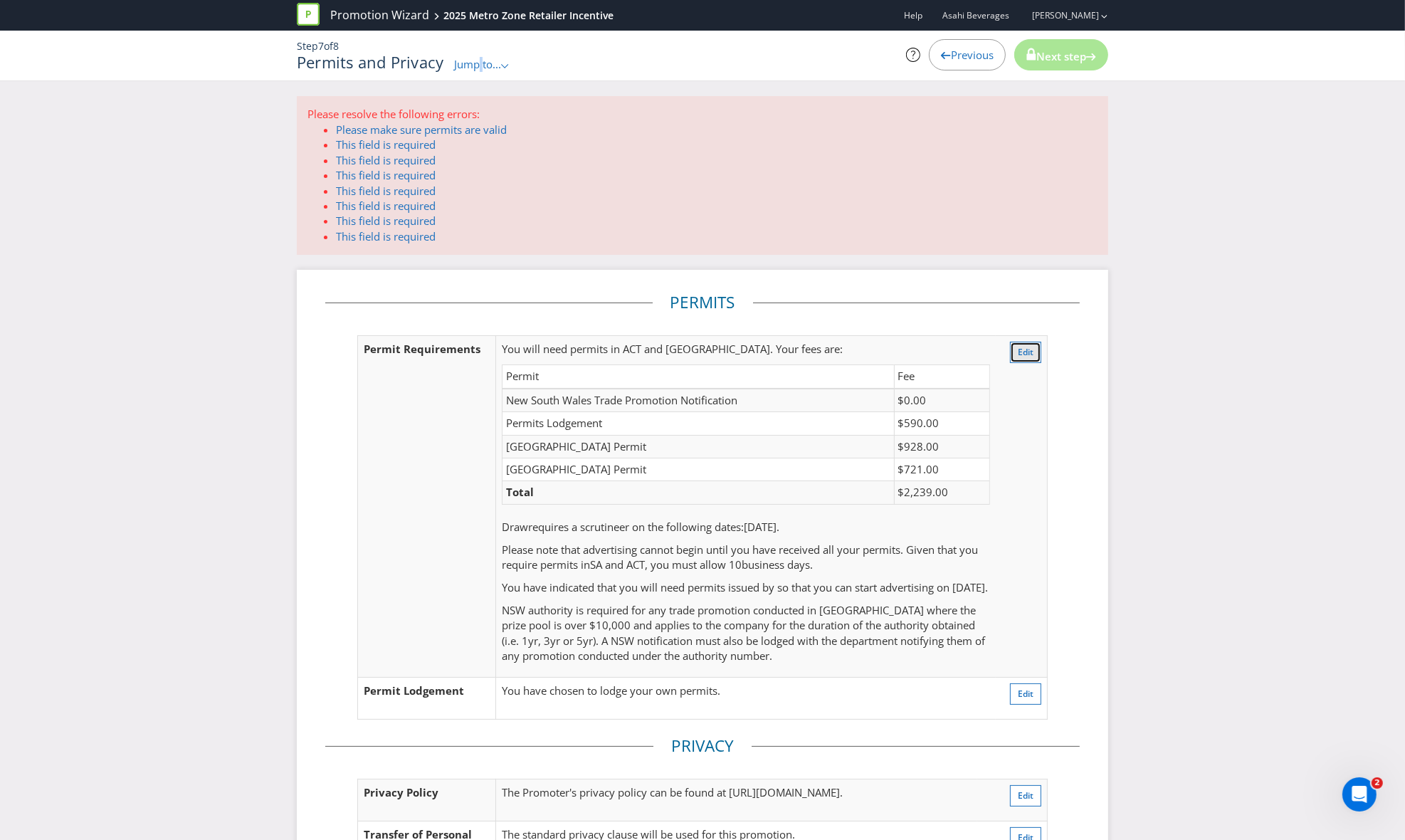
click at [967, 345] on button "Edit" at bounding box center [1025, 352] width 31 height 21
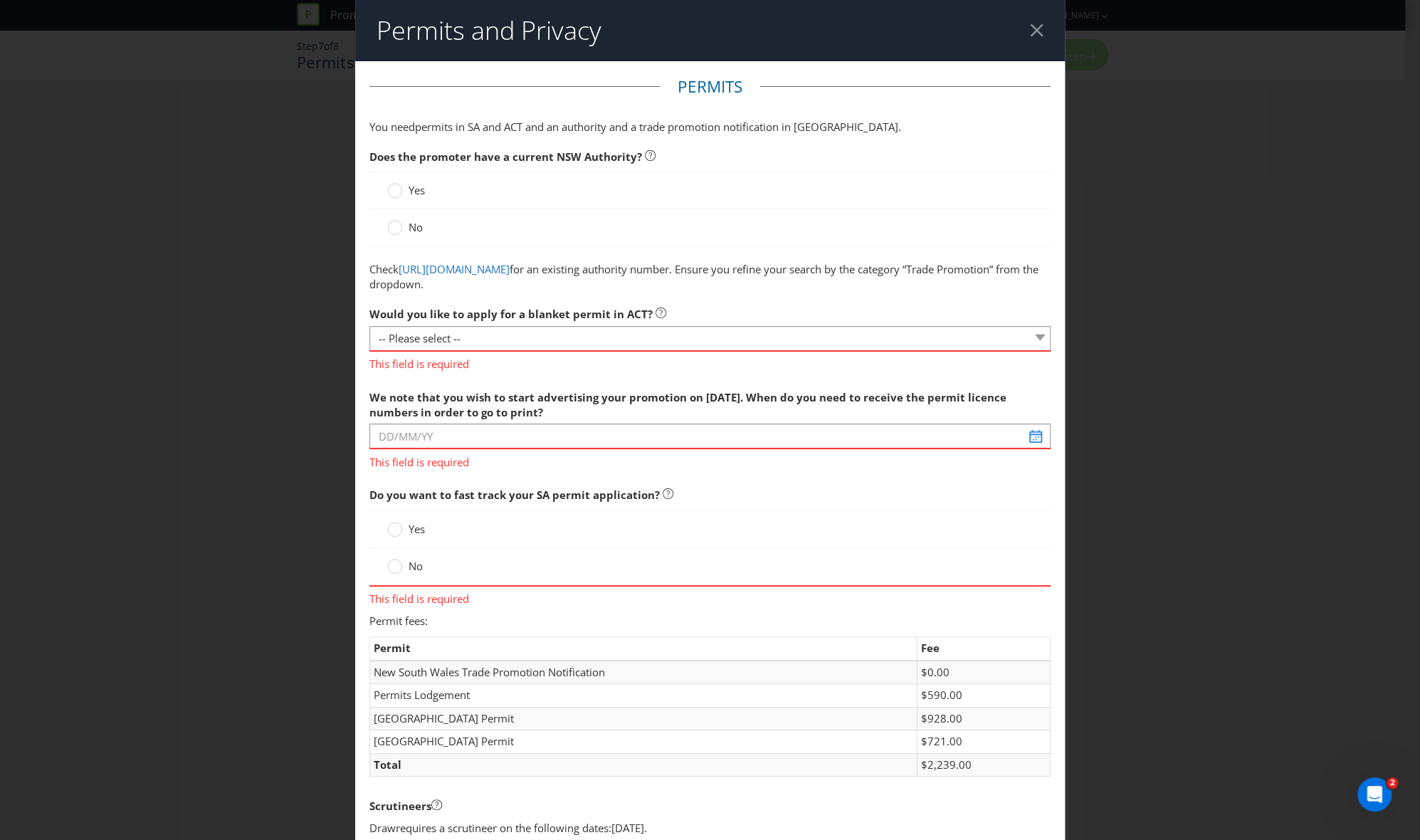
drag, startPoint x: 1026, startPoint y: 25, endPoint x: 1015, endPoint y: 21, distance: 11.7
click at [968, 21] on header "Permits and Privacy" at bounding box center [710, 30] width 710 height 61
click at [487, 345] on select "-- Please select -- Yes, please apply for a new blanket permit No, this promoti…" at bounding box center [710, 339] width 682 height 25
select select "NO_NONE"
click at [370, 326] on select "-- Please select -- Yes, please apply for a new blanket permit No, this promoti…" at bounding box center [710, 339] width 682 height 25
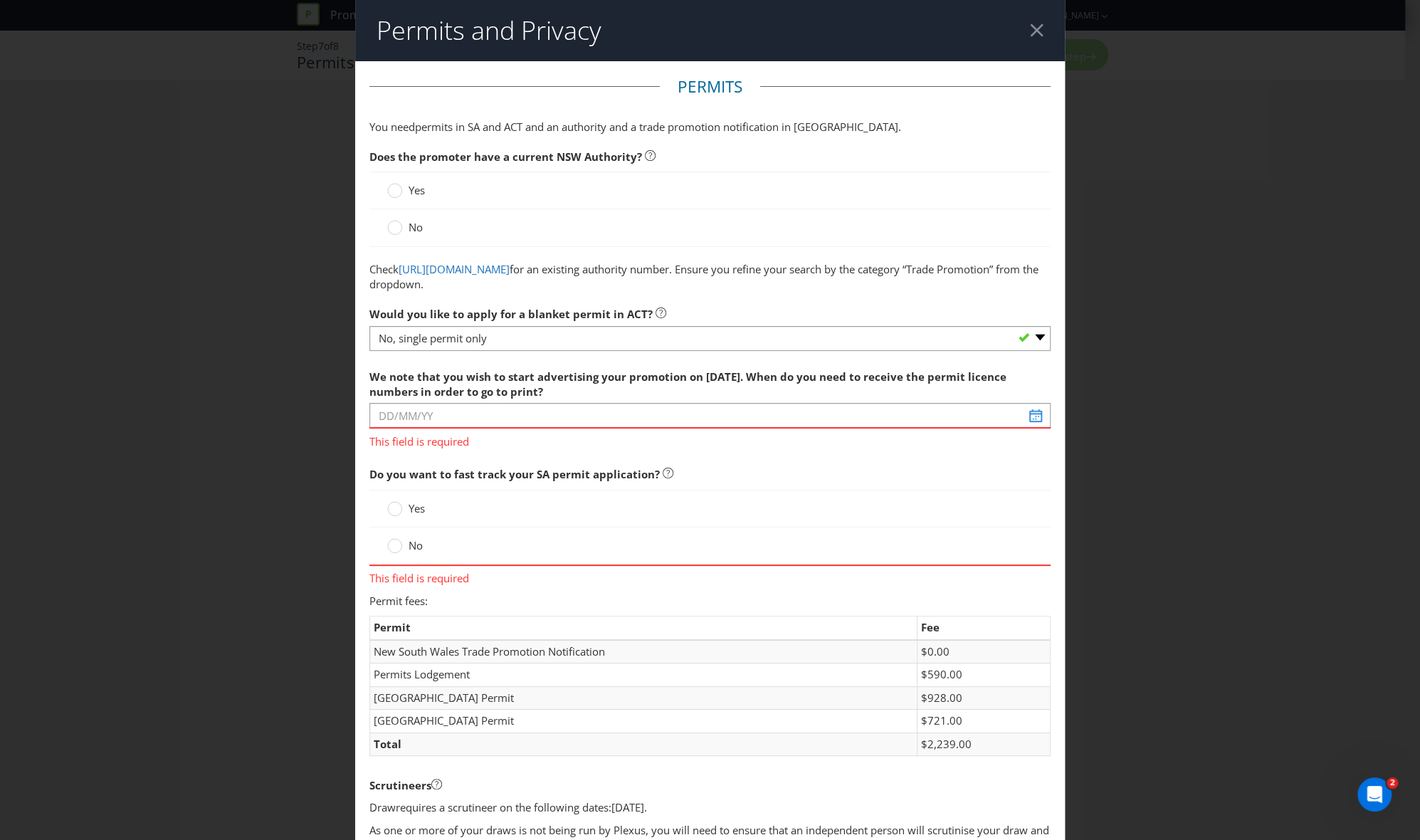
click at [968, 31] on div at bounding box center [1036, 30] width 13 height 13
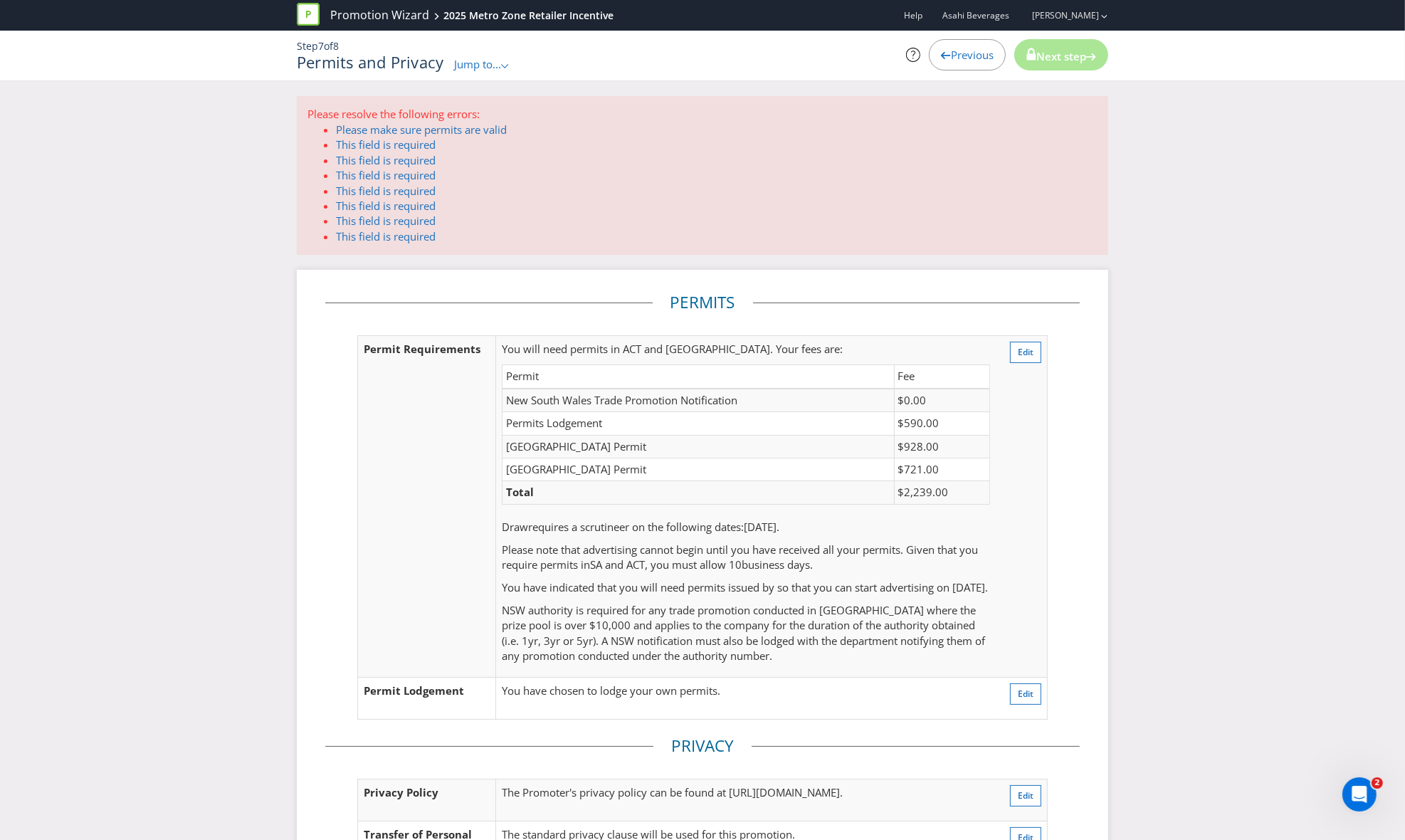
click at [952, 43] on div "Previous" at bounding box center [966, 54] width 77 height 31
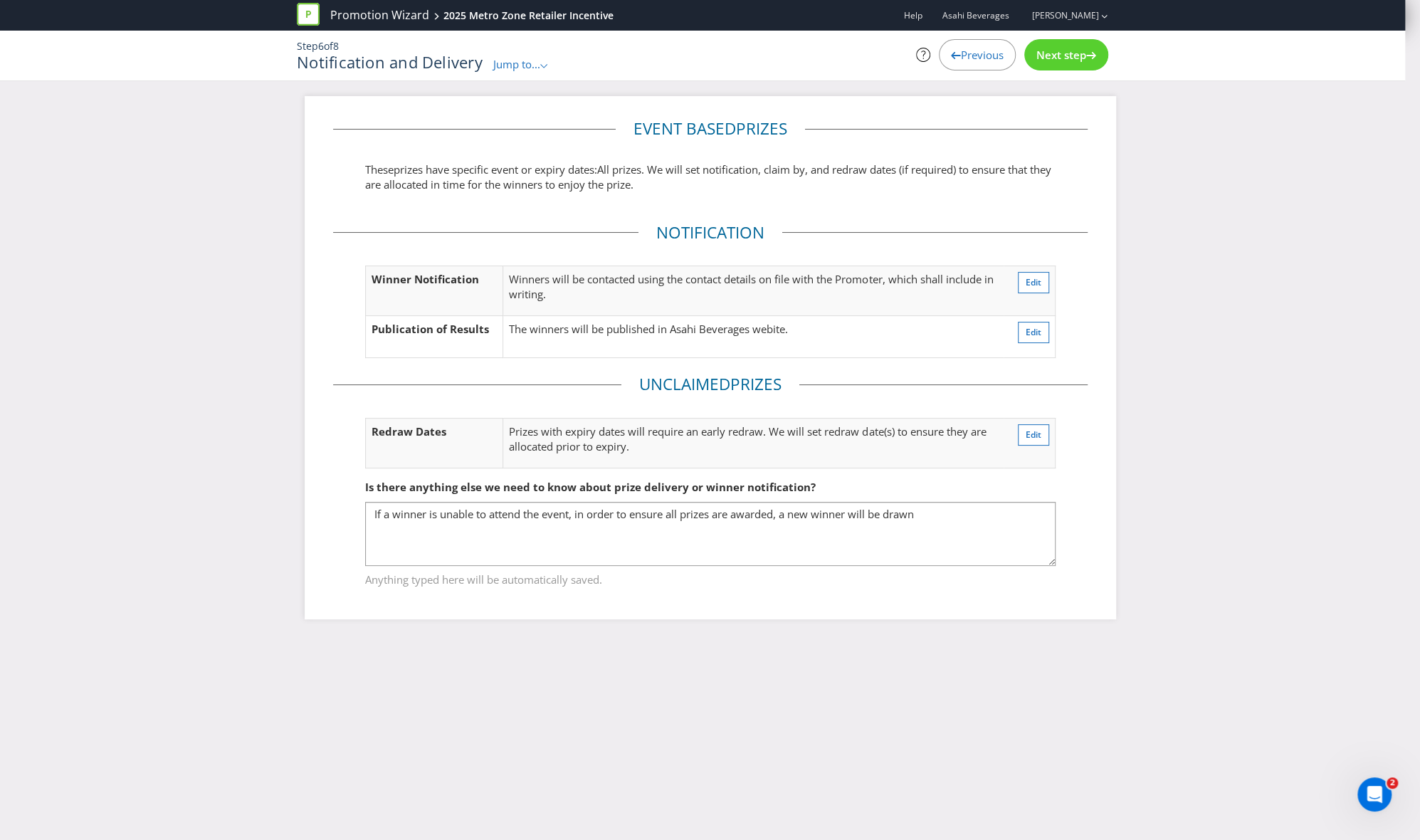
click at [968, 51] on span "Previous" at bounding box center [982, 55] width 42 height 14
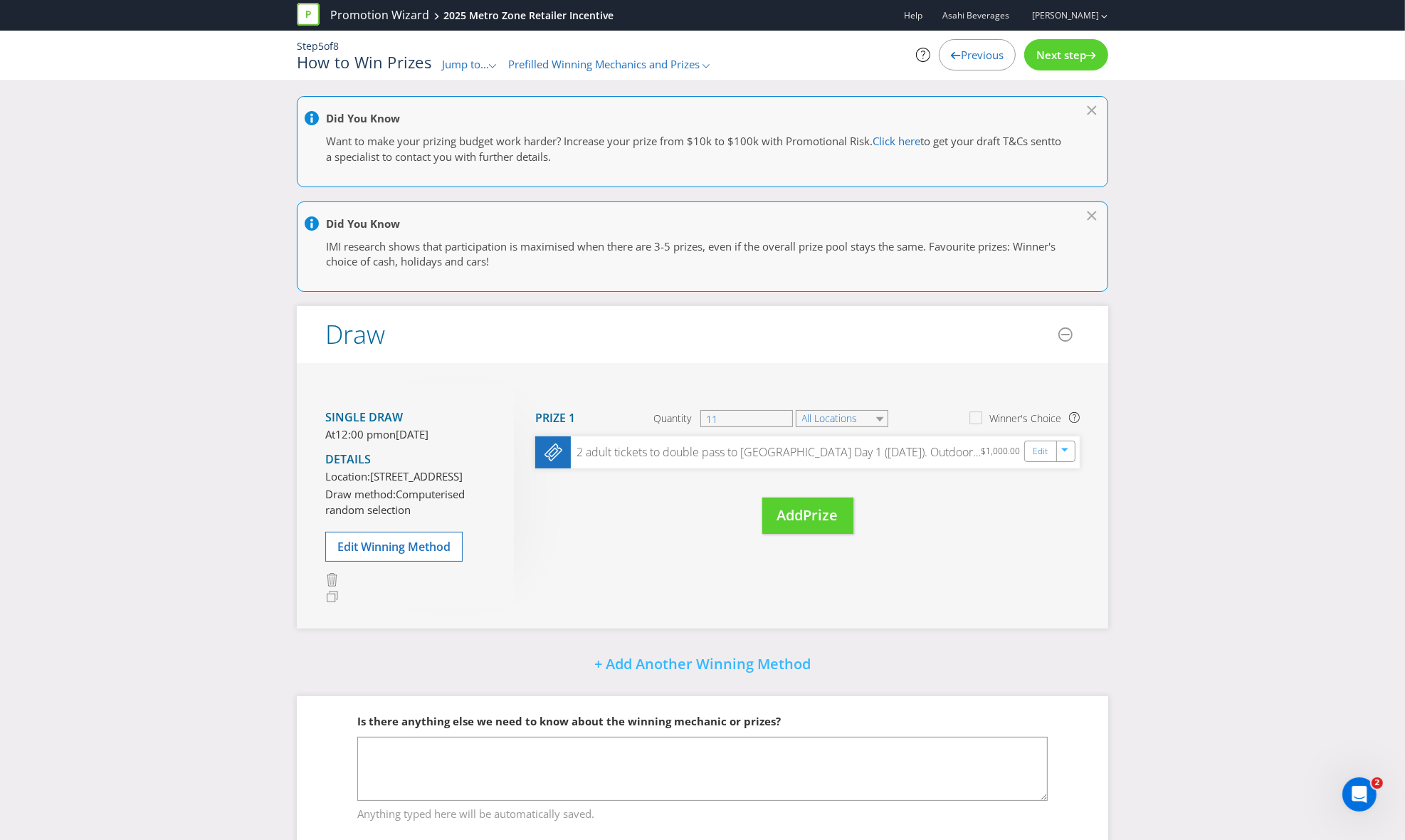
click at [967, 59] on span "Next step" at bounding box center [1061, 55] width 50 height 14
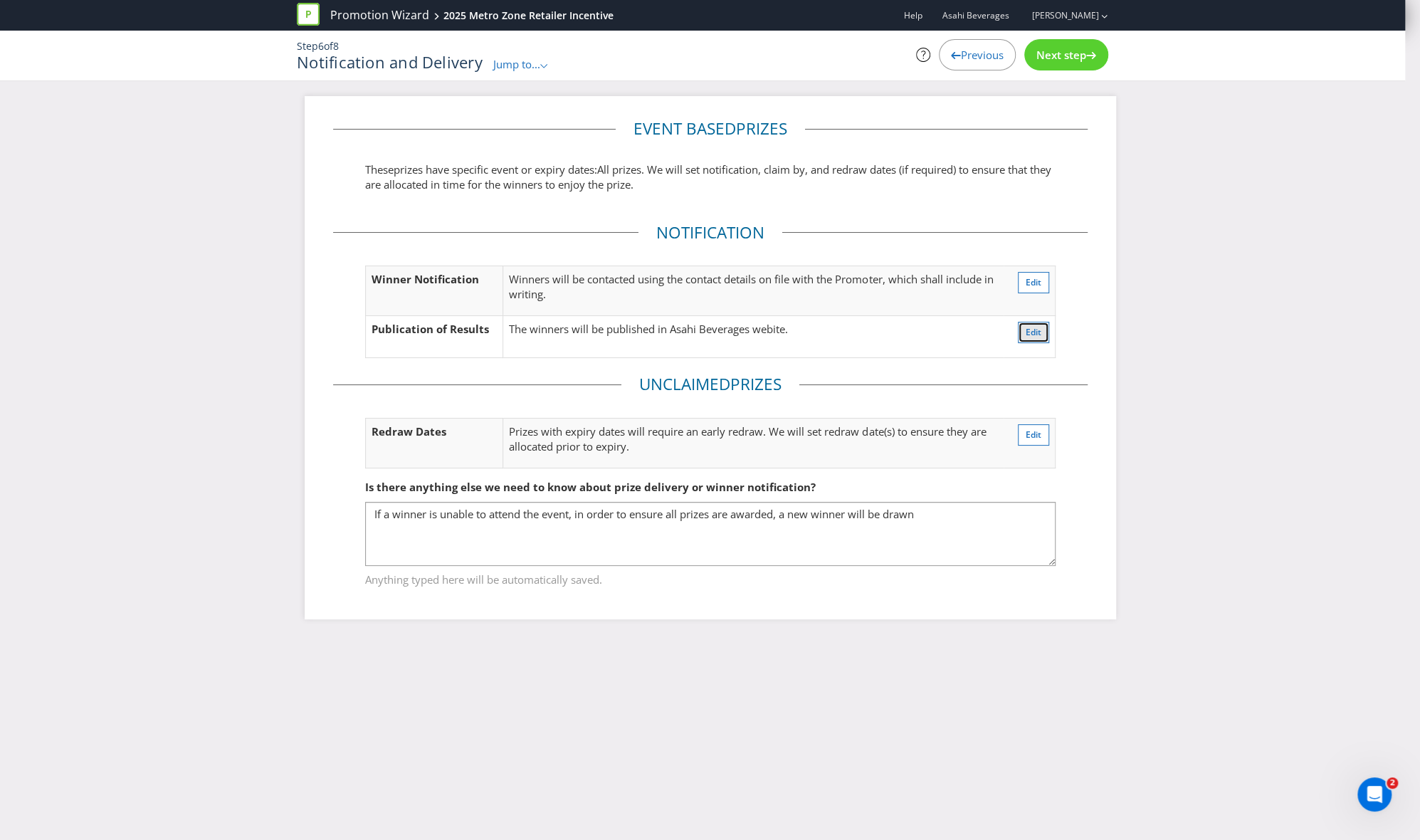
click at [968, 330] on span "Edit" at bounding box center [1034, 332] width 16 height 12
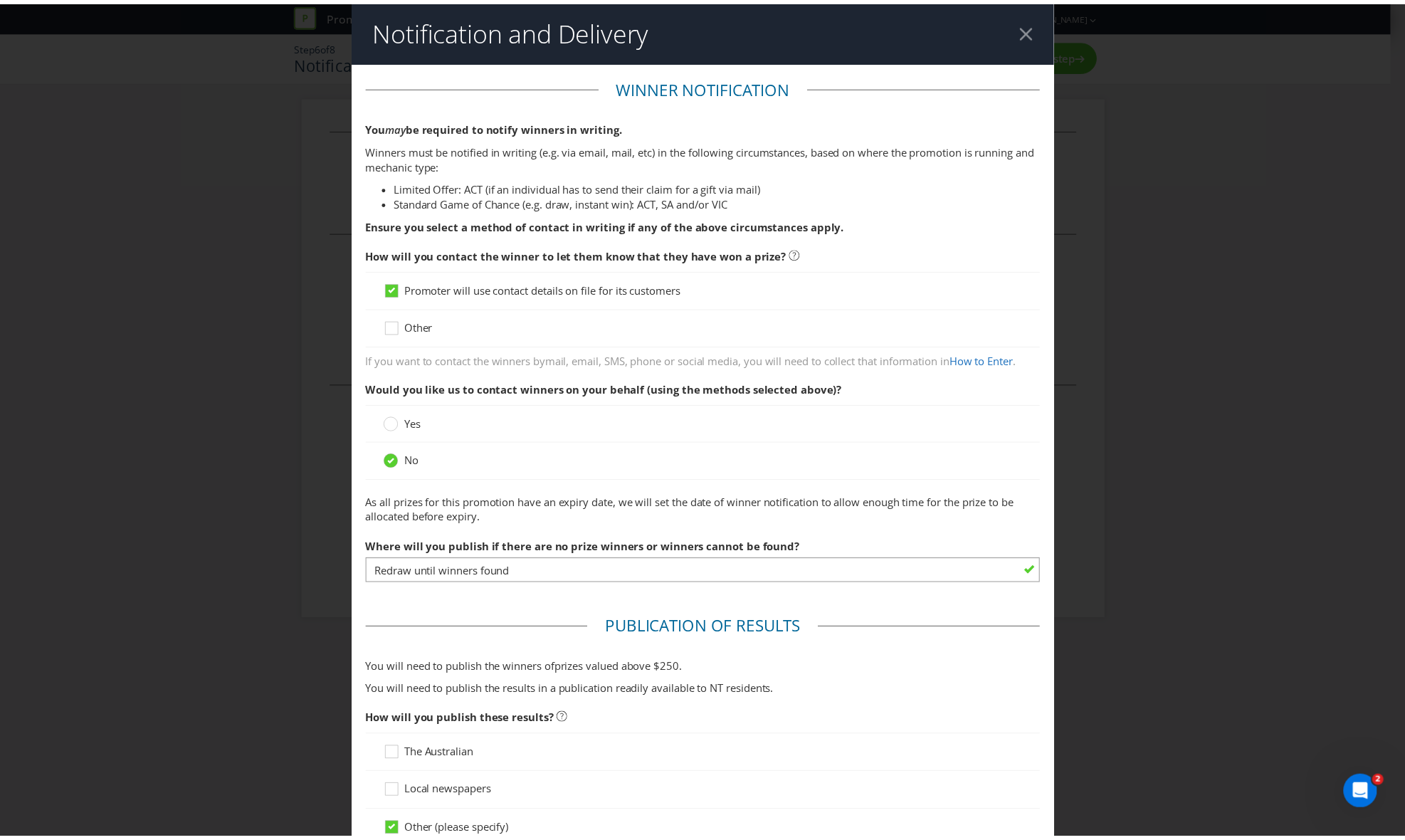
scroll to position [534, 0]
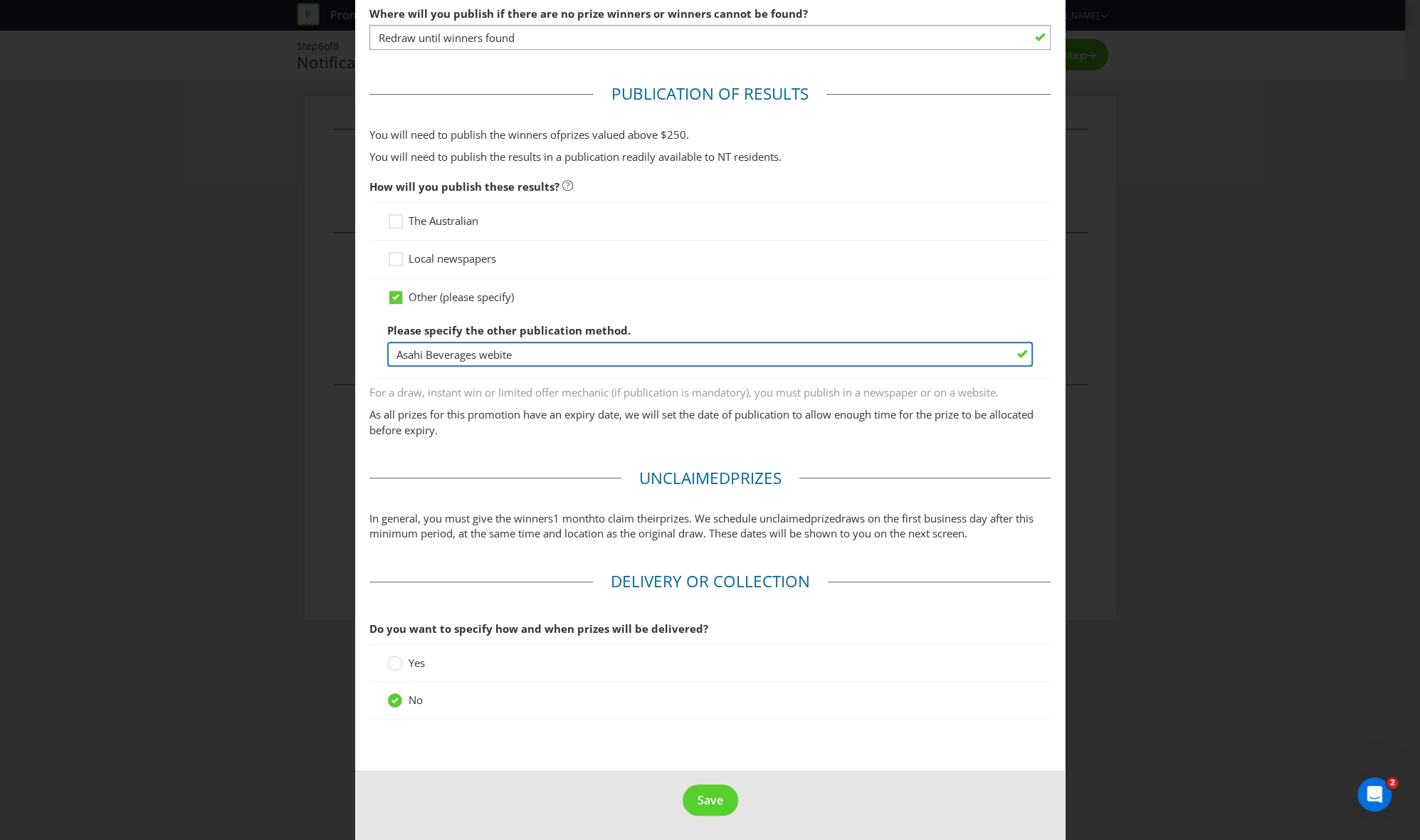
click at [586, 348] on input "Asahi Beverages webite" at bounding box center [710, 354] width 647 height 25
drag, startPoint x: 552, startPoint y: 353, endPoint x: 377, endPoint y: 340, distance: 175.5
click at [376, 339] on div "Other (please specify) Please specify the other publication method. Asahi Bever…" at bounding box center [710, 328] width 682 height 100
type input "[DOMAIN_NAME]"
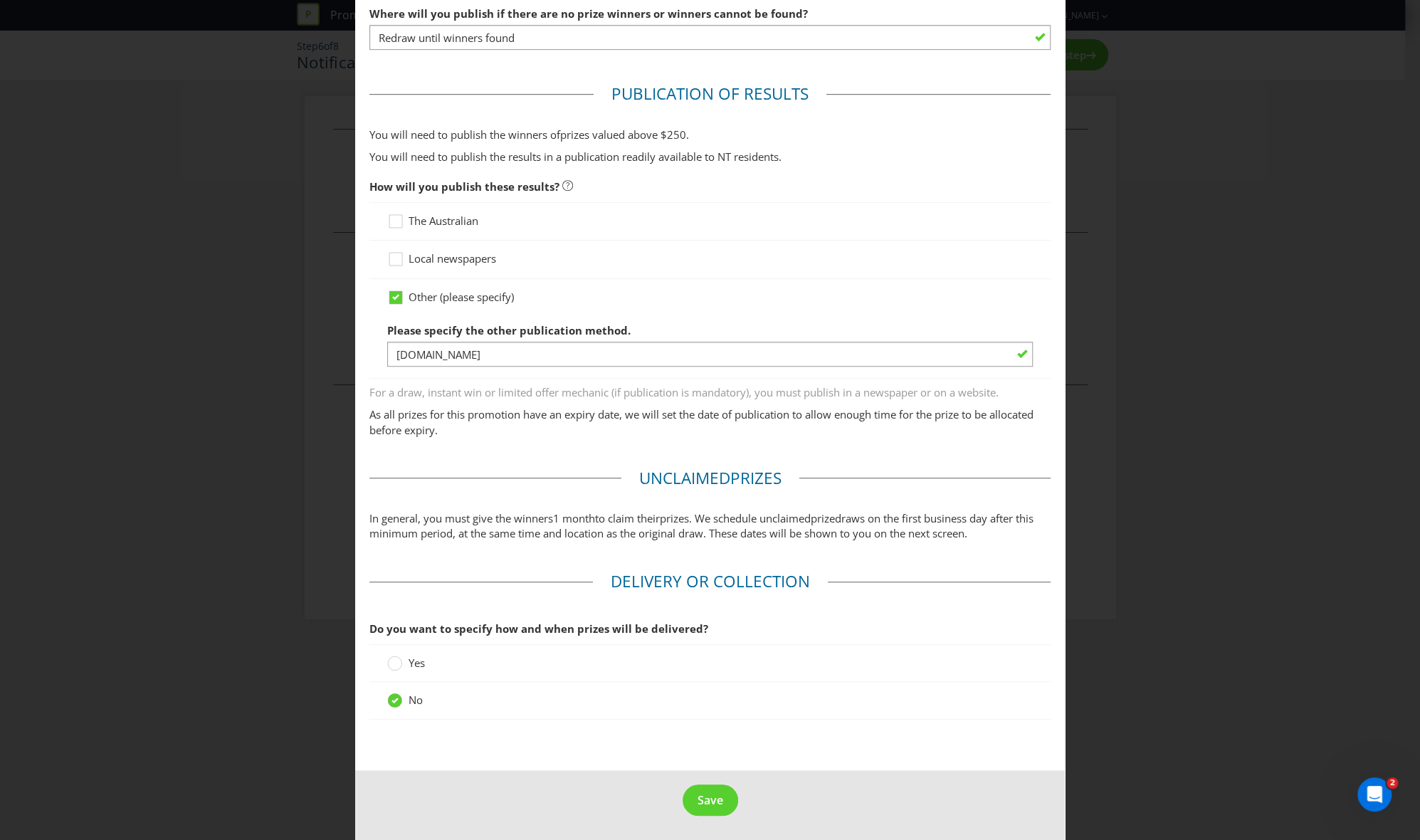
click at [497, 436] on p "As all prizes for this promotion have an expiry date, we will set the date of p…" at bounding box center [710, 422] width 682 height 31
click at [709, 572] on span "Save" at bounding box center [710, 800] width 26 height 16
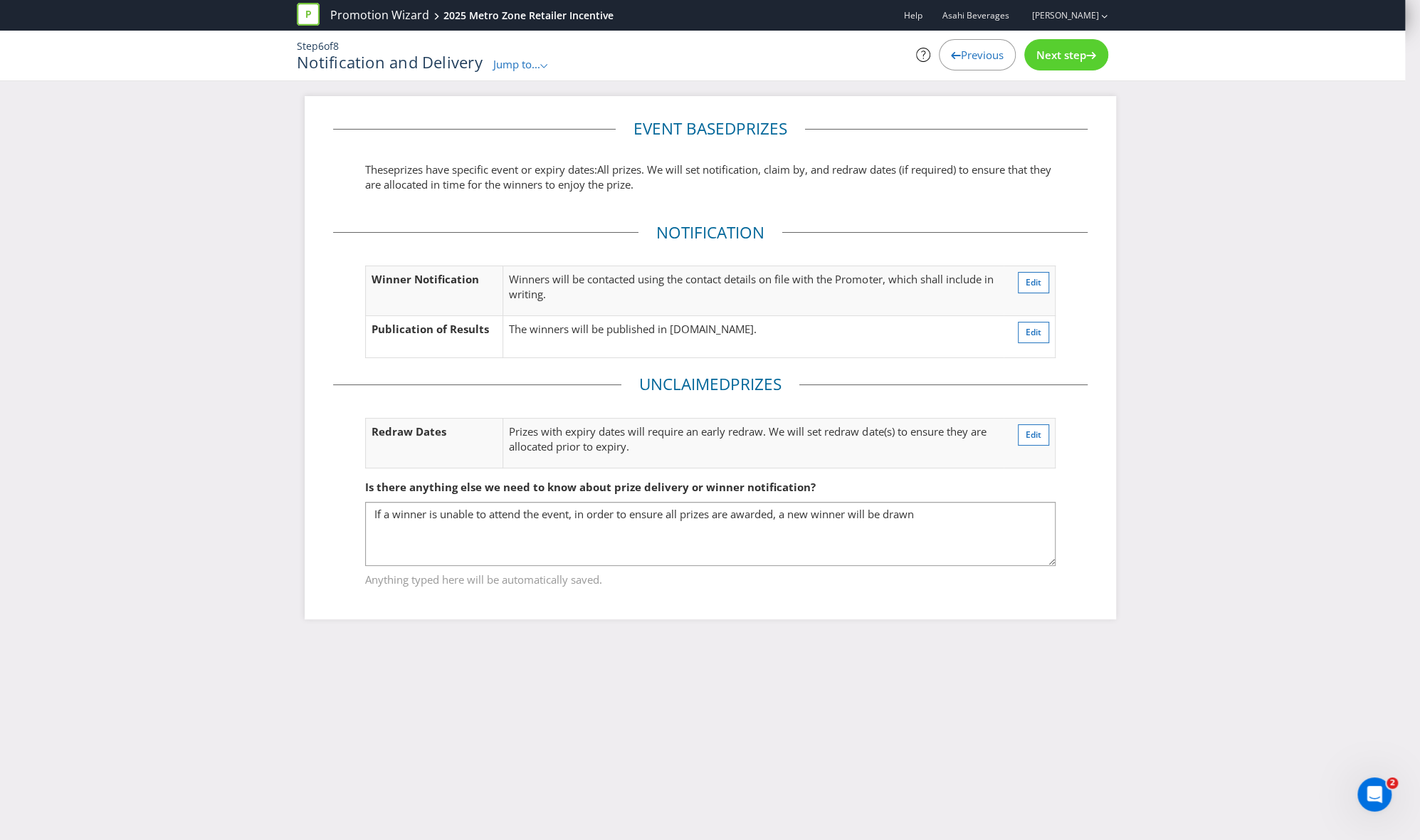
drag, startPoint x: 1085, startPoint y: 51, endPoint x: 1063, endPoint y: 57, distance: 22.8
click at [968, 50] on span "Next step" at bounding box center [1062, 55] width 50 height 14
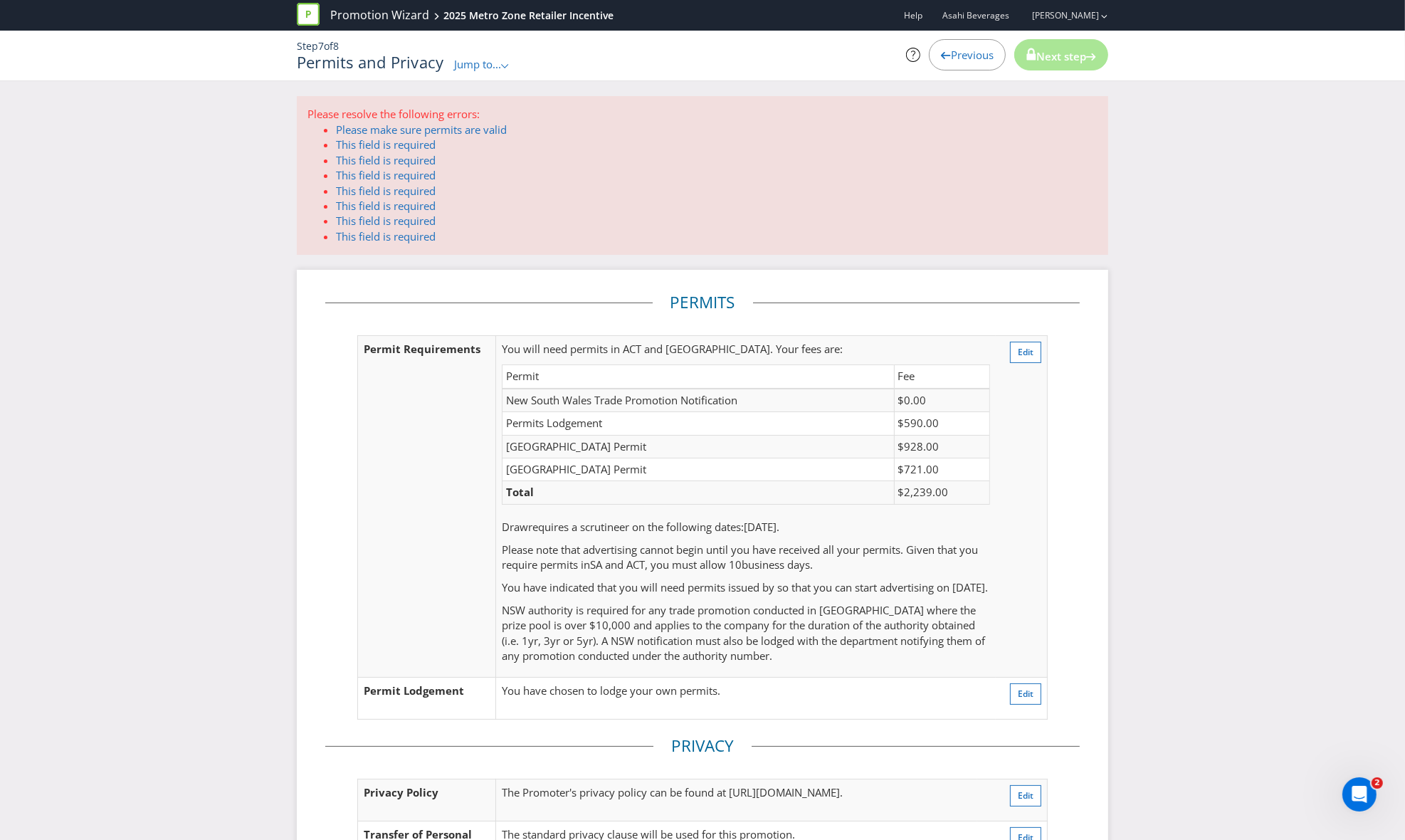
click at [953, 49] on span "Previous" at bounding box center [972, 55] width 42 height 14
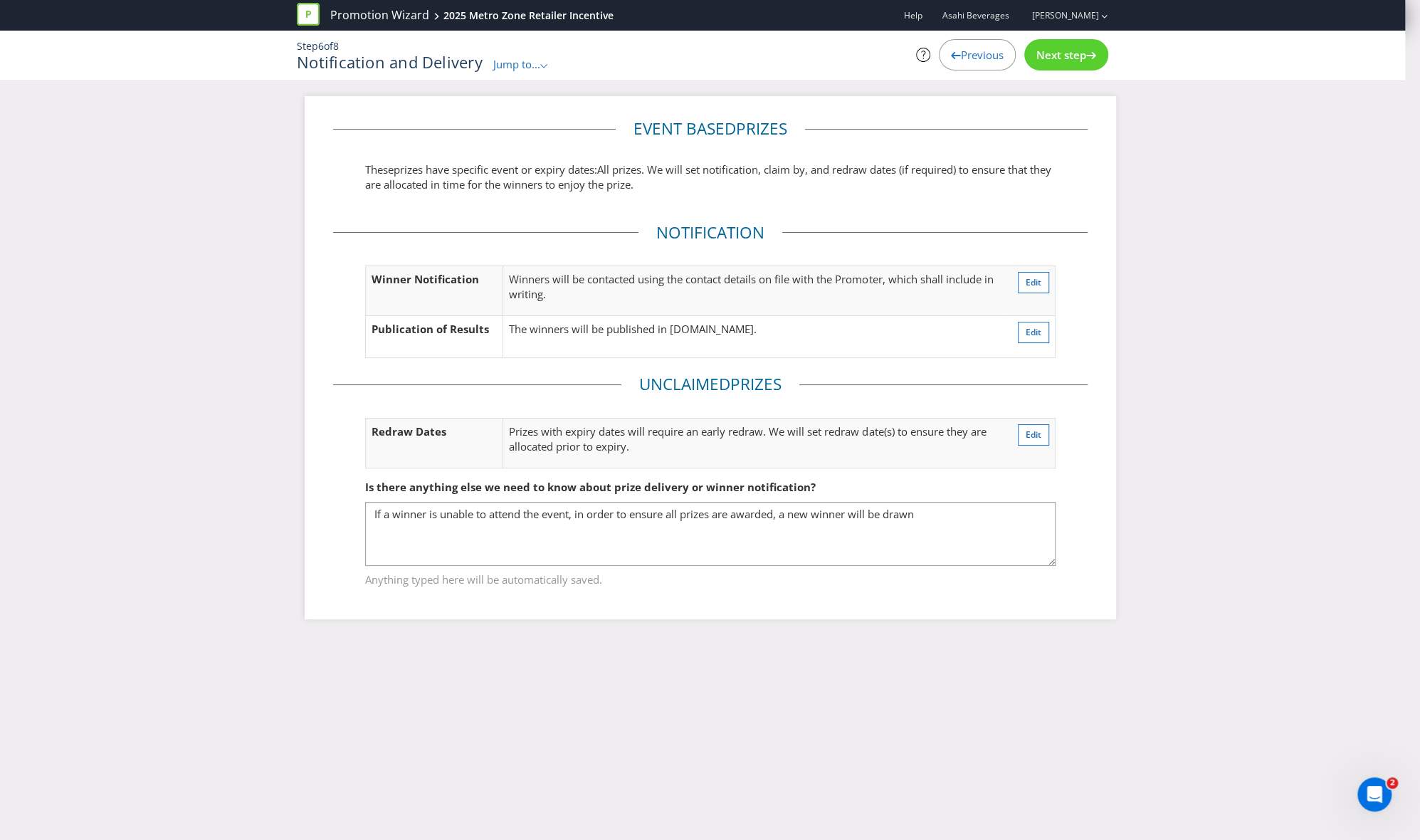
click at [956, 53] on div "Previous" at bounding box center [977, 54] width 77 height 31
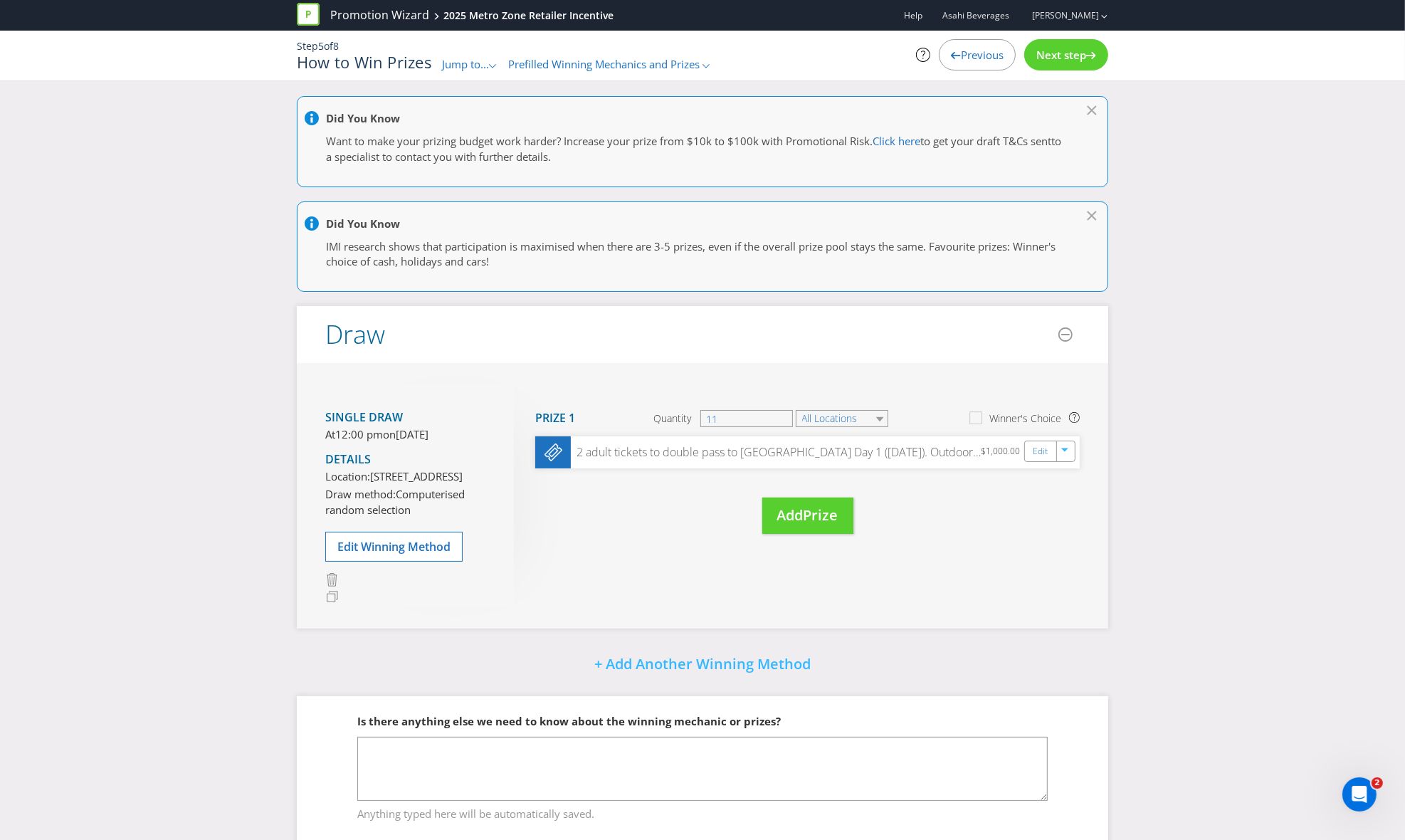
click at [967, 55] on span "Previous" at bounding box center [981, 55] width 42 height 14
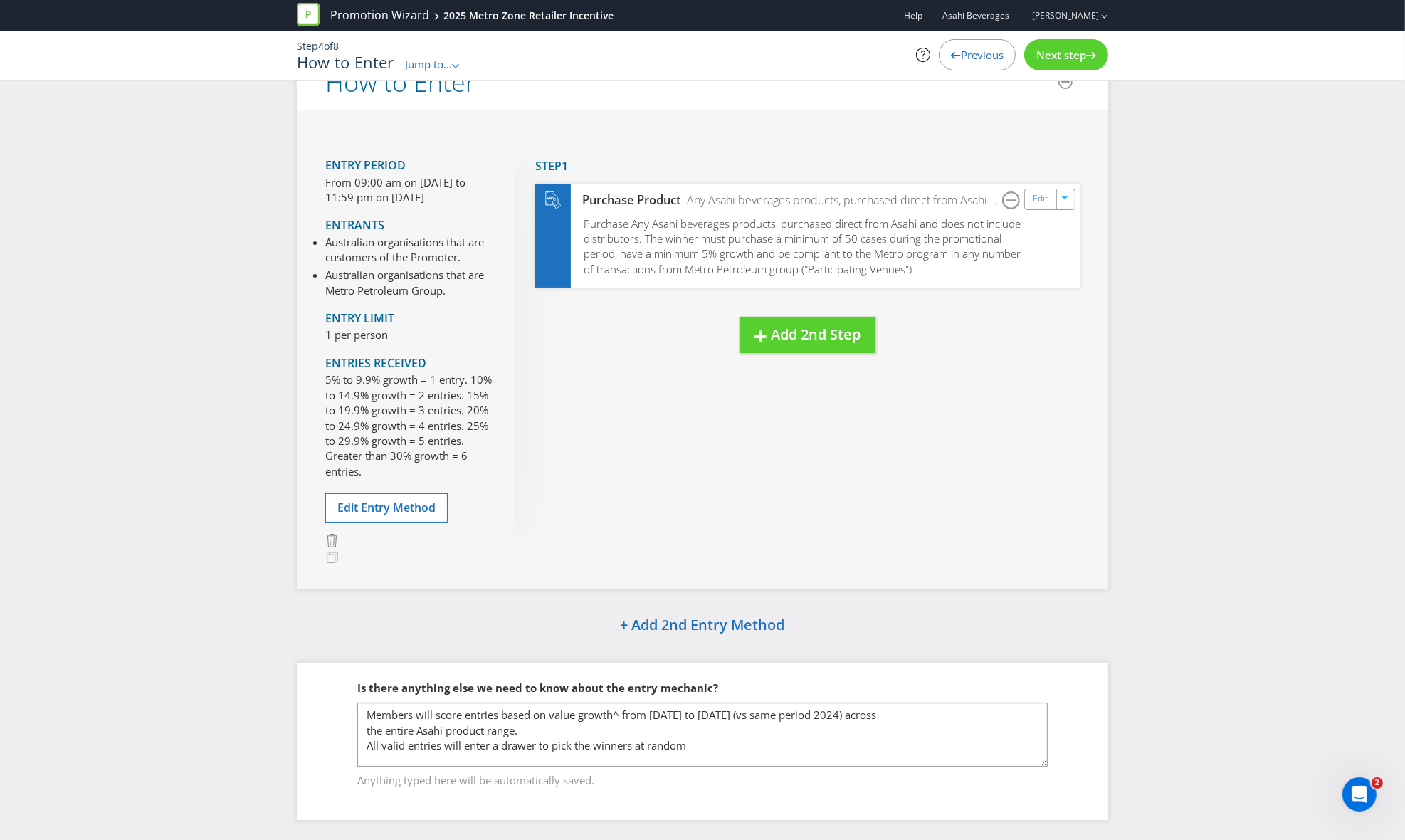
scroll to position [60, 0]
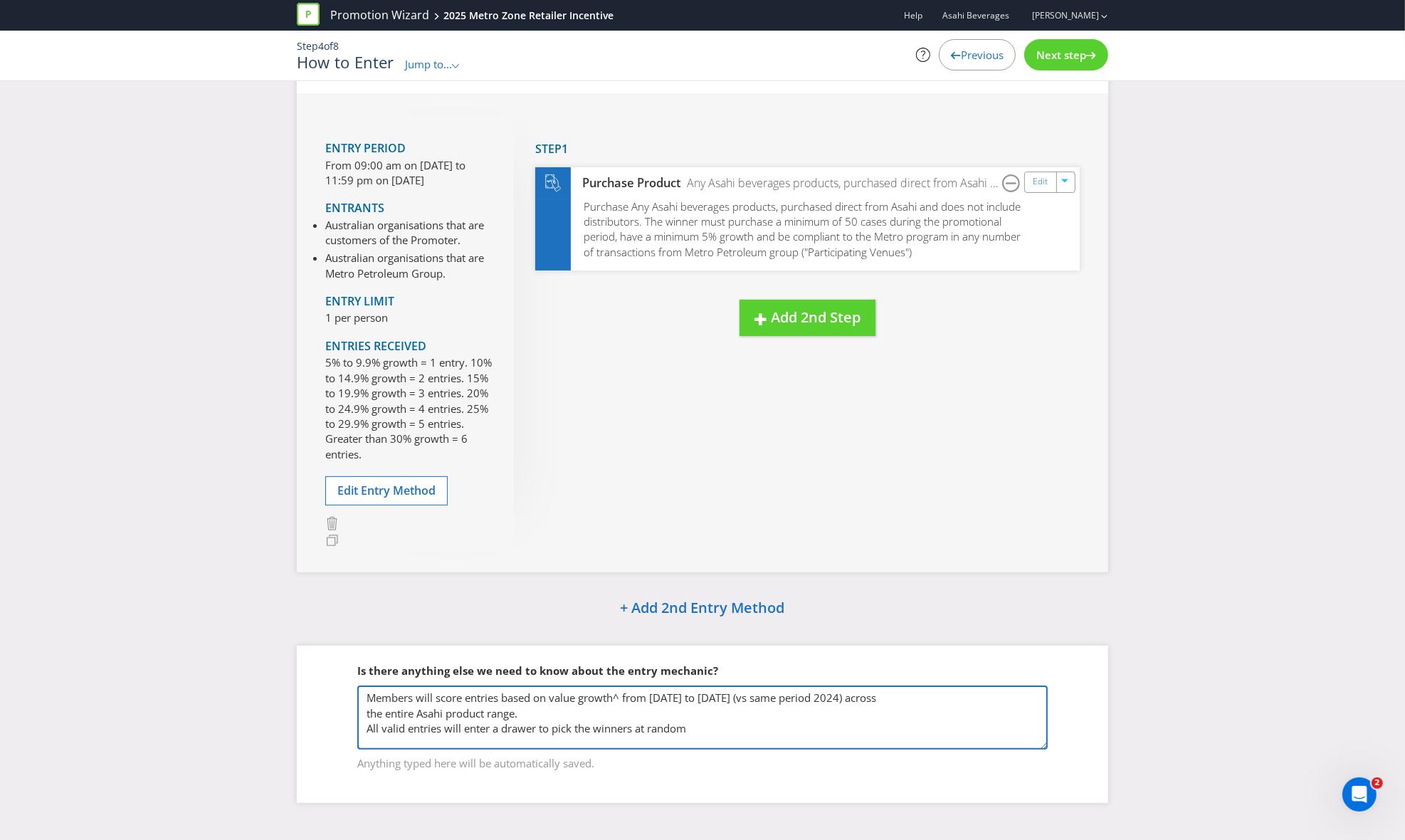
drag, startPoint x: 549, startPoint y: 717, endPoint x: 363, endPoint y: 700, distance: 186.8
click at [349, 572] on fieldset "Is there anything else we need to know about the entry mechanic? Members will s…" at bounding box center [702, 708] width 754 height 147
click at [737, 572] on textarea "Members will score entries based on value growth^ from [DATE] to [DATE] (vs sam…" at bounding box center [702, 717] width 691 height 64
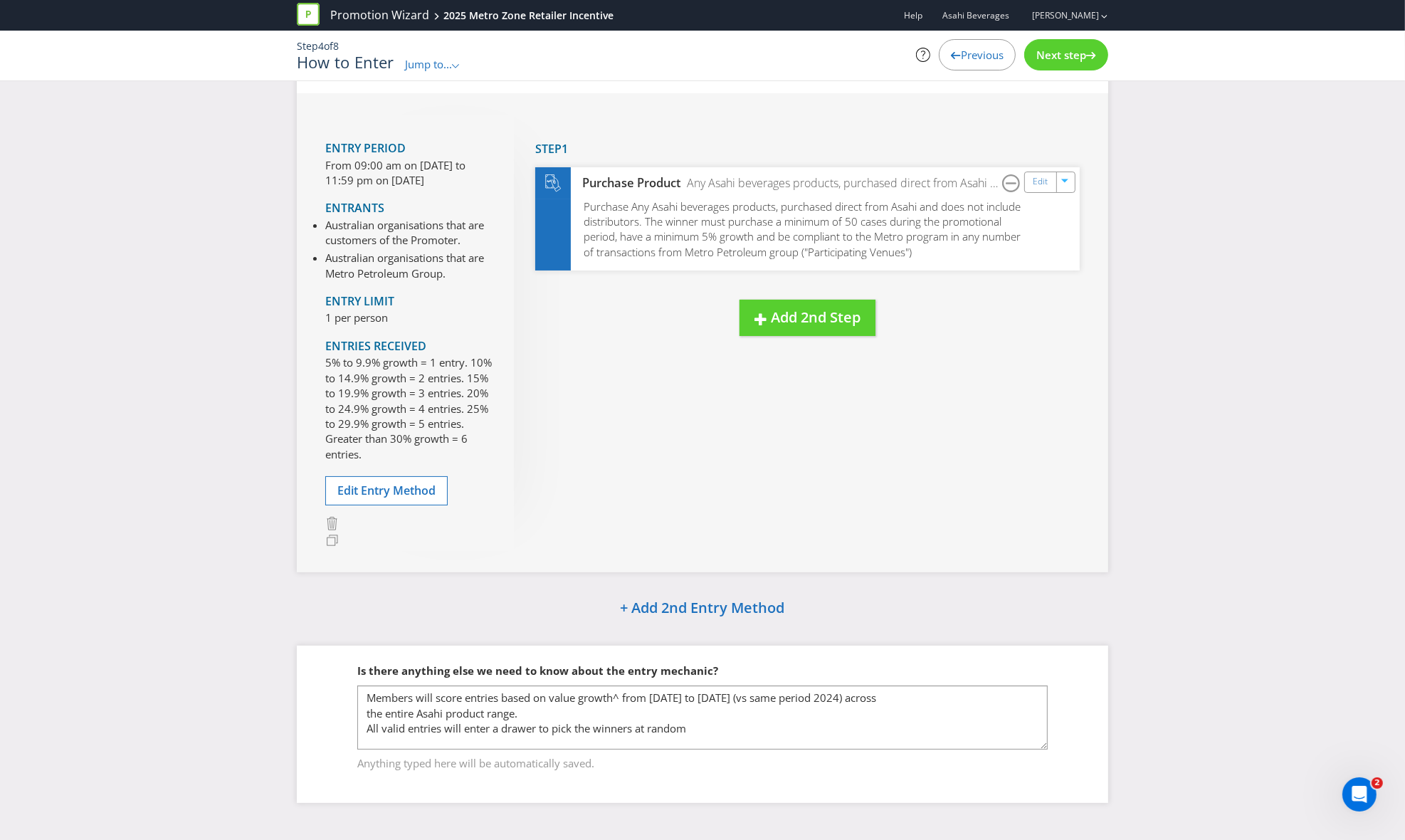
click at [967, 50] on span "Previous" at bounding box center [981, 55] width 42 height 14
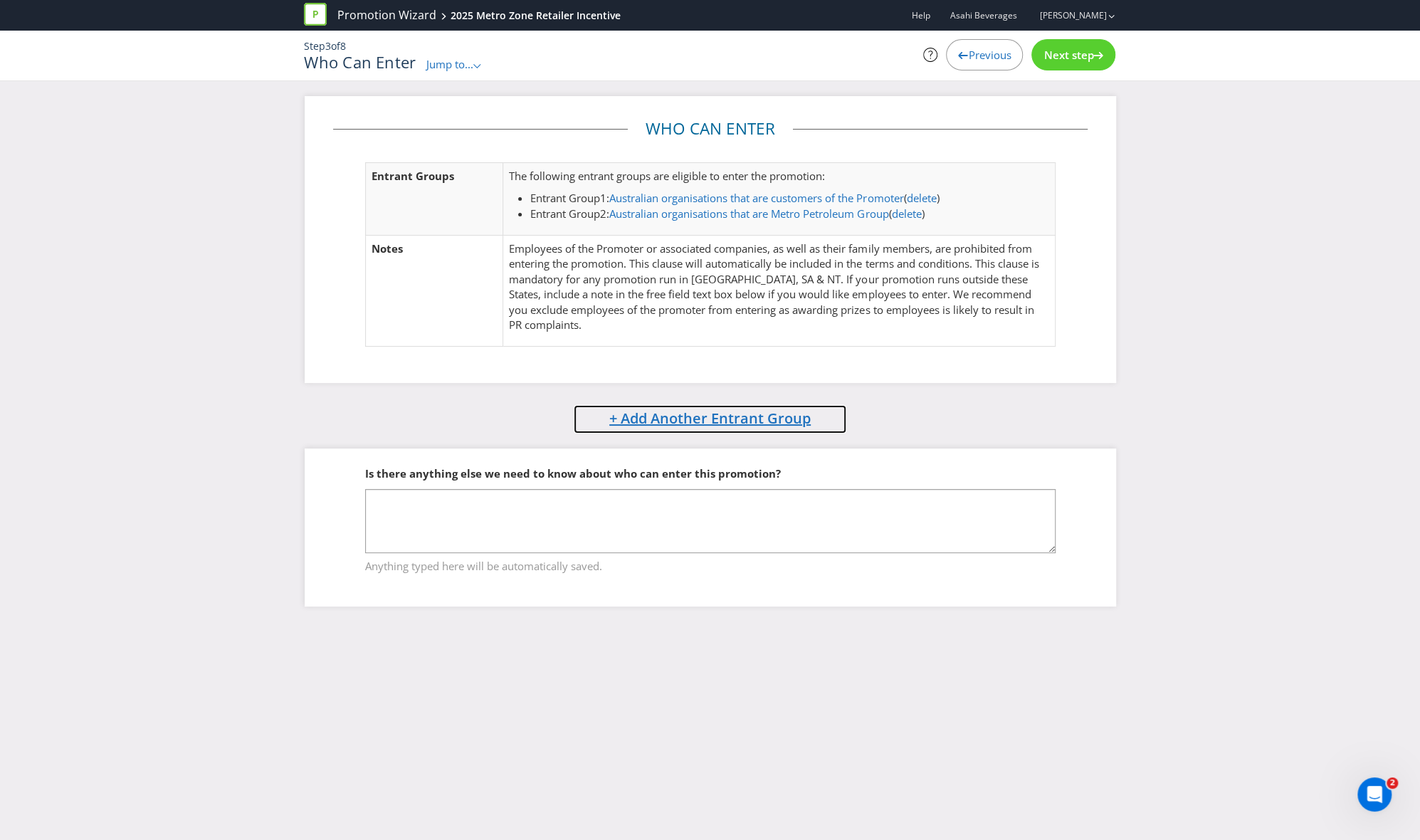
click at [663, 417] on span "+ Add Another Entrant Group" at bounding box center [710, 418] width 202 height 19
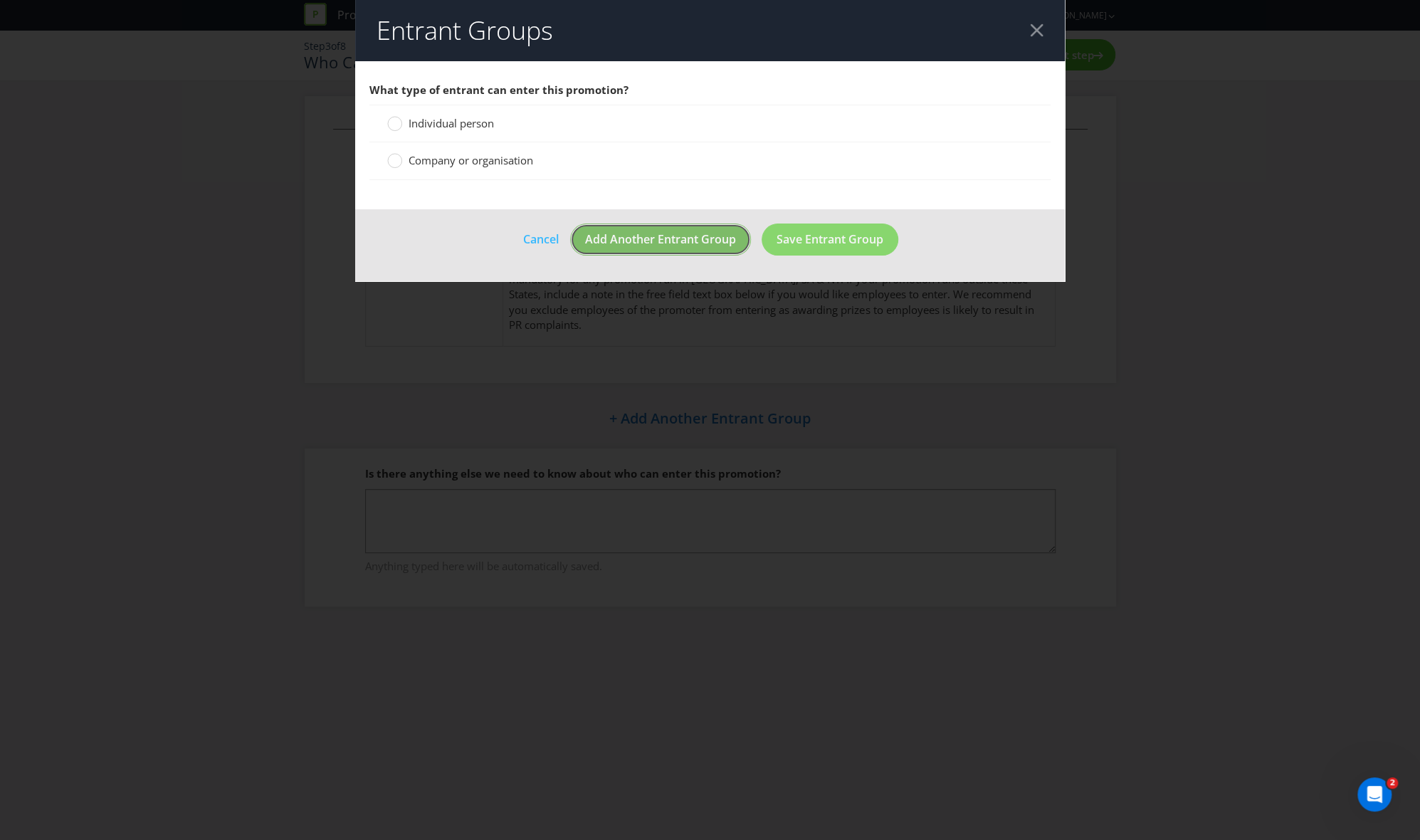
click at [700, 237] on span "Add Another Entrant Group" at bounding box center [661, 240] width 151 height 16
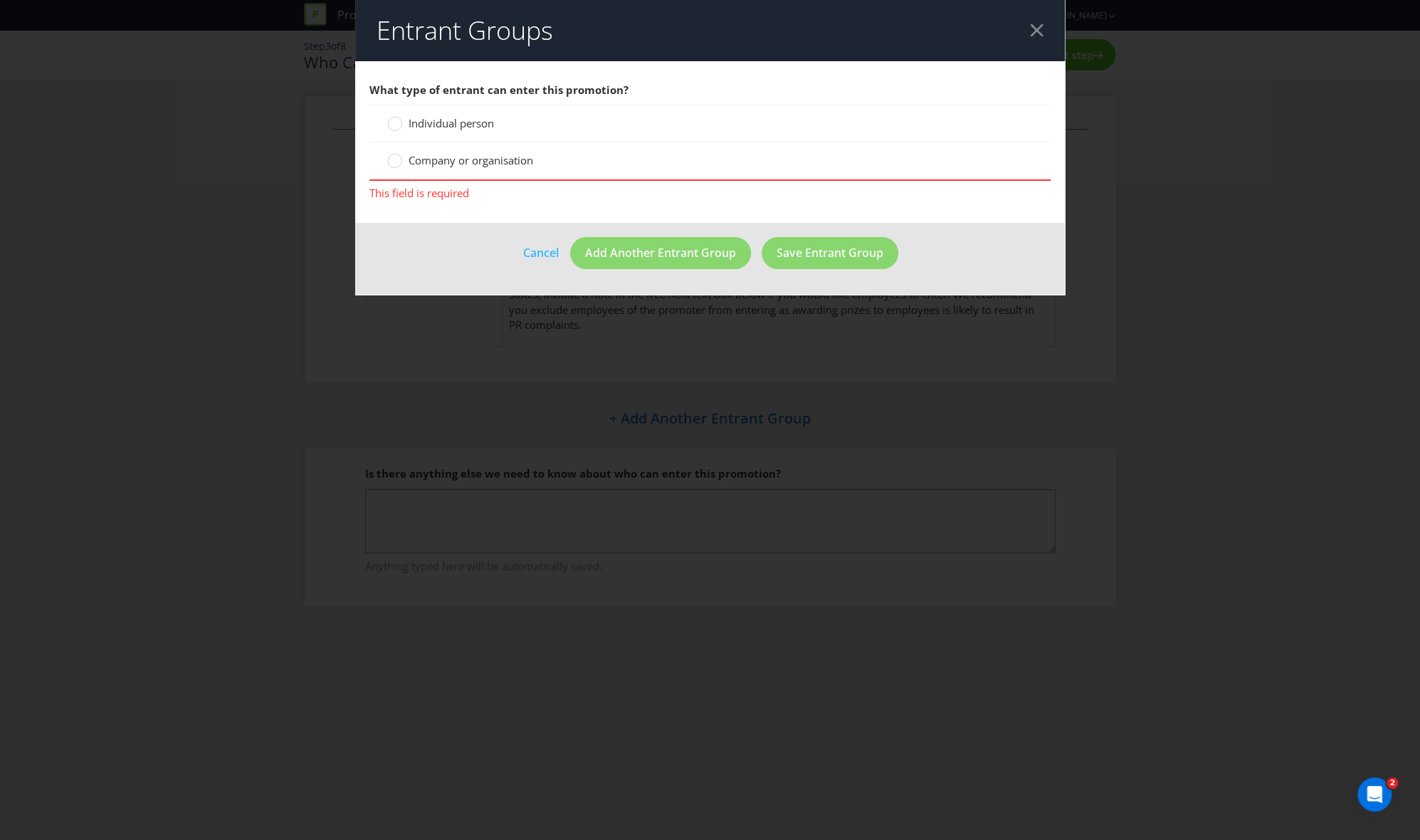
click at [531, 250] on link "Cancel" at bounding box center [541, 253] width 37 height 18
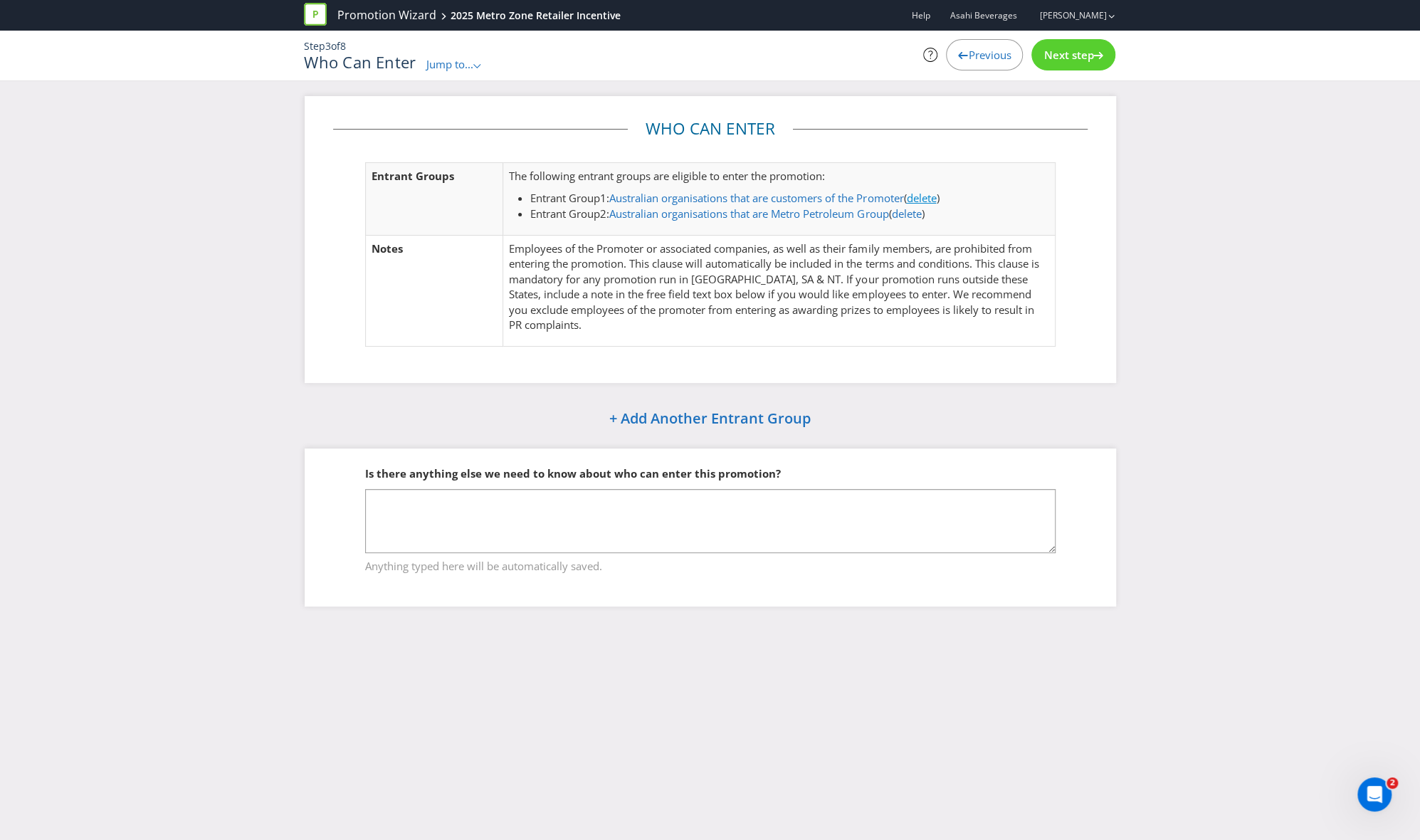
click at [936, 199] on link "delete" at bounding box center [921, 198] width 30 height 14
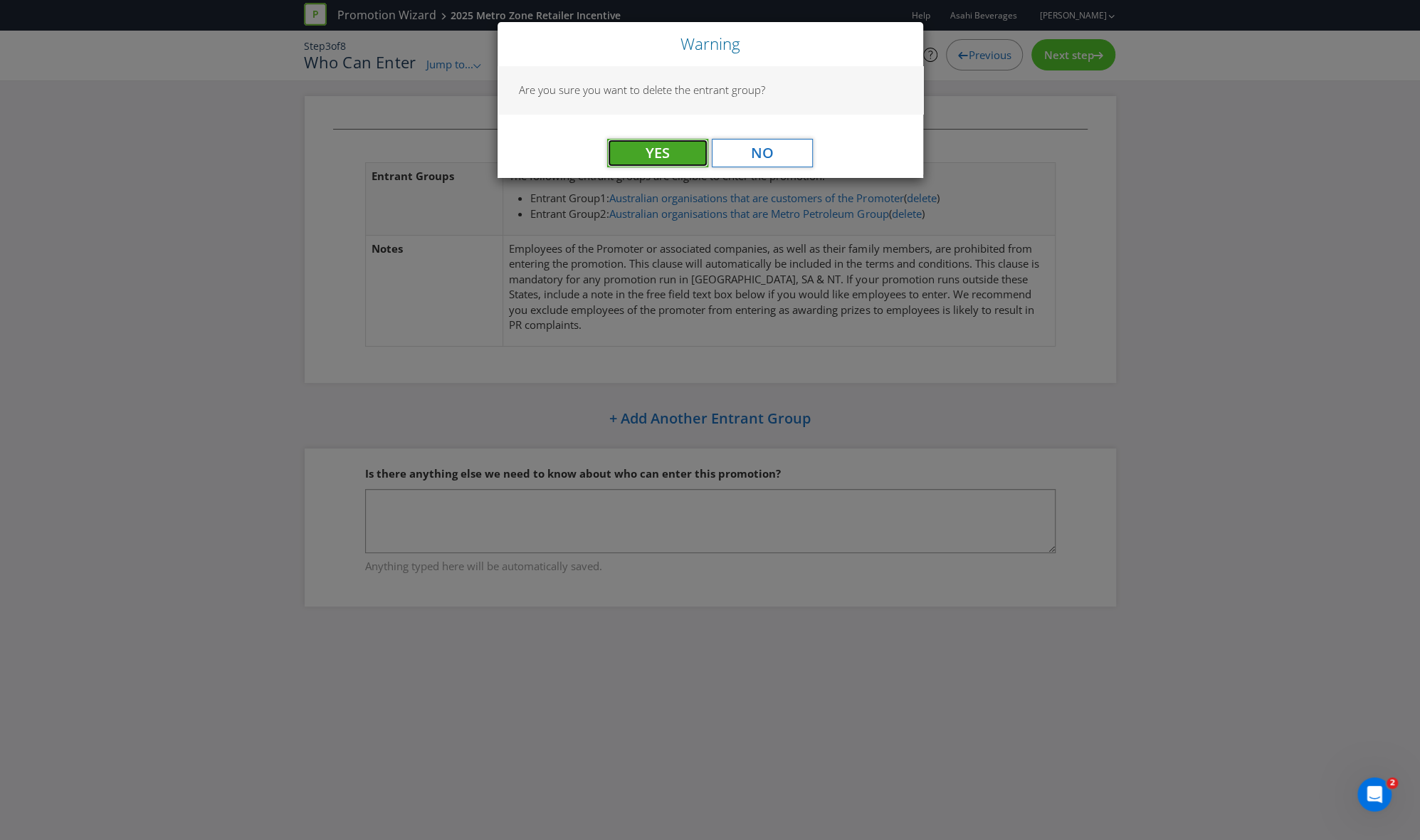
click at [684, 151] on button "Yes" at bounding box center [657, 153] width 101 height 28
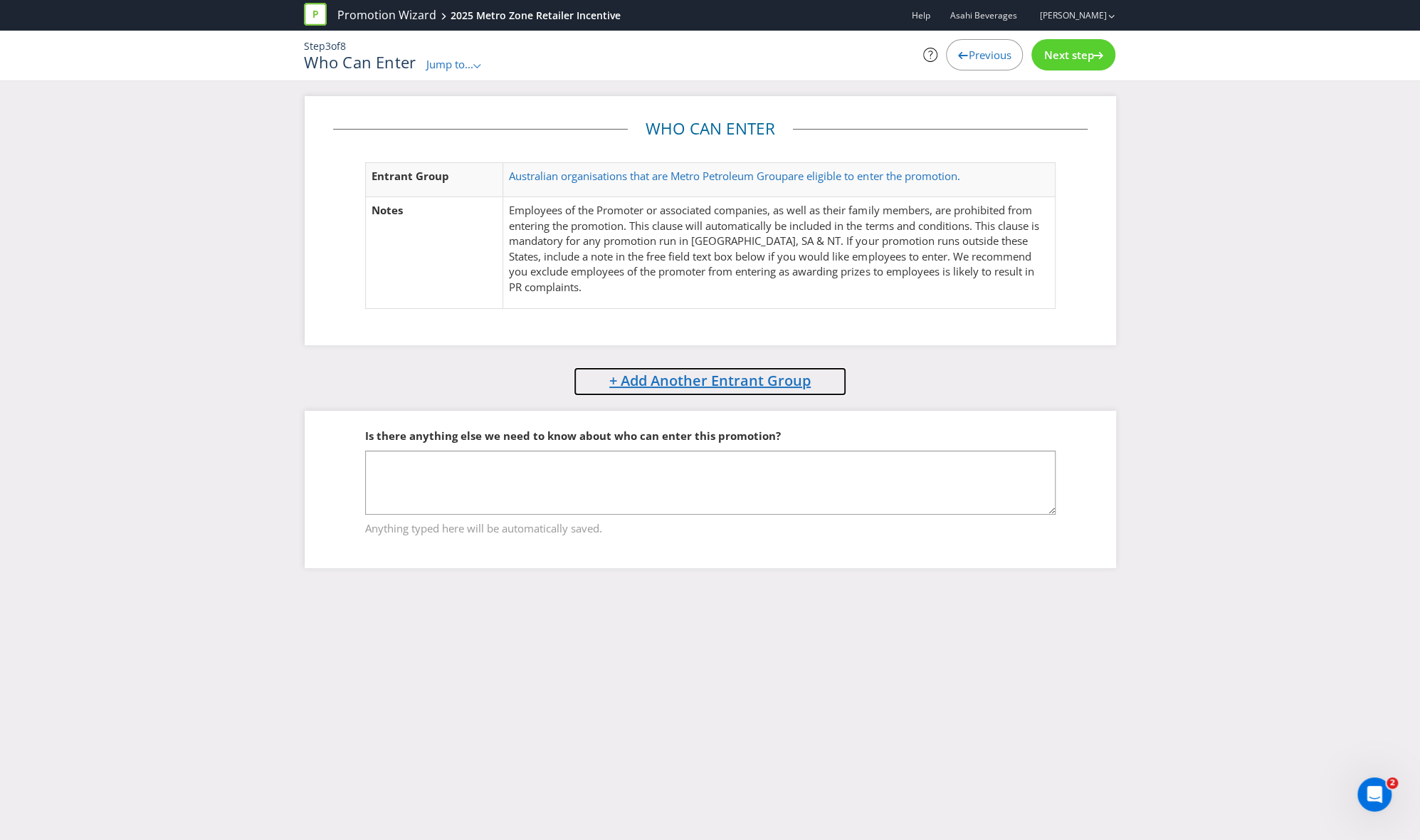
click at [749, 376] on span "+ Add Another Entrant Group" at bounding box center [710, 380] width 202 height 19
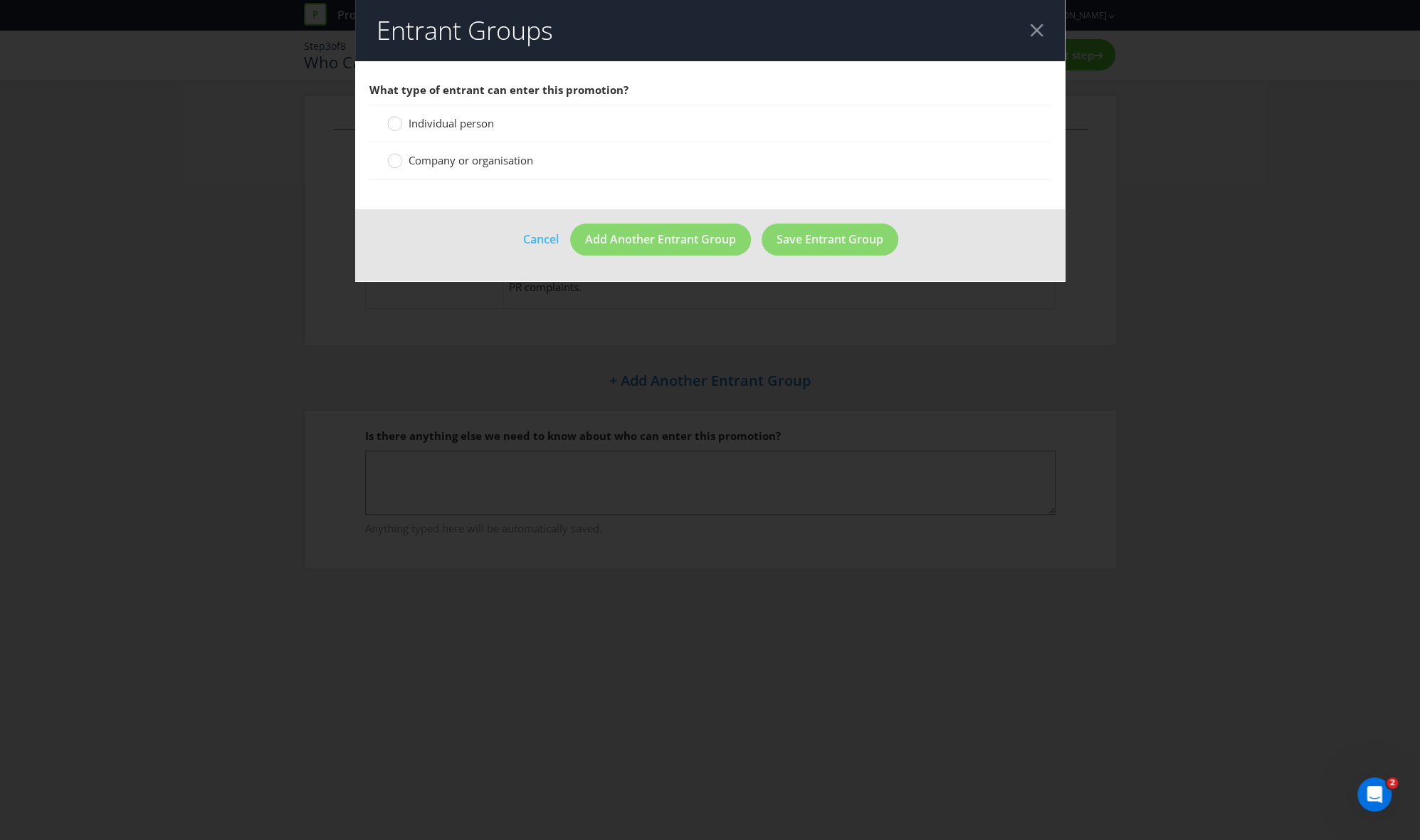
click at [534, 241] on link "Cancel" at bounding box center [541, 240] width 37 height 18
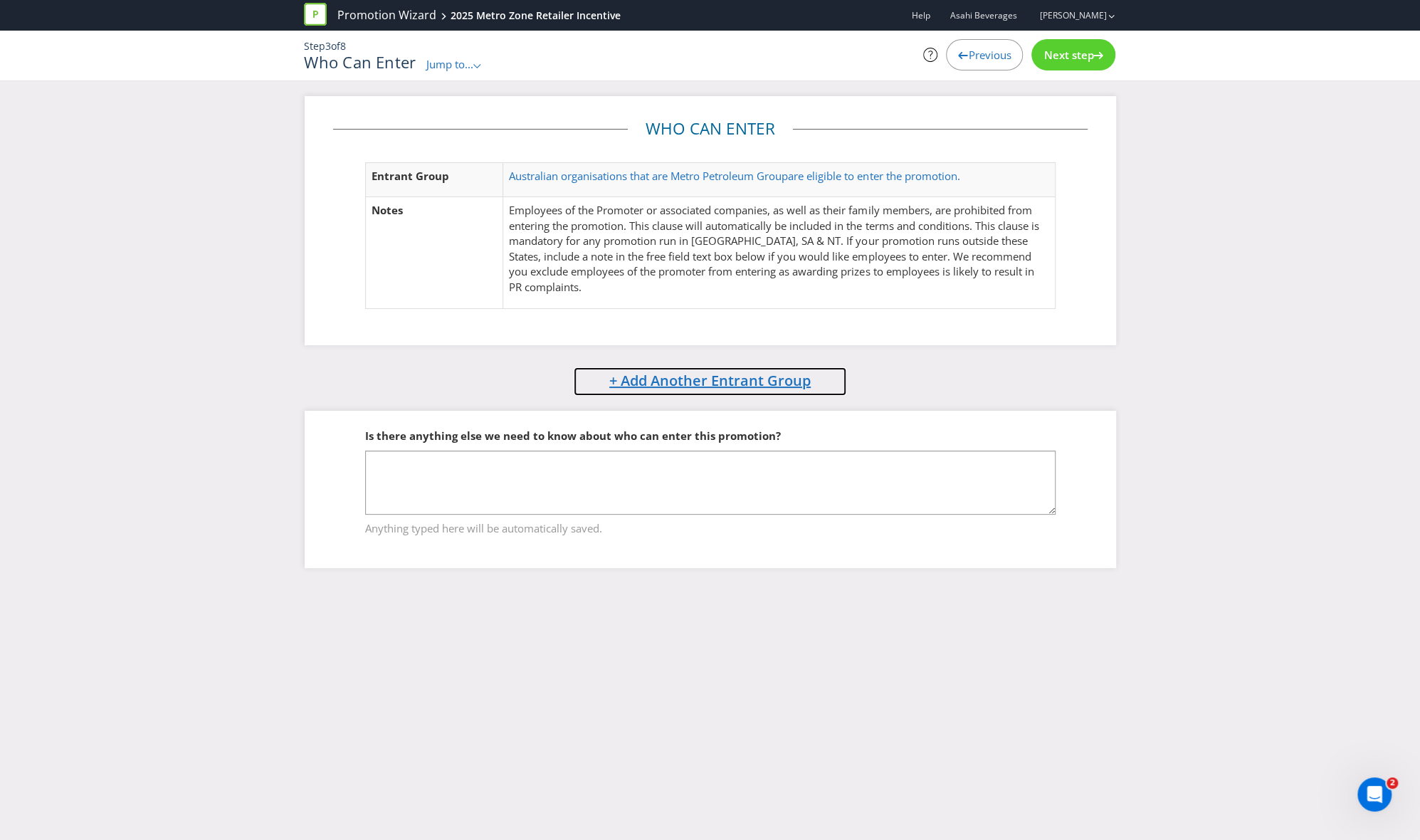
click at [702, 381] on span "+ Add Another Entrant Group" at bounding box center [710, 380] width 202 height 19
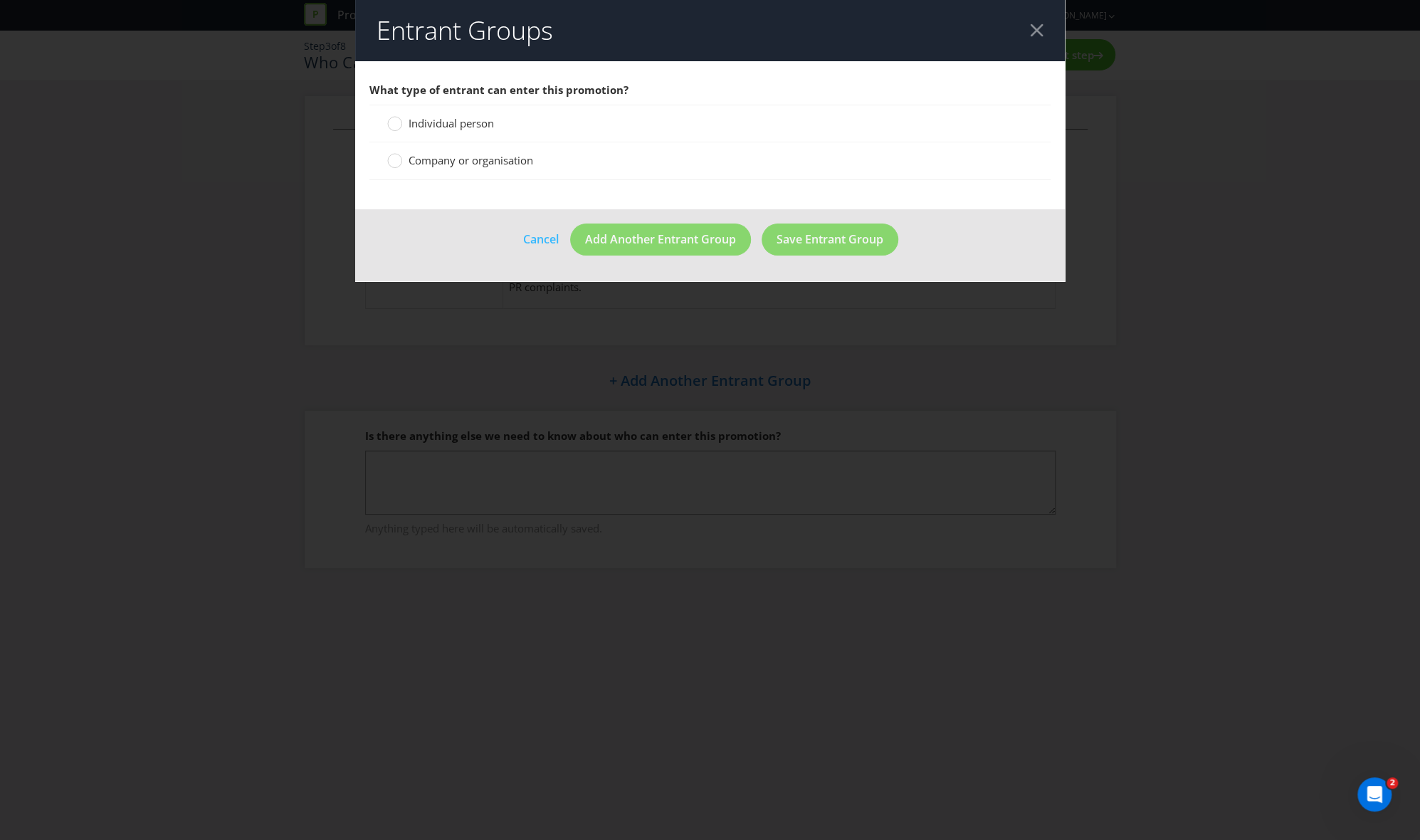
click at [428, 126] on span "Individual person" at bounding box center [451, 123] width 86 height 14
click at [0, 0] on input "Individual person" at bounding box center [0, 0] width 0 height 0
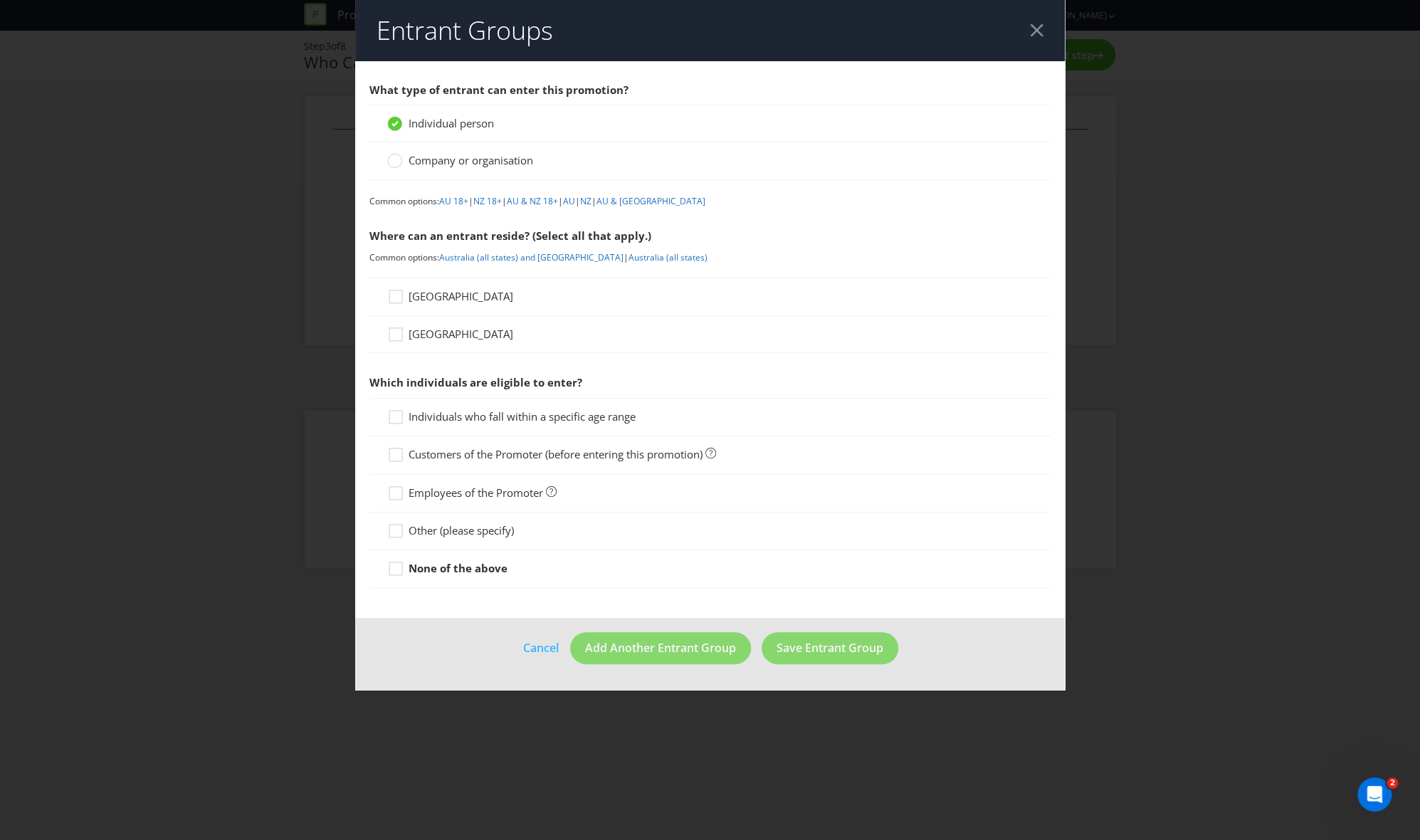
click at [421, 295] on span "[GEOGRAPHIC_DATA]" at bounding box center [461, 296] width 104 height 14
click at [0, 0] on input "[GEOGRAPHIC_DATA]" at bounding box center [0, 0] width 0 height 0
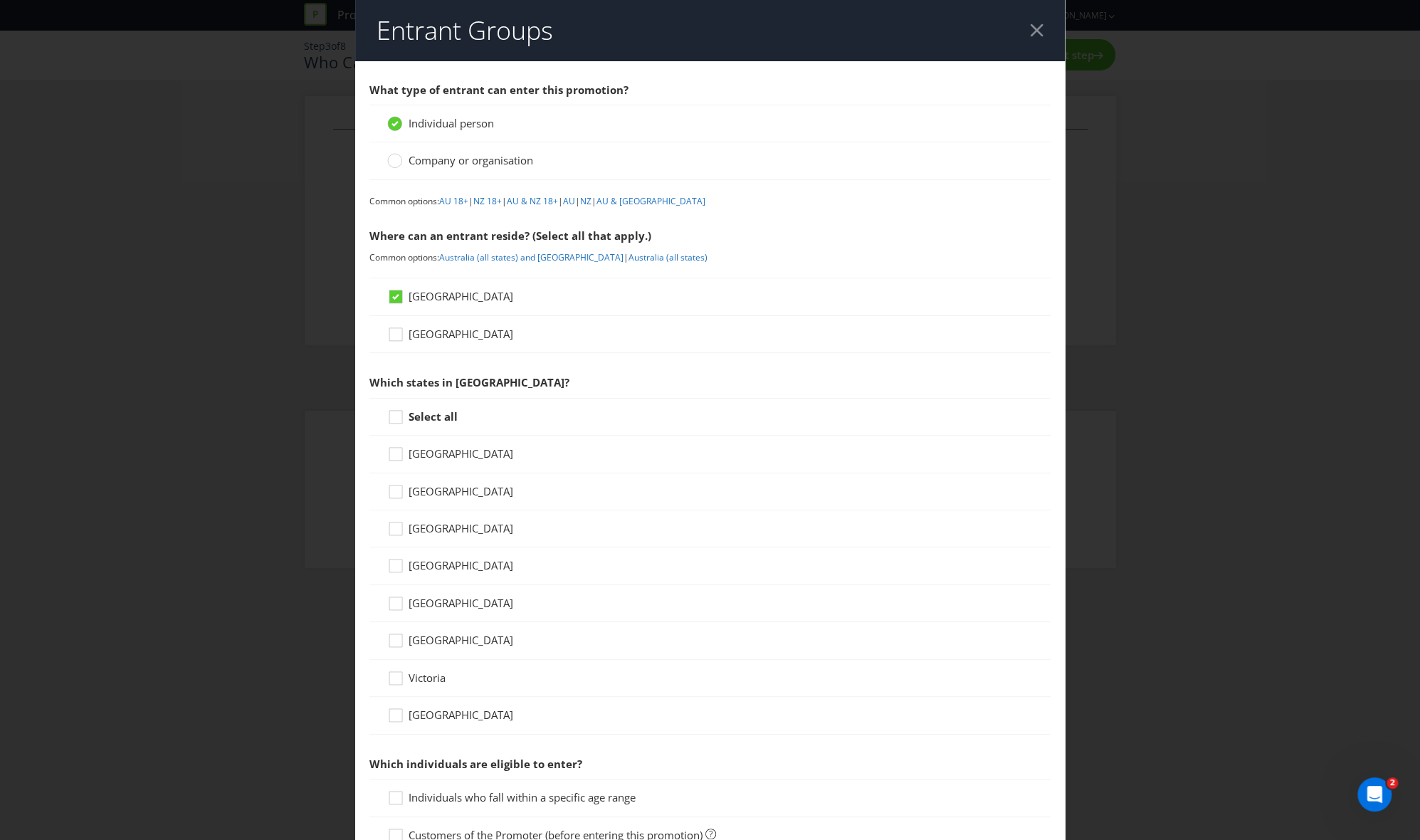
click at [405, 414] on label "Select all" at bounding box center [424, 416] width 73 height 15
click at [0, 0] on input "Select all" at bounding box center [0, 0] width 0 height 0
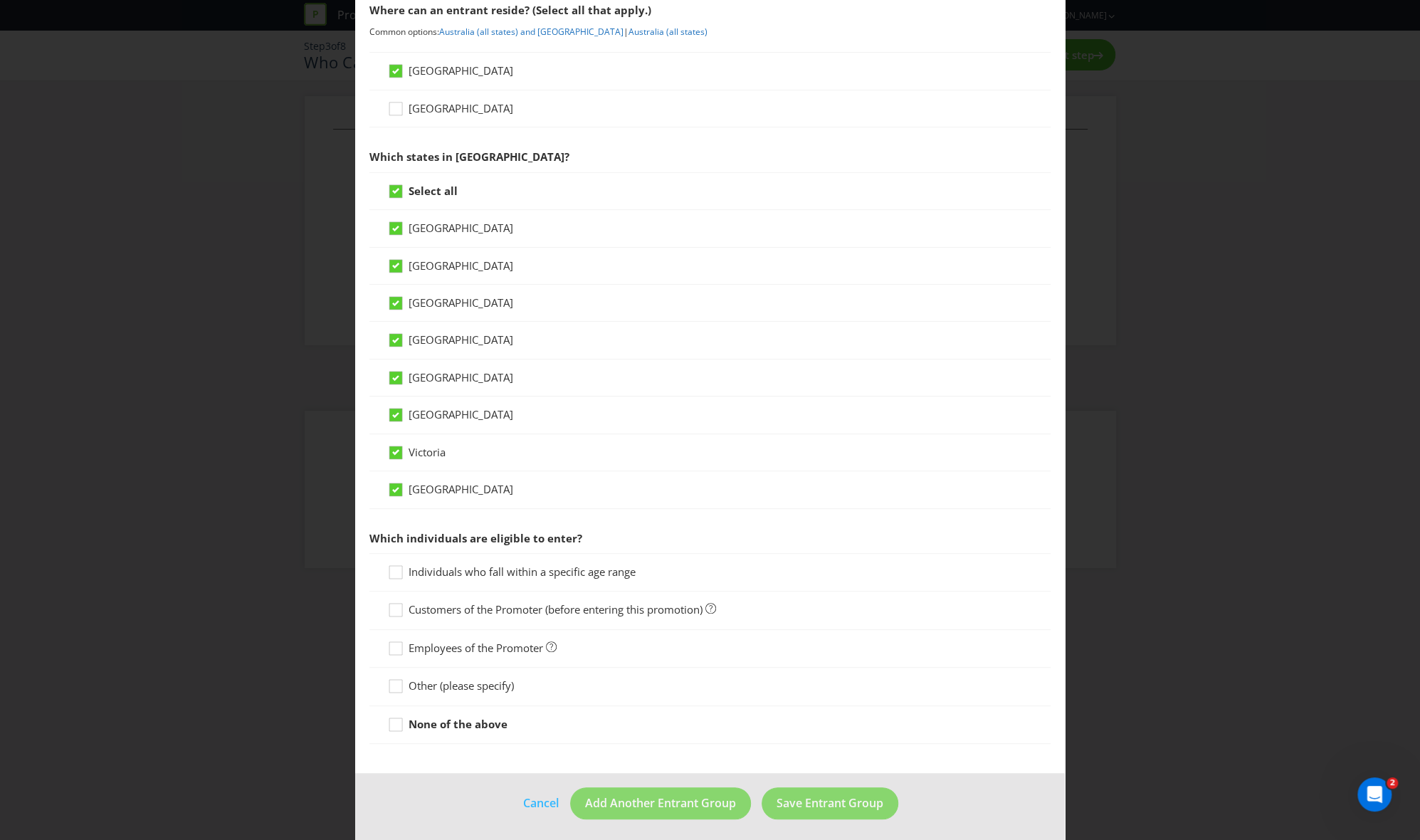
scroll to position [228, 0]
click at [399, 572] on icon at bounding box center [398, 610] width 21 height 21
click at [0, 0] on input "Customers of the Promoter (before entering this promotion)" at bounding box center [0, 0] width 0 height 0
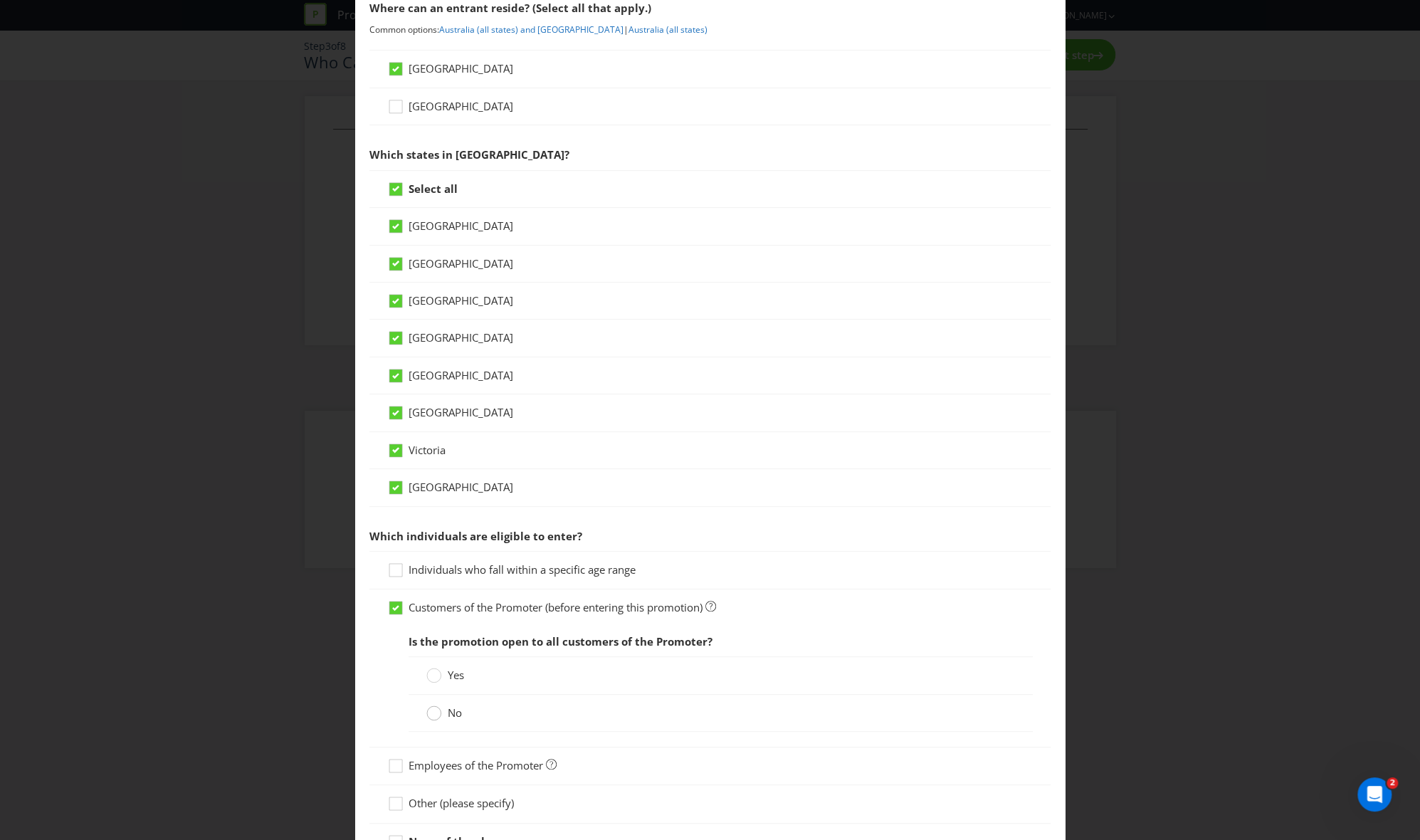
click at [431, 572] on div at bounding box center [434, 708] width 7 height 7
click at [0, 0] on input "No" at bounding box center [0, 0] width 0 height 0
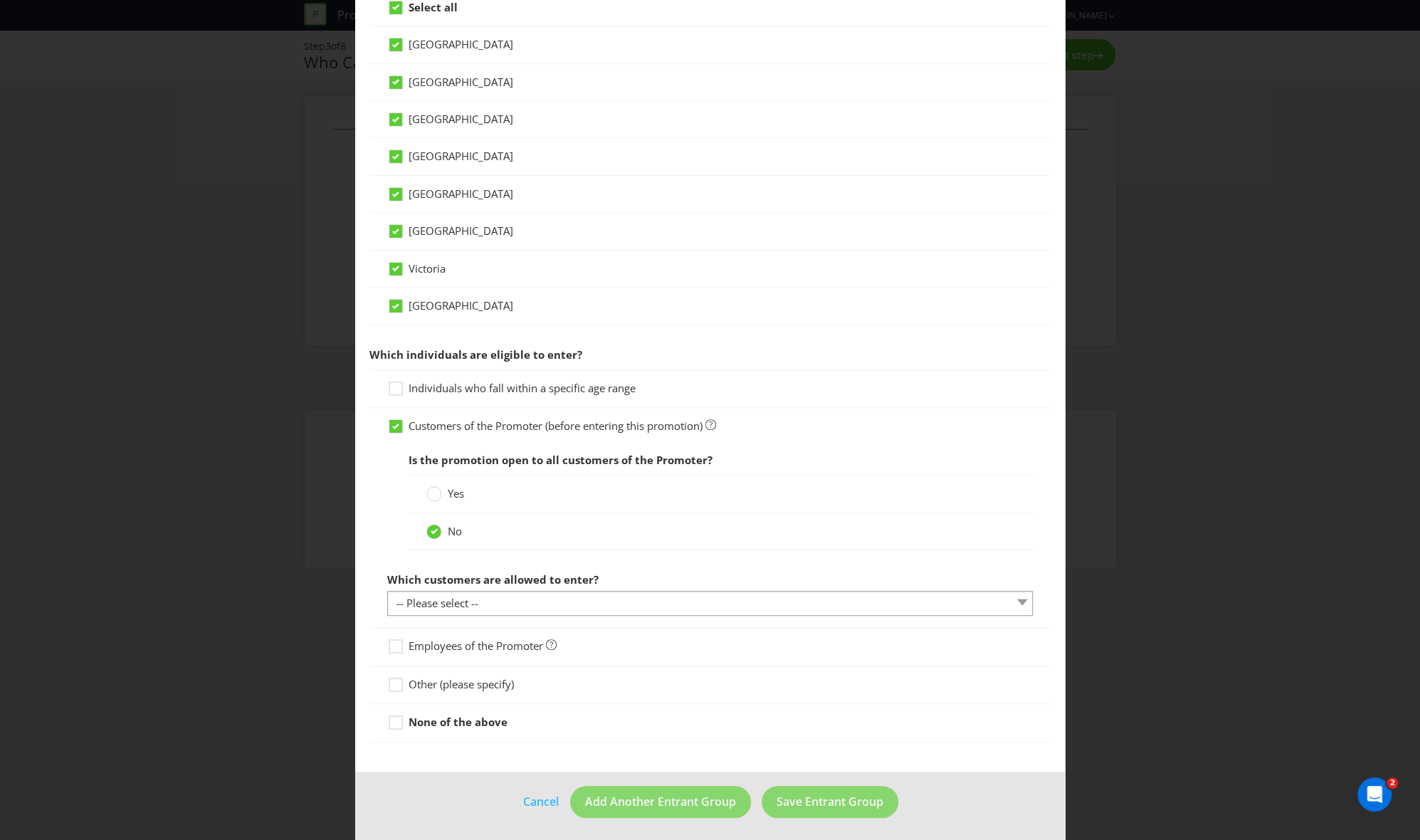
scroll to position [410, 0]
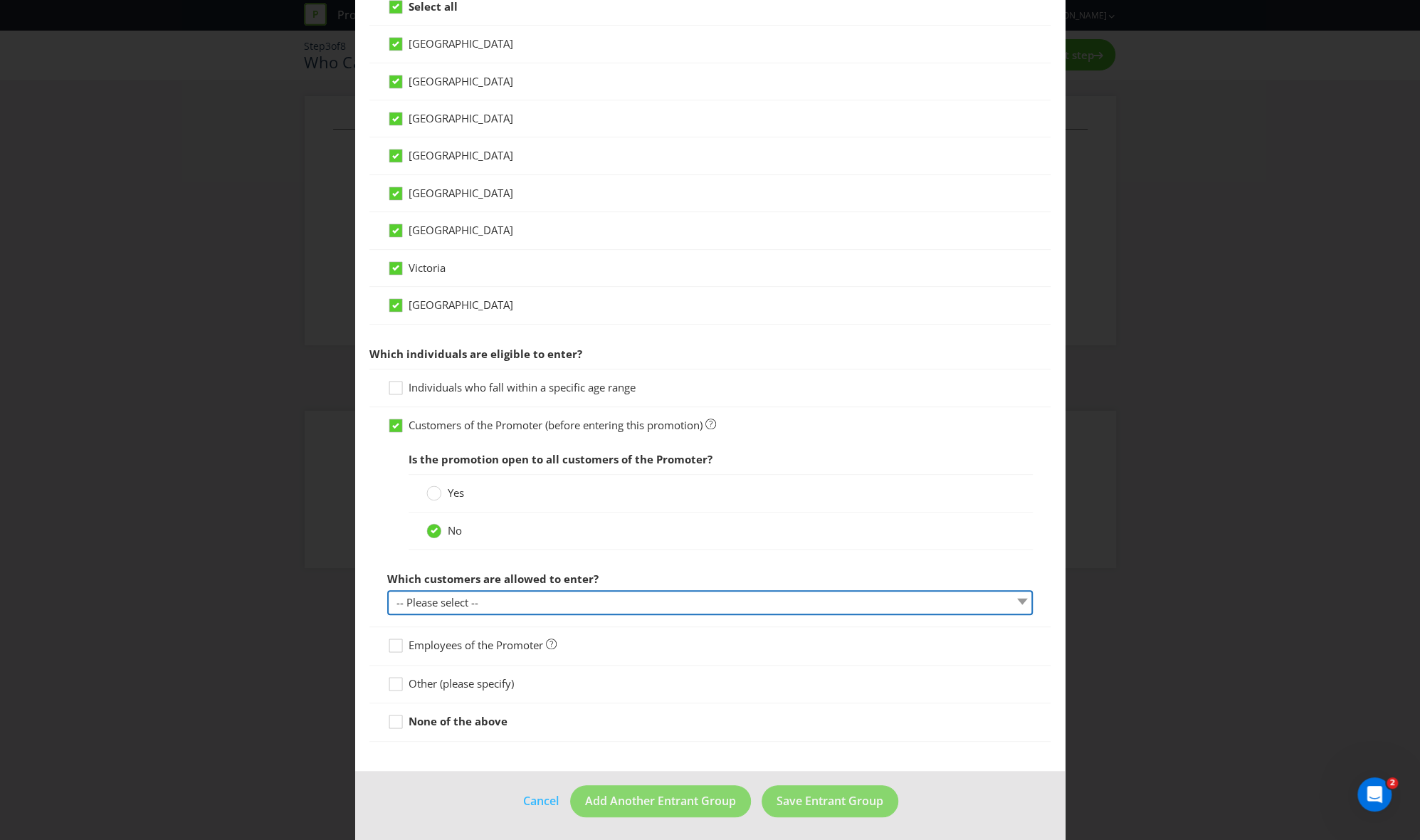
click at [512, 572] on select "-- Please select -- Have a certain type of account Purchased a particular produ…" at bounding box center [710, 602] width 647 height 25
select select "OTHER"
click at [388, 572] on select "-- Please select -- Have a certain type of account Purchased a particular produ…" at bounding box center [710, 602] width 647 height 25
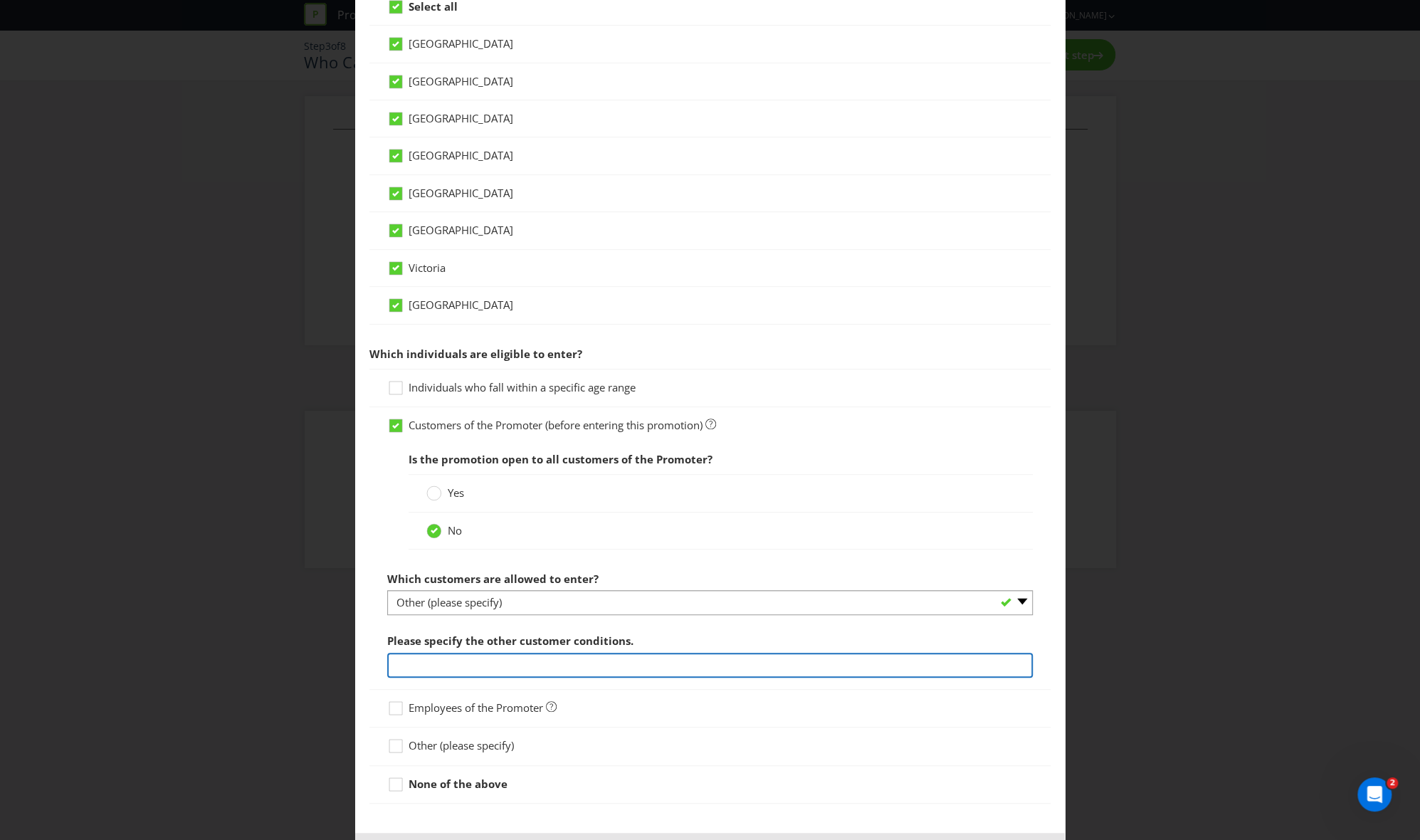
click at [447, 572] on input "text" at bounding box center [710, 665] width 647 height 25
type input "Metro Petroleum Group"
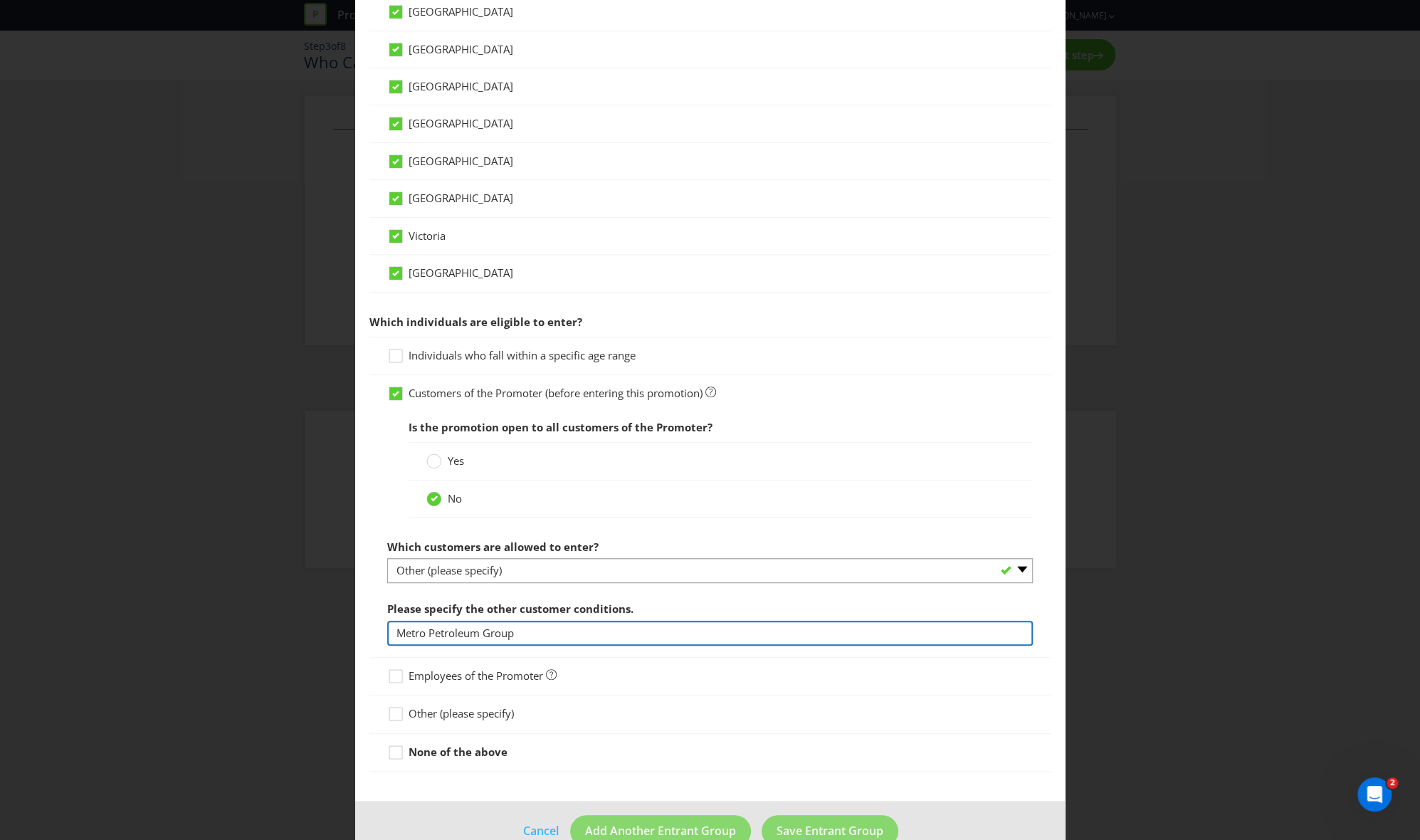
scroll to position [472, 0]
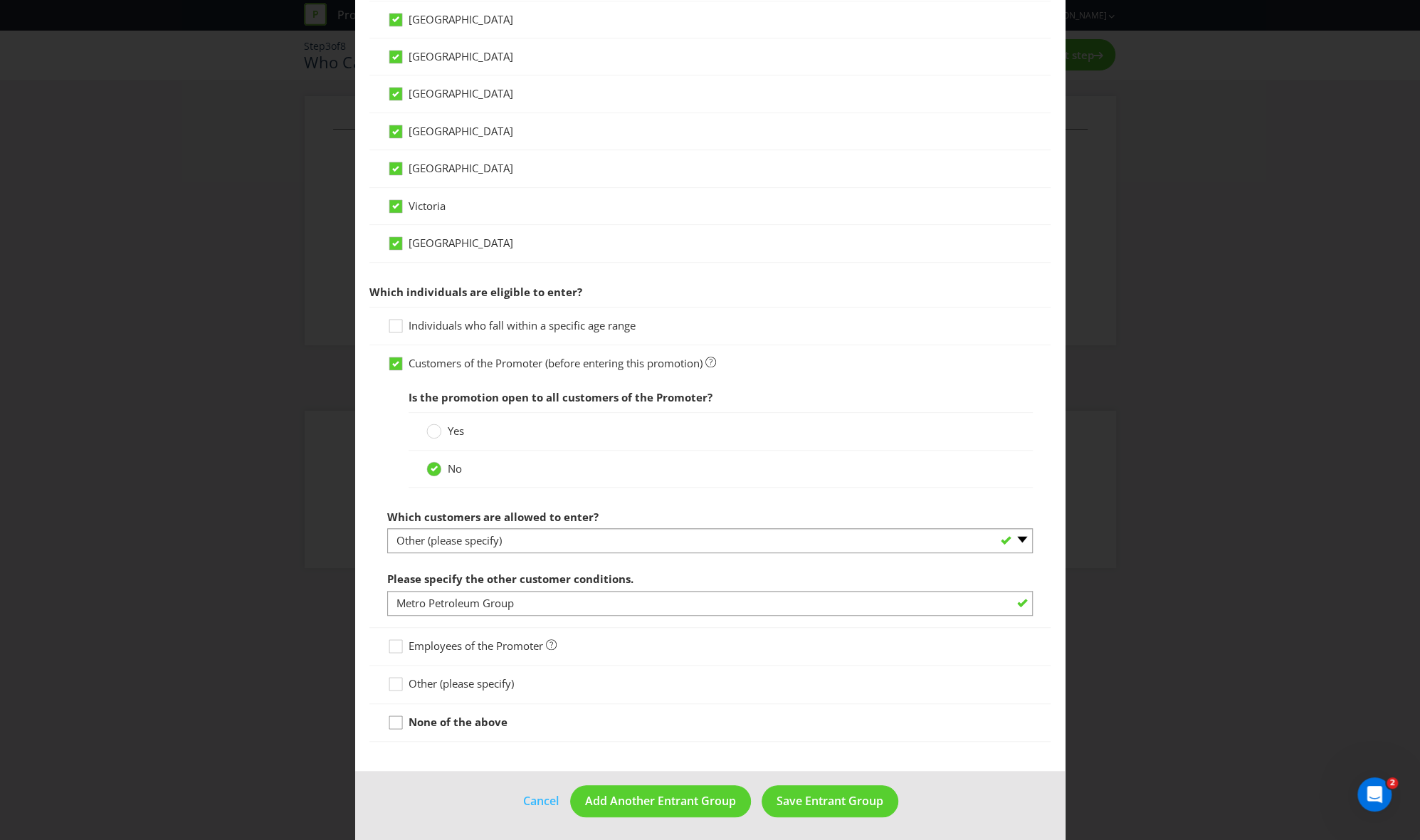
click at [398, 572] on div at bounding box center [395, 727] width 14 height 25
click at [0, 0] on input "None of the above" at bounding box center [0, 0] width 0 height 0
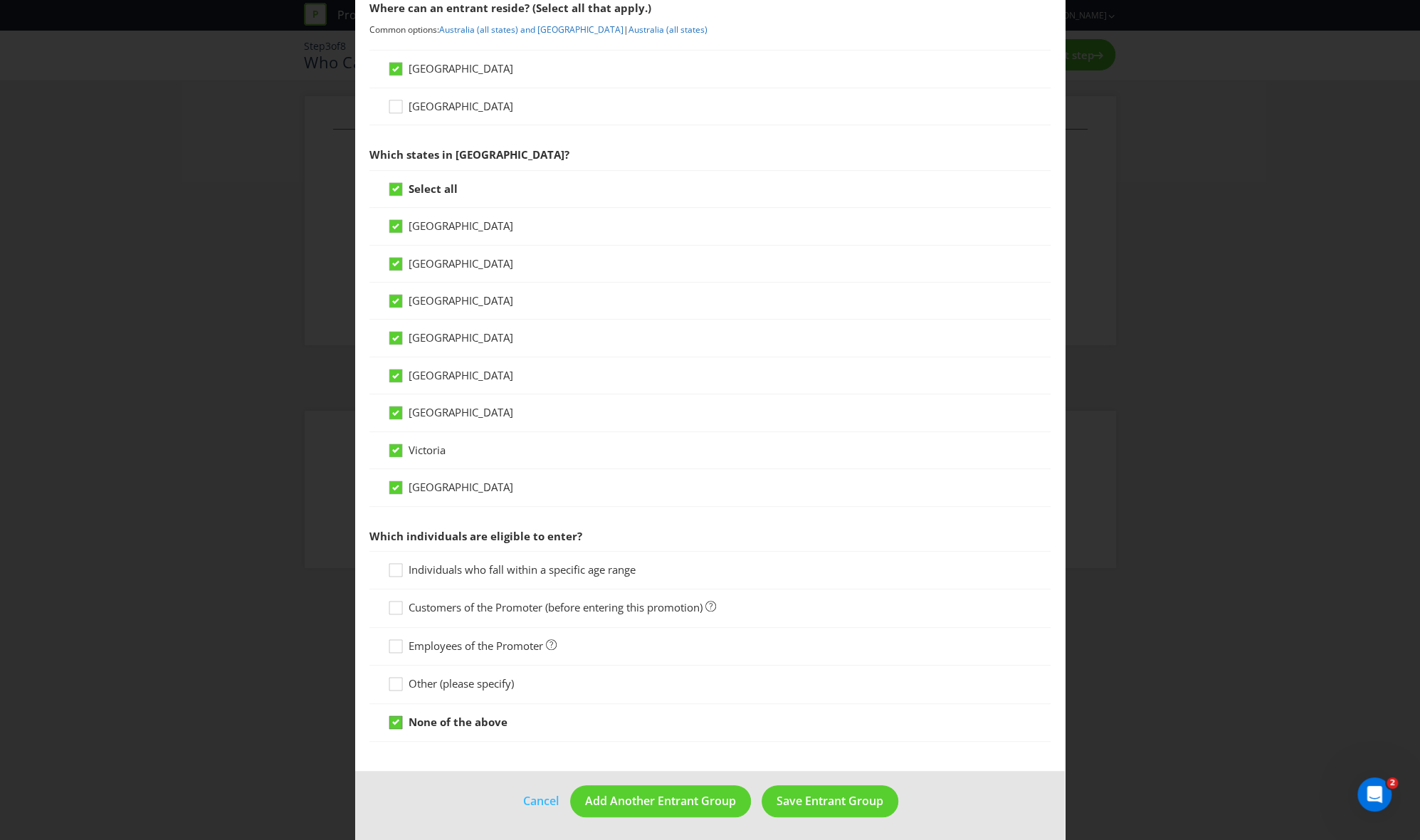
click at [396, 572] on div at bounding box center [395, 727] width 14 height 25
click at [0, 0] on input "None of the above" at bounding box center [0, 0] width 0 height 0
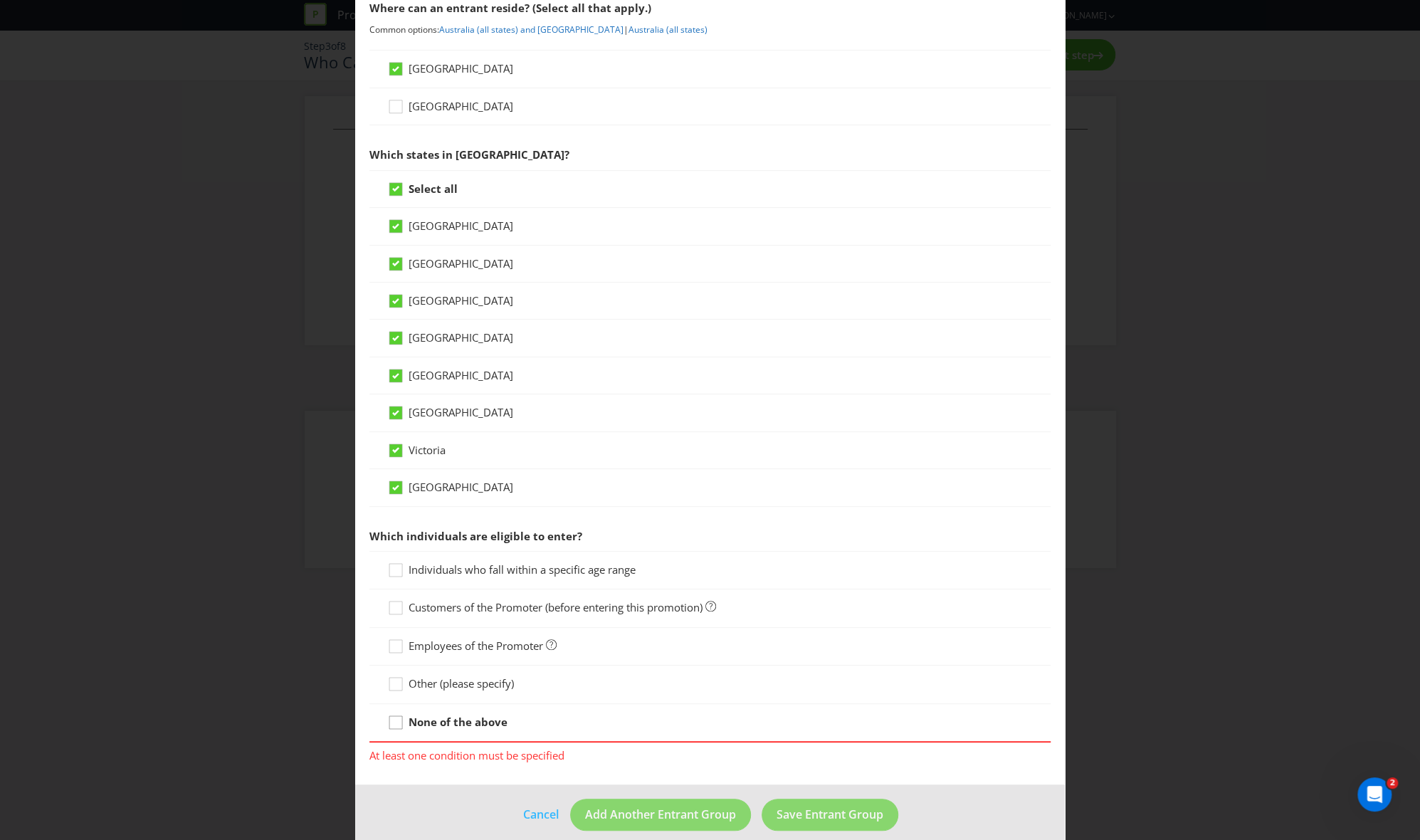
scroll to position [241, 0]
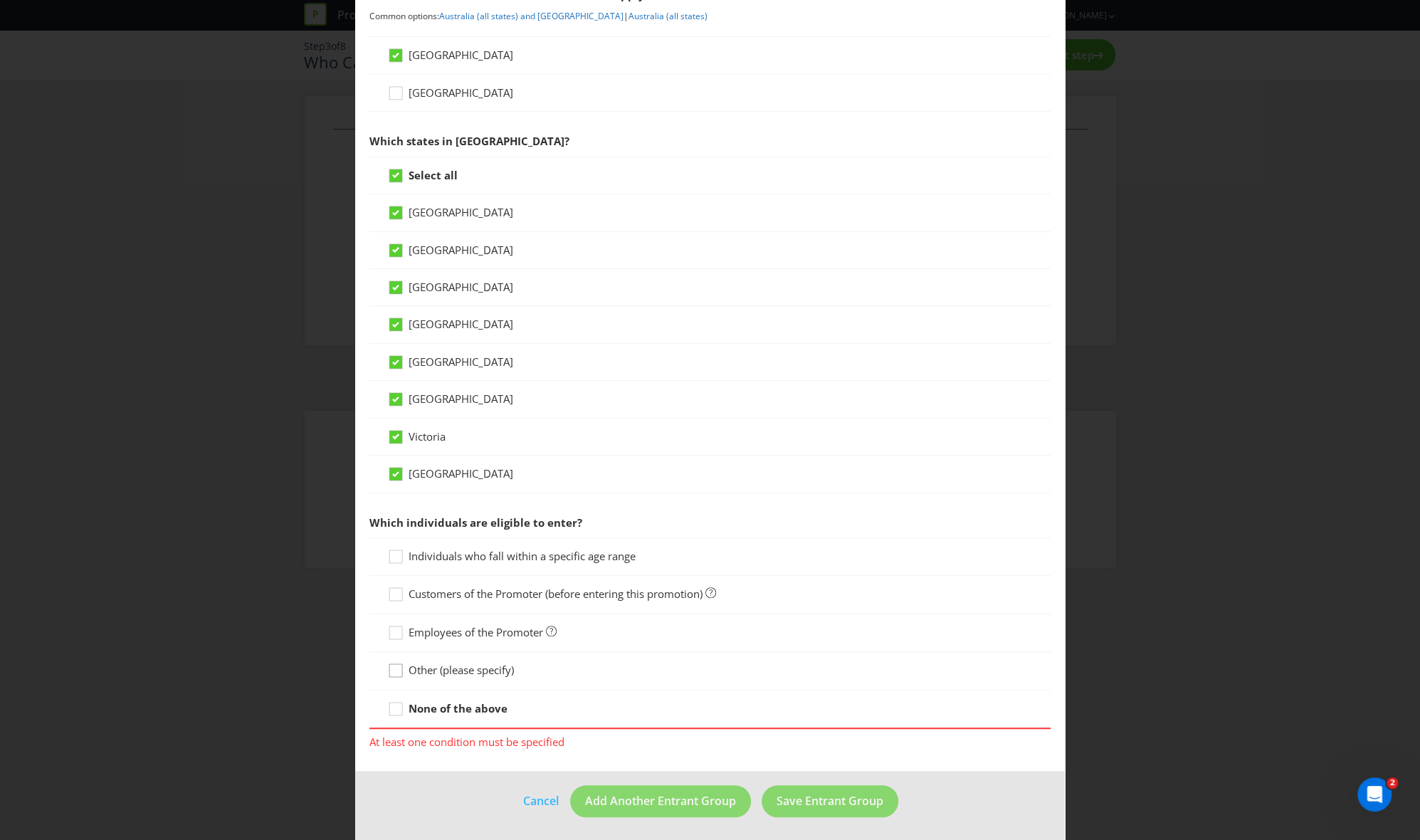
click at [393, 572] on div at bounding box center [395, 665] width 7 height 7
click at [0, 0] on input "Other (please specify)" at bounding box center [0, 0] width 0 height 0
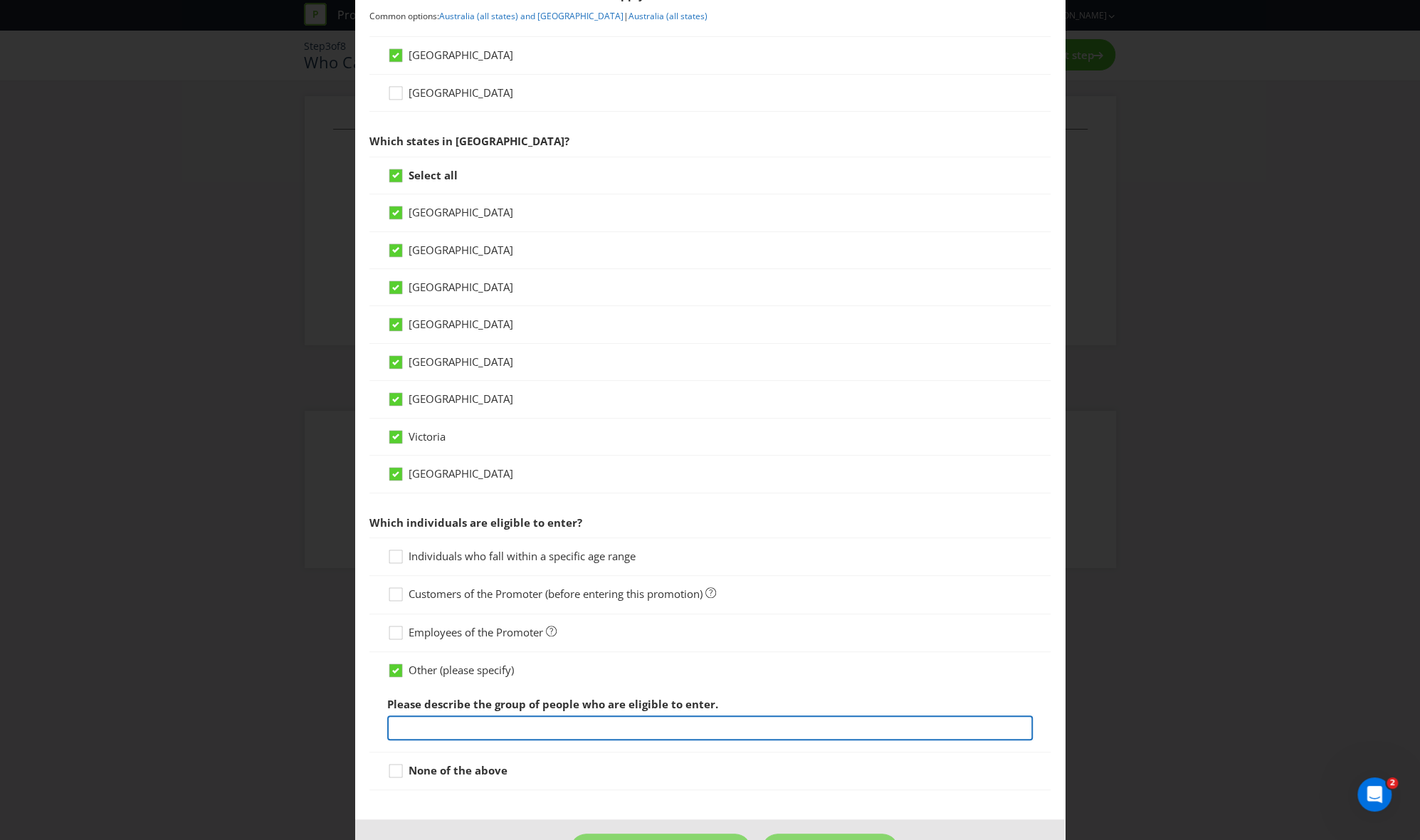
click at [466, 572] on input "text" at bounding box center [710, 728] width 647 height 25
type input "Metro Petroleum Group"
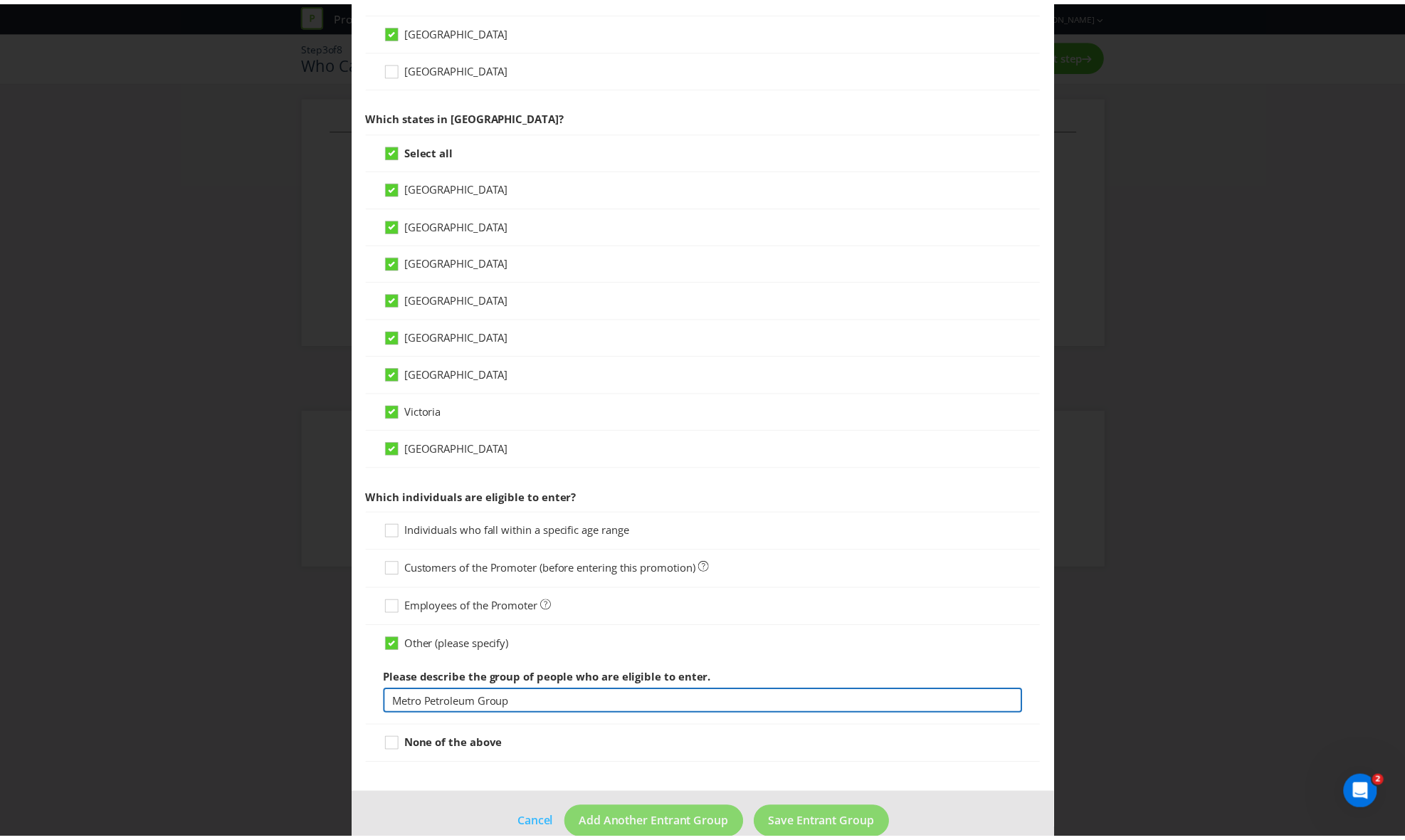
scroll to position [290, 0]
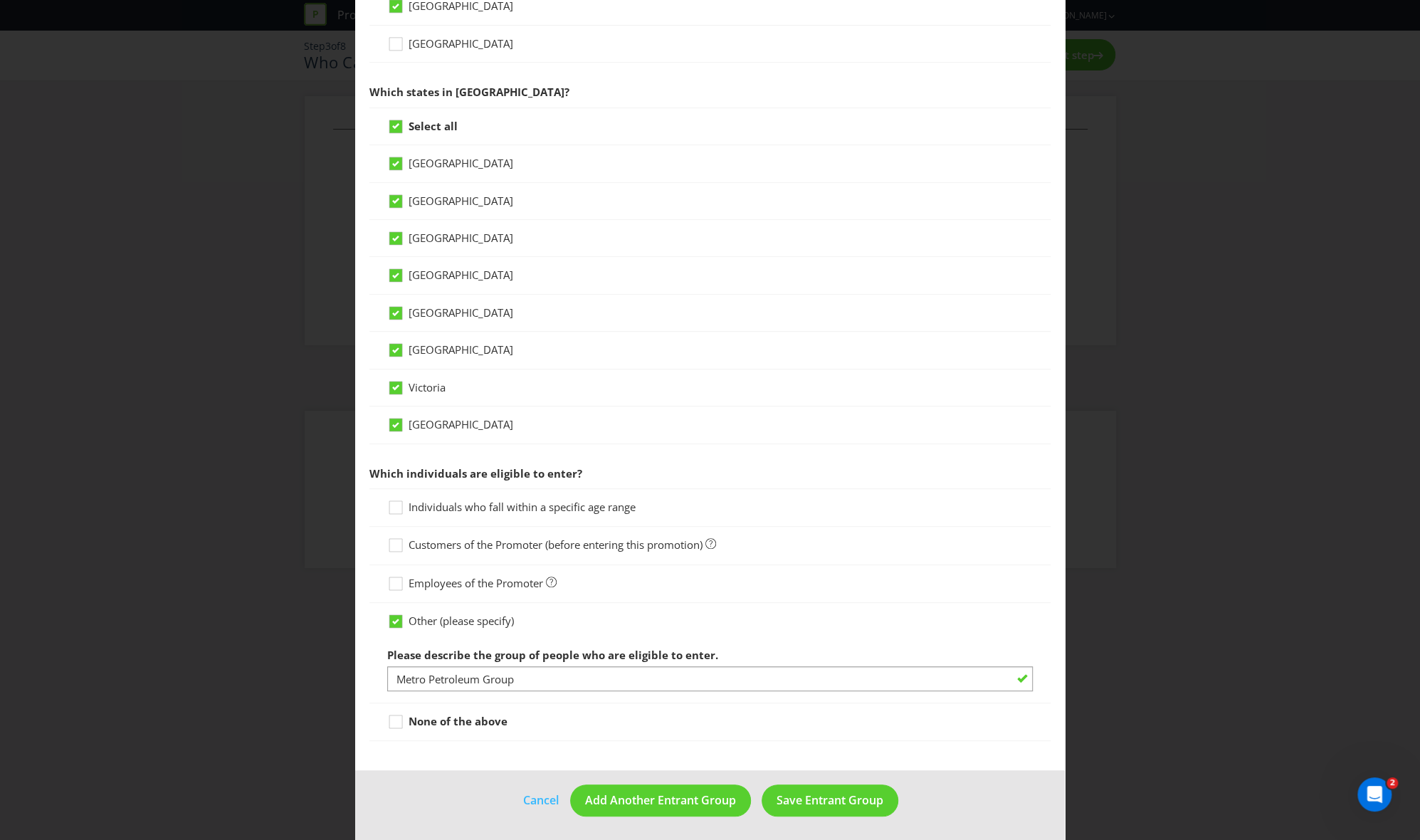
click at [560, 572] on main "What type of entrant can enter this promotion? Individual person Company or org…" at bounding box center [710, 271] width 710 height 1000
click at [830, 572] on span "Save Entrant Group" at bounding box center [830, 800] width 107 height 16
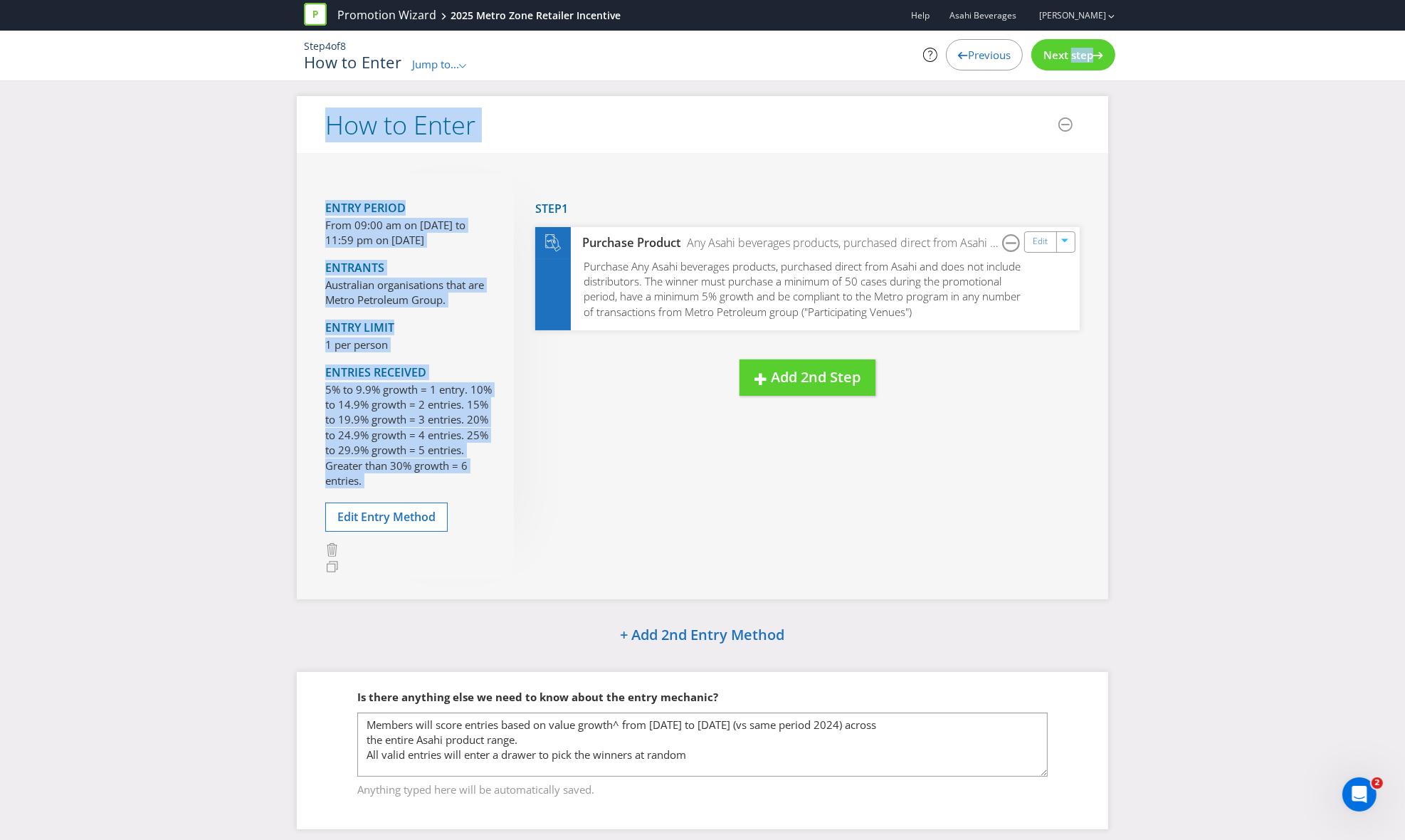
drag, startPoint x: 1066, startPoint y: 50, endPoint x: 1053, endPoint y: 437, distance: 387.2
click at [967, 437] on div "Promotion Wizard 2025 Metro Zone Retailer Incentive Help Asahi Beverages [PERSO…" at bounding box center [702, 425] width 1405 height 851
drag, startPoint x: 1053, startPoint y: 437, endPoint x: 1050, endPoint y: 429, distance: 8.5
click at [967, 432] on div "Entry Period From 09:00 am on [DATE] to 11:59 pm on [DATE] Entrants Australian …" at bounding box center [702, 376] width 811 height 446
click at [967, 481] on div "Entry Period From 09:00 am on [DATE] to 11:59 pm on [DATE] Entrants Australian …" at bounding box center [702, 376] width 811 height 446
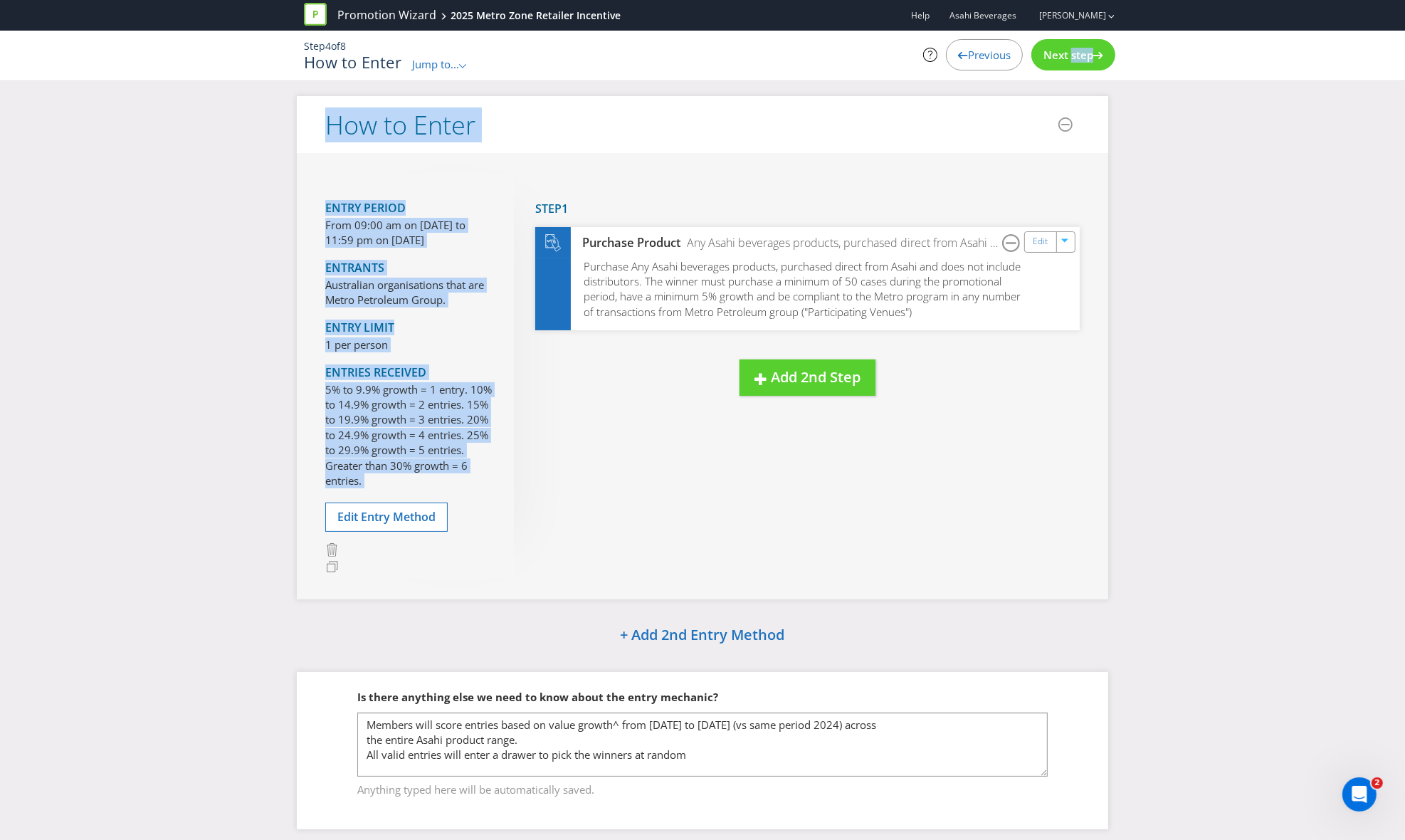
click at [596, 432] on div "Entry Period From 09:00 am on [DATE] to 11:59 pm on [DATE] Entrants Australian …" at bounding box center [702, 376] width 811 height 446
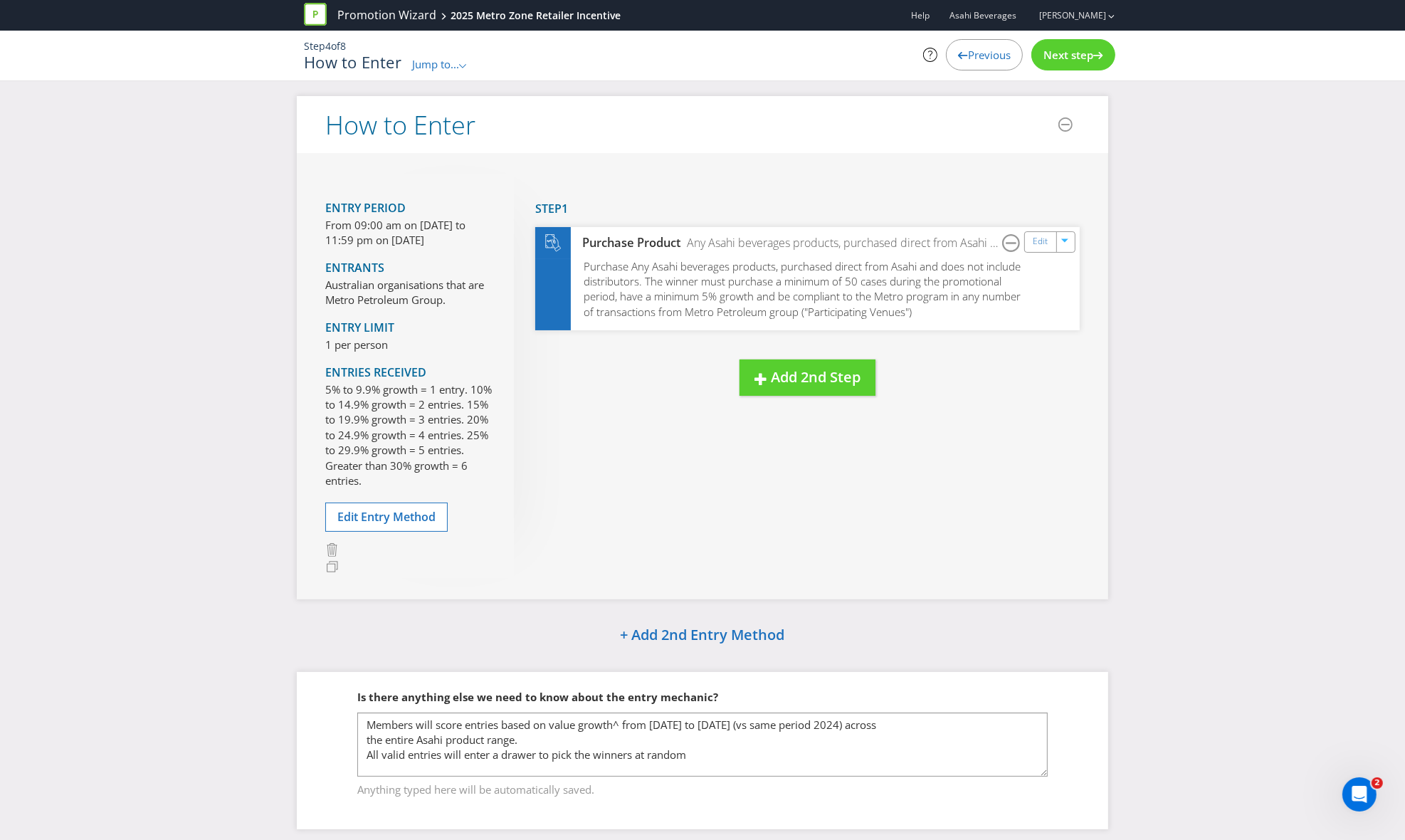
click at [967, 50] on span "Next step" at bounding box center [1068, 55] width 50 height 14
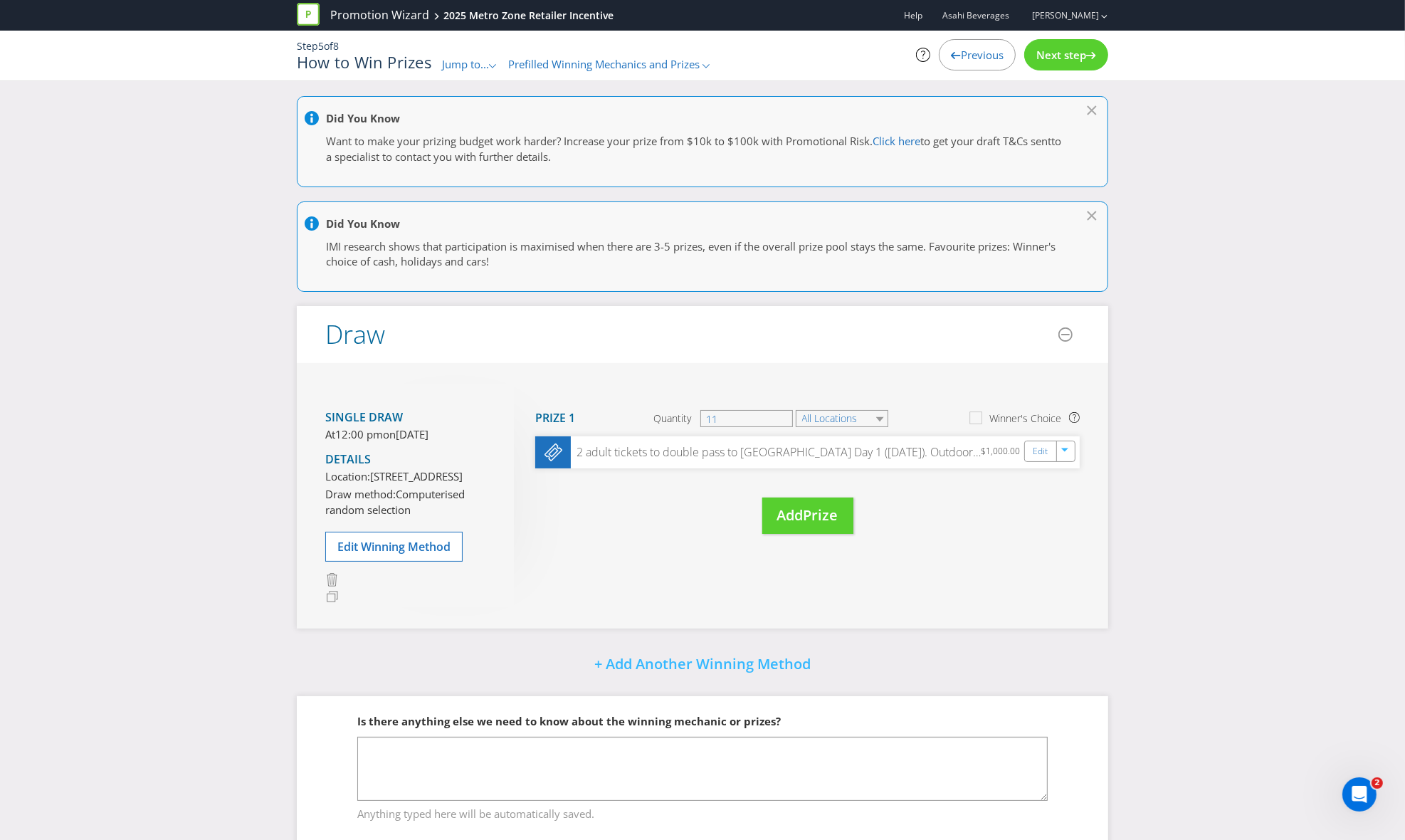
click at [967, 52] on span "Next step" at bounding box center [1061, 55] width 50 height 14
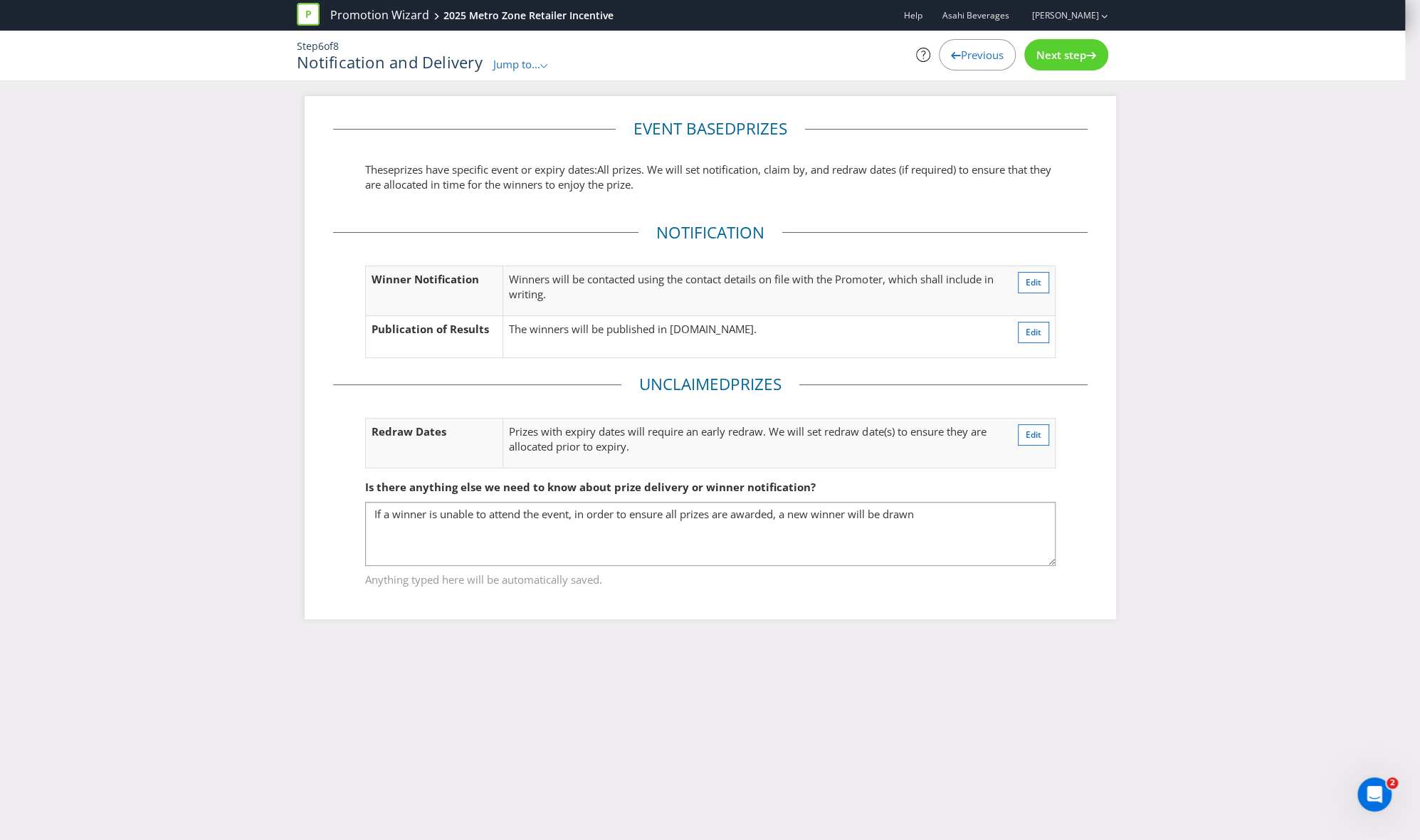
click at [968, 57] on span "Next step" at bounding box center [1062, 55] width 50 height 14
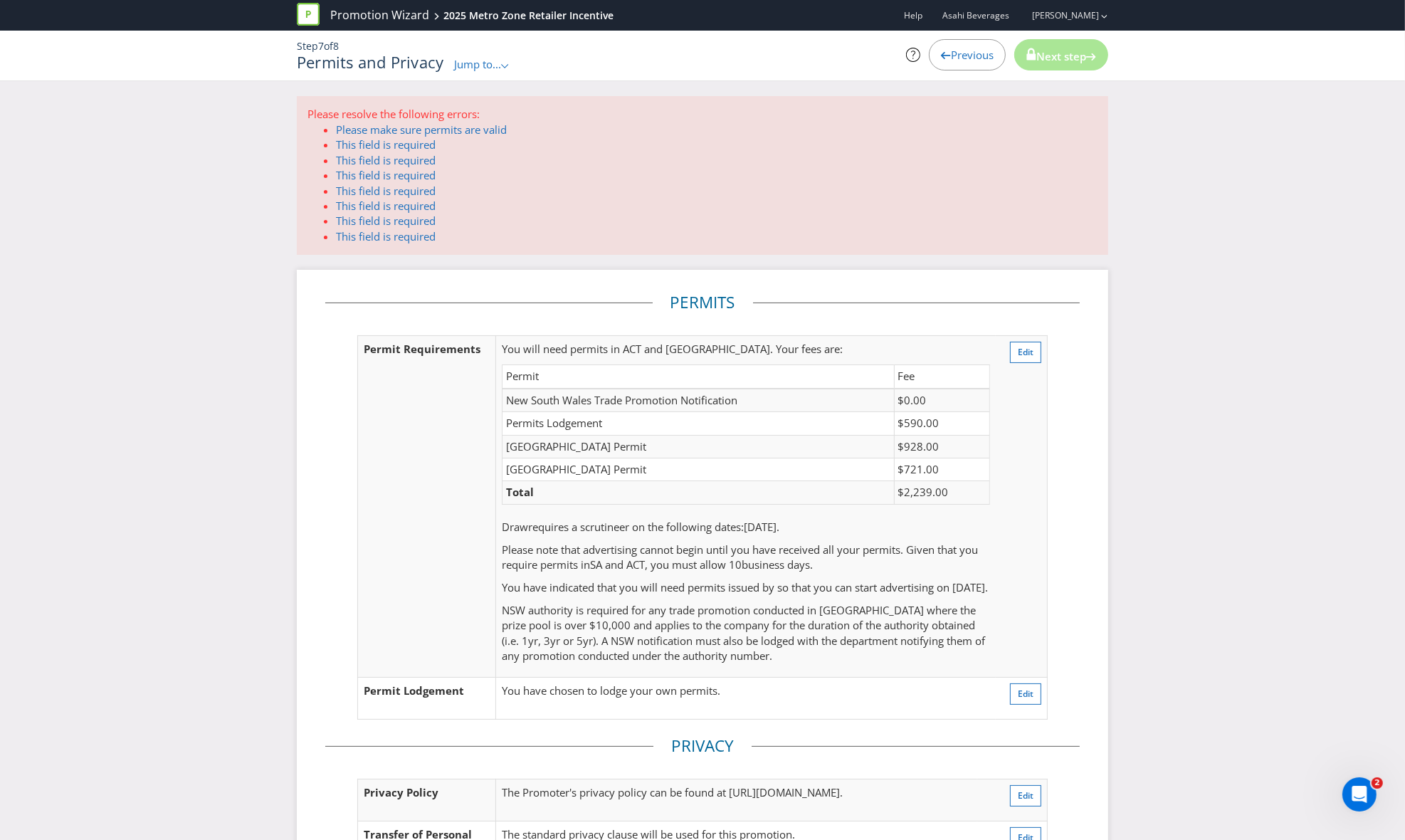
click at [507, 65] on icon ".st0{fill-rule:evenodd;clip-rule:evenodd;}" at bounding box center [505, 65] width 7 height 4
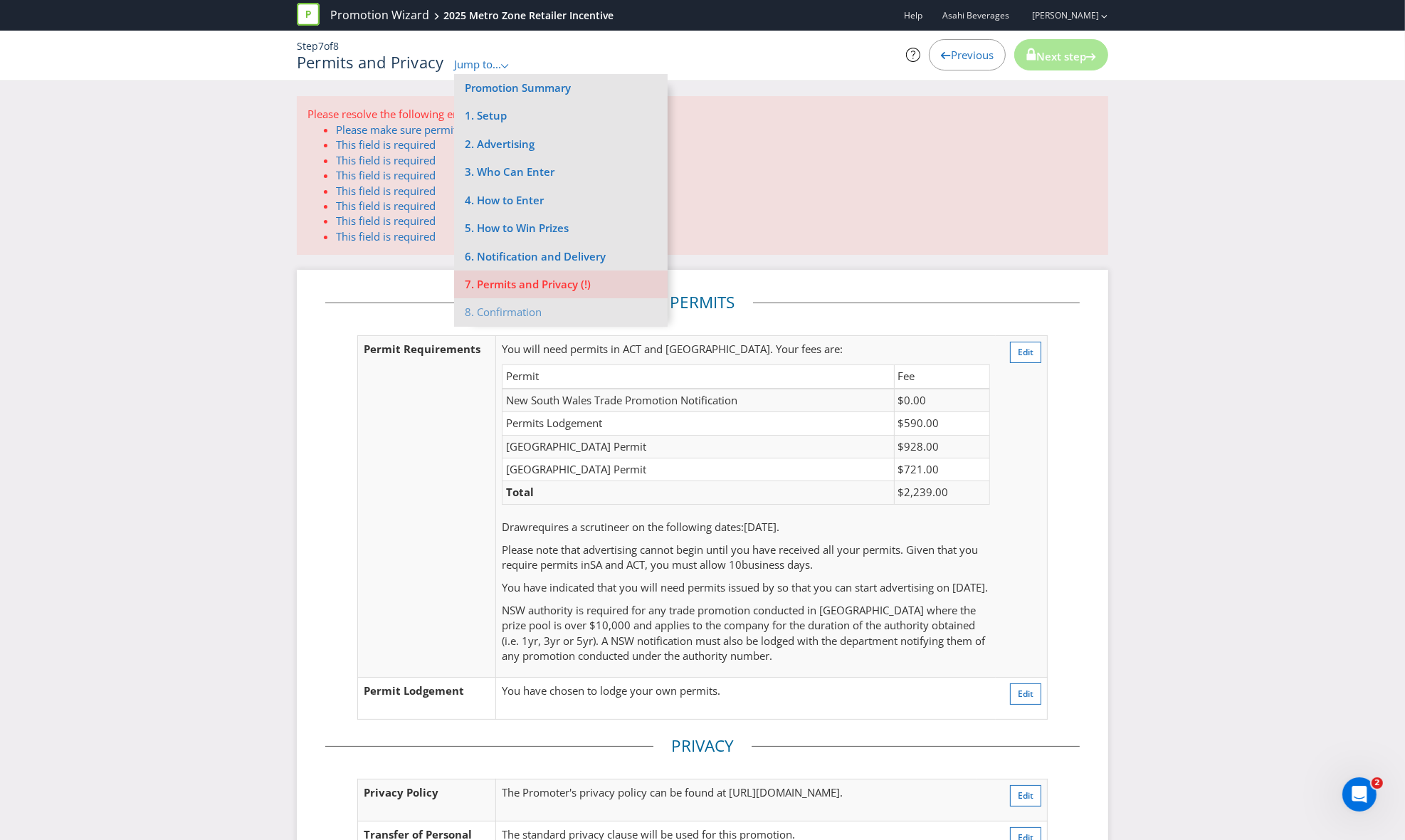
click at [950, 44] on div "Previous" at bounding box center [966, 54] width 77 height 31
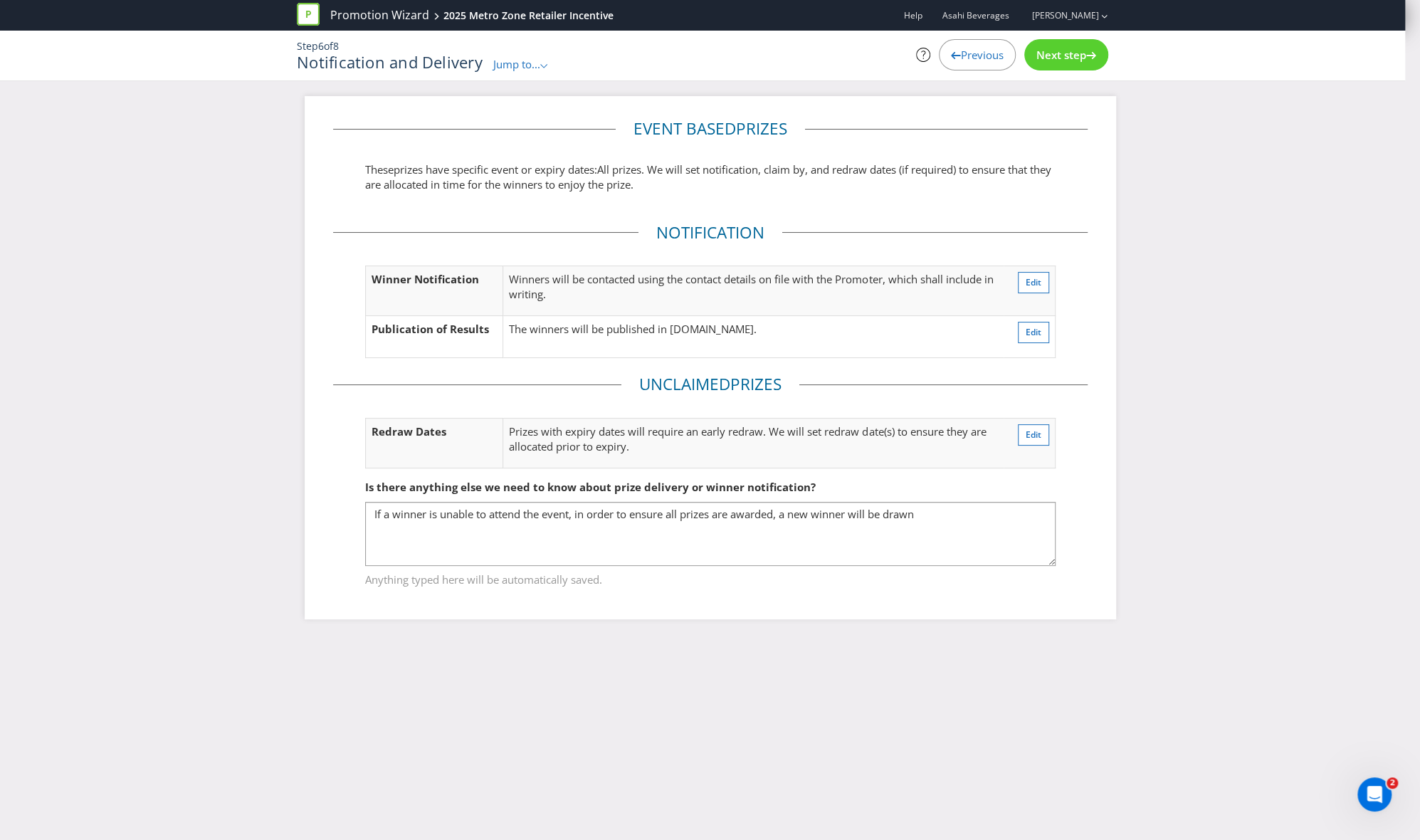
click at [949, 46] on div "Previous" at bounding box center [977, 54] width 77 height 31
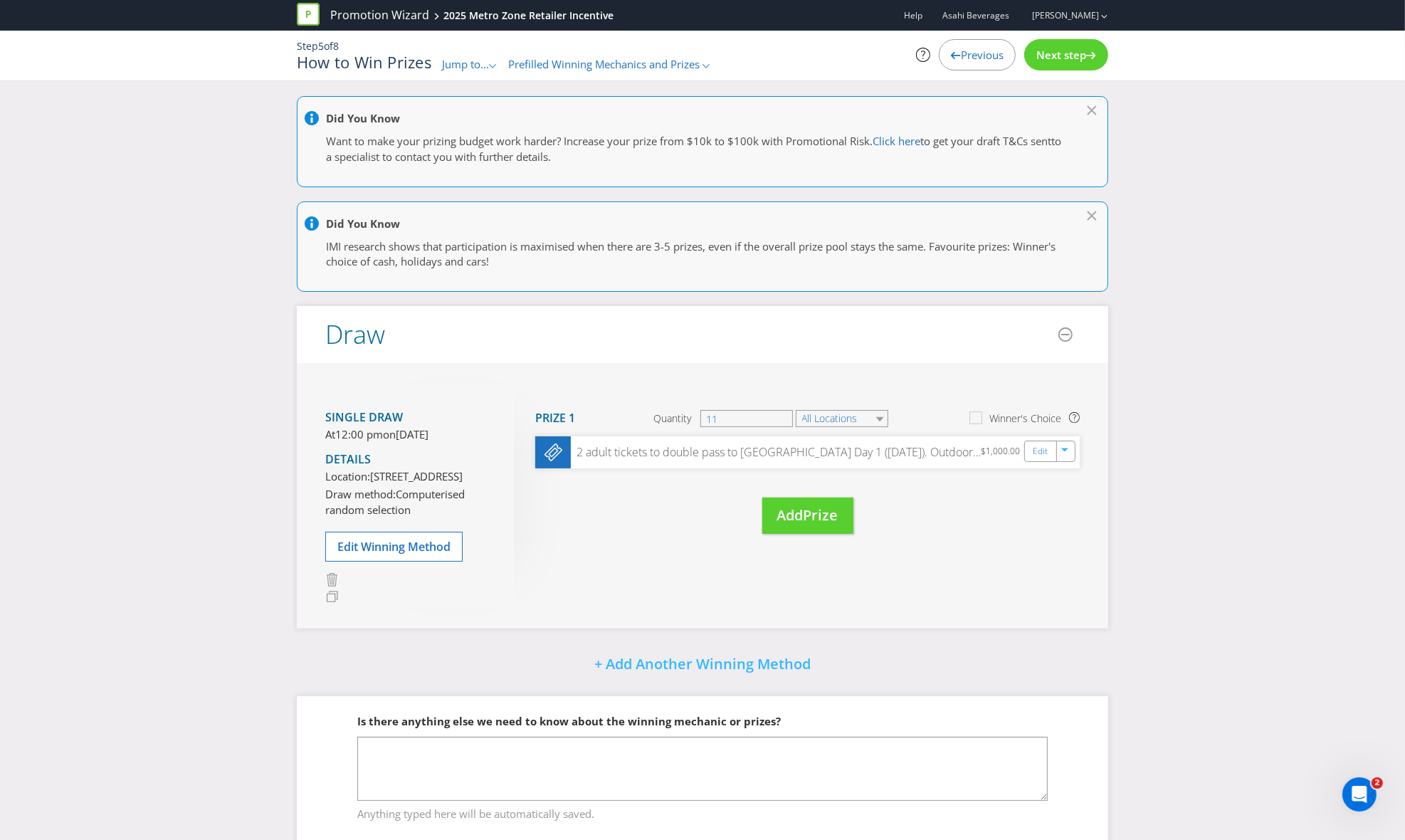
click at [960, 50] on span "Previous" at bounding box center [981, 55] width 42 height 14
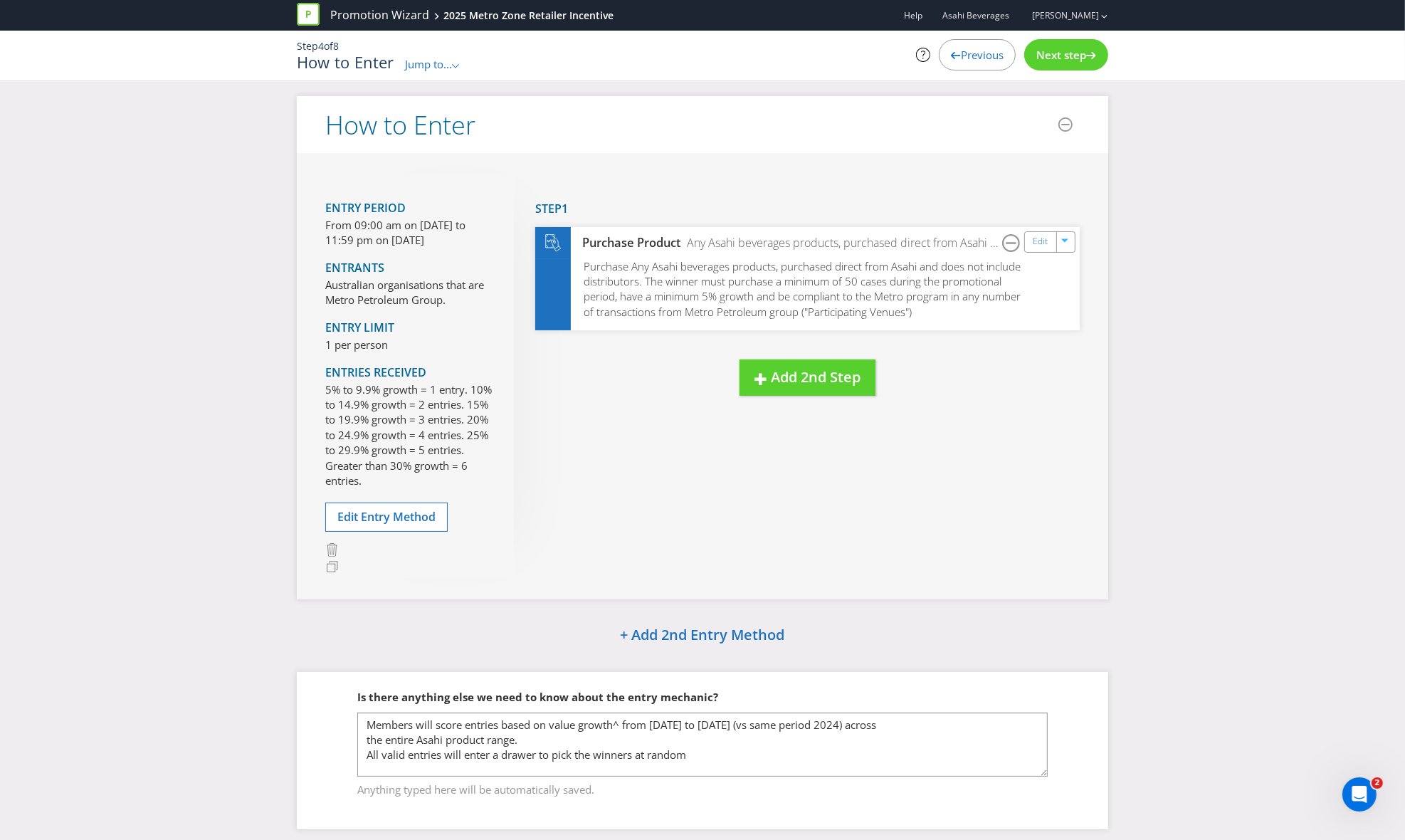
click at [960, 51] on span "Previous" at bounding box center [981, 55] width 42 height 14
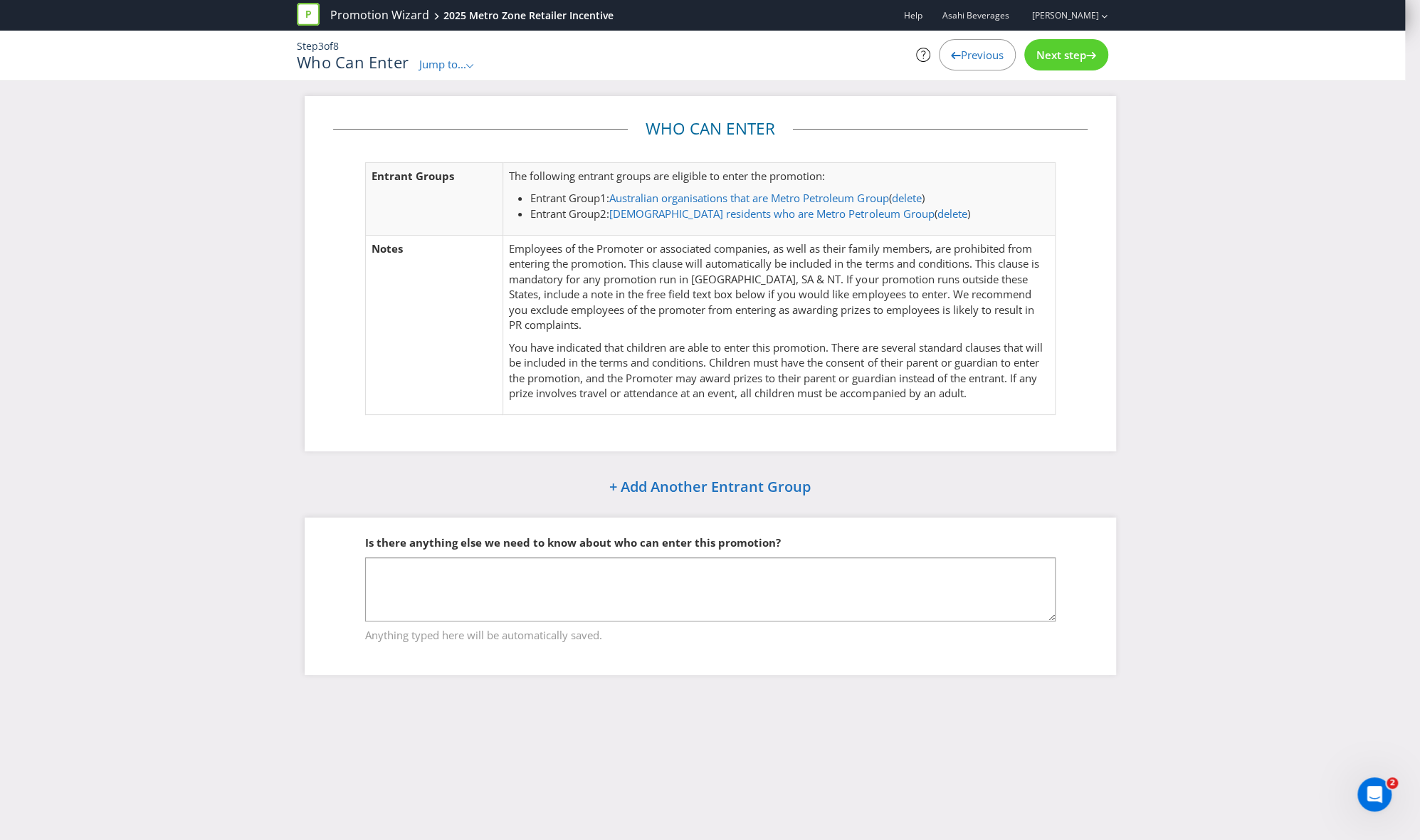
click at [961, 51] on span "Previous" at bounding box center [982, 55] width 42 height 14
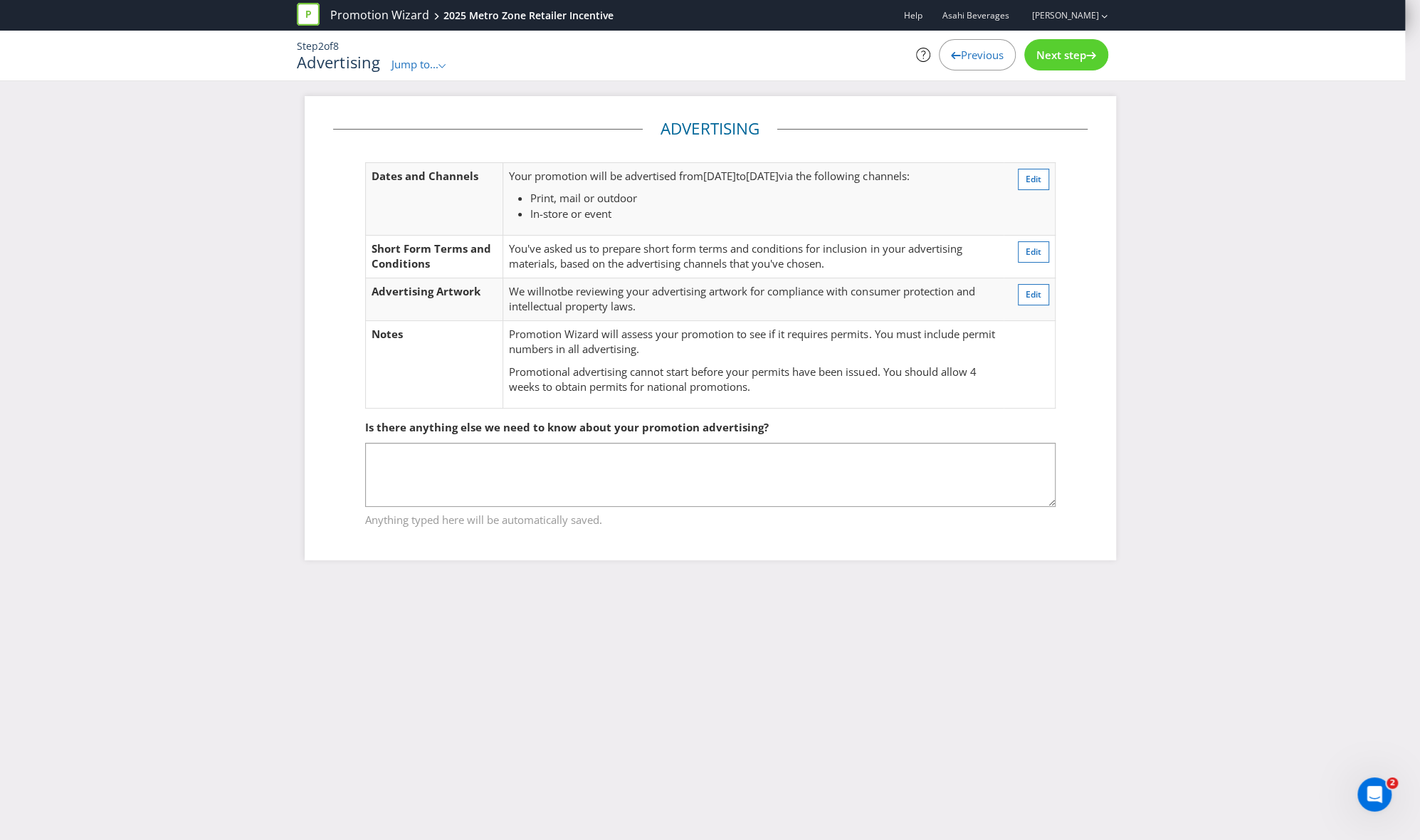
click at [954, 50] on div "Previous" at bounding box center [977, 54] width 77 height 31
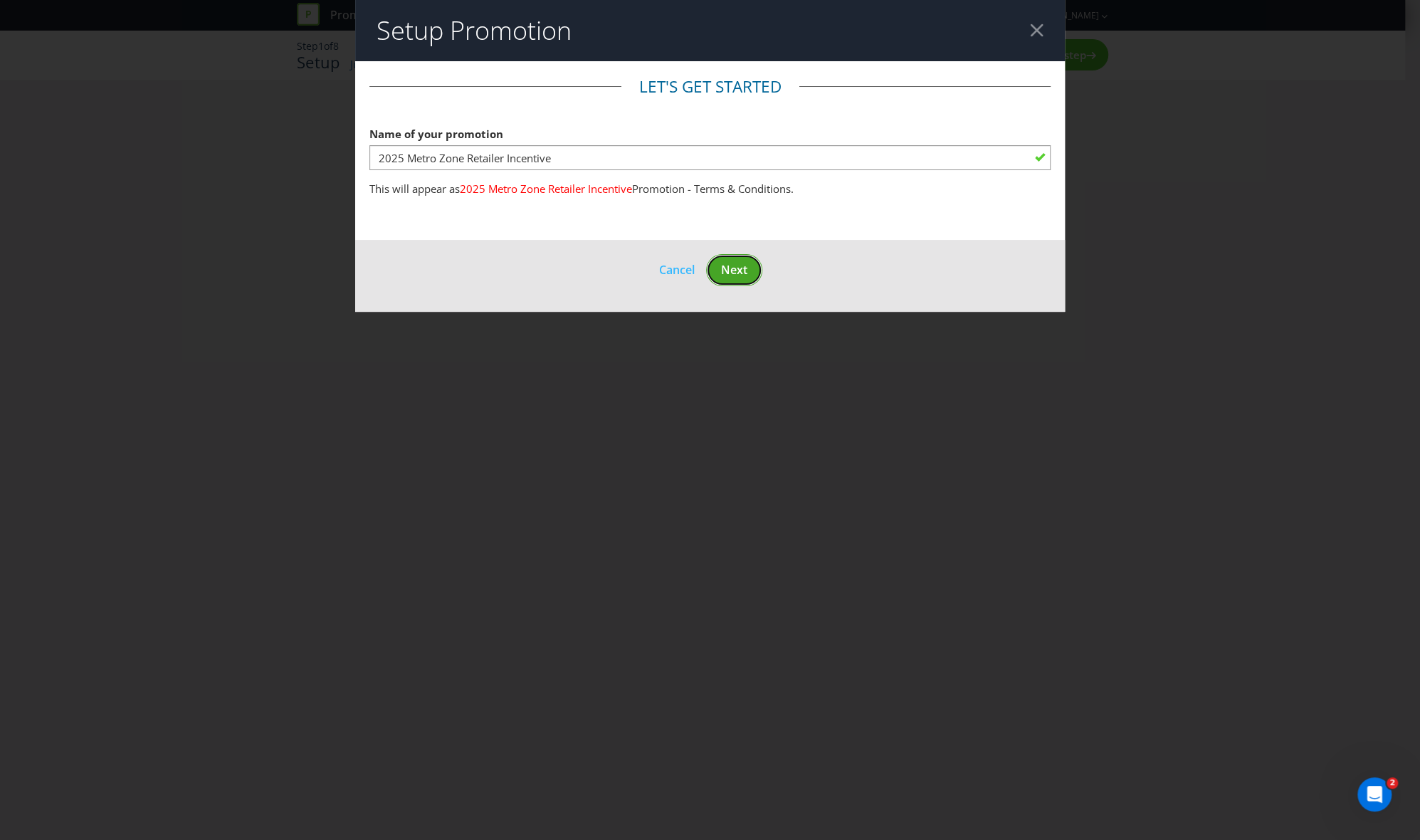
click at [741, 268] on span "Next" at bounding box center [734, 270] width 27 height 16
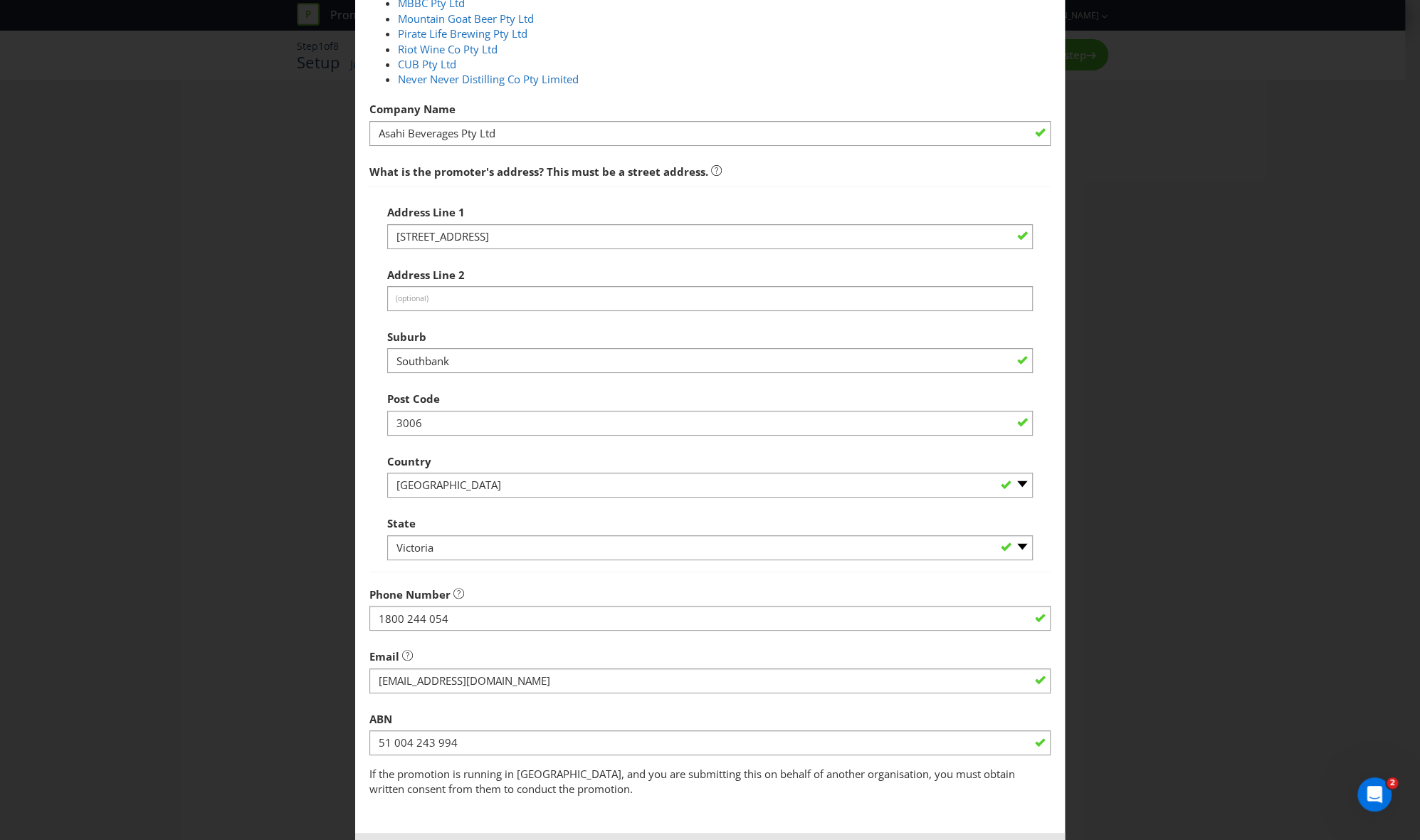
scroll to position [271, 0]
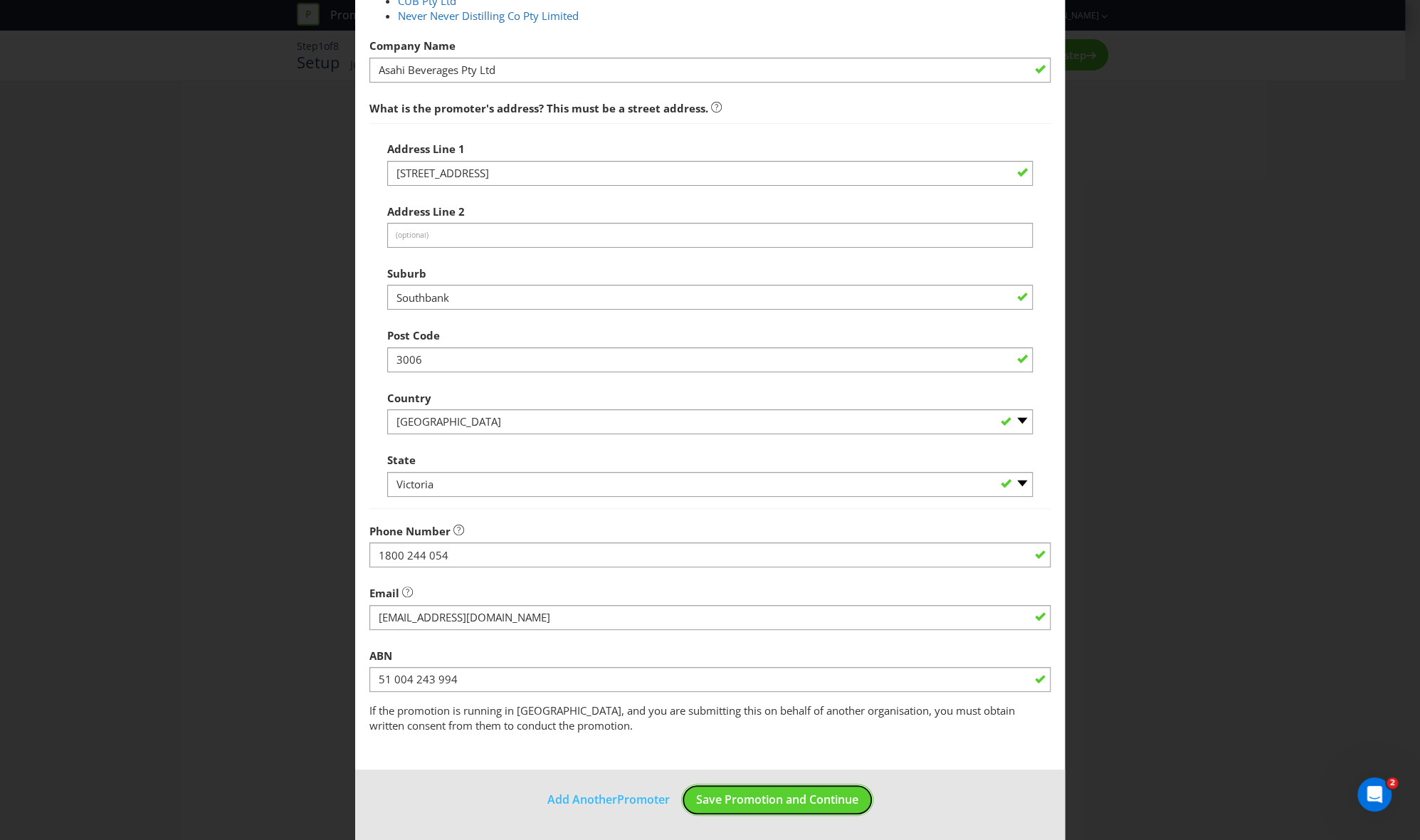
click at [802, 572] on span "Save Promotion and Continue" at bounding box center [777, 799] width 162 height 16
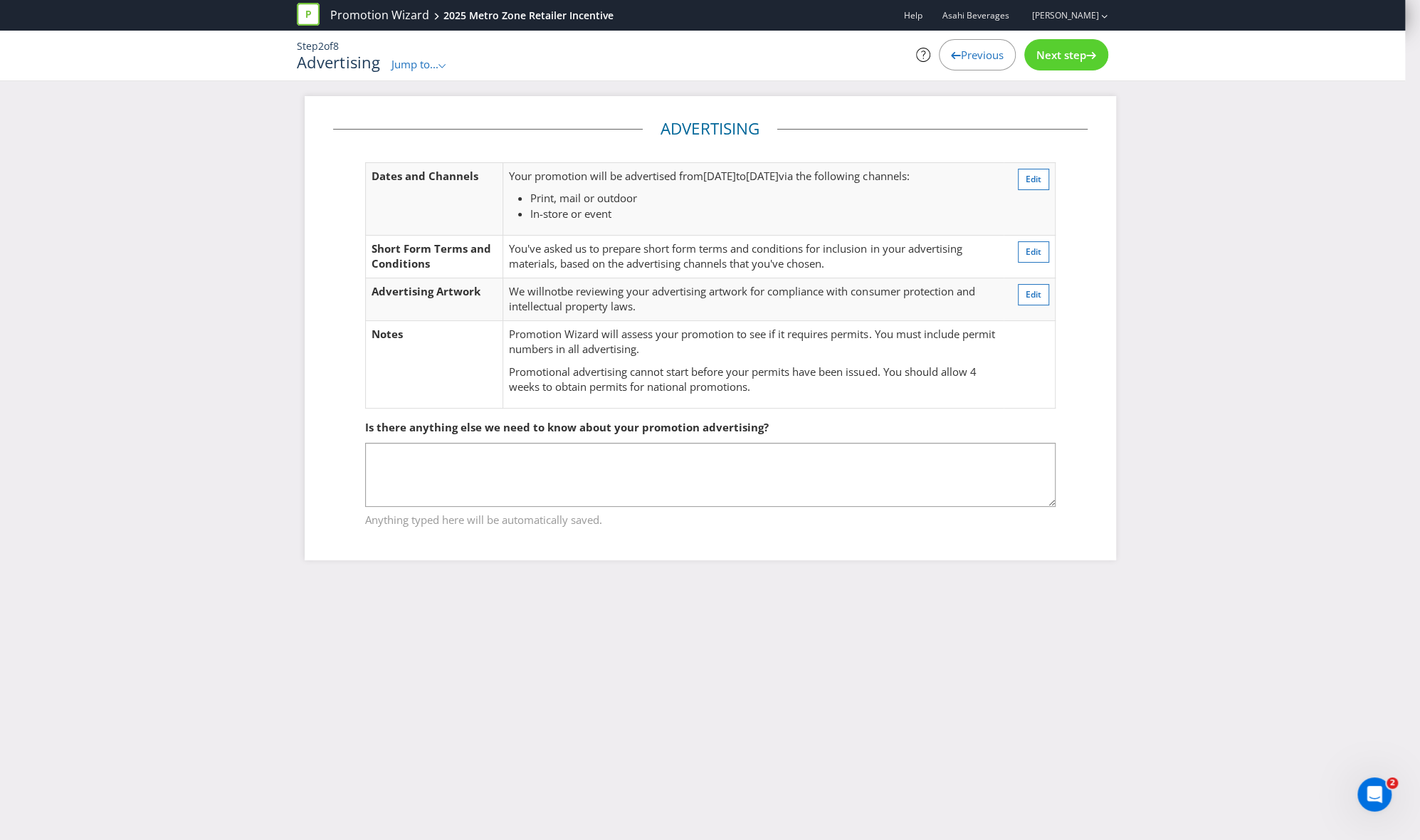
click at [968, 51] on span "Next step" at bounding box center [1062, 55] width 50 height 14
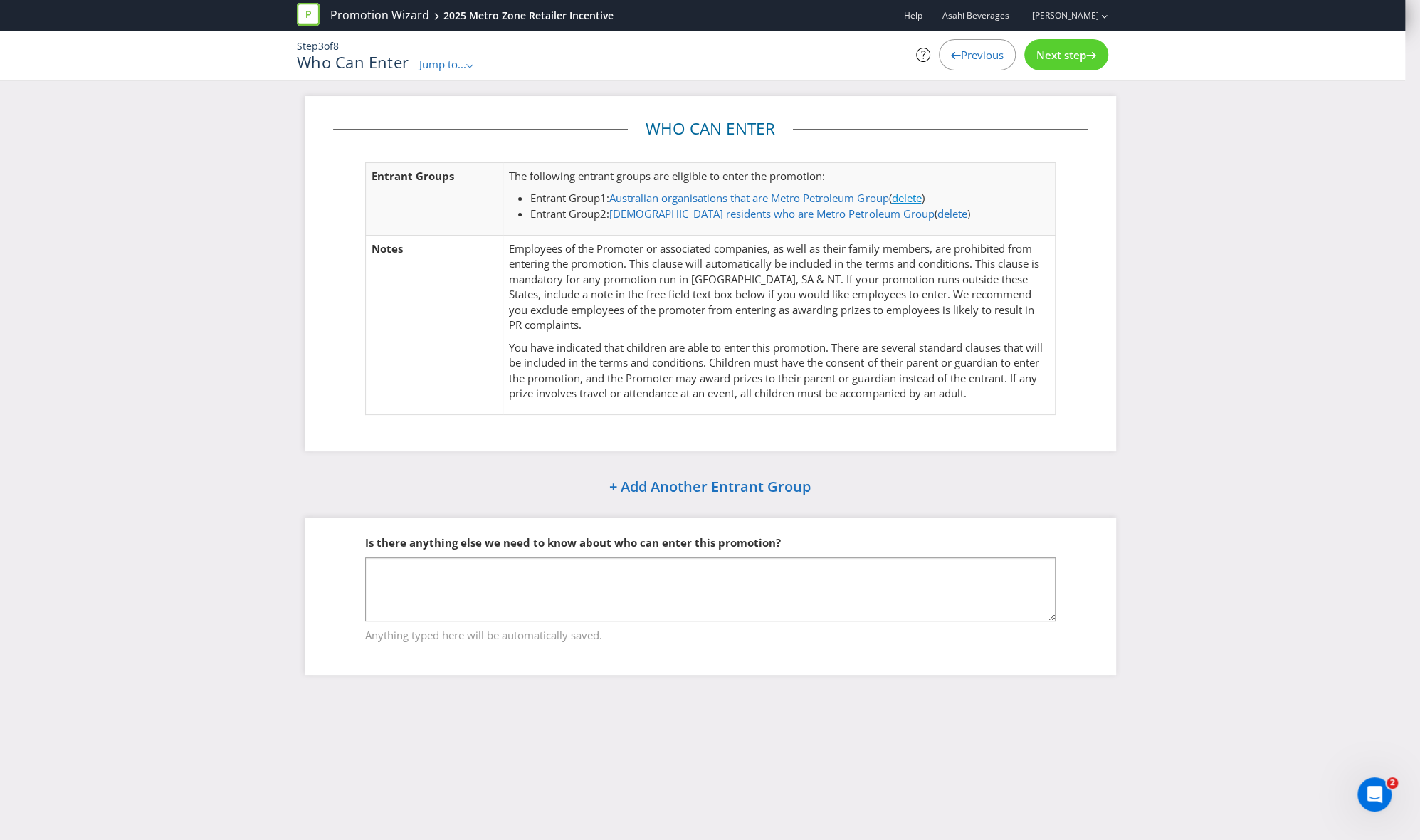
click at [921, 195] on link "delete" at bounding box center [907, 198] width 30 height 14
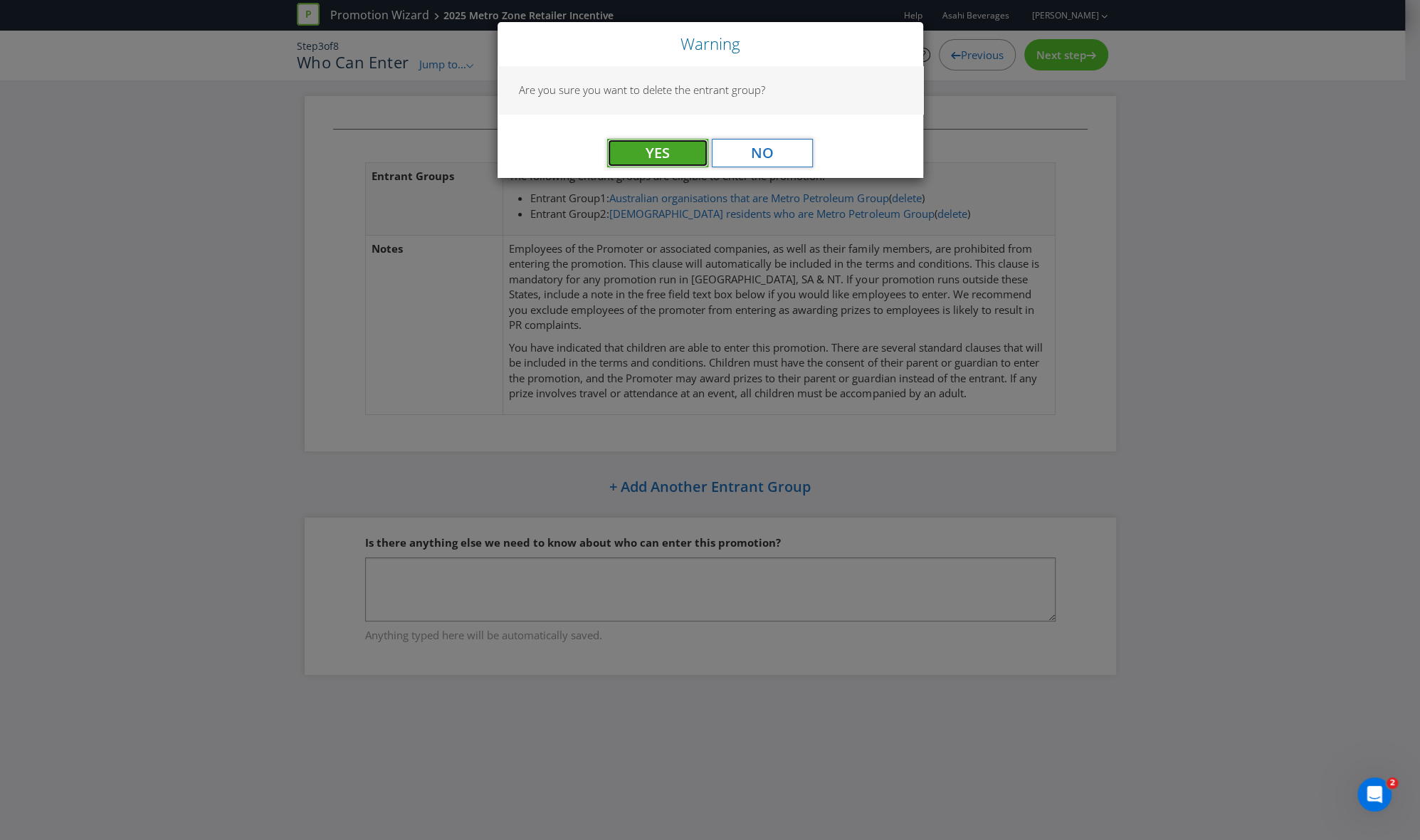
click at [680, 144] on button "Yes" at bounding box center [657, 153] width 101 height 28
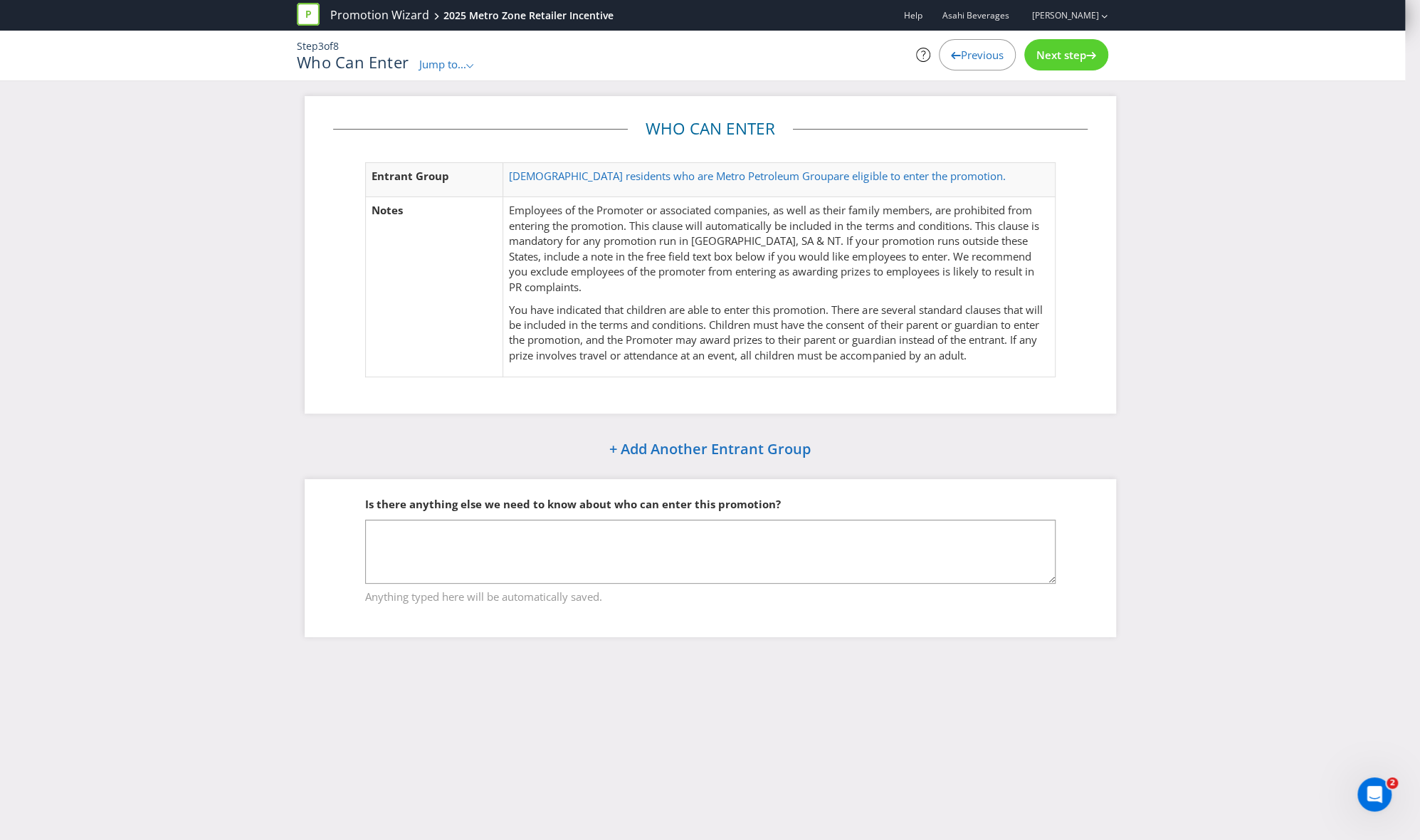
click at [968, 46] on div "Next step" at bounding box center [1066, 54] width 84 height 31
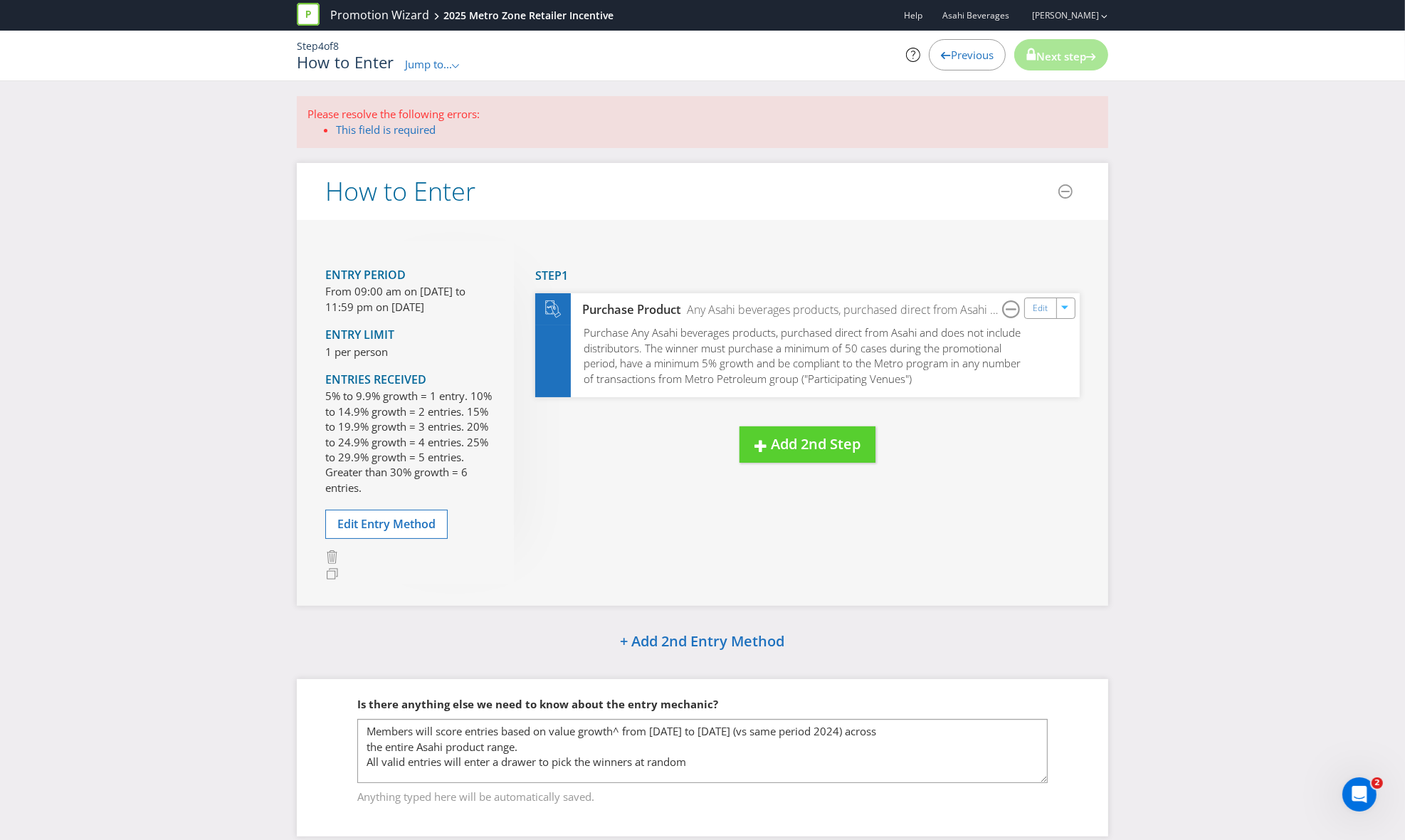
click at [941, 50] on div at bounding box center [945, 52] width 10 height 10
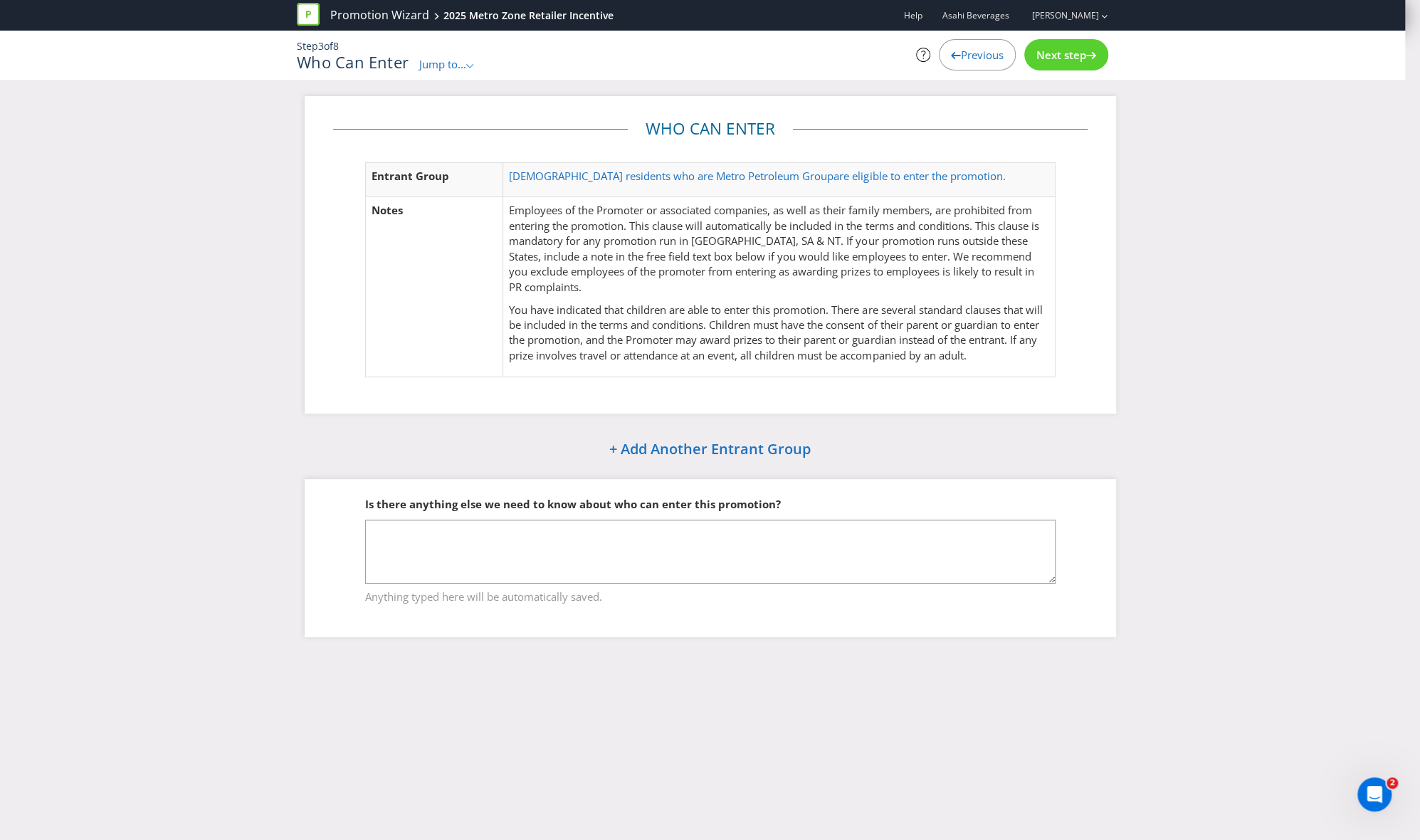
click at [968, 56] on span "Next step" at bounding box center [1062, 55] width 50 height 14
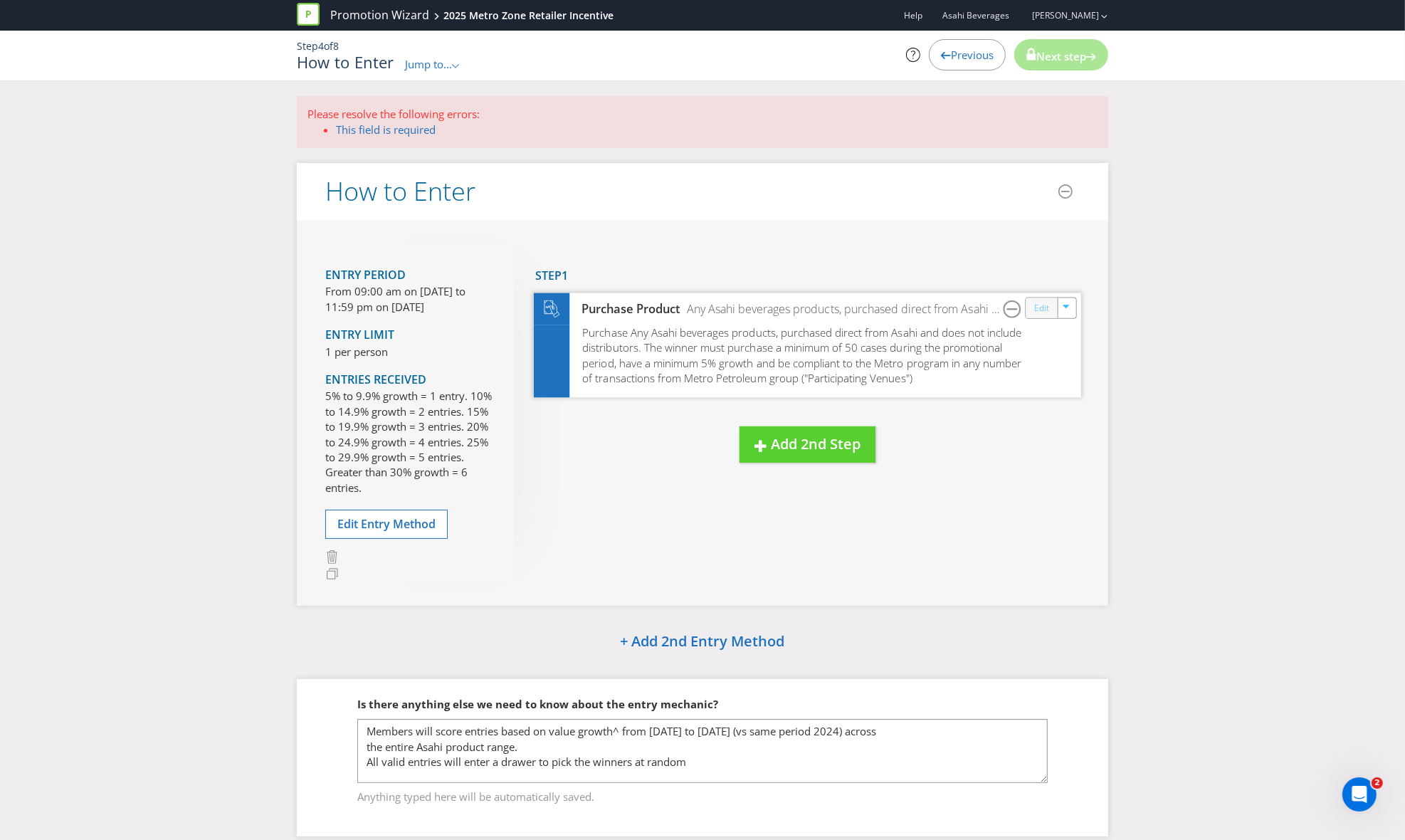
click at [967, 309] on link "Edit" at bounding box center [1041, 309] width 15 height 17
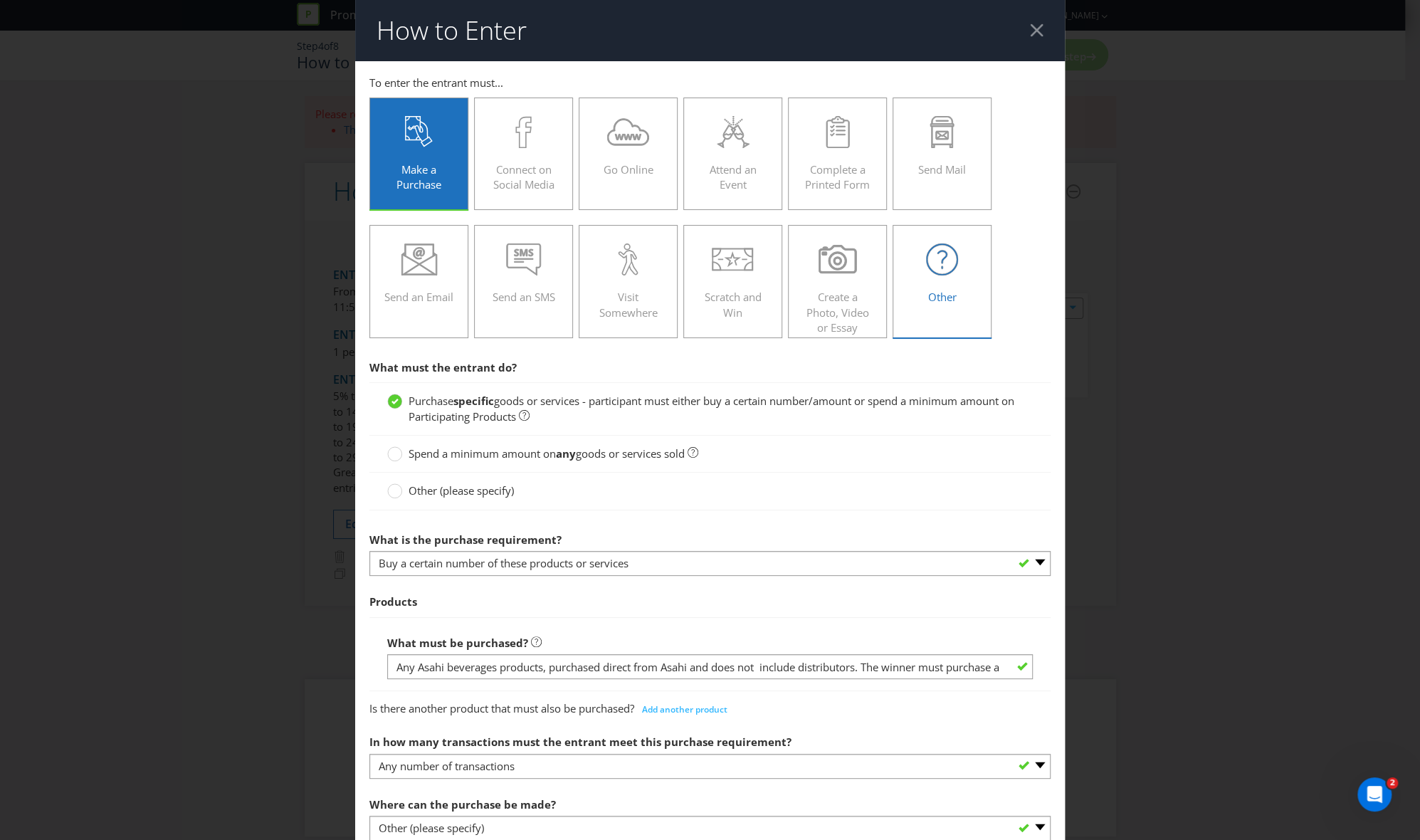
click at [940, 281] on div "Other" at bounding box center [942, 275] width 70 height 64
click at [0, 0] on input "Other" at bounding box center [0, 0] width 0 height 0
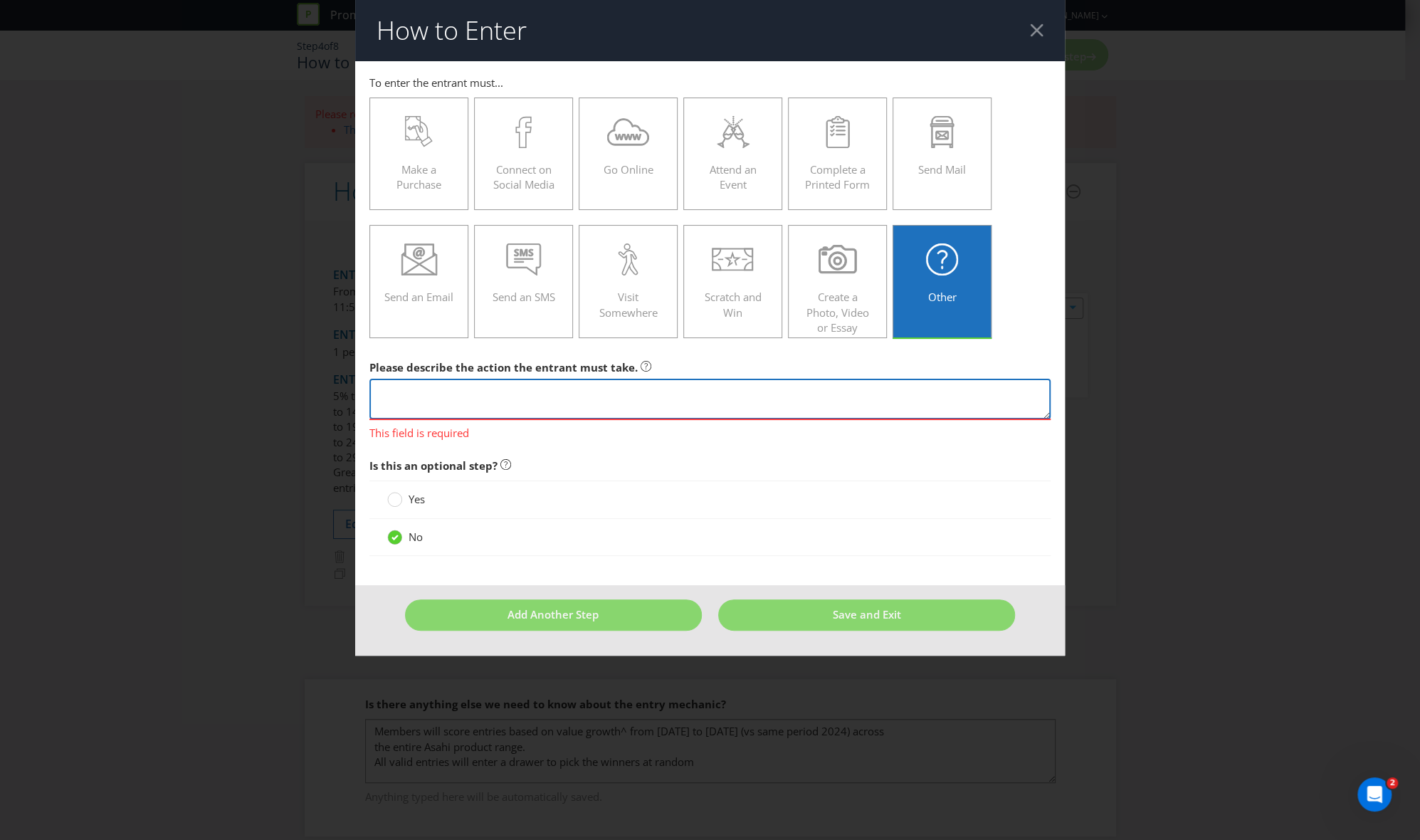
click at [651, 393] on textarea at bounding box center [710, 399] width 682 height 41
click at [569, 401] on textarea at bounding box center [710, 399] width 682 height 41
paste textarea "t purchase a minimum of 50 cases during the promotional period, have a minimum …"
click at [418, 395] on textarea "t purchase a minimum of 50 cases during the promotional period, have a minimum …" at bounding box center [710, 399] width 682 height 41
drag, startPoint x: 381, startPoint y: 393, endPoint x: 369, endPoint y: 392, distance: 12.0
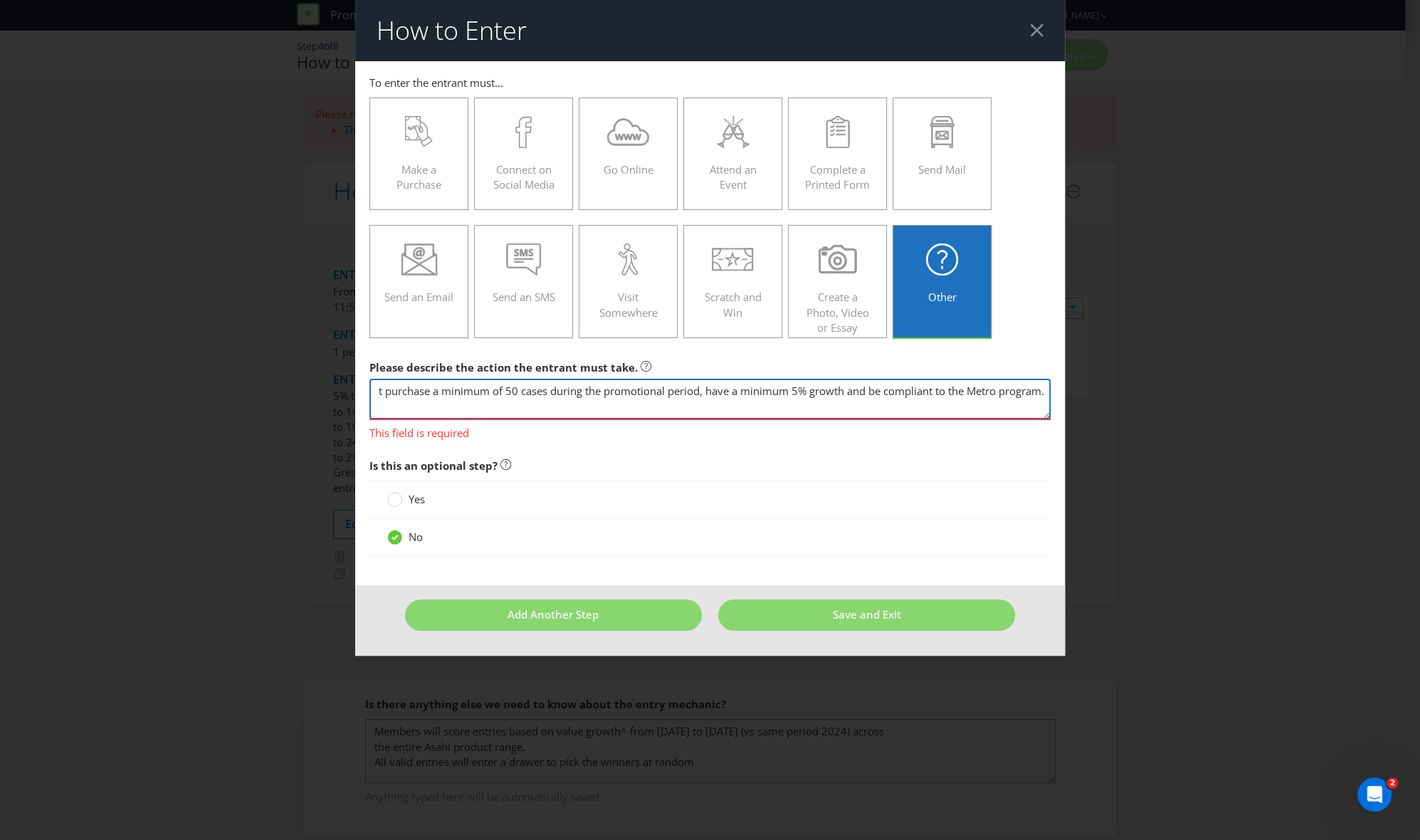
click at [370, 392] on textarea "t purchase a minimum of 50 cases during the promotional period, have a minimum …" at bounding box center [710, 399] width 682 height 41
click at [430, 388] on textarea "purchase a minimum of 50 cases during the promotional period, have a minimum 5%…" at bounding box center [710, 399] width 682 height 41
click at [762, 385] on textarea "purchase directly from Asahi (not via a distributer) a minimum of 50 cases duri…" at bounding box center [710, 399] width 682 height 41
type textarea "purchase directly from Asahi (not via a distributer) a minimum of 50 cases duri…"
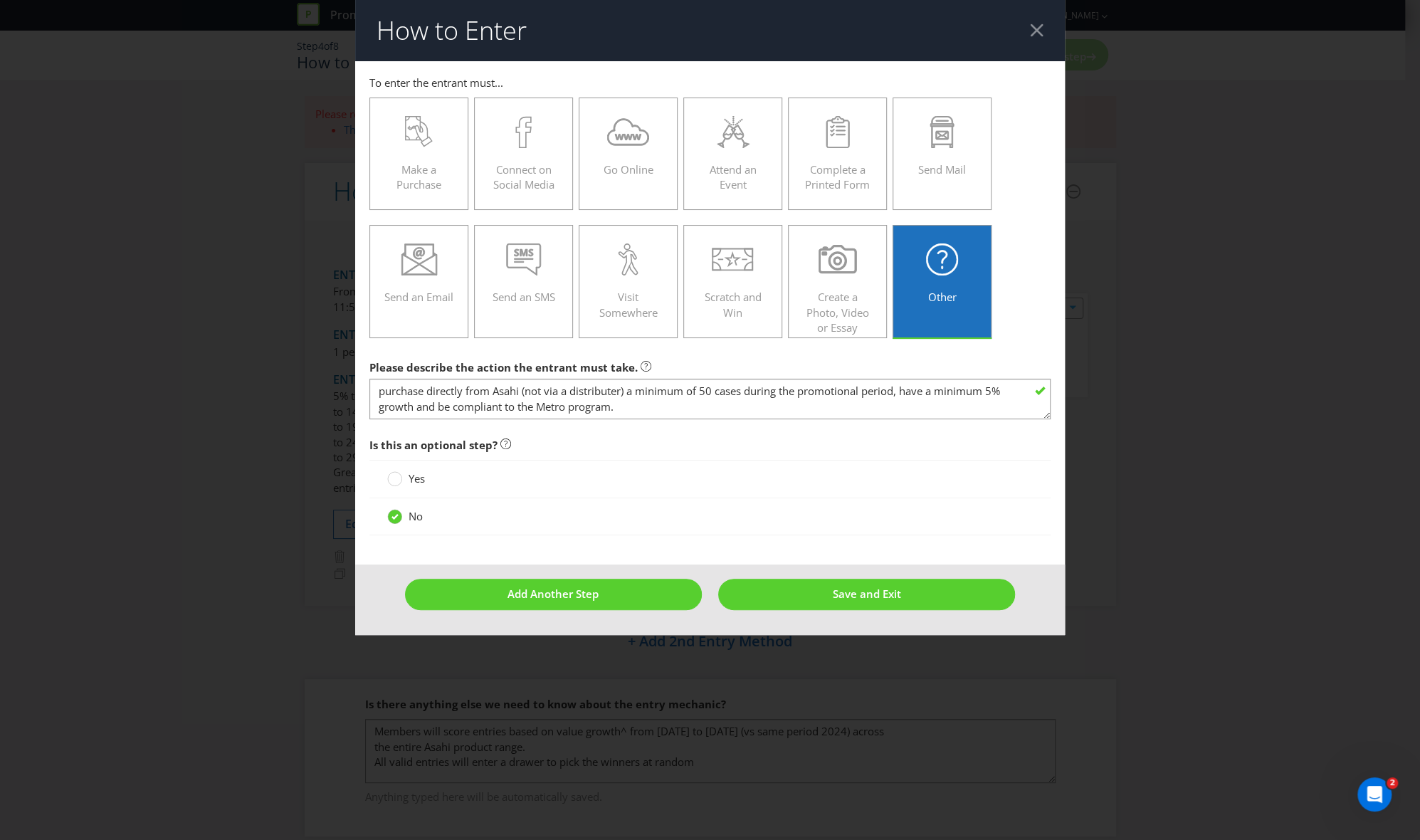
click at [582, 548] on main "To enter the entrant must... Make a Purchase Connect on Social Media Go Online …" at bounding box center [710, 313] width 710 height 504
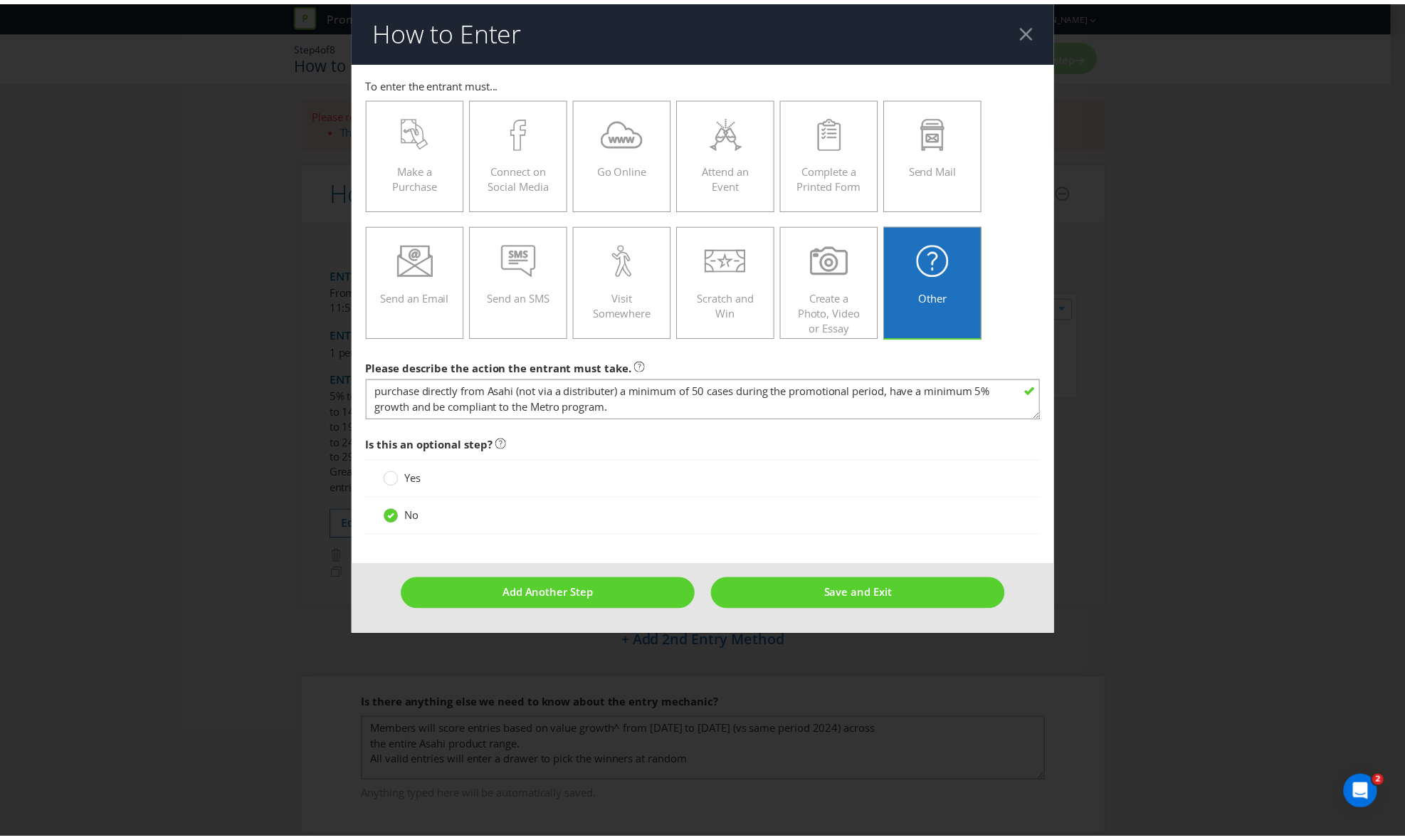
scroll to position [0, 0]
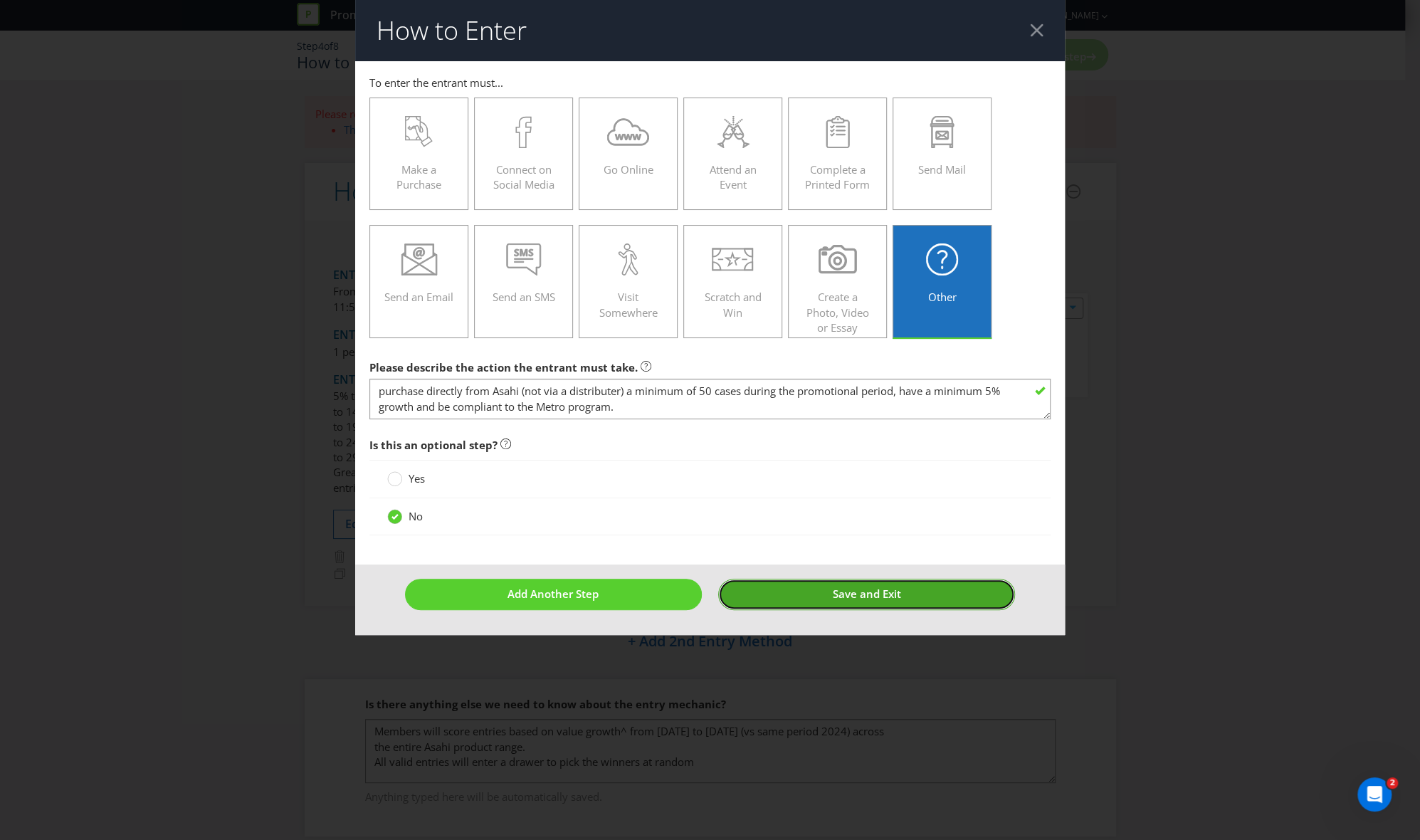
click at [843, 572] on span "Save and Exit" at bounding box center [867, 593] width 68 height 14
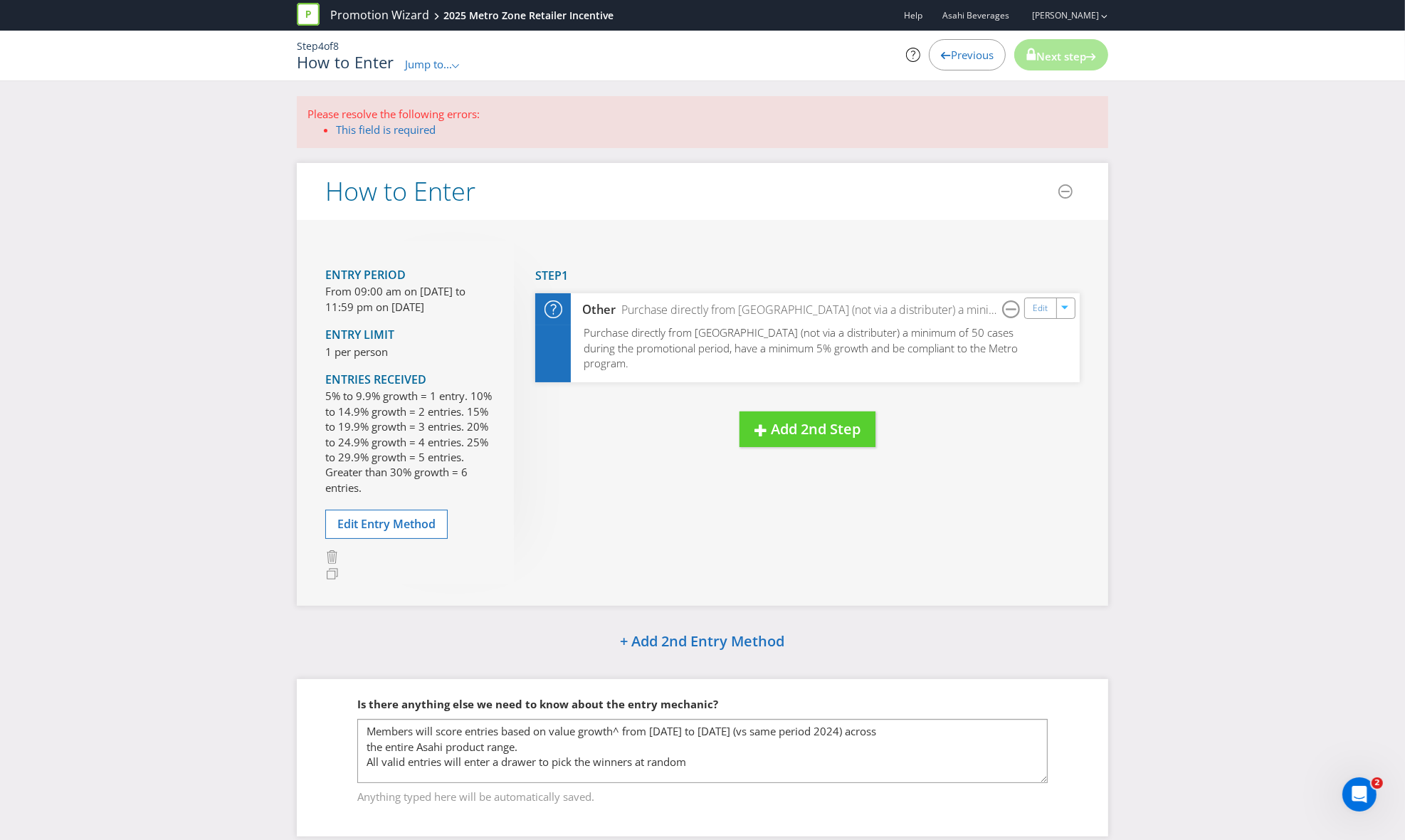
click at [586, 451] on div "New Step Drag here to move step Step 1 Other Purchase directly from [GEOGRAPHIC…" at bounding box center [797, 358] width 566 height 234
click at [967, 446] on div "New Step Drag here to move step Step 1 Other Purchase directly from [GEOGRAPHIC…" at bounding box center [797, 358] width 566 height 234
click at [917, 572] on div "Entry Period From 09:00 am on [DATE] to 11:59 pm on [DATE] Entry Limit 1 per pe…" at bounding box center [702, 413] width 811 height 386
click at [622, 501] on div "Entry Period From 09:00 am on [DATE] to 11:59 pm on [DATE] Entry Limit 1 per pe…" at bounding box center [702, 413] width 811 height 386
click at [393, 126] on link "This field is required" at bounding box center [386, 129] width 100 height 14
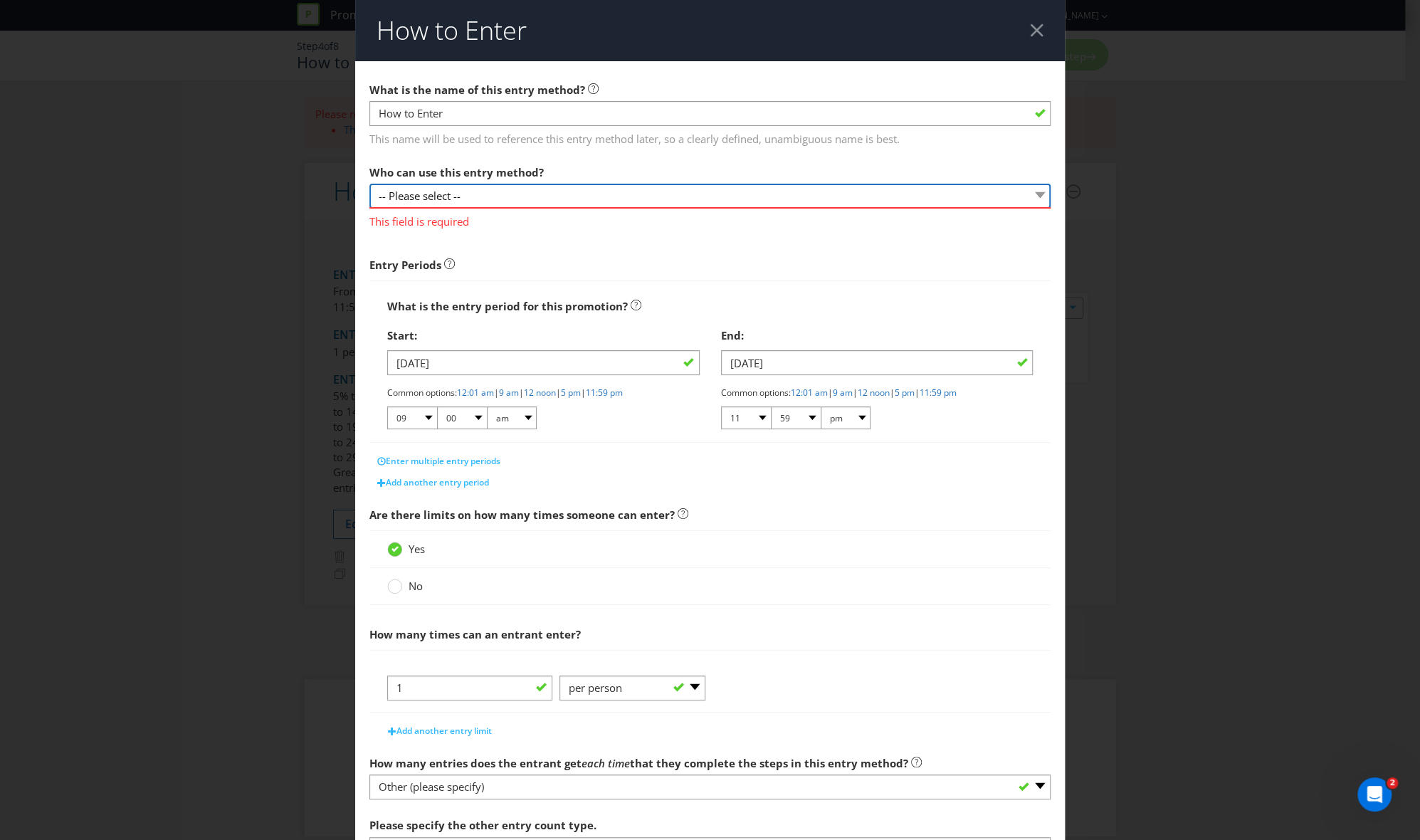
click at [548, 192] on select "-- Please select --" at bounding box center [710, 196] width 682 height 25
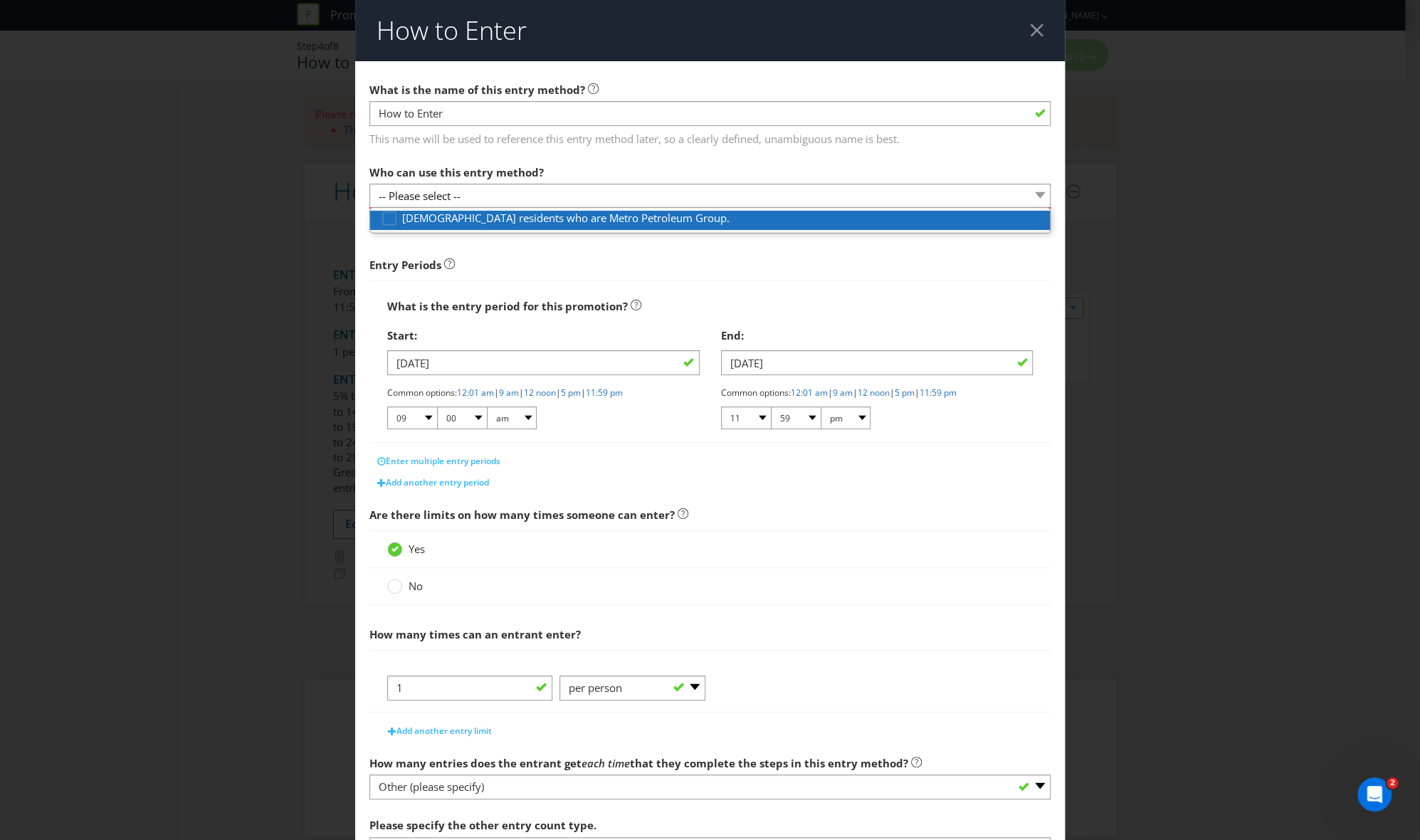
click at [610, 225] on div at bounding box center [716, 226] width 670 height 2
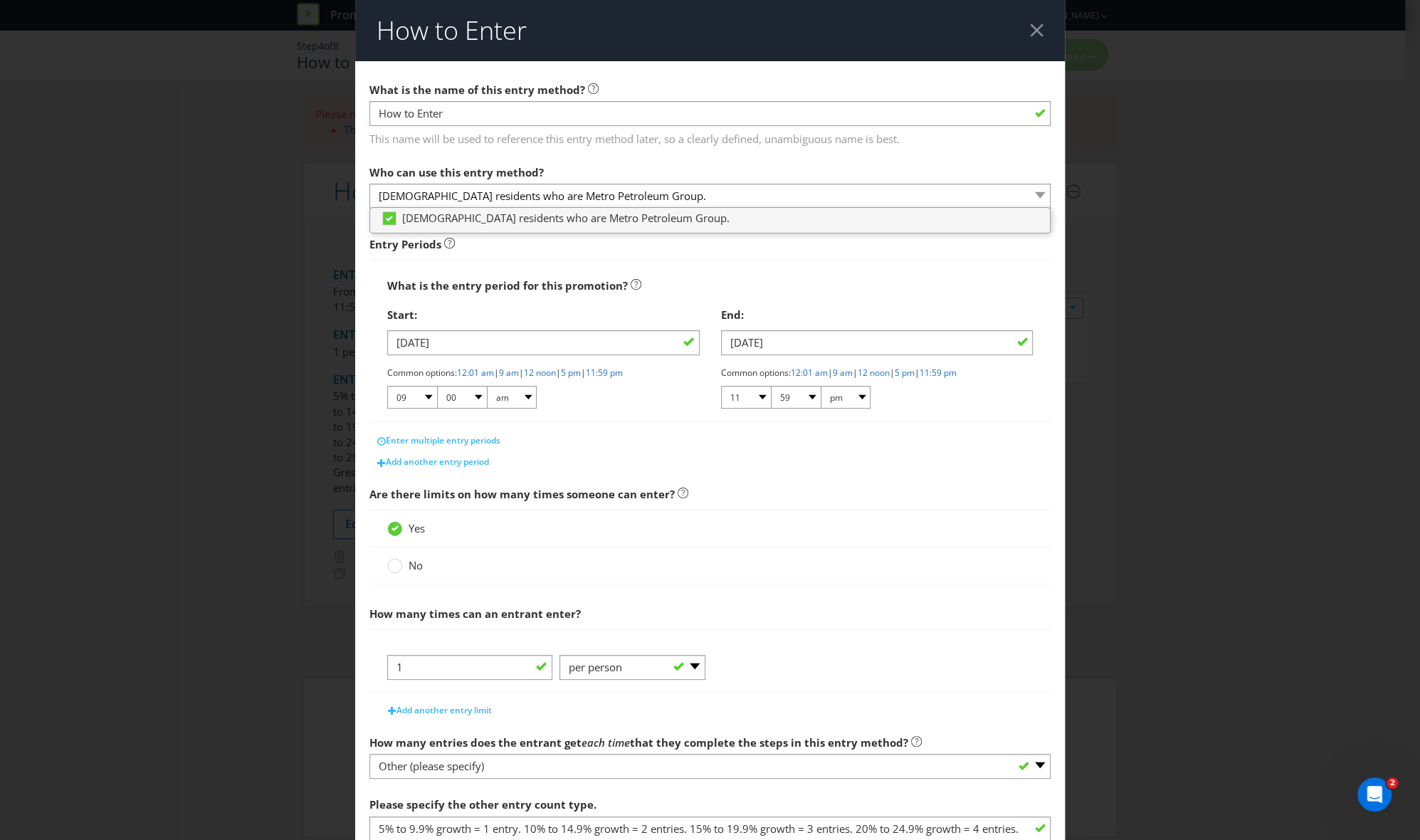
click at [860, 257] on span "Entry Periods" at bounding box center [710, 239] width 682 height 40
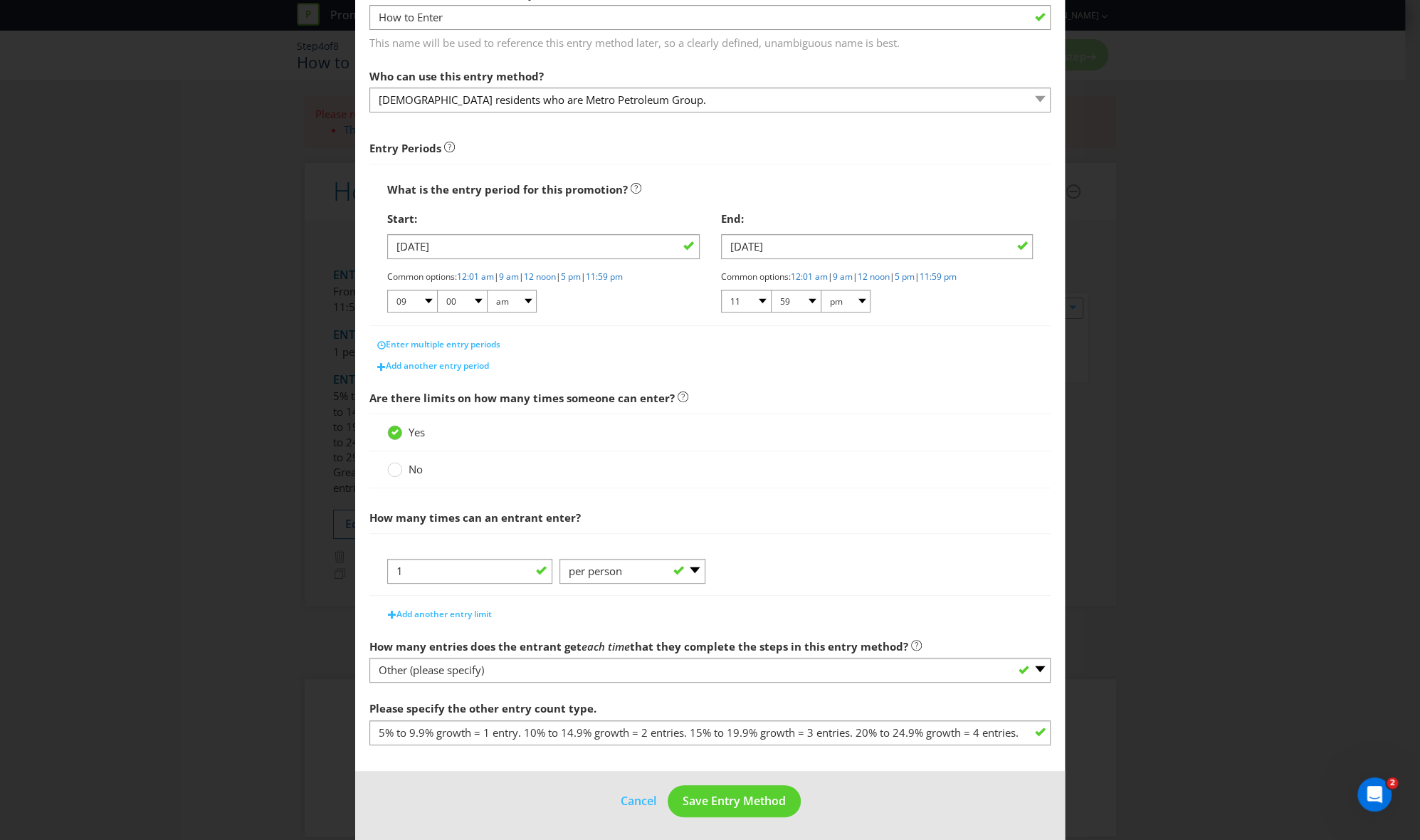
scroll to position [96, 0]
click at [720, 572] on span "Save Entry Method" at bounding box center [734, 800] width 104 height 16
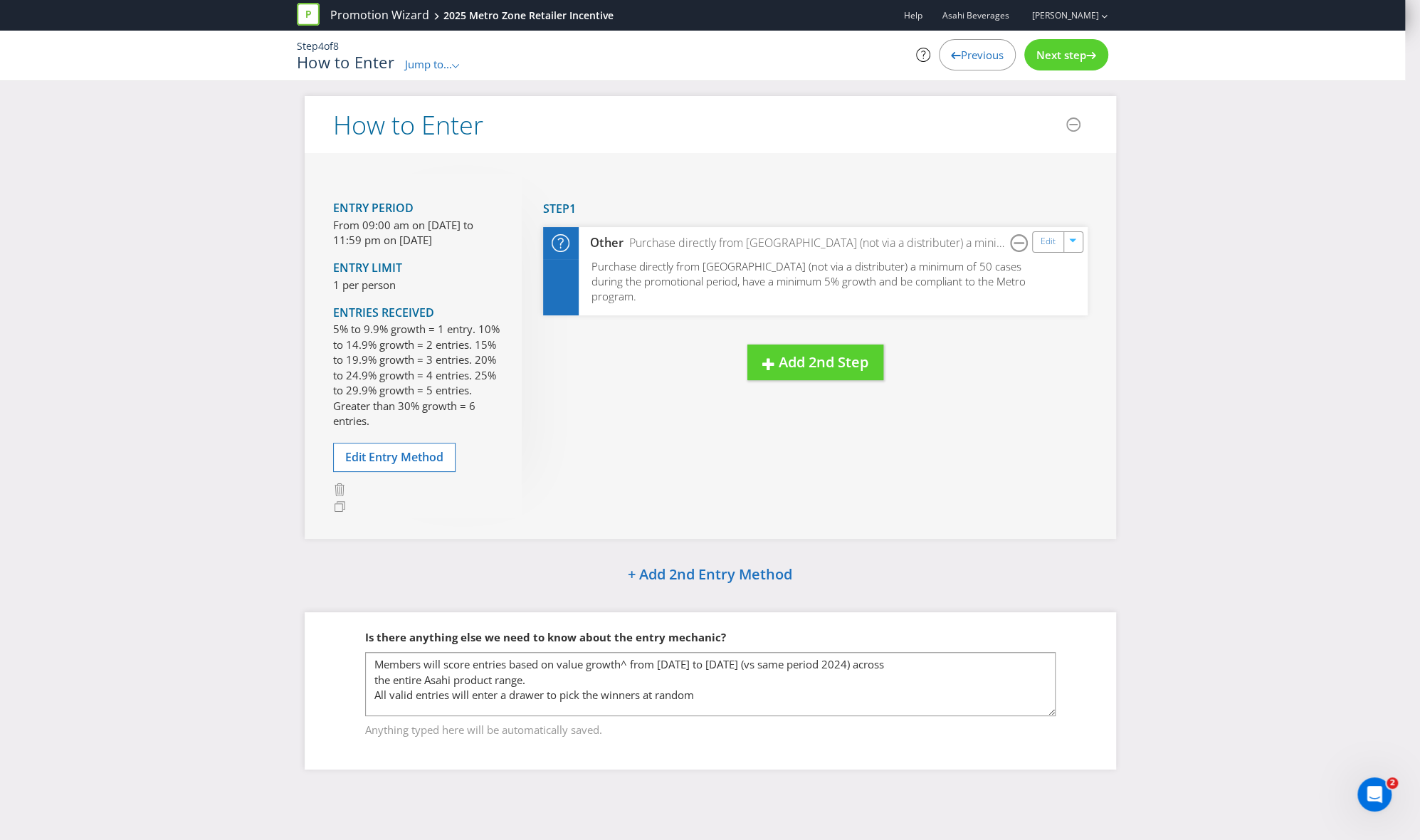
click at [968, 31] on div "Step 4 of 8 How to Enter Jump to... .st0{fill-rule:evenodd;clip-rule:evenodd;} …" at bounding box center [703, 56] width 833 height 50
click at [968, 46] on div "Next step" at bounding box center [1066, 54] width 84 height 31
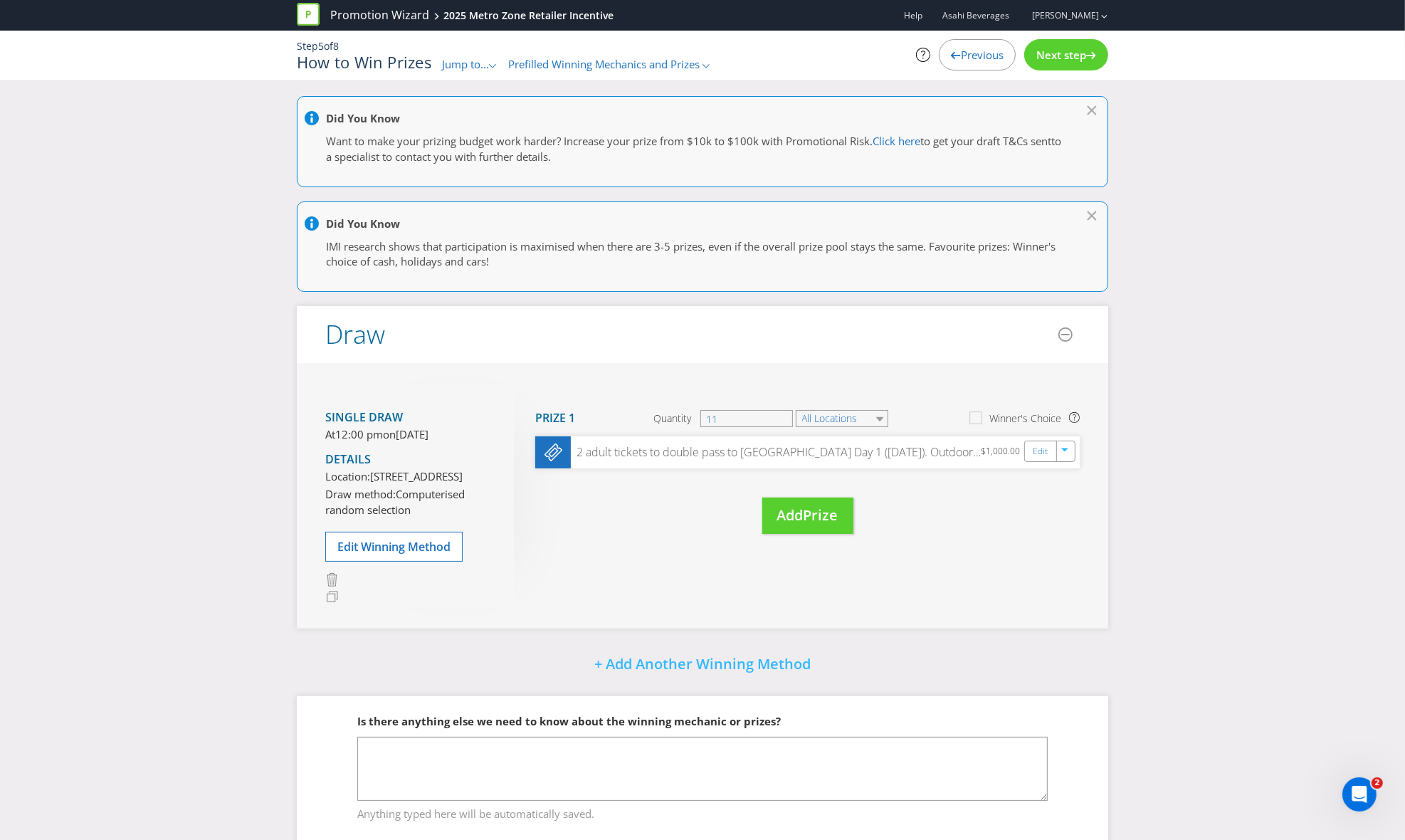
click at [967, 53] on span "Next step" at bounding box center [1061, 55] width 50 height 14
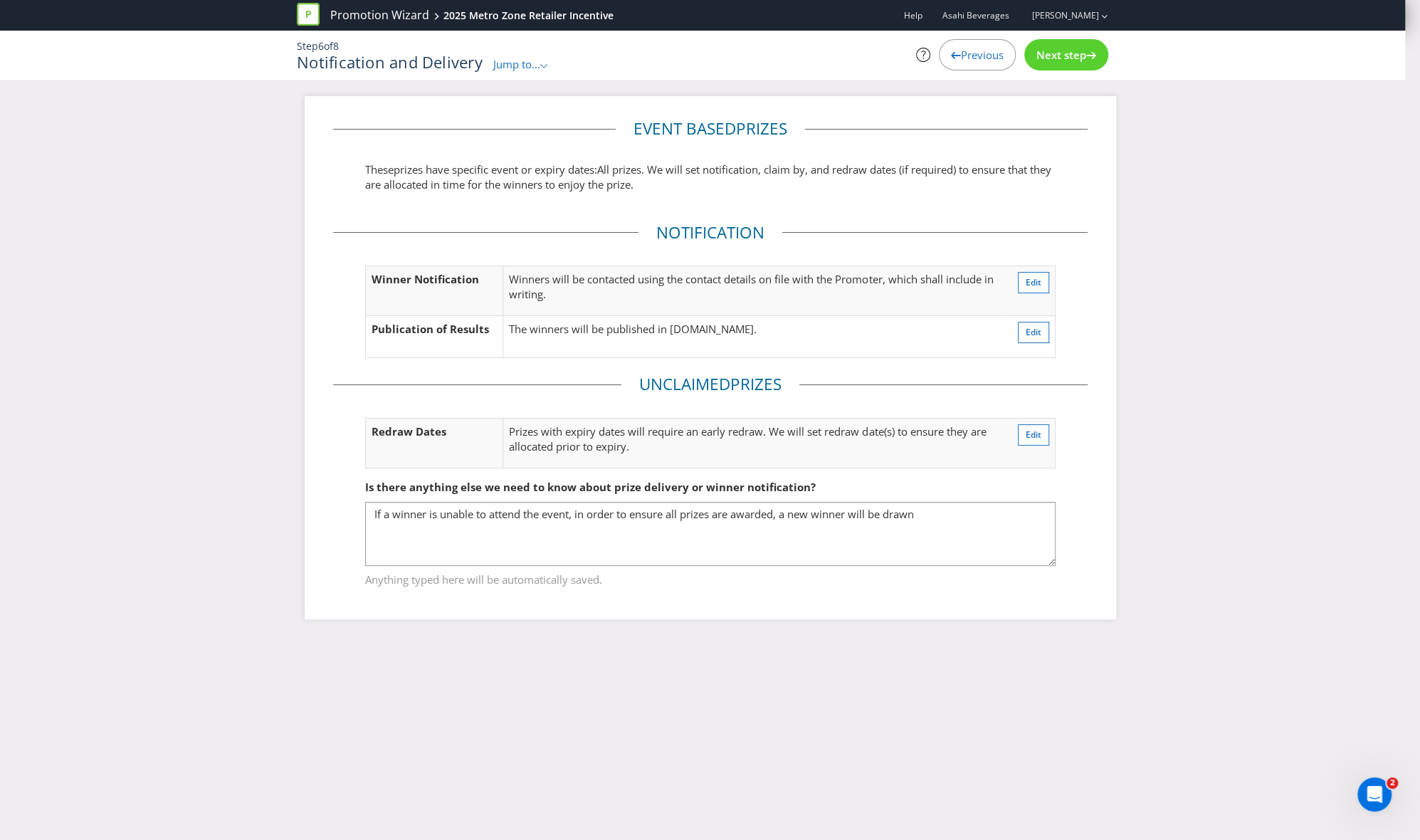
click at [968, 56] on span "Next step" at bounding box center [1062, 55] width 50 height 14
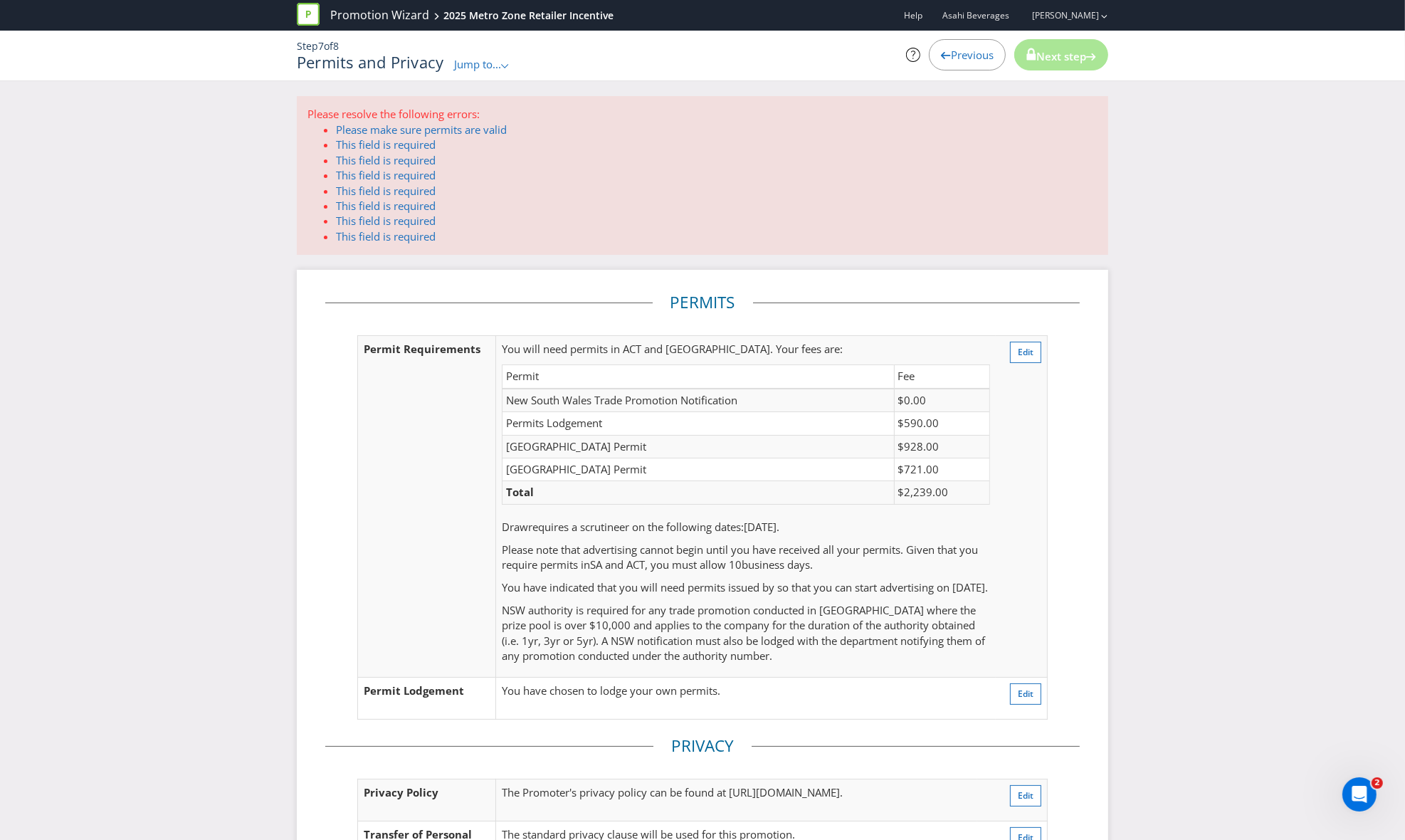
click at [951, 61] on span "Previous" at bounding box center [972, 55] width 42 height 14
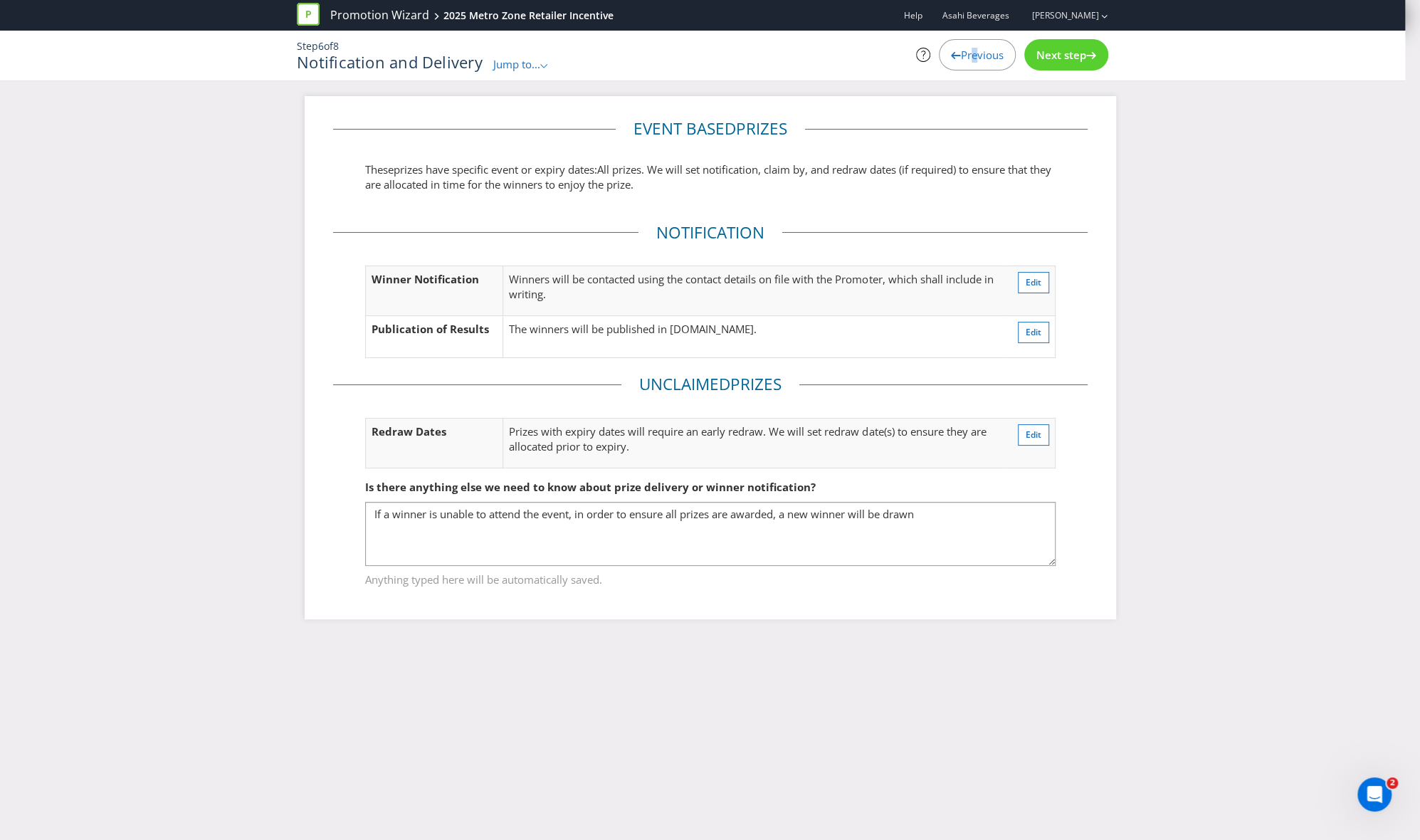
click at [968, 51] on span "Previous" at bounding box center [982, 55] width 42 height 14
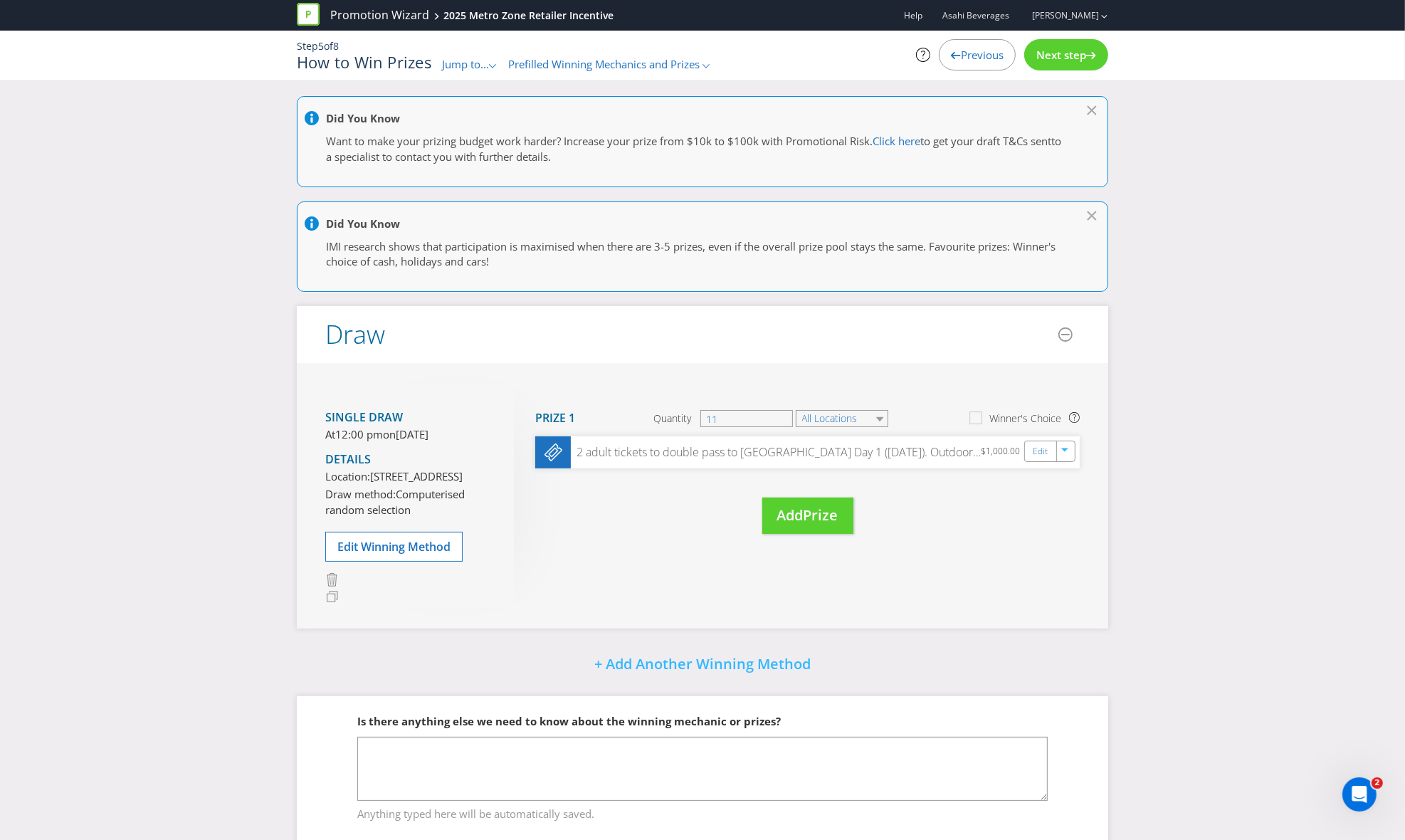
drag, startPoint x: 967, startPoint y: 51, endPoint x: 958, endPoint y: 49, distance: 9.2
click at [960, 49] on span "Previous" at bounding box center [981, 55] width 42 height 14
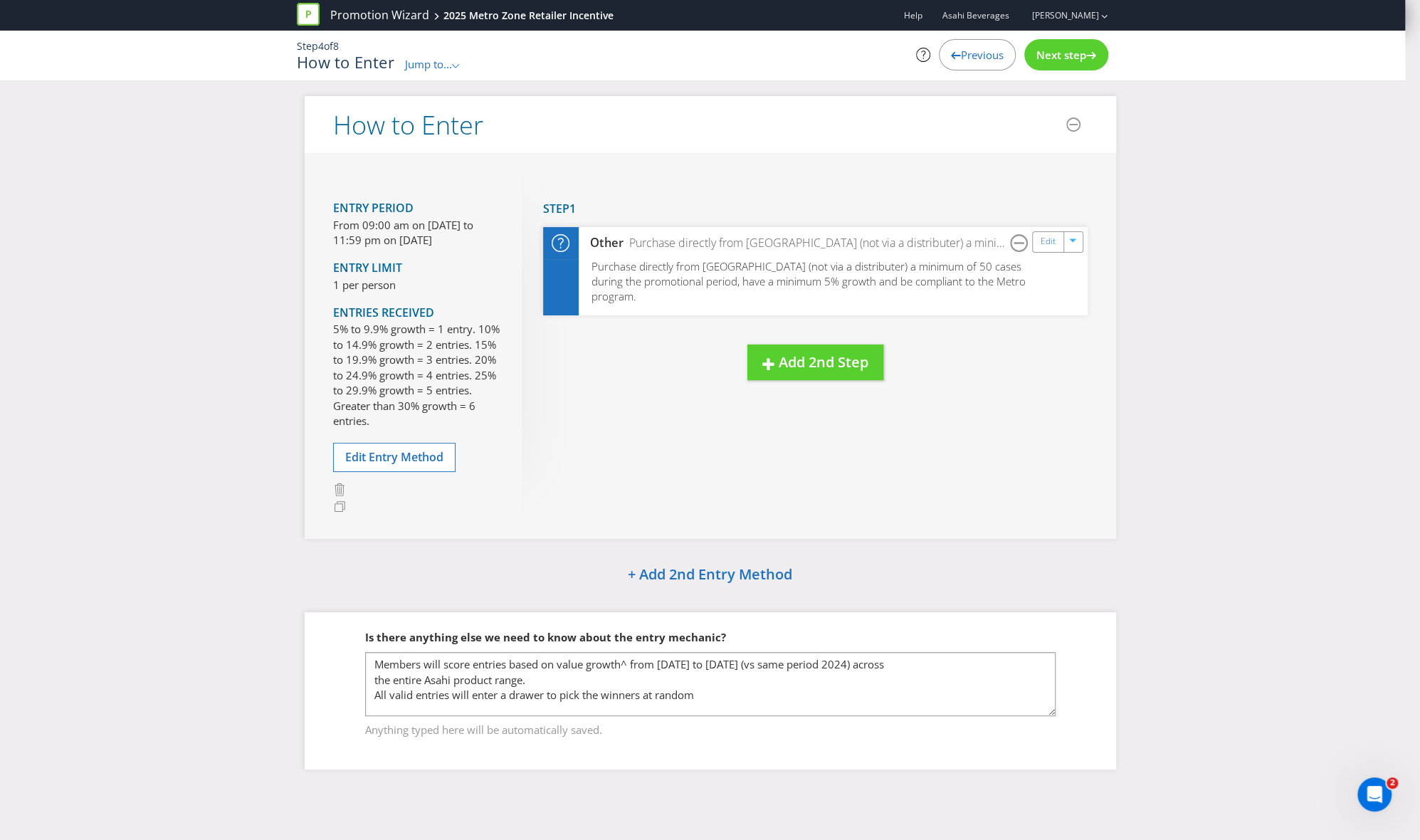
click at [961, 49] on span "Previous" at bounding box center [982, 55] width 42 height 14
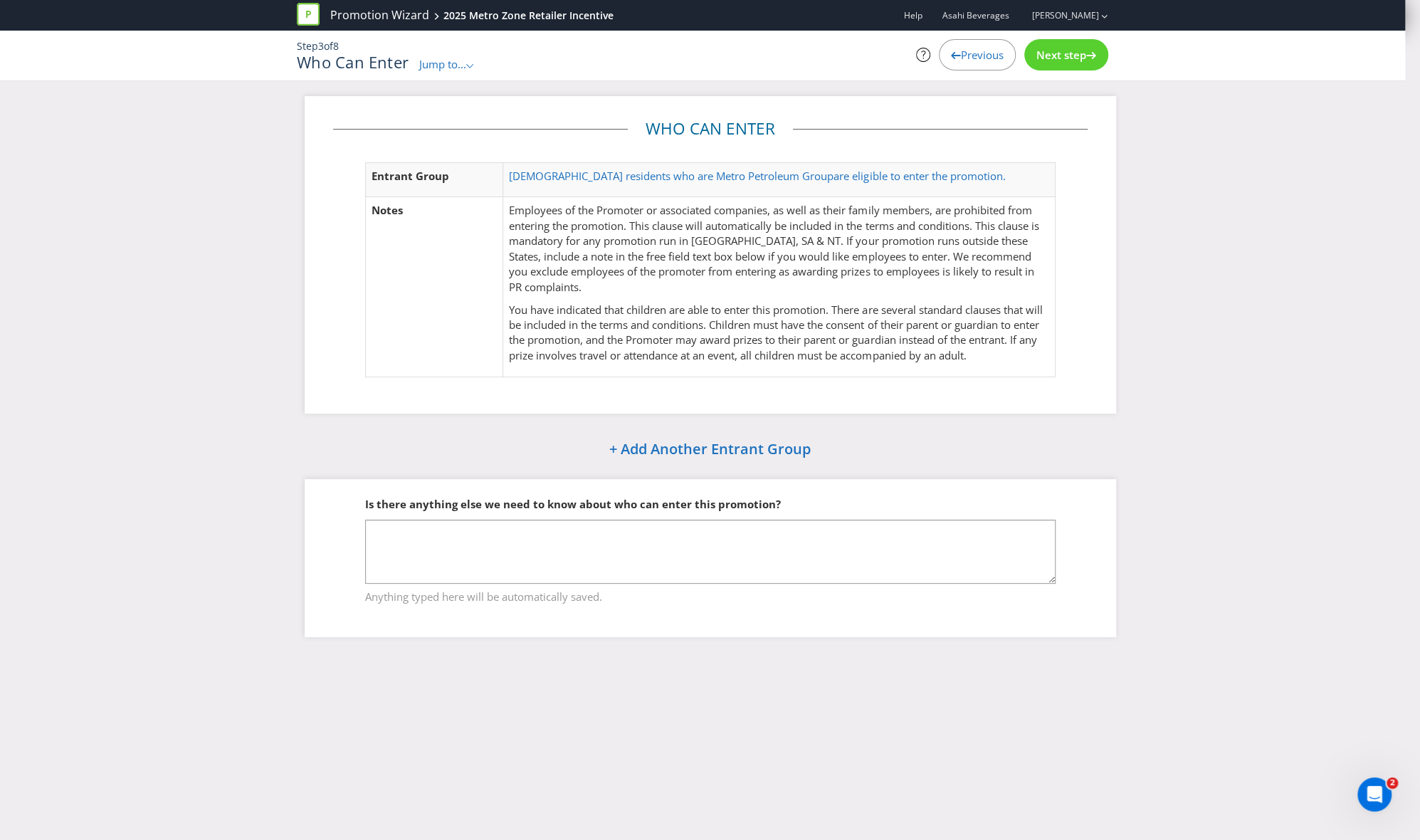
click at [961, 50] on span "Previous" at bounding box center [982, 55] width 42 height 14
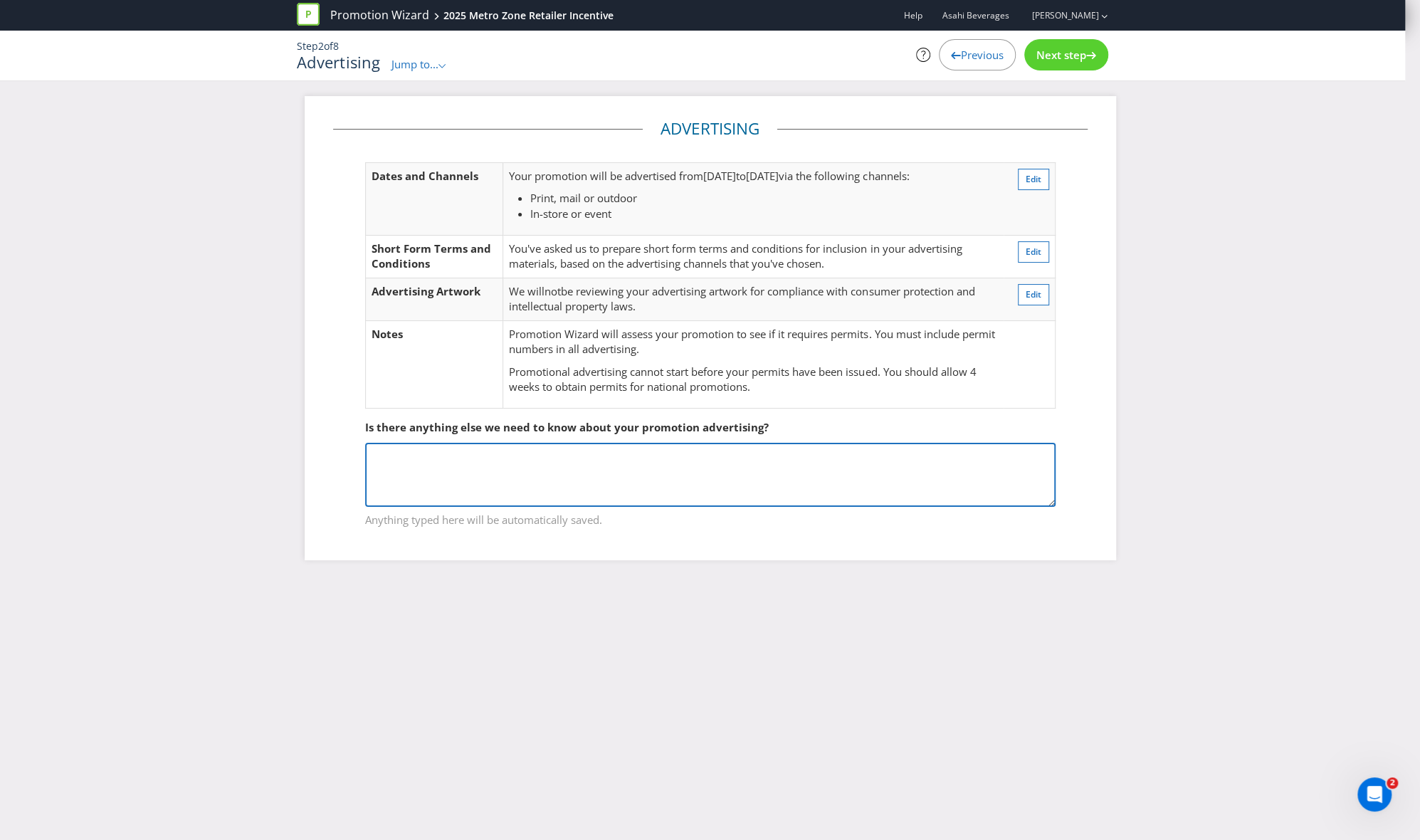
click at [657, 475] on textarea at bounding box center [710, 475] width 691 height 64
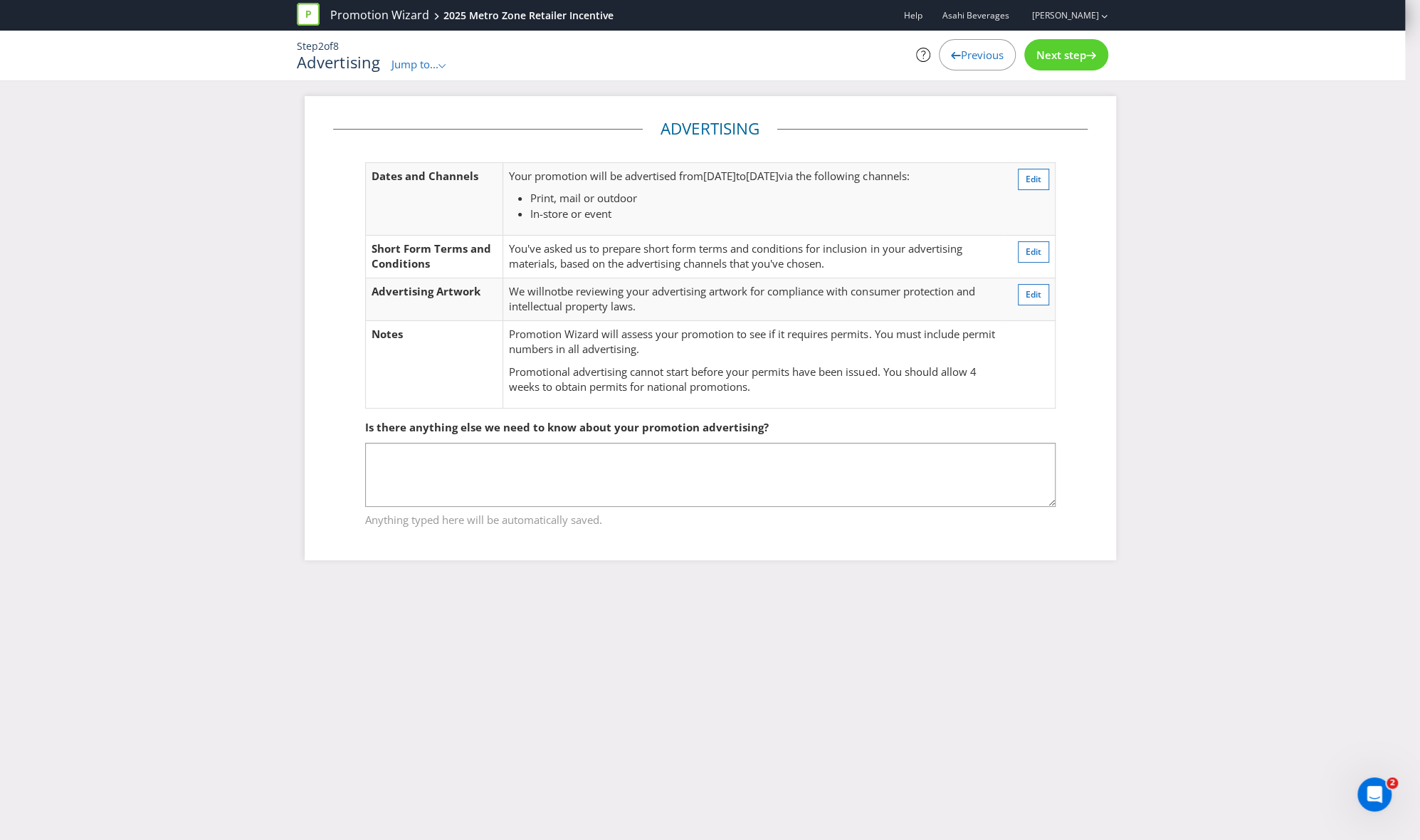
click at [556, 572] on div "Promotion Wizard 2025 Metro Zone Retailer Incentive Help Asahi Beverages [PERSO…" at bounding box center [710, 420] width 1420 height 840
click at [968, 546] on div "Advertising Dates and Channels Your promotion will be advertised from [DATE] to…" at bounding box center [710, 328] width 811 height 463
click at [968, 455] on div "Advertising Dates and Channels Your promotion will be advertised from [DATE] to…" at bounding box center [710, 339] width 1420 height 485
drag, startPoint x: 1206, startPoint y: 437, endPoint x: 1195, endPoint y: 424, distance: 17.0
click at [968, 434] on div "Advertising Dates and Channels Your promotion will be advertised from [DATE] to…" at bounding box center [710, 339] width 1420 height 485
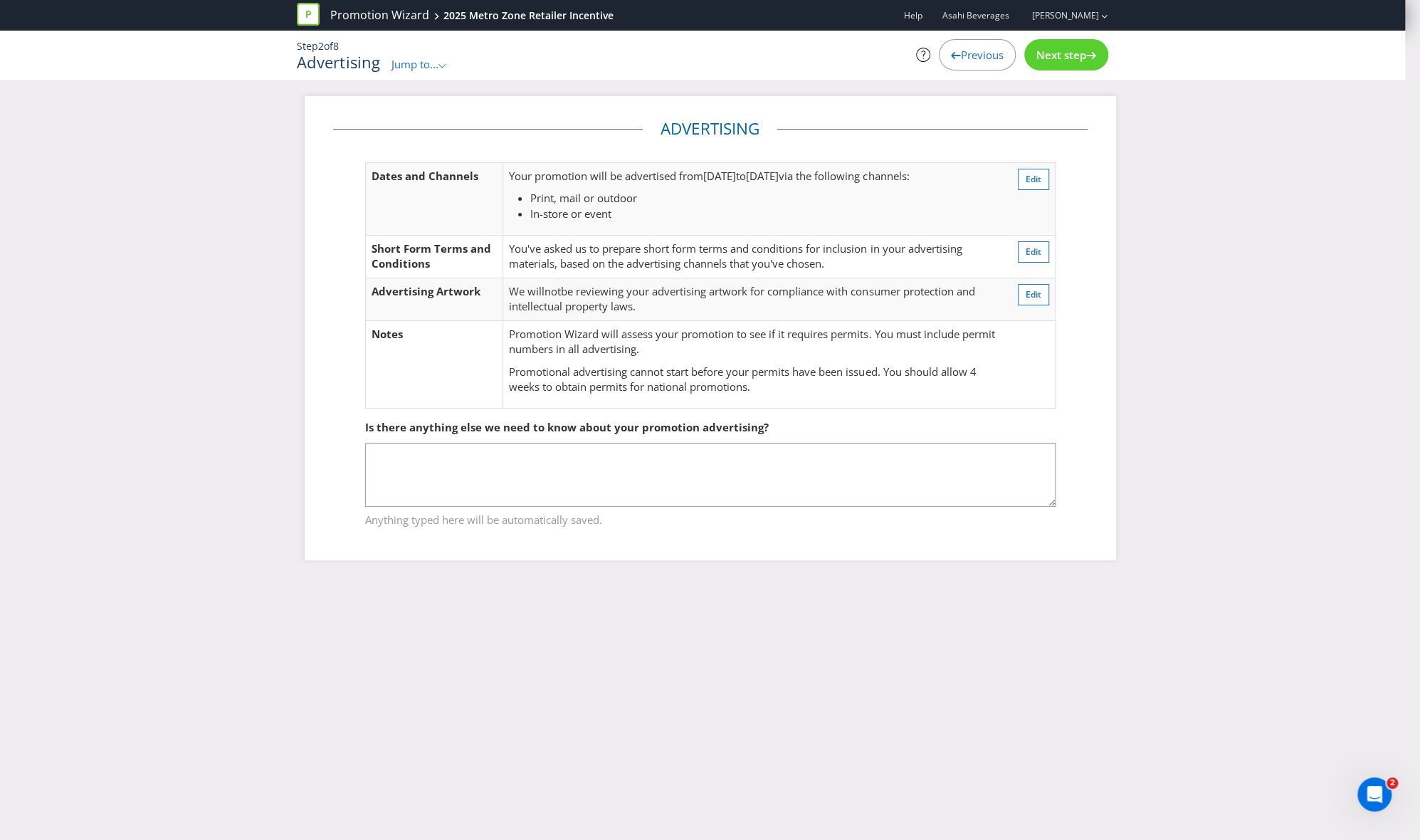
click at [968, 53] on span "Next step" at bounding box center [1062, 55] width 50 height 14
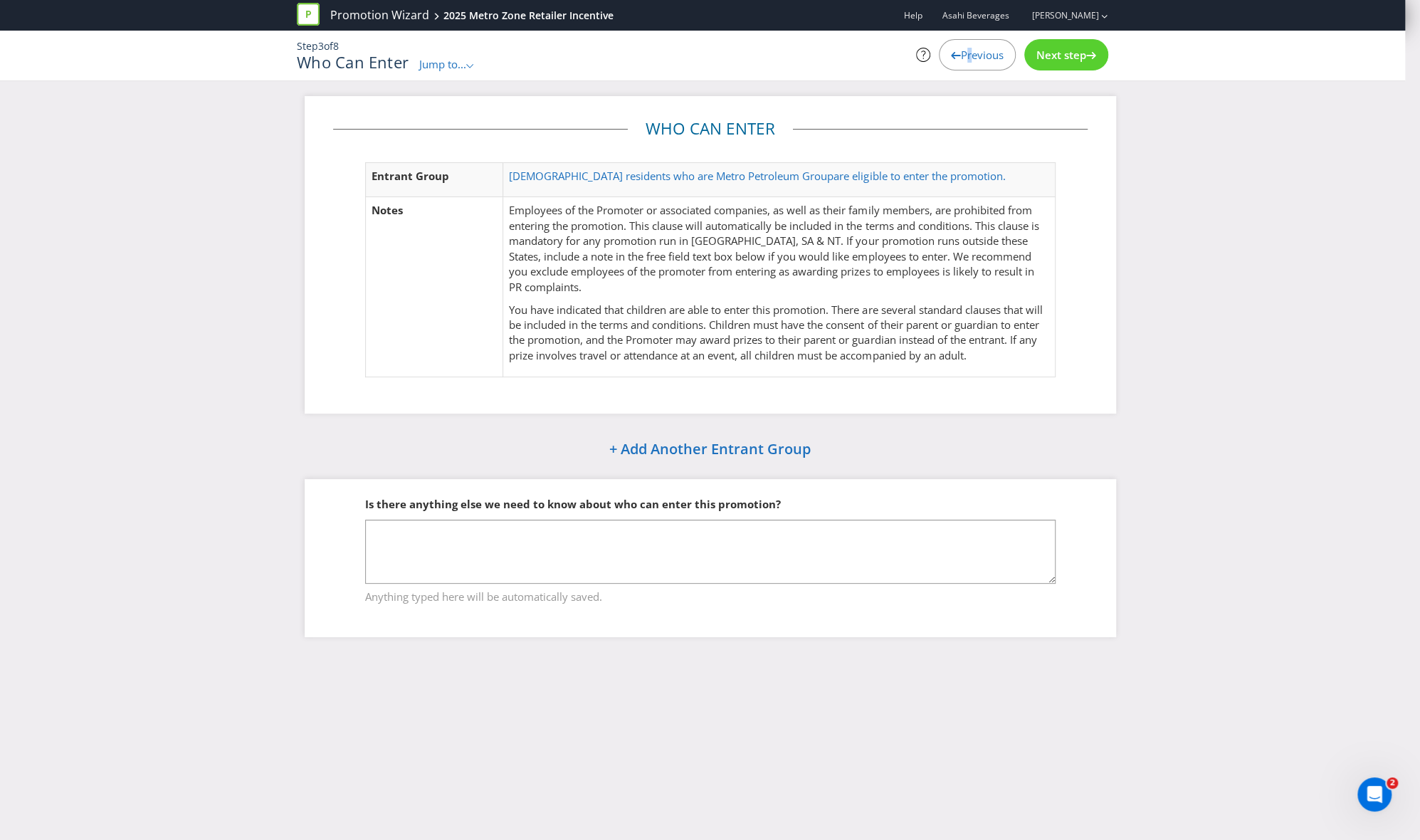
click at [963, 50] on span "Previous" at bounding box center [982, 55] width 42 height 14
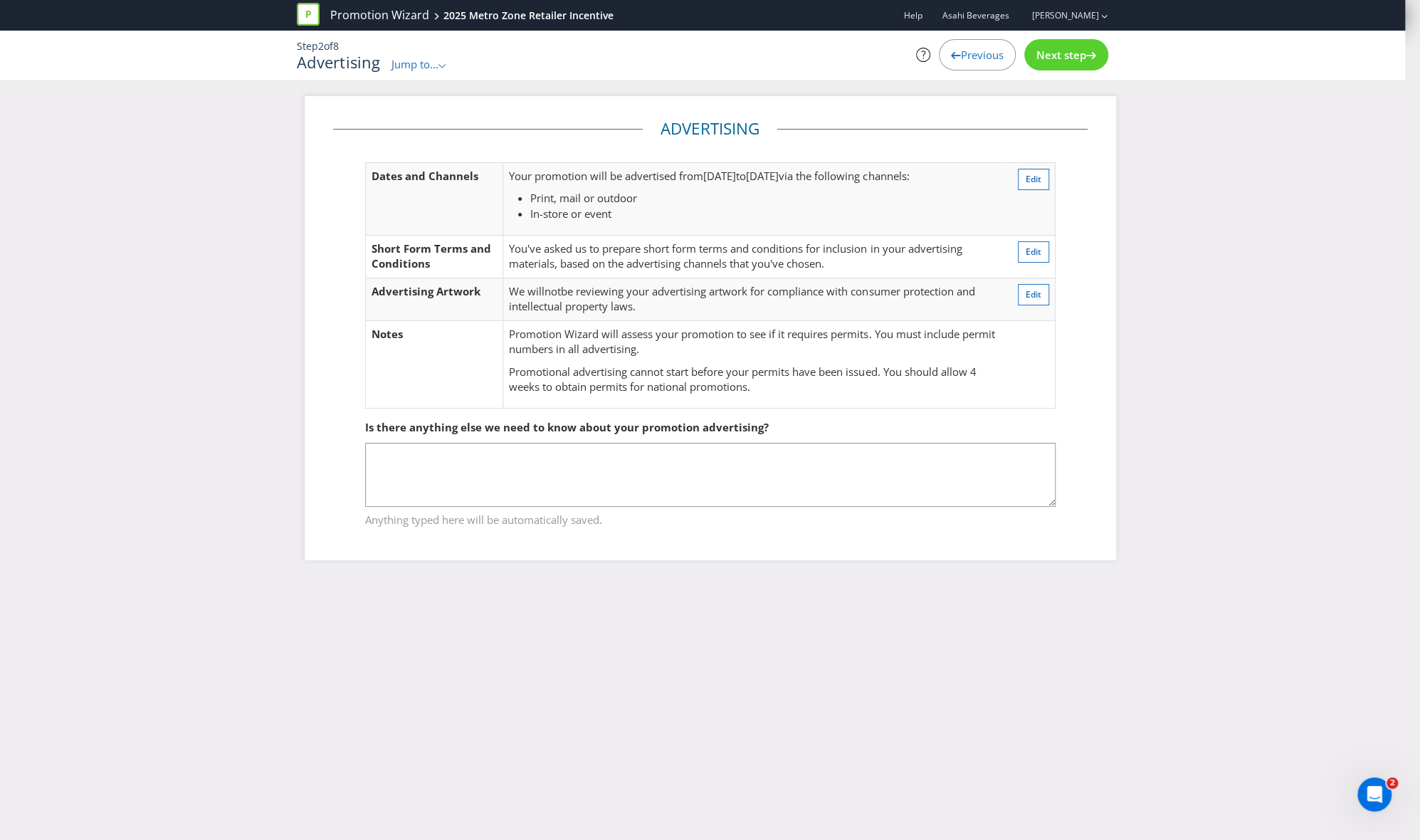
click at [968, 49] on span "Previous" at bounding box center [982, 55] width 42 height 14
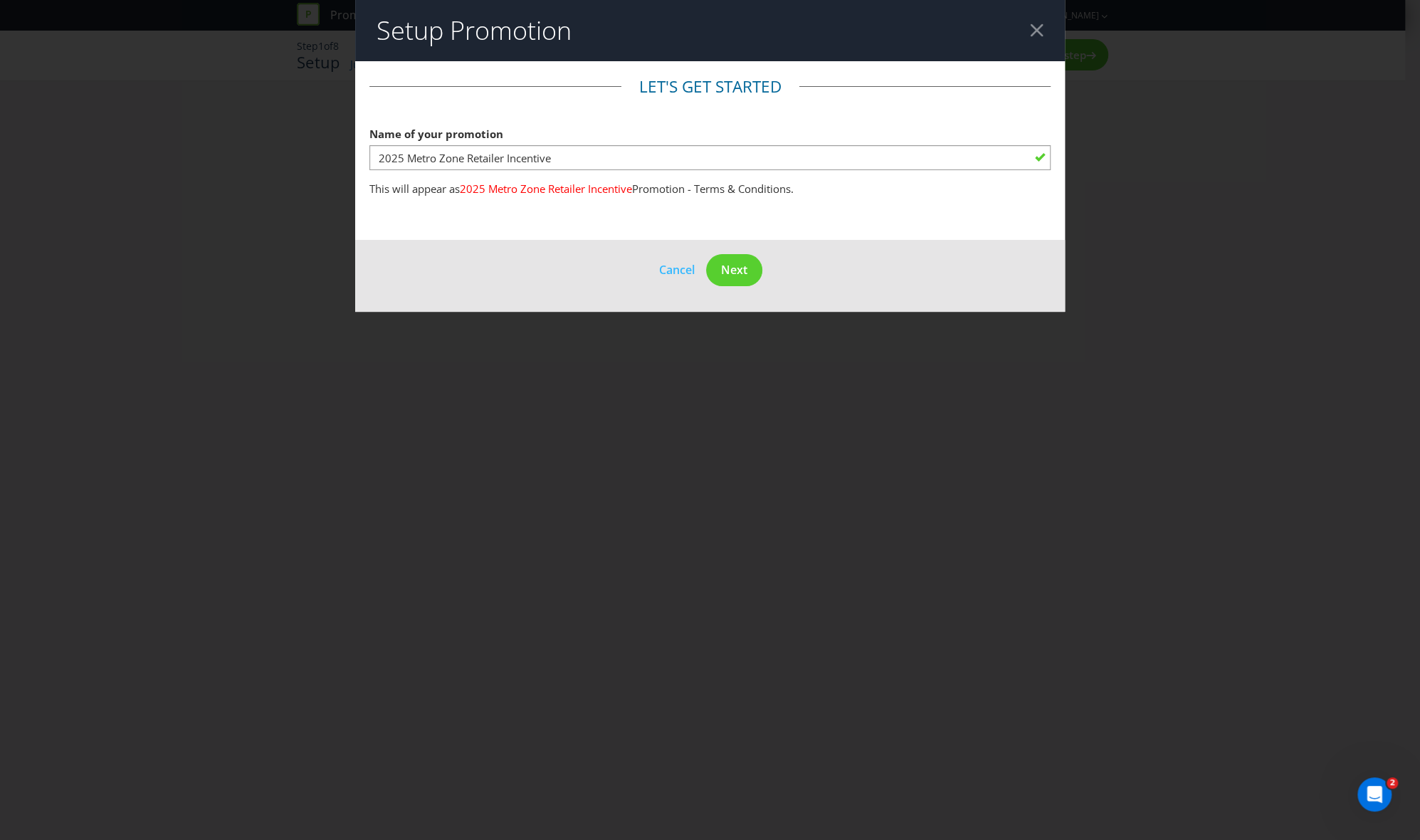
click at [727, 491] on div "Setup Promotion Let's get started Name of your promotion 2025 Metro Zone Retail…" at bounding box center [710, 420] width 1420 height 840
click at [729, 264] on span "Next" at bounding box center [734, 270] width 27 height 16
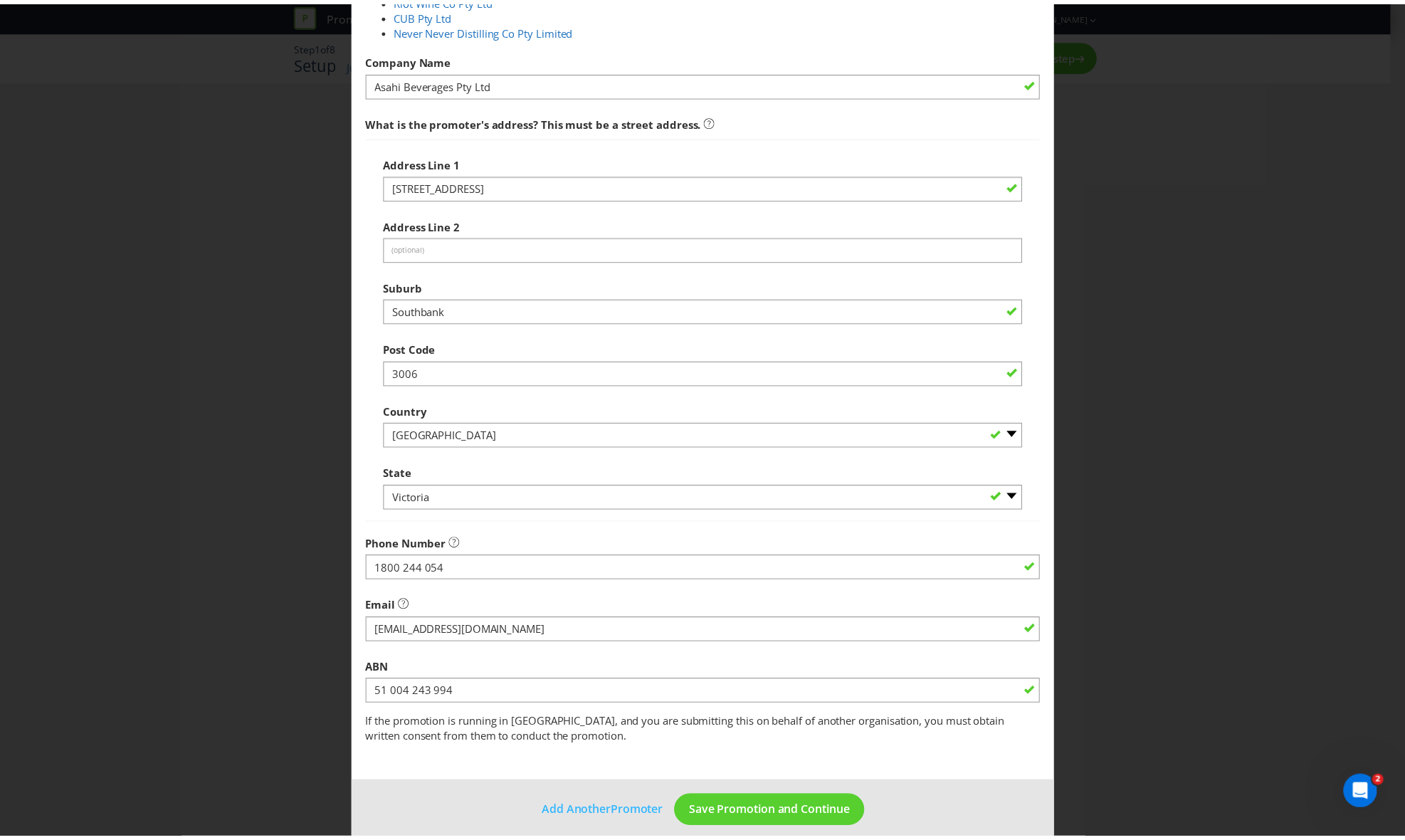
scroll to position [271, 0]
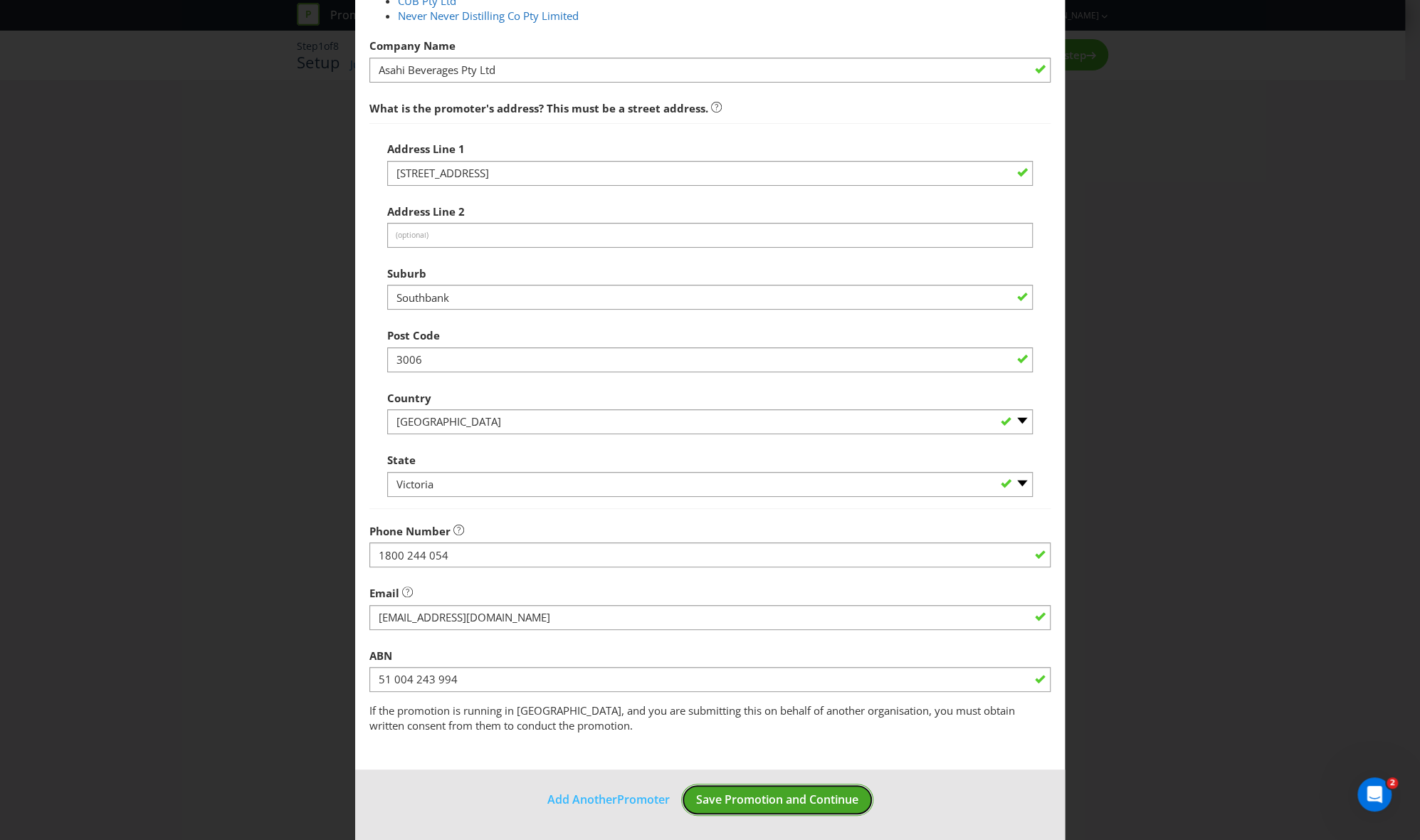
click at [743, 572] on span "Save Promotion and Continue" at bounding box center [777, 799] width 162 height 16
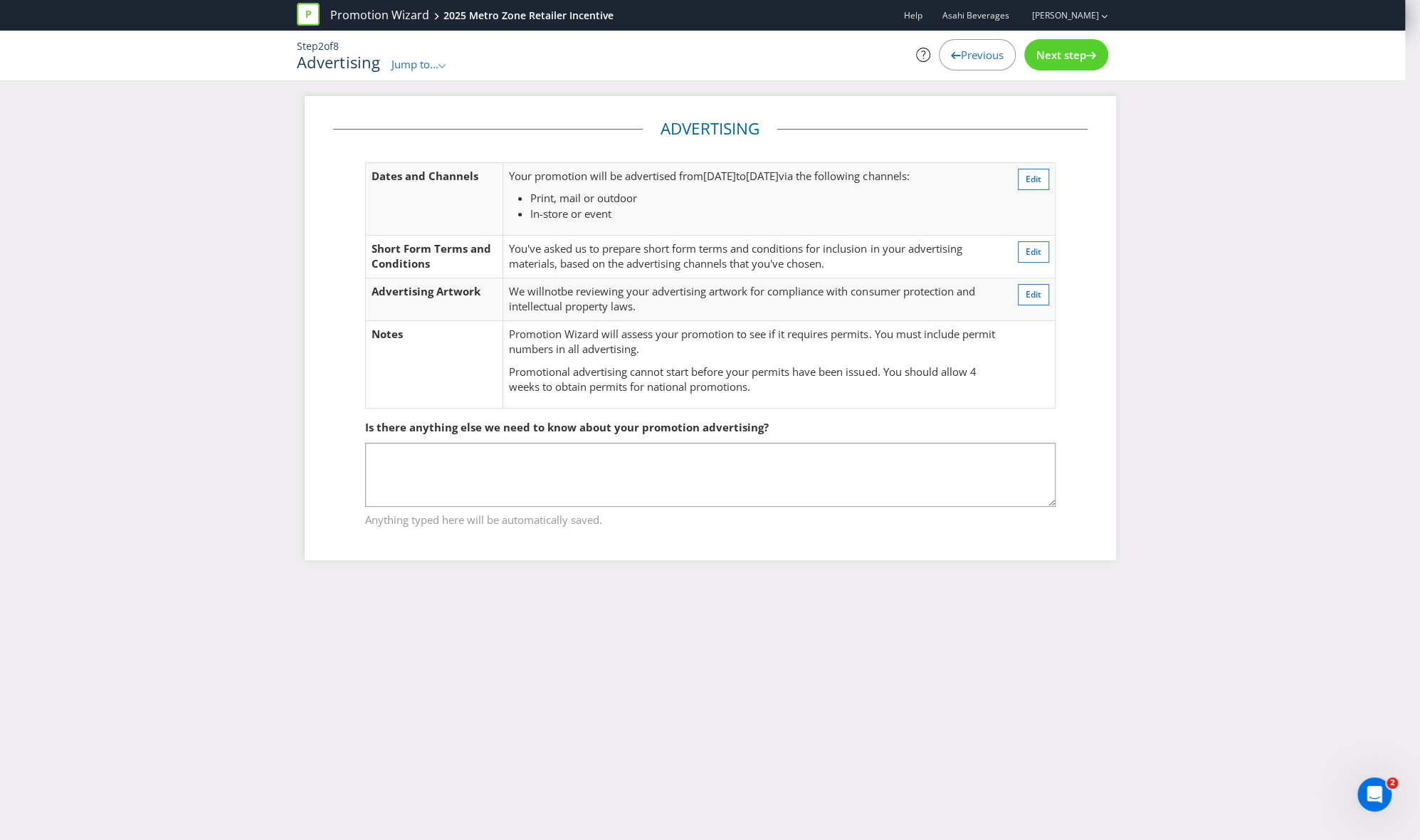
click at [968, 46] on div "Next step" at bounding box center [1066, 54] width 84 height 31
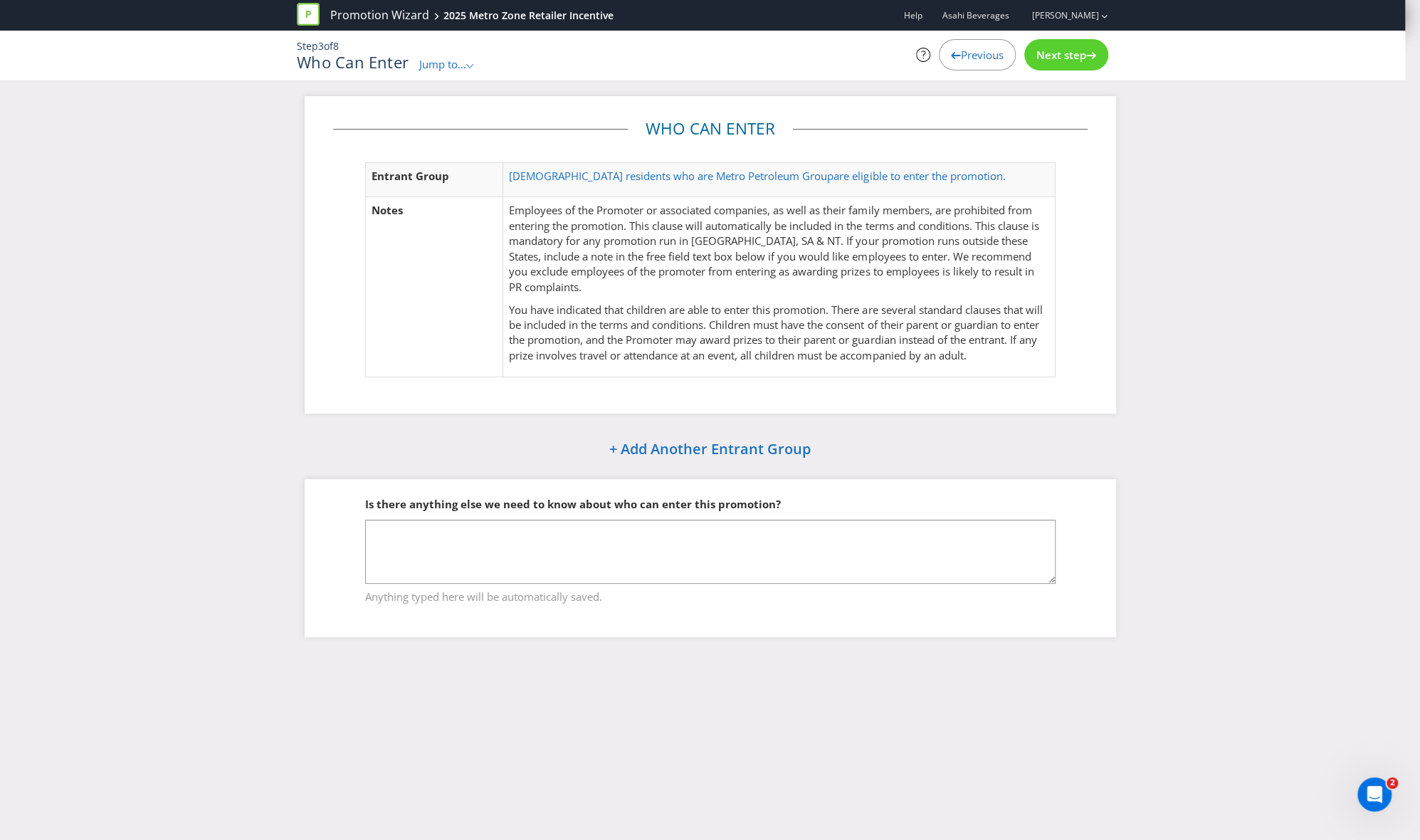
click at [968, 50] on span "Next step" at bounding box center [1062, 55] width 50 height 14
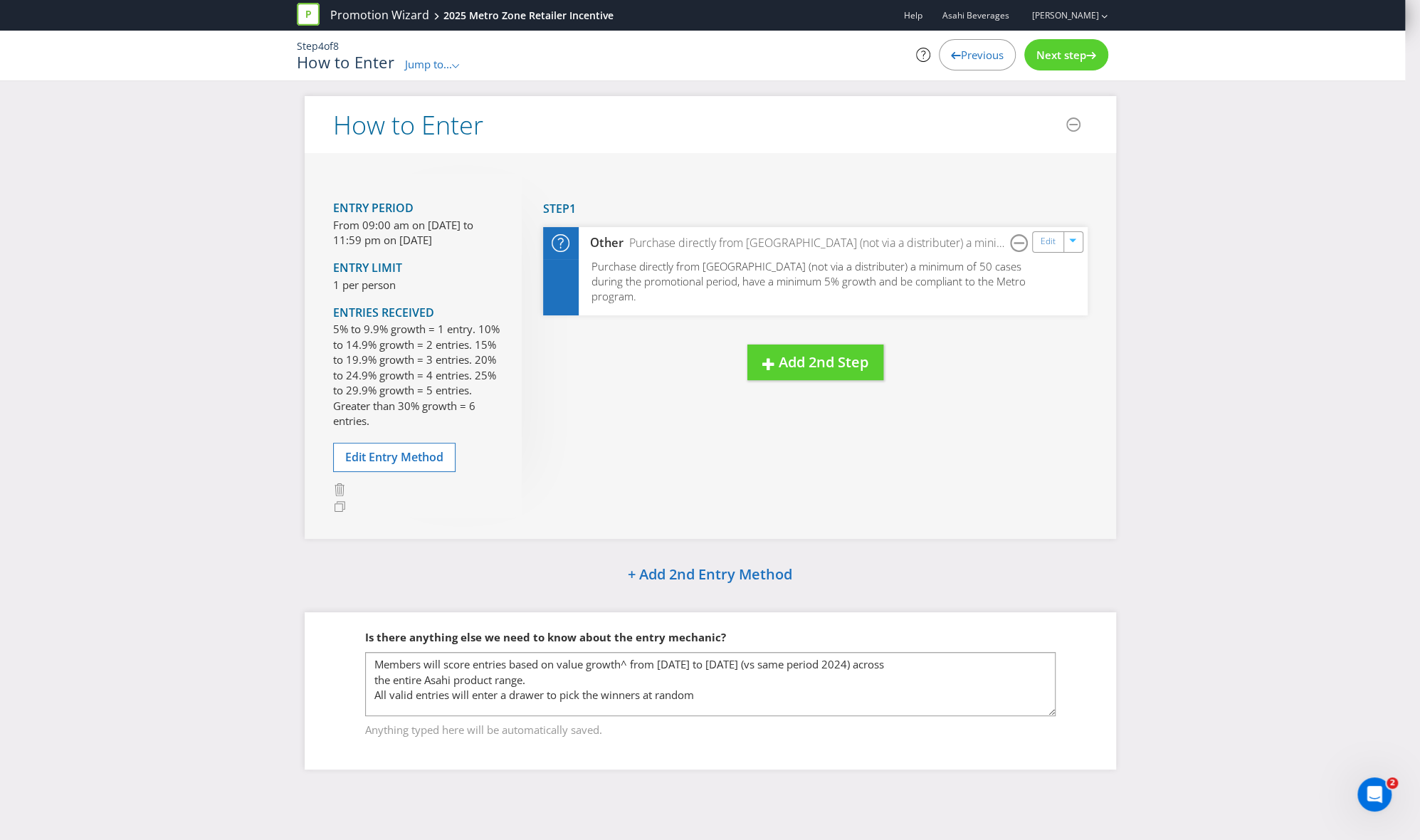
click at [968, 51] on span "Next step" at bounding box center [1062, 55] width 50 height 14
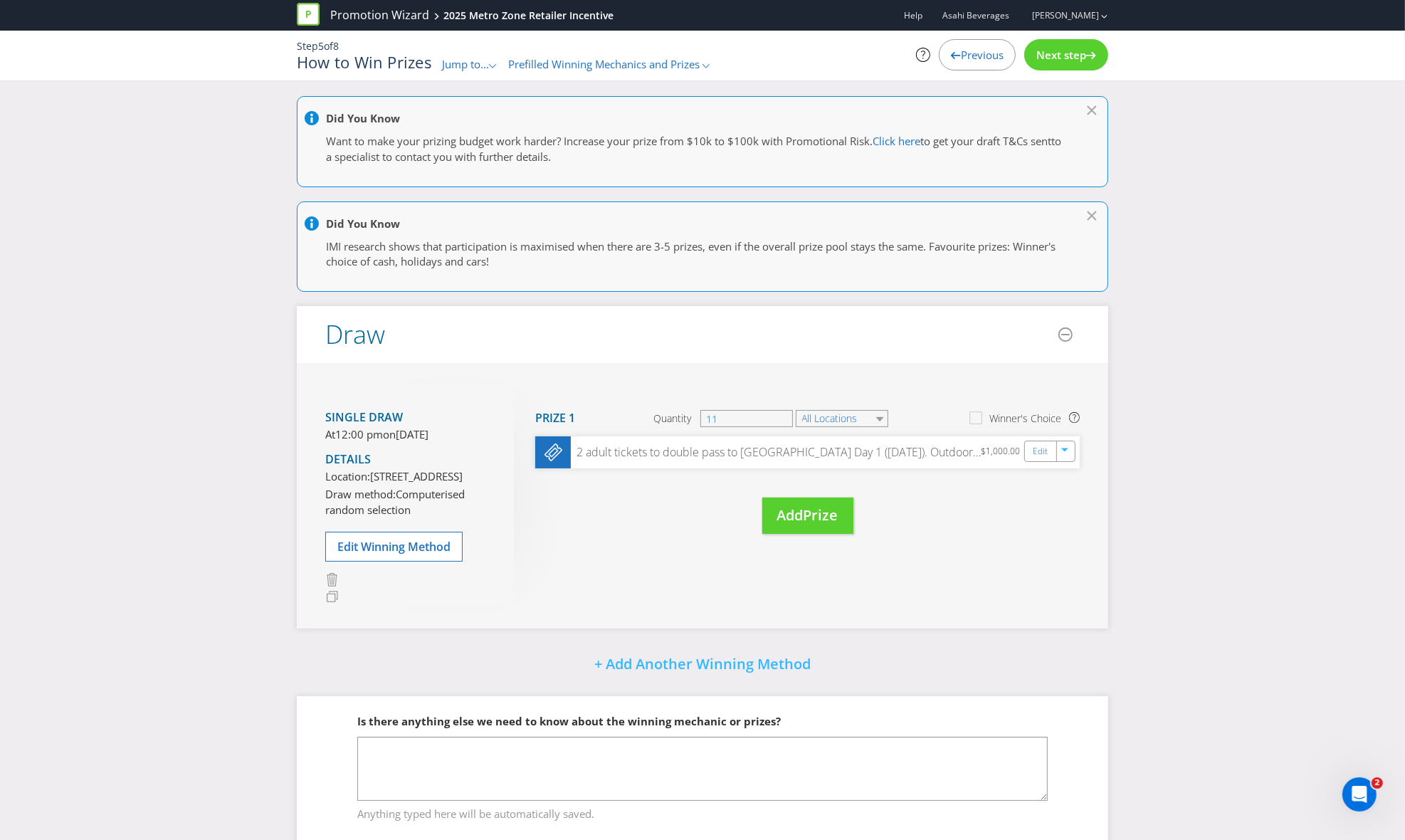
click at [967, 50] on span "Next step" at bounding box center [1061, 55] width 50 height 14
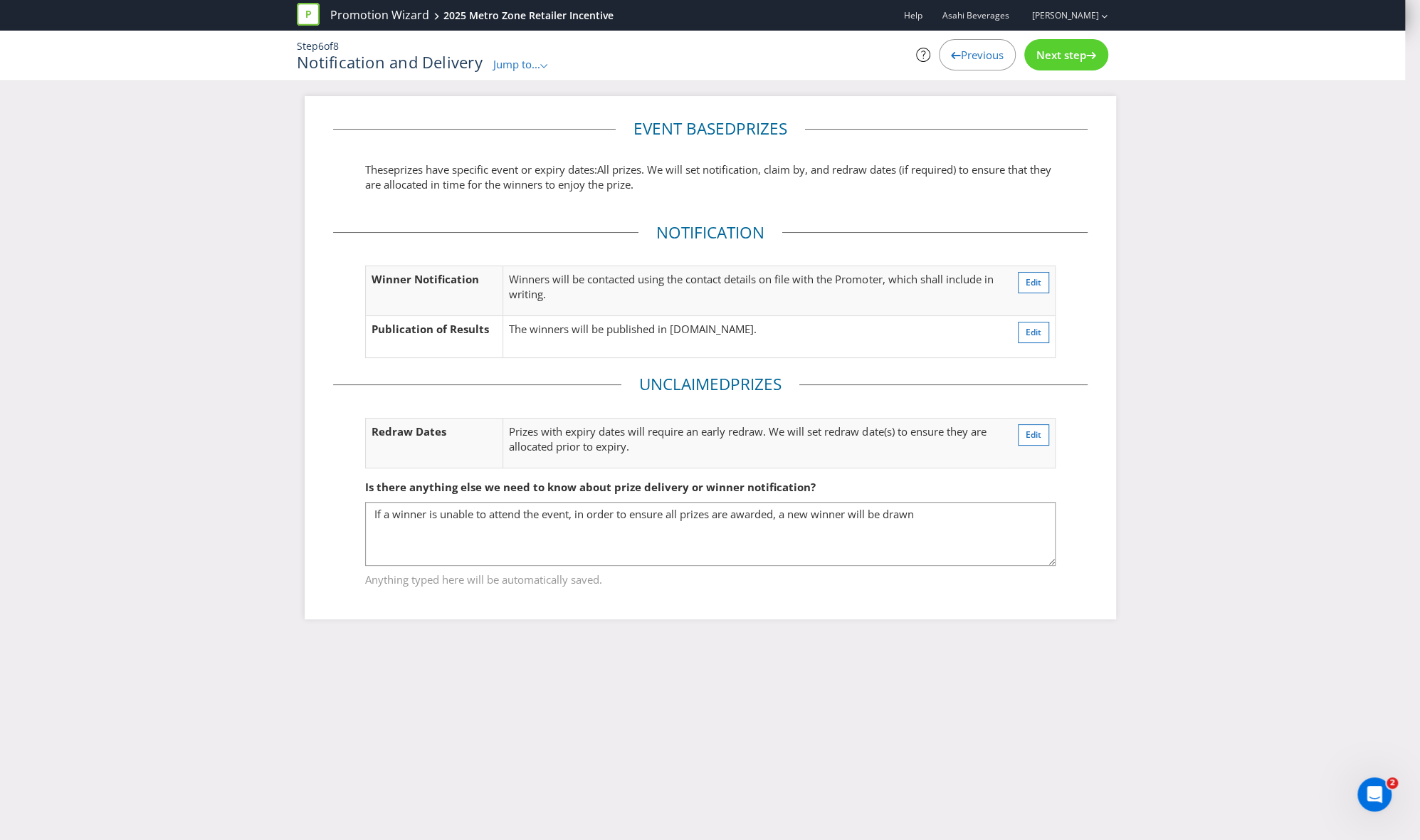
drag, startPoint x: 1187, startPoint y: 593, endPoint x: 1179, endPoint y: 589, distance: 8.9
click at [968, 572] on div "Event based prize s These prize s have specific event or expiry dates: All priz…" at bounding box center [710, 369] width 1420 height 545
click at [968, 51] on span "Next step" at bounding box center [1062, 55] width 50 height 14
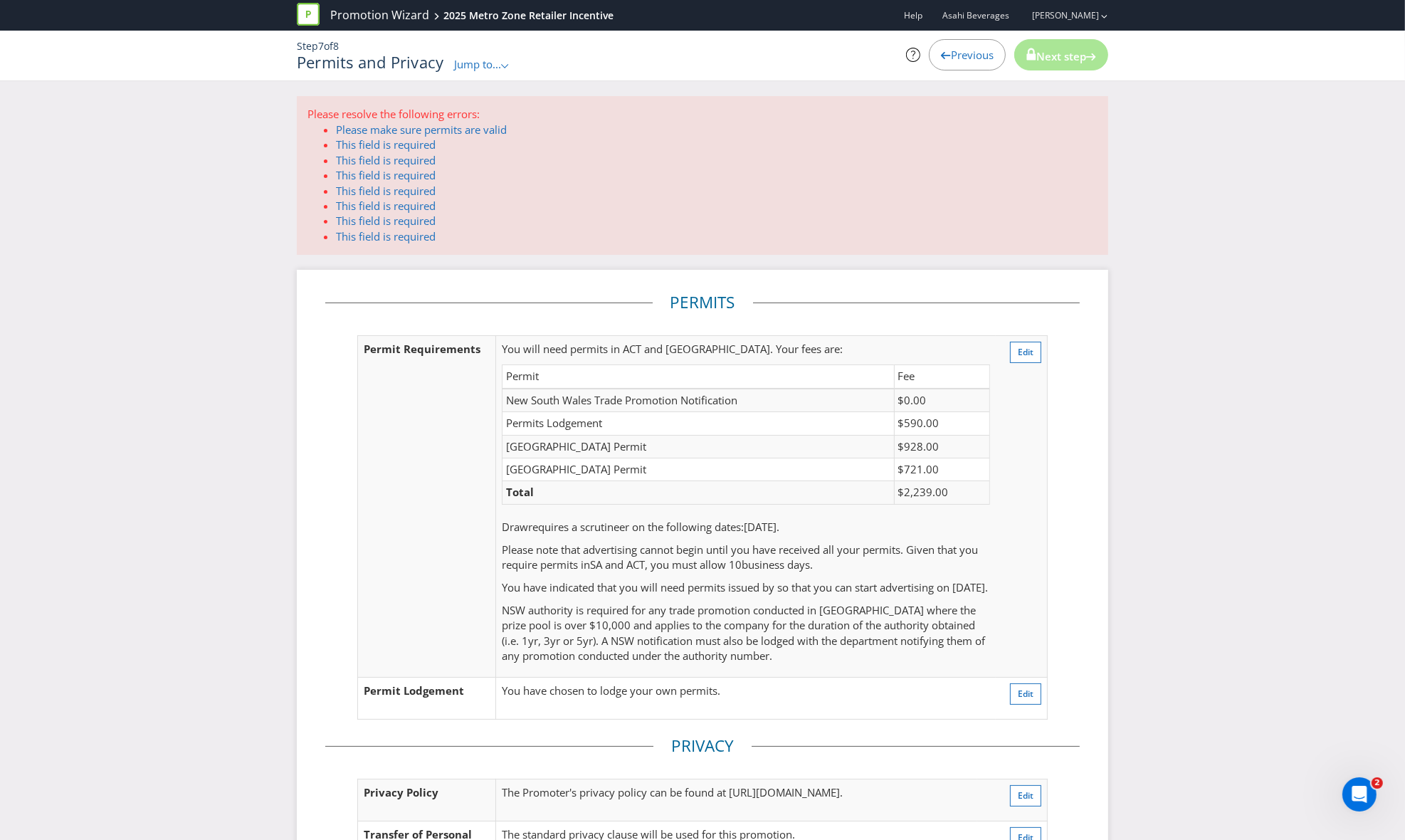
click at [967, 395] on div "Please resolve the following errors: Please make sure permits are valid This fi…" at bounding box center [702, 574] width 1405 height 956
click at [967, 53] on span "Previous" at bounding box center [972, 55] width 42 height 14
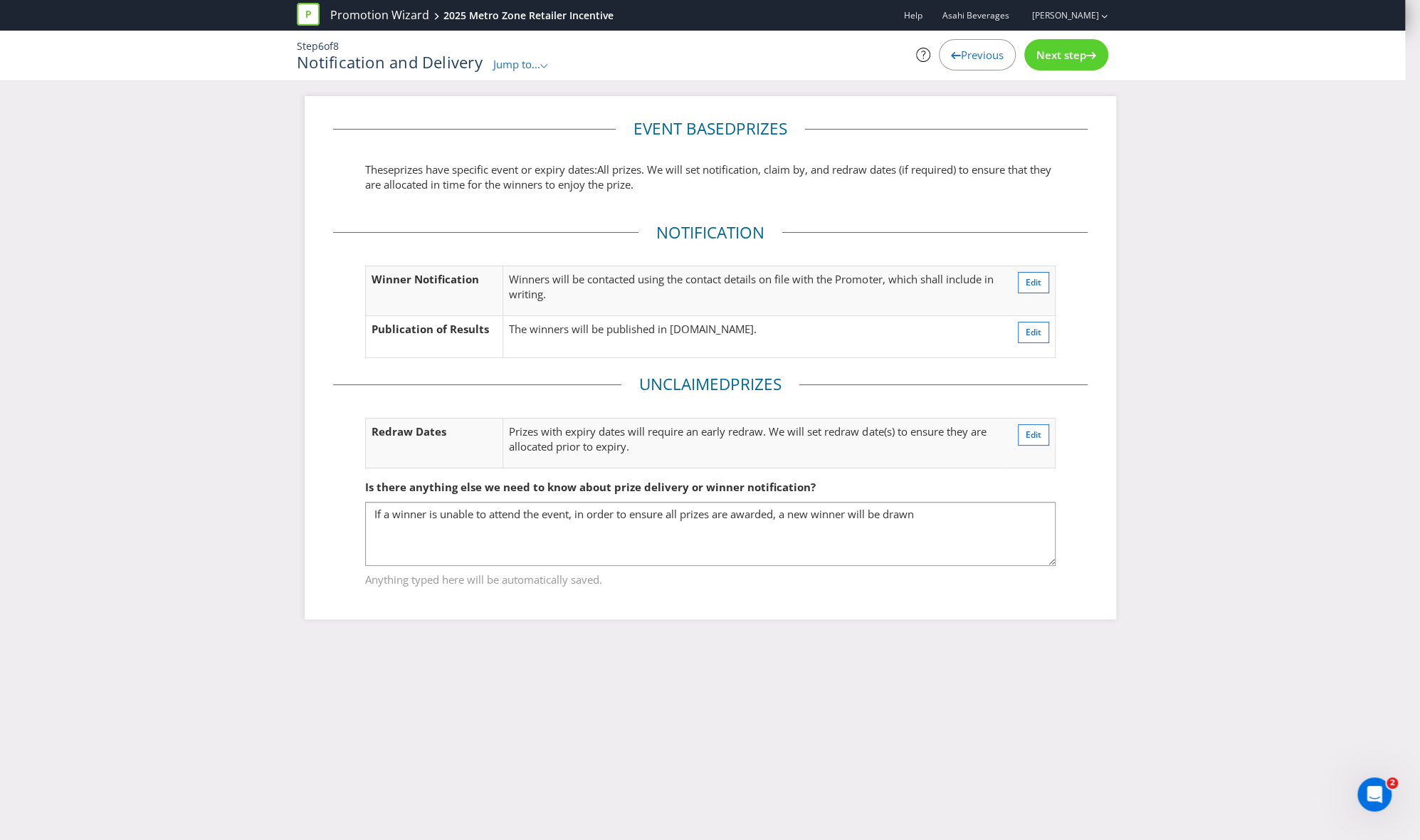
click at [968, 51] on span "Previous" at bounding box center [982, 55] width 42 height 14
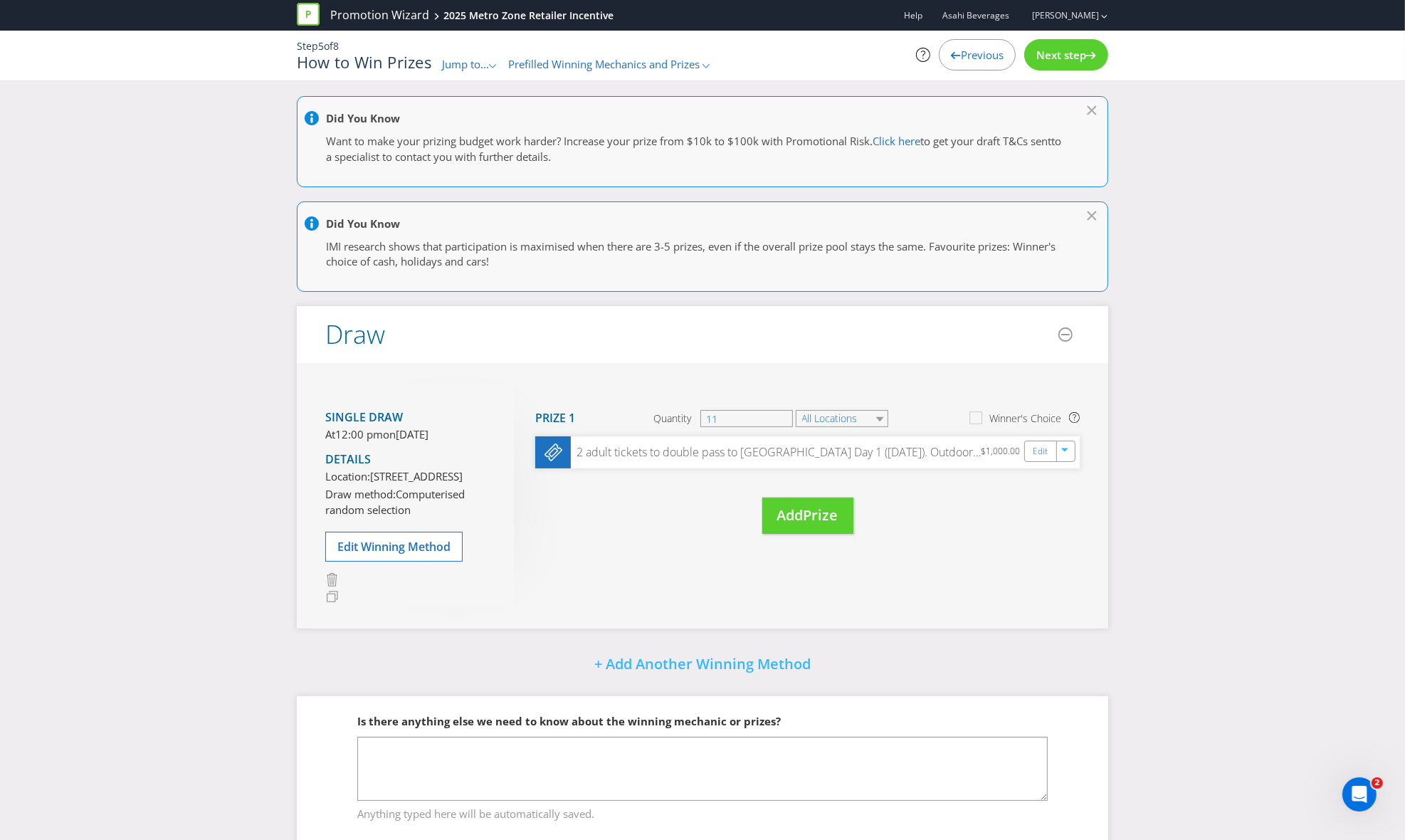
click at [967, 51] on span "Previous" at bounding box center [981, 55] width 42 height 14
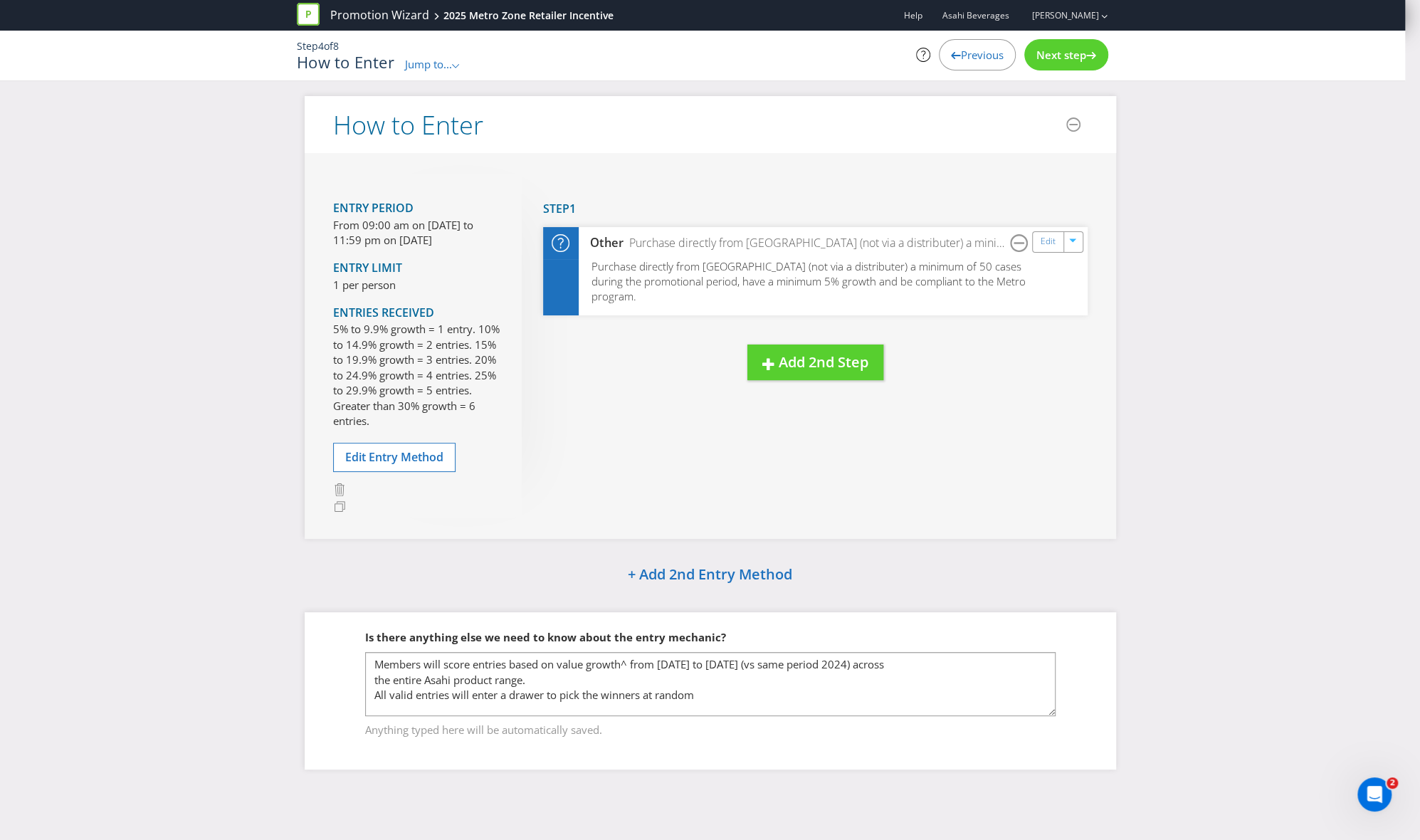
click at [968, 51] on span "Previous" at bounding box center [982, 55] width 42 height 14
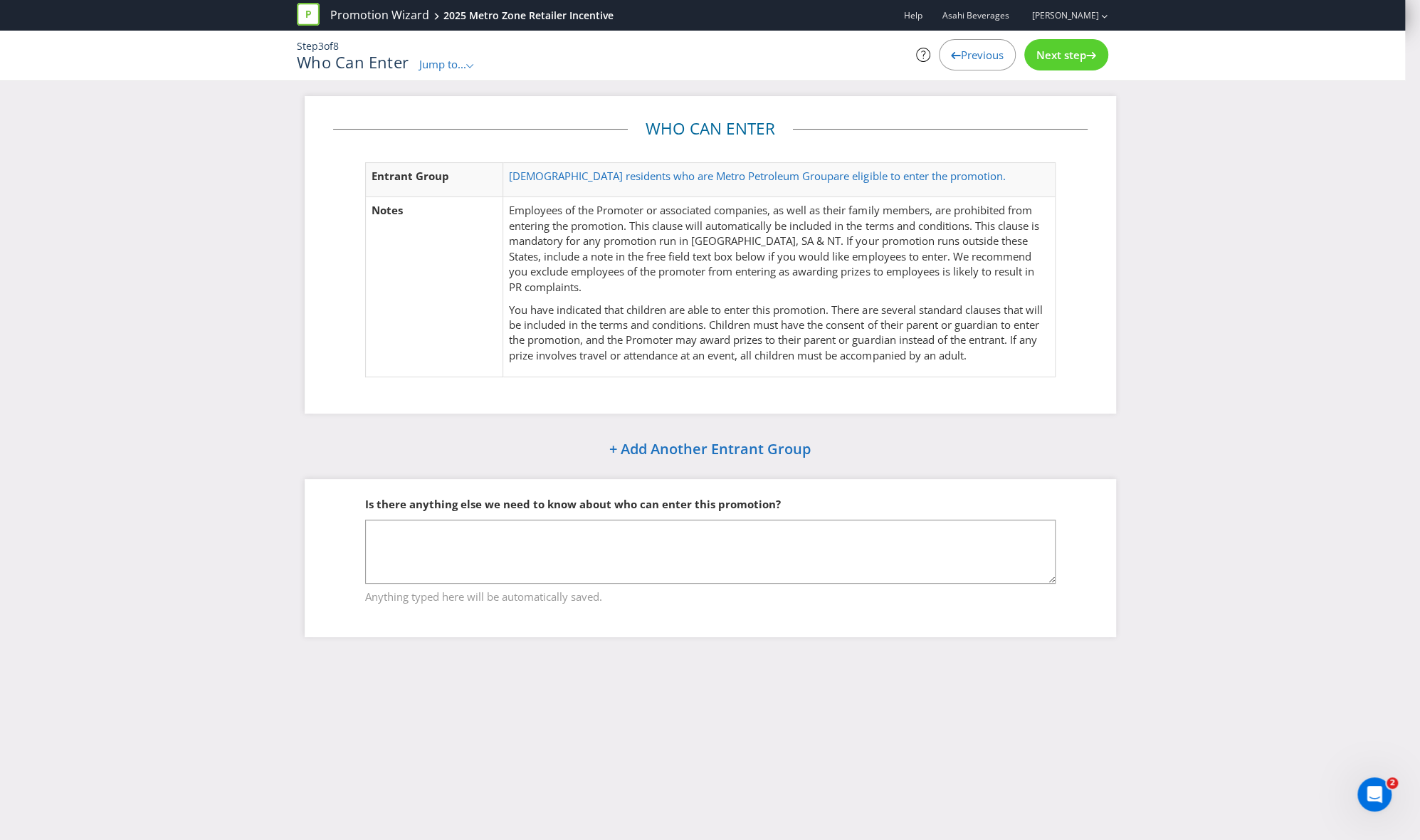
click at [968, 51] on span "Previous" at bounding box center [982, 55] width 42 height 14
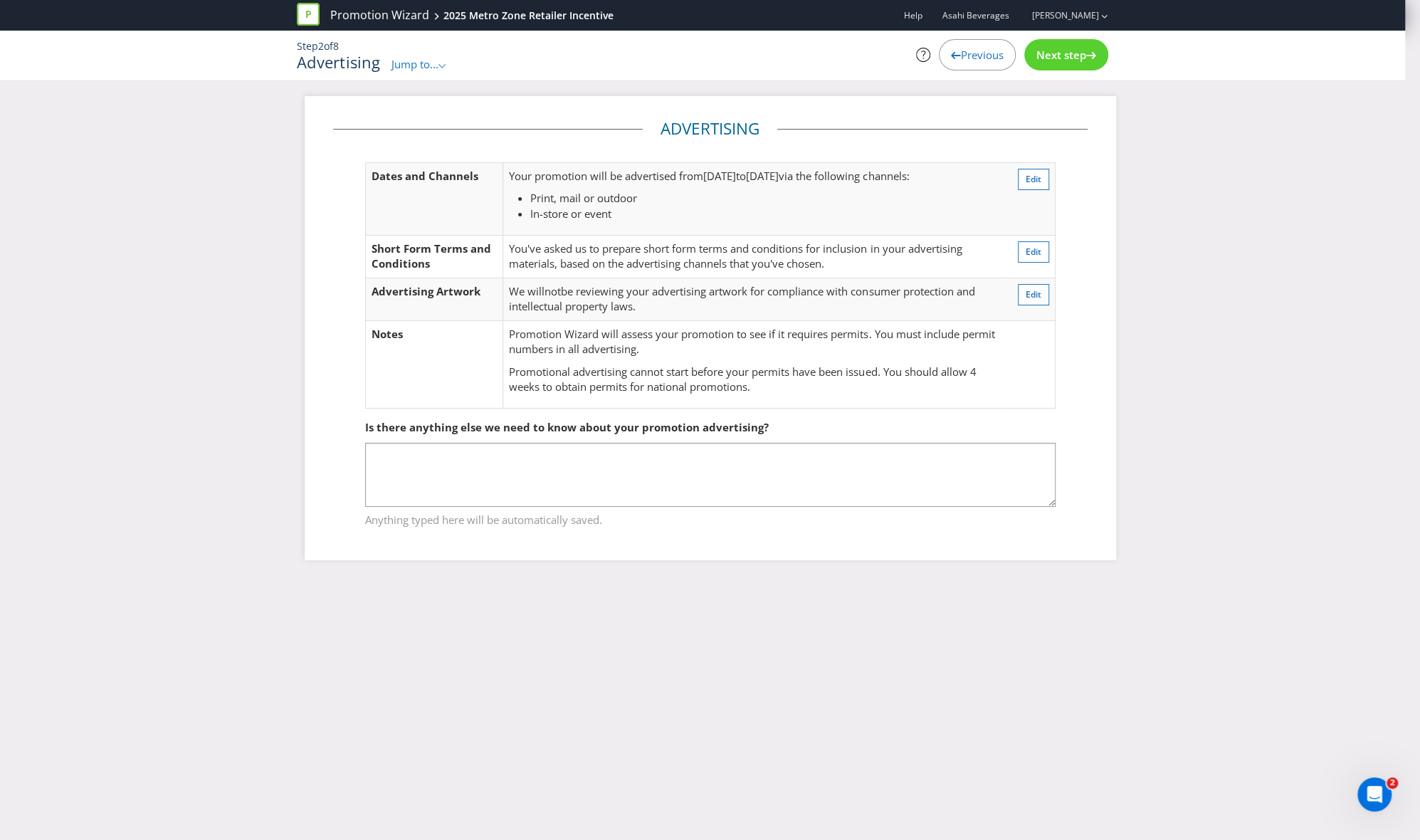
click at [968, 51] on span "Previous" at bounding box center [982, 55] width 42 height 14
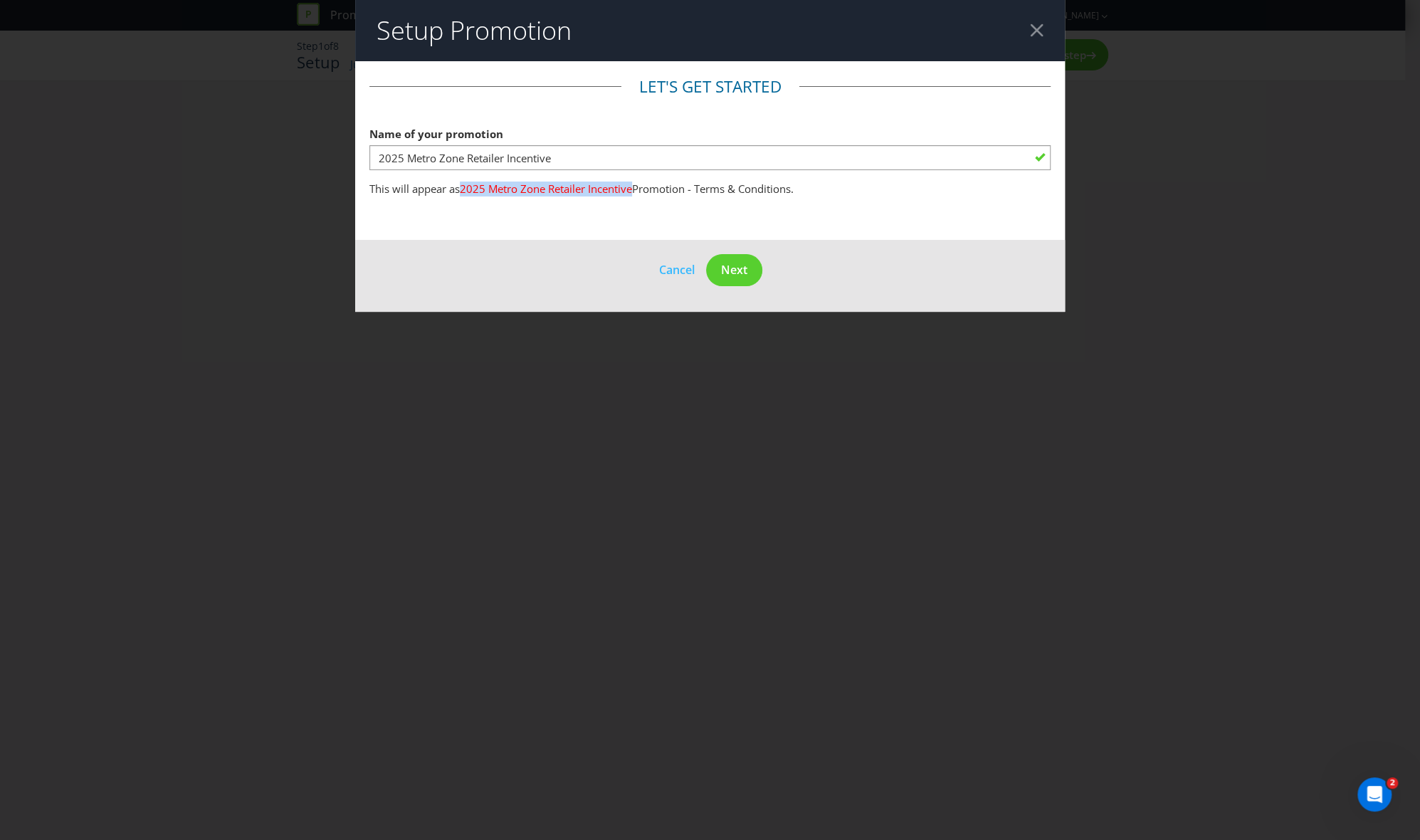
drag, startPoint x: 633, startPoint y: 189, endPoint x: 460, endPoint y: 187, distance: 173.0
click at [460, 187] on p "This will appear as 2025 Metro Zone Retailer Incentive Promotion - Terms & Cond…" at bounding box center [710, 188] width 682 height 15
drag, startPoint x: 460, startPoint y: 187, endPoint x: 465, endPoint y: 228, distance: 41.3
click at [464, 239] on main "Let's get started Name of your promotion 2025 Metro Zone Retailer Incentive Thi…" at bounding box center [710, 150] width 710 height 179
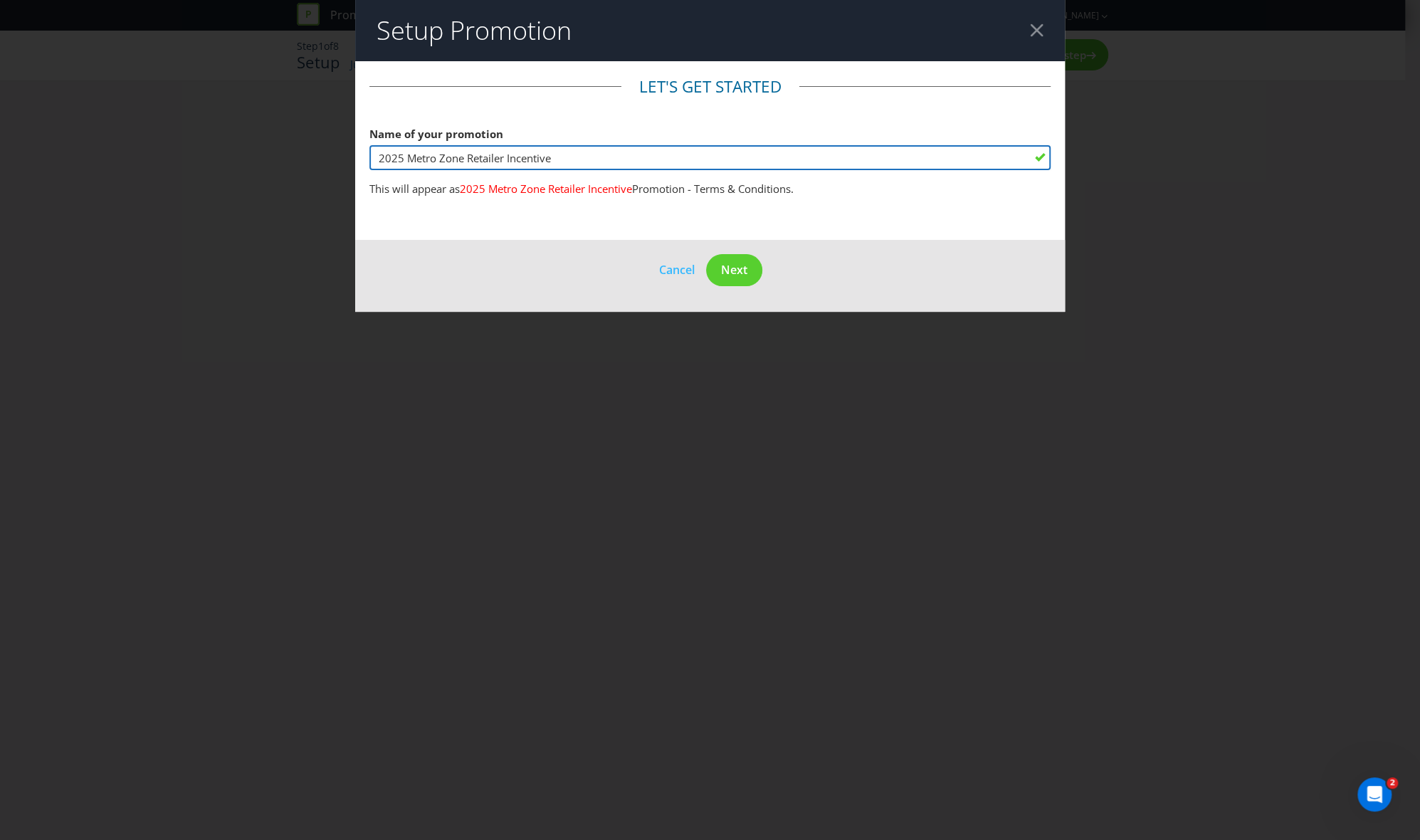
click at [548, 146] on input "2025 Metro Zone Retailer Incentive" at bounding box center [710, 157] width 682 height 25
type input "undefined"
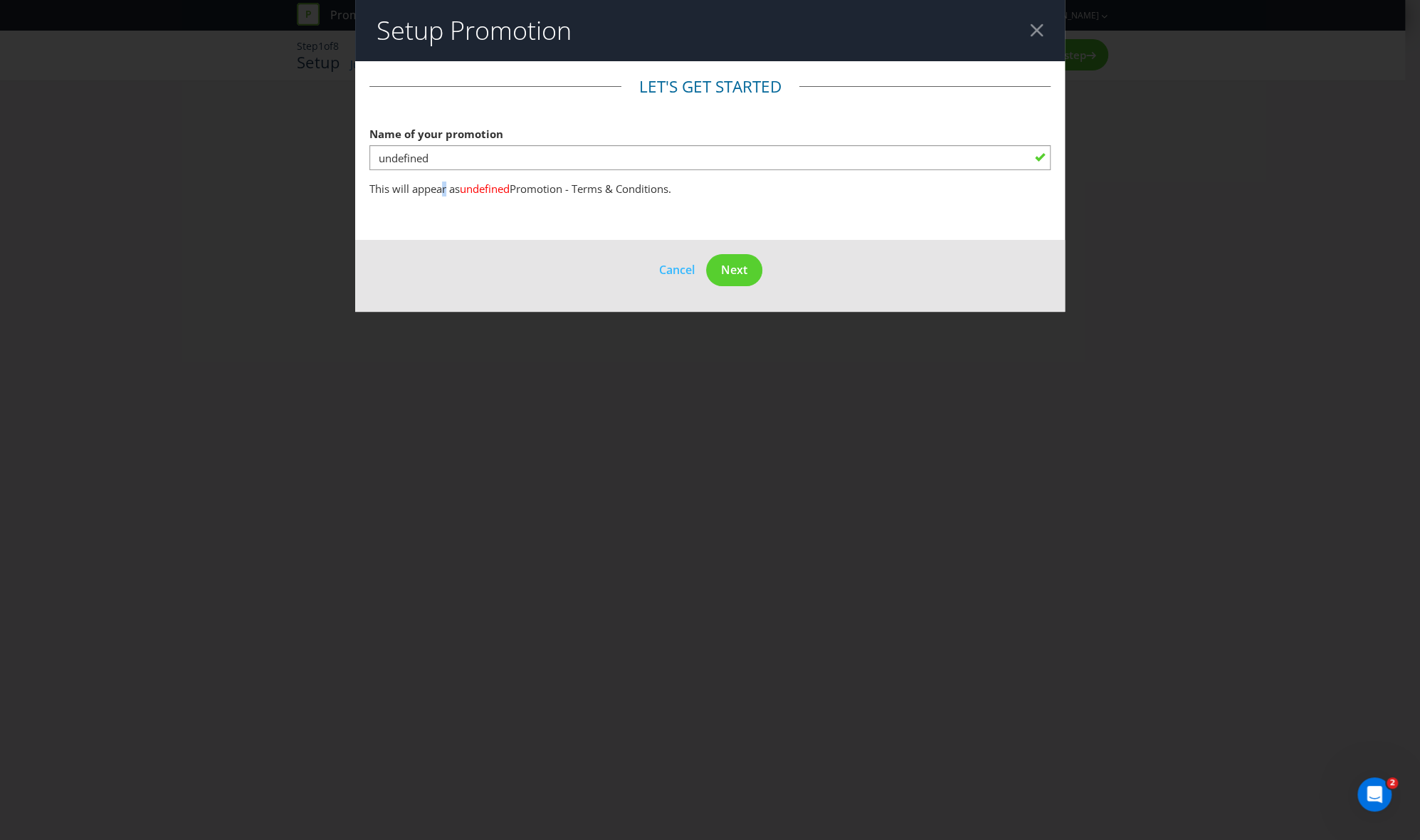
click at [444, 220] on main "Let's get started Name of your promotion undefined This will appear as undefine…" at bounding box center [710, 150] width 710 height 179
drag, startPoint x: 444, startPoint y: 220, endPoint x: 675, endPoint y: 262, distance: 234.8
click at [675, 262] on span "Cancel" at bounding box center [677, 270] width 35 height 16
